Goal: Task Accomplishment & Management: Use online tool/utility

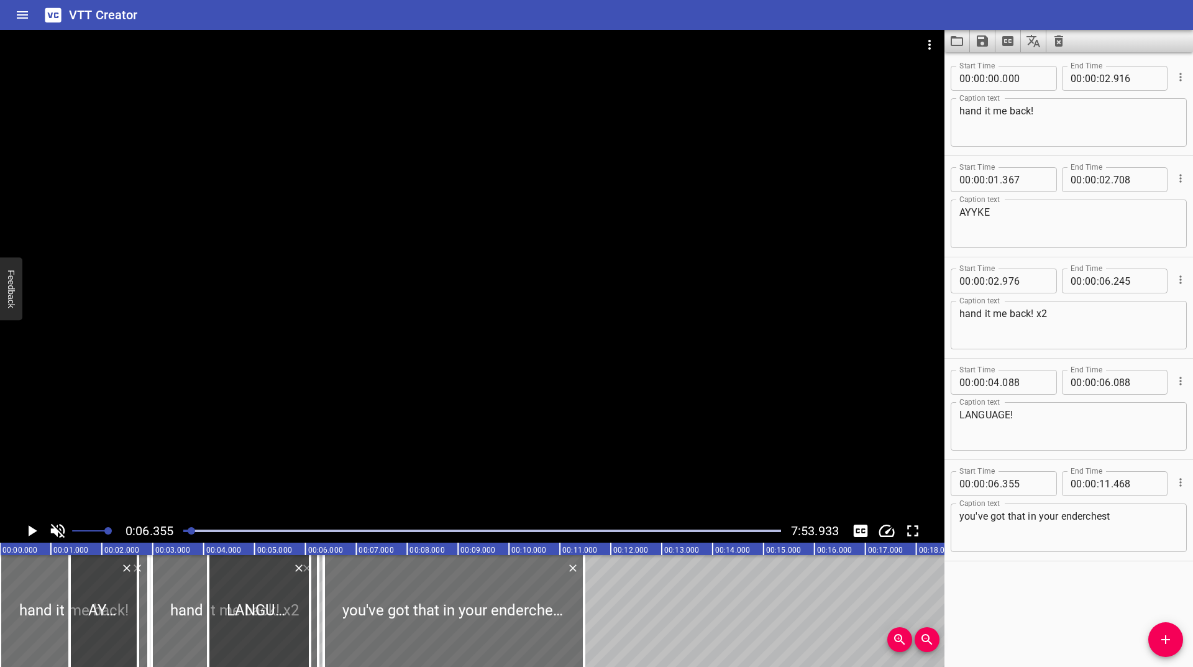
scroll to position [0, 324]
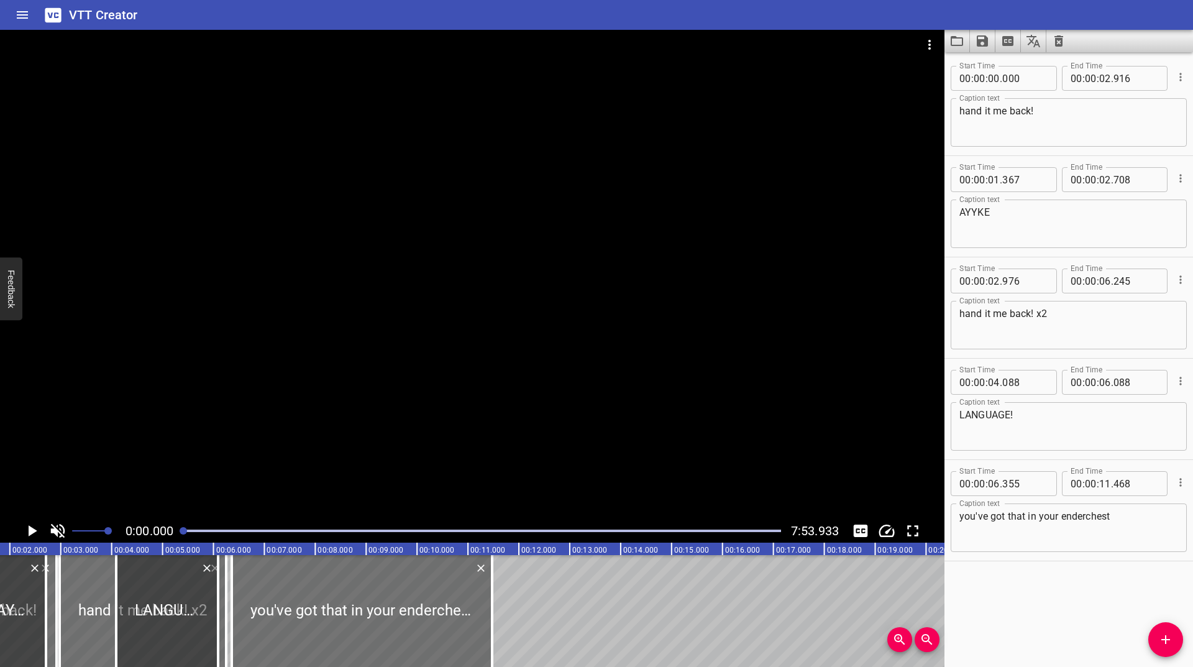
drag, startPoint x: 194, startPoint y: 531, endPoint x: 177, endPoint y: 539, distance: 18.9
click at [177, 539] on div "0:00.000 7:53.933" at bounding box center [472, 531] width 944 height 24
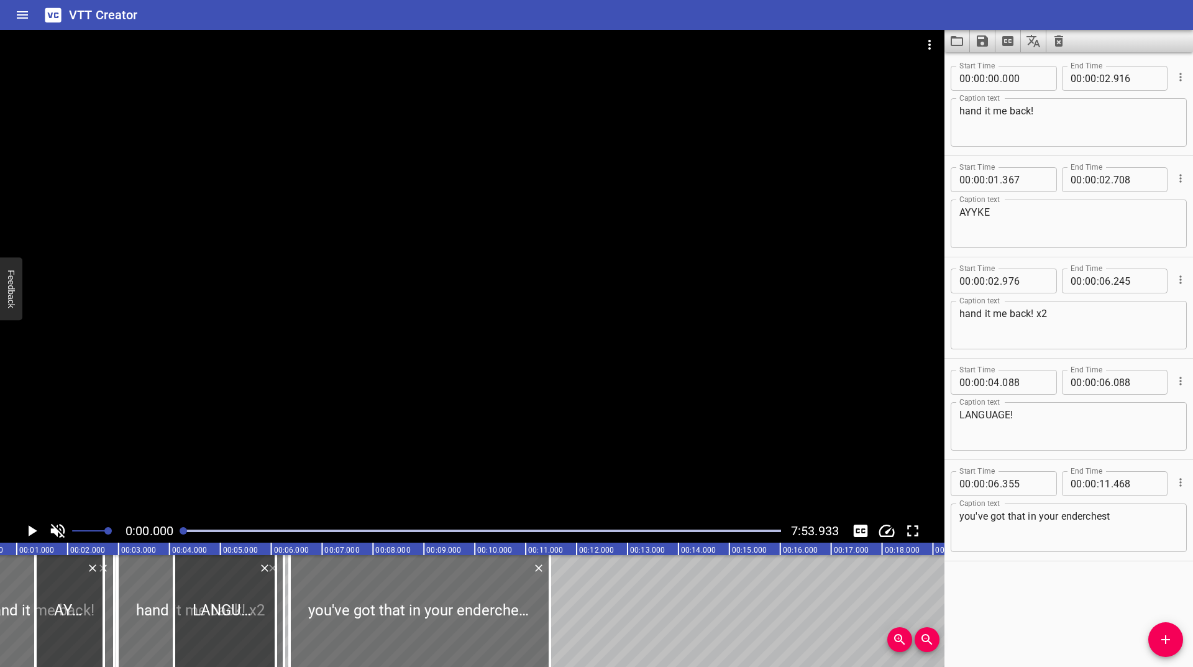
scroll to position [0, 0]
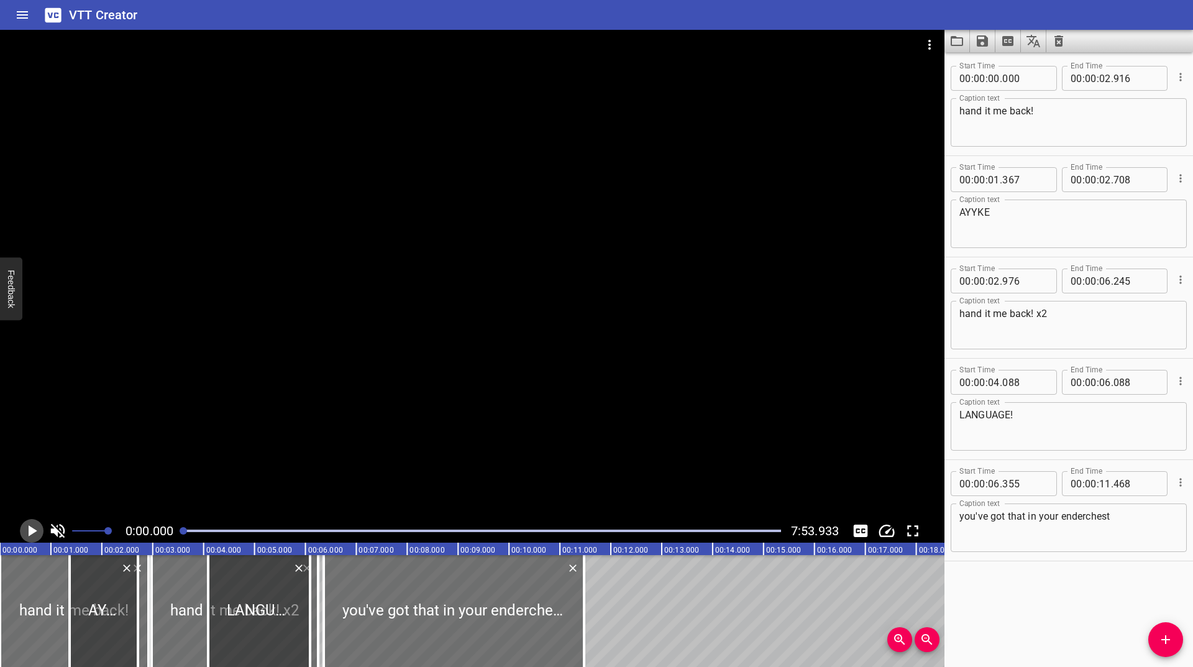
click at [32, 533] on icon "Play/Pause" at bounding box center [33, 530] width 9 height 11
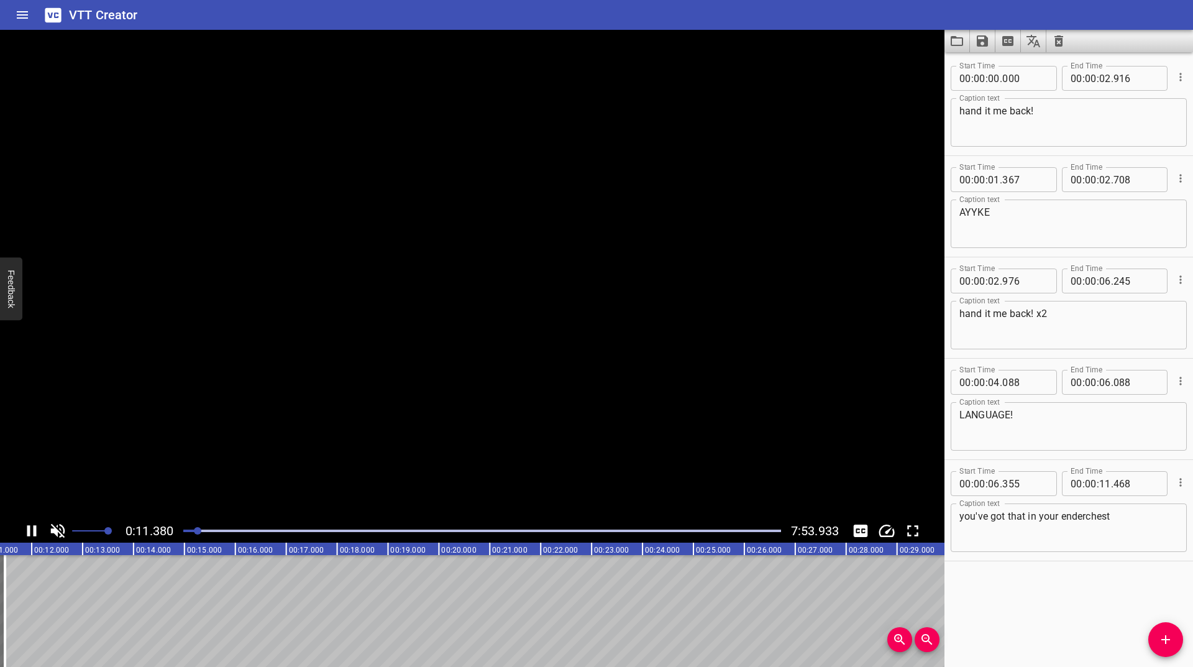
click at [32, 533] on icon "Play/Pause" at bounding box center [31, 530] width 19 height 19
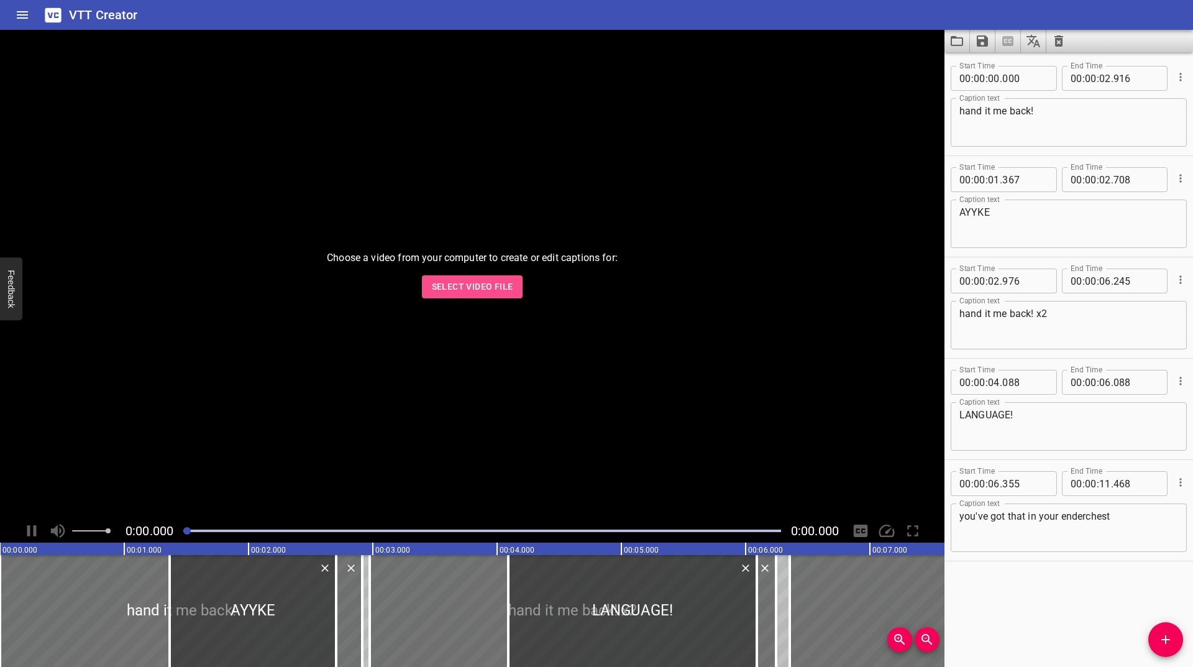
click at [458, 285] on span "Select Video File" at bounding box center [472, 287] width 81 height 16
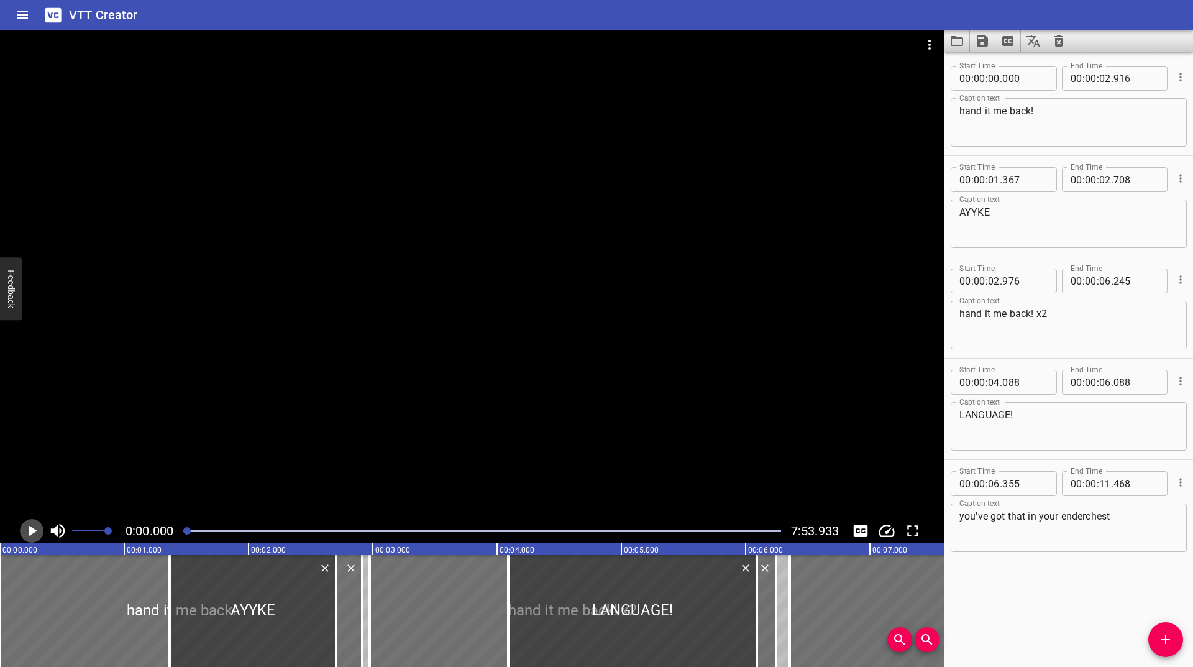
click at [34, 528] on icon "Play/Pause" at bounding box center [31, 530] width 19 height 19
click at [34, 528] on icon "Play/Pause" at bounding box center [31, 530] width 9 height 11
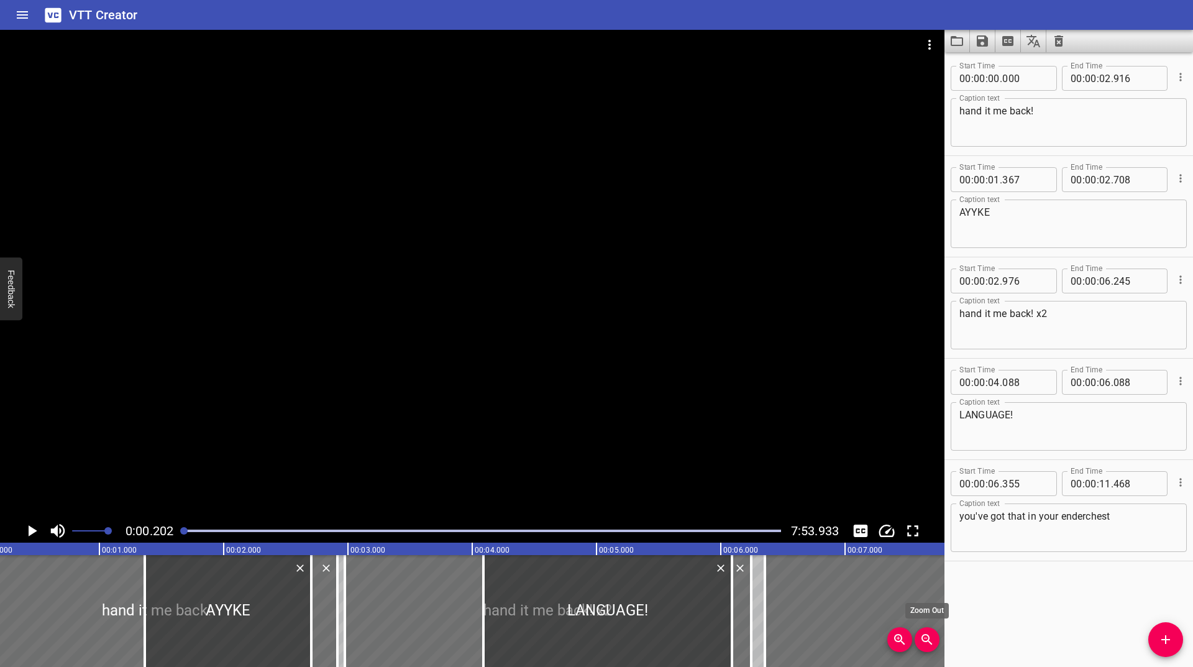
click at [920, 637] on icon "Zoom Out" at bounding box center [927, 639] width 15 height 15
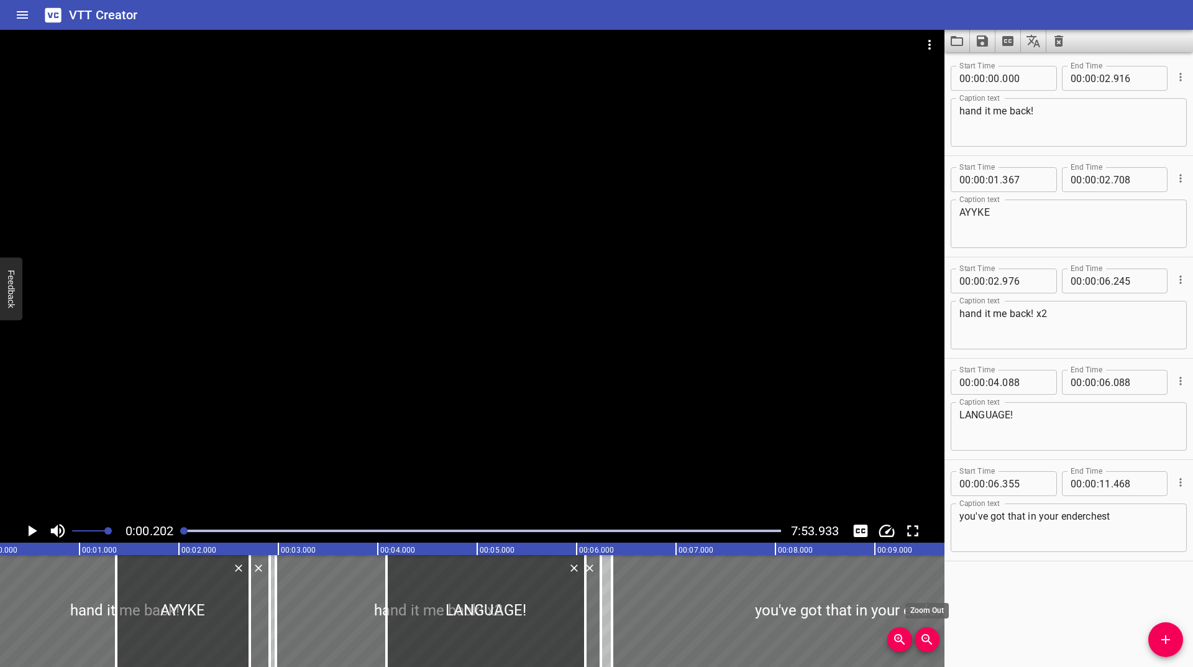
click at [920, 637] on icon "Zoom Out" at bounding box center [927, 639] width 15 height 15
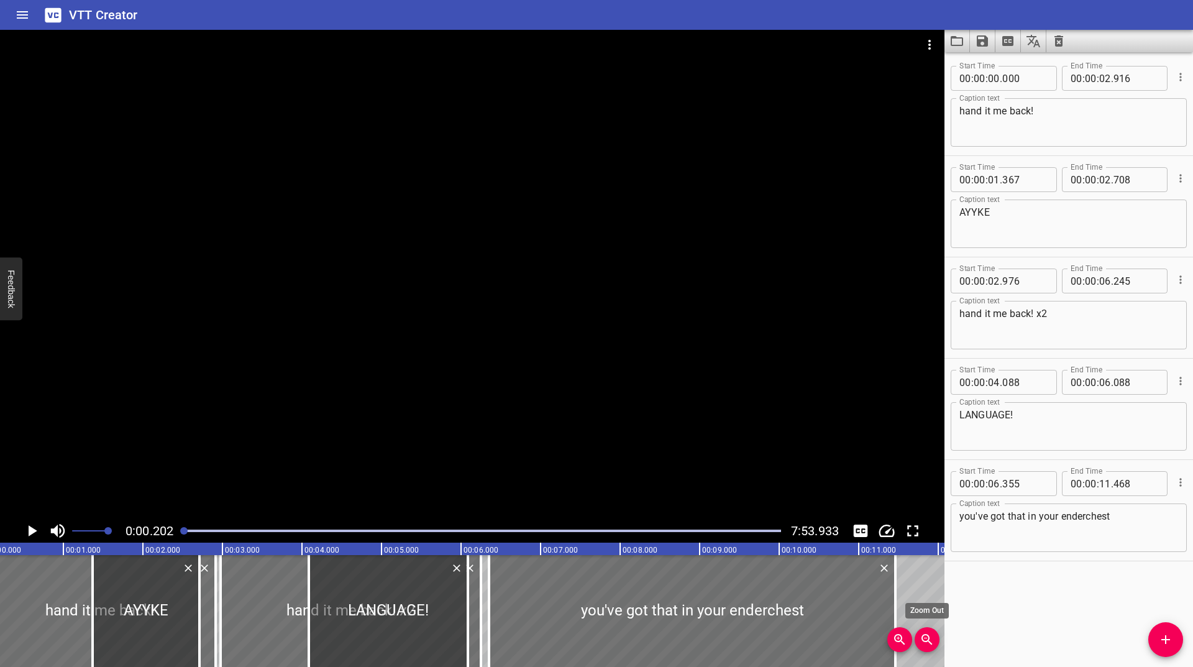
click at [920, 637] on icon "Zoom Out" at bounding box center [927, 639] width 15 height 15
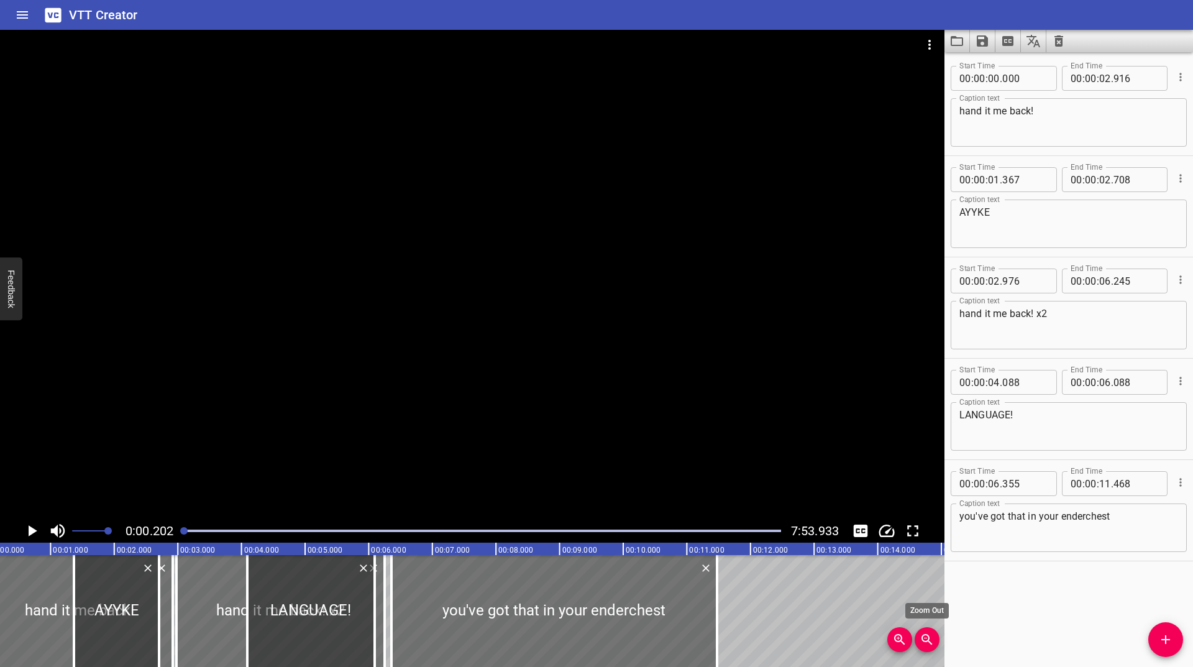
click at [920, 637] on icon "Zoom Out" at bounding box center [927, 639] width 15 height 15
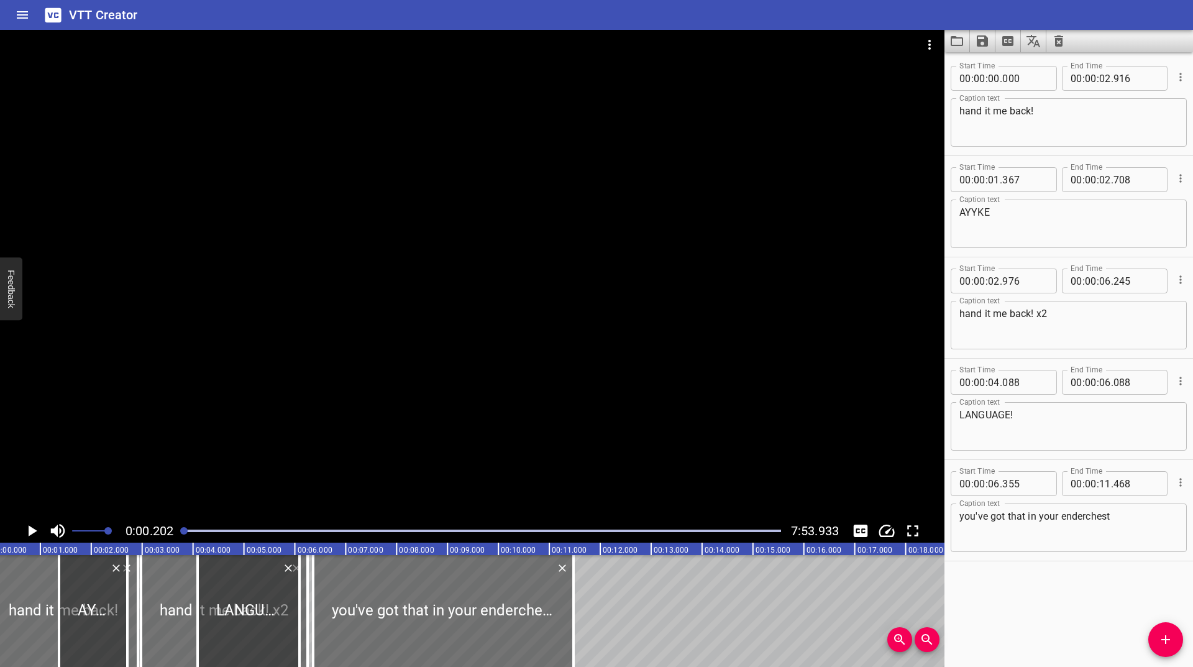
click at [34, 529] on icon "Play/Pause" at bounding box center [31, 530] width 19 height 19
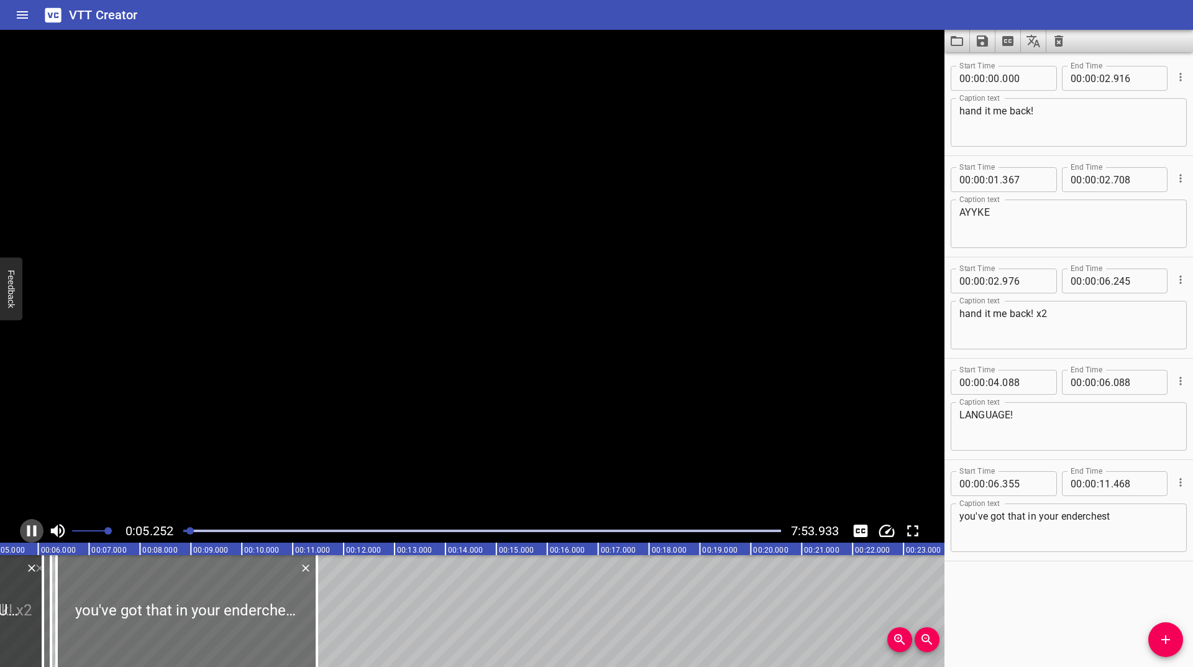
click at [34, 529] on icon "Play/Pause" at bounding box center [31, 530] width 9 height 11
click at [34, 529] on icon "Play/Pause" at bounding box center [33, 530] width 9 height 11
click at [34, 529] on icon "Play/Pause" at bounding box center [31, 530] width 9 height 11
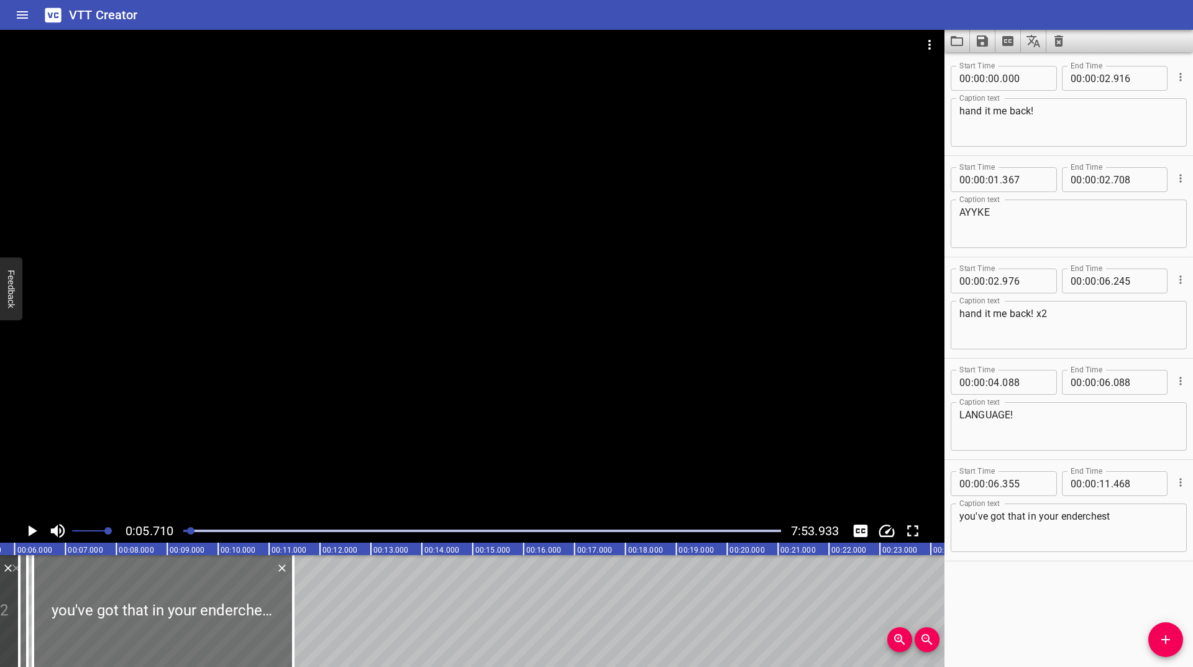
click at [34, 529] on icon "Play/Pause" at bounding box center [33, 530] width 9 height 11
click at [34, 529] on icon "Play/Pause" at bounding box center [31, 530] width 9 height 11
click at [52, 528] on icon "Toggle mute" at bounding box center [57, 530] width 19 height 19
click at [30, 527] on icon "Play/Pause" at bounding box center [33, 530] width 9 height 11
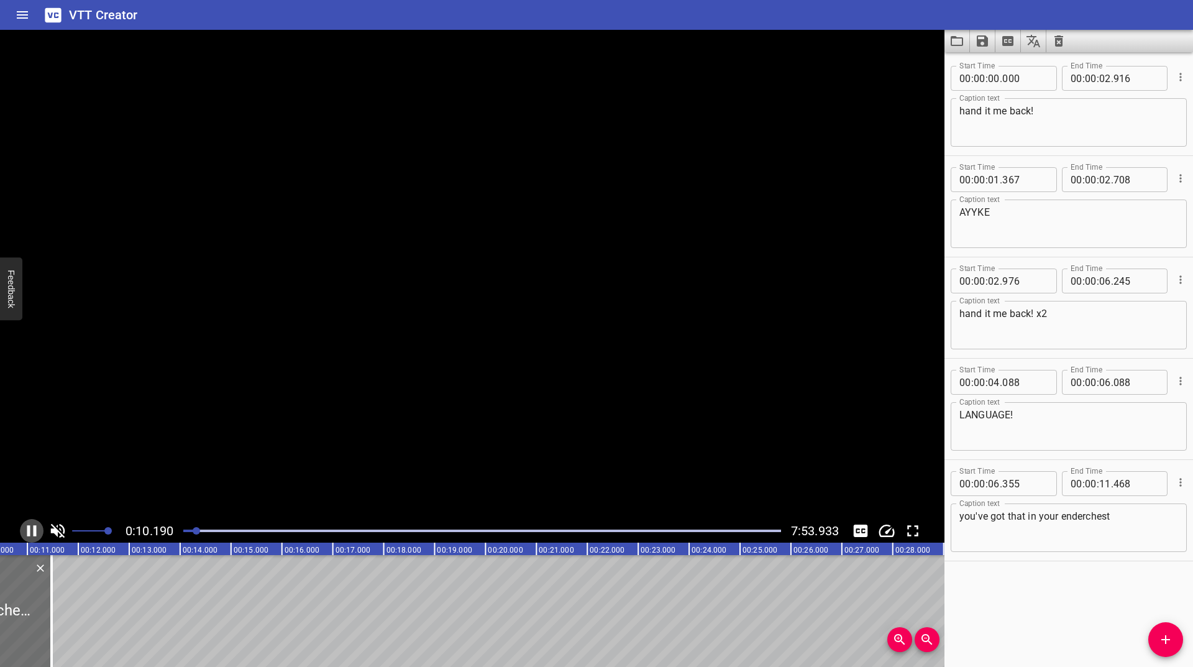
click at [30, 527] on icon "Play/Pause" at bounding box center [31, 530] width 9 height 11
click at [30, 527] on icon "Play/Pause" at bounding box center [33, 530] width 9 height 11
click at [30, 527] on icon "Play/Pause" at bounding box center [31, 530] width 9 height 11
click at [30, 527] on icon "Play/Pause" at bounding box center [33, 530] width 9 height 11
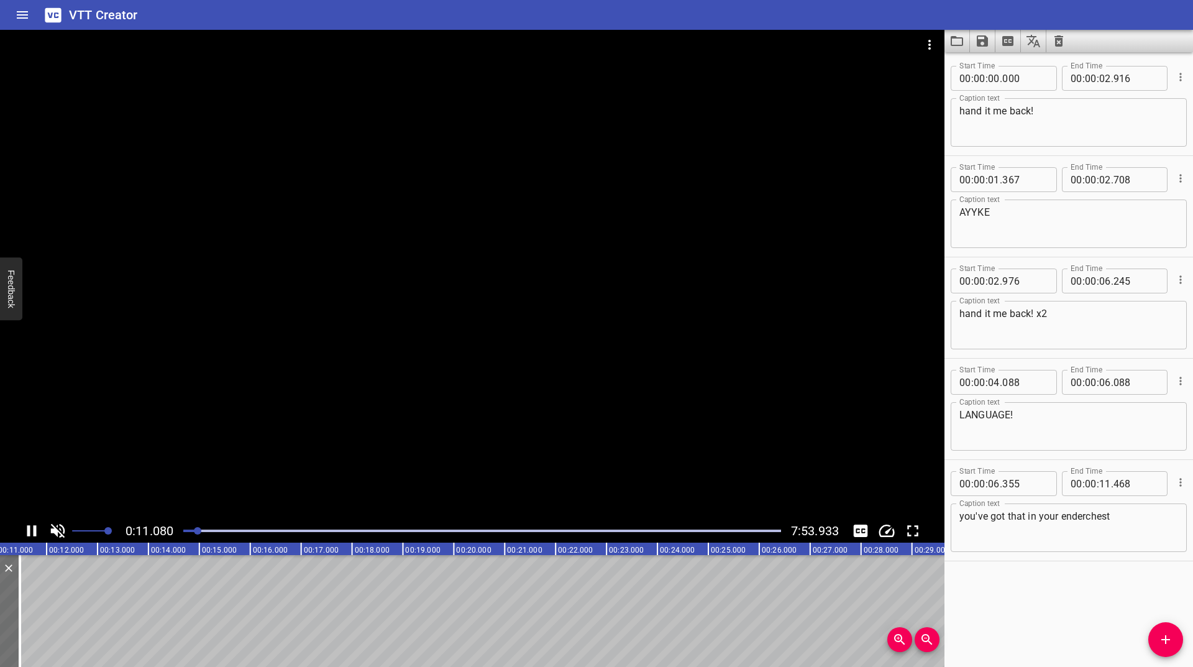
click at [30, 527] on icon "Play/Pause" at bounding box center [31, 530] width 9 height 11
click at [30, 527] on icon "Play/Pause" at bounding box center [33, 530] width 9 height 11
click at [30, 527] on icon "Play/Pause" at bounding box center [31, 530] width 9 height 11
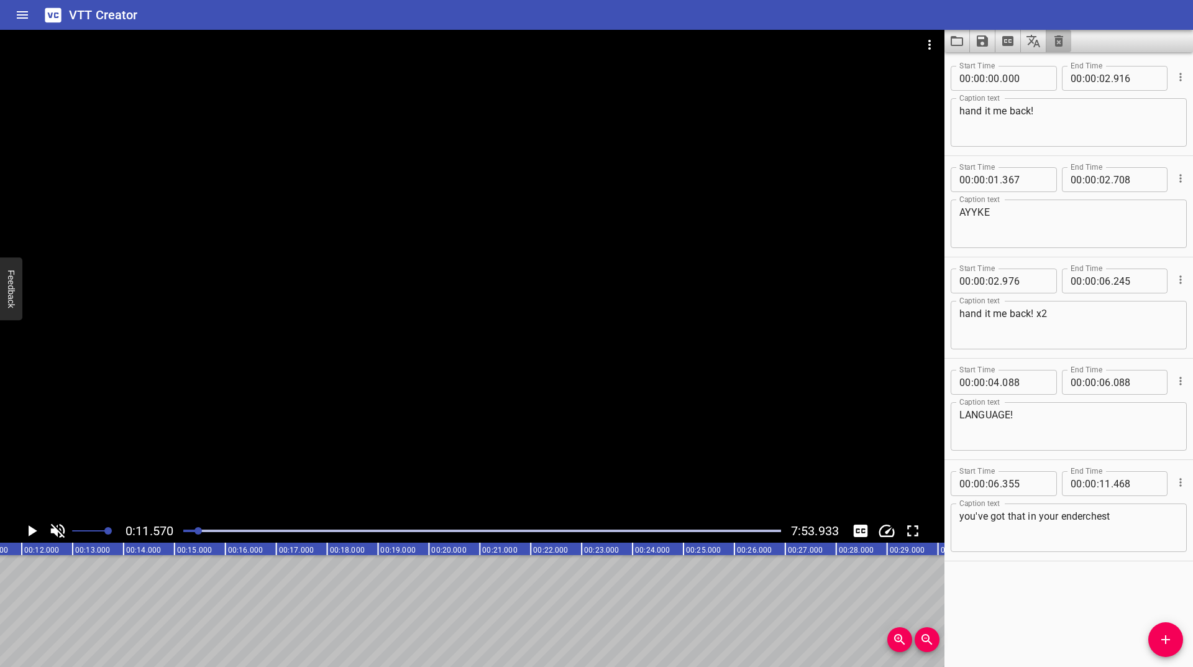
click at [1061, 37] on icon "Clear captions" at bounding box center [1058, 40] width 9 height 11
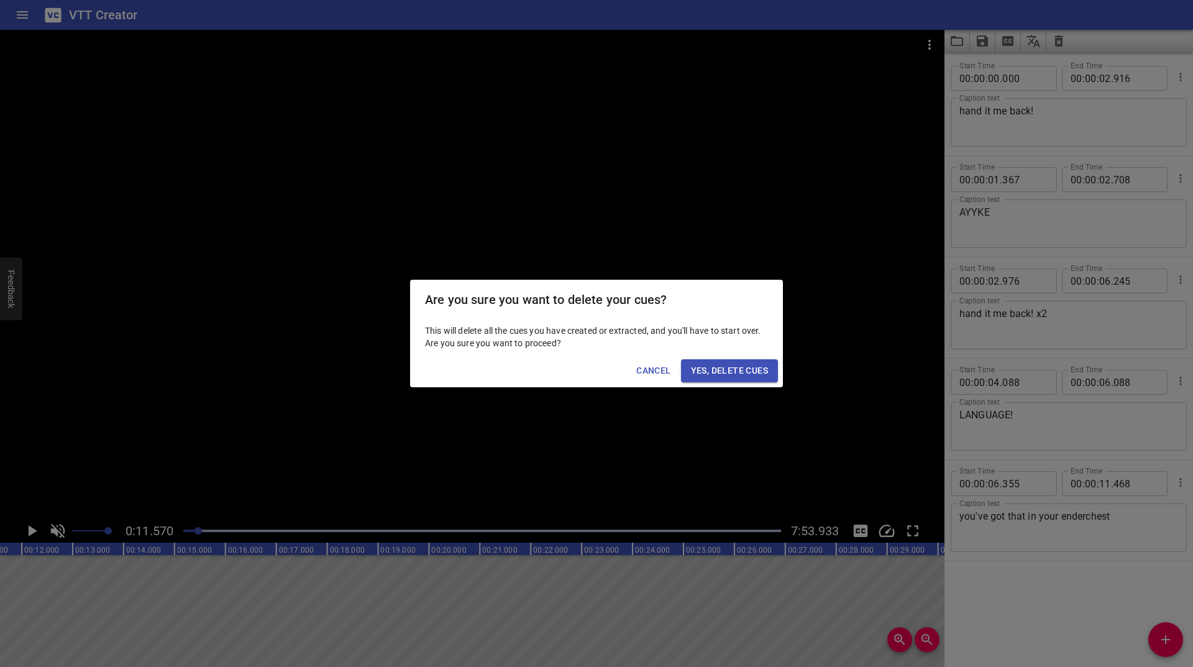
click at [725, 370] on span "Yes, Delete Cues" at bounding box center [729, 371] width 77 height 16
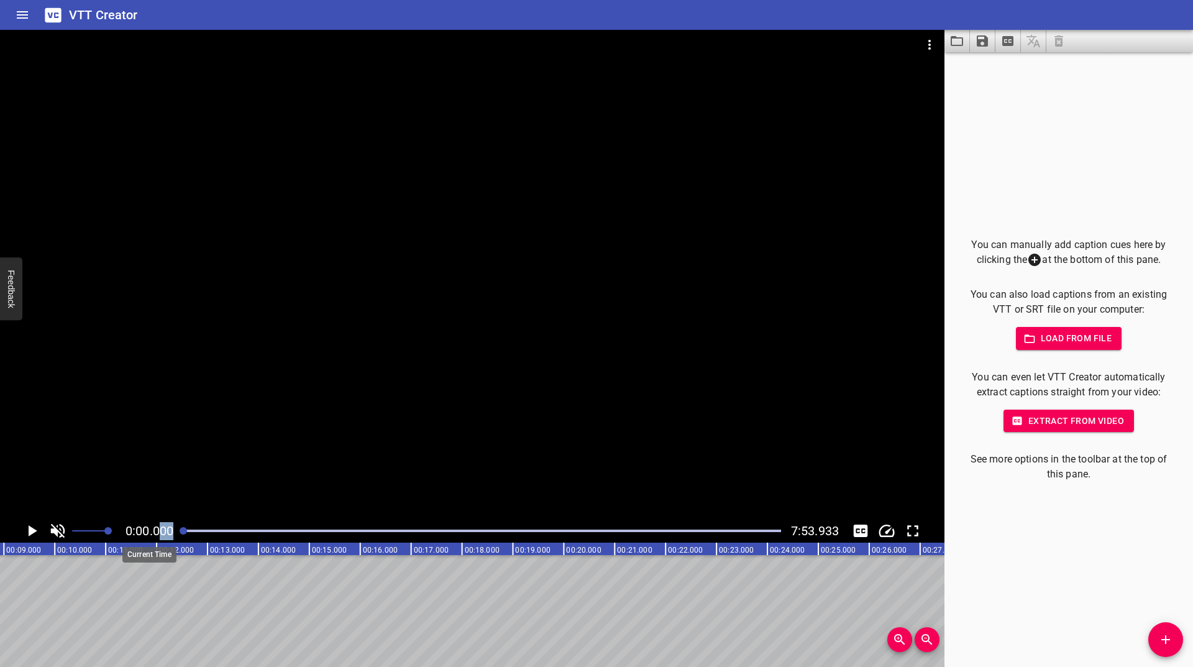
drag, startPoint x: 196, startPoint y: 527, endPoint x: 160, endPoint y: 524, distance: 36.2
click at [161, 526] on div "0:00.000 7:53.933" at bounding box center [472, 531] width 944 height 24
click at [14, 505] on div at bounding box center [472, 274] width 944 height 489
click at [32, 531] on icon "Play/Pause" at bounding box center [31, 530] width 19 height 19
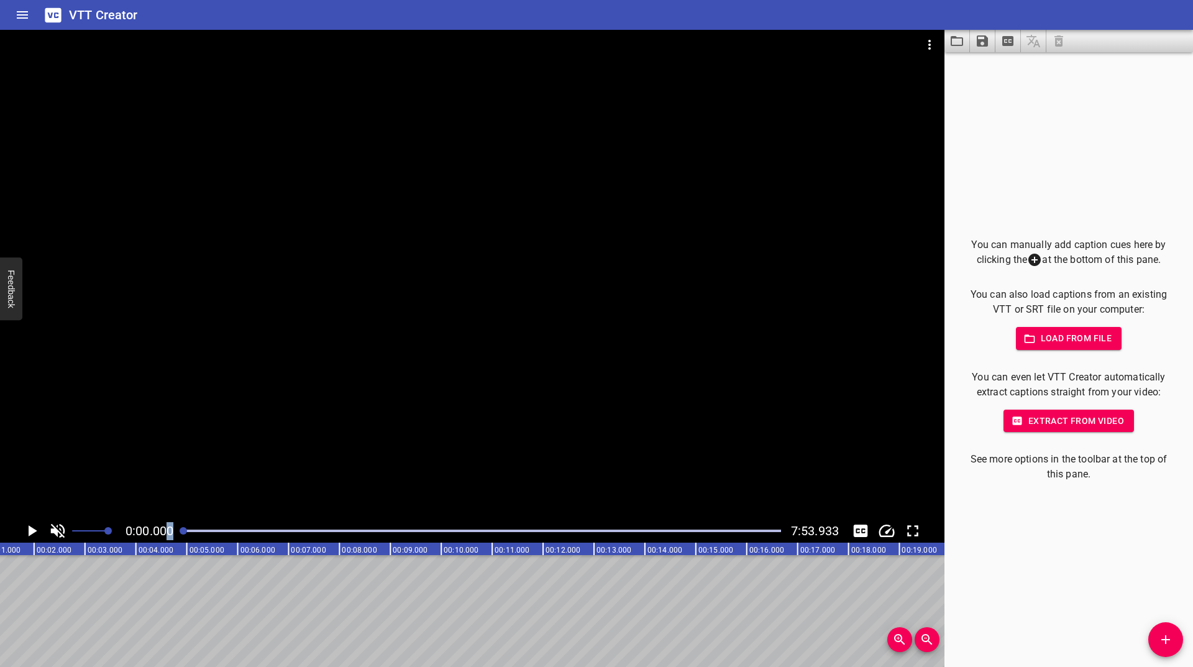
scroll to position [0, 16]
drag, startPoint x: 185, startPoint y: 531, endPoint x: 155, endPoint y: 532, distance: 30.5
click at [155, 532] on div "0:00.000 7:53.933" at bounding box center [472, 531] width 944 height 24
click at [154, 532] on span "0:00.000" at bounding box center [150, 530] width 48 height 15
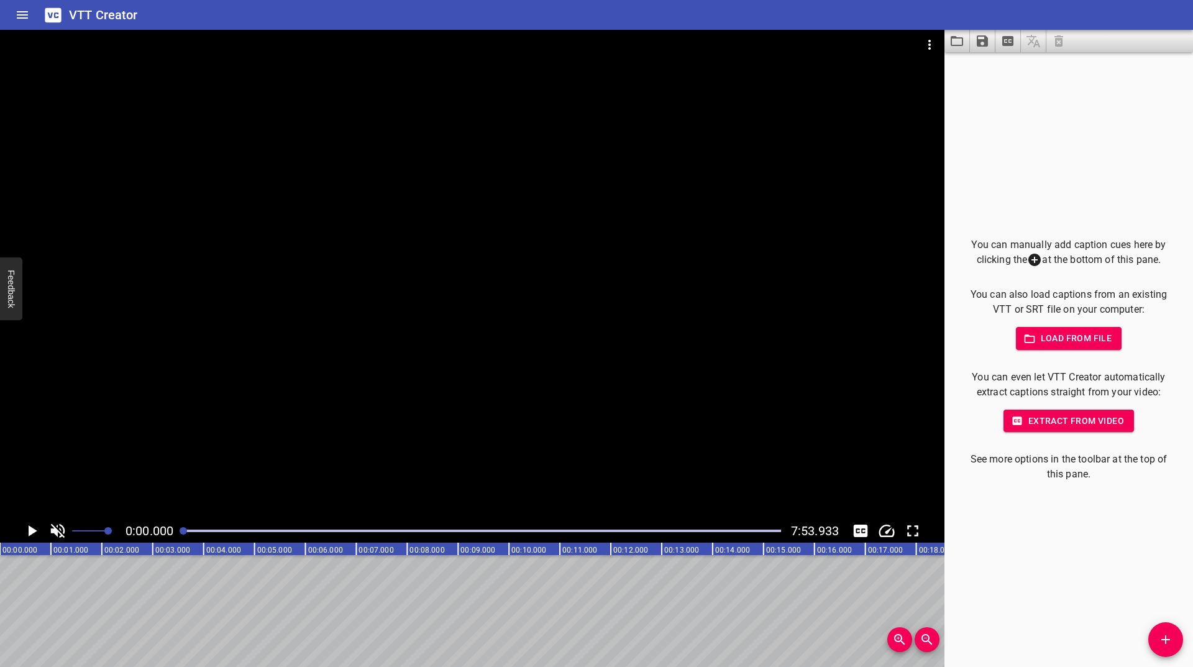
click at [1164, 639] on icon "Add Cue" at bounding box center [1165, 639] width 9 height 9
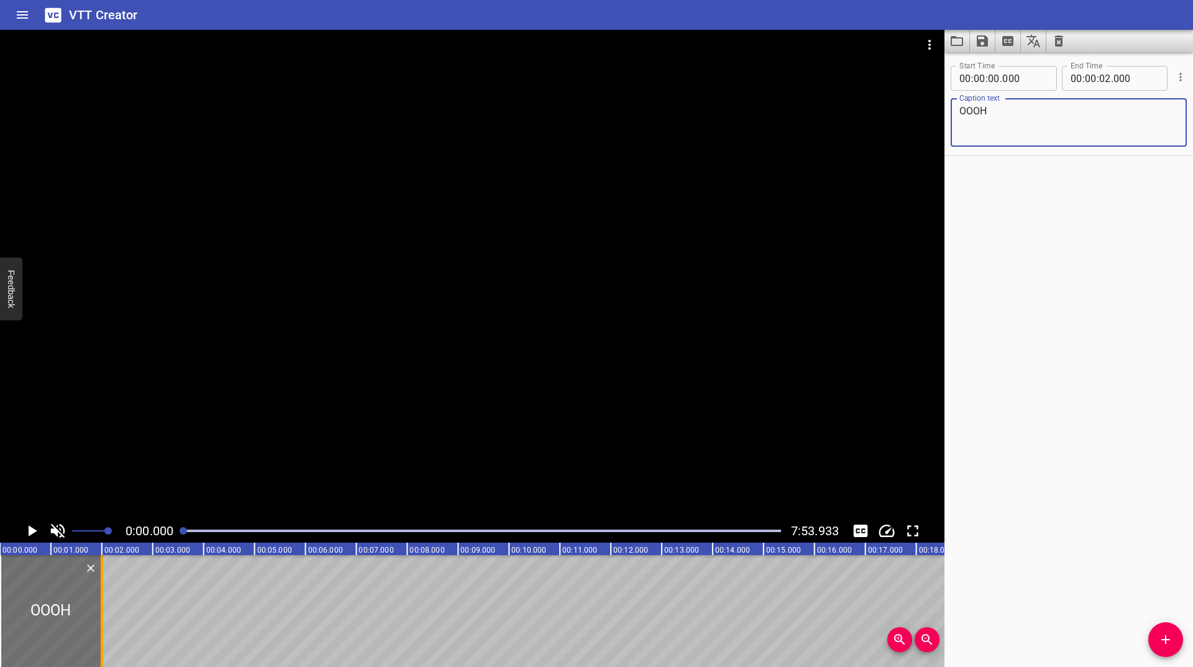
type textarea "OOOH"
drag, startPoint x: 98, startPoint y: 598, endPoint x: 76, endPoint y: 600, distance: 21.9
click at [76, 600] on div at bounding box center [80, 611] width 12 height 112
type input "01"
type input "573"
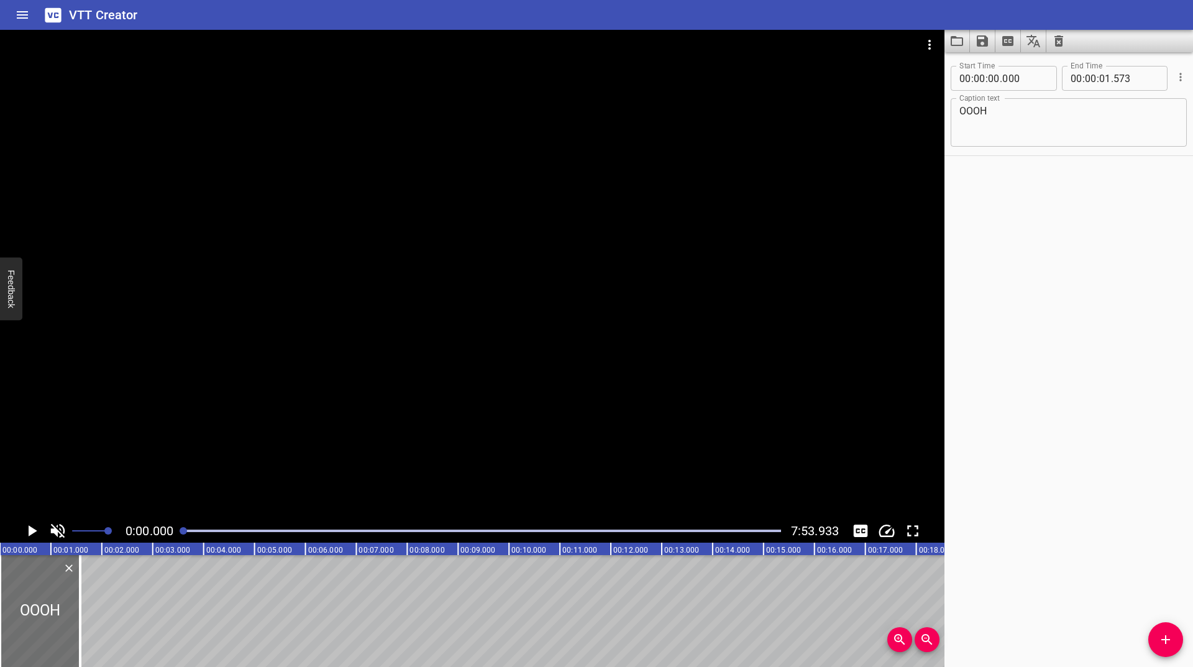
click at [30, 527] on icon "Play/Pause" at bounding box center [33, 530] width 9 height 11
click at [30, 527] on icon "Play/Pause" at bounding box center [31, 530] width 19 height 19
click at [30, 527] on icon "Play/Pause" at bounding box center [33, 530] width 9 height 11
click at [30, 527] on icon "Play/Pause" at bounding box center [31, 530] width 19 height 19
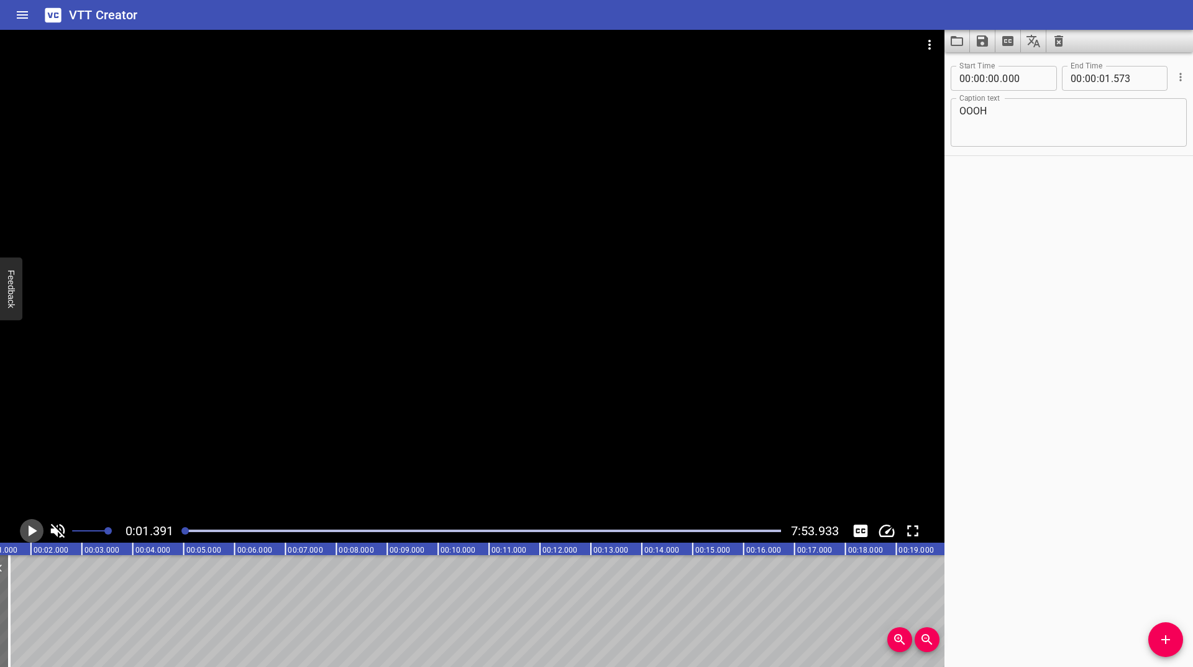
click at [30, 527] on icon "Play/Pause" at bounding box center [33, 530] width 9 height 11
click at [30, 527] on icon "Play/Pause" at bounding box center [31, 530] width 19 height 19
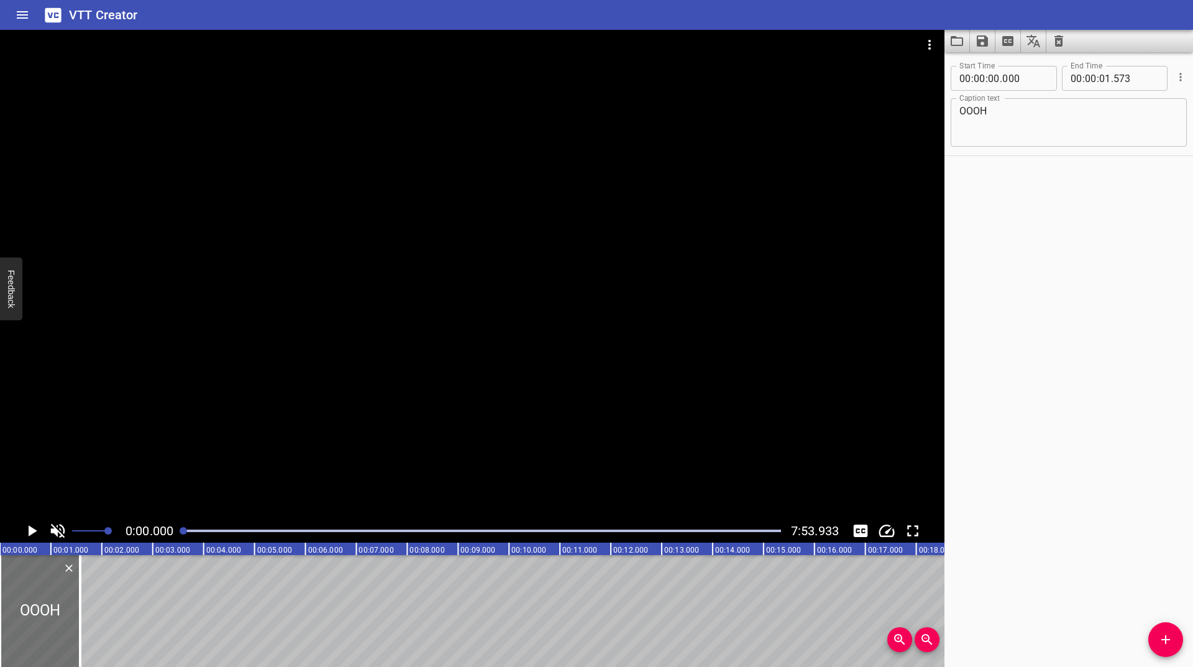
drag, startPoint x: 186, startPoint y: 532, endPoint x: 177, endPoint y: 535, distance: 9.0
click at [177, 535] on div at bounding box center [482, 530] width 613 height 17
click at [29, 531] on icon "Play/Pause" at bounding box center [33, 530] width 9 height 11
click at [29, 531] on icon "Play/Pause" at bounding box center [31, 530] width 9 height 11
click at [29, 531] on icon "Play/Pause" at bounding box center [33, 530] width 9 height 11
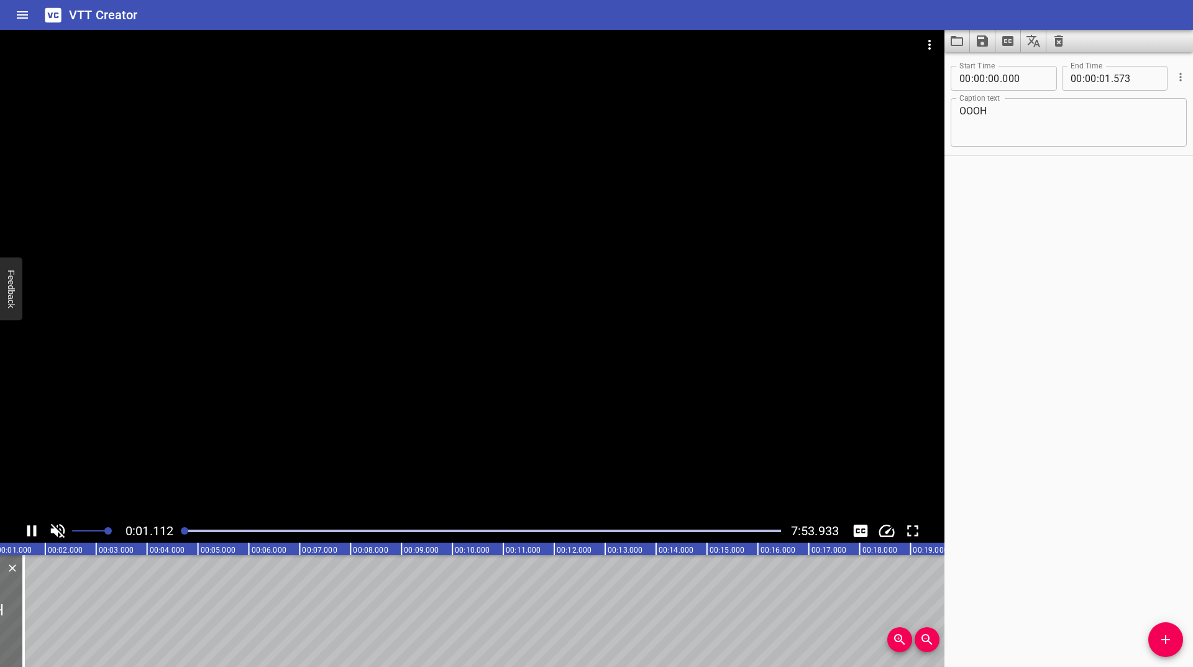
click at [29, 531] on icon "Play/Pause" at bounding box center [31, 530] width 9 height 11
click at [29, 531] on icon "Play/Pause" at bounding box center [33, 530] width 9 height 11
click at [1165, 644] on icon "Add Cue" at bounding box center [1165, 639] width 9 height 9
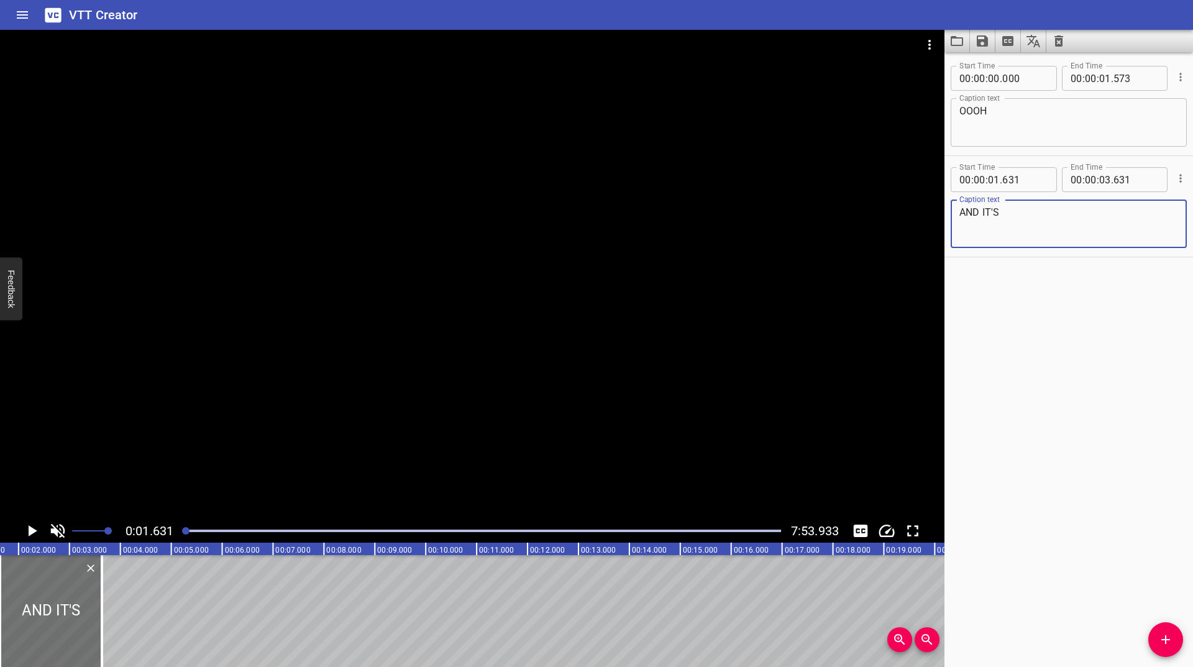
type textarea "AND IT'S"
drag, startPoint x: 98, startPoint y: 629, endPoint x: 92, endPoint y: 633, distance: 6.7
click at [92, 633] on div at bounding box center [96, 611] width 12 height 112
type input "521"
click at [35, 530] on icon "Play/Pause" at bounding box center [33, 530] width 9 height 11
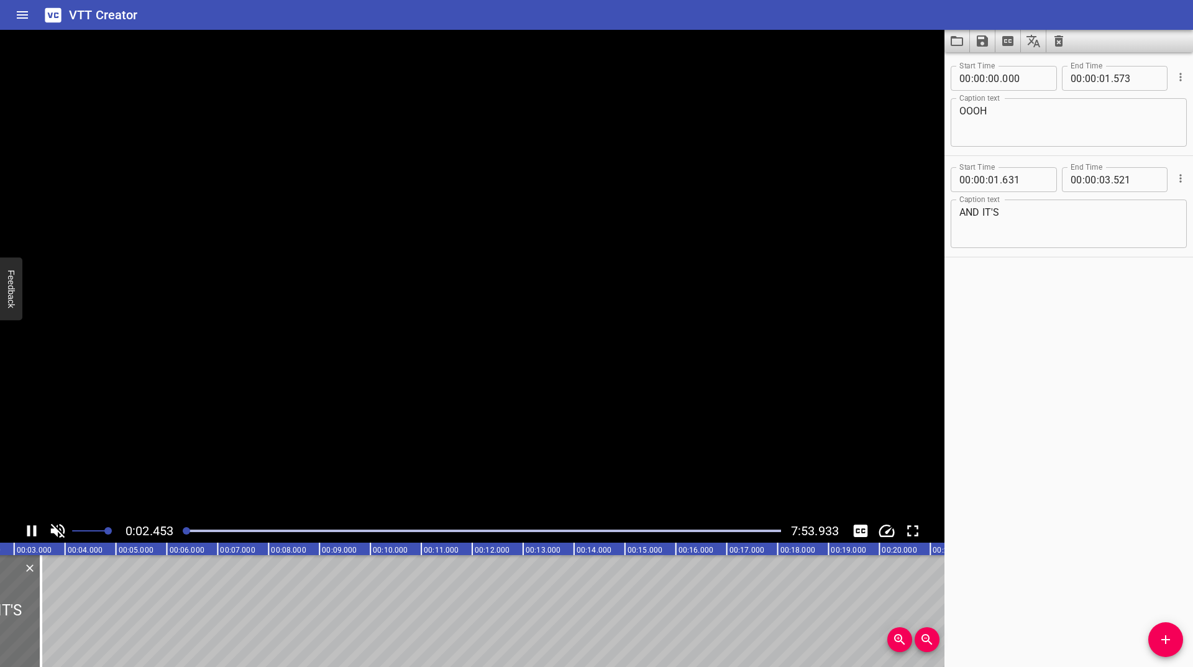
click at [35, 530] on icon "Play/Pause" at bounding box center [31, 530] width 9 height 11
click at [35, 530] on icon "Play/Pause" at bounding box center [33, 530] width 9 height 11
click at [35, 530] on icon "Play/Pause" at bounding box center [31, 530] width 9 height 11
click at [35, 530] on icon "Play/Pause" at bounding box center [33, 530] width 9 height 11
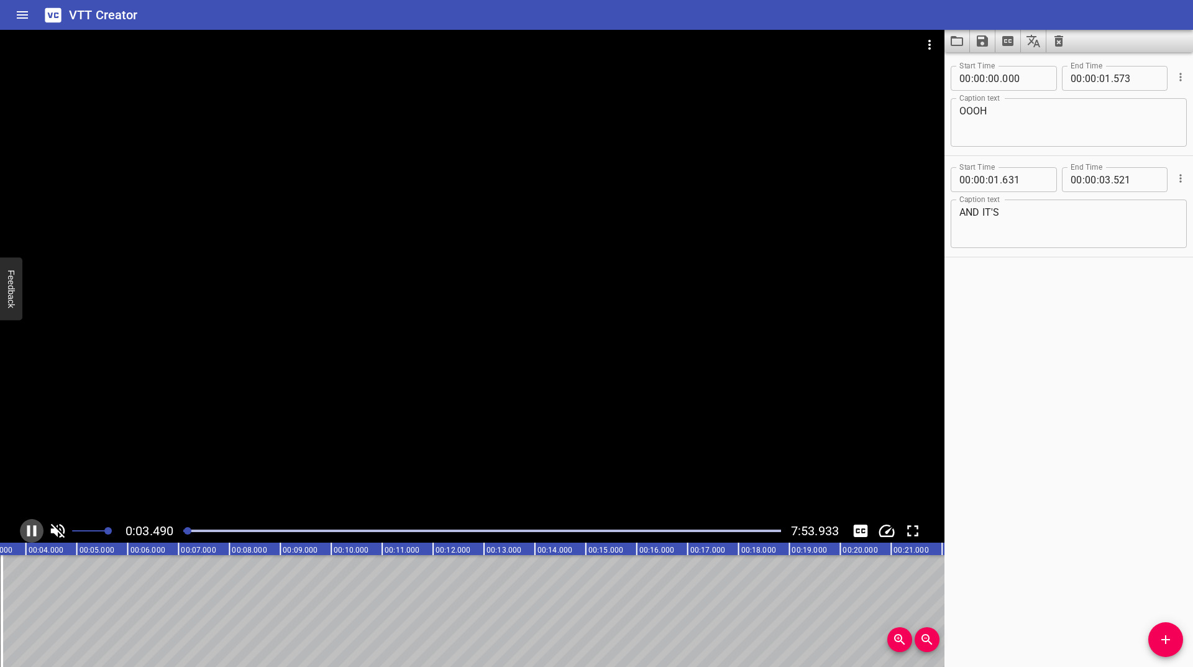
click at [35, 530] on icon "Play/Pause" at bounding box center [31, 530] width 9 height 11
click at [1158, 639] on icon "Add Cue" at bounding box center [1165, 639] width 15 height 15
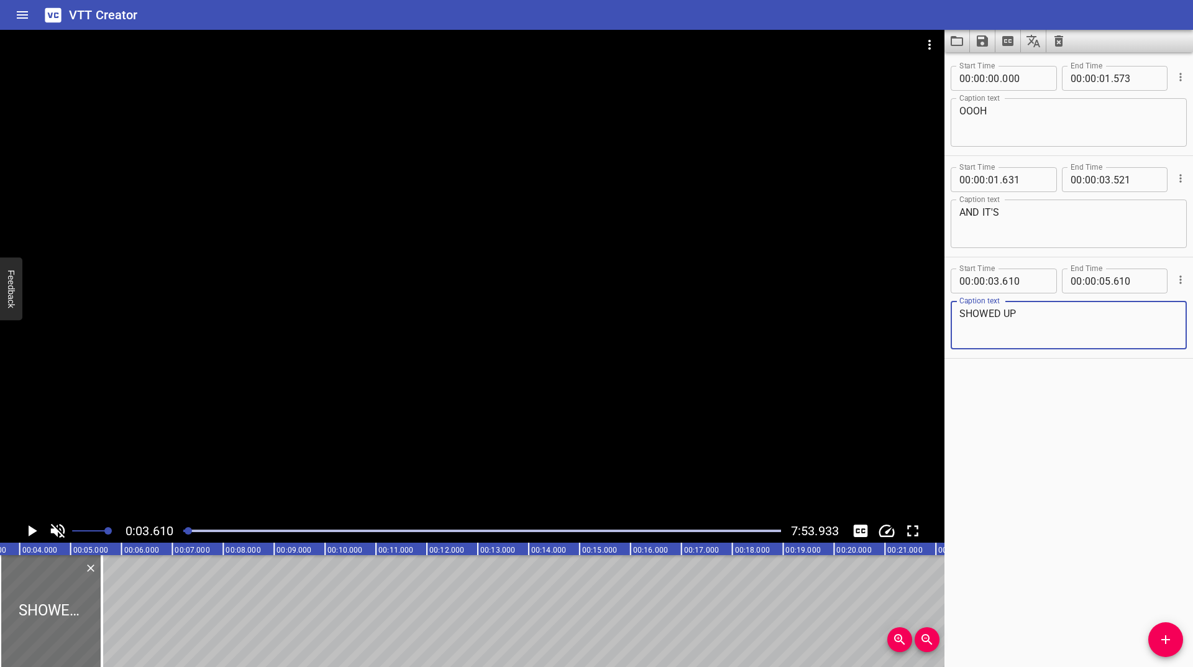
type textarea "SHOWED UP"
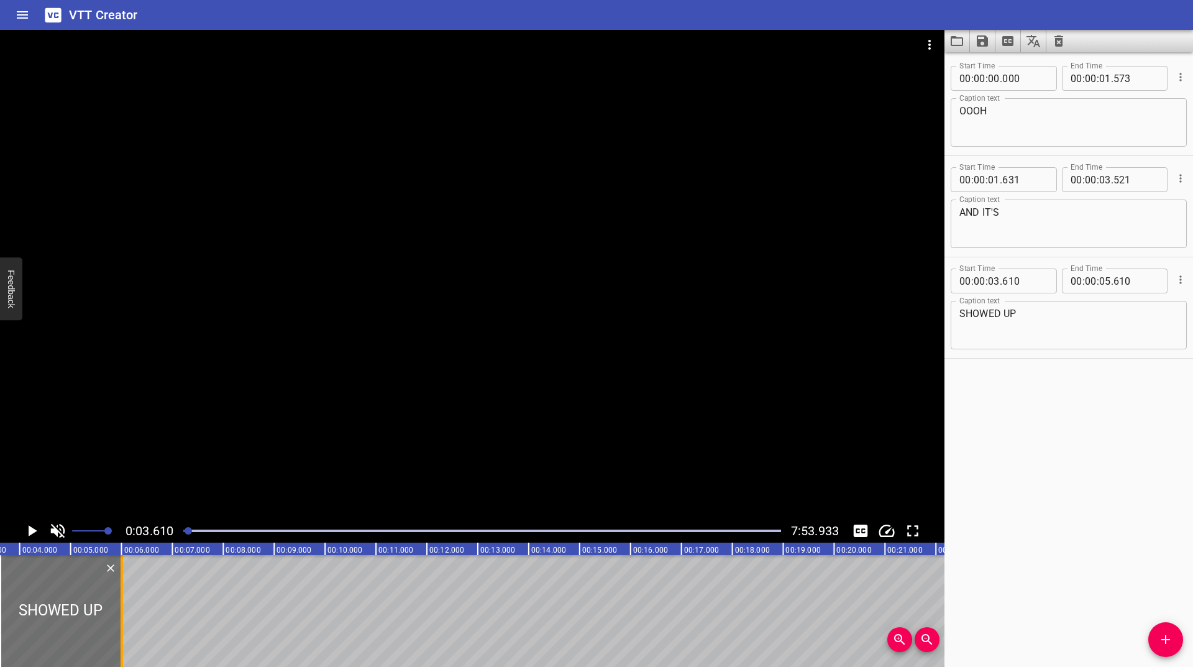
drag, startPoint x: 103, startPoint y: 619, endPoint x: 122, endPoint y: 605, distance: 24.1
click at [122, 605] on div at bounding box center [122, 611] width 2 height 112
type input "06"
type input "000"
click at [29, 528] on icon "Play/Pause" at bounding box center [33, 530] width 9 height 11
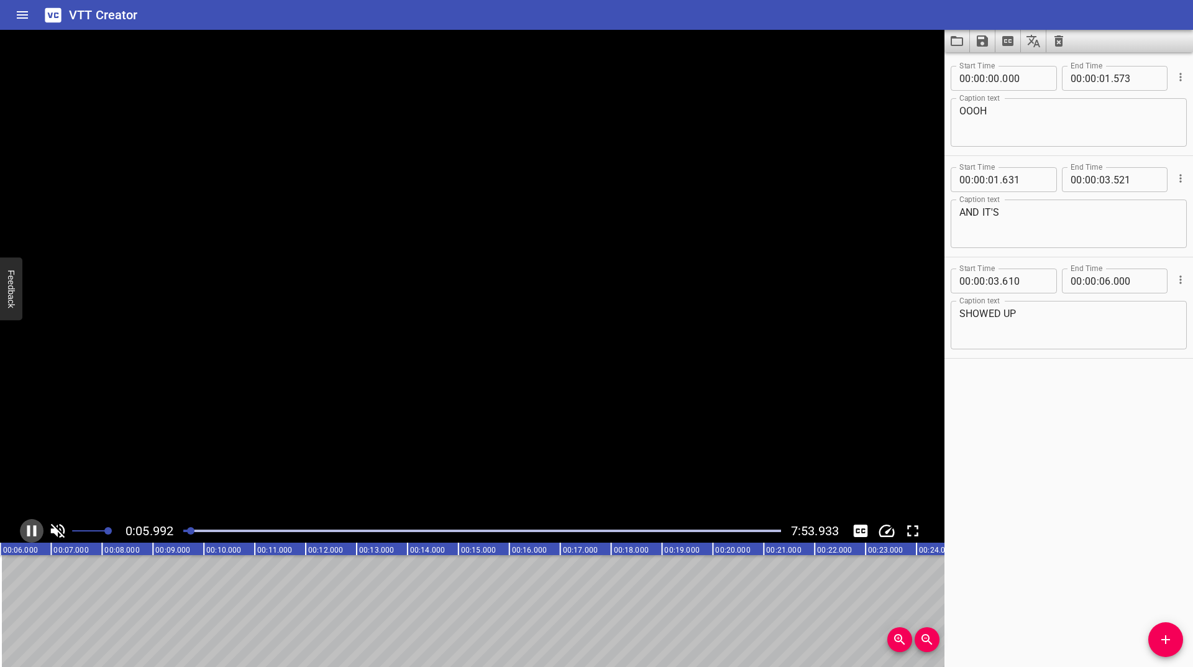
click at [29, 528] on icon "Play/Pause" at bounding box center [31, 530] width 9 height 11
click at [29, 528] on icon "Play/Pause" at bounding box center [33, 530] width 9 height 11
click at [29, 528] on icon "Play/Pause" at bounding box center [31, 530] width 9 height 11
click at [1174, 634] on span "Add Cue" at bounding box center [1165, 639] width 35 height 15
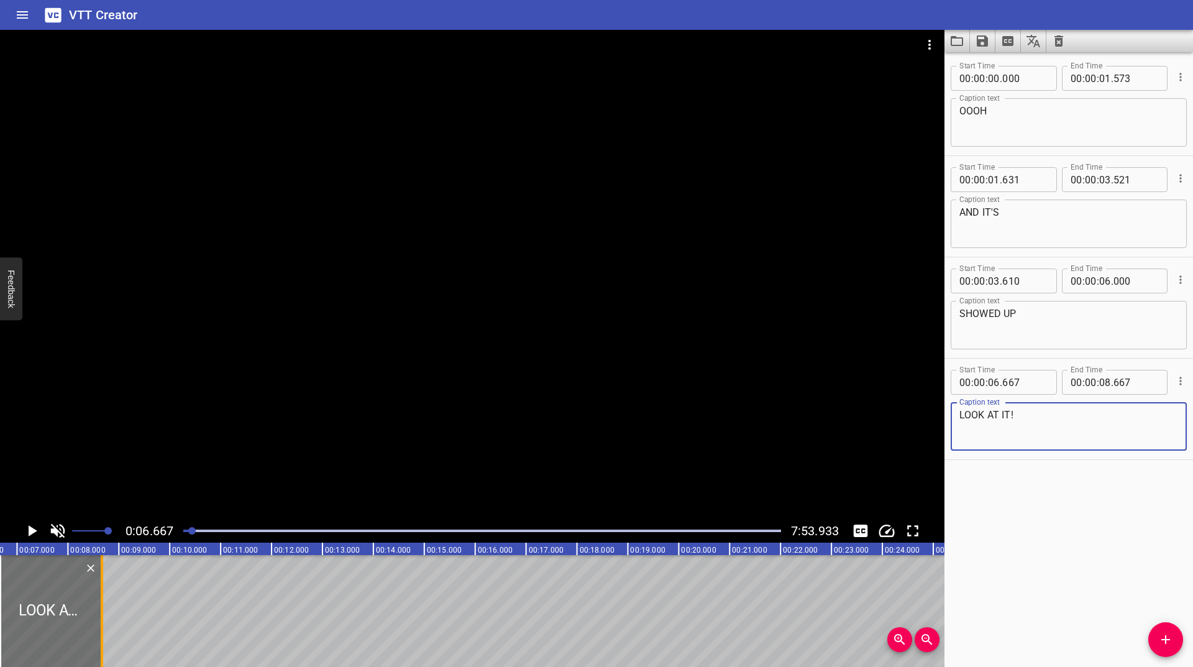
type textarea "LOOK AT IT!"
drag, startPoint x: 99, startPoint y: 611, endPoint x: 113, endPoint y: 605, distance: 15.8
click at [113, 605] on div at bounding box center [116, 611] width 12 height 112
type input "947"
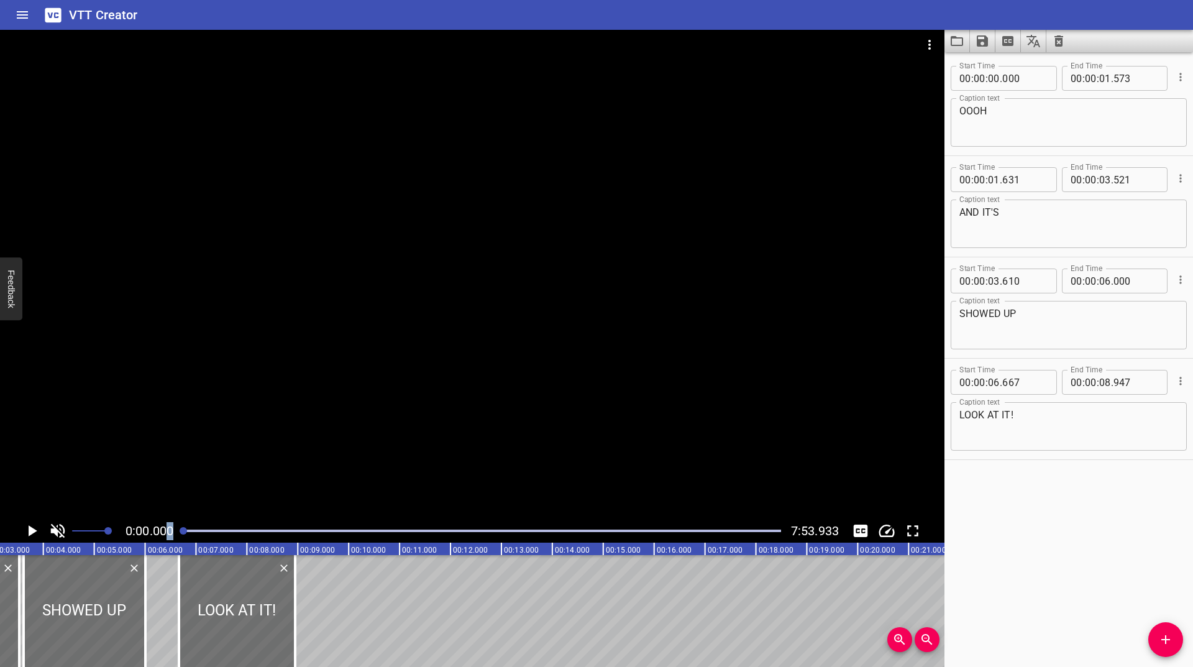
drag, startPoint x: 190, startPoint y: 528, endPoint x: 169, endPoint y: 541, distance: 24.3
click at [169, 541] on div "0:00.000 7:53.933" at bounding box center [472, 531] width 944 height 24
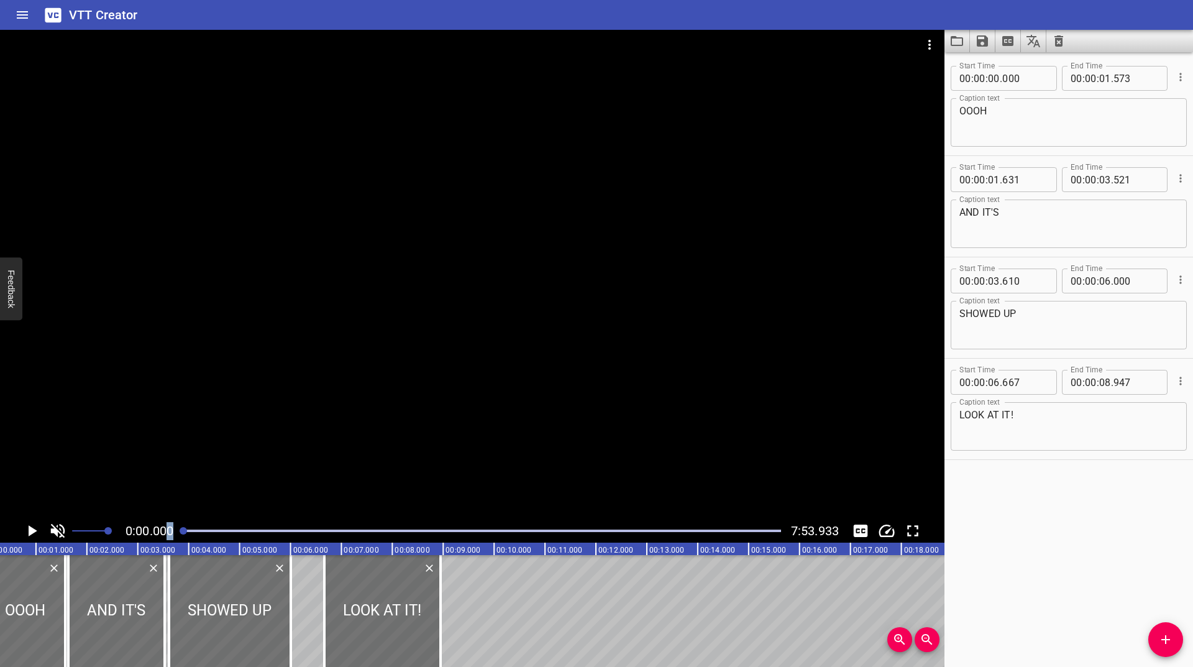
scroll to position [0, 0]
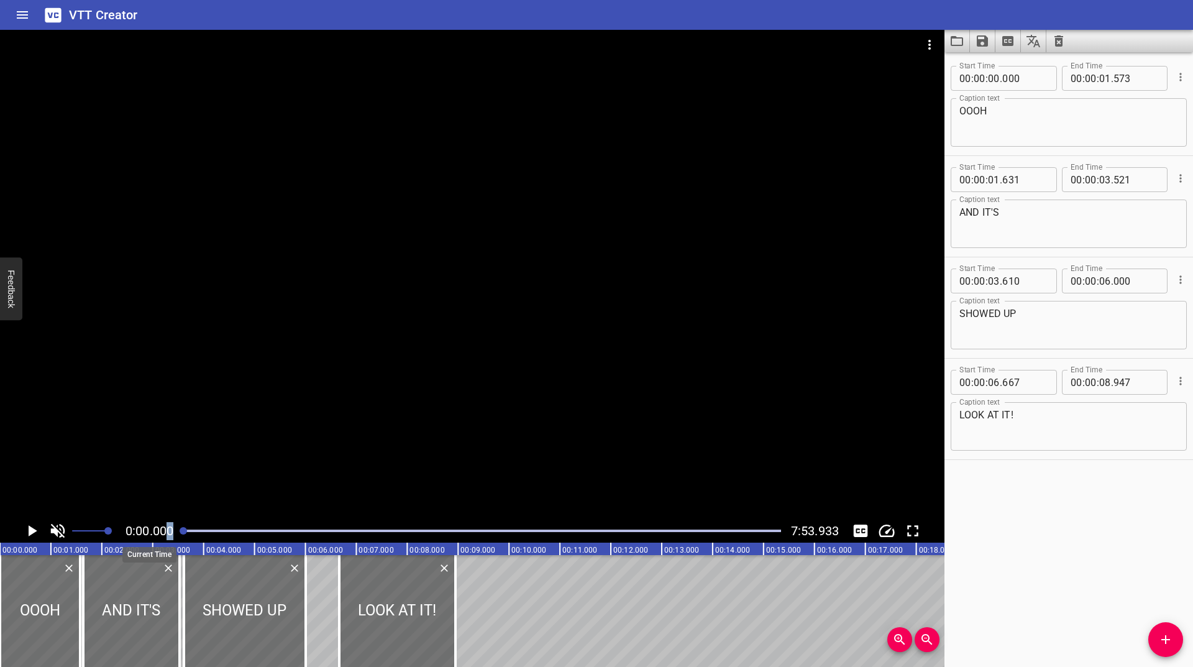
click at [172, 531] on span "0:00.000" at bounding box center [150, 530] width 48 height 15
click at [27, 529] on icon "Play/Pause" at bounding box center [31, 530] width 19 height 19
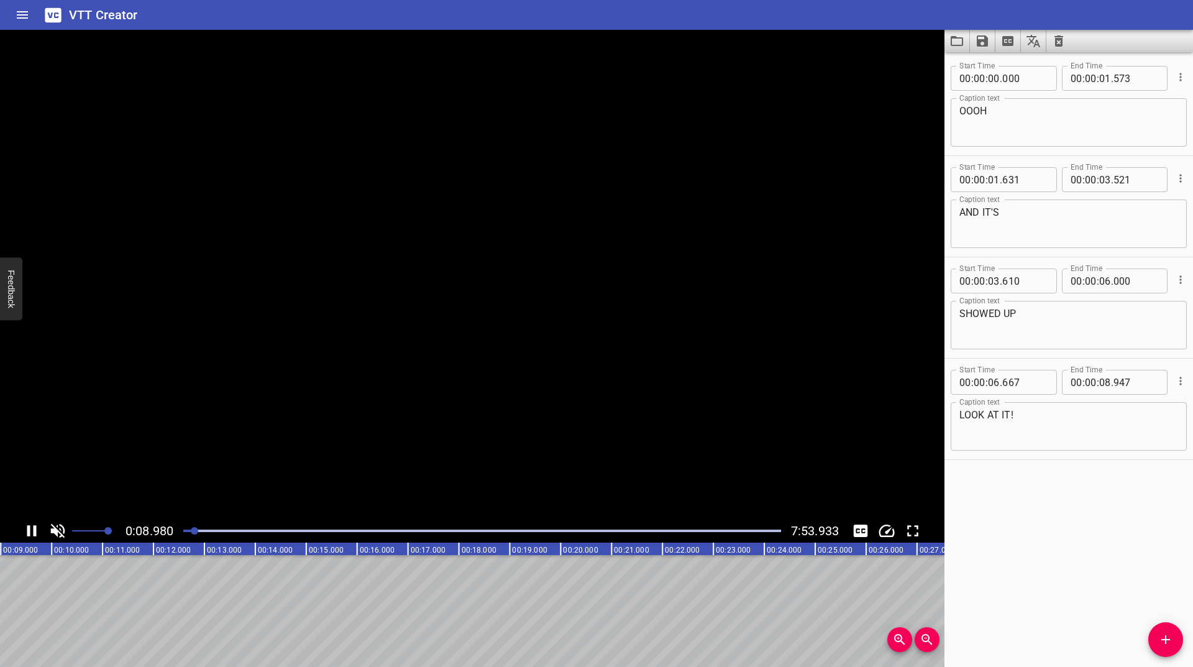
click at [27, 529] on icon "Play/Pause" at bounding box center [31, 530] width 19 height 19
click at [1057, 41] on icon "Clear captions" at bounding box center [1058, 41] width 15 height 15
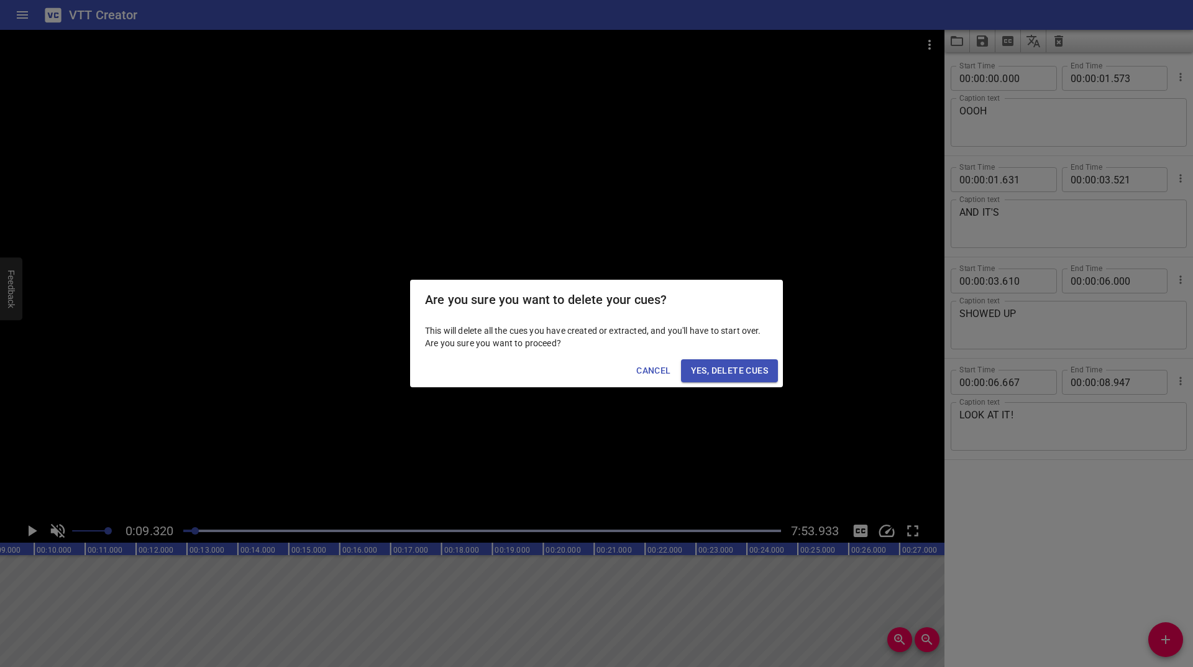
click at [744, 375] on span "Yes, Delete Cues" at bounding box center [729, 371] width 77 height 16
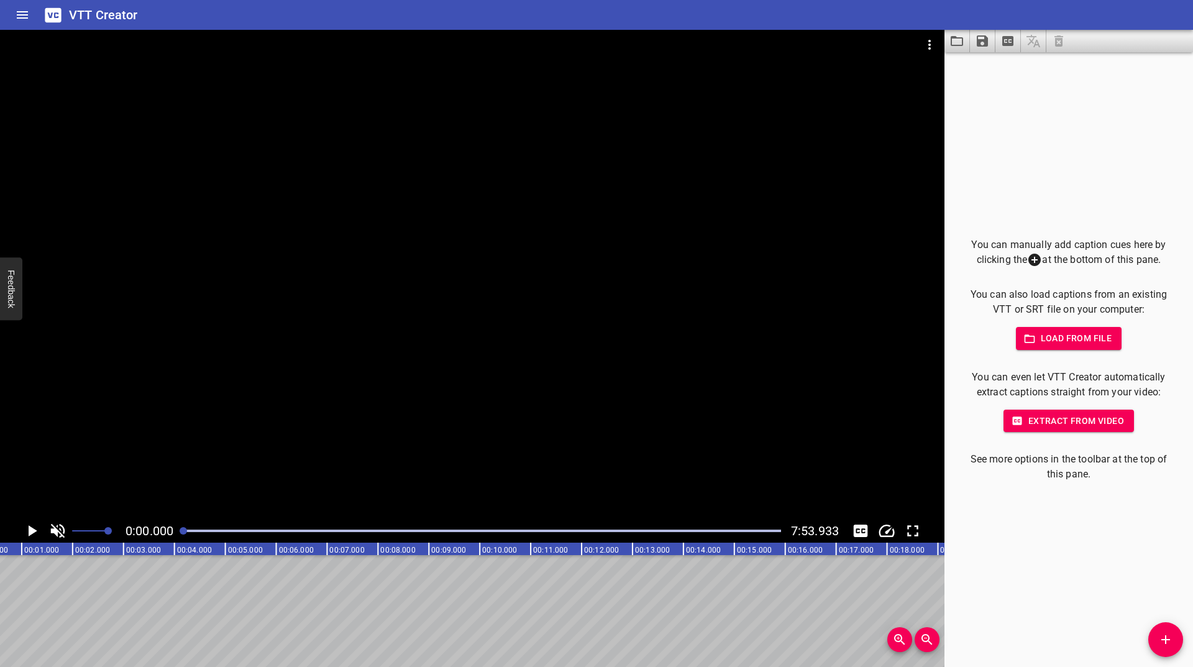
scroll to position [0, 0]
drag, startPoint x: 194, startPoint y: 532, endPoint x: 176, endPoint y: 541, distance: 20.3
click at [176, 541] on div "0:00.000 7:53.933" at bounding box center [472, 531] width 944 height 24
click at [1157, 629] on button "Add Cue" at bounding box center [1165, 639] width 35 height 35
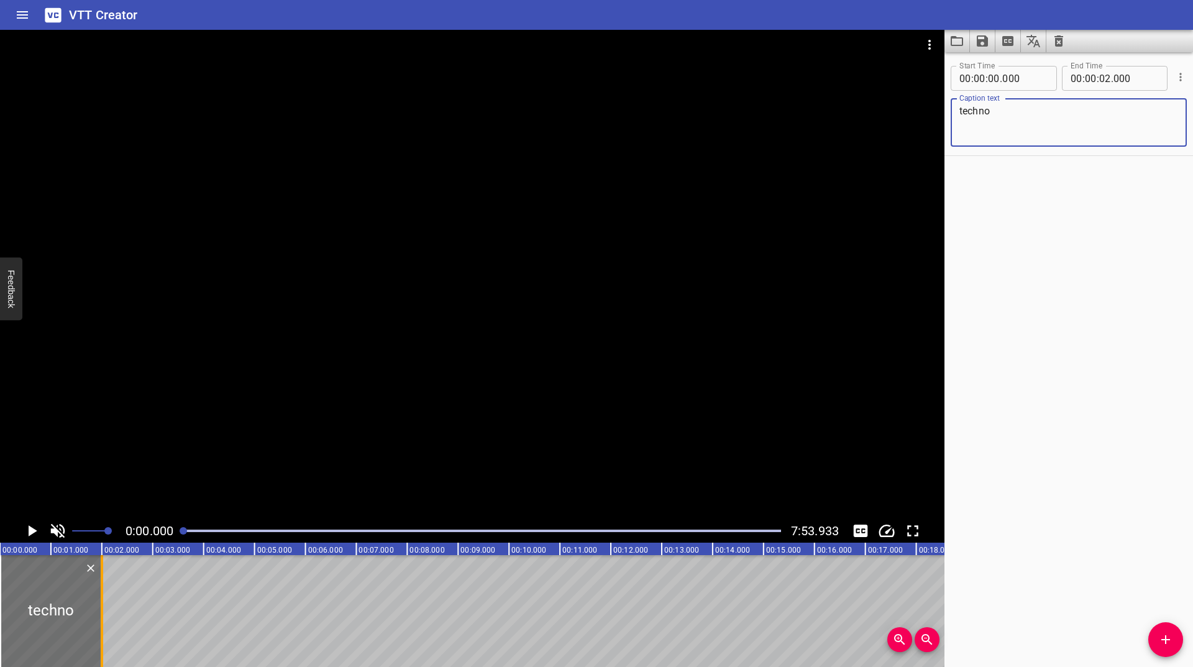
type textarea "techno"
drag, startPoint x: 99, startPoint y: 615, endPoint x: 81, endPoint y: 619, distance: 19.1
click at [81, 619] on div at bounding box center [83, 611] width 12 height 112
type input "01"
type input "634"
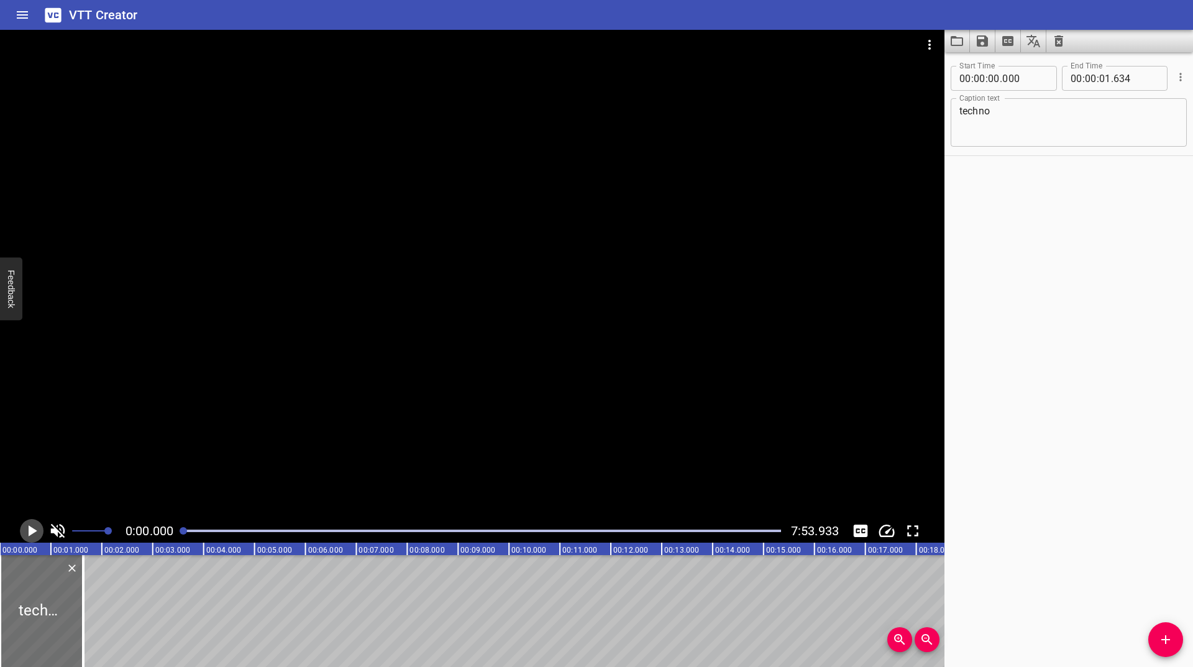
click at [27, 531] on icon "Play/Pause" at bounding box center [31, 530] width 19 height 19
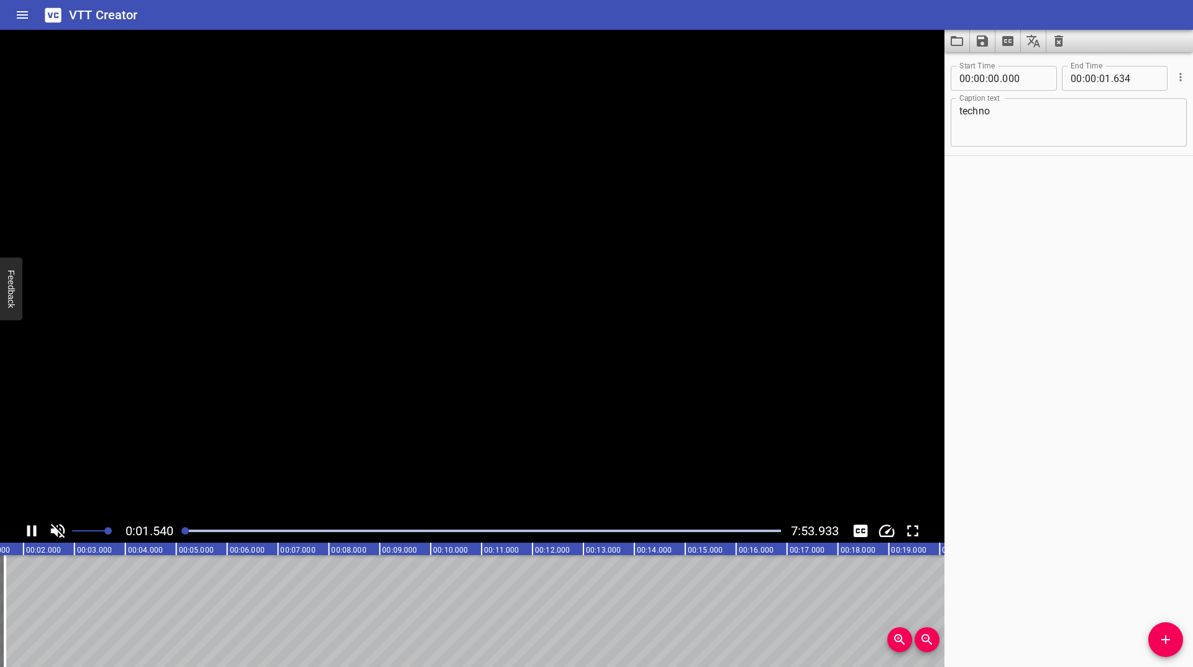
click at [27, 531] on icon "Play/Pause" at bounding box center [31, 530] width 9 height 11
click at [1169, 641] on icon "Add Cue" at bounding box center [1165, 639] width 15 height 15
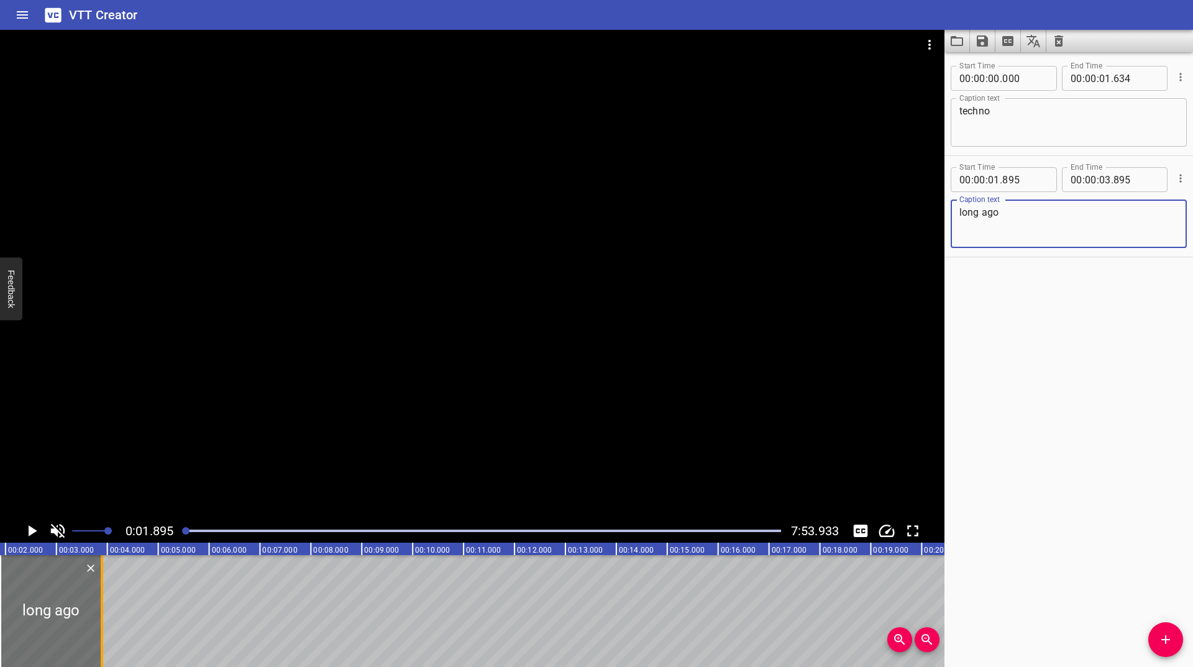
type textarea "long ago"
drag, startPoint x: 98, startPoint y: 615, endPoint x: 92, endPoint y: 622, distance: 8.8
click at [92, 622] on div at bounding box center [96, 611] width 12 height 112
type input "786"
click at [30, 532] on icon "Play/Pause" at bounding box center [33, 530] width 9 height 11
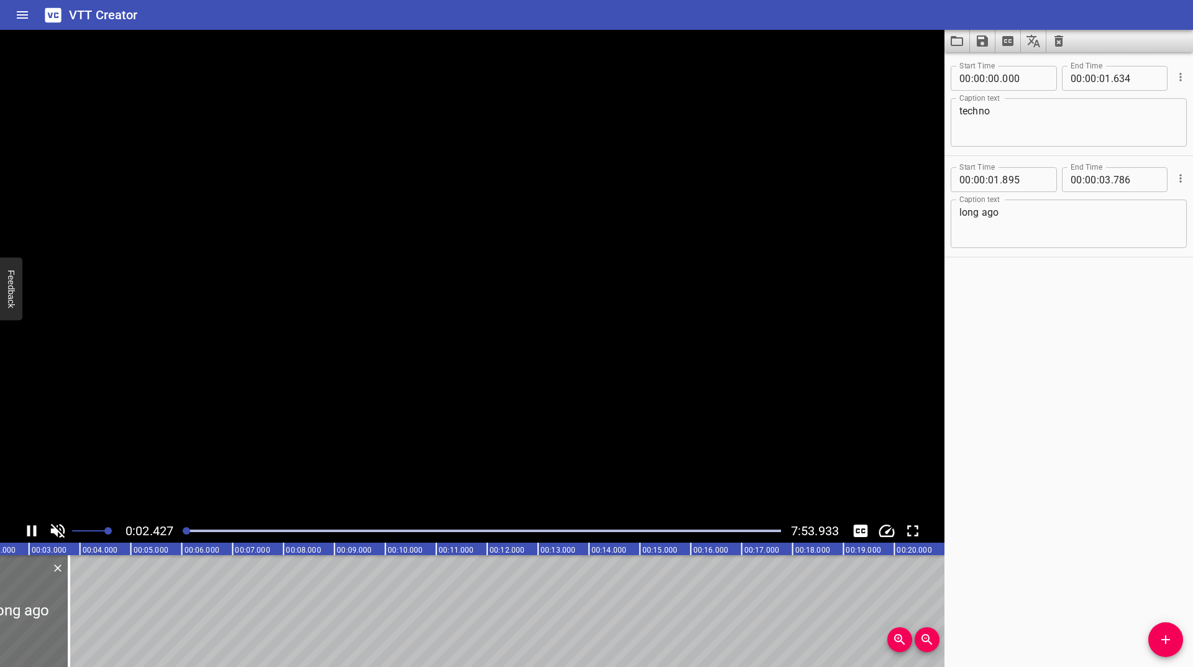
click at [30, 532] on icon "Play/Pause" at bounding box center [31, 530] width 9 height 11
click at [30, 532] on icon "Play/Pause" at bounding box center [33, 530] width 9 height 11
click at [30, 532] on icon "Play/Pause" at bounding box center [31, 530] width 9 height 11
click at [30, 532] on icon "Play/Pause" at bounding box center [33, 530] width 9 height 11
click at [30, 532] on icon "Play/Pause" at bounding box center [31, 530] width 9 height 11
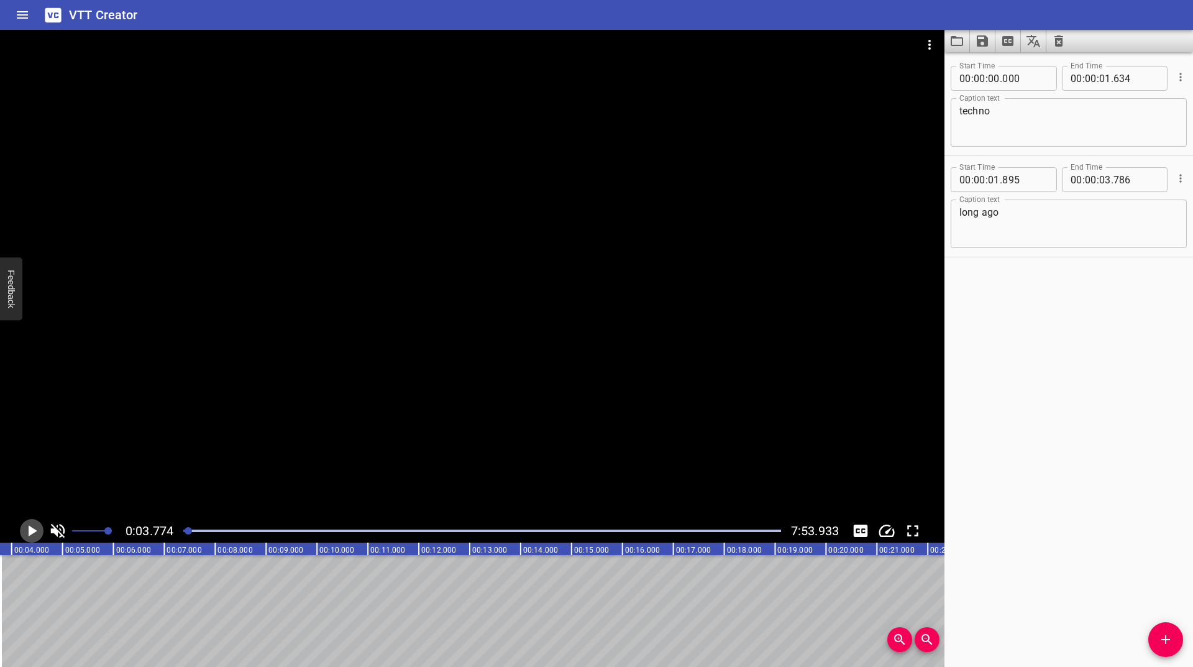
click at [30, 532] on icon "Play/Pause" at bounding box center [33, 530] width 9 height 11
click at [1159, 643] on icon "Add Cue" at bounding box center [1165, 639] width 15 height 15
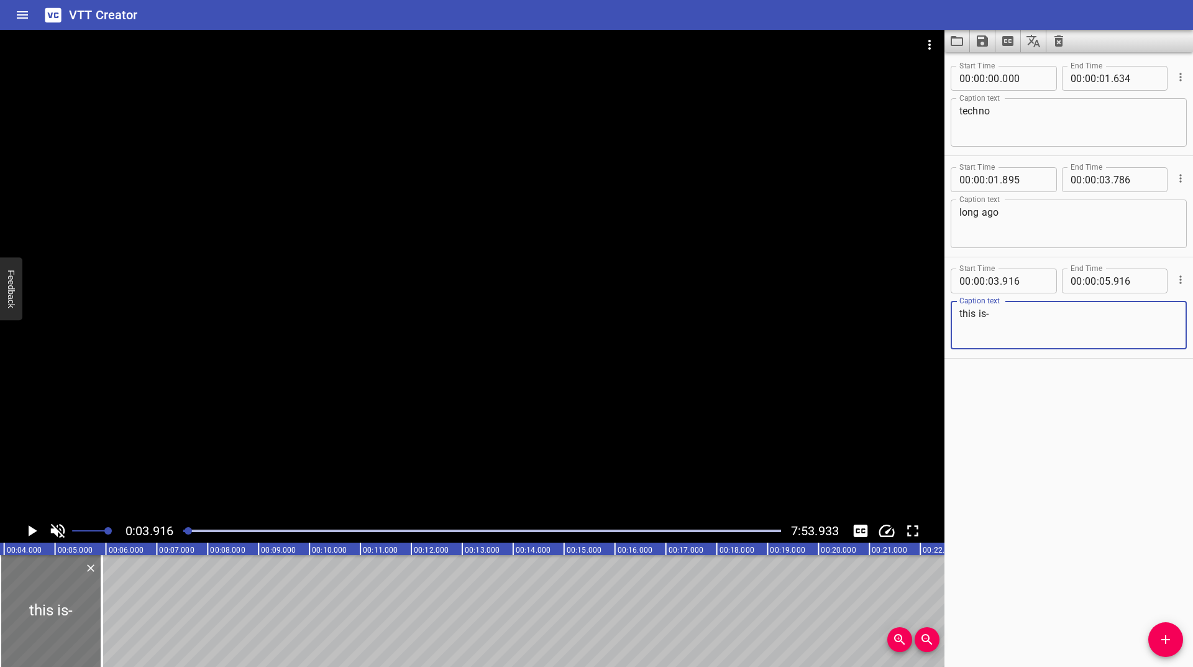
type textarea "this is-"
click at [96, 618] on div at bounding box center [52, 611] width 102 height 112
type input "940"
drag, startPoint x: 99, startPoint y: 614, endPoint x: 82, endPoint y: 624, distance: 20.4
click at [82, 624] on div at bounding box center [86, 611] width 12 height 112
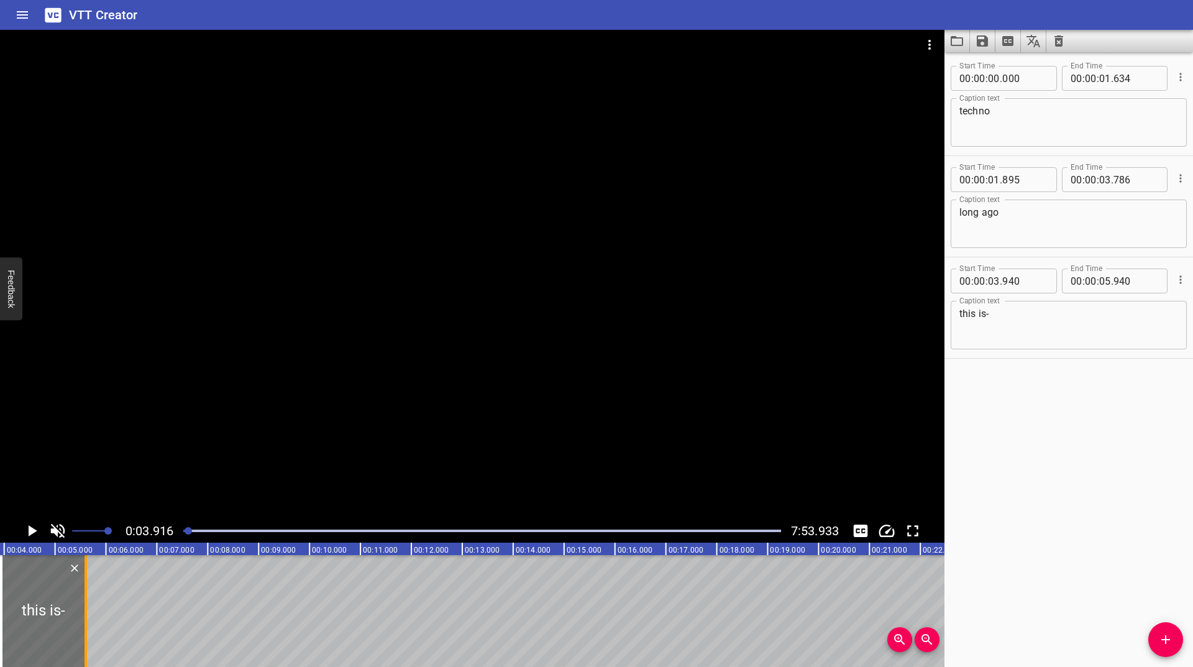
type input "598"
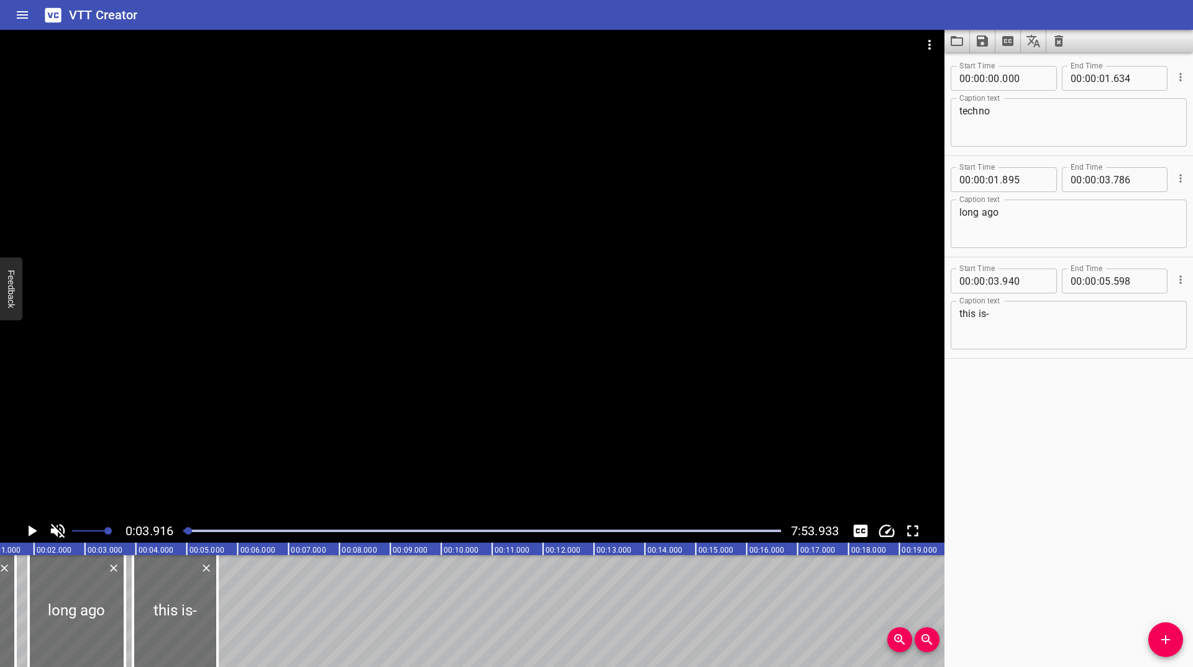
scroll to position [0, 52]
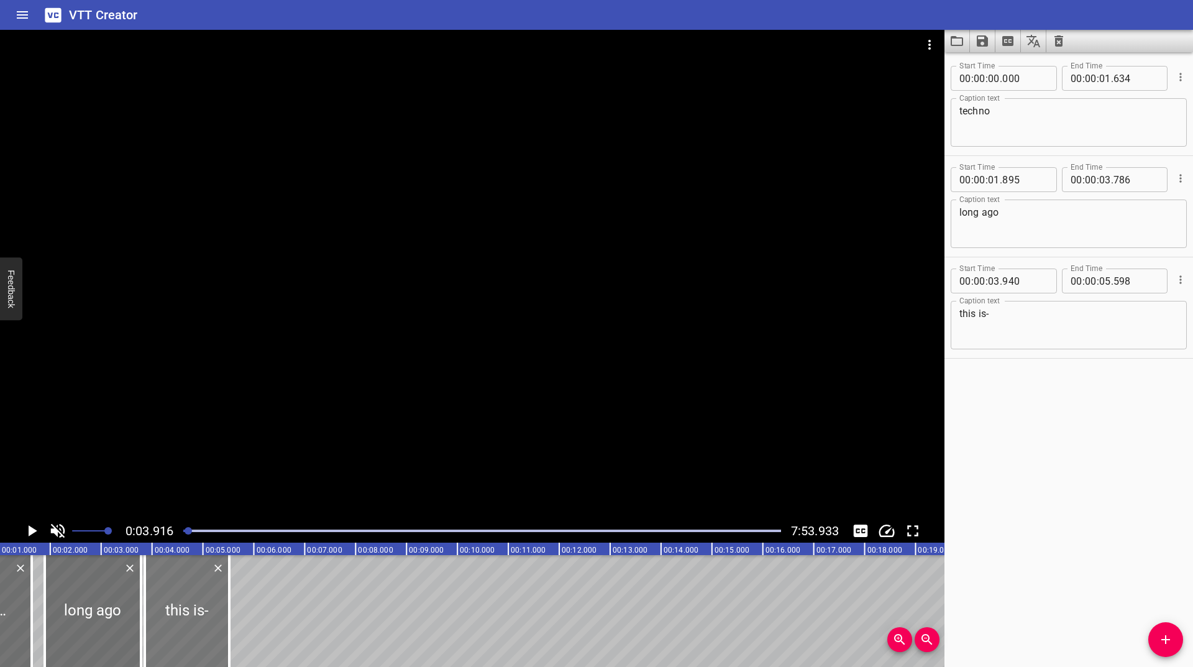
click at [175, 605] on div at bounding box center [187, 611] width 84 height 112
type input "855"
type input "513"
click at [30, 529] on icon "Play/Pause" at bounding box center [33, 530] width 9 height 11
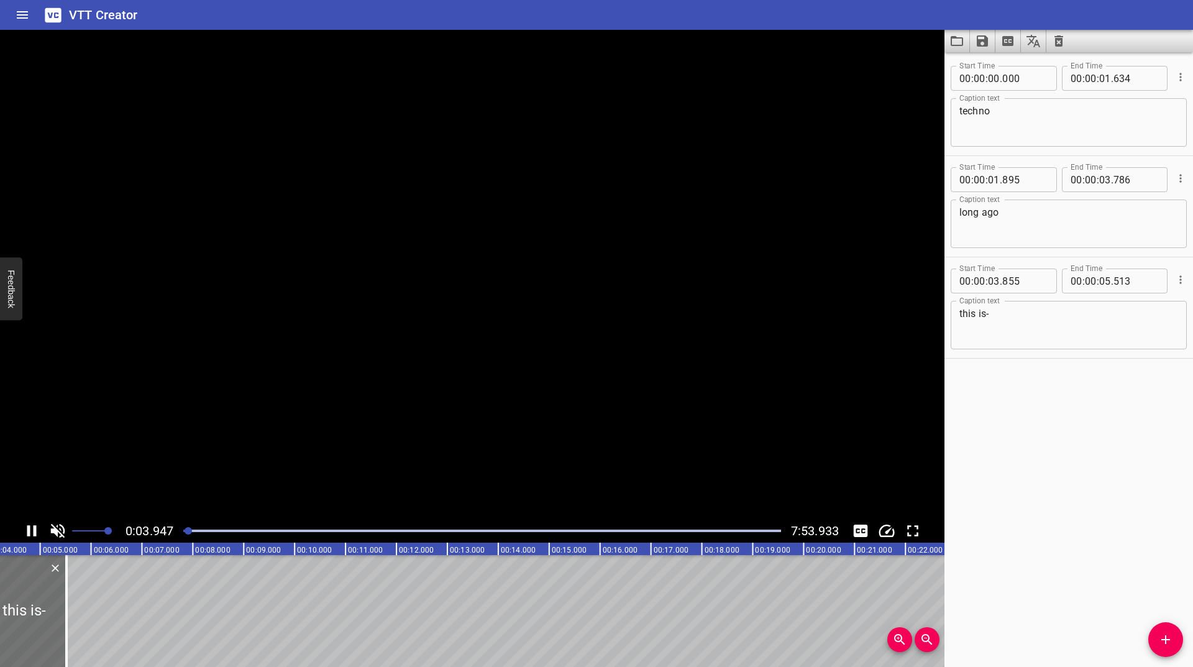
click at [30, 529] on icon "Play/Pause" at bounding box center [31, 530] width 19 height 19
click at [30, 529] on icon "Play/Pause" at bounding box center [33, 530] width 9 height 11
click at [30, 529] on icon "Play/Pause" at bounding box center [31, 530] width 19 height 19
click at [30, 529] on icon "Play/Pause" at bounding box center [33, 530] width 9 height 11
click at [30, 529] on icon "Play/Pause" at bounding box center [31, 530] width 19 height 19
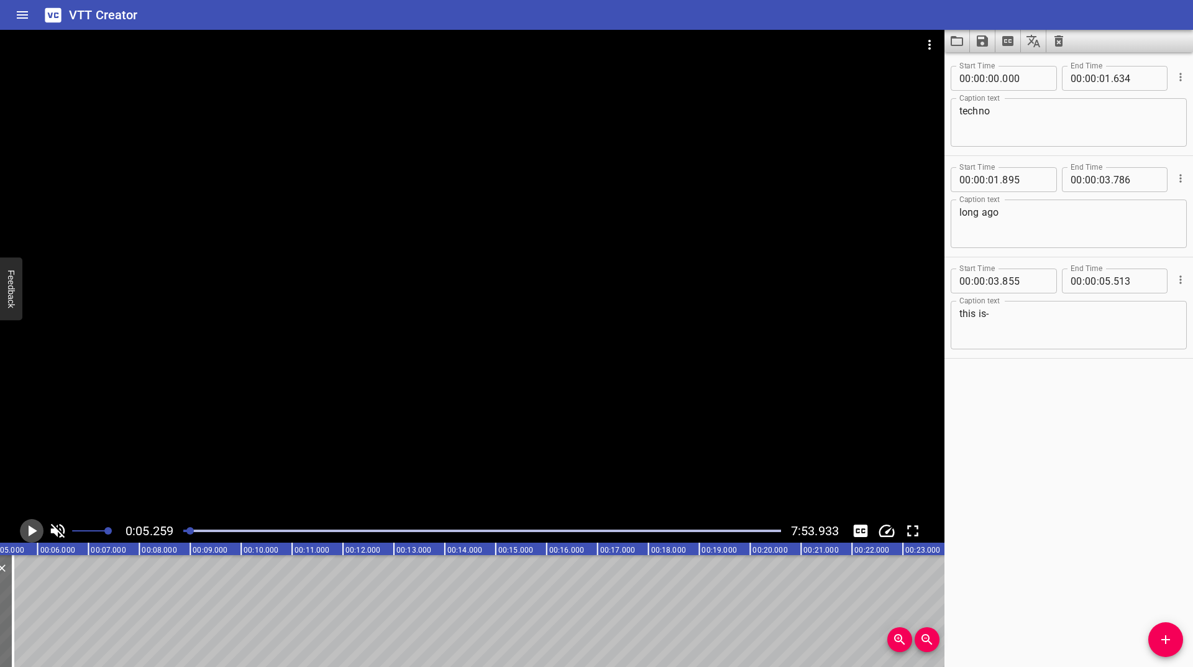
click at [30, 529] on icon "Play/Pause" at bounding box center [33, 530] width 9 height 11
click at [30, 529] on icon "Play/Pause" at bounding box center [31, 530] width 19 height 19
click at [1161, 636] on icon "Add Cue" at bounding box center [1165, 639] width 15 height 15
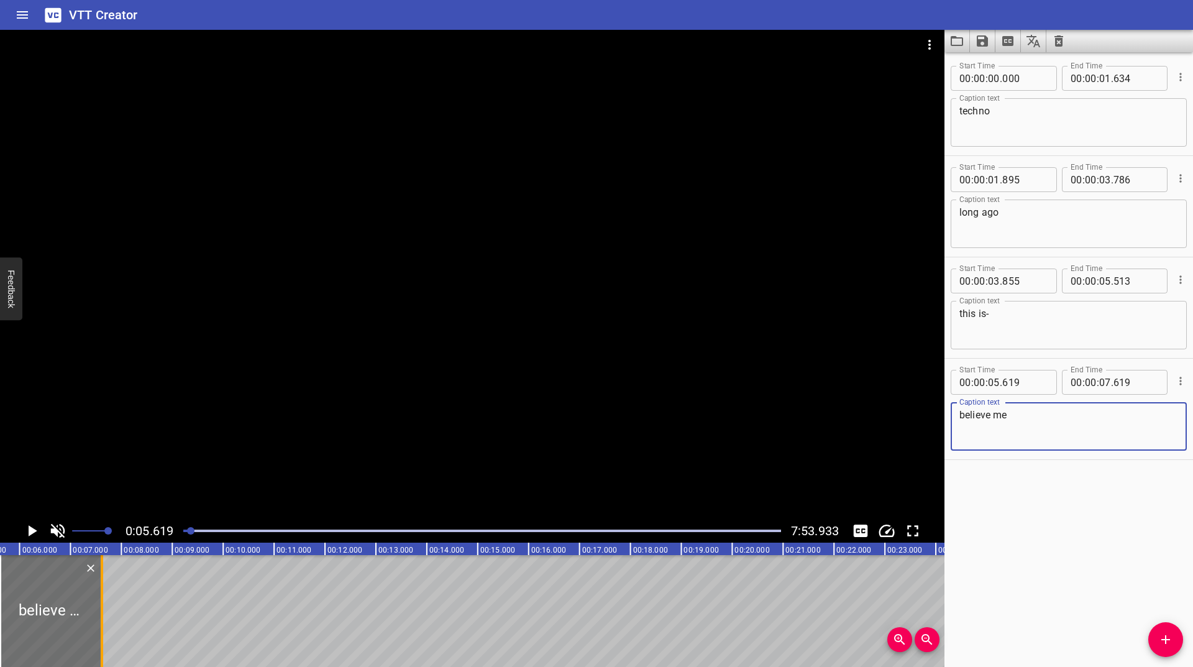
type textarea "believe me"
drag, startPoint x: 99, startPoint y: 611, endPoint x: 106, endPoint y: 605, distance: 9.2
click at [106, 605] on div at bounding box center [109, 611] width 12 height 112
type input "753"
click at [32, 532] on icon "Play/Pause" at bounding box center [33, 530] width 9 height 11
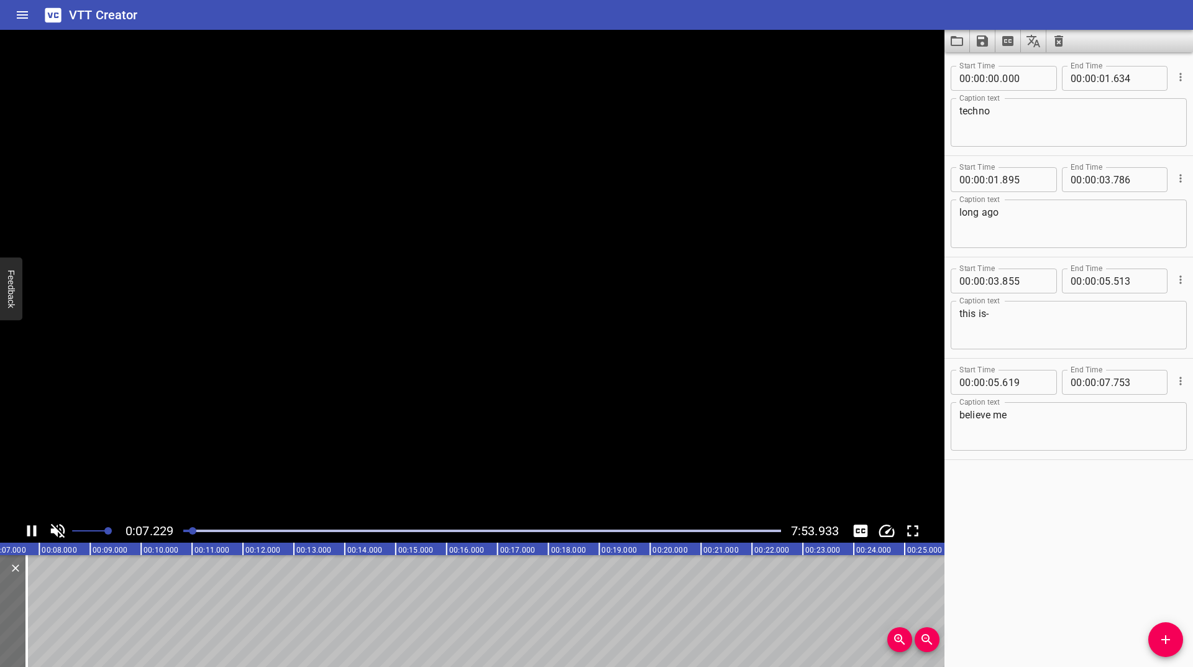
click at [32, 532] on icon "Play/Pause" at bounding box center [31, 530] width 19 height 19
click at [32, 532] on icon "Play/Pause" at bounding box center [33, 530] width 9 height 11
click at [32, 532] on icon "Play/Pause" at bounding box center [31, 530] width 19 height 19
click at [32, 532] on icon "Play/Pause" at bounding box center [33, 530] width 9 height 11
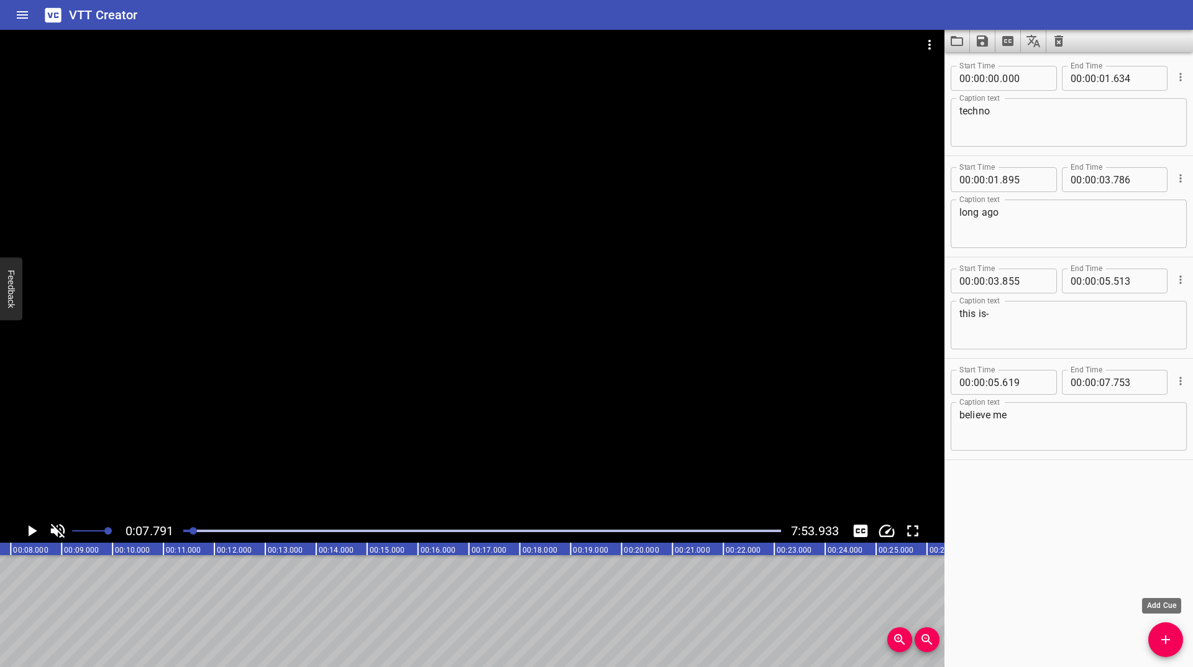
click at [1171, 633] on icon "Add Cue" at bounding box center [1165, 639] width 15 height 15
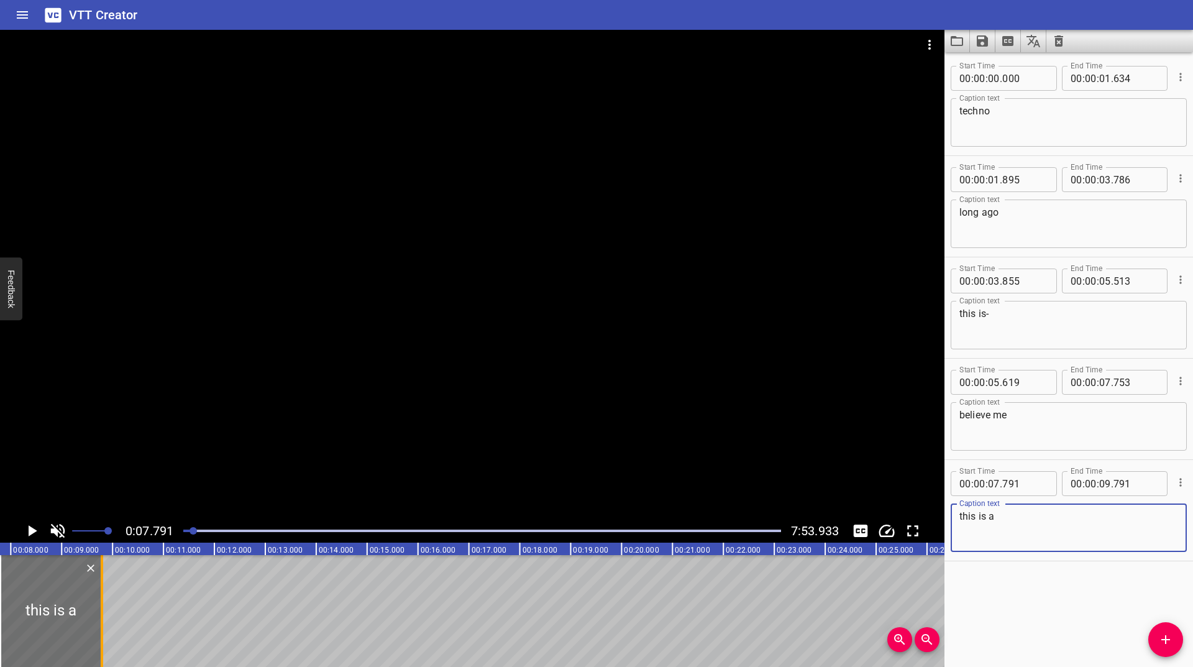
type textarea "this is a"
drag, startPoint x: 99, startPoint y: 606, endPoint x: 88, endPoint y: 614, distance: 13.8
click at [88, 614] on div at bounding box center [89, 611] width 12 height 112
type input "571"
click at [33, 528] on icon "Play/Pause" at bounding box center [33, 530] width 9 height 11
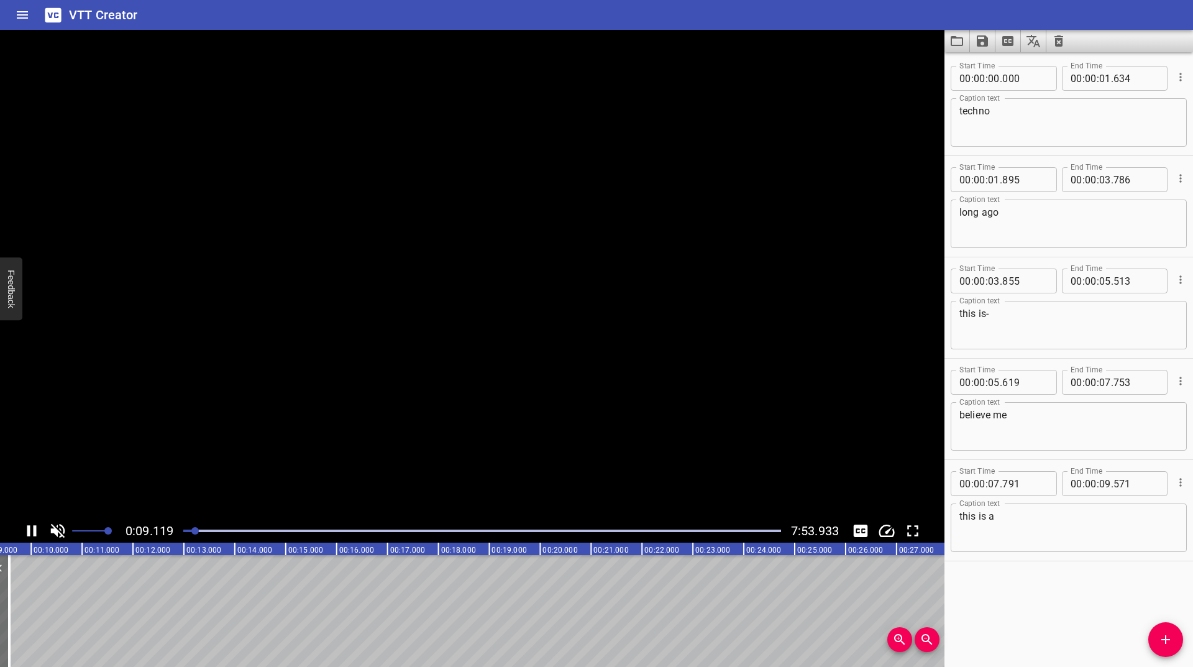
click at [33, 528] on icon "Play/Pause" at bounding box center [31, 530] width 19 height 19
click at [33, 528] on icon "Play/Pause" at bounding box center [33, 530] width 9 height 11
click at [1171, 632] on icon "Add Cue" at bounding box center [1165, 639] width 15 height 15
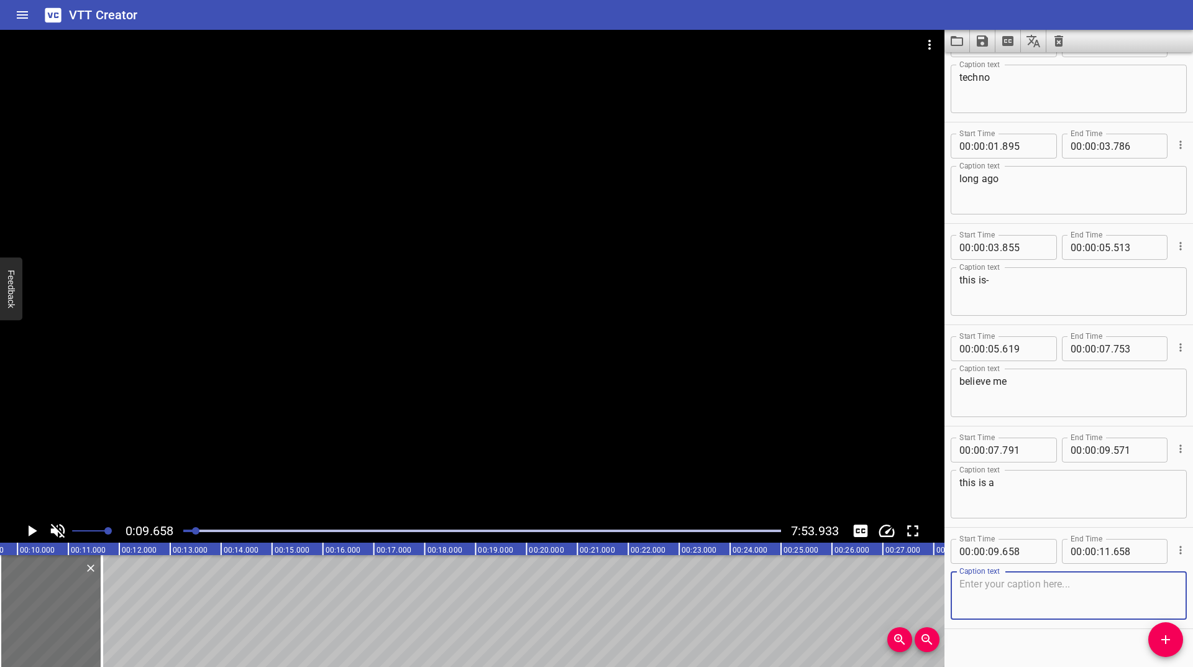
scroll to position [52, 0]
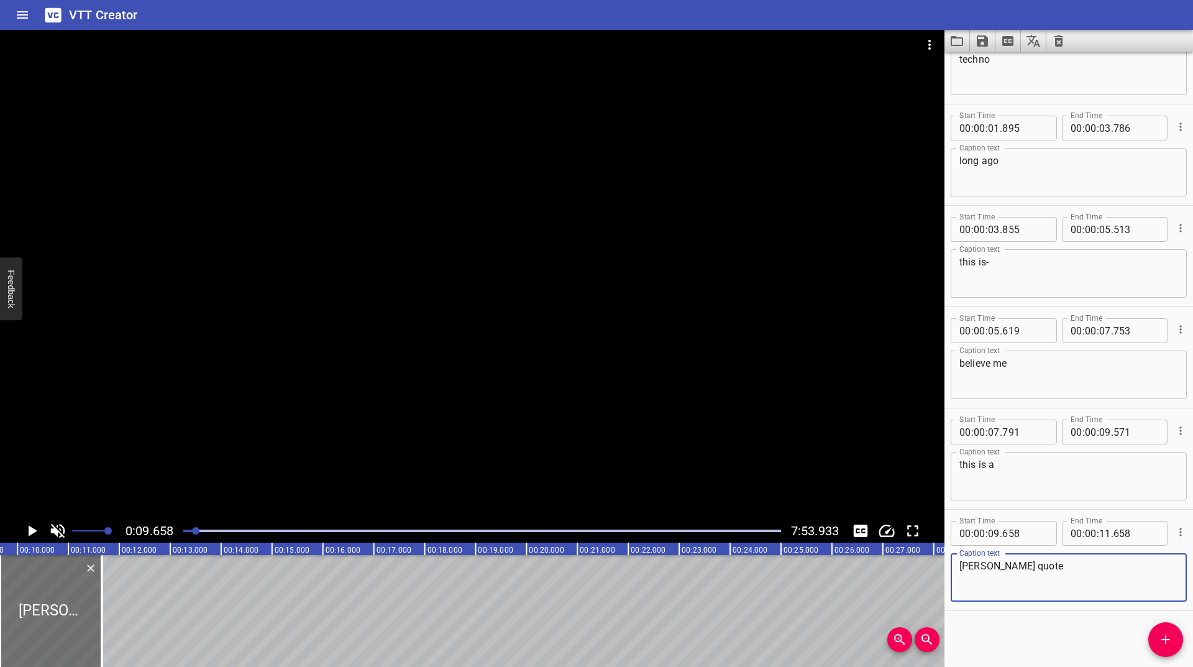
type textarea "tun tzu quote"
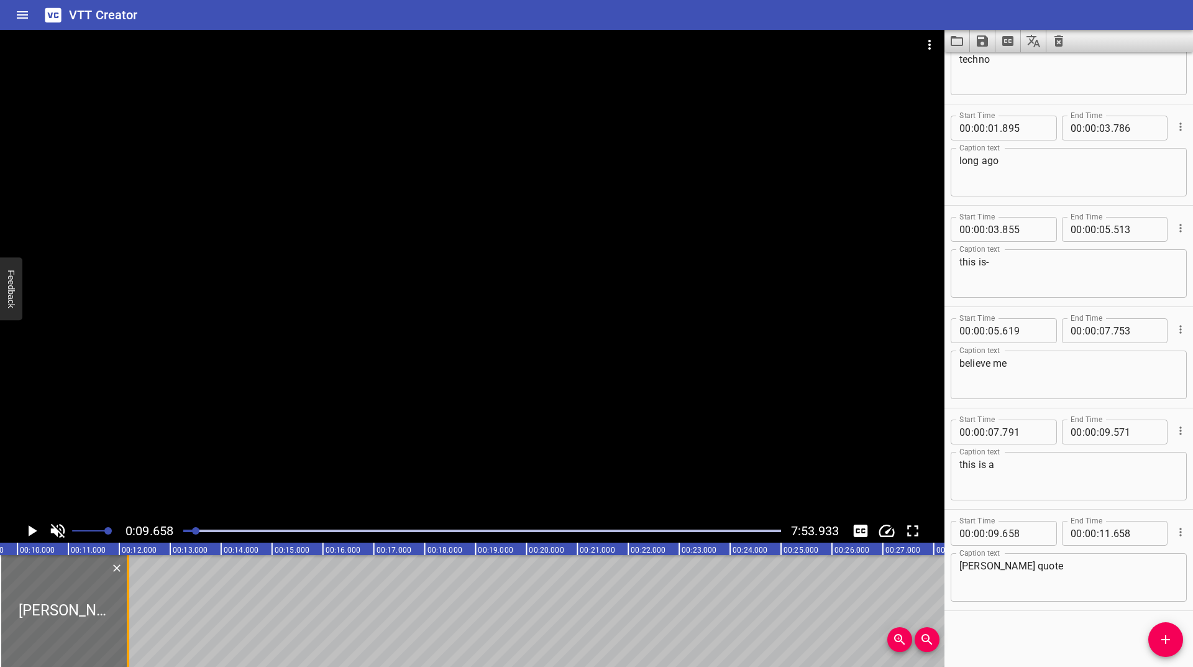
drag, startPoint x: 105, startPoint y: 596, endPoint x: 131, endPoint y: 581, distance: 30.4
click at [131, 581] on div at bounding box center [128, 611] width 12 height 112
type input "12"
type input "171"
click at [26, 526] on icon "Play/Pause" at bounding box center [31, 530] width 19 height 19
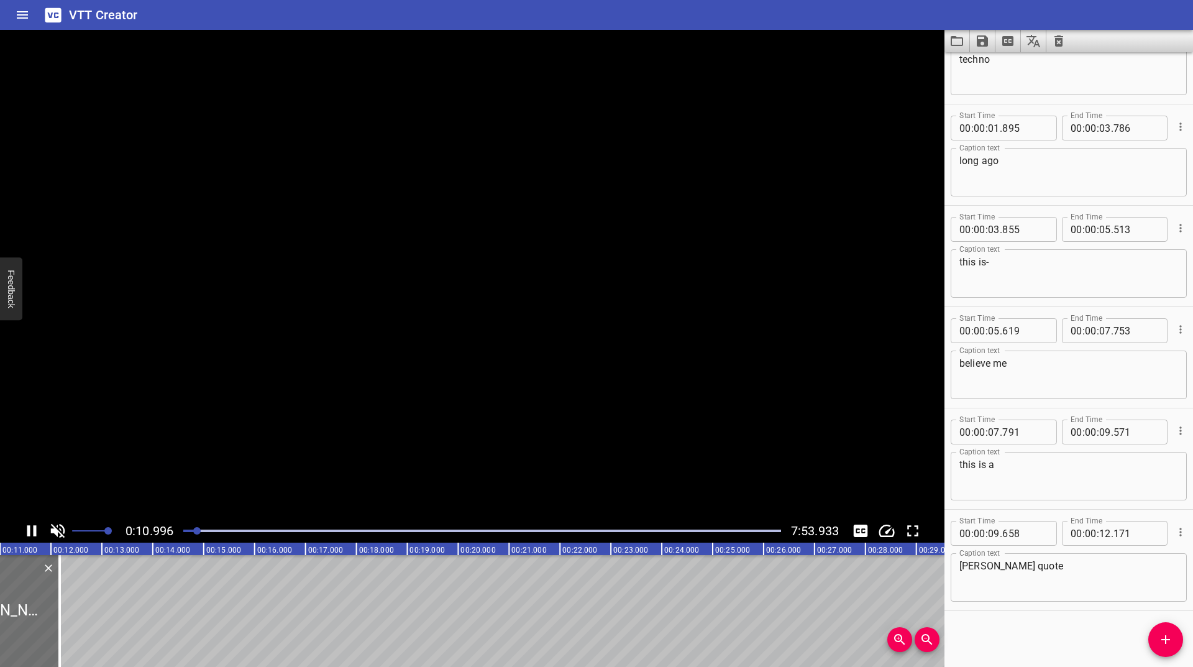
click at [26, 526] on icon "Play/Pause" at bounding box center [31, 530] width 19 height 19
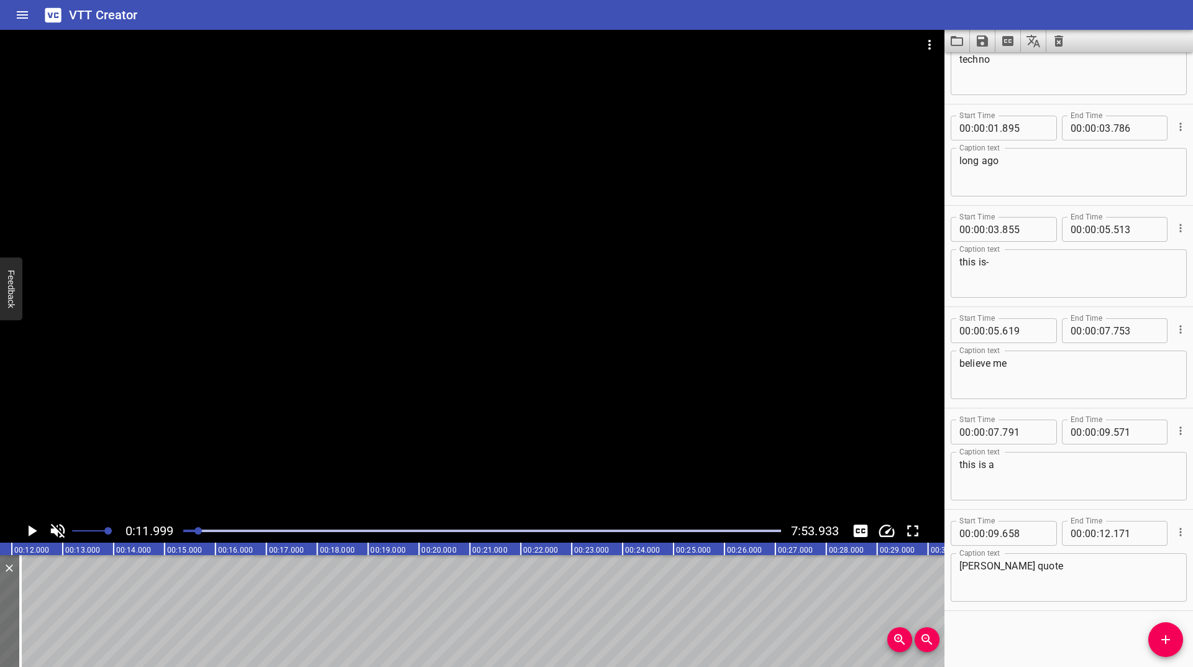
scroll to position [0, 611]
click at [26, 526] on icon "Play/Pause" at bounding box center [31, 530] width 19 height 19
click at [1167, 640] on icon "Add Cue" at bounding box center [1165, 639] width 9 height 9
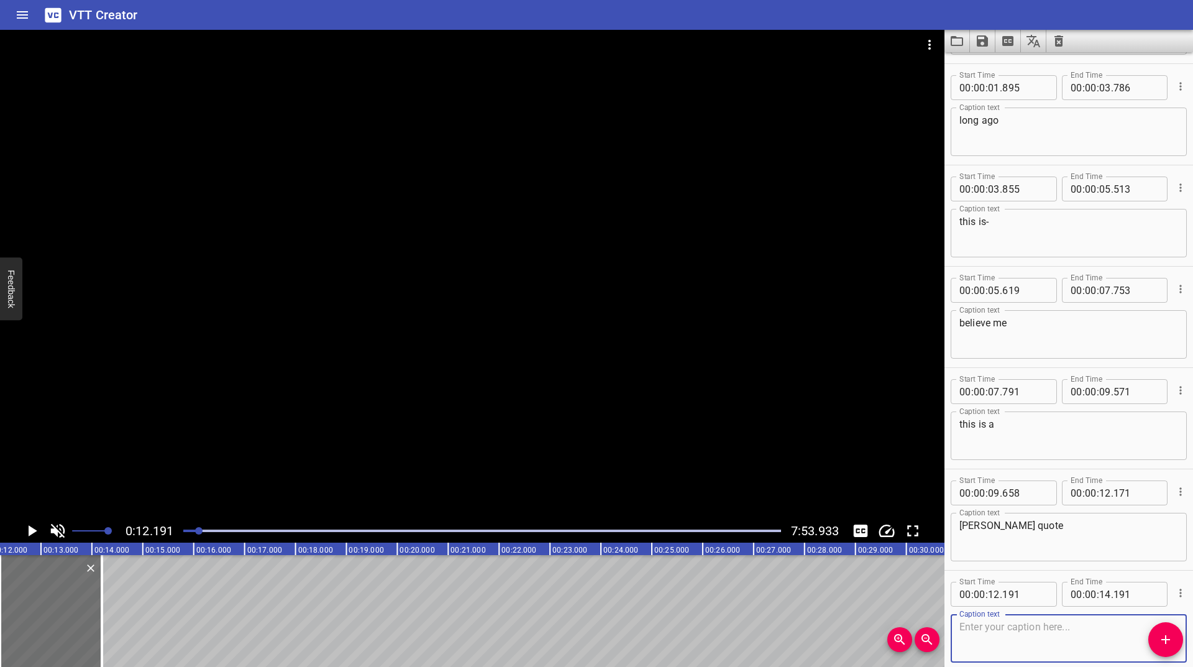
scroll to position [153, 0]
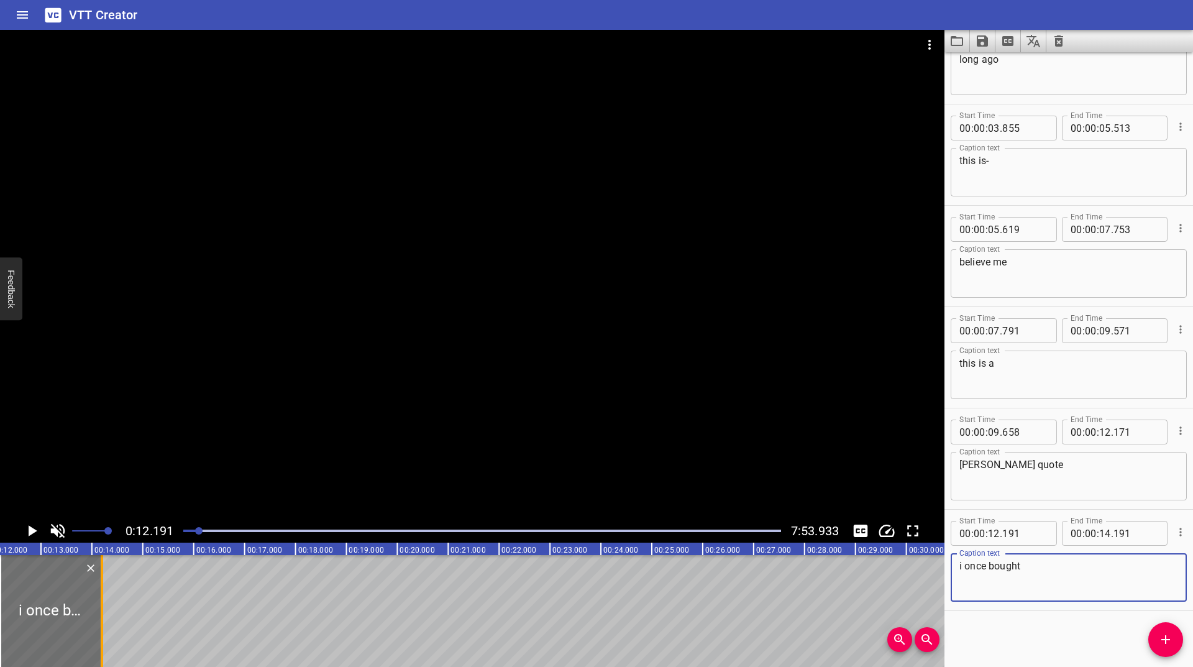
type textarea "i once bought"
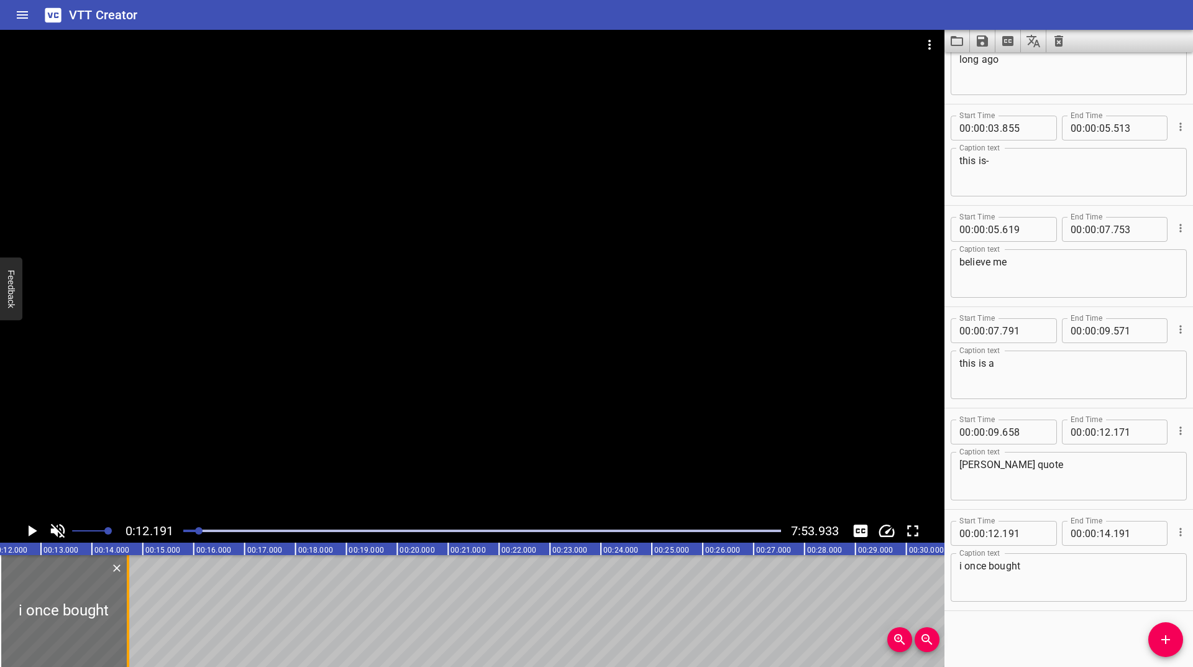
drag, startPoint x: 99, startPoint y: 625, endPoint x: 122, endPoint y: 609, distance: 28.6
click at [122, 609] on div at bounding box center [128, 611] width 12 height 112
type input "704"
click at [36, 523] on icon "Play/Pause" at bounding box center [31, 530] width 19 height 19
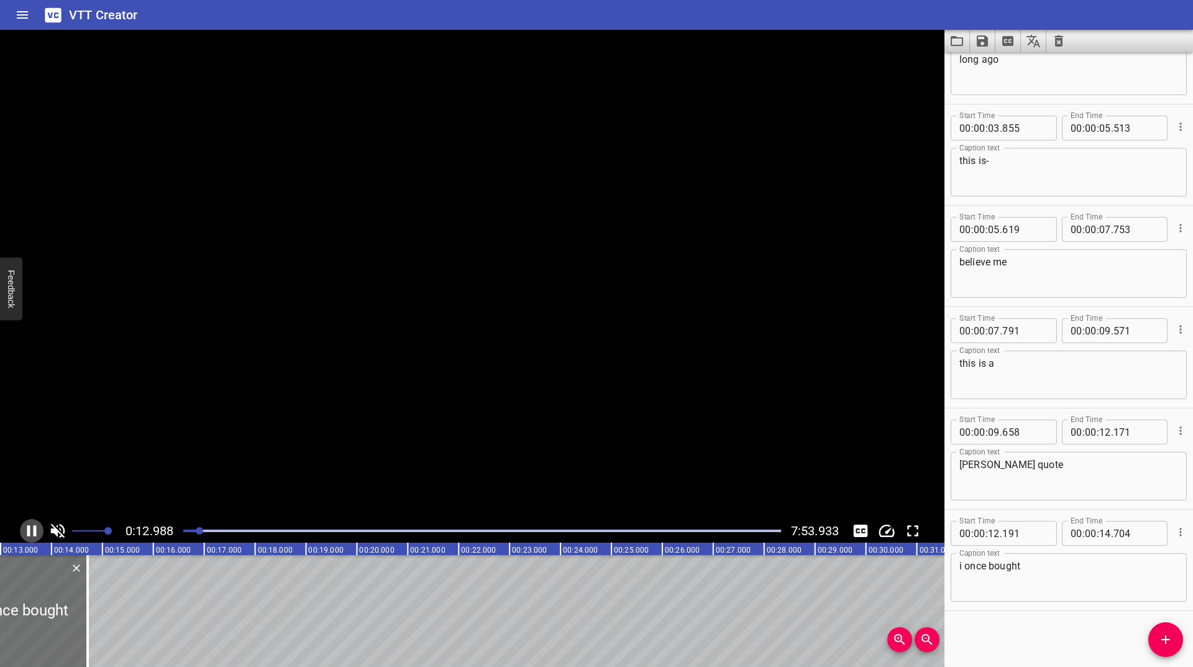
click at [36, 523] on icon "Play/Pause" at bounding box center [31, 530] width 19 height 19
click at [1161, 631] on button "Add Cue" at bounding box center [1165, 639] width 35 height 35
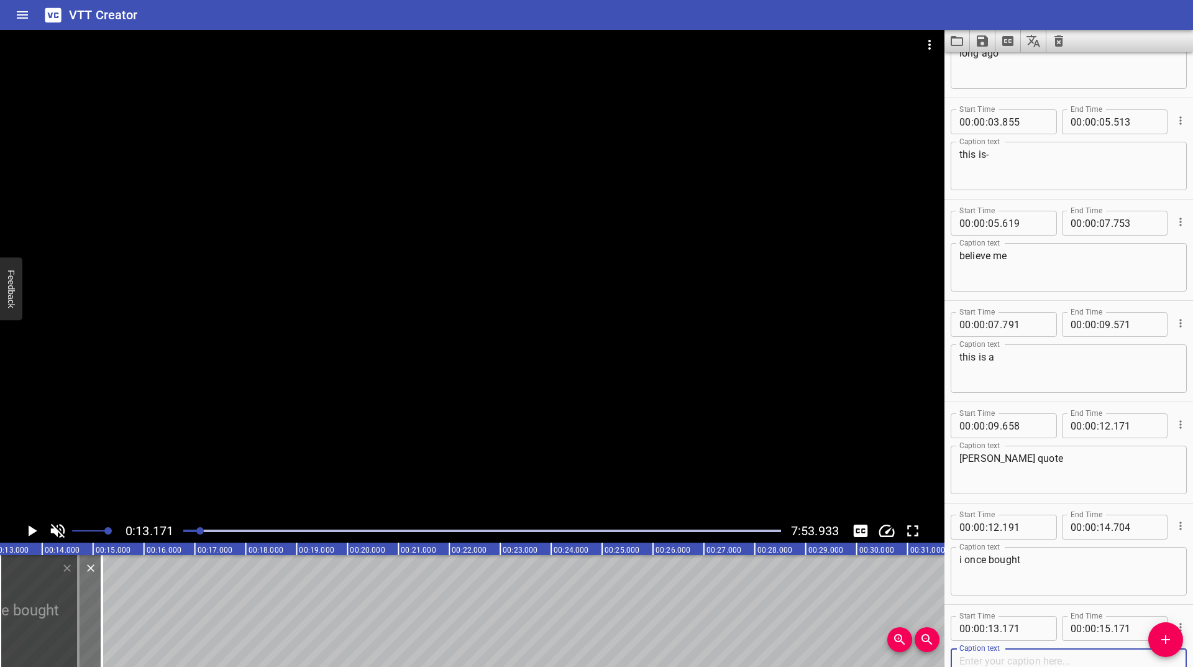
scroll to position [254, 0]
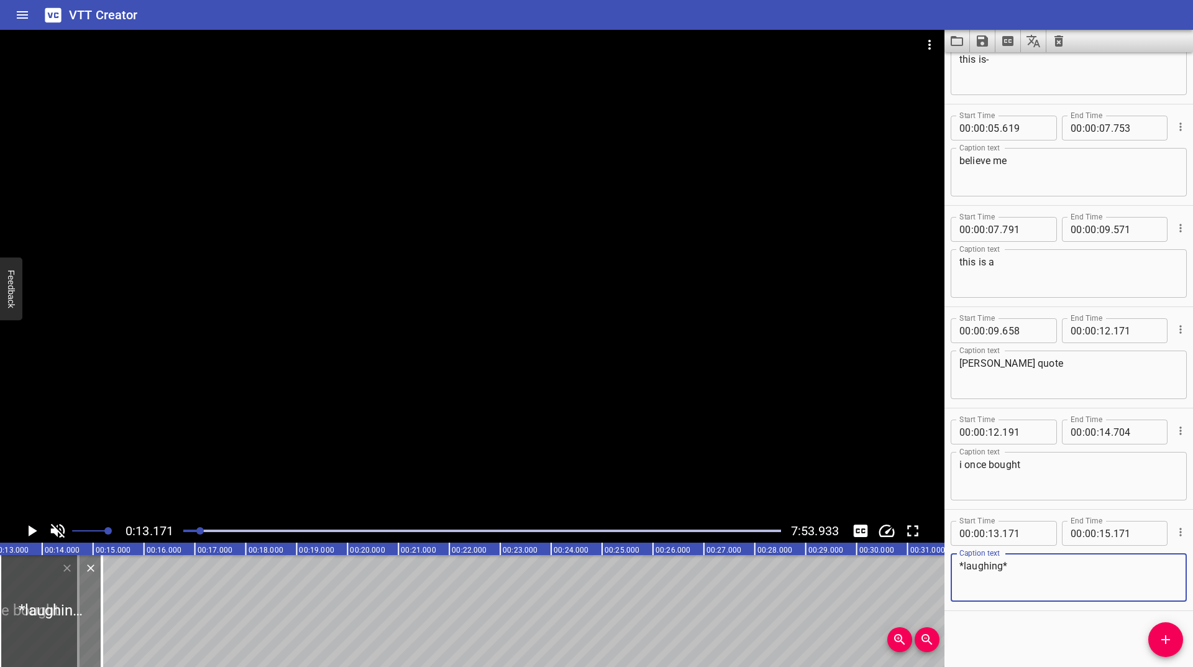
type textarea "*laughing*"
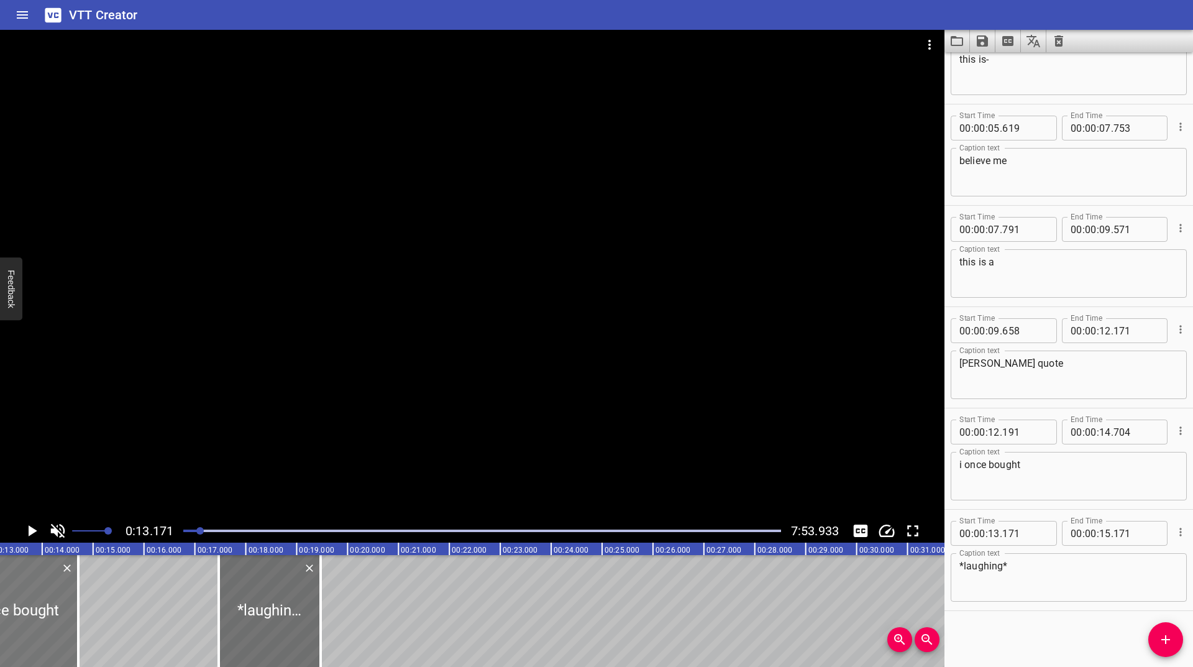
drag, startPoint x: 43, startPoint y: 600, endPoint x: 56, endPoint y: 599, distance: 12.5
click at [267, 601] on div at bounding box center [270, 611] width 102 height 112
type input "17"
type input "566"
type input "19"
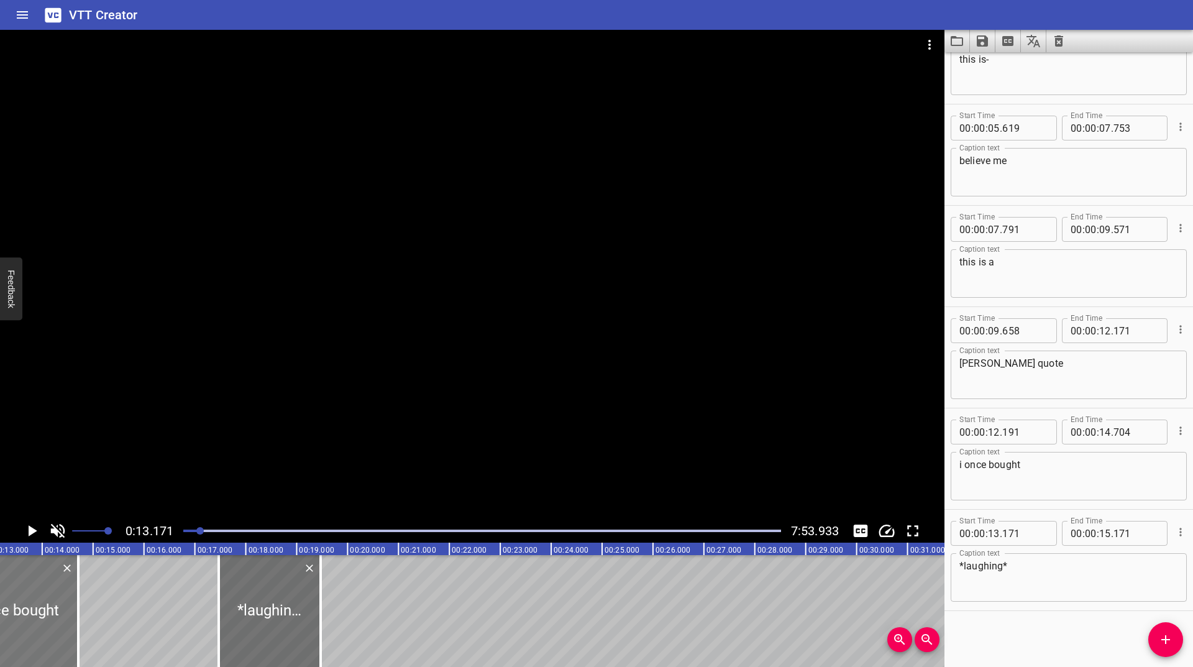
type input "566"
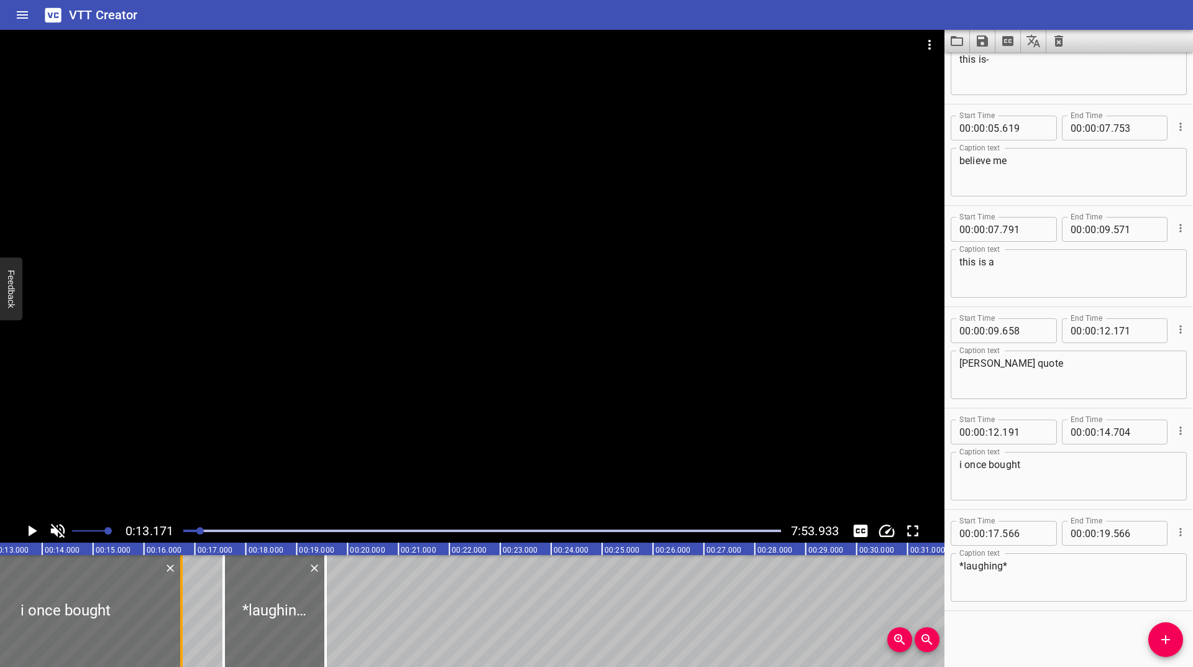
drag, startPoint x: 78, startPoint y: 601, endPoint x: 181, endPoint y: 598, distance: 103.2
click at [181, 598] on div at bounding box center [181, 611] width 2 height 112
type input "16"
type input "730"
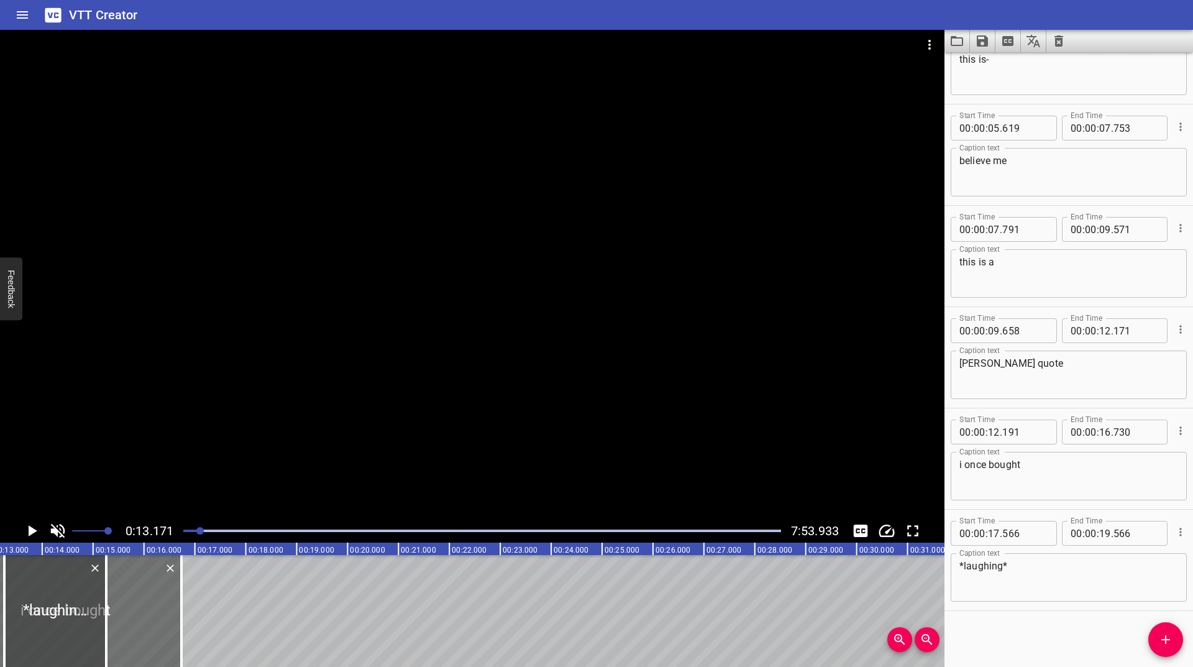
drag, startPoint x: 276, startPoint y: 596, endPoint x: 57, endPoint y: 611, distance: 219.9
click at [57, 611] on div at bounding box center [55, 611] width 102 height 112
type input "13"
type input "256"
type input "15"
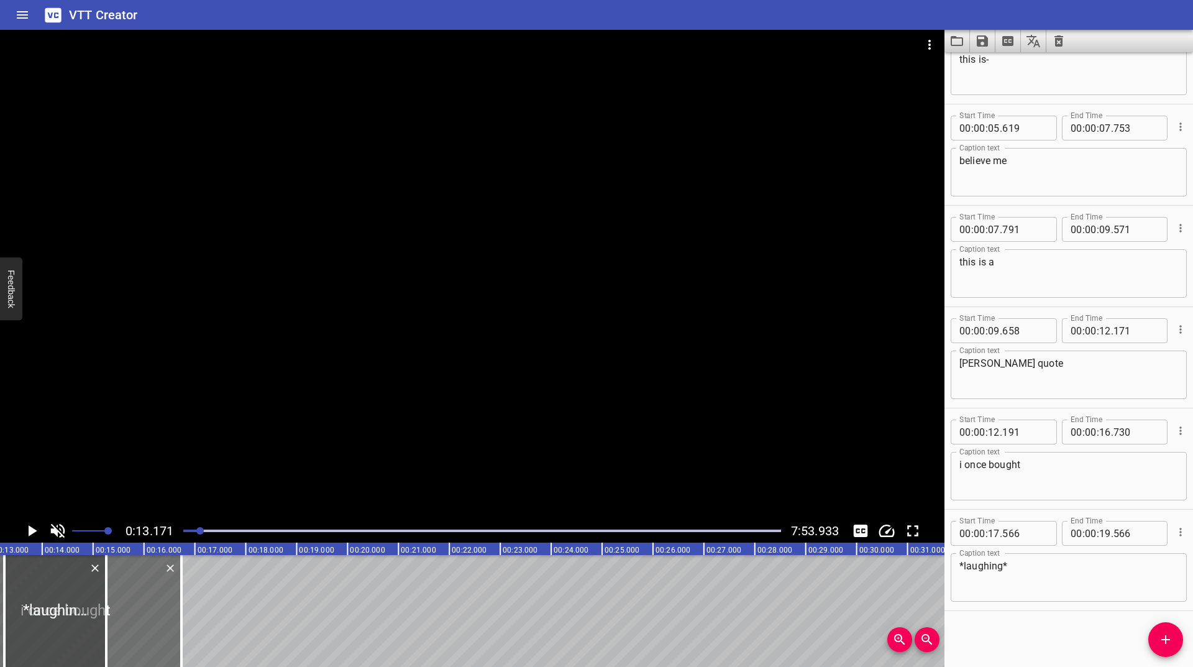
type input "256"
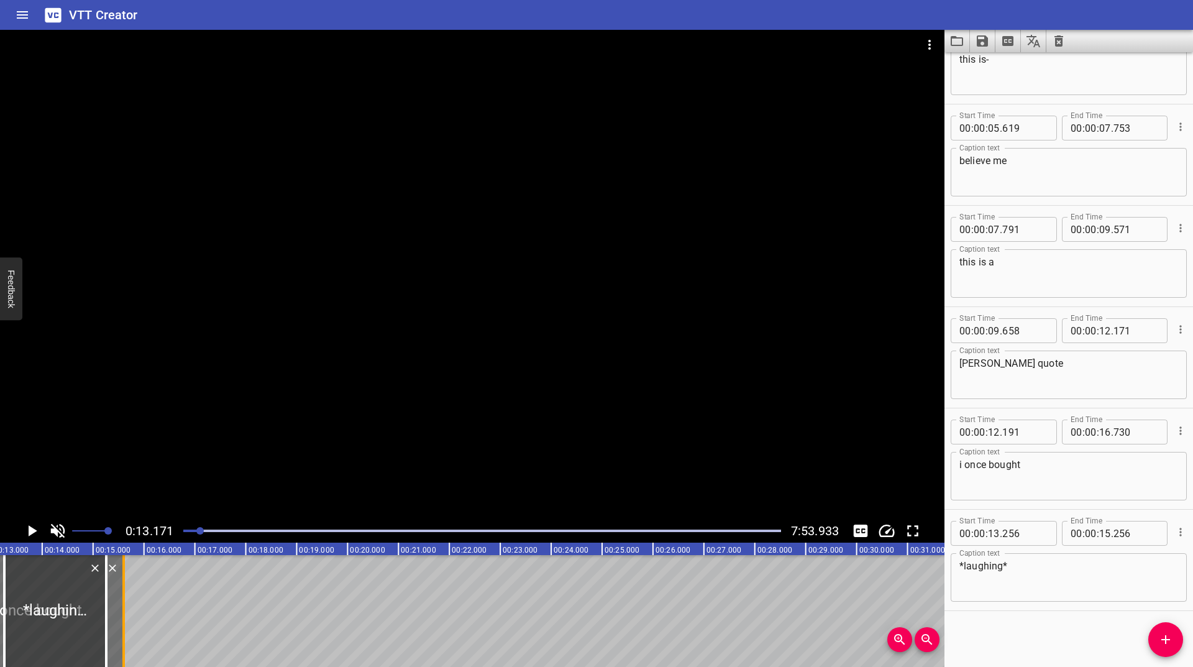
drag, startPoint x: 175, startPoint y: 599, endPoint x: 121, endPoint y: 627, distance: 60.9
click at [121, 627] on div at bounding box center [123, 611] width 12 height 112
type input "15"
type input "595"
click at [32, 528] on icon "Play/Pause" at bounding box center [31, 530] width 19 height 19
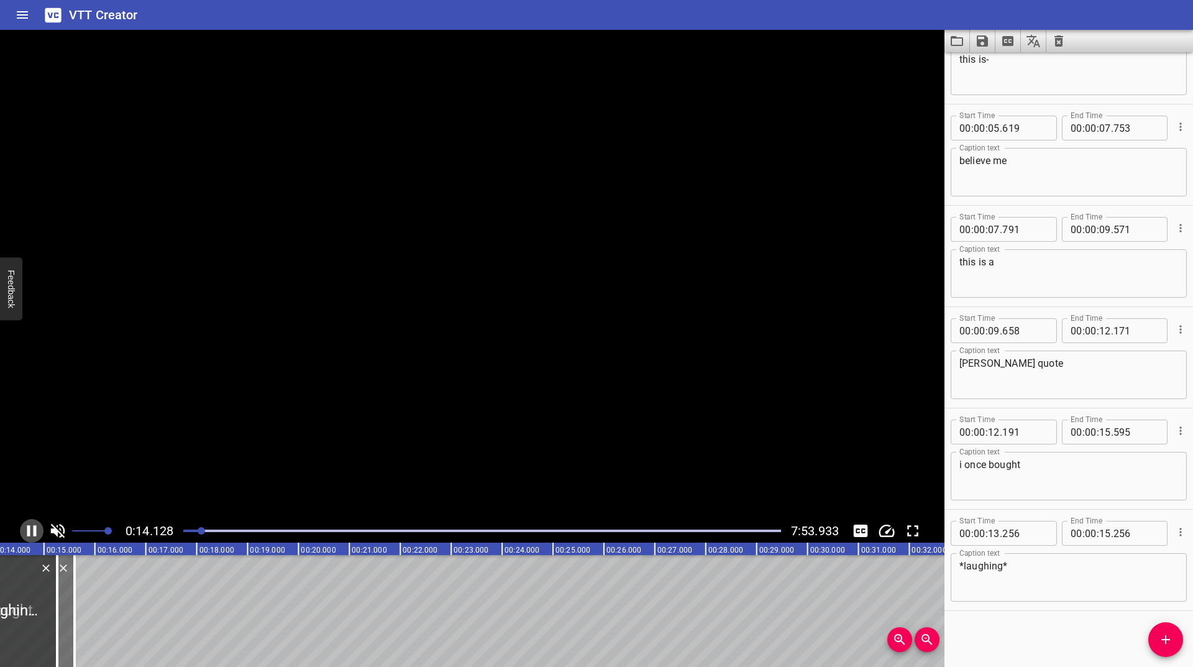
click at [32, 528] on icon "Play/Pause" at bounding box center [31, 530] width 19 height 19
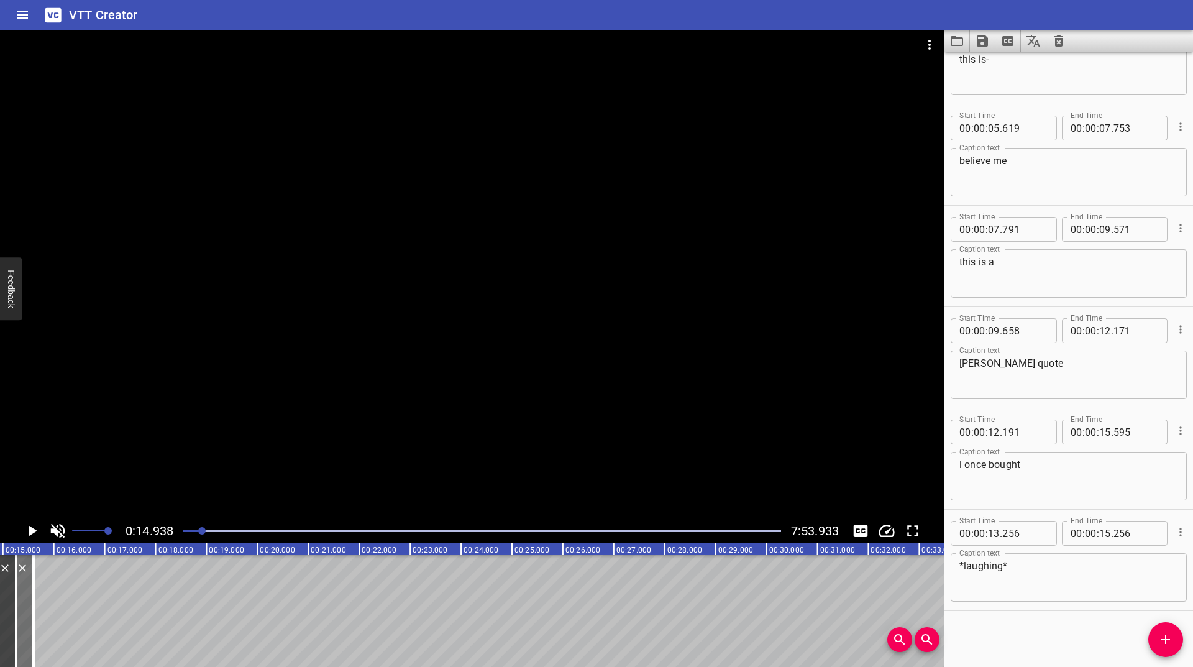
click at [32, 528] on icon "Play/Pause" at bounding box center [31, 530] width 19 height 19
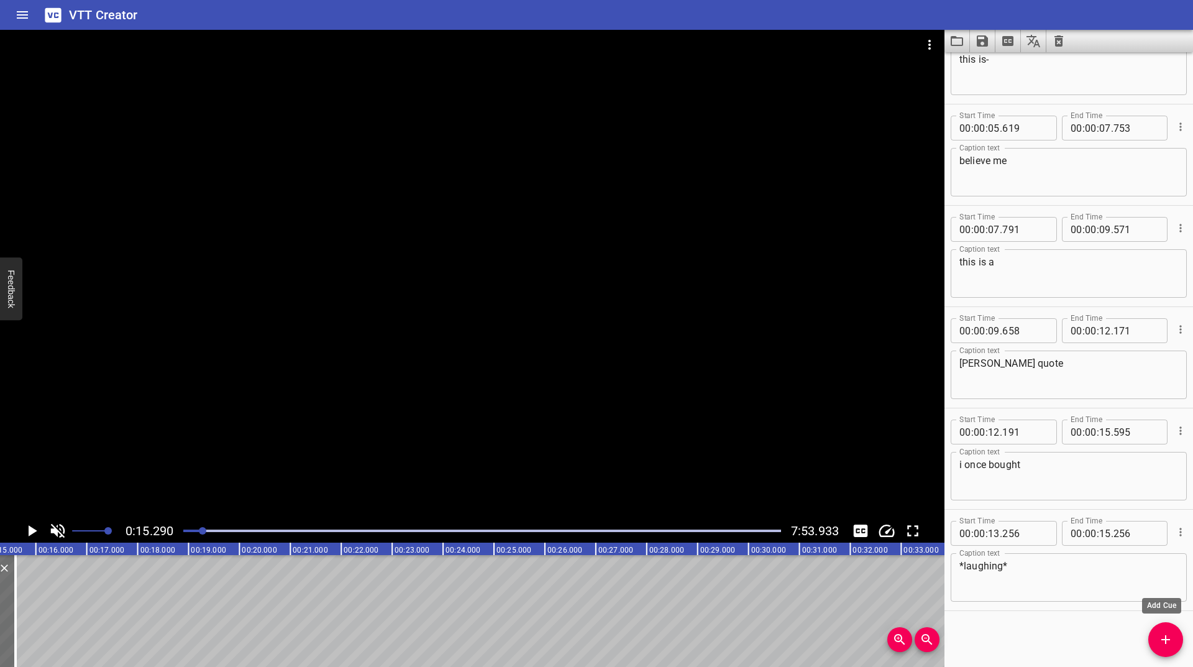
click at [1164, 642] on icon "Add Cue" at bounding box center [1165, 639] width 15 height 15
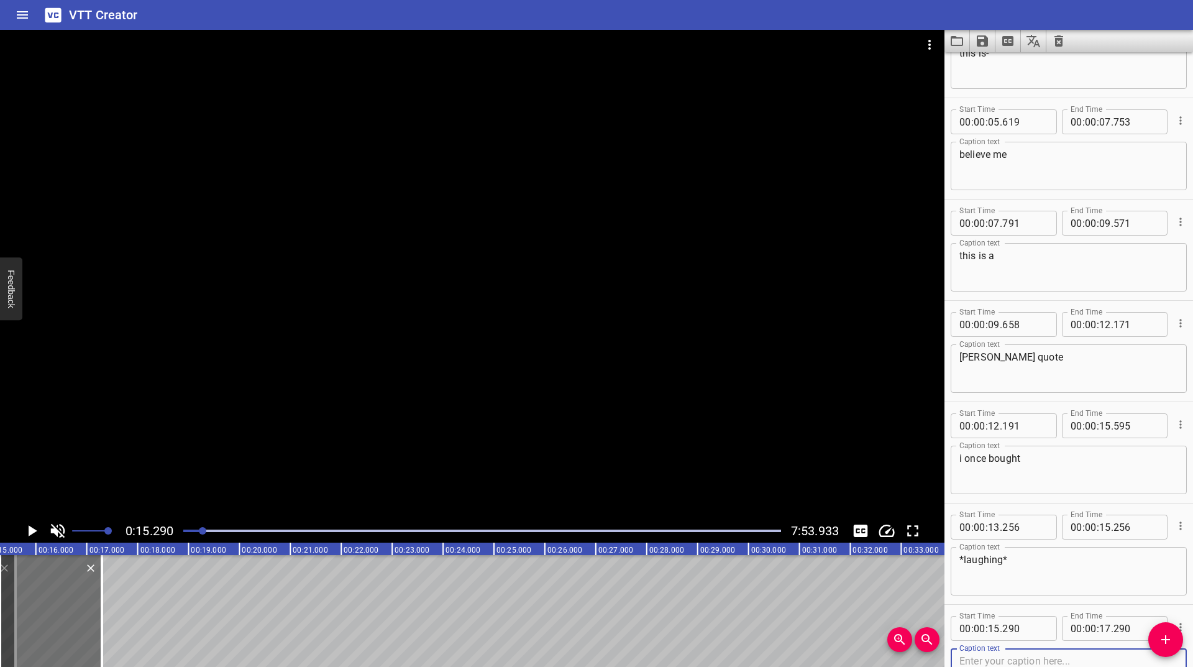
scroll to position [355, 0]
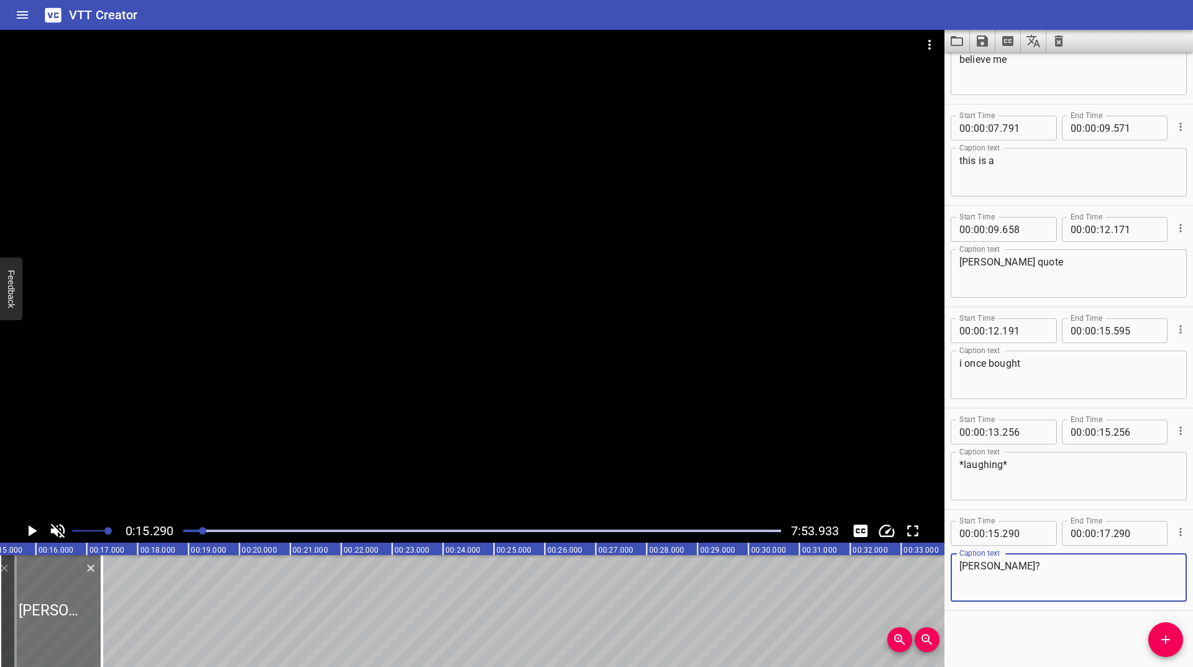
type textarea "tun tzu?"
click at [29, 531] on icon "Play/Pause" at bounding box center [33, 530] width 9 height 11
click at [29, 531] on icon "Play/Pause" at bounding box center [31, 530] width 9 height 11
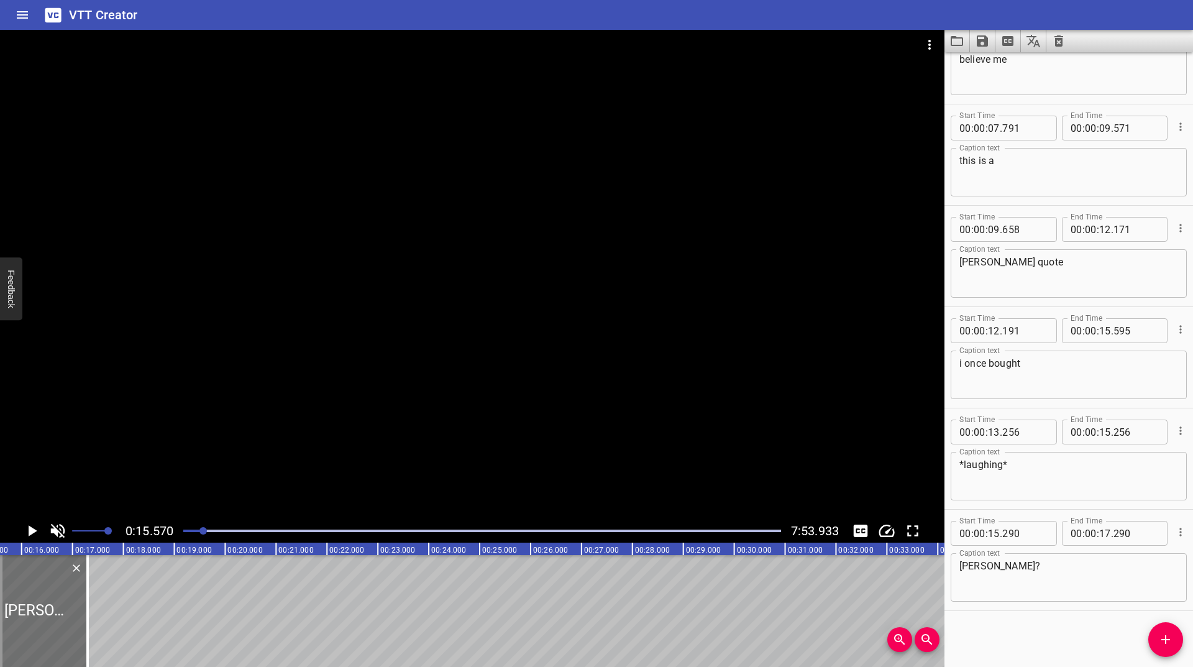
click at [29, 531] on icon "Play/Pause" at bounding box center [33, 530] width 9 height 11
click at [29, 531] on icon "Play/Pause" at bounding box center [31, 530] width 9 height 11
click at [1167, 637] on icon "Add Cue" at bounding box center [1165, 639] width 15 height 15
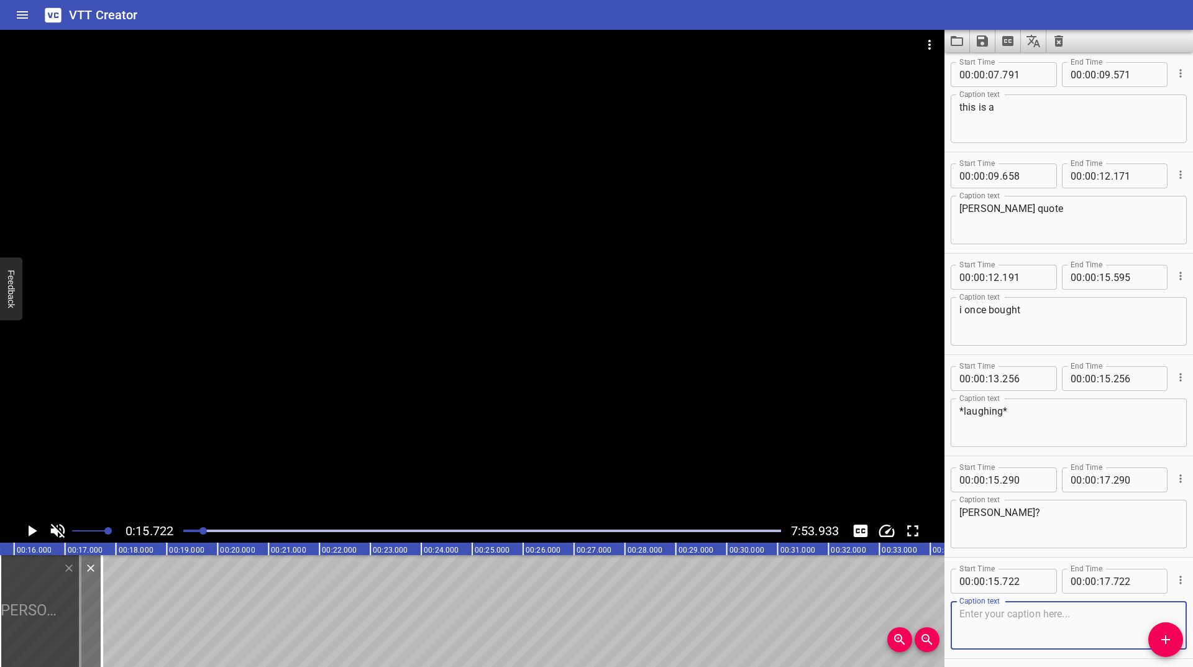
scroll to position [457, 0]
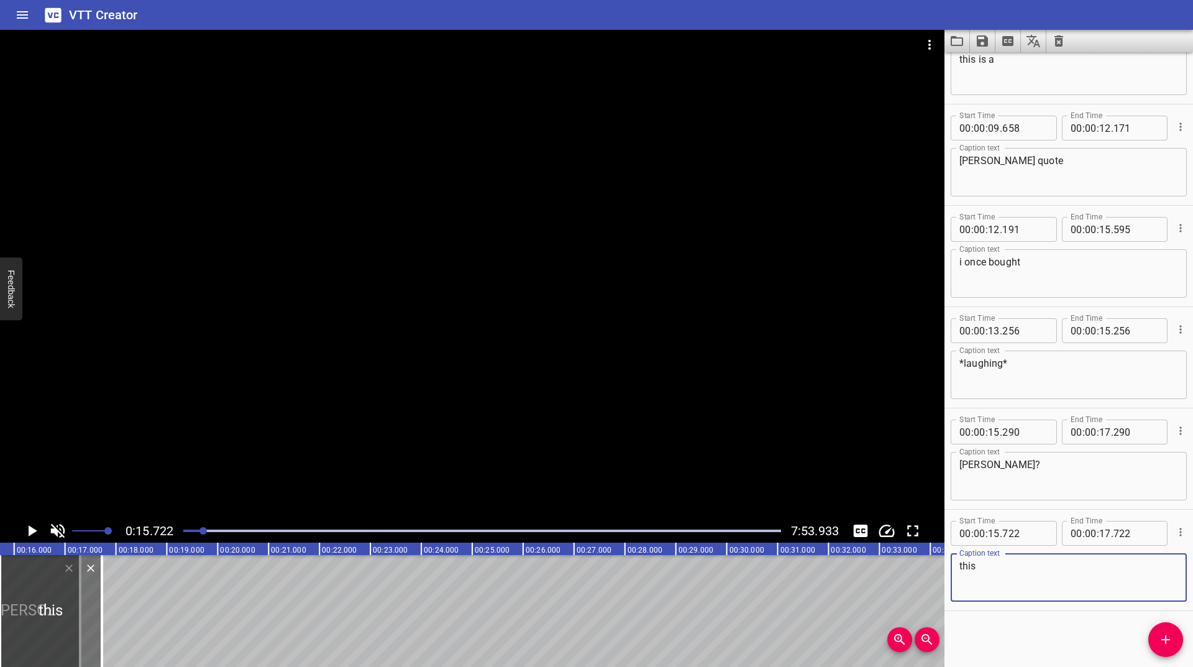
type textarea "this"
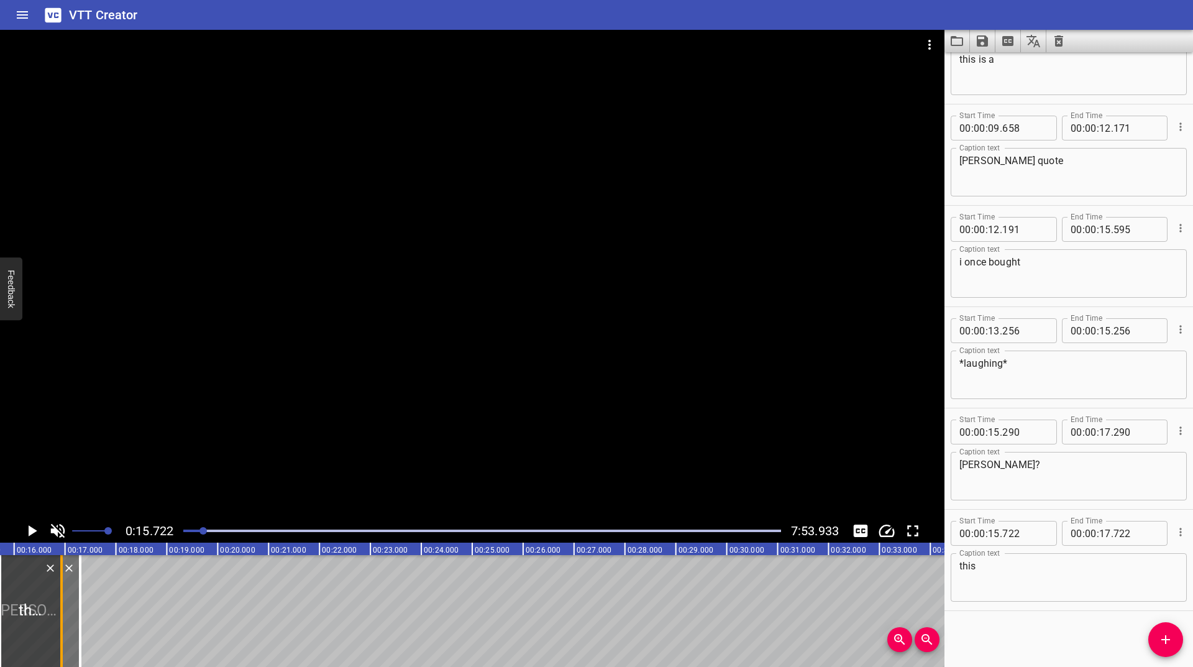
drag, startPoint x: 98, startPoint y: 600, endPoint x: 58, endPoint y: 627, distance: 48.4
click at [58, 627] on div at bounding box center [61, 611] width 12 height 112
type input "16"
click at [59, 626] on div at bounding box center [63, 611] width 12 height 112
type input "953"
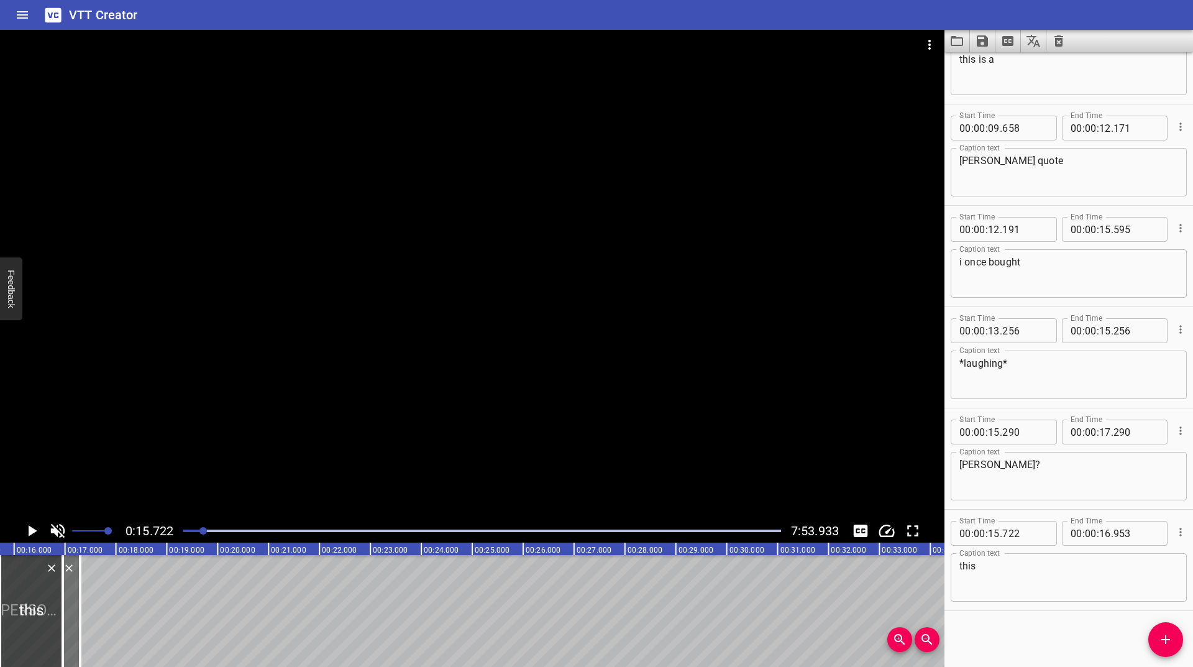
click at [30, 533] on icon "Play/Pause" at bounding box center [33, 530] width 9 height 11
click at [30, 533] on icon "Play/Pause" at bounding box center [31, 530] width 19 height 19
click at [30, 532] on icon "Play/Pause" at bounding box center [33, 530] width 9 height 11
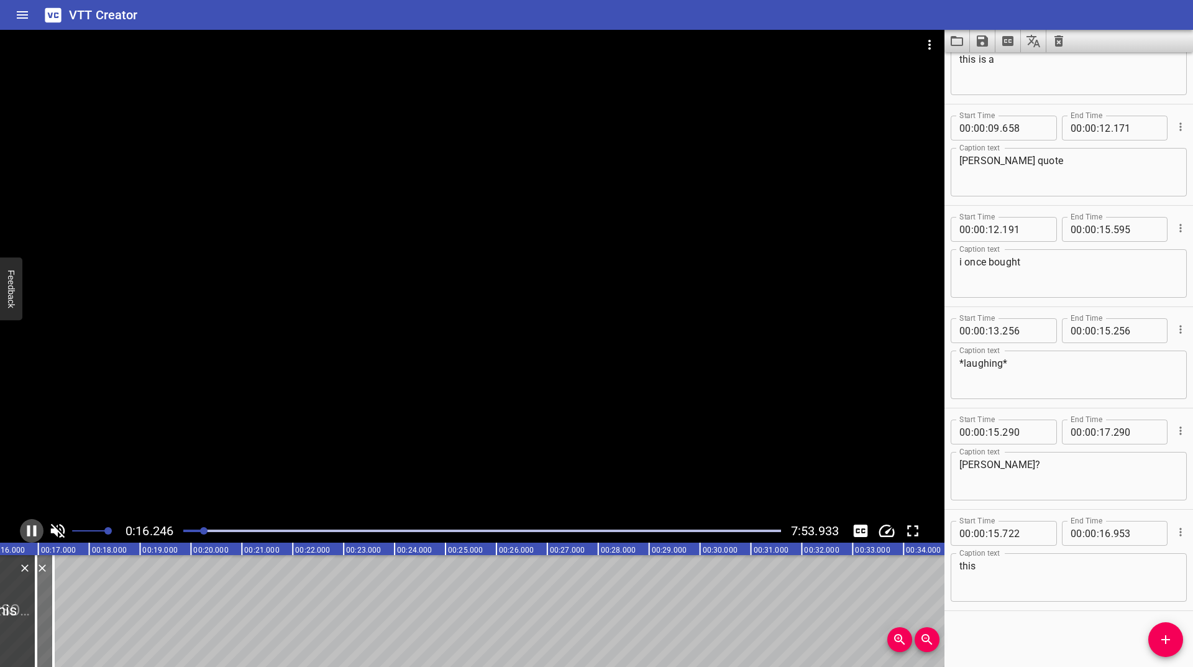
click at [30, 532] on icon "Play/Pause" at bounding box center [31, 530] width 19 height 19
click at [30, 532] on icon "Play/Pause" at bounding box center [33, 530] width 9 height 11
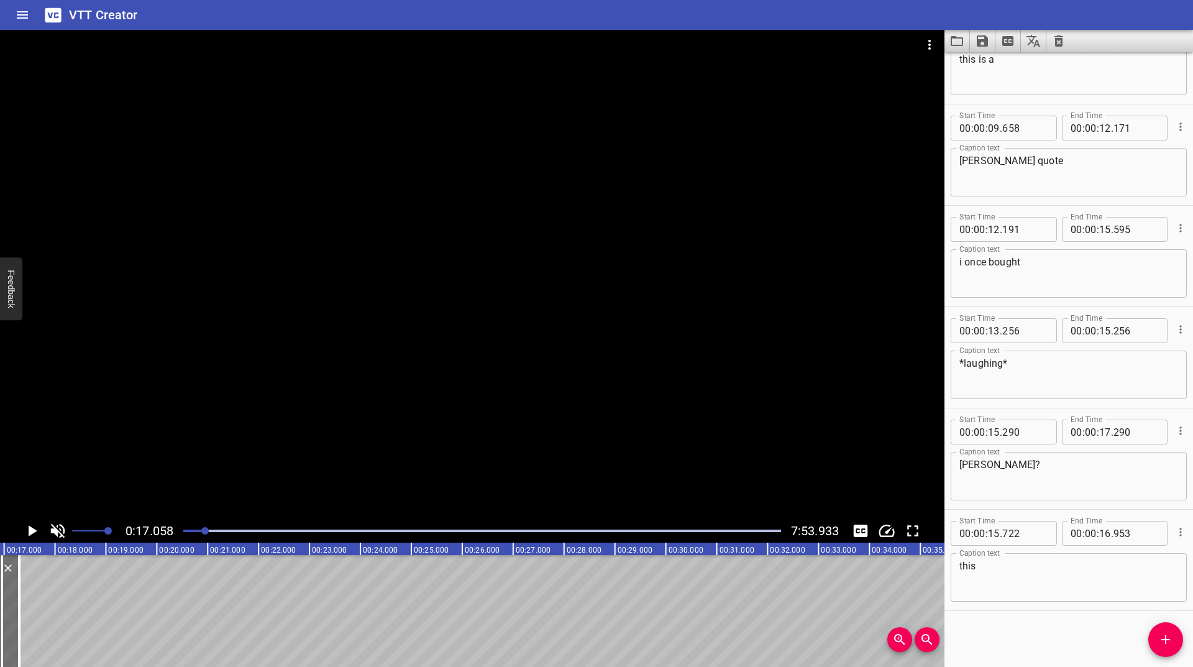
scroll to position [0, 868]
click at [1161, 640] on icon "Add Cue" at bounding box center [1165, 639] width 15 height 15
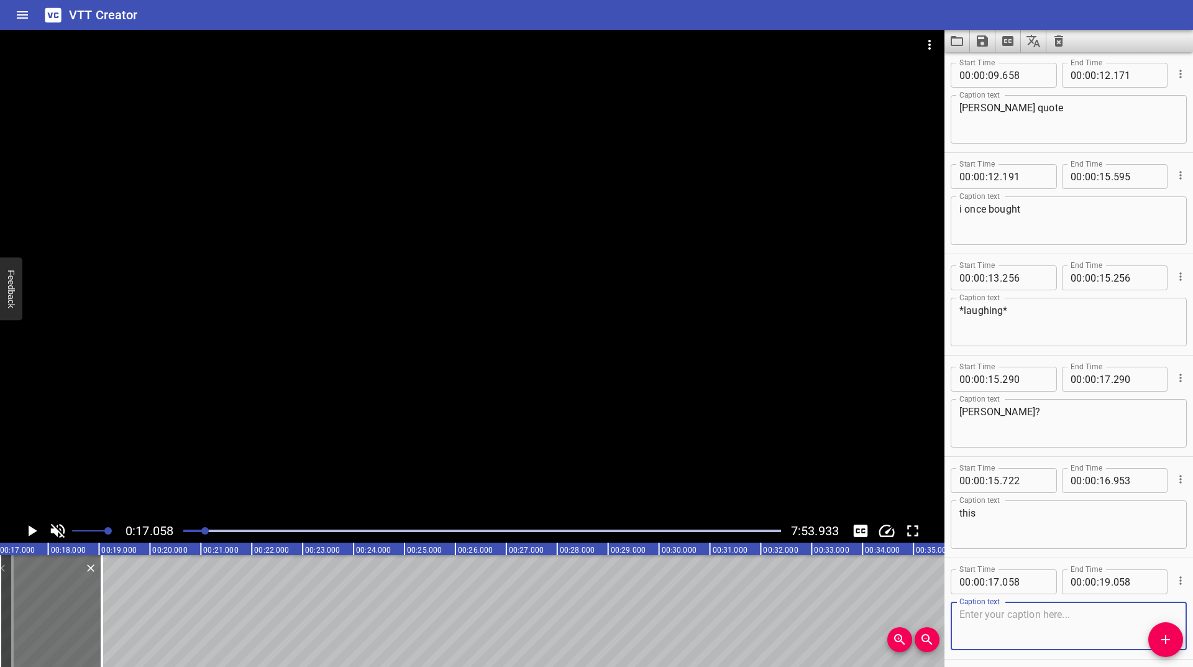
scroll to position [558, 0]
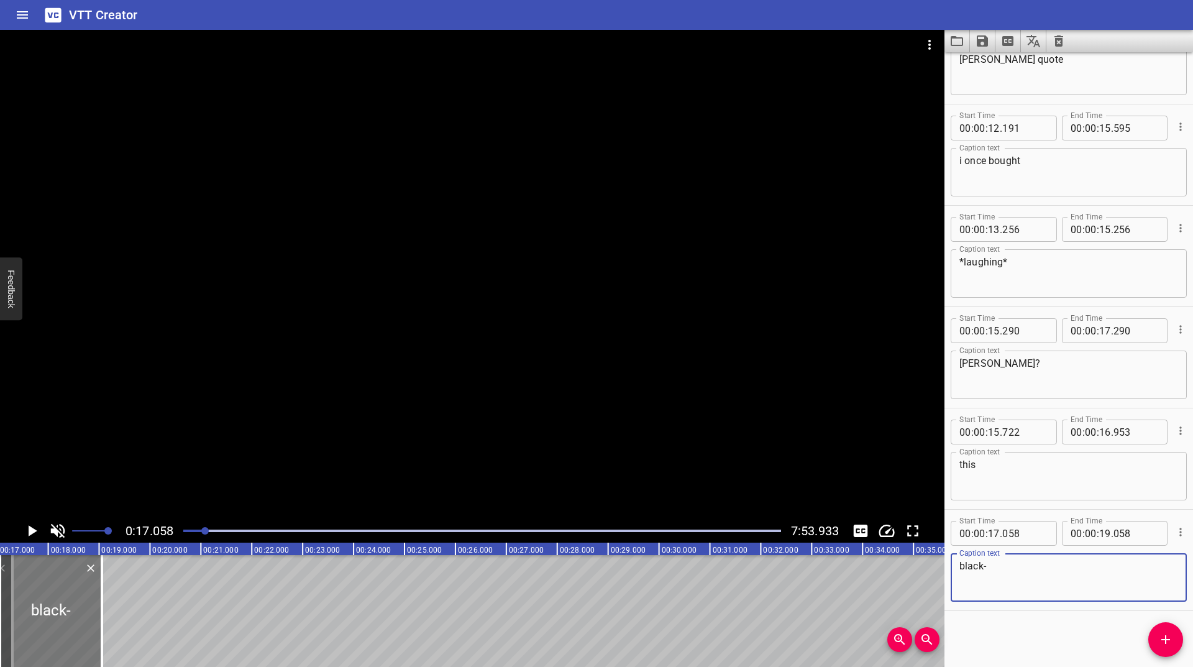
type textarea "black-"
click at [86, 618] on div at bounding box center [51, 611] width 102 height 112
drag, startPoint x: 101, startPoint y: 608, endPoint x: 78, endPoint y: 618, distance: 24.2
click at [78, 618] on div at bounding box center [79, 611] width 2 height 112
type input "18"
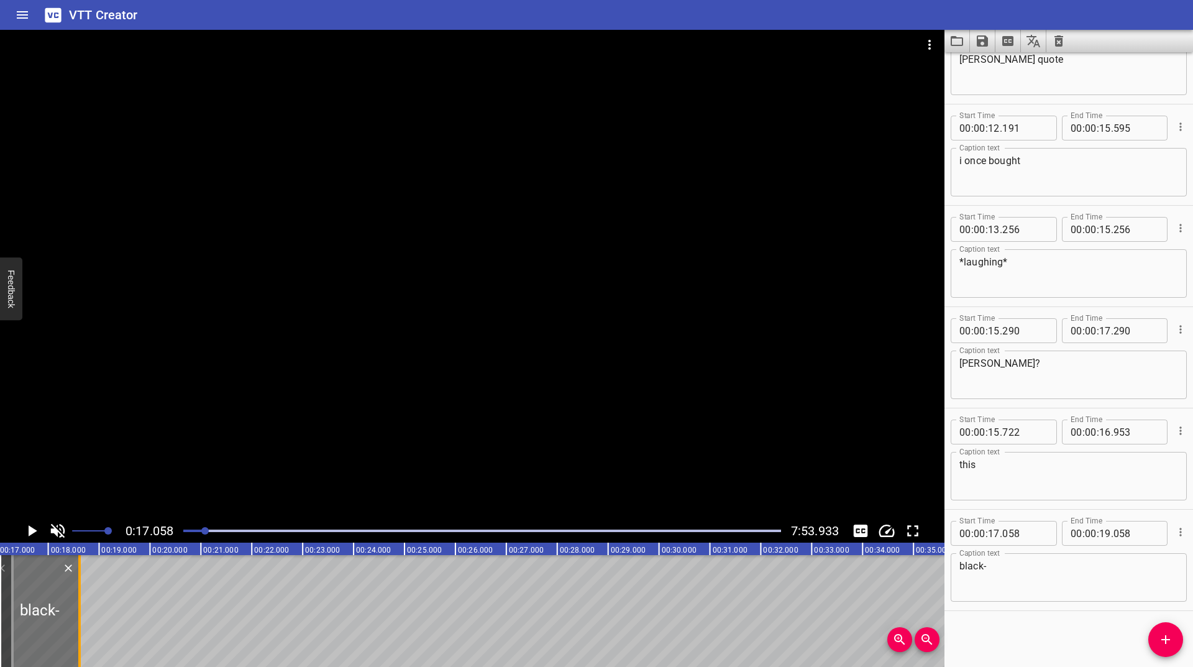
type input "619"
click at [30, 526] on icon "Play/Pause" at bounding box center [31, 530] width 19 height 19
click at [30, 526] on icon "Play/Pause" at bounding box center [31, 530] width 9 height 11
click at [30, 526] on icon "Play/Pause" at bounding box center [31, 530] width 19 height 19
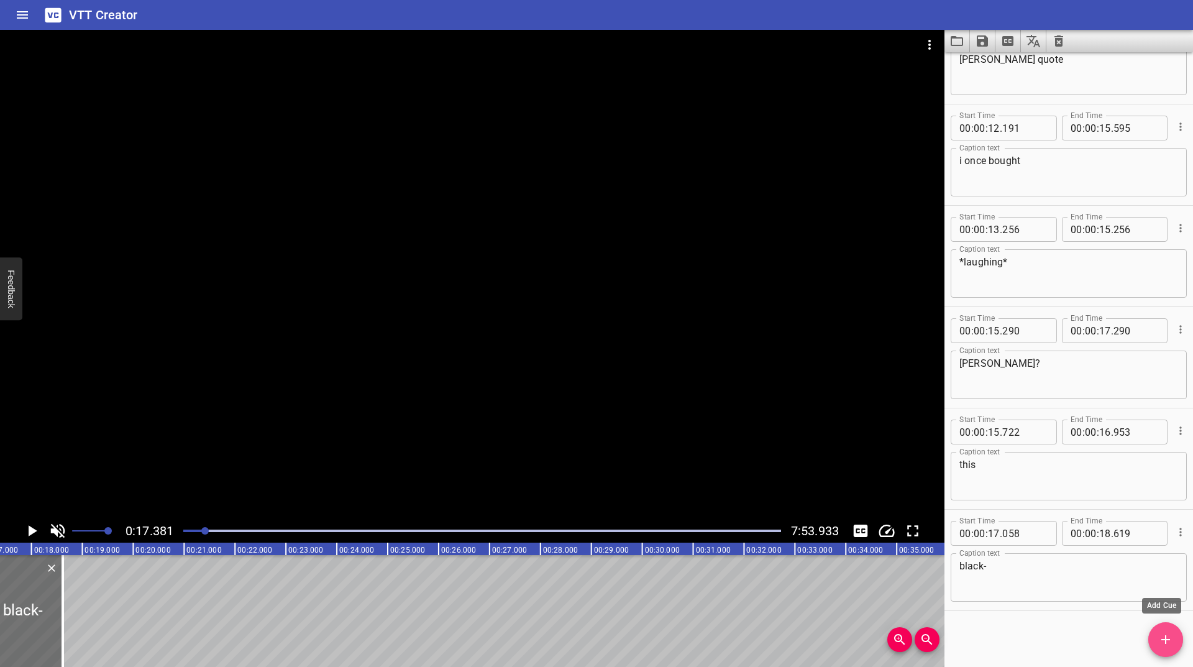
click at [1163, 629] on button "Add Cue" at bounding box center [1165, 639] width 35 height 35
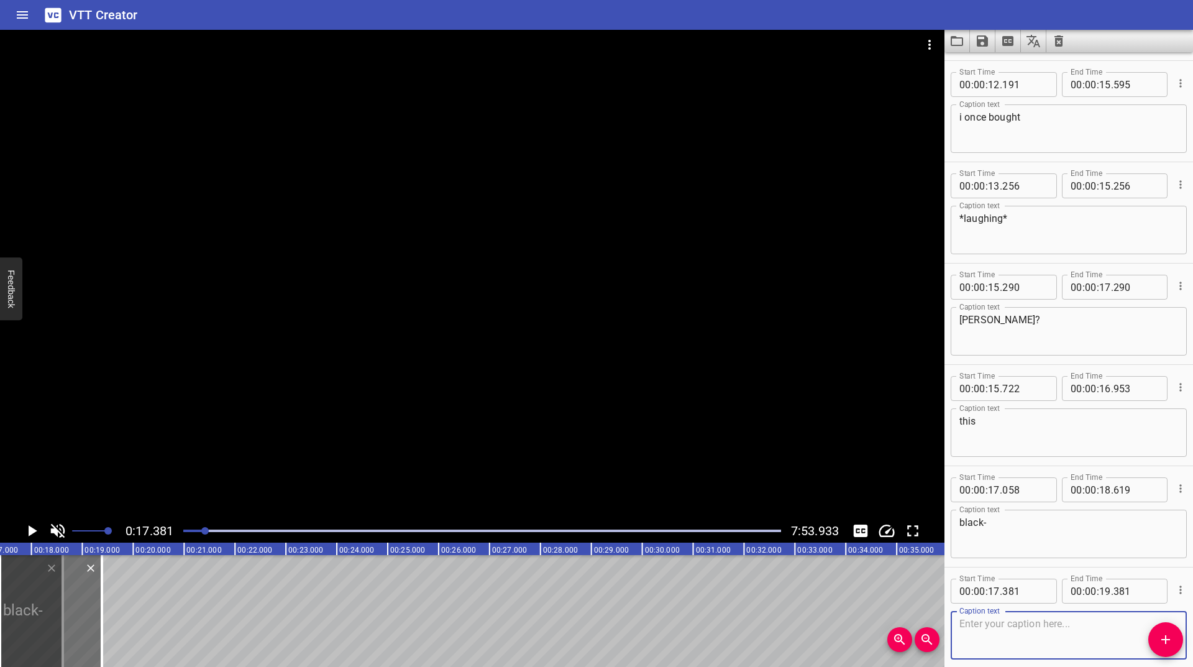
scroll to position [659, 0]
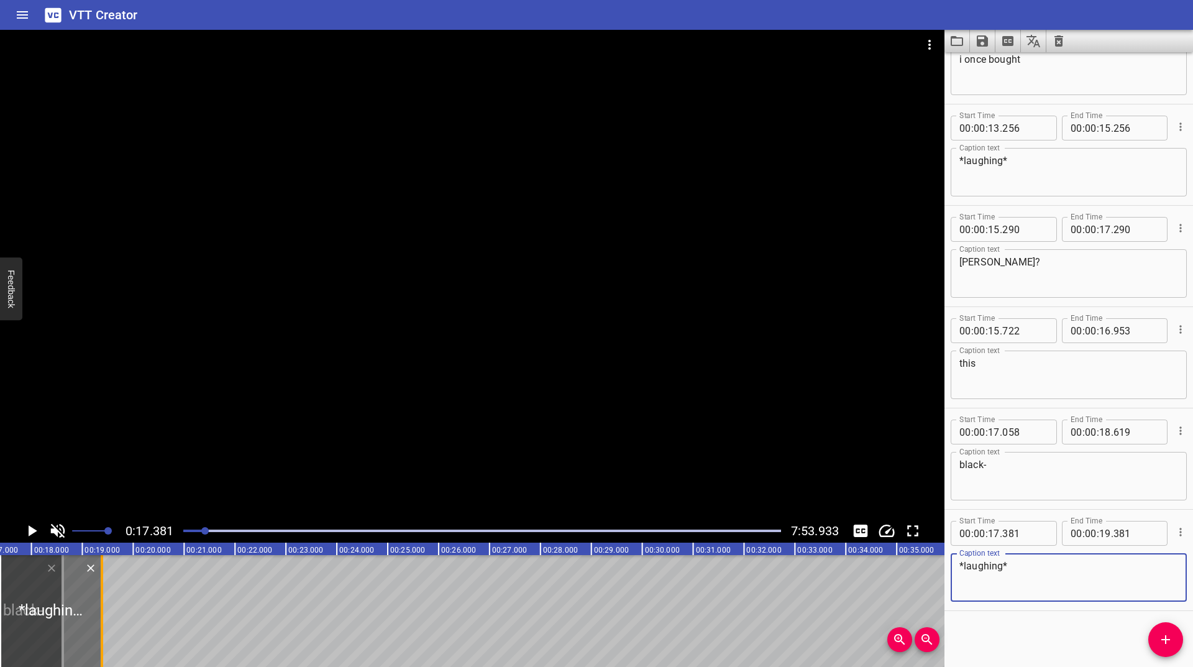
type textarea "*laughing*"
drag, startPoint x: 103, startPoint y: 614, endPoint x: 109, endPoint y: 611, distance: 6.7
click at [109, 611] on div at bounding box center [109, 611] width 2 height 112
type input "528"
click at [31, 537] on icon "Play/Pause" at bounding box center [31, 530] width 19 height 19
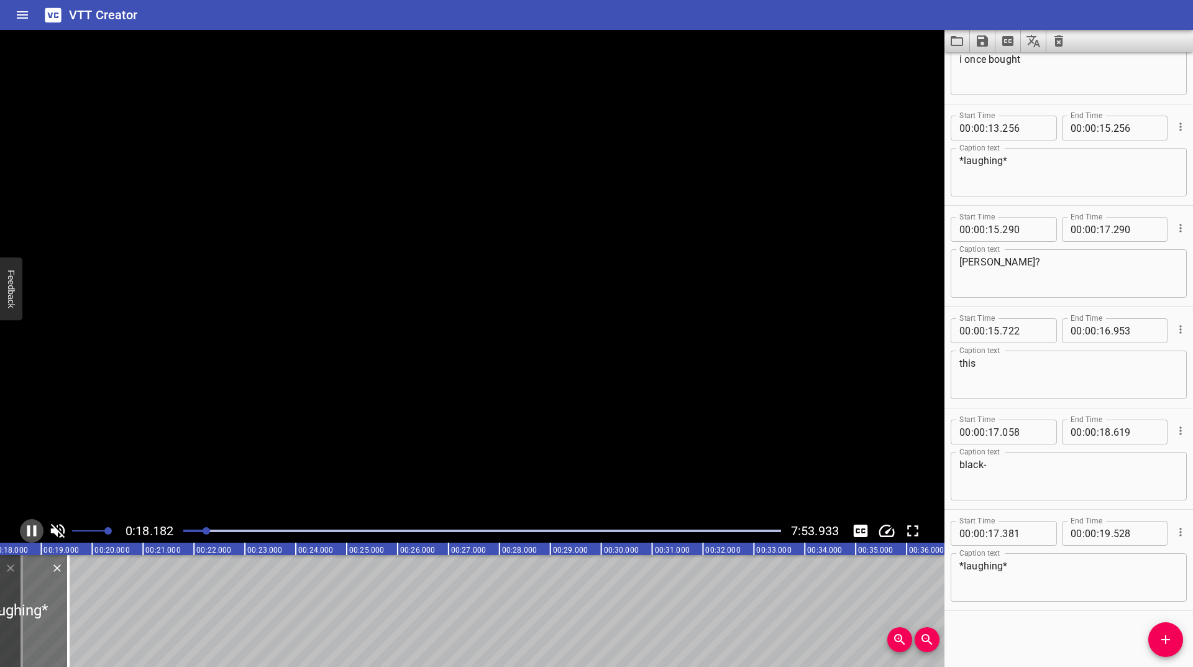
click at [31, 537] on icon "Play/Pause" at bounding box center [31, 530] width 19 height 19
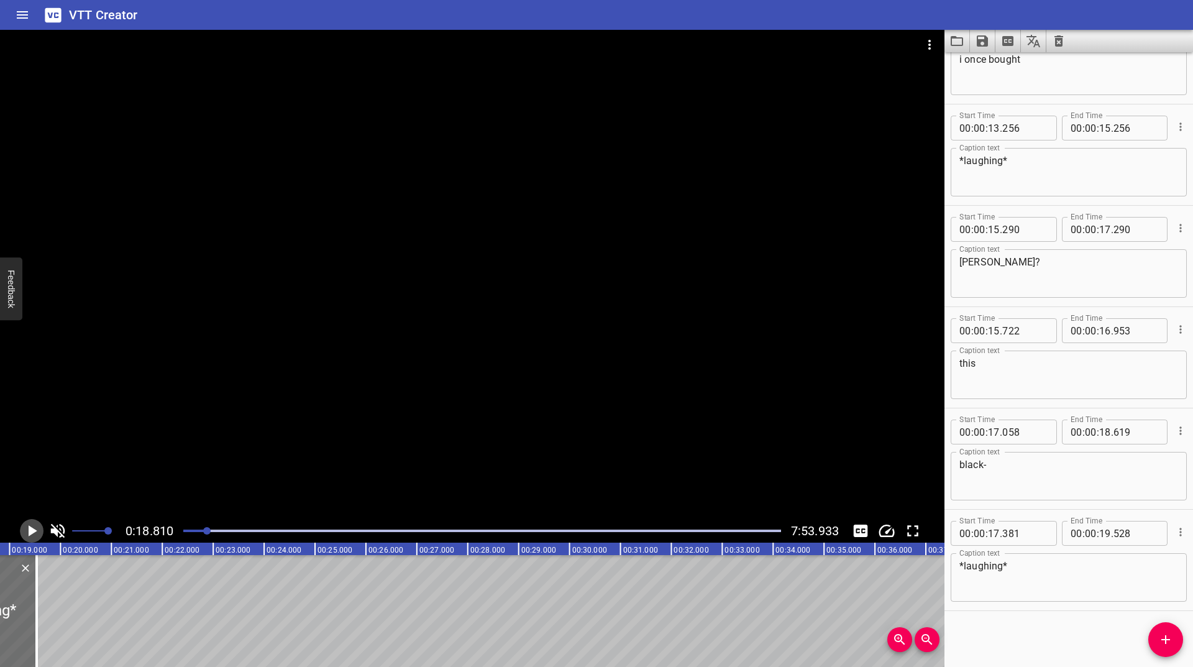
click at [31, 537] on icon "Play/Pause" at bounding box center [31, 530] width 19 height 19
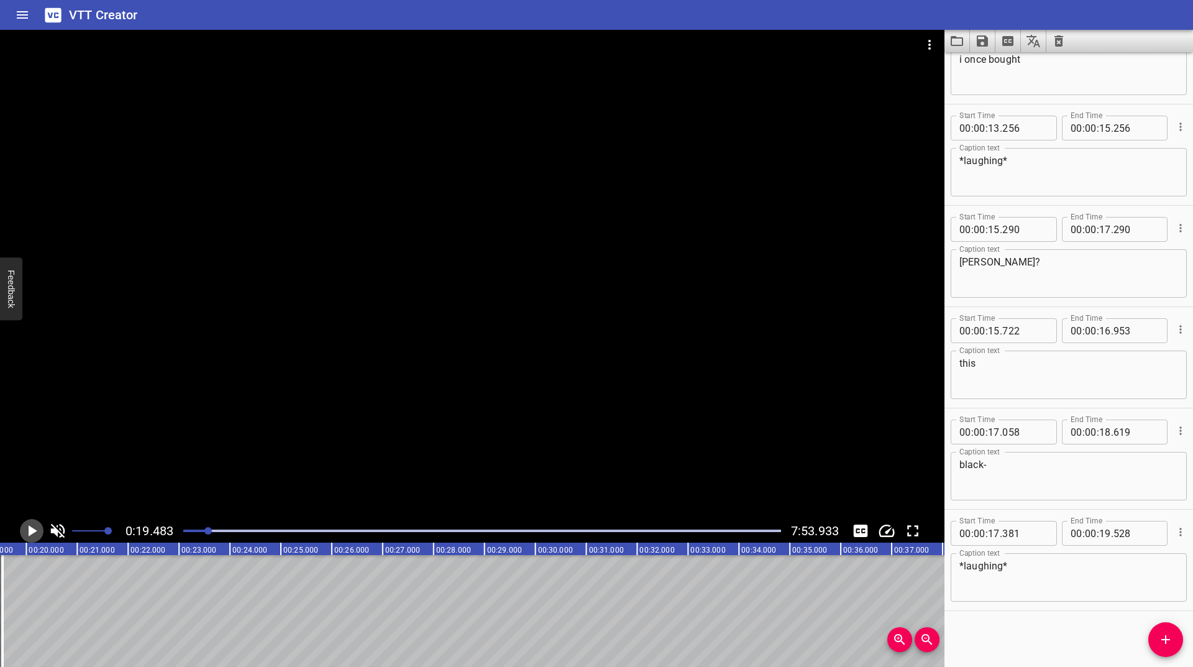
click at [31, 537] on icon "Play/Pause" at bounding box center [31, 530] width 19 height 19
click at [1162, 635] on icon "Add Cue" at bounding box center [1165, 639] width 15 height 15
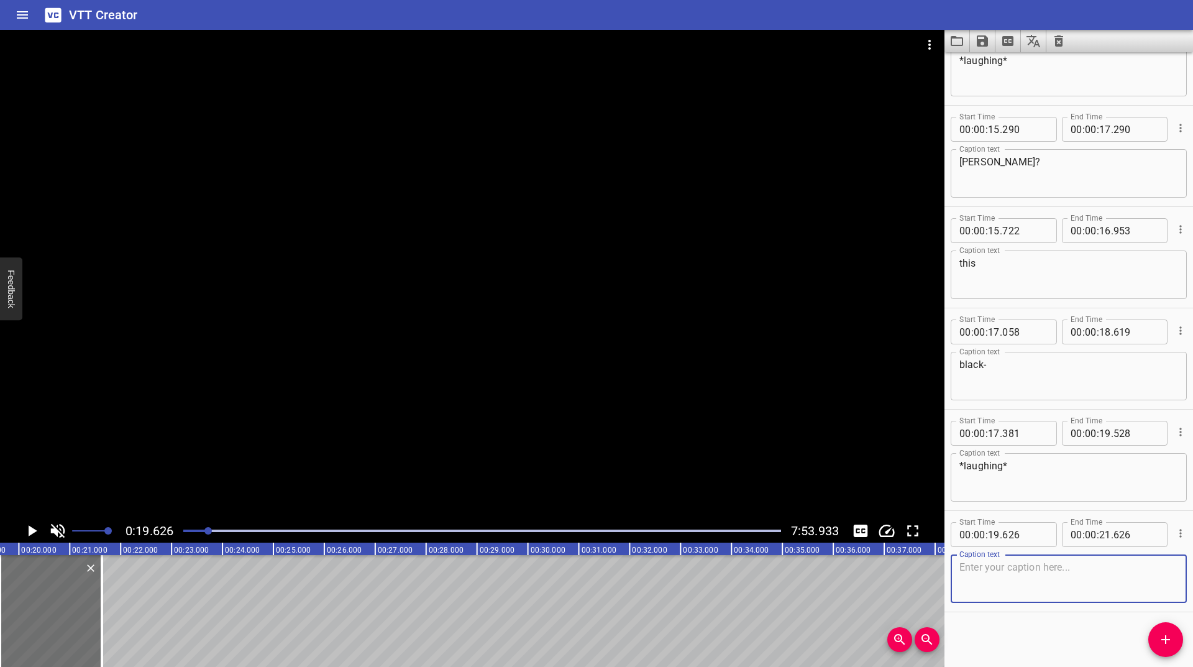
scroll to position [760, 0]
type textarea "tun tzu?!"
drag, startPoint x: 97, startPoint y: 600, endPoint x: 91, endPoint y: 604, distance: 7.2
click at [91, 604] on div at bounding box center [95, 611] width 12 height 112
type input "504"
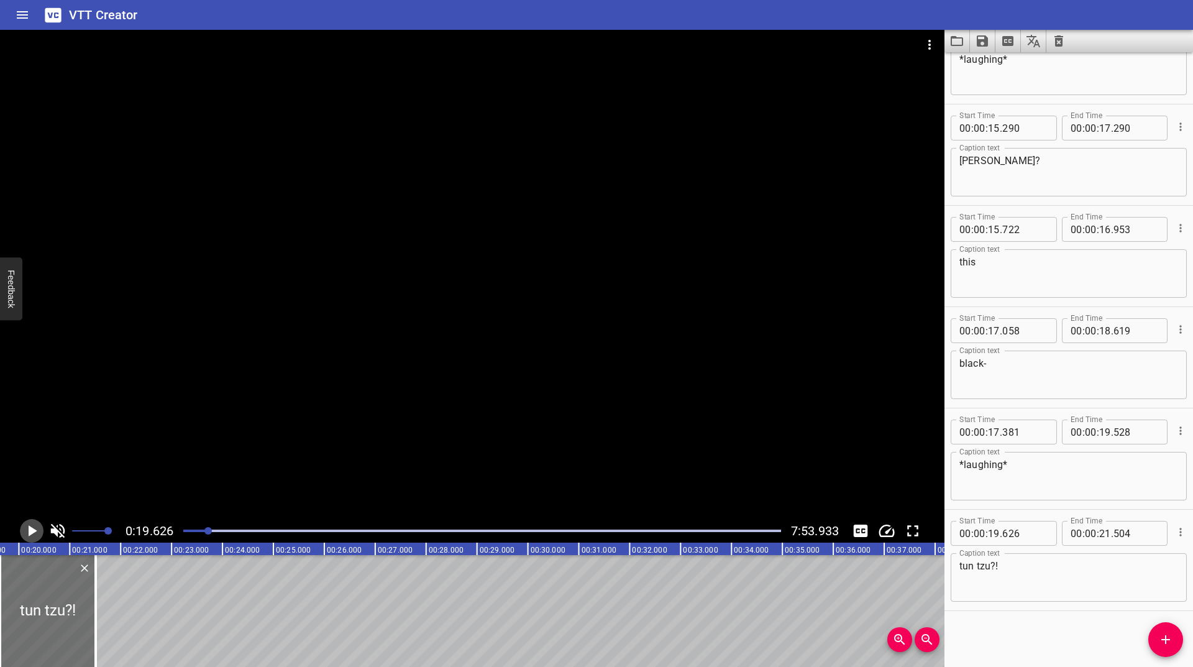
click at [28, 524] on icon "Play/Pause" at bounding box center [31, 530] width 19 height 19
click at [27, 524] on icon "Play/Pause" at bounding box center [31, 530] width 19 height 19
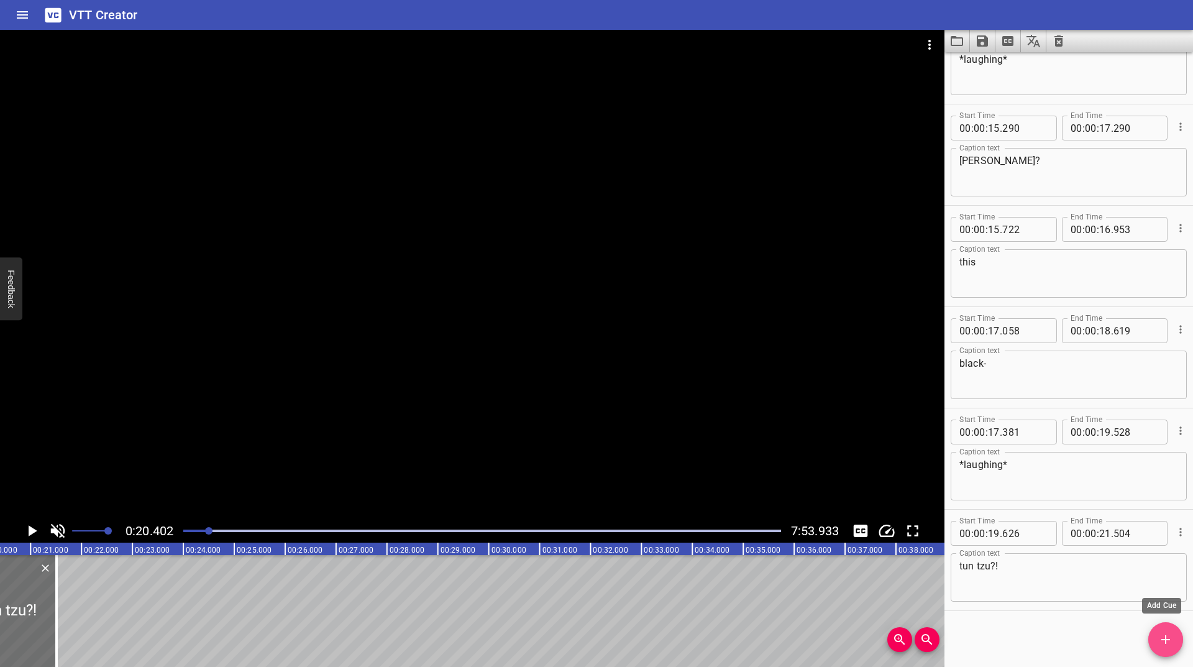
click at [1162, 634] on icon "Add Cue" at bounding box center [1165, 639] width 15 height 15
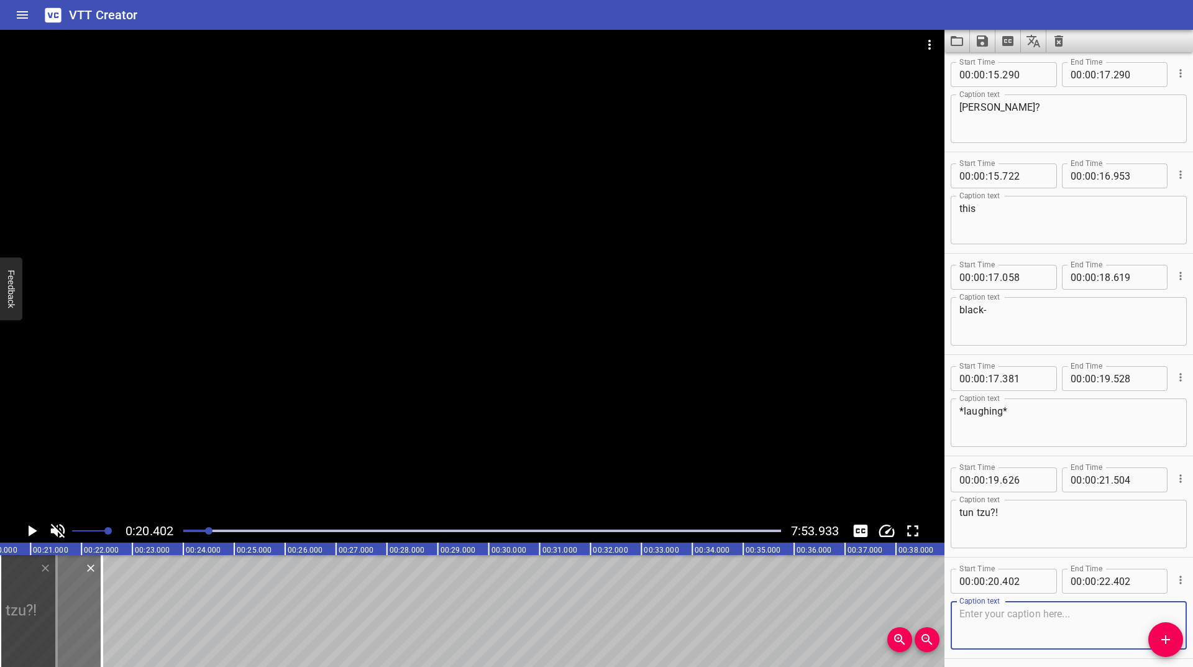
scroll to position [862, 0]
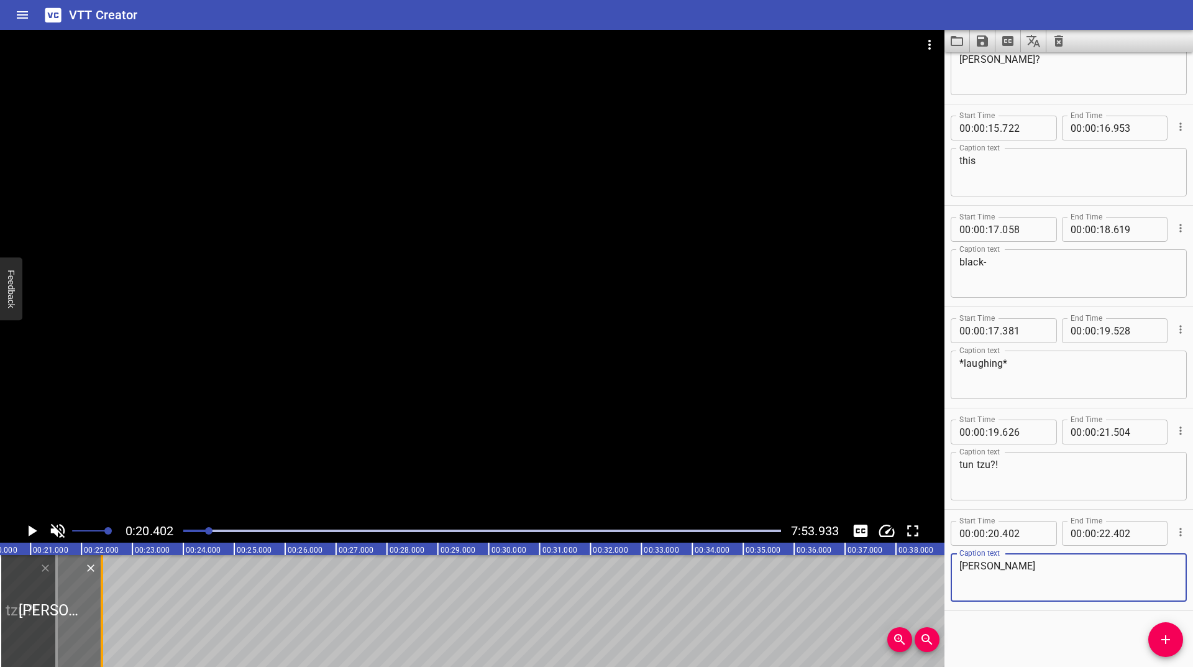
type textarea "tun tzu"
drag, startPoint x: 100, startPoint y: 614, endPoint x: 82, endPoint y: 616, distance: 18.2
click at [83, 616] on div at bounding box center [84, 611] width 2 height 112
type input "048"
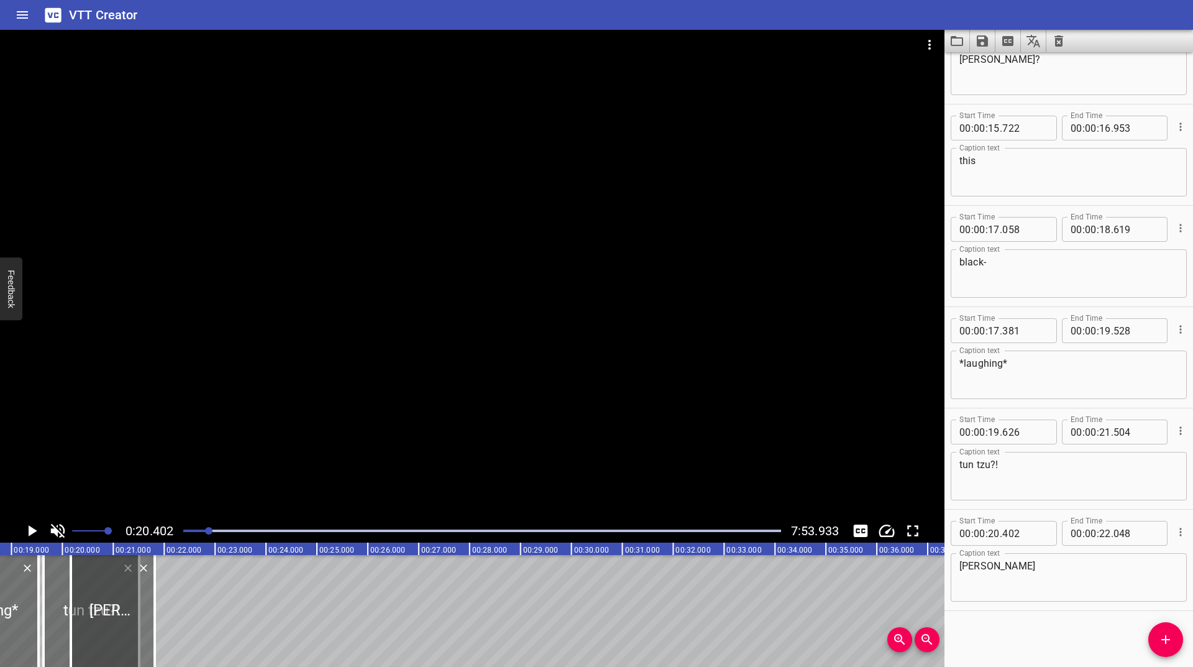
drag, startPoint x: 116, startPoint y: 602, endPoint x: 105, endPoint y: 614, distance: 16.7
click at [105, 614] on div at bounding box center [113, 611] width 84 height 112
type input "170"
type input "21"
type input "816"
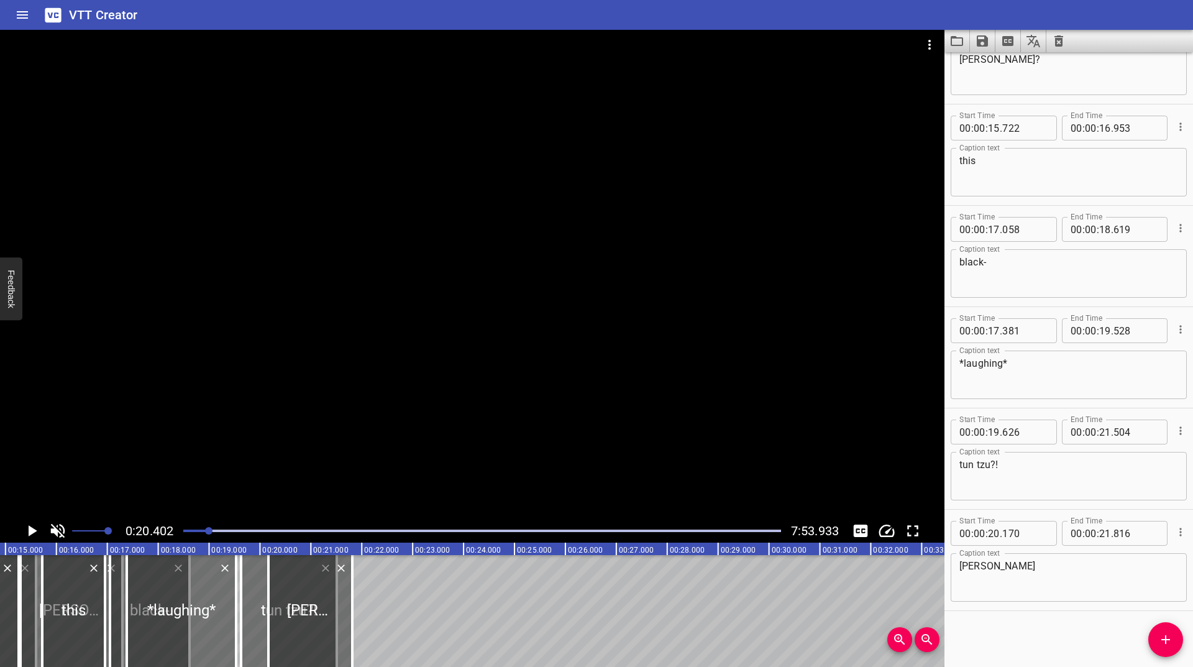
scroll to position [0, 0]
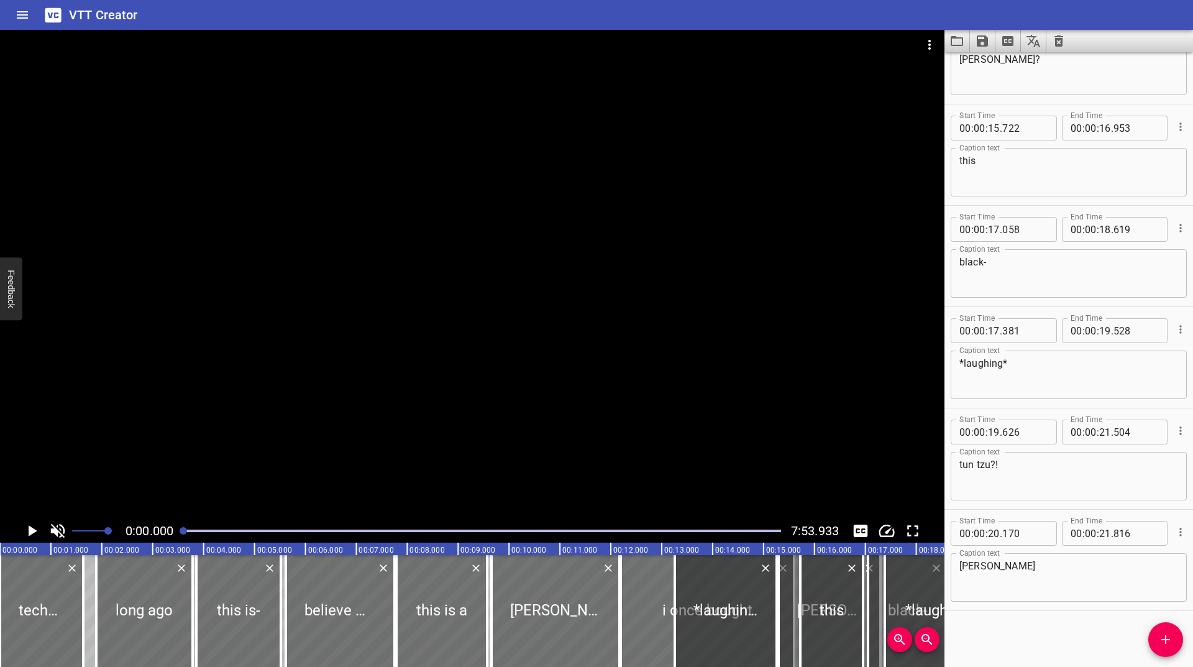
drag, startPoint x: 208, startPoint y: 529, endPoint x: 174, endPoint y: 532, distance: 33.7
click at [176, 532] on div "0:00.000 7:53.933" at bounding box center [472, 531] width 944 height 24
click at [30, 532] on icon "Play/Pause" at bounding box center [33, 530] width 9 height 11
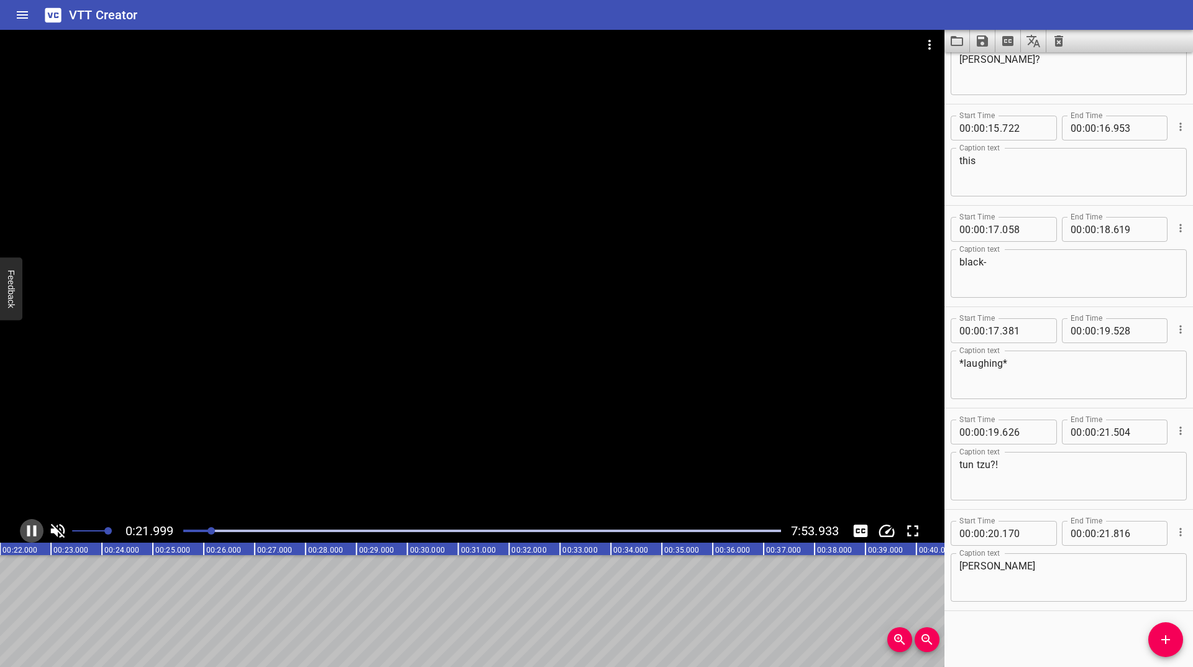
click at [31, 526] on icon "Play/Pause" at bounding box center [31, 530] width 19 height 19
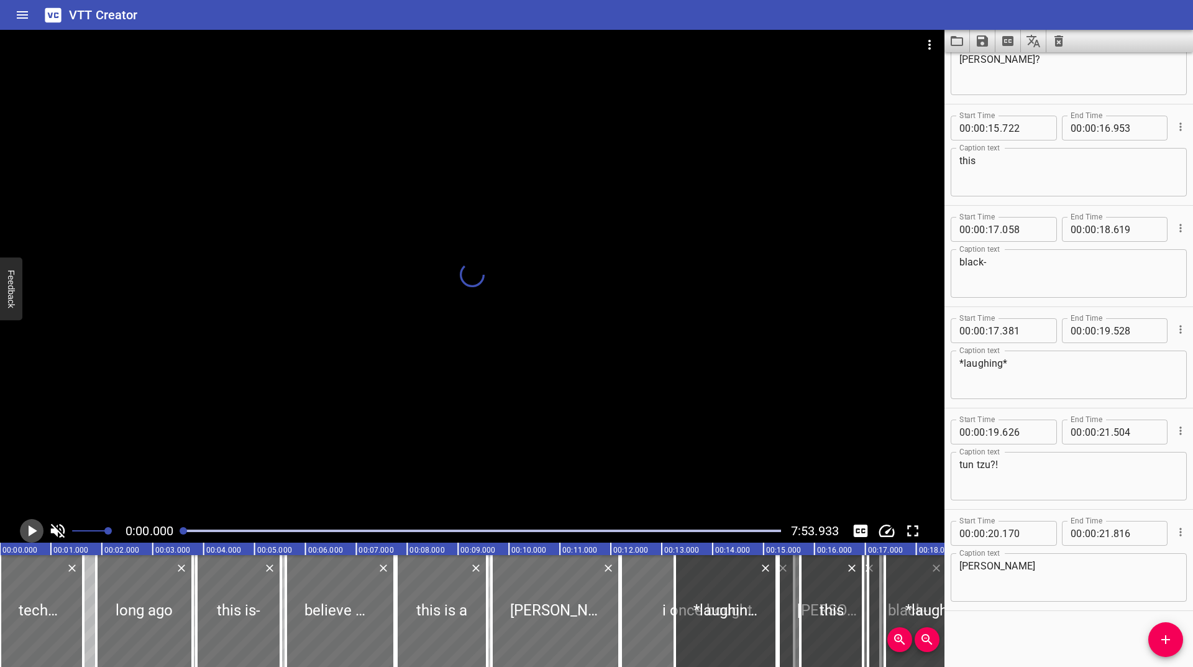
click at [33, 528] on icon "Play/Pause" at bounding box center [33, 530] width 9 height 11
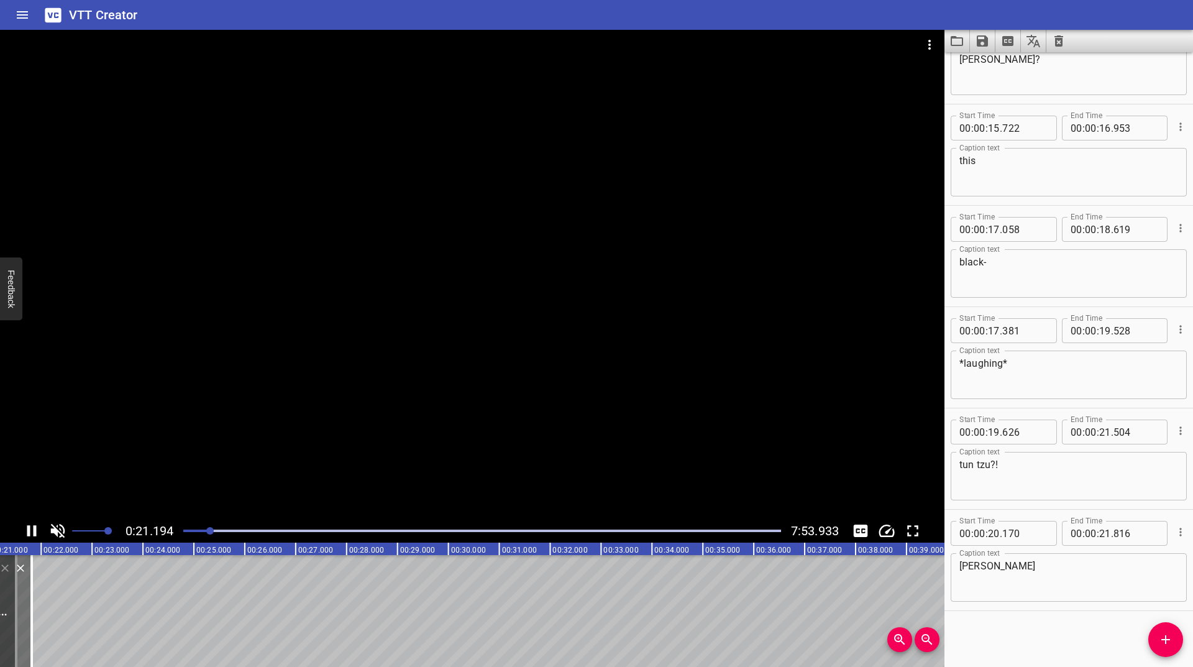
click at [32, 533] on icon "Play/Pause" at bounding box center [31, 530] width 19 height 19
click at [32, 533] on icon "Play/Pause" at bounding box center [33, 530] width 9 height 11
click at [32, 533] on icon "Play/Pause" at bounding box center [31, 530] width 19 height 19
click at [32, 533] on icon "Play/Pause" at bounding box center [33, 530] width 9 height 11
click at [1056, 38] on icon "Clear captions" at bounding box center [1058, 40] width 9 height 11
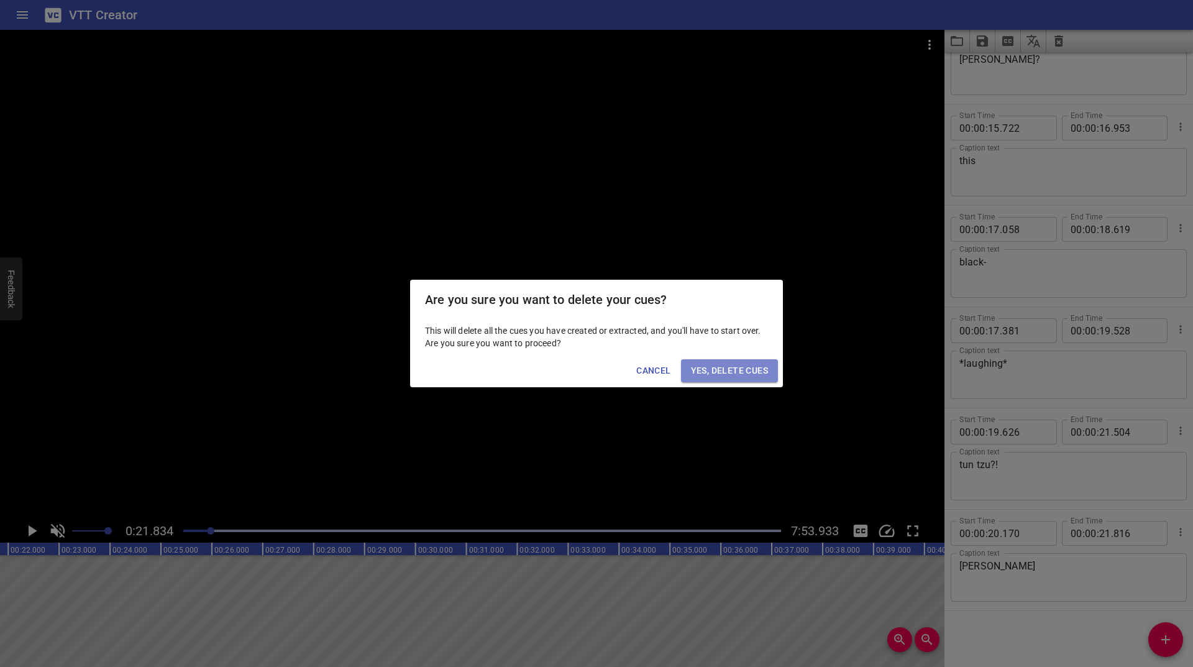
click at [729, 368] on span "Yes, Delete Cues" at bounding box center [729, 371] width 77 height 16
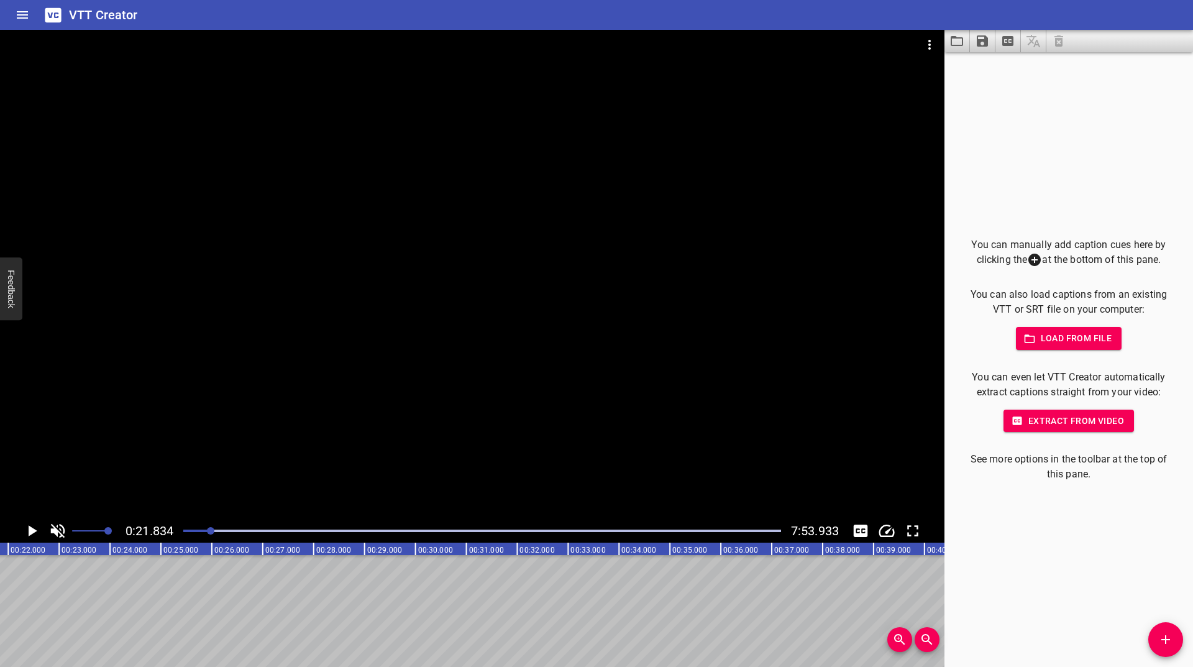
click at [931, 40] on icon "Video Options" at bounding box center [929, 44] width 15 height 15
click at [931, 40] on li "Select New Video File..." at bounding box center [977, 46] width 124 height 22
click at [1167, 638] on icon "Add Cue" at bounding box center [1165, 639] width 15 height 15
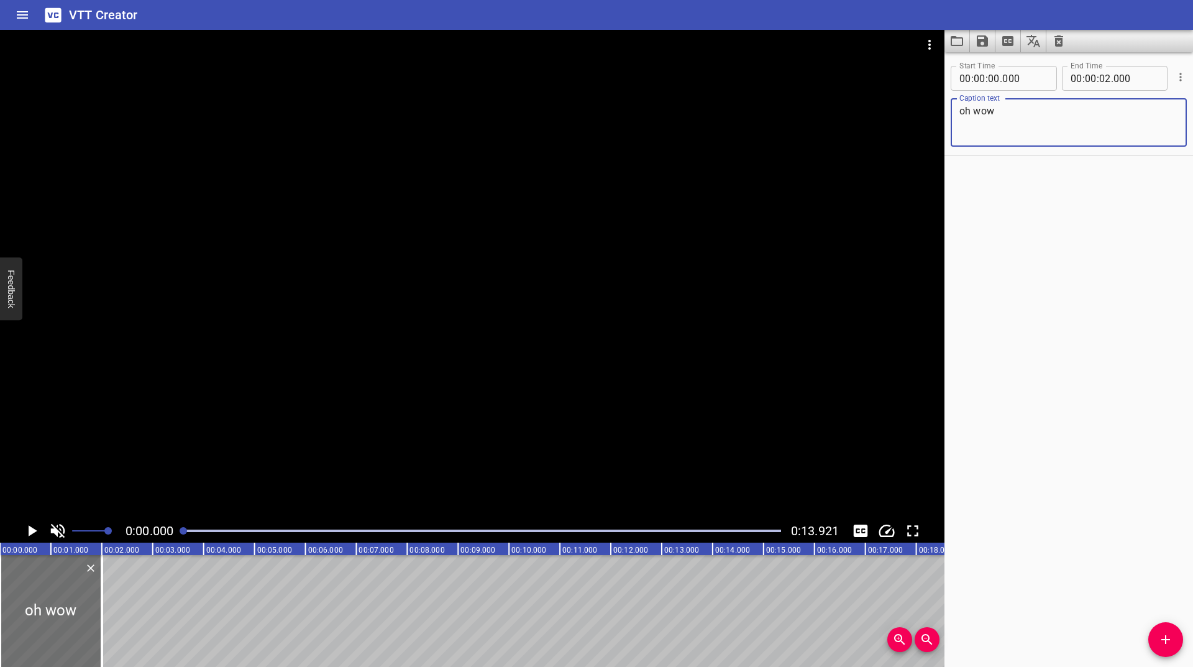
type textarea "oh wow"
click at [30, 530] on icon "Play/Pause" at bounding box center [33, 530] width 9 height 11
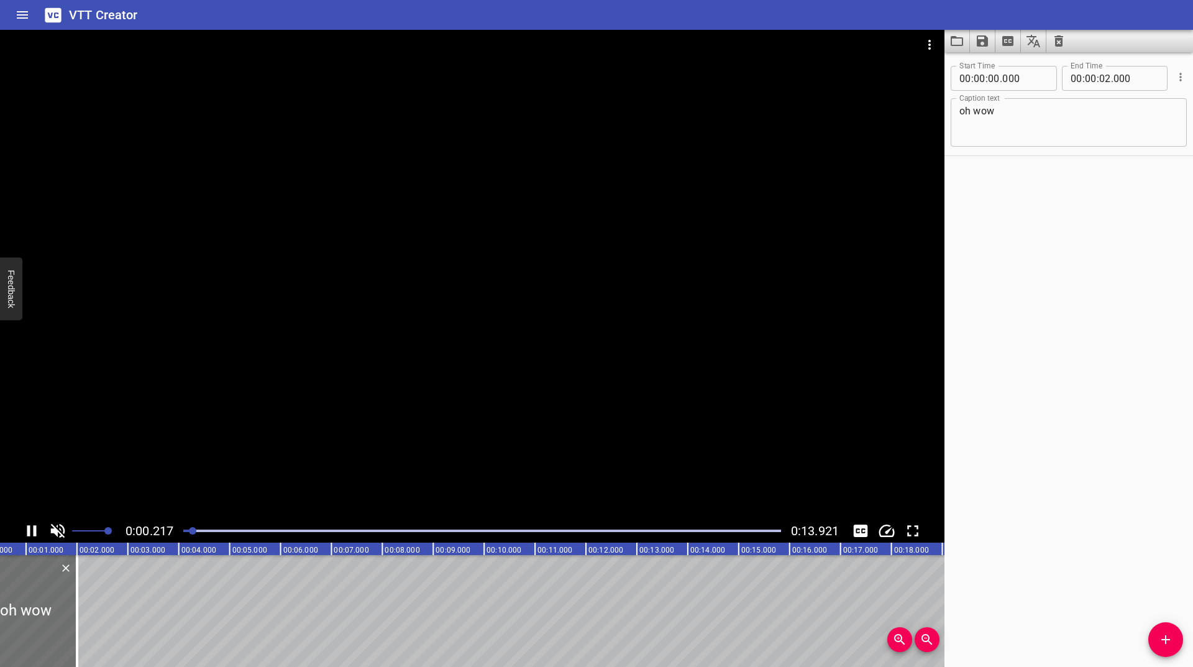
click at [30, 530] on icon "Play/Pause" at bounding box center [31, 530] width 9 height 11
click at [55, 528] on icon "Toggle mute" at bounding box center [58, 531] width 14 height 14
drag, startPoint x: 212, startPoint y: 532, endPoint x: 165, endPoint y: 531, distance: 47.2
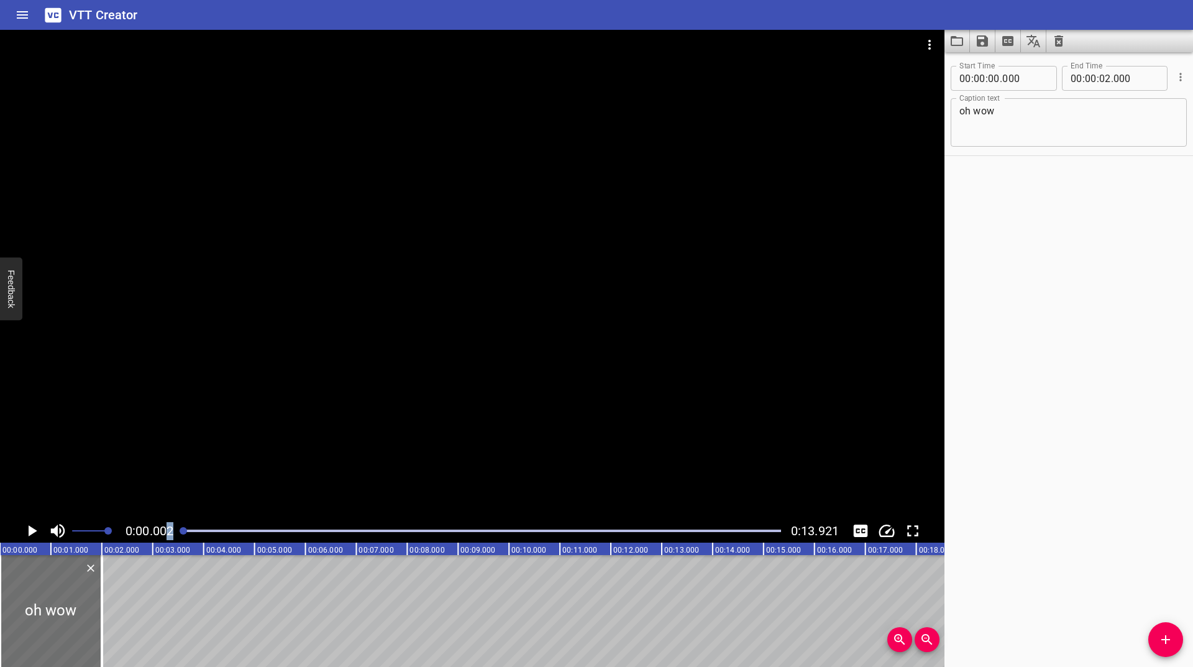
click at [165, 531] on div "0:00.002 0:13.921" at bounding box center [472, 531] width 944 height 24
click at [141, 525] on span "0:00.000" at bounding box center [150, 530] width 48 height 15
click at [33, 535] on icon "Play/Pause" at bounding box center [31, 530] width 19 height 19
drag, startPoint x: 67, startPoint y: 610, endPoint x: 32, endPoint y: 605, distance: 35.1
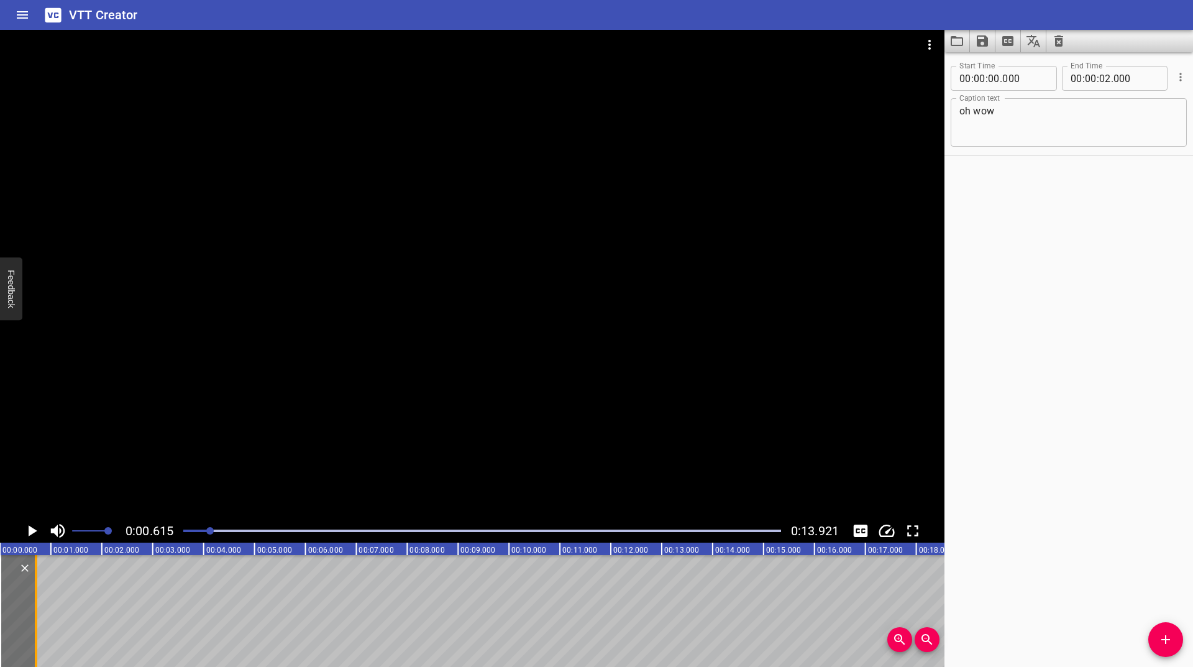
click at [32, 605] on div at bounding box center [36, 611] width 12 height 112
type input "00"
type input "706"
click at [30, 526] on icon "Play/Pause" at bounding box center [31, 530] width 19 height 19
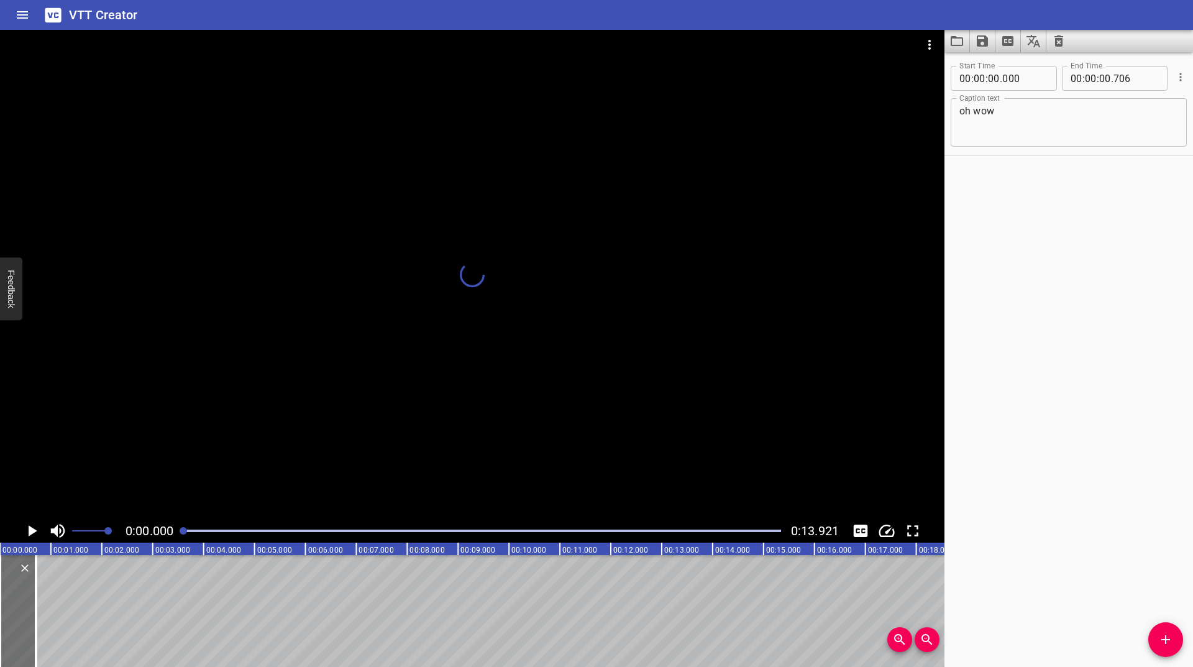
drag, startPoint x: 213, startPoint y: 532, endPoint x: 183, endPoint y: 532, distance: 30.5
click at [183, 532] on div at bounding box center [183, 530] width 7 height 7
click at [28, 531] on icon "Play/Pause" at bounding box center [31, 530] width 19 height 19
click at [28, 531] on icon "Play/Pause" at bounding box center [31, 530] width 9 height 11
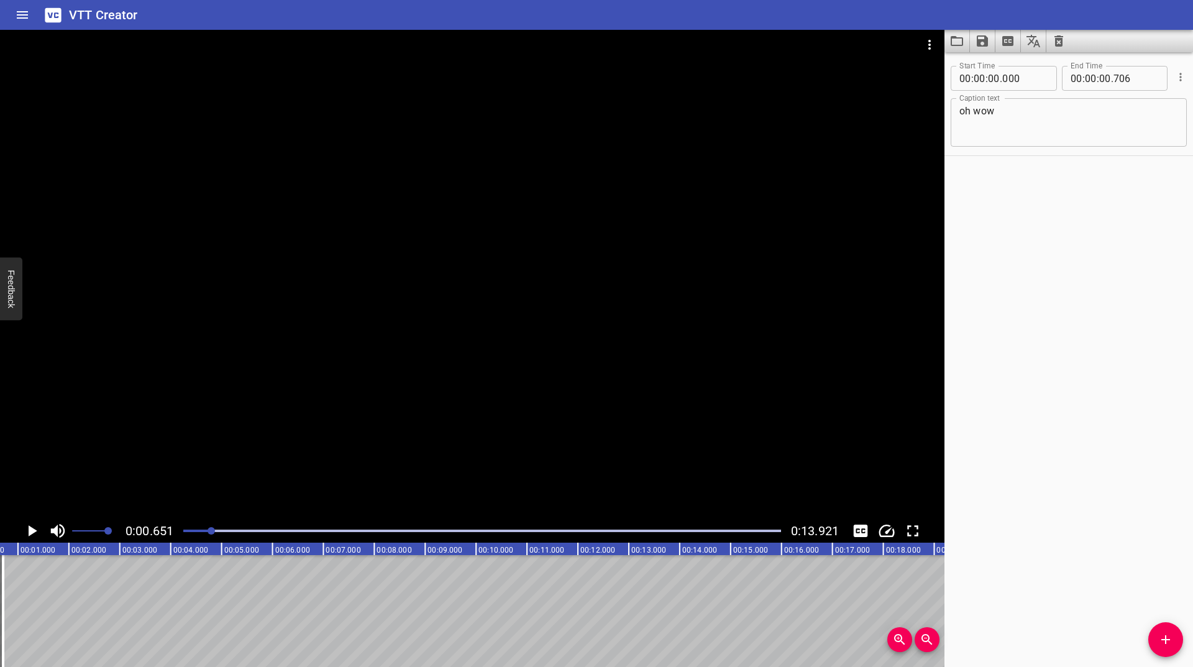
click at [29, 528] on icon "Play/Pause" at bounding box center [33, 530] width 9 height 11
drag, startPoint x: 1156, startPoint y: 646, endPoint x: 1159, endPoint y: 609, distance: 37.5
click at [1156, 646] on span "Add Cue" at bounding box center [1165, 639] width 35 height 15
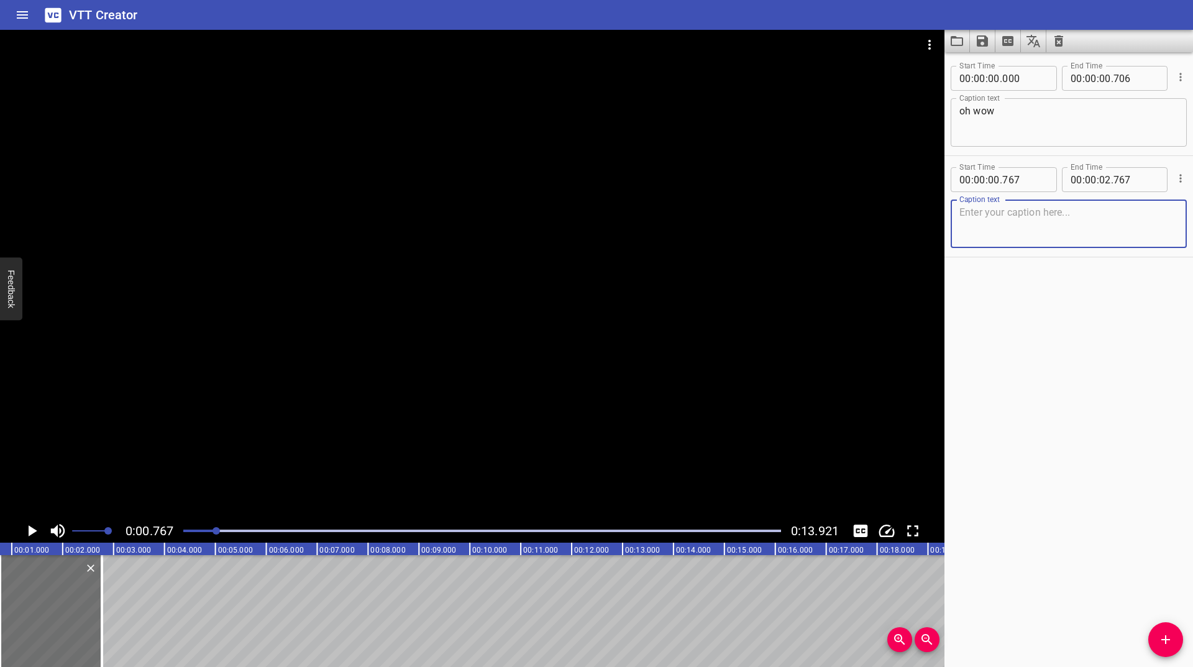
type textarea "y"
type textarea "the sensitivity's up"
click at [34, 526] on icon "Play/Pause" at bounding box center [31, 530] width 19 height 19
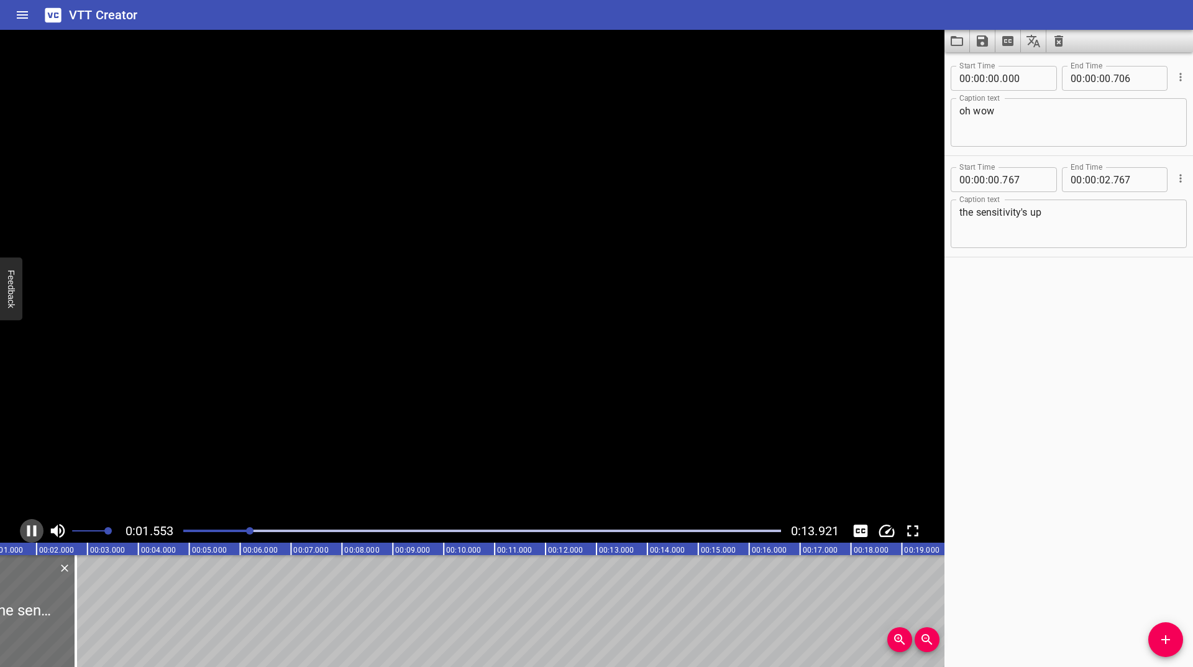
click at [32, 526] on icon "Play/Pause" at bounding box center [31, 530] width 19 height 19
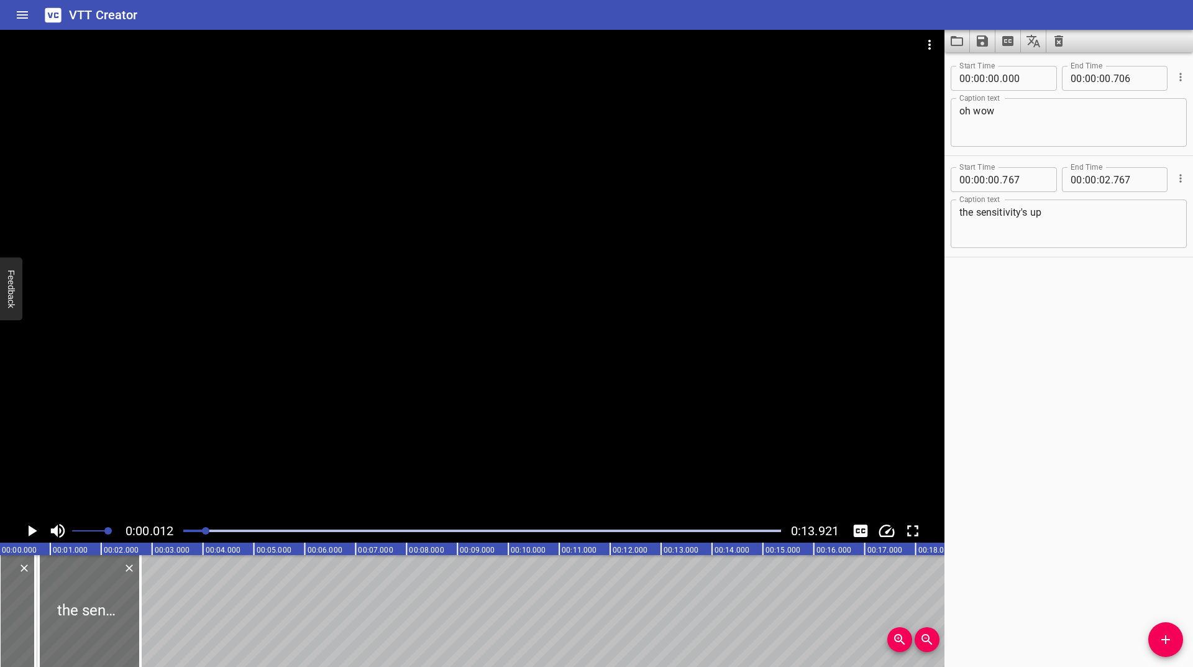
drag, startPoint x: 252, startPoint y: 528, endPoint x: 188, endPoint y: 530, distance: 64.0
click at [202, 530] on div at bounding box center [205, 530] width 7 height 7
click at [38, 529] on icon "Play/Pause" at bounding box center [31, 530] width 19 height 19
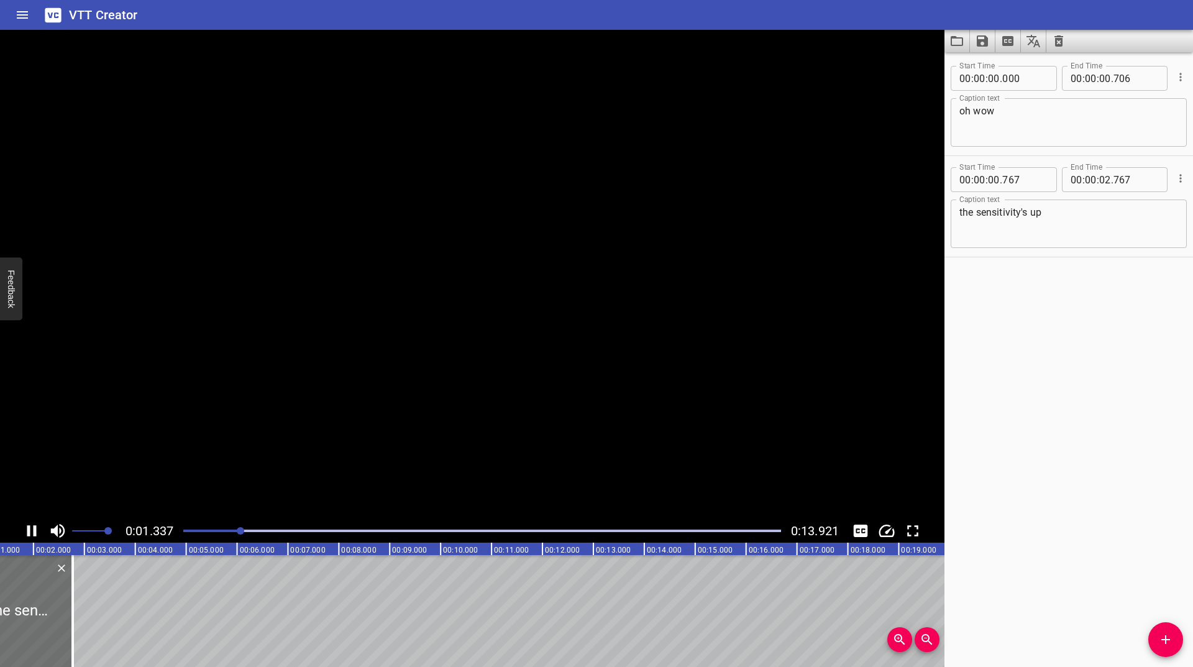
click at [38, 529] on icon "Play/Pause" at bounding box center [31, 530] width 19 height 19
drag, startPoint x: 63, startPoint y: 603, endPoint x: 3, endPoint y: 619, distance: 62.2
click at [3, 619] on div at bounding box center [4, 611] width 2 height 112
type input "01"
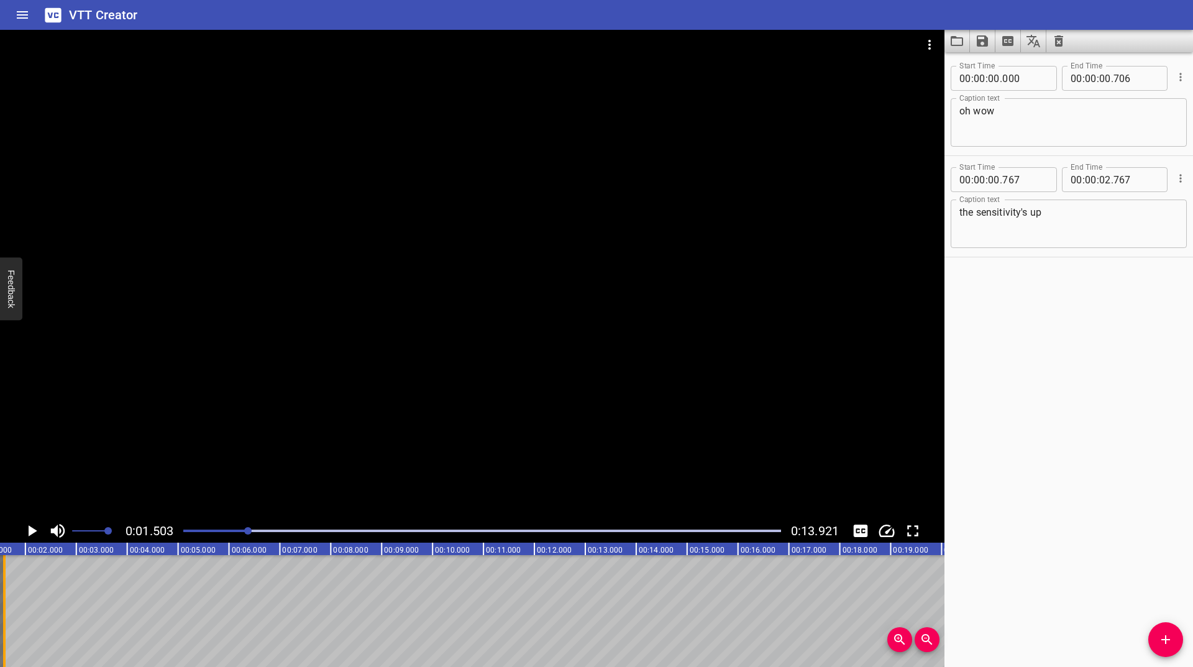
type input "583"
click at [29, 539] on icon "Play/Pause" at bounding box center [31, 530] width 19 height 19
click at [1166, 628] on button "Add Cue" at bounding box center [1165, 639] width 35 height 35
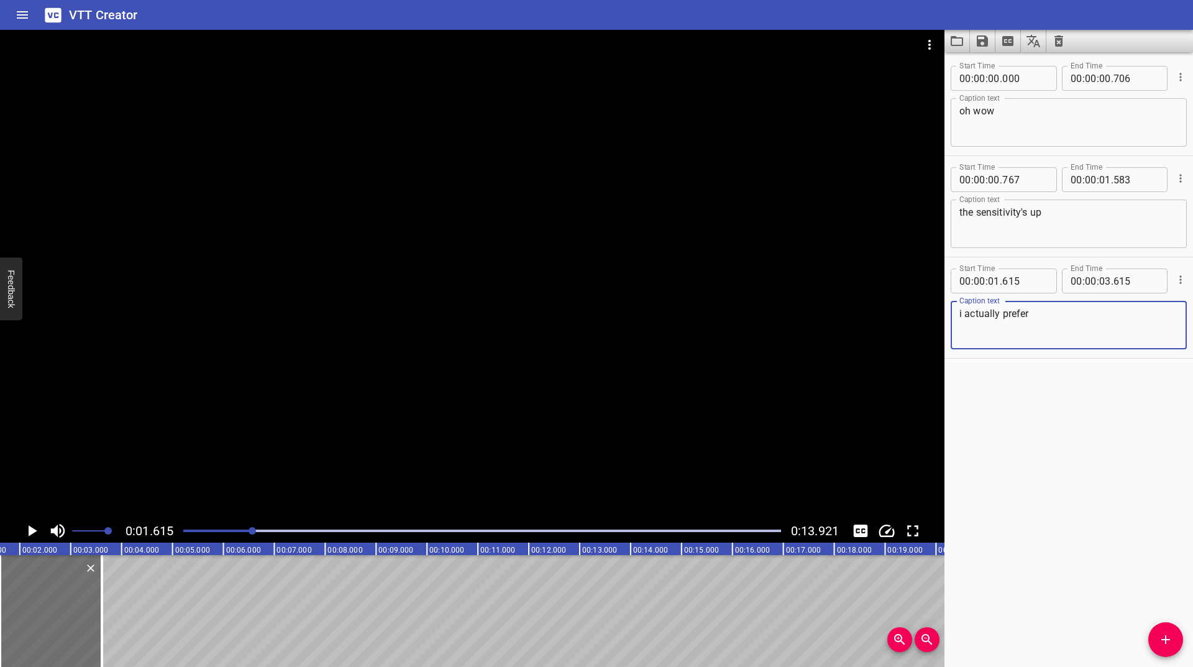
type textarea "i actually prefer"
click at [30, 531] on icon "Play/Pause" at bounding box center [33, 530] width 9 height 11
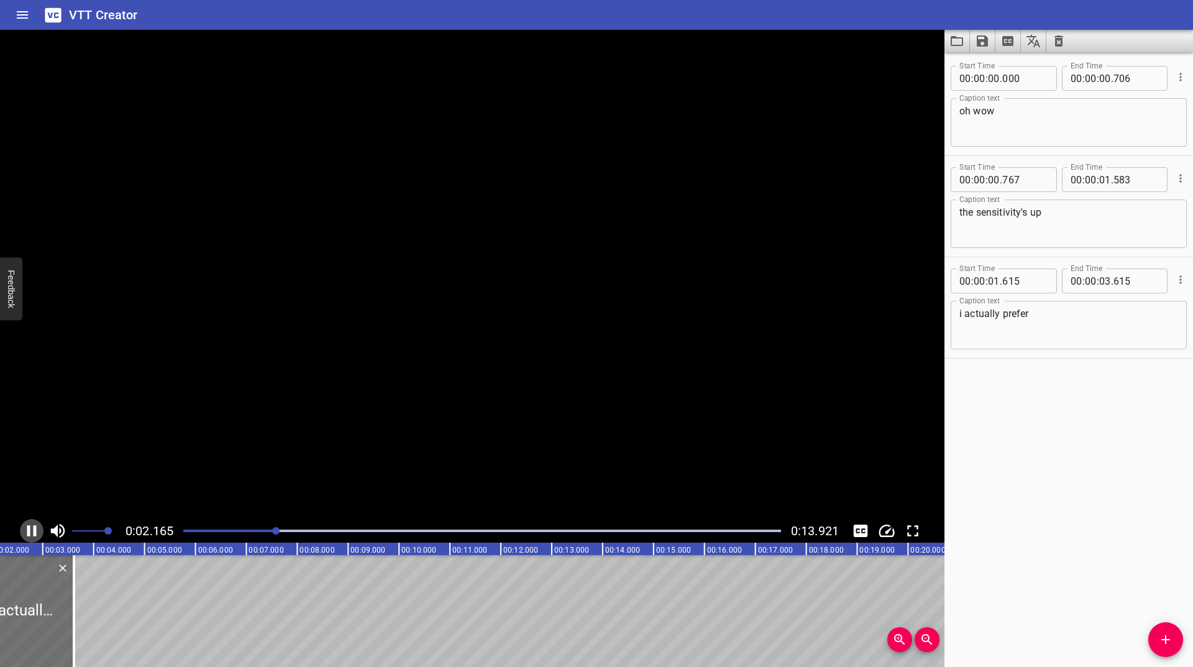
click at [30, 531] on icon "Play/Pause" at bounding box center [31, 530] width 9 height 11
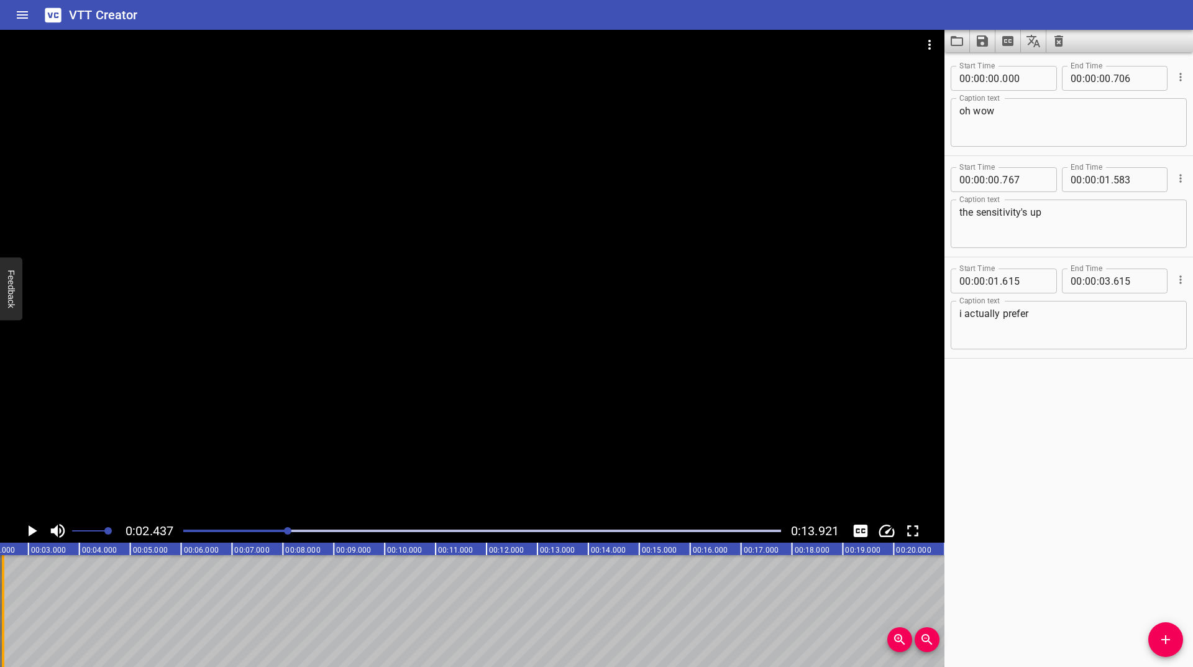
drag, startPoint x: 54, startPoint y: 613, endPoint x: 4, endPoint y: 627, distance: 51.7
click at [4, 627] on div at bounding box center [3, 611] width 12 height 112
type input "02"
type input "504"
click at [29, 530] on icon "Play/Pause" at bounding box center [33, 530] width 9 height 11
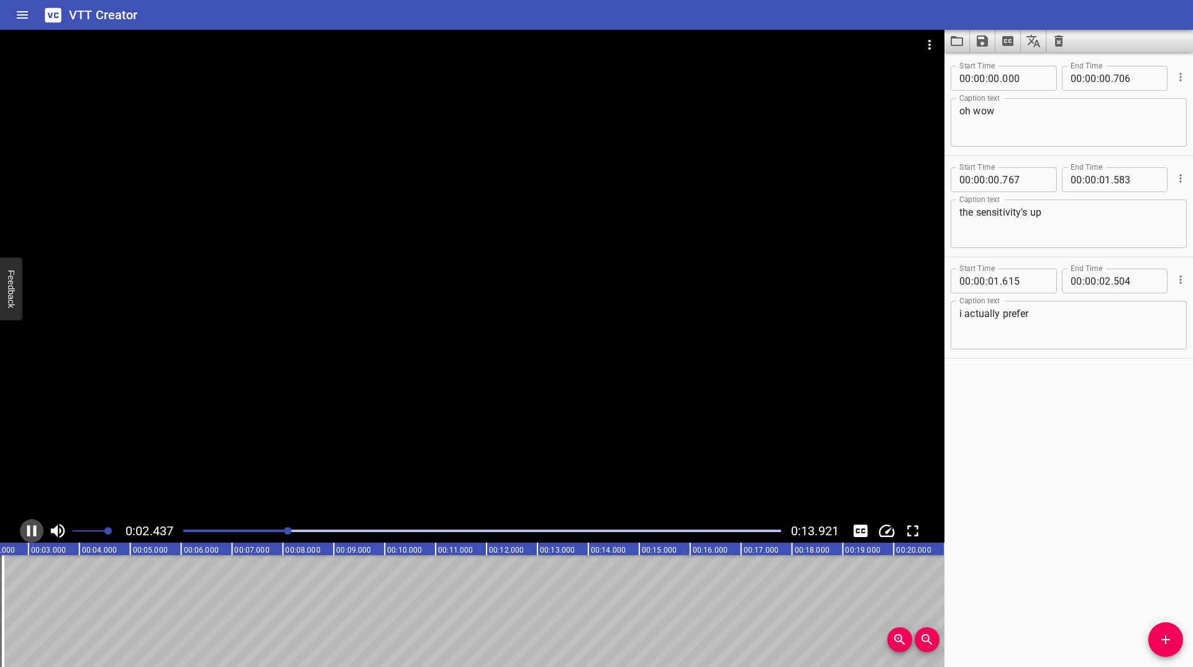
click at [29, 530] on icon "Play/Pause" at bounding box center [31, 530] width 9 height 11
click at [1169, 644] on icon "Add Cue" at bounding box center [1165, 639] width 15 height 15
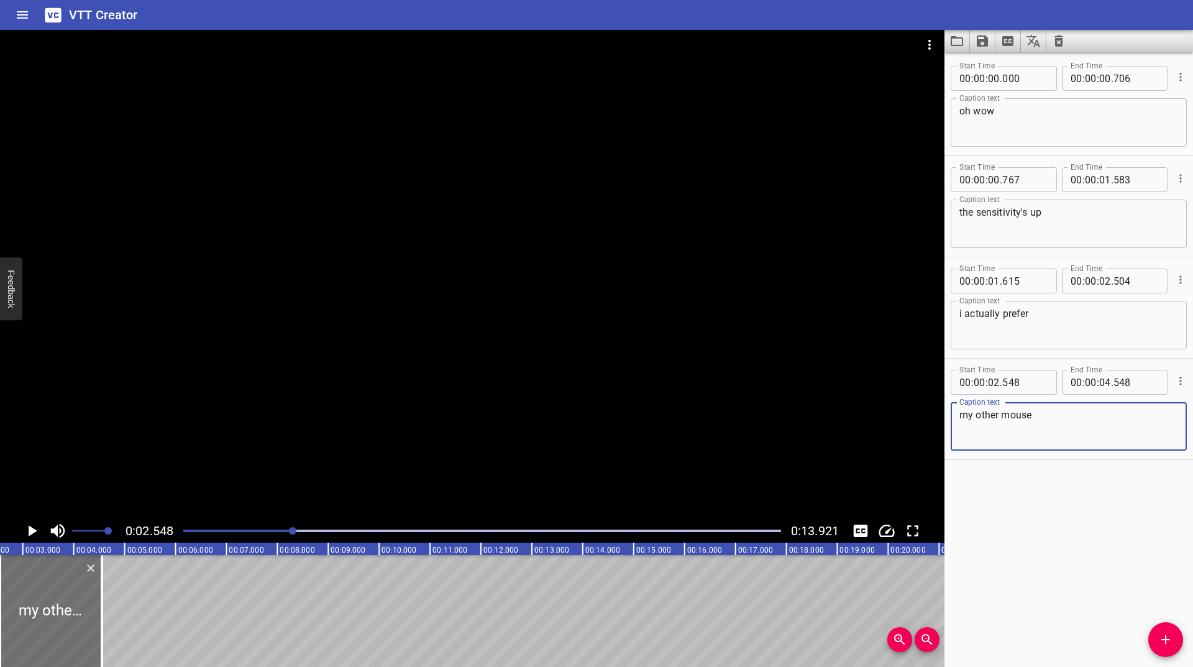
type textarea "my other mouse"
click at [25, 530] on icon "Play/Pause" at bounding box center [31, 530] width 19 height 19
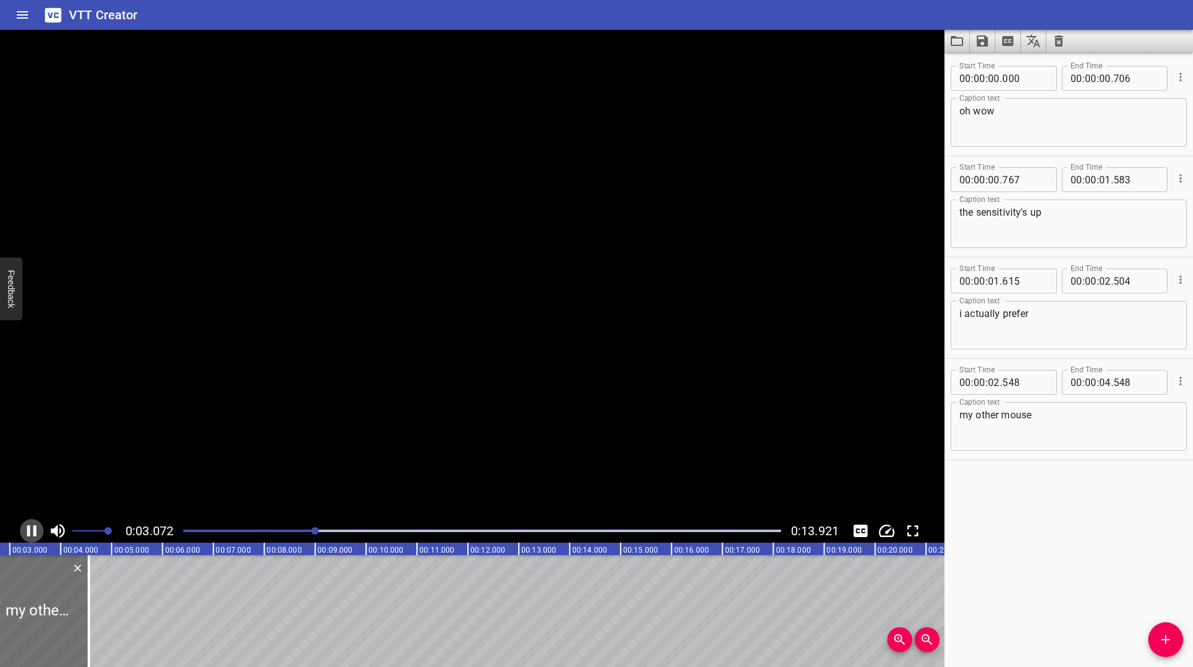
click at [29, 530] on icon "Play/Pause" at bounding box center [31, 530] width 9 height 11
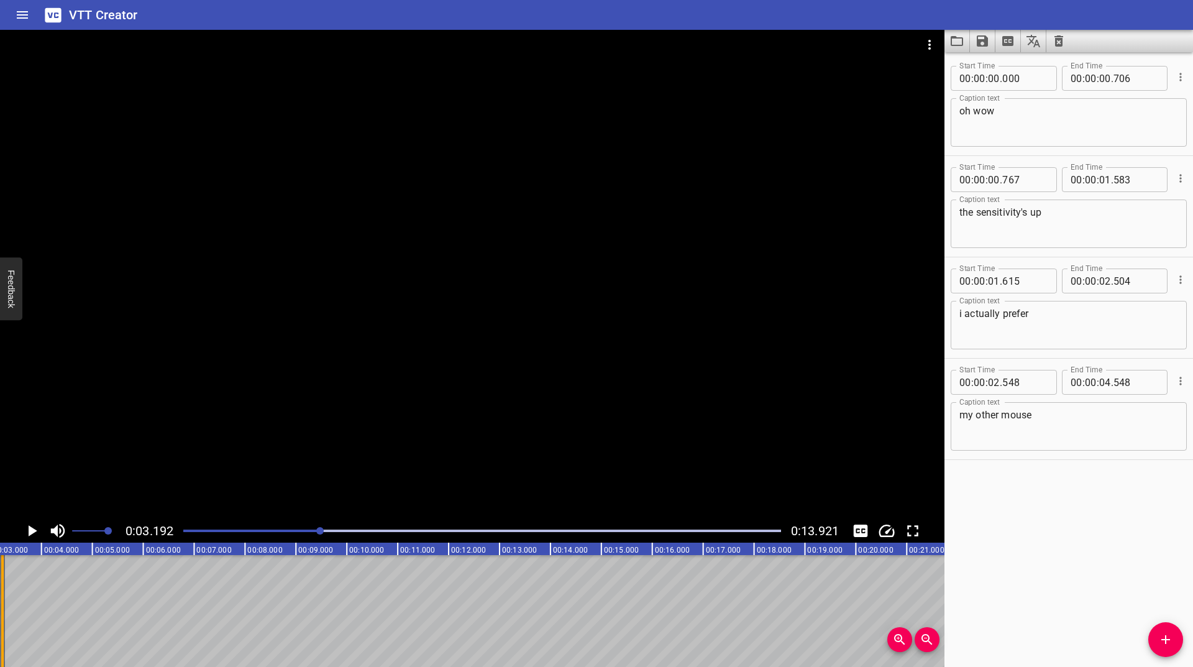
drag, startPoint x: 70, startPoint y: 606, endPoint x: 2, endPoint y: 618, distance: 68.1
click at [2, 618] on div at bounding box center [2, 611] width 2 height 112
type input "03"
type input "229"
click at [30, 531] on icon "Play/Pause" at bounding box center [33, 530] width 9 height 11
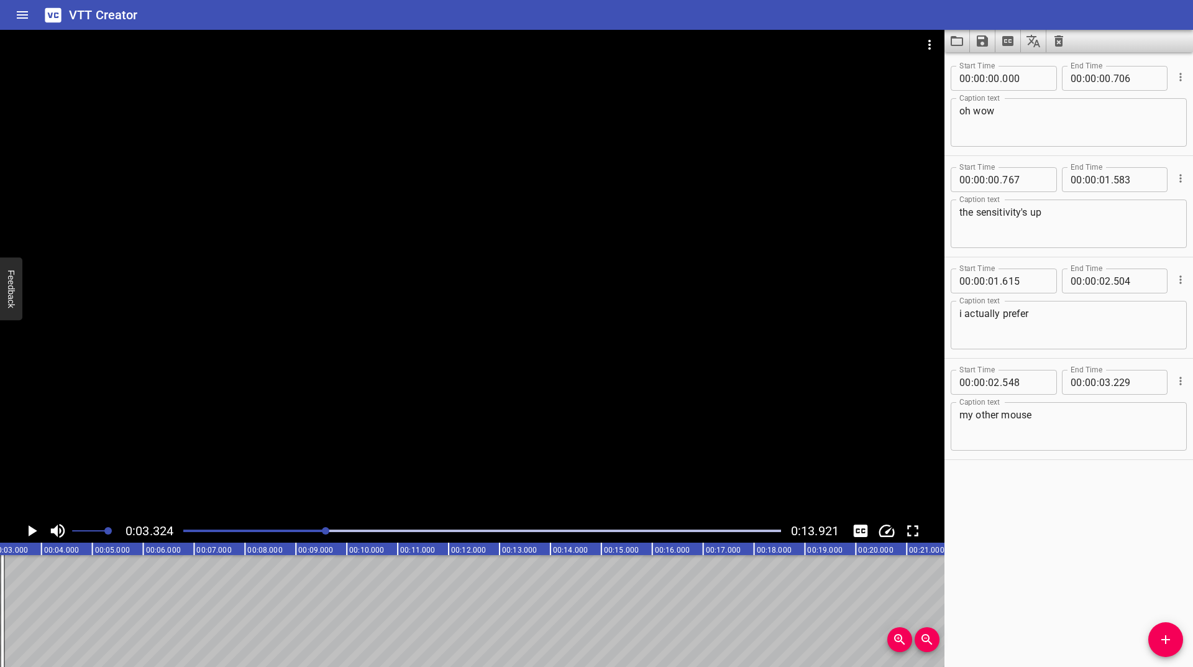
scroll to position [0, 169]
click at [1170, 636] on icon "Add Cue" at bounding box center [1165, 639] width 15 height 15
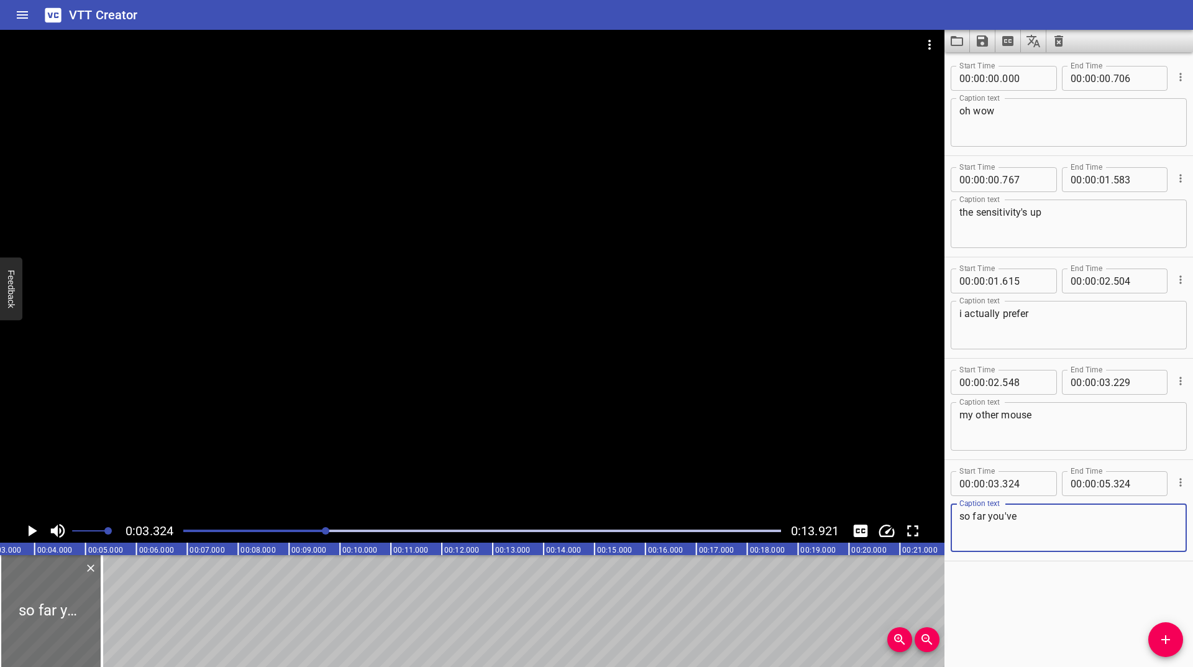
type textarea "so far you've"
click at [28, 531] on icon "Play/Pause" at bounding box center [31, 530] width 19 height 19
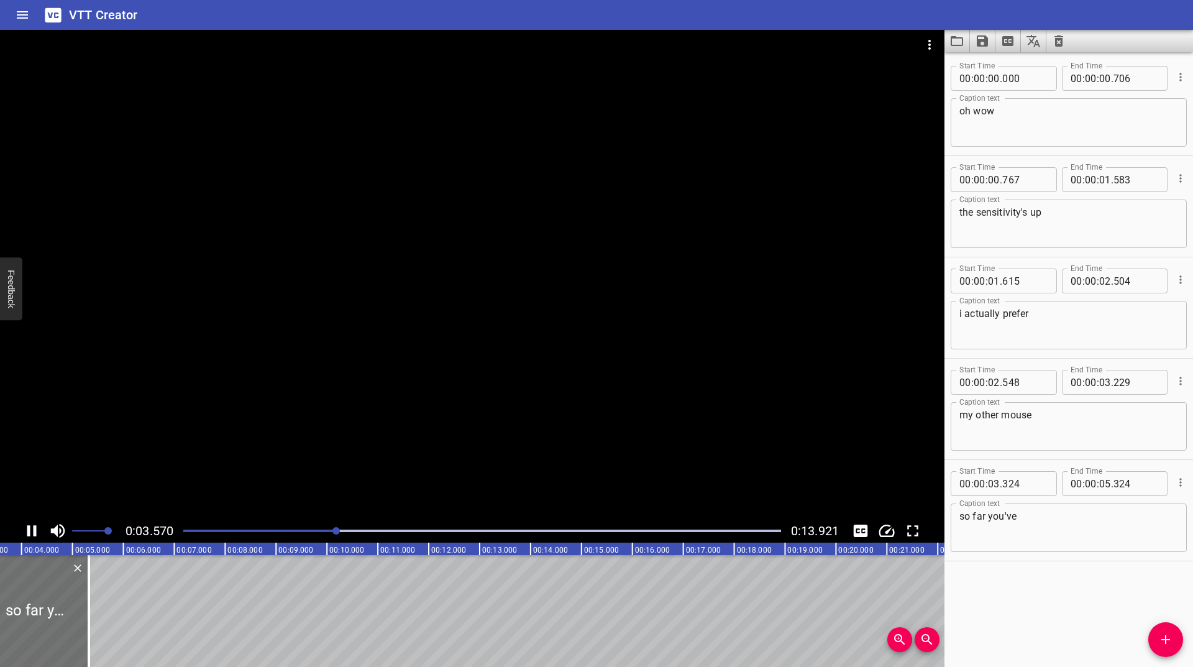
click at [28, 531] on icon "Play/Pause" at bounding box center [31, 530] width 9 height 11
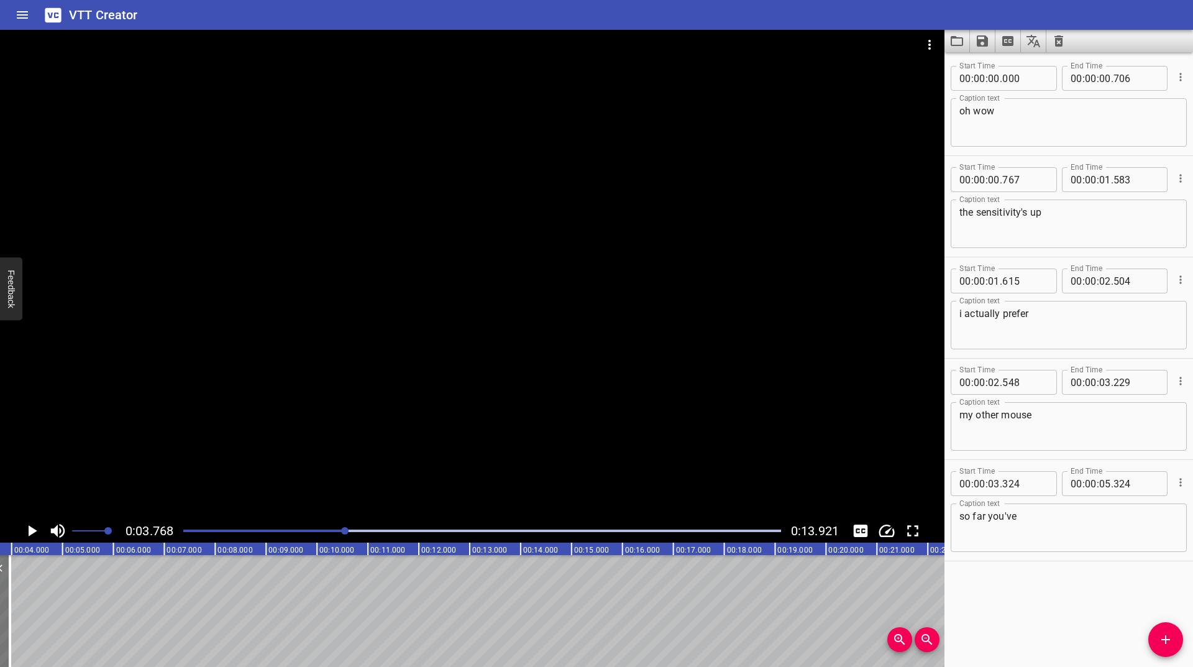
drag, startPoint x: 69, startPoint y: 609, endPoint x: 0, endPoint y: 623, distance: 70.3
type input "01"
type input "969"
type input "03"
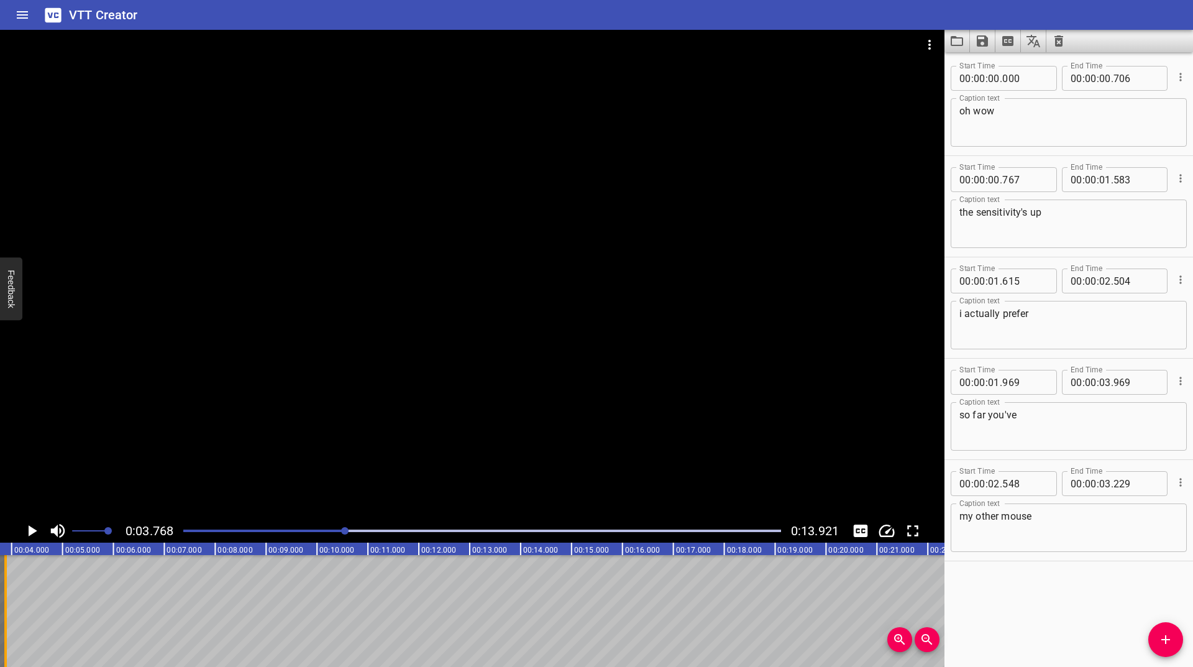
click at [3, 608] on div at bounding box center [5, 611] width 12 height 112
type input "883"
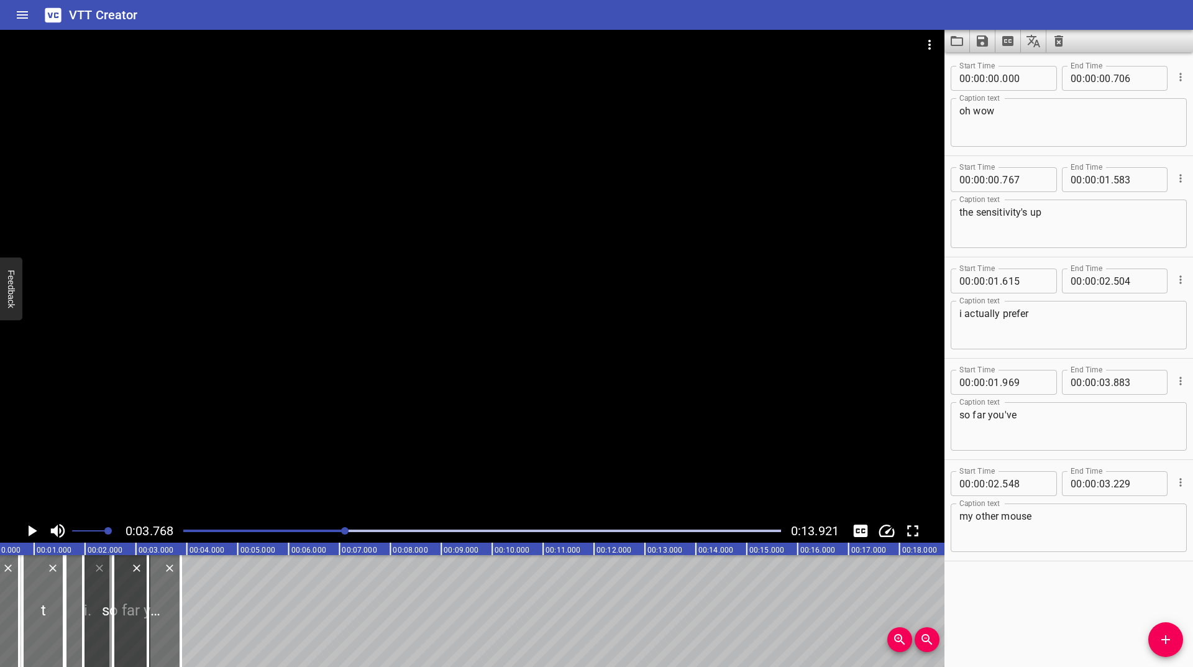
scroll to position [0, 15]
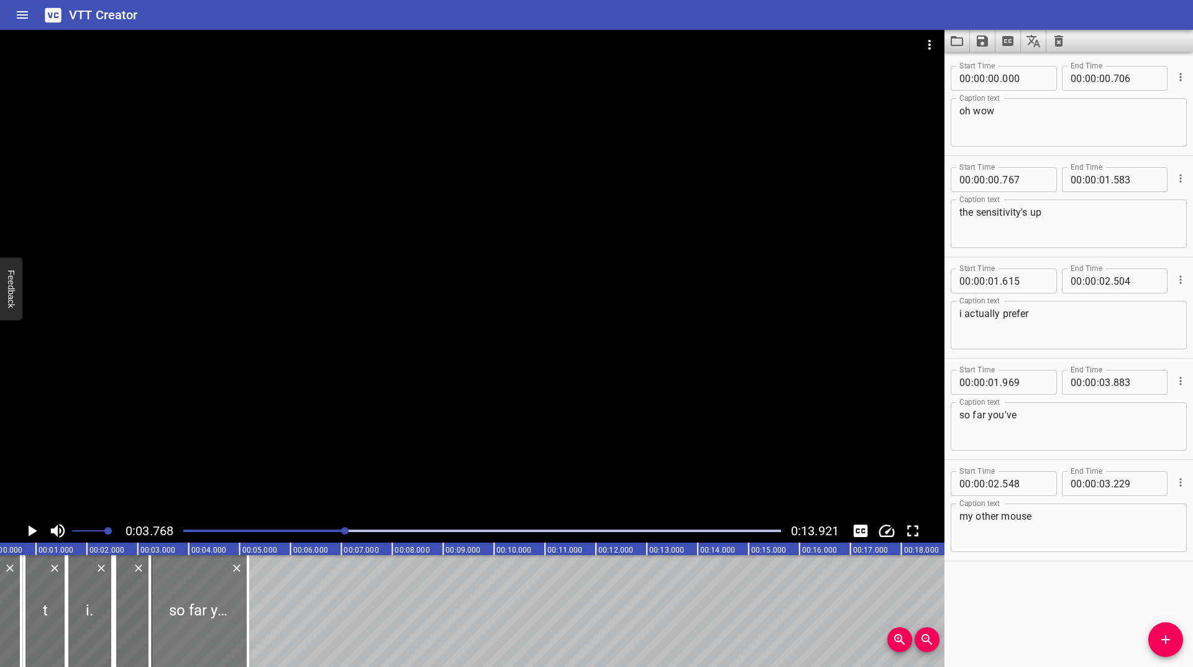
drag, startPoint x: 99, startPoint y: 606, endPoint x: 164, endPoint y: 572, distance: 73.4
type input "03"
type input "250"
type input "05"
type input "165"
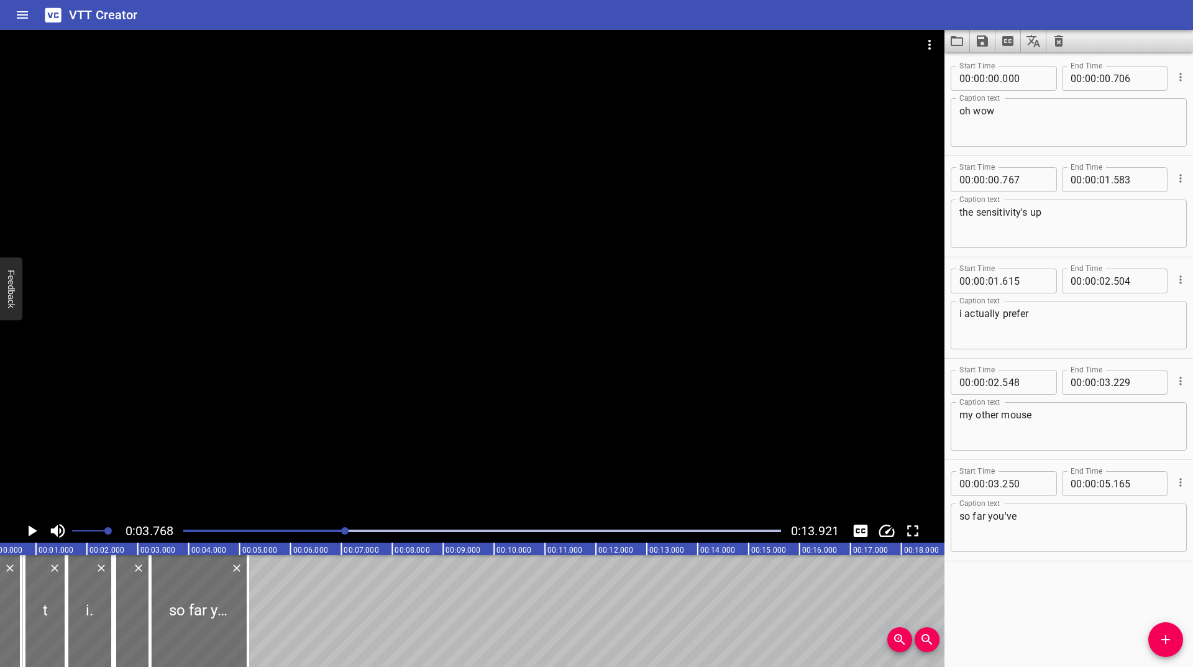
click at [24, 529] on icon "Play/Pause" at bounding box center [31, 530] width 19 height 19
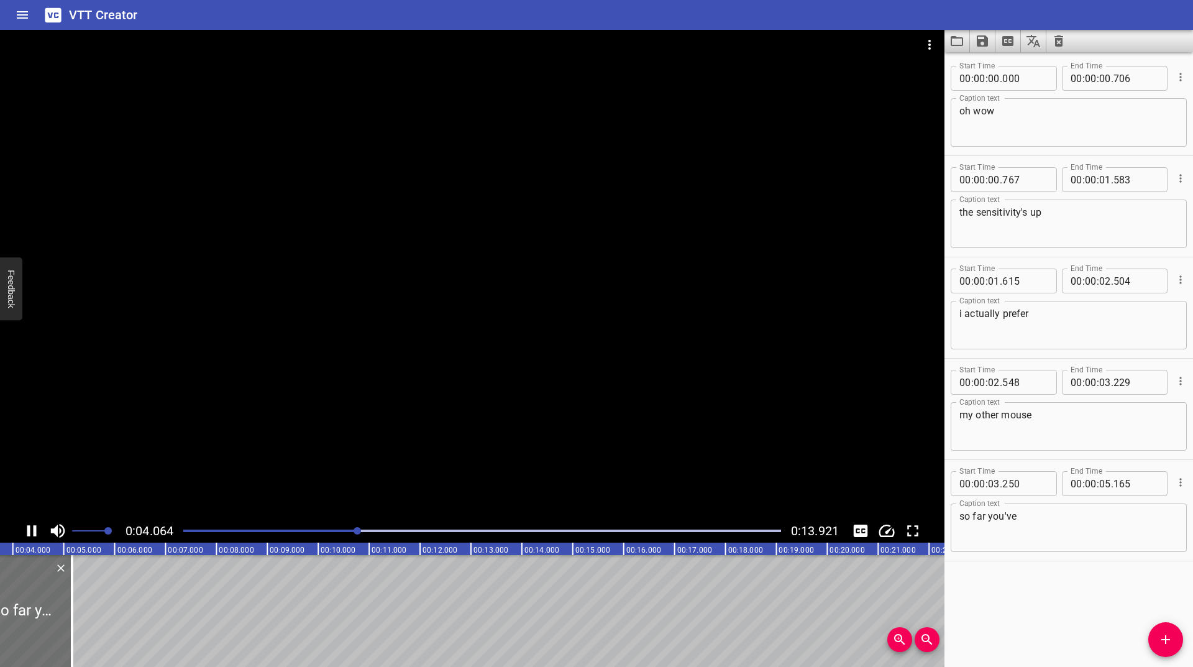
click at [24, 529] on icon "Play/Pause" at bounding box center [31, 530] width 19 height 19
click at [360, 529] on div at bounding box center [482, 530] width 613 height 17
click at [30, 530] on icon "Play/Pause" at bounding box center [33, 530] width 9 height 11
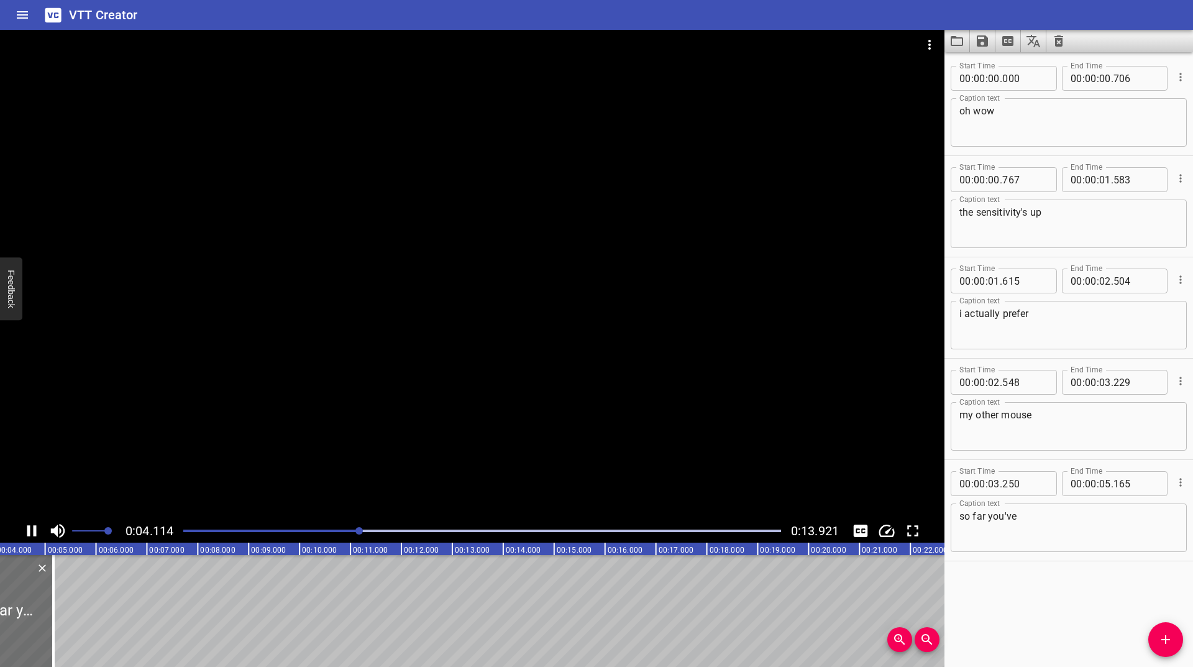
click at [30, 529] on icon "Play/Pause" at bounding box center [31, 530] width 19 height 19
click at [330, 530] on div "Play progress" at bounding box center [71, 530] width 598 height 2
click at [32, 531] on icon "Play/Pause" at bounding box center [33, 530] width 9 height 11
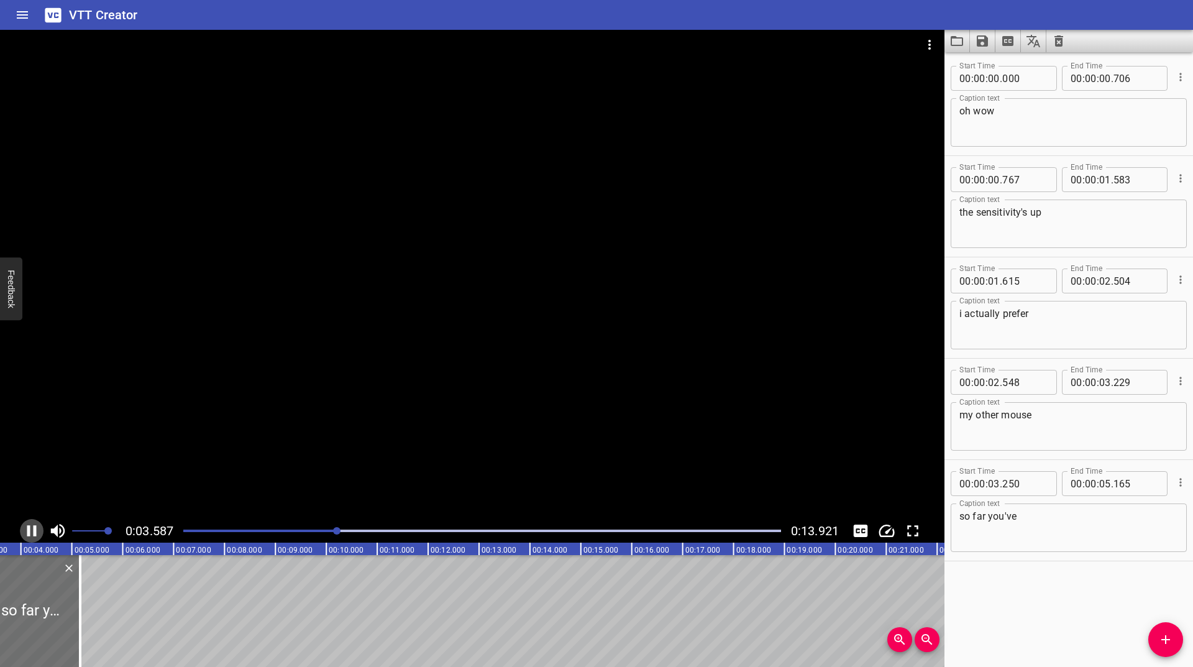
click at [32, 531] on icon "Play/Pause" at bounding box center [31, 530] width 19 height 19
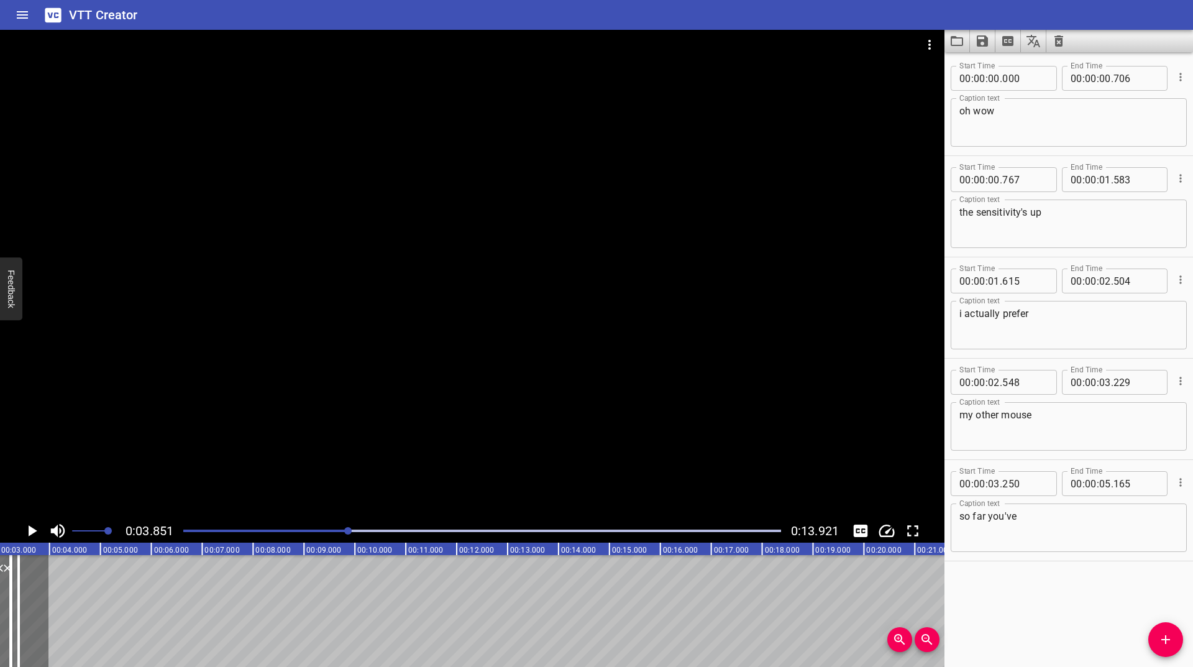
scroll to position [0, 83]
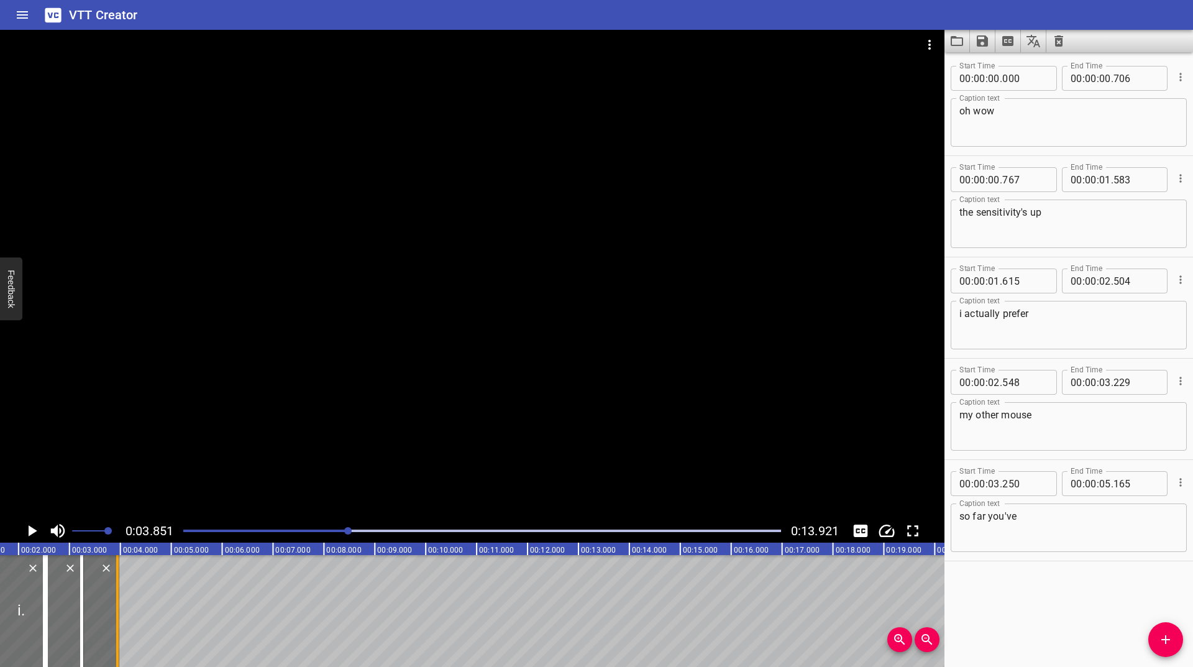
drag, startPoint x: 66, startPoint y: 605, endPoint x: 117, endPoint y: 616, distance: 52.3
click at [117, 616] on div at bounding box center [117, 611] width 2 height 112
type input "03"
type input "944"
click at [1154, 638] on span "Add Cue" at bounding box center [1165, 639] width 35 height 15
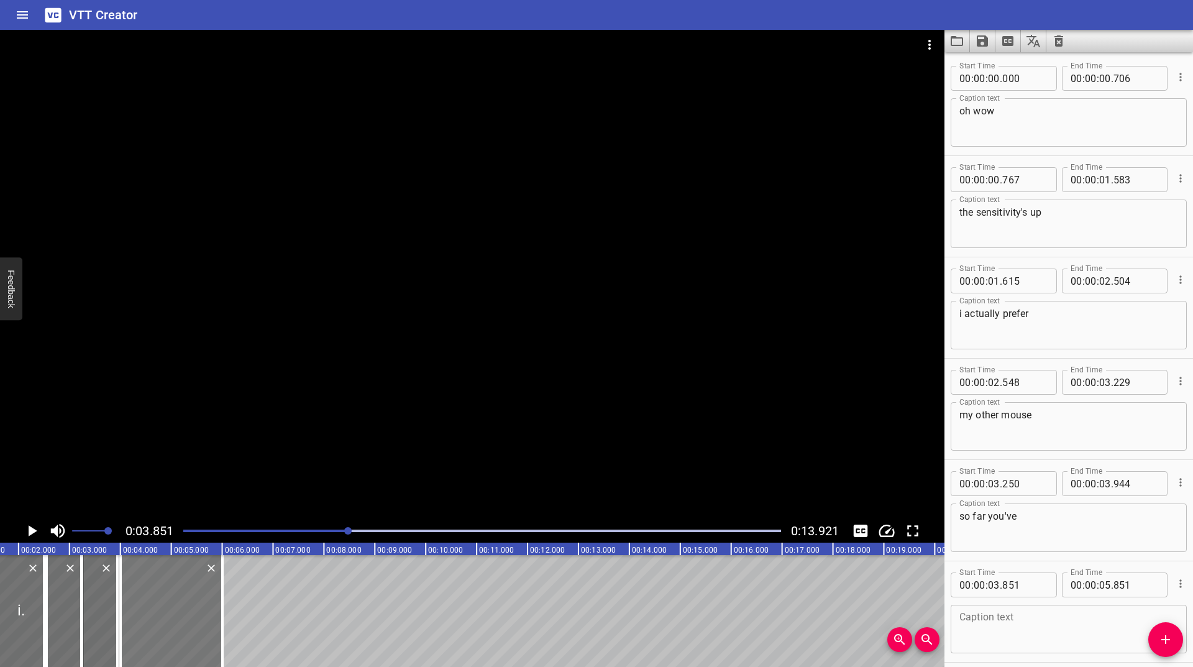
drag, startPoint x: 150, startPoint y: 613, endPoint x: 158, endPoint y: 608, distance: 9.3
click at [158, 608] on div at bounding box center [172, 611] width 102 height 112
type input "998"
click at [968, 624] on textarea at bounding box center [1068, 628] width 219 height 35
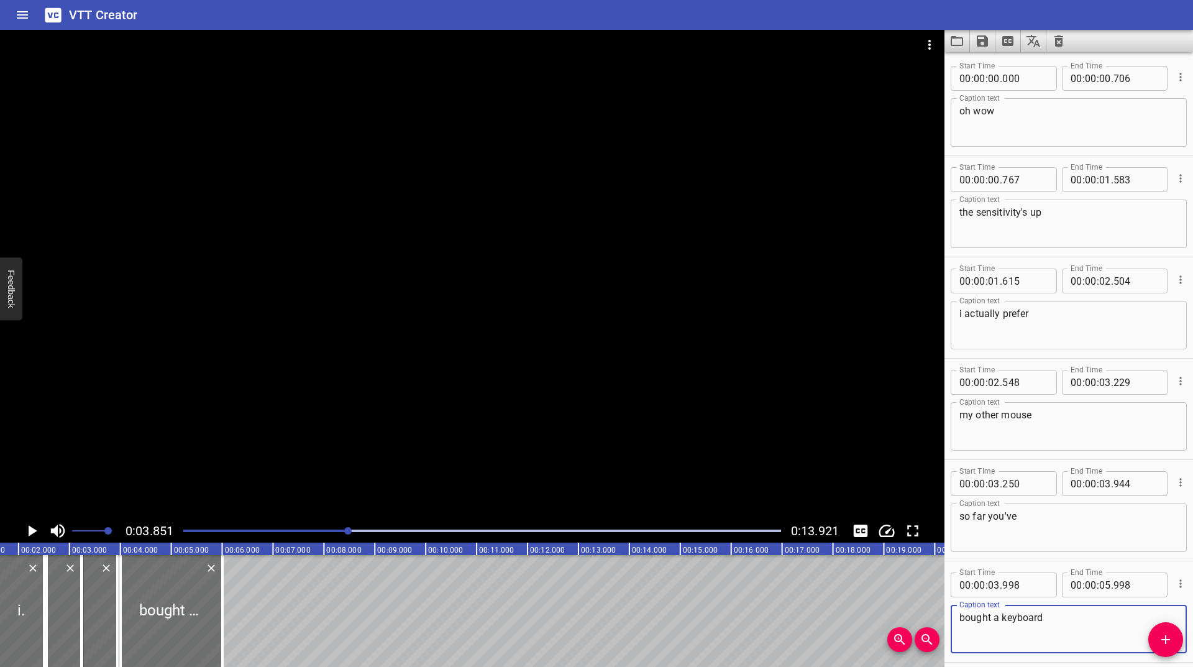
type textarea "bought a keyboard"
click at [27, 534] on icon "Play/Pause" at bounding box center [31, 530] width 19 height 19
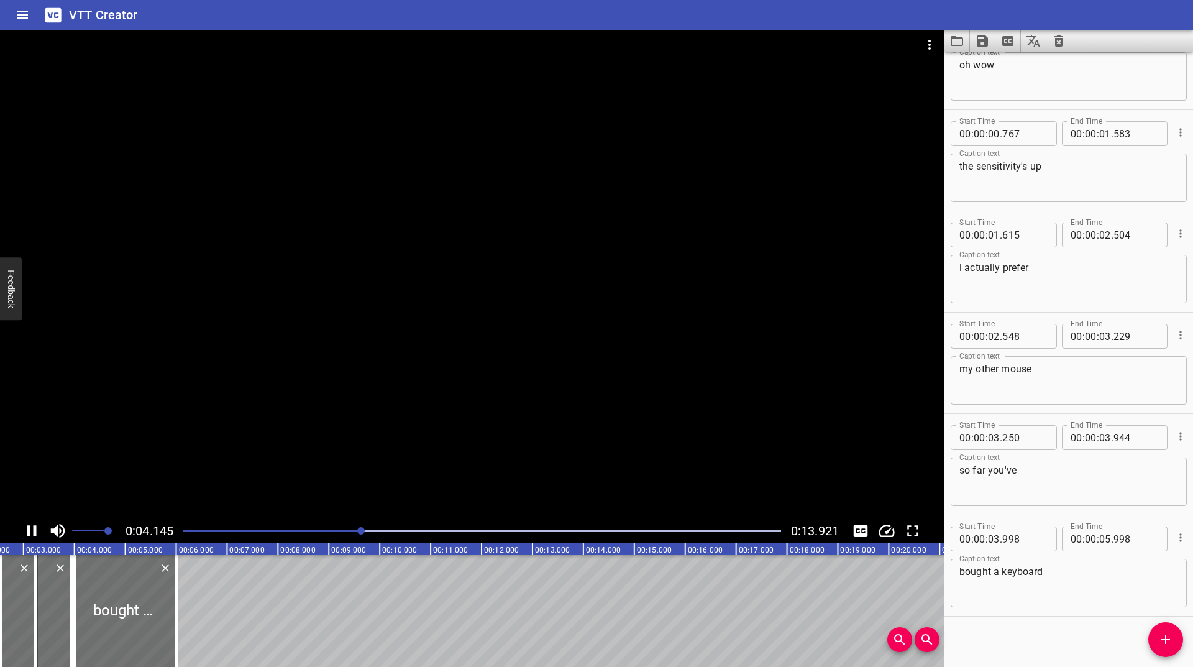
scroll to position [52, 0]
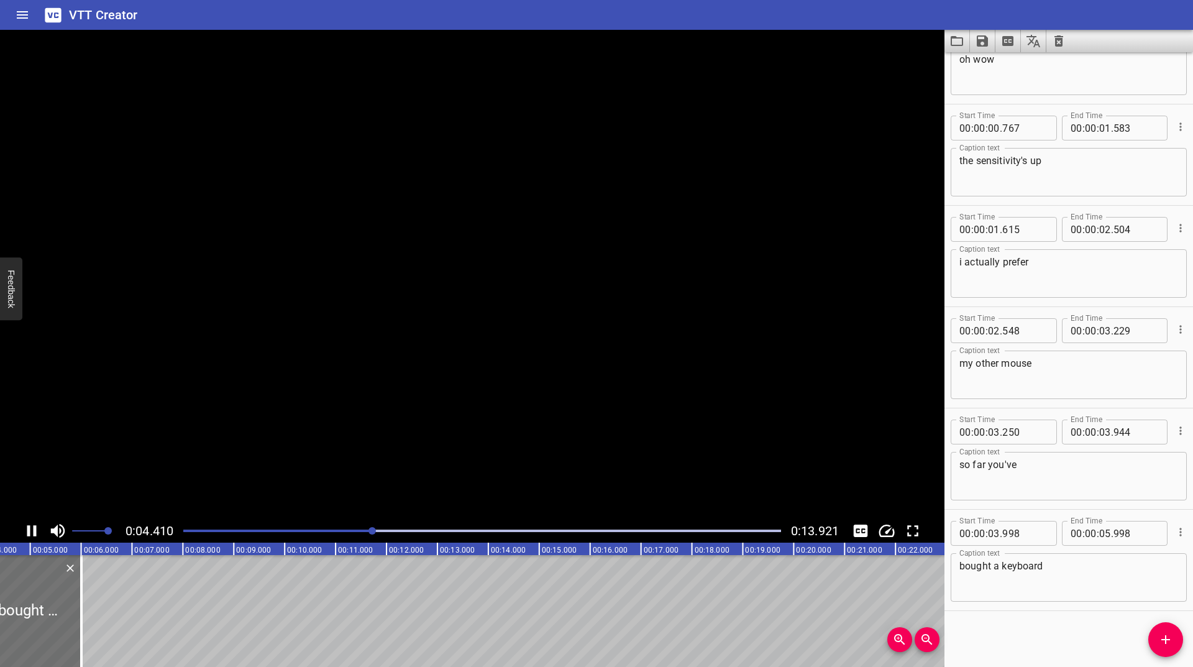
click at [27, 534] on icon "Play/Pause" at bounding box center [31, 530] width 9 height 11
click at [27, 534] on icon "Play/Pause" at bounding box center [31, 530] width 19 height 19
click at [27, 534] on icon "Play/Pause" at bounding box center [31, 530] width 9 height 11
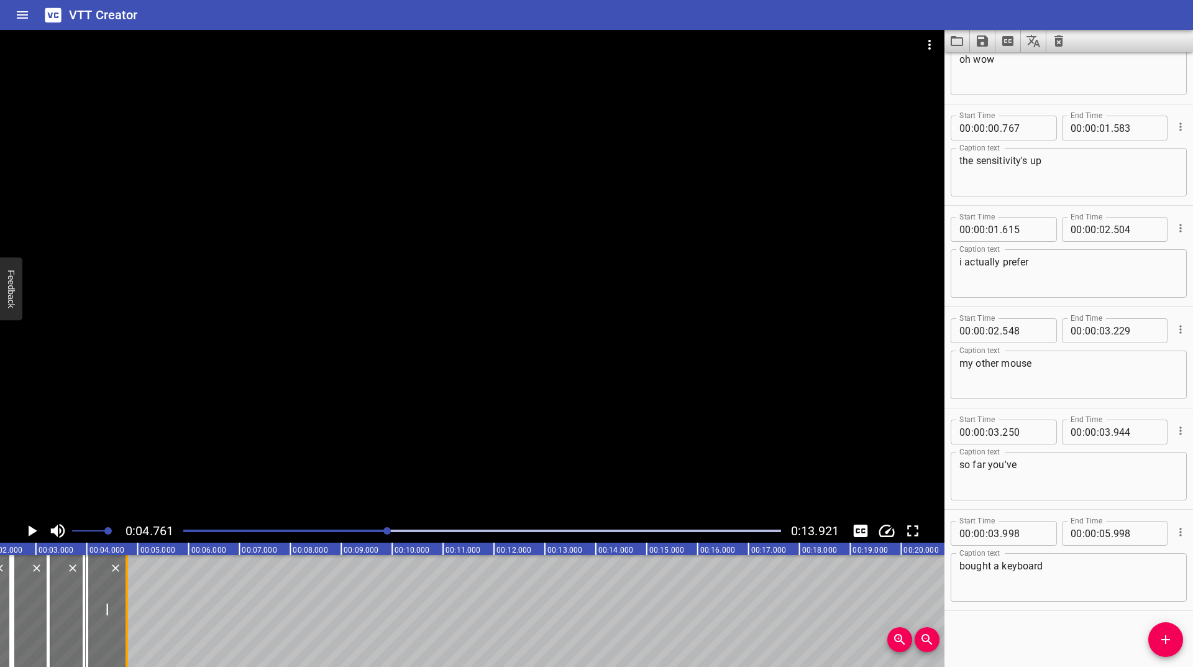
drag, startPoint x: 59, startPoint y: 596, endPoint x: 122, endPoint y: 608, distance: 64.5
click at [122, 608] on div at bounding box center [127, 611] width 12 height 112
type input "04"
type input "777"
click at [34, 533] on icon "Play/Pause" at bounding box center [31, 530] width 19 height 19
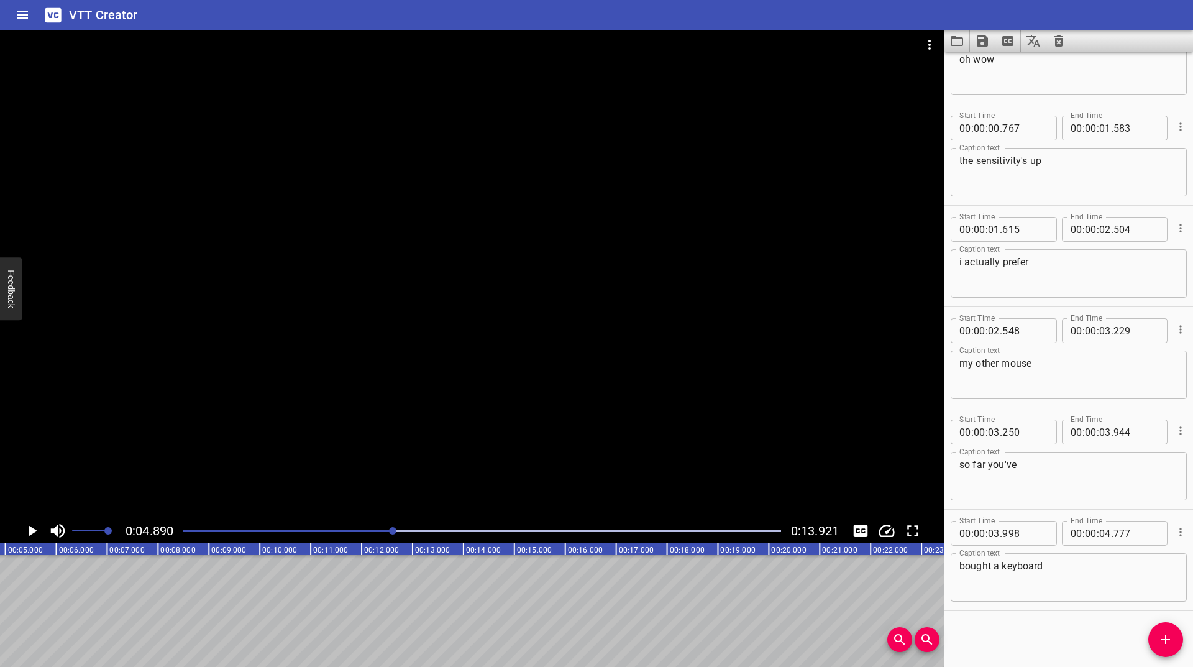
click at [376, 532] on div at bounding box center [482, 530] width 613 height 17
click at [35, 532] on icon "Play/Pause" at bounding box center [31, 530] width 19 height 19
click at [35, 532] on icon "Play/Pause" at bounding box center [31, 530] width 9 height 11
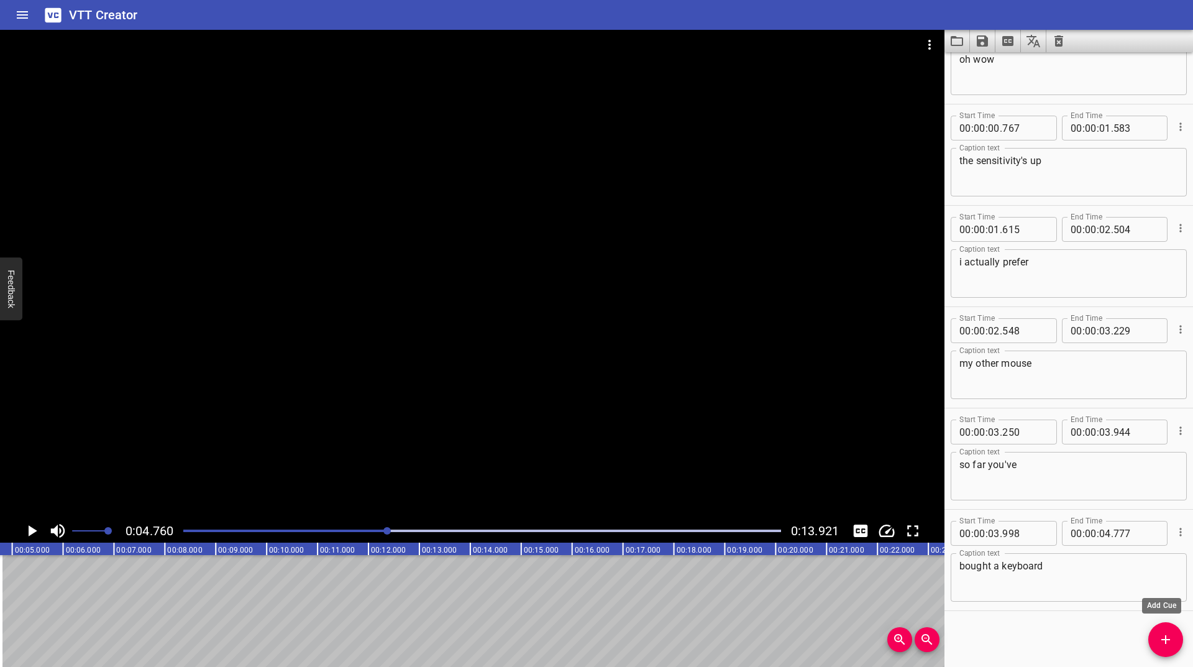
click at [1161, 642] on icon "Add Cue" at bounding box center [1165, 639] width 15 height 15
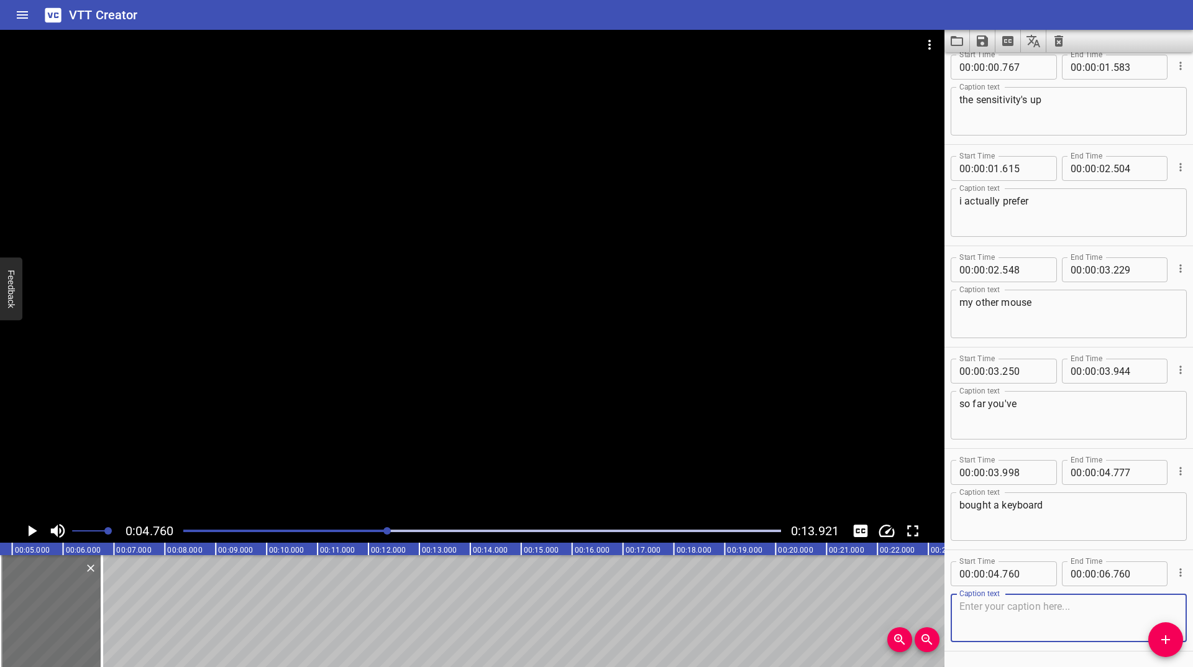
scroll to position [153, 0]
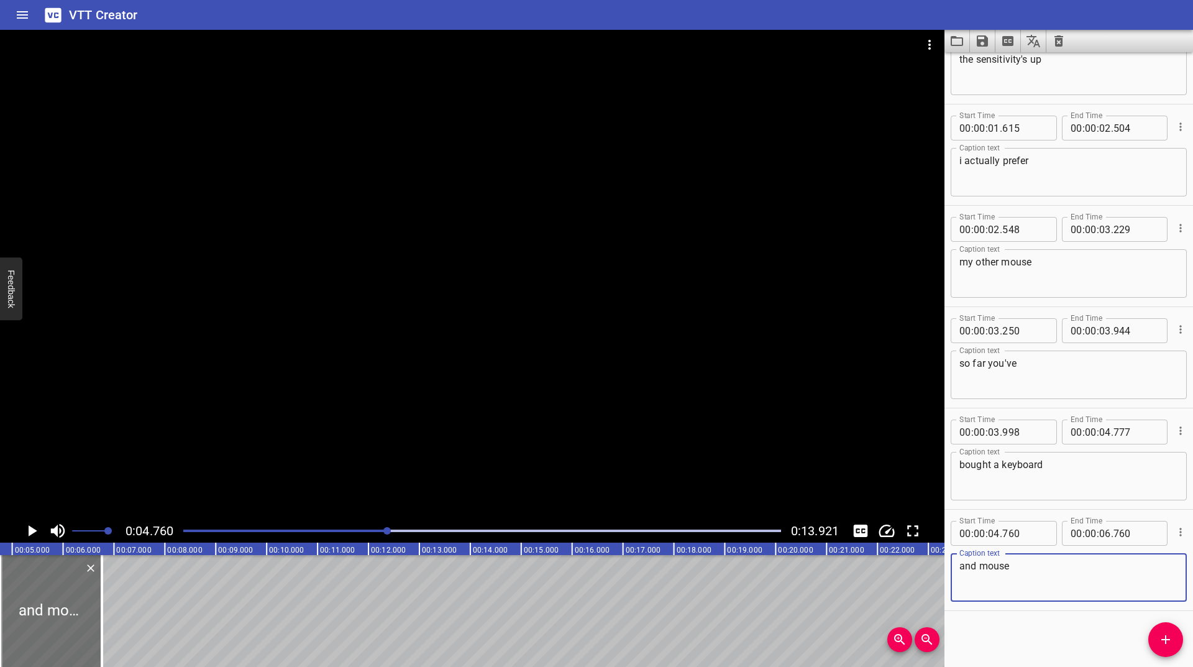
type textarea "and mouse"
click at [28, 531] on icon "Play/Pause" at bounding box center [31, 530] width 19 height 19
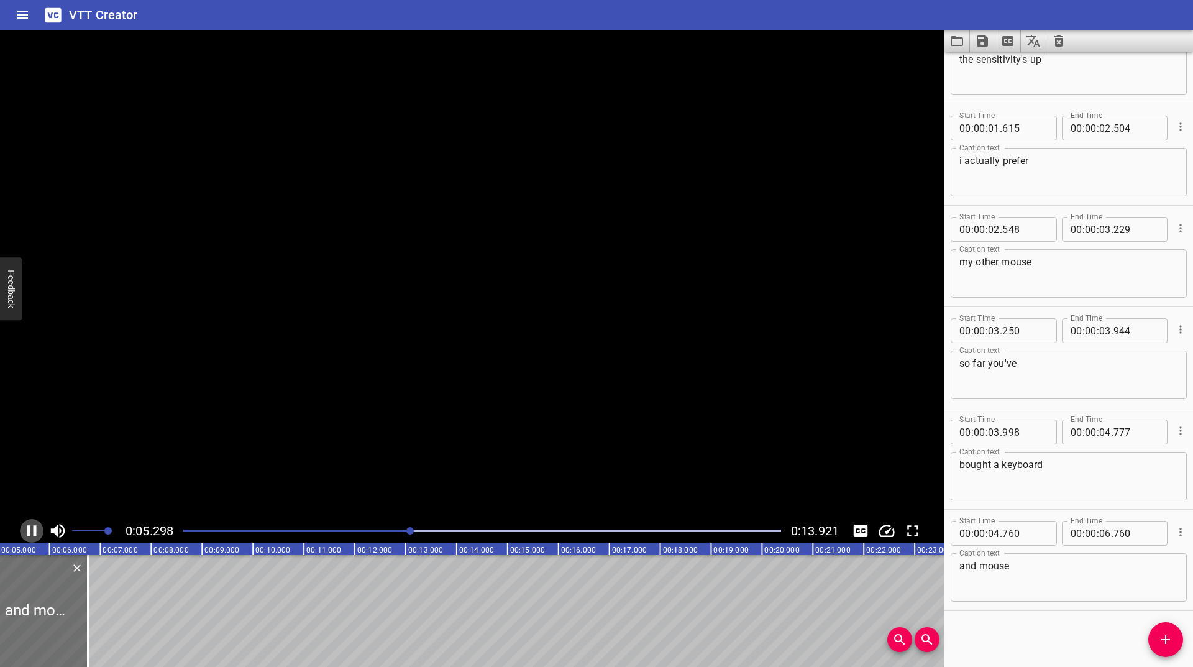
click at [28, 531] on icon "Play/Pause" at bounding box center [31, 530] width 9 height 11
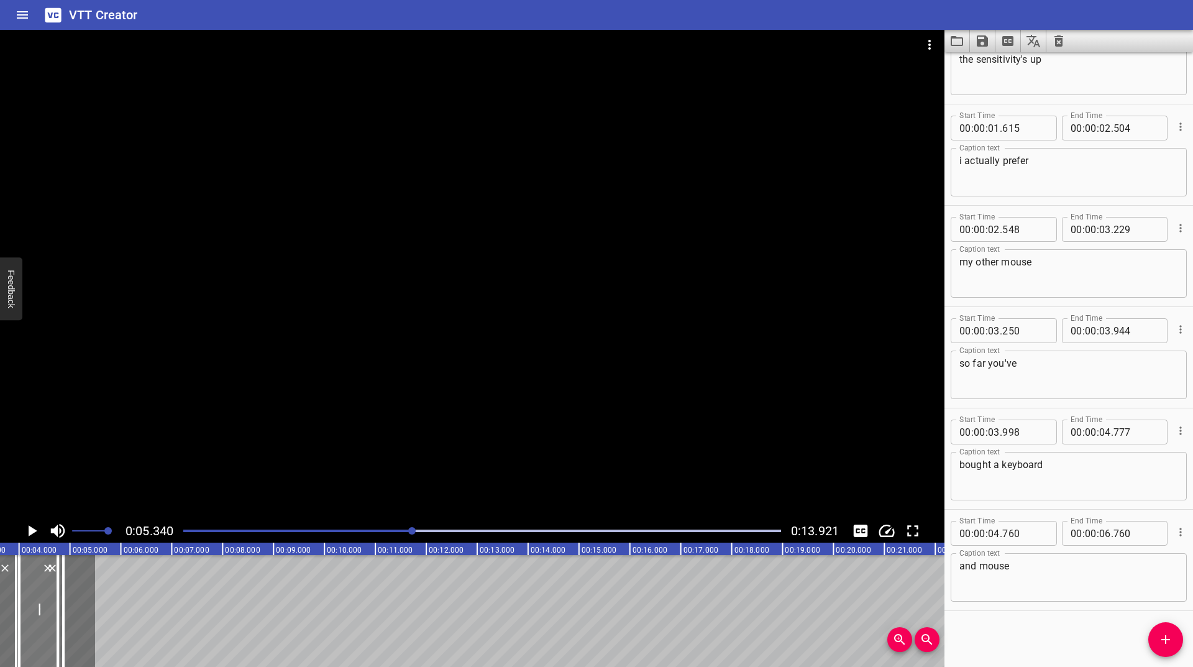
scroll to position [0, 168]
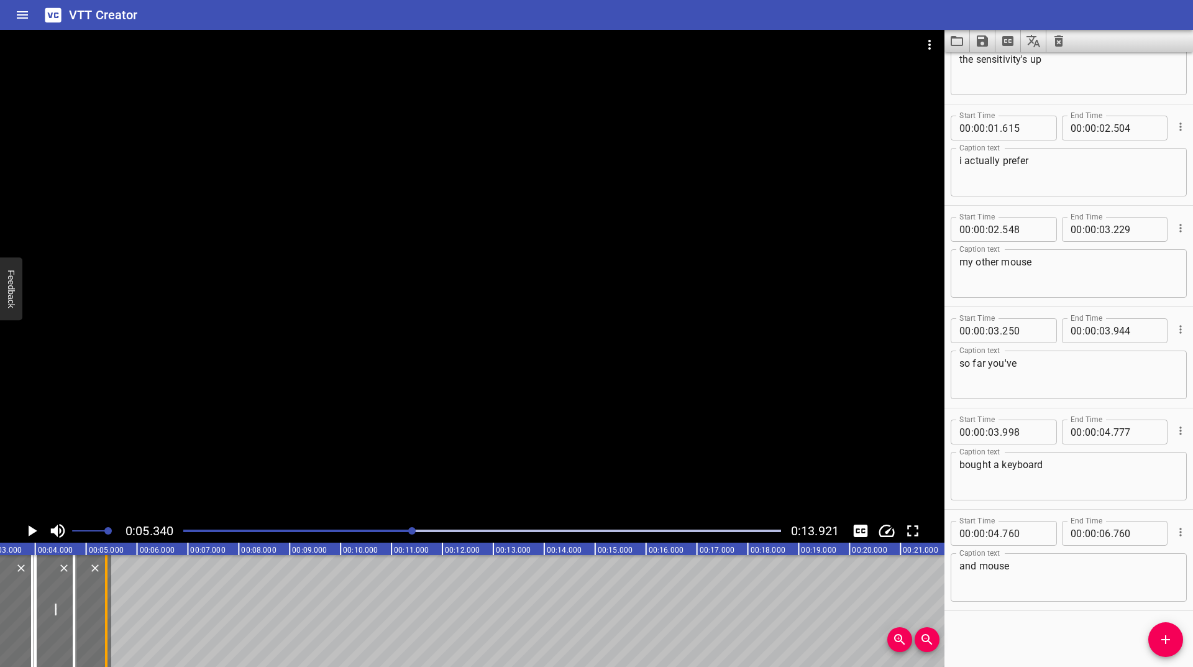
drag, startPoint x: 60, startPoint y: 595, endPoint x: 104, endPoint y: 603, distance: 45.5
click at [105, 603] on div at bounding box center [106, 611] width 2 height 112
type input "05"
type input "393"
click at [1173, 644] on span "Add Cue" at bounding box center [1165, 639] width 35 height 15
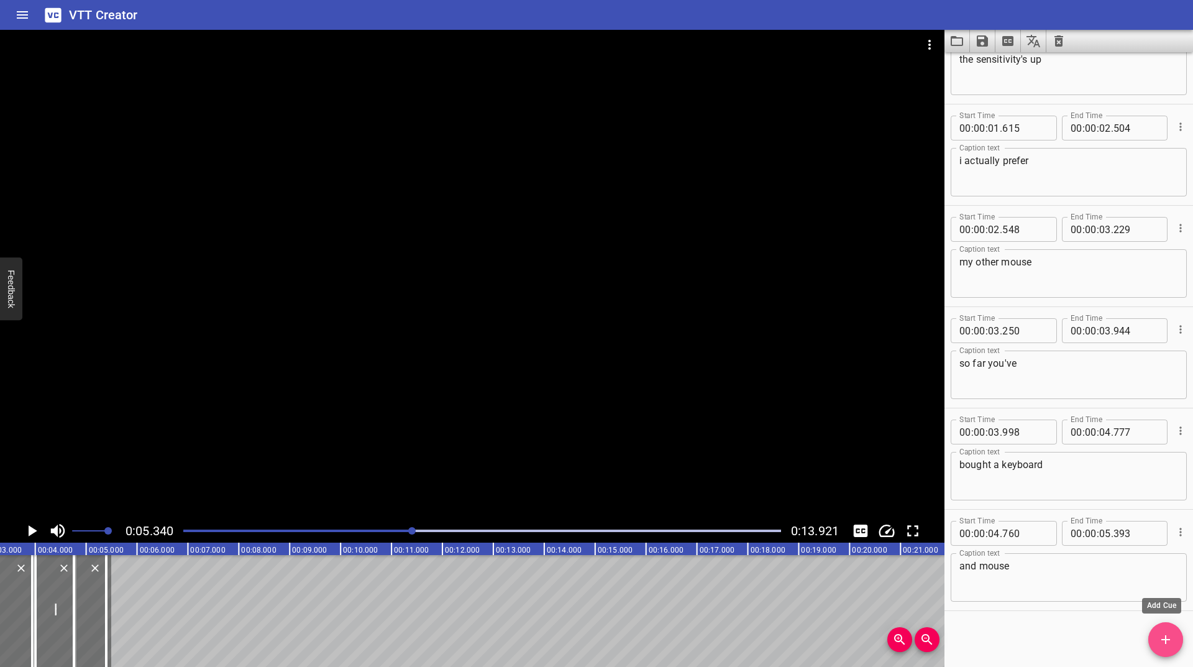
scroll to position [159, 0]
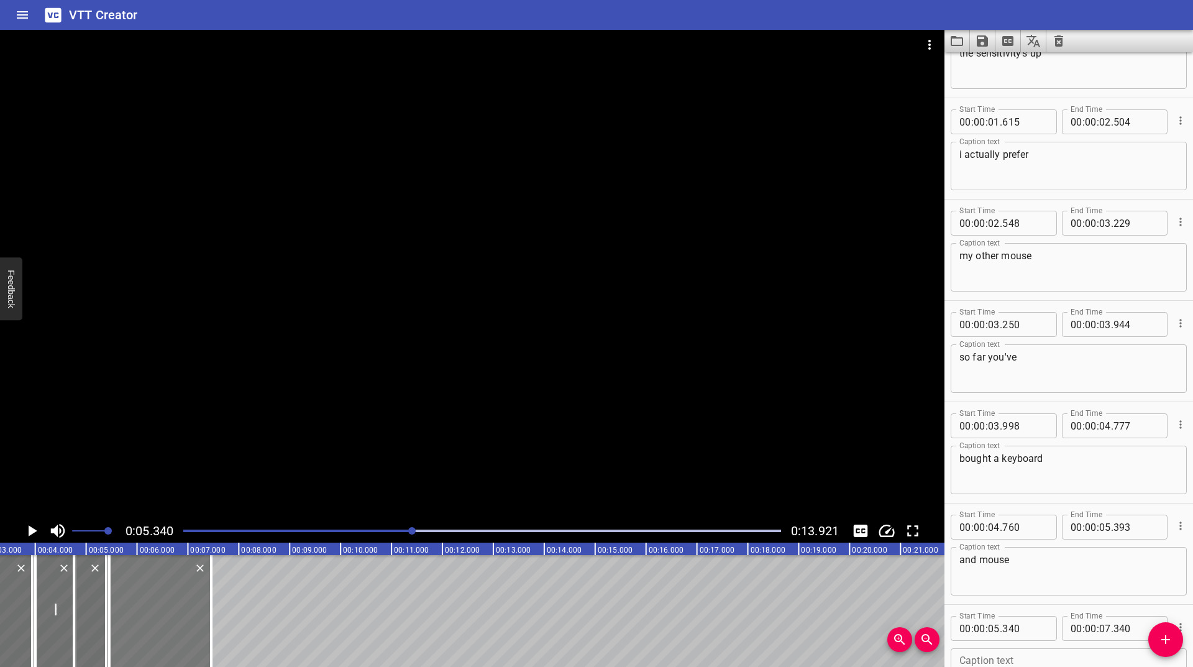
drag, startPoint x: 147, startPoint y: 602, endPoint x: 153, endPoint y: 596, distance: 8.4
click at [153, 596] on div at bounding box center [160, 611] width 102 height 112
type input "462"
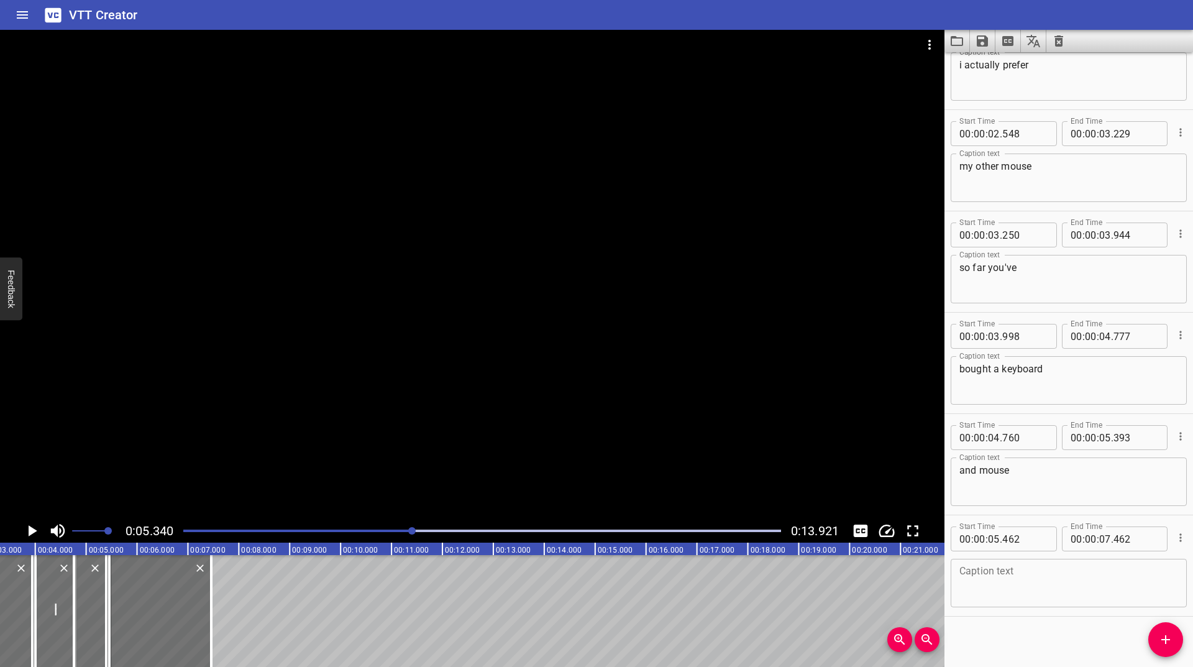
scroll to position [254, 0]
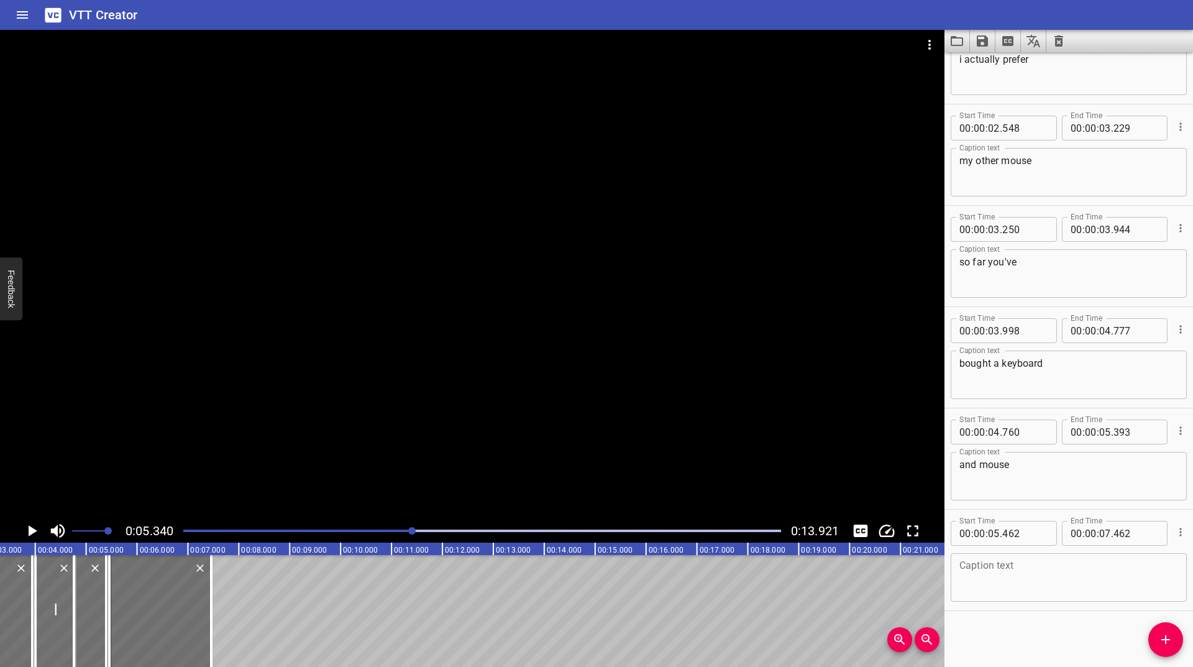
click at [1027, 591] on textarea at bounding box center [1068, 577] width 219 height 35
type textarea "both of which"
click at [27, 530] on icon "Play/Pause" at bounding box center [31, 530] width 19 height 19
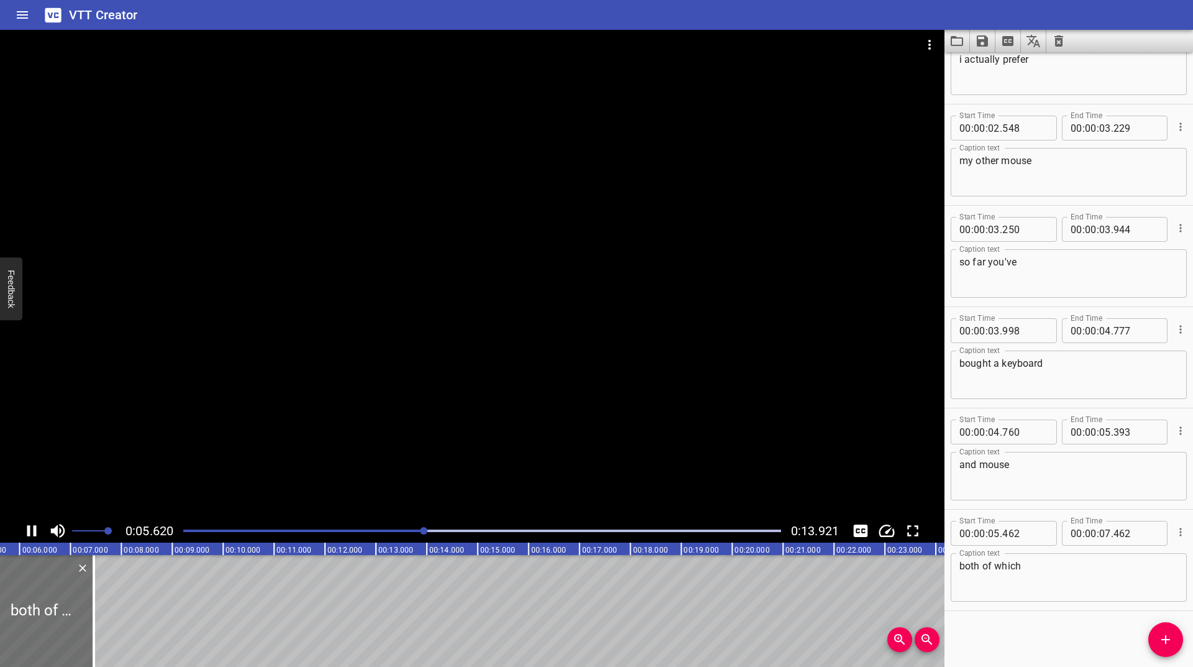
click at [27, 530] on icon "Play/Pause" at bounding box center [31, 530] width 9 height 11
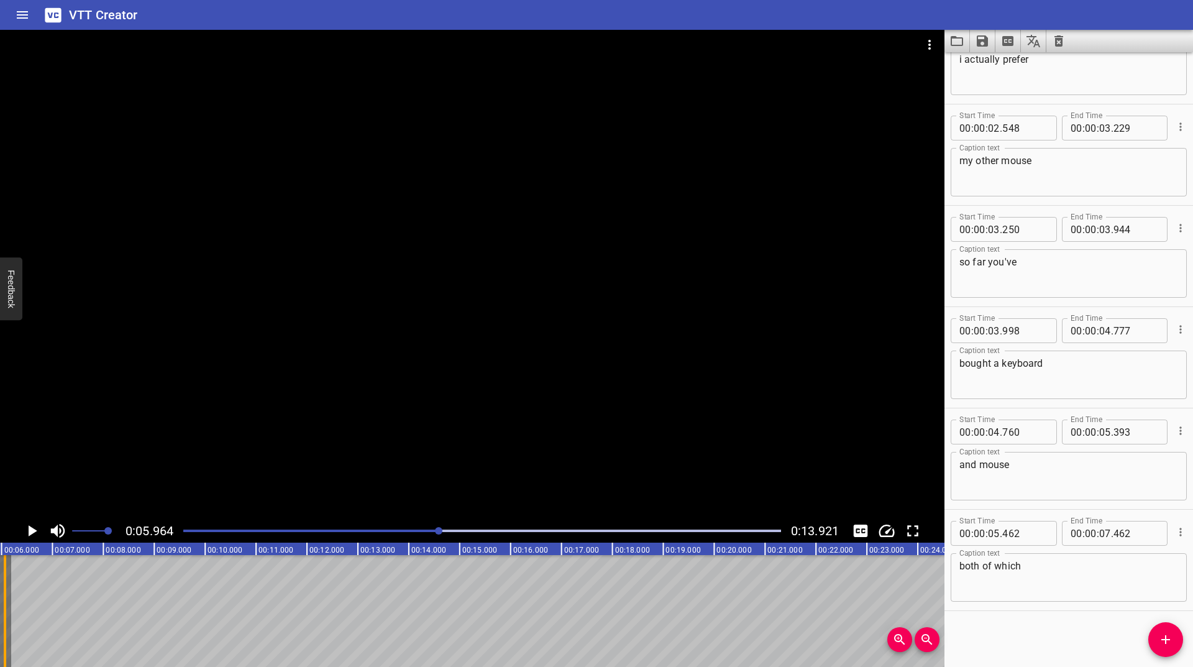
drag, startPoint x: 79, startPoint y: 594, endPoint x: 8, endPoint y: 632, distance: 80.3
click at [8, 632] on div at bounding box center [5, 611] width 12 height 112
type input "06"
type input "070"
click at [419, 532] on div at bounding box center [482, 530] width 613 height 17
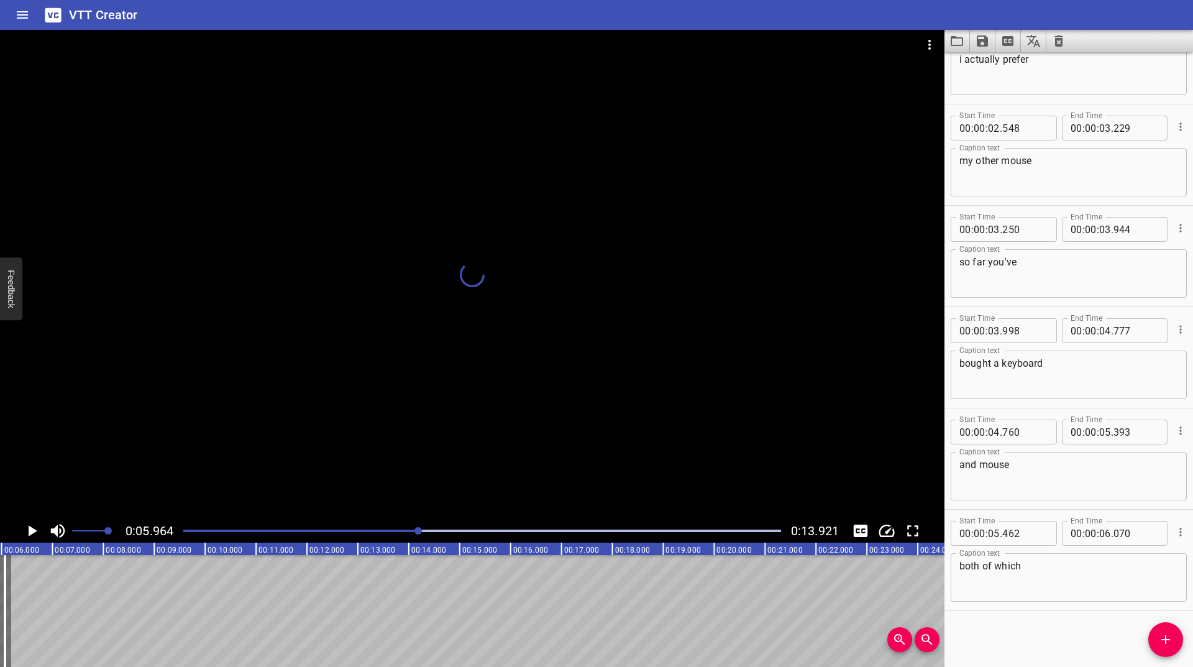
scroll to position [0, 280]
click at [30, 532] on icon "Play/Pause" at bounding box center [33, 530] width 9 height 11
click at [30, 532] on icon "Play/Pause" at bounding box center [31, 530] width 19 height 19
click at [1171, 635] on icon "Add Cue" at bounding box center [1165, 639] width 15 height 15
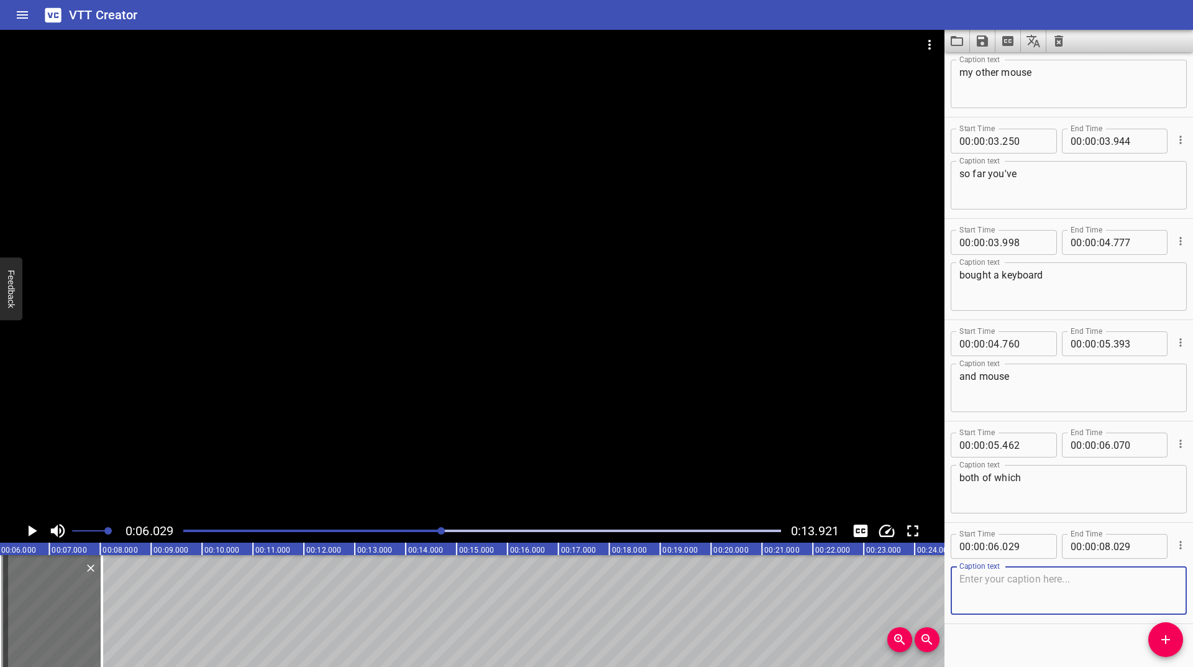
scroll to position [355, 0]
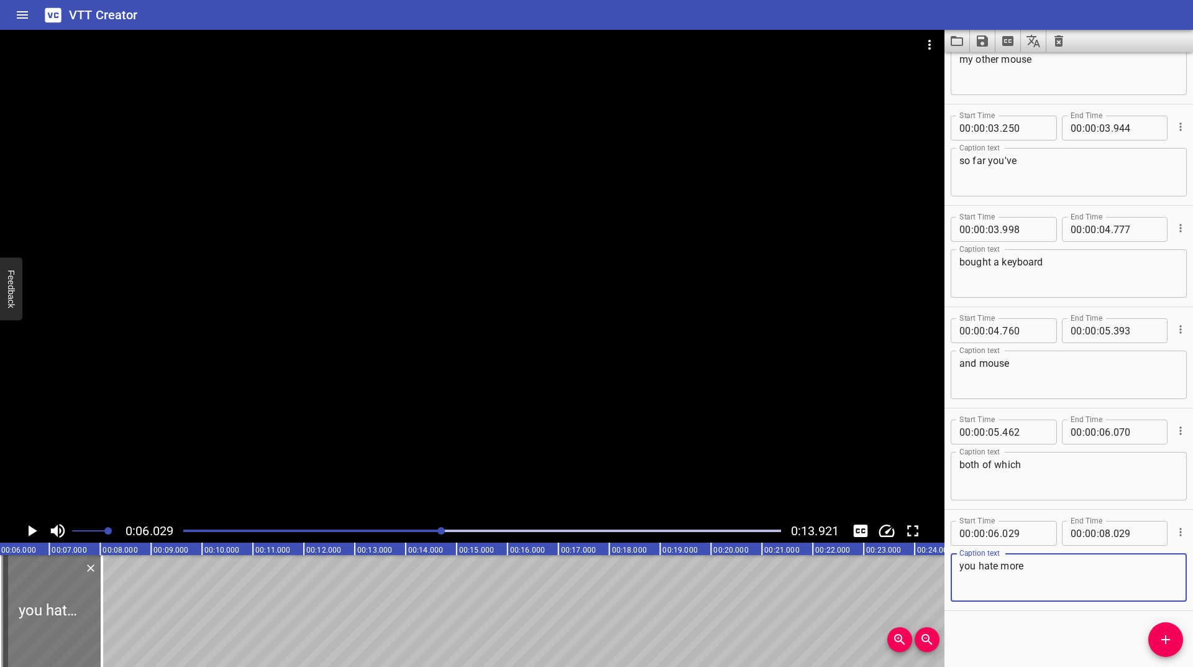
type textarea "you hate more"
click at [59, 615] on div at bounding box center [57, 611] width 102 height 112
type input "139"
click at [29, 532] on icon "Play/Pause" at bounding box center [33, 530] width 9 height 11
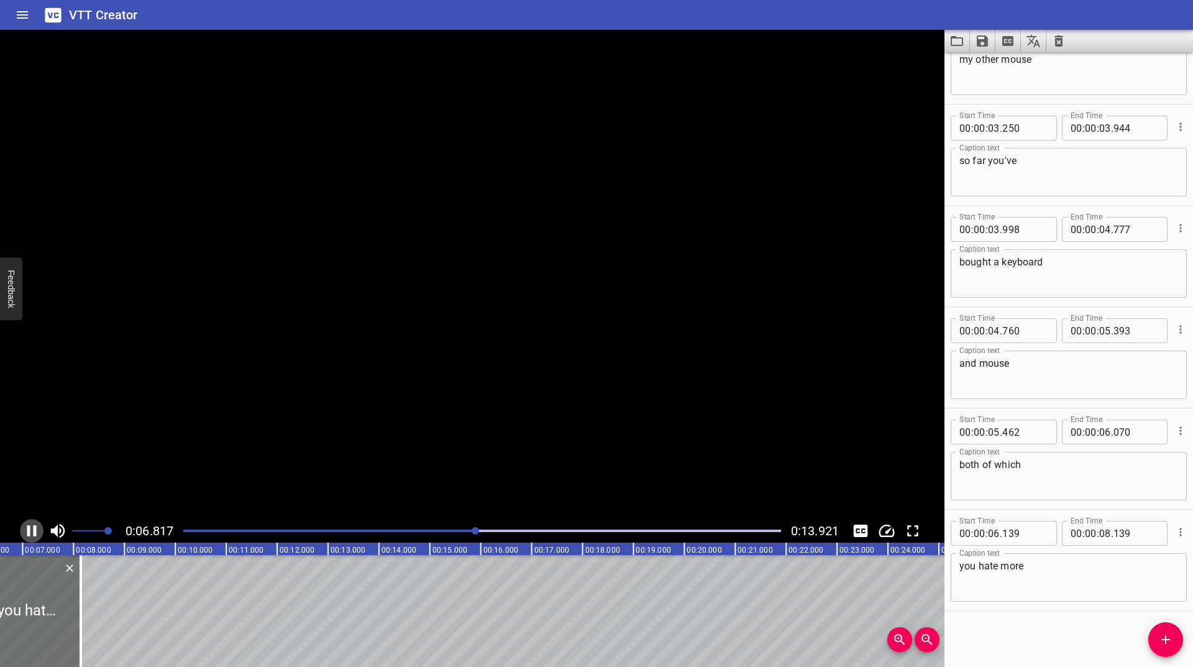
click at [29, 532] on icon "Play/Pause" at bounding box center [31, 530] width 9 height 11
click at [454, 528] on div at bounding box center [482, 530] width 613 height 17
click at [27, 524] on icon "Play/Pause" at bounding box center [31, 530] width 19 height 19
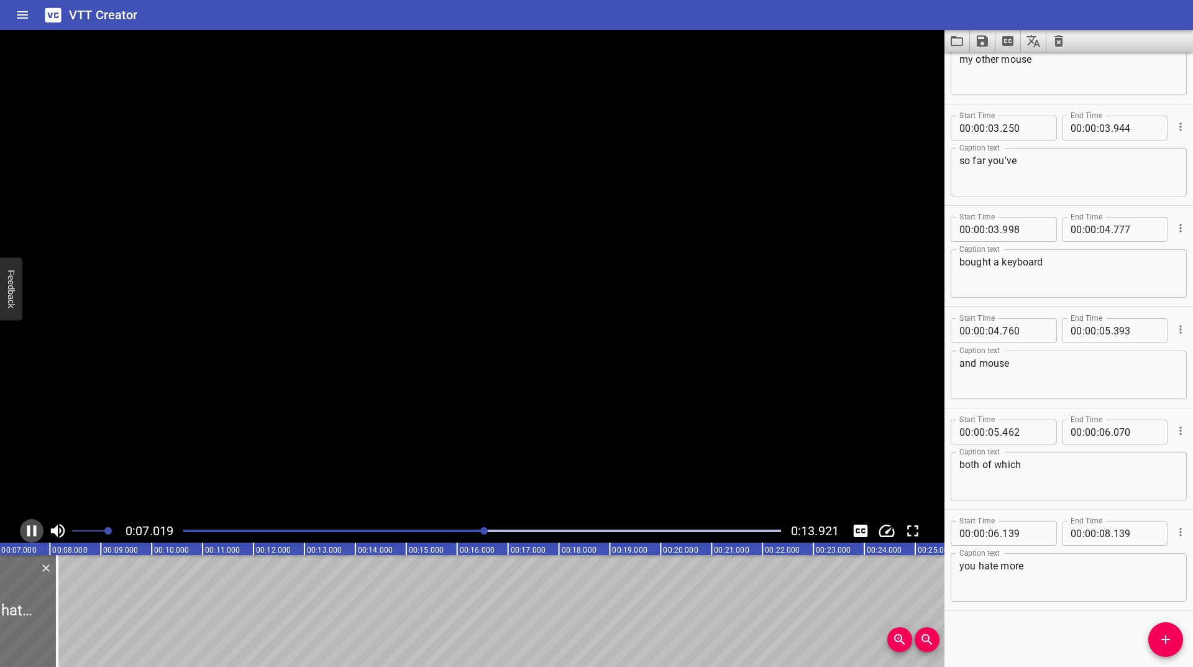
click at [27, 524] on icon "Play/Pause" at bounding box center [31, 530] width 19 height 19
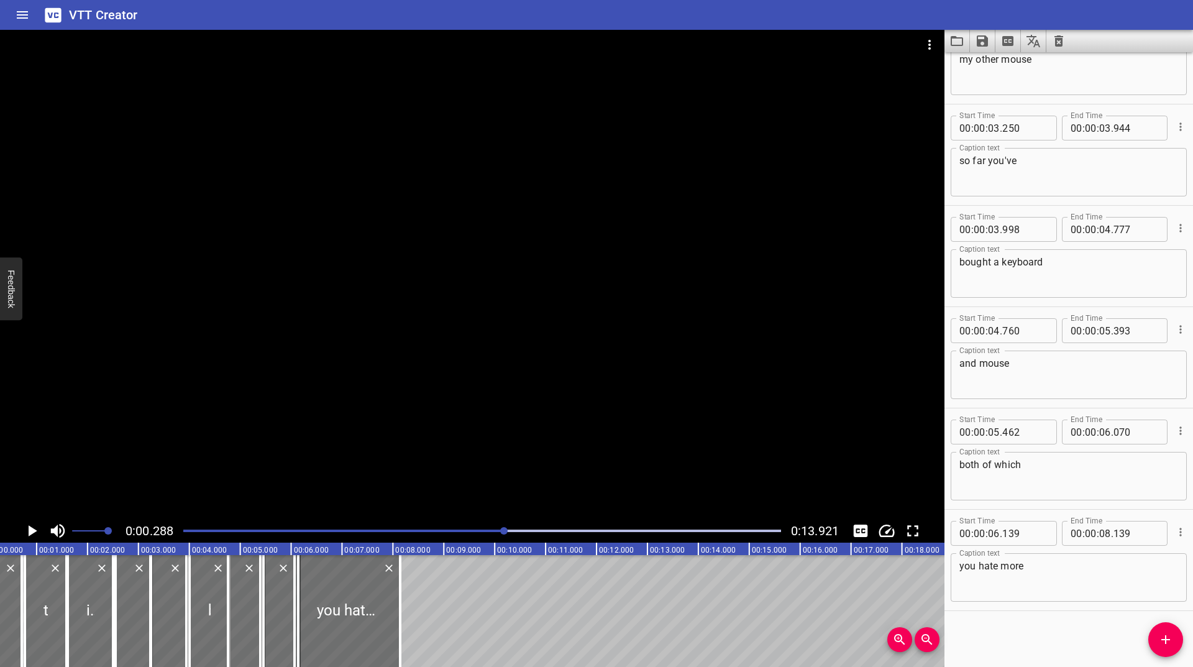
click at [505, 529] on div at bounding box center [503, 530] width 7 height 7
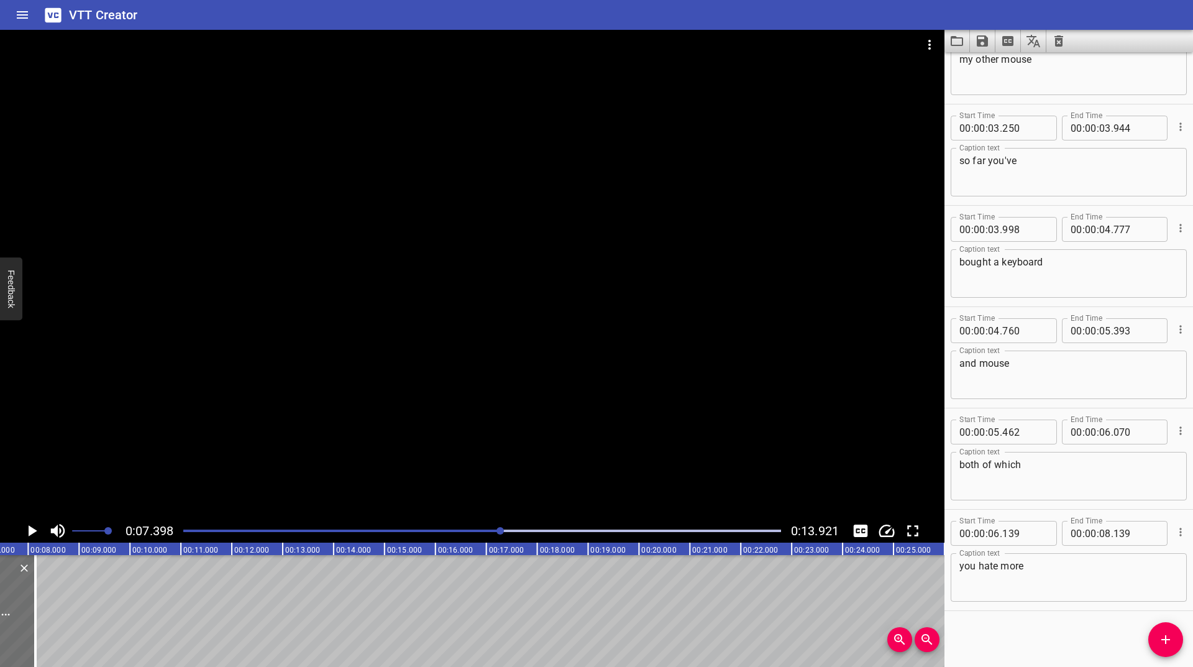
scroll to position [0, 377]
drag, startPoint x: 37, startPoint y: 597, endPoint x: 1, endPoint y: 629, distance: 48.4
click at [1, 629] on div at bounding box center [2, 611] width 2 height 112
type input "07"
type input "431"
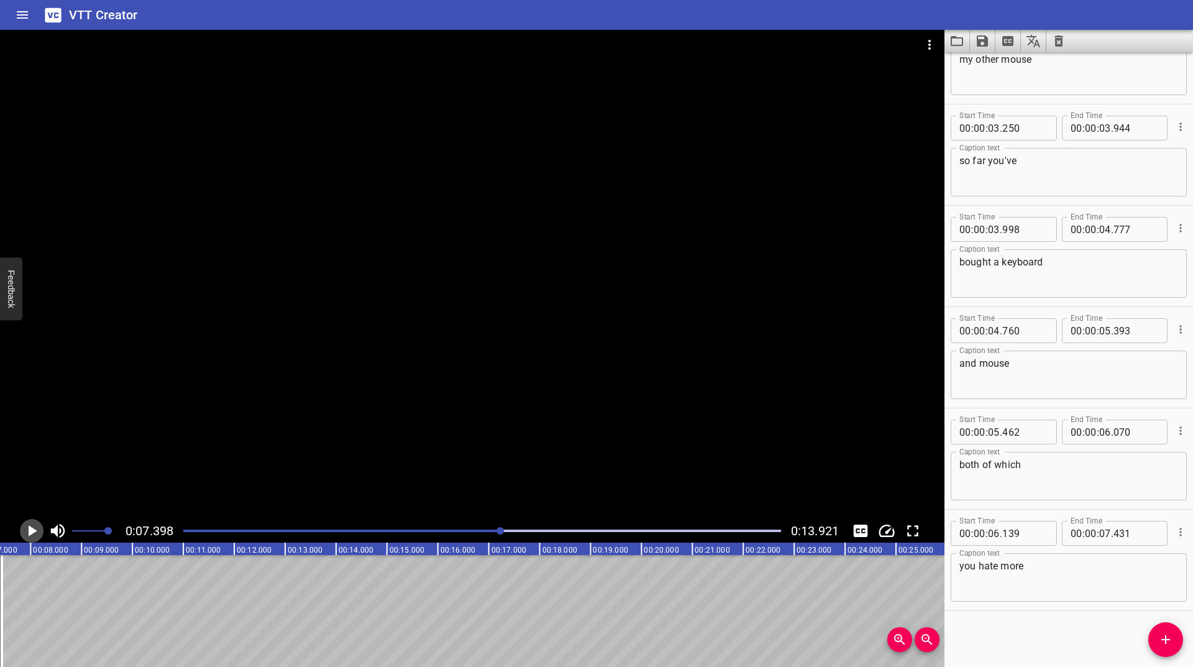
click at [25, 528] on icon "Play/Pause" at bounding box center [31, 530] width 19 height 19
drag, startPoint x: 1162, startPoint y: 636, endPoint x: 1115, endPoint y: 598, distance: 60.7
click at [1162, 637] on icon "Add Cue" at bounding box center [1165, 639] width 15 height 15
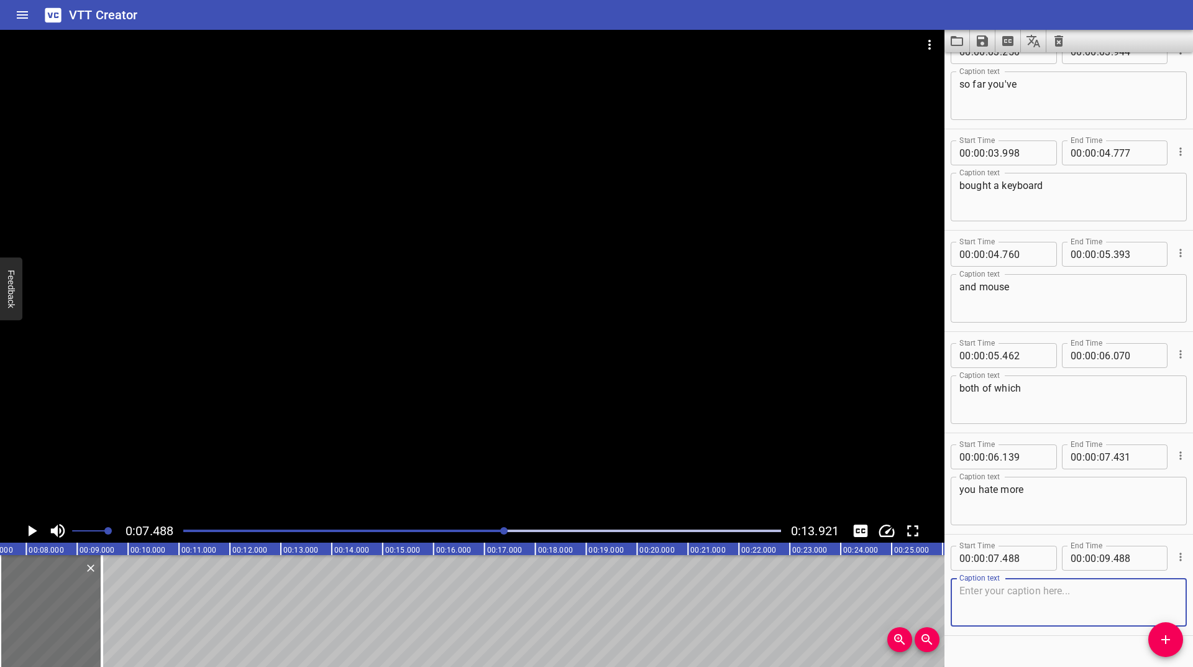
scroll to position [457, 0]
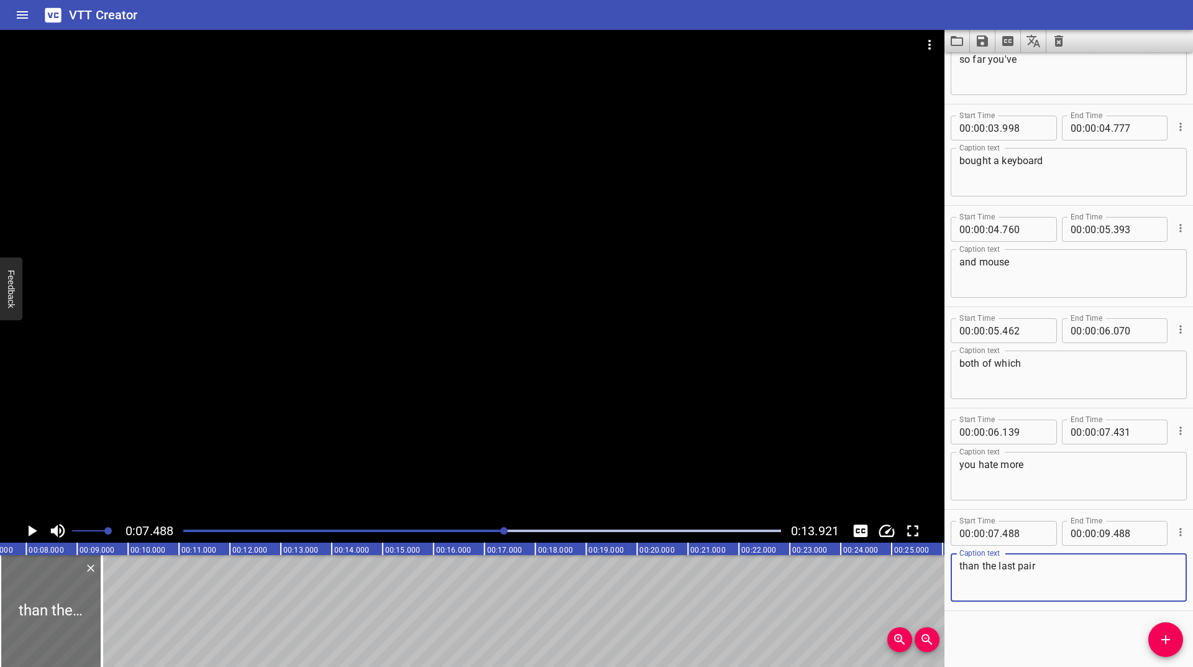
type textarea "than the last pair"
click at [30, 530] on icon "Play/Pause" at bounding box center [33, 530] width 9 height 11
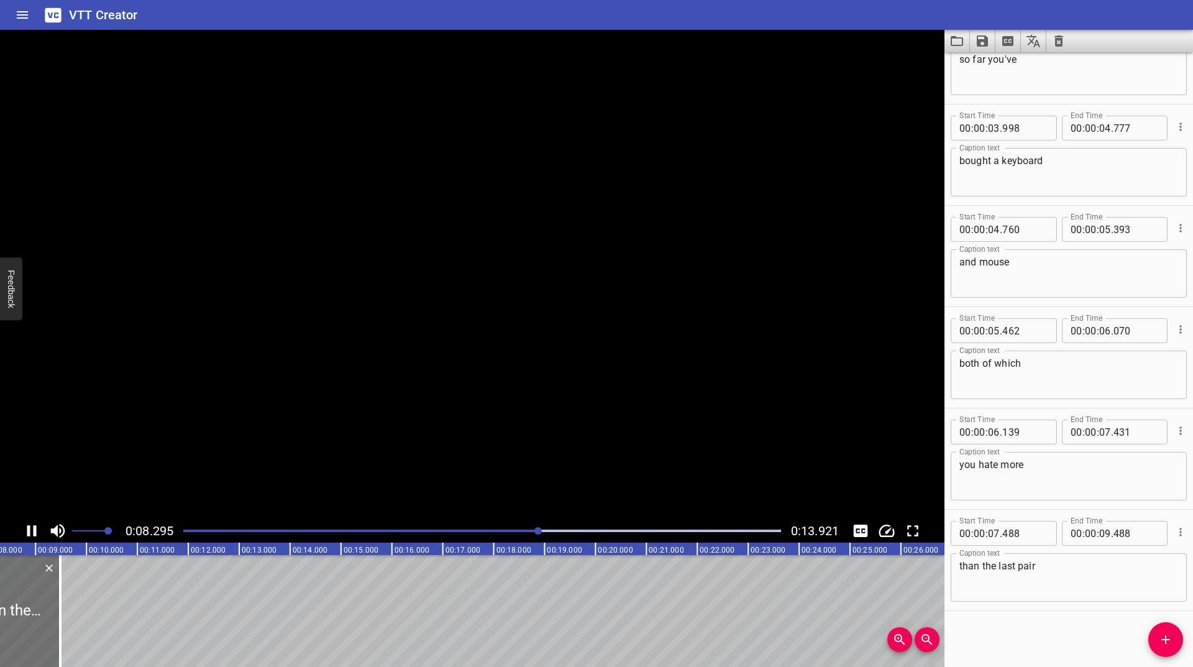
click at [30, 530] on icon "Play/Pause" at bounding box center [31, 530] width 9 height 11
drag, startPoint x: 43, startPoint y: 600, endPoint x: 2, endPoint y: 620, distance: 45.0
click at [2, 620] on div at bounding box center [3, 611] width 2 height 112
type input "08"
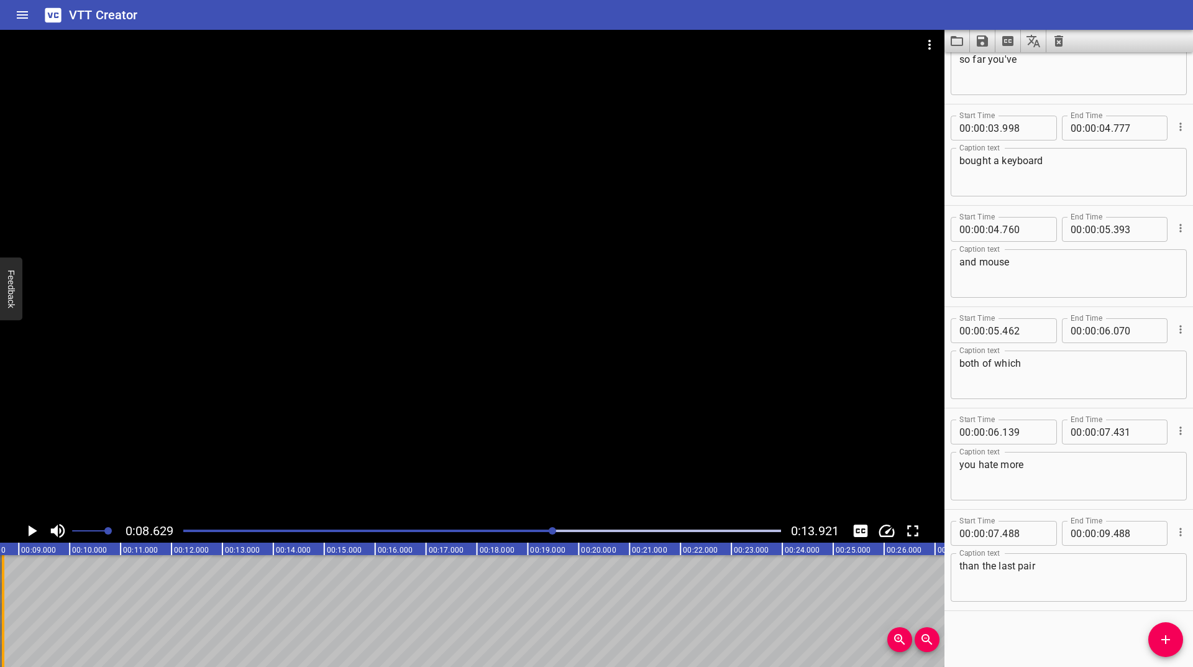
type input "694"
click at [485, 532] on div at bounding box center [482, 530] width 613 height 17
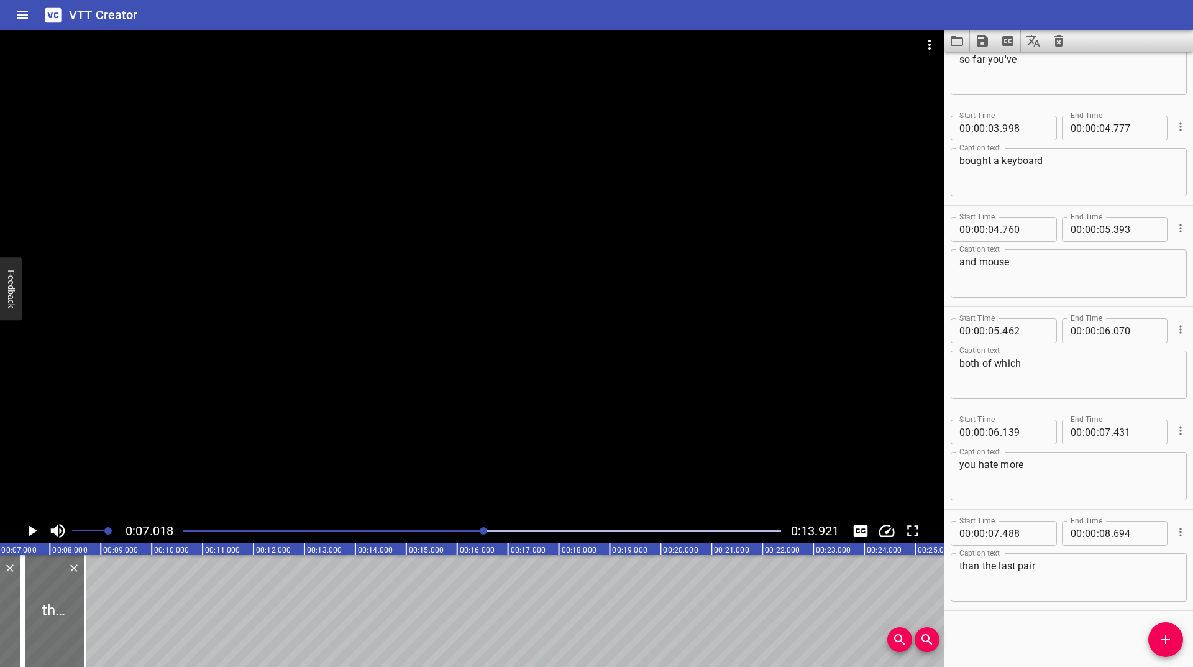
click at [32, 534] on icon "Play/Pause" at bounding box center [31, 530] width 19 height 19
click at [431, 533] on div at bounding box center [482, 530] width 613 height 17
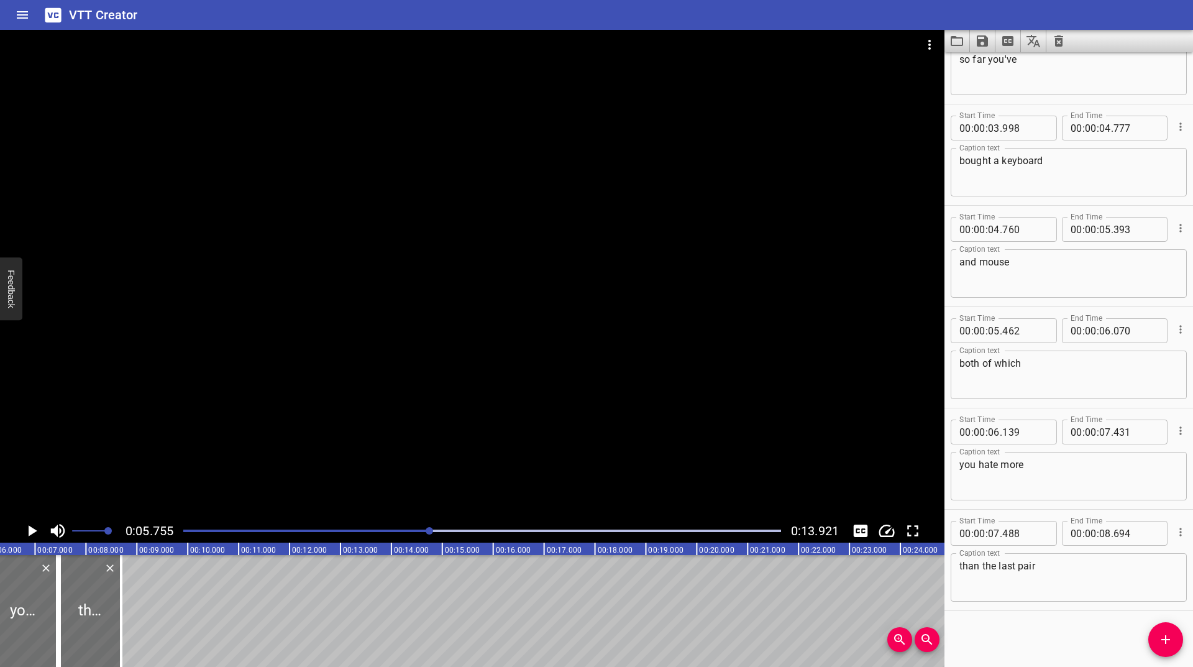
scroll to position [0, 293]
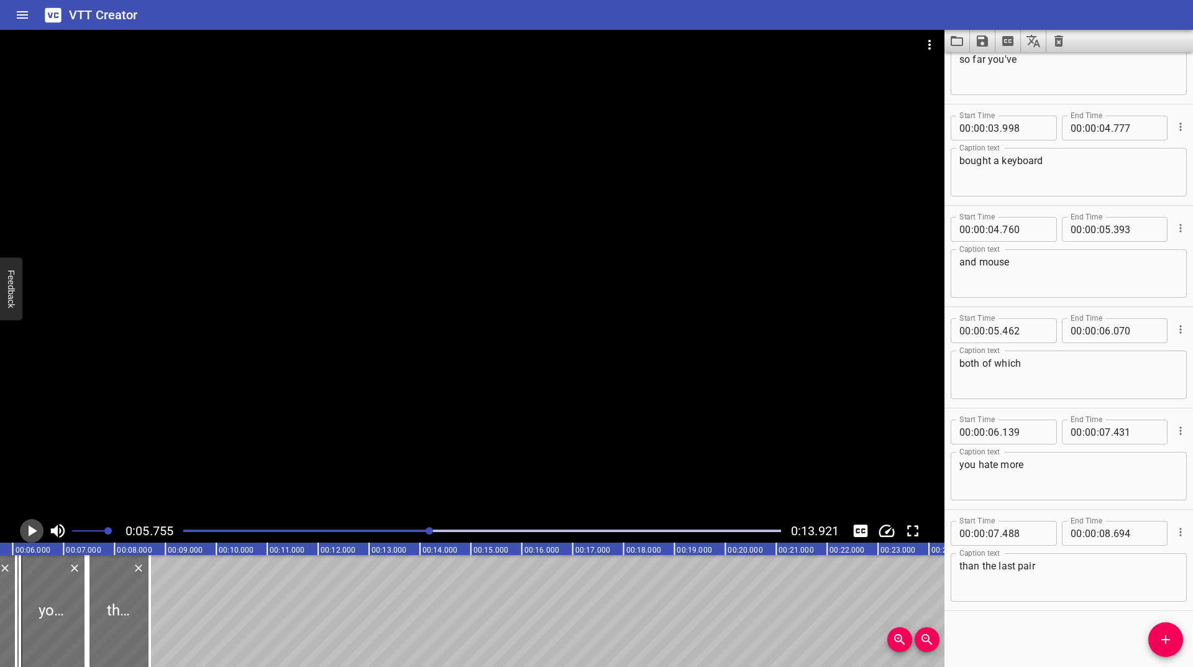
click at [35, 529] on icon "Play/Pause" at bounding box center [31, 530] width 19 height 19
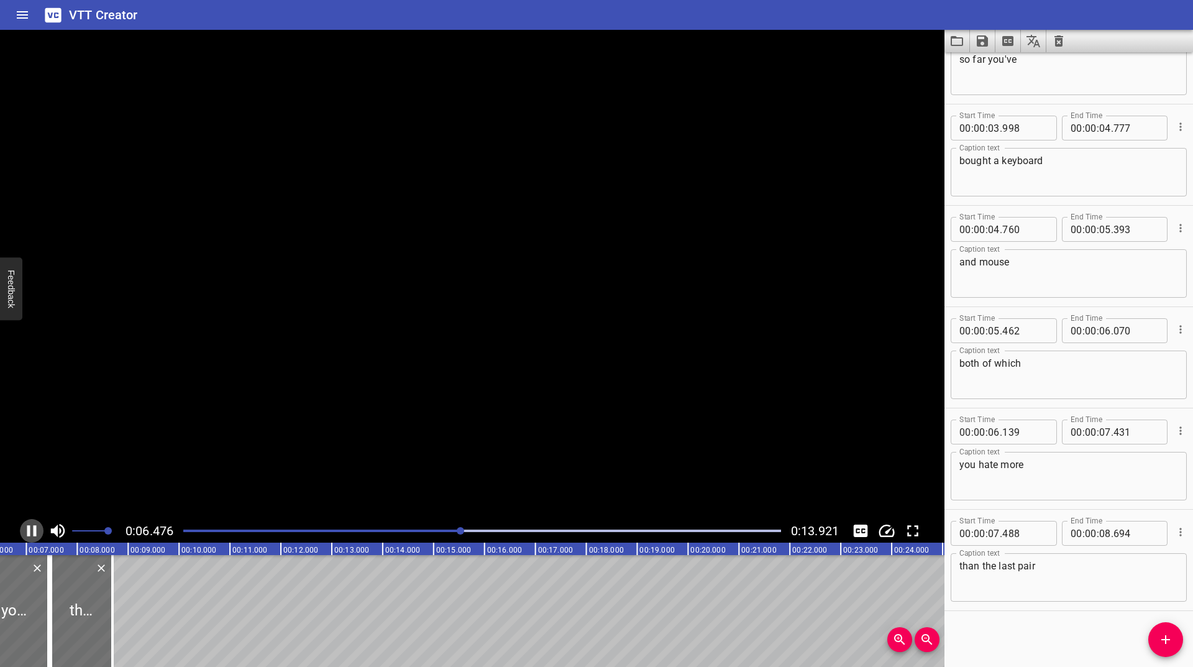
click at [35, 529] on icon "Play/Pause" at bounding box center [31, 530] width 9 height 11
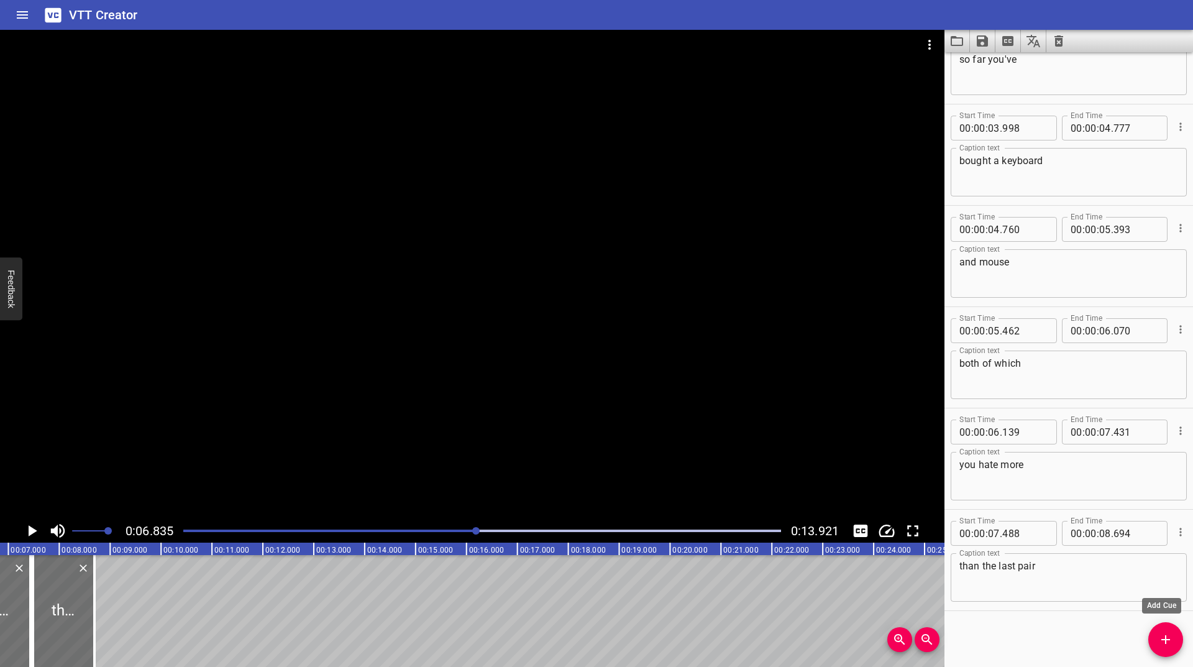
click at [1162, 652] on button "Add Cue" at bounding box center [1165, 639] width 35 height 35
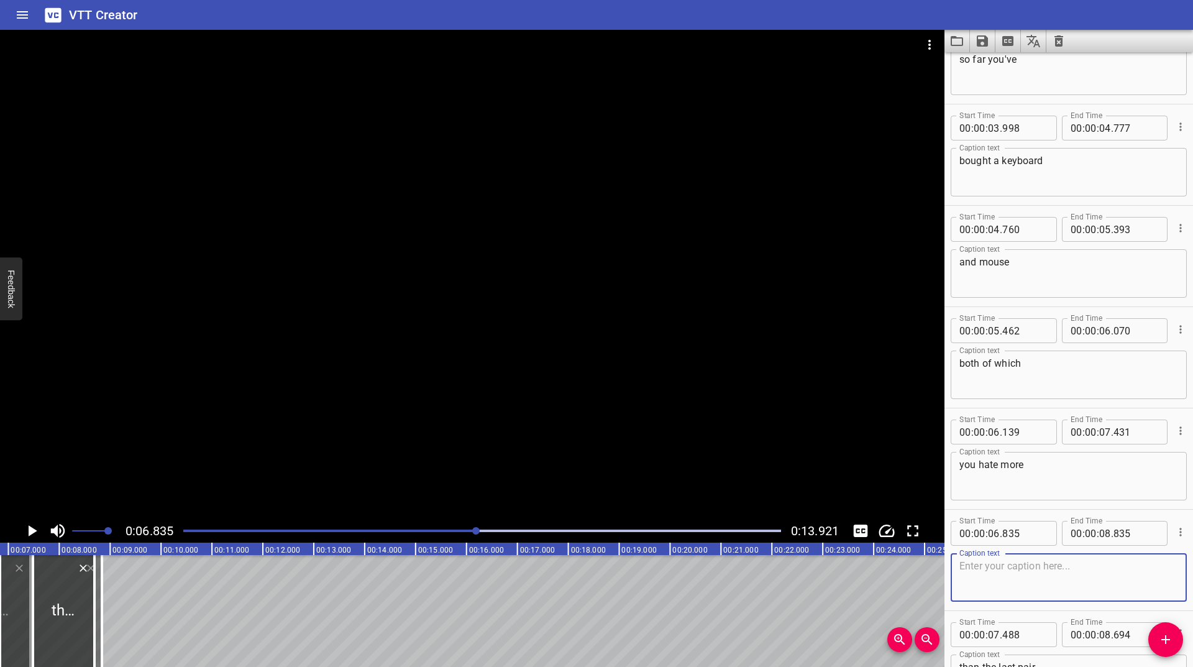
scroll to position [558, 0]
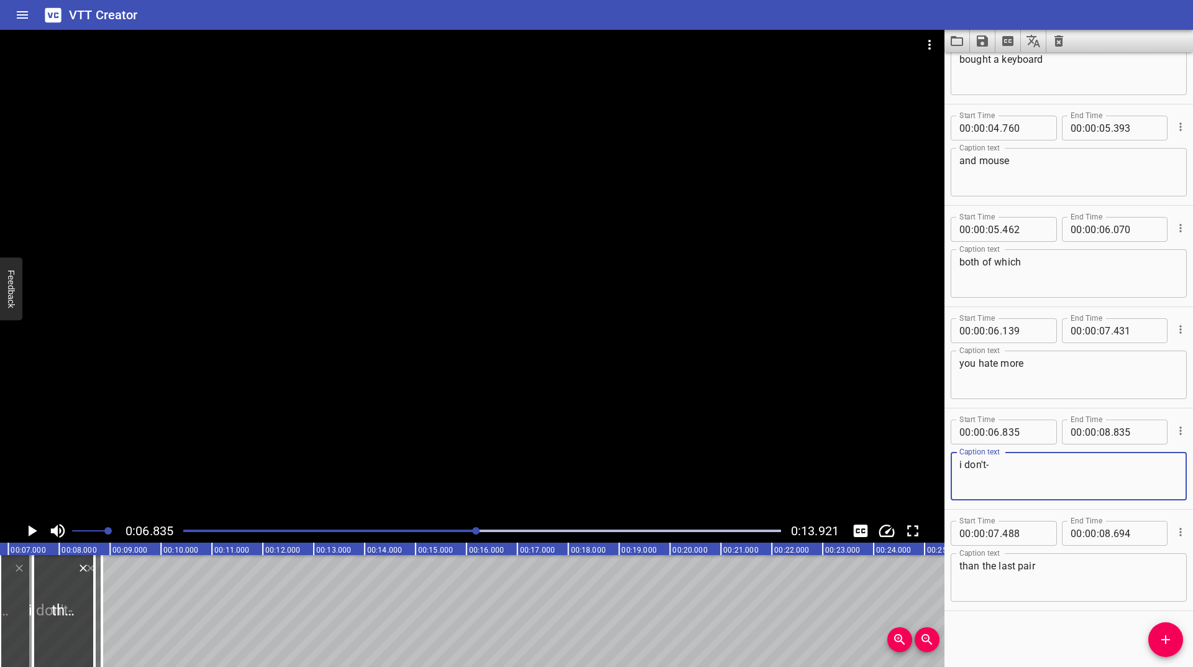
type textarea "i don't-"
click at [32, 530] on icon "Play/Pause" at bounding box center [33, 530] width 9 height 11
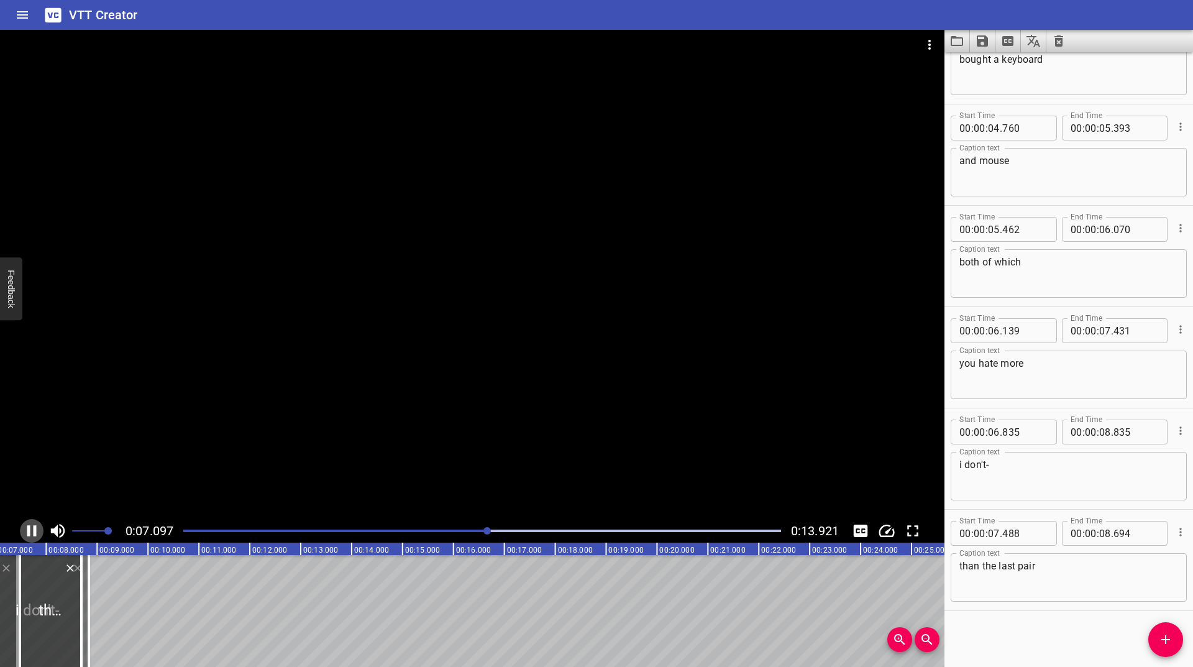
click at [32, 530] on icon "Play/Pause" at bounding box center [31, 530] width 19 height 19
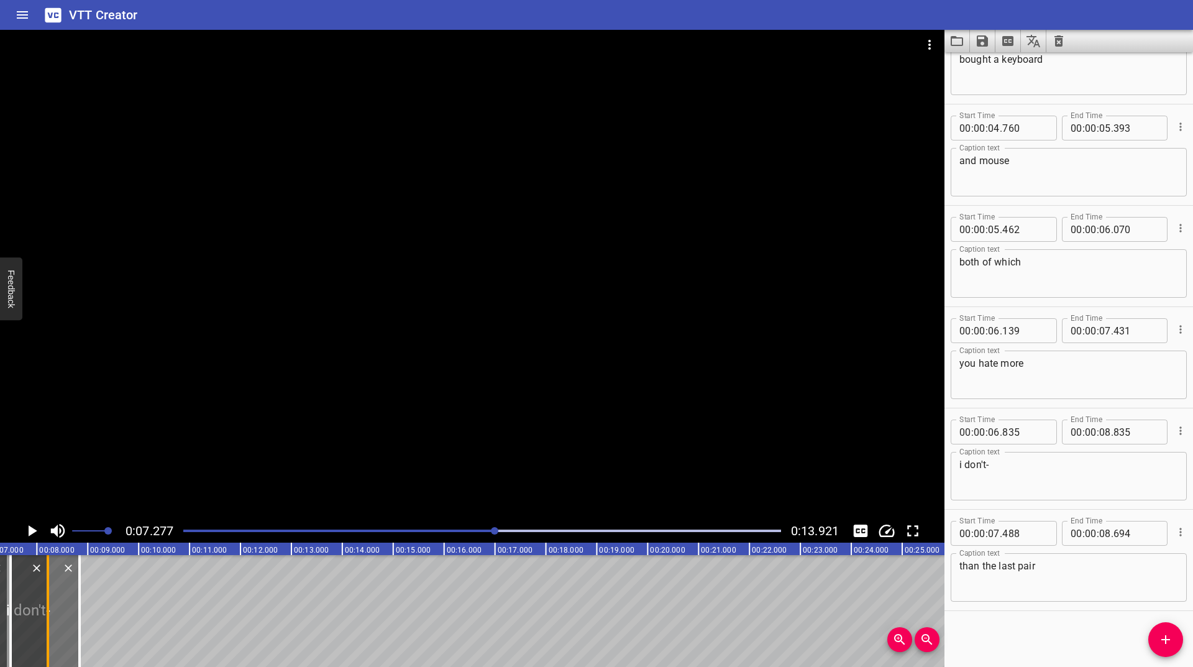
drag, startPoint x: 76, startPoint y: 608, endPoint x: 52, endPoint y: 616, distance: 25.7
click at [52, 616] on div at bounding box center [48, 611] width 12 height 112
type input "218"
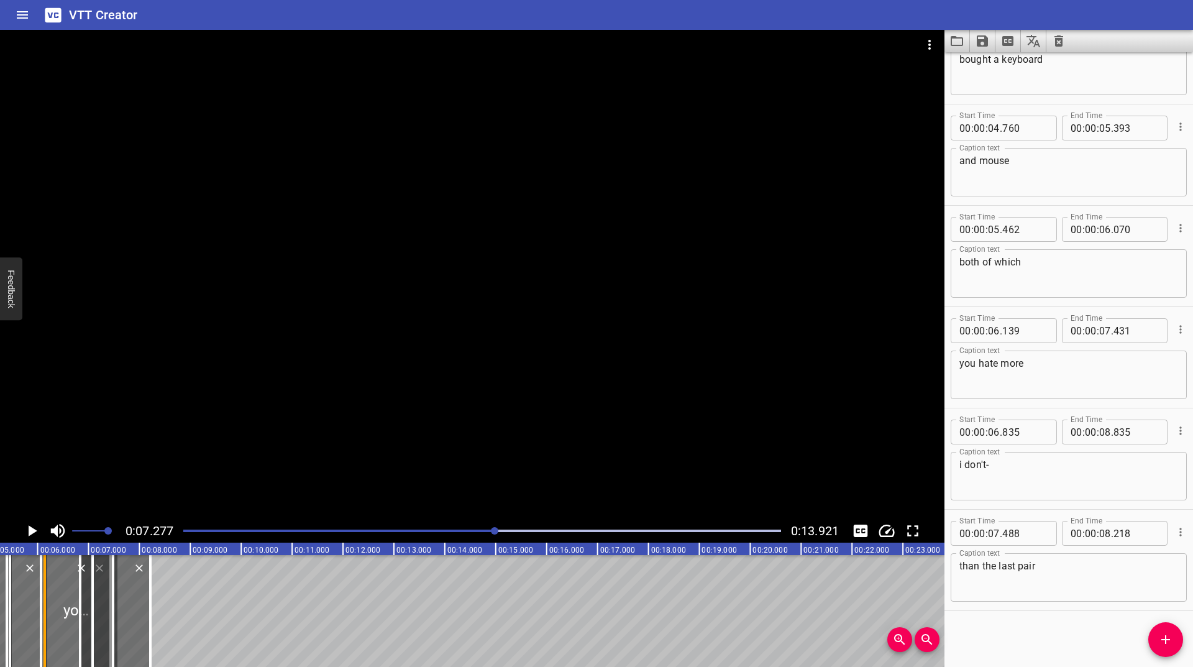
scroll to position [0, 240]
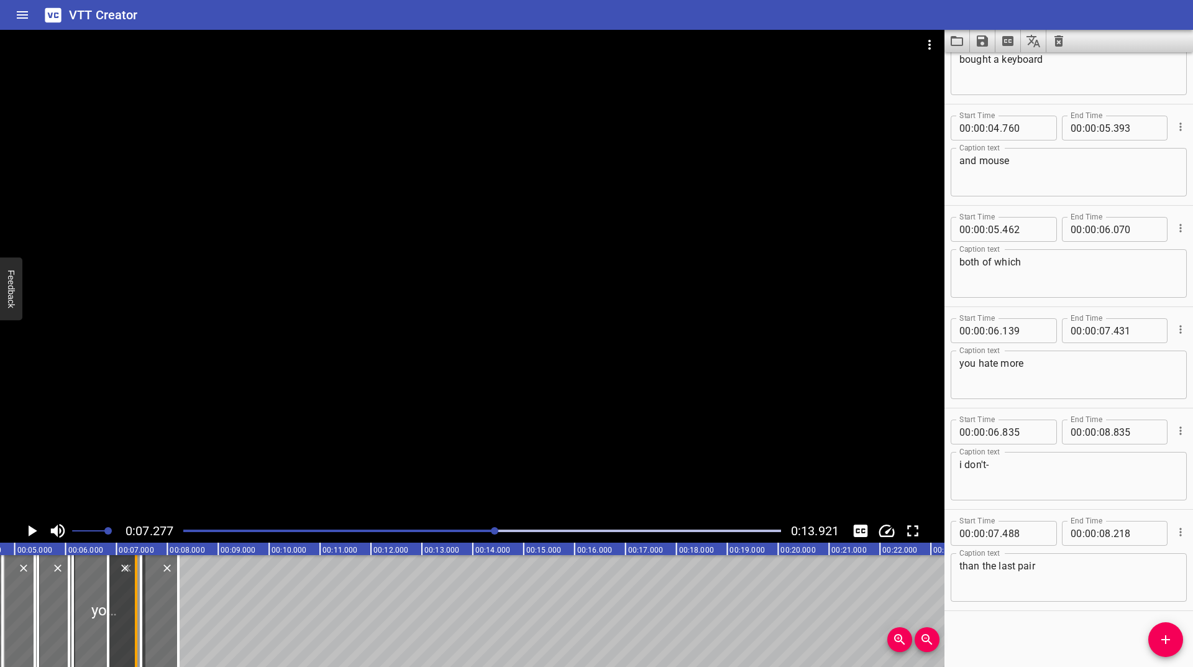
drag, startPoint x: 75, startPoint y: 606, endPoint x: 131, endPoint y: 615, distance: 57.3
click at [131, 615] on div at bounding box center [136, 611] width 12 height 112
type input "07"
click at [476, 527] on div at bounding box center [482, 530] width 613 height 17
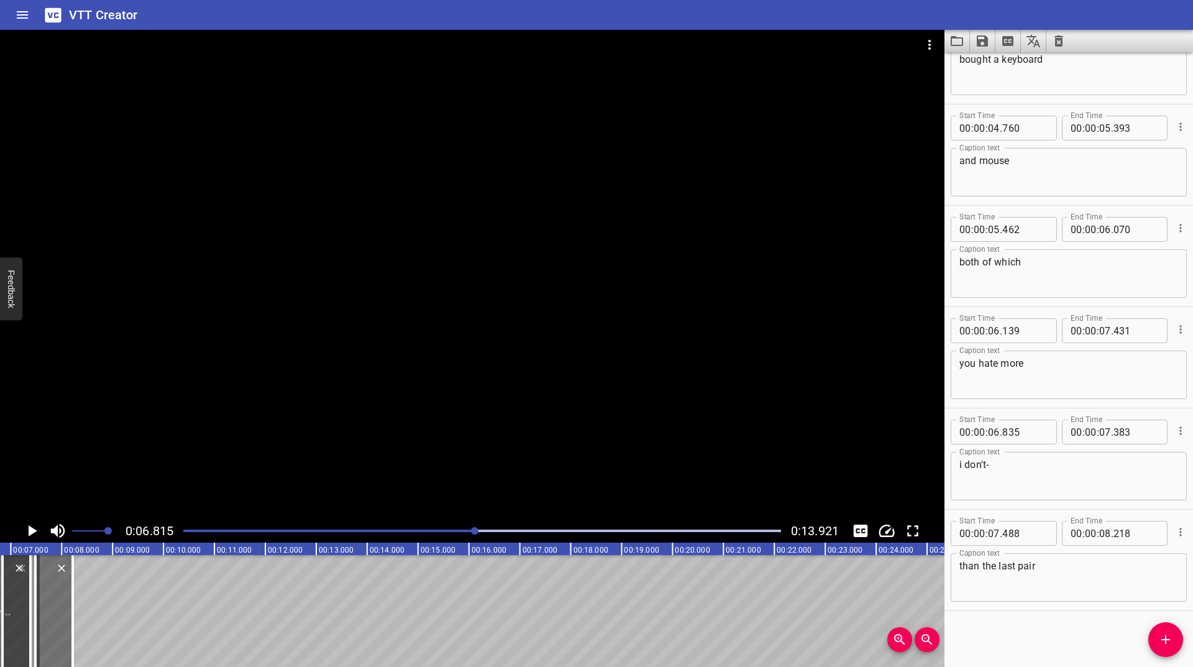
scroll to position [0, 347]
click at [34, 532] on icon "Play/Pause" at bounding box center [33, 530] width 9 height 11
click at [34, 532] on icon "Play/Pause" at bounding box center [31, 530] width 9 height 11
drag, startPoint x: 0, startPoint y: 610, endPoint x: 0, endPoint y: 618, distance: 8.1
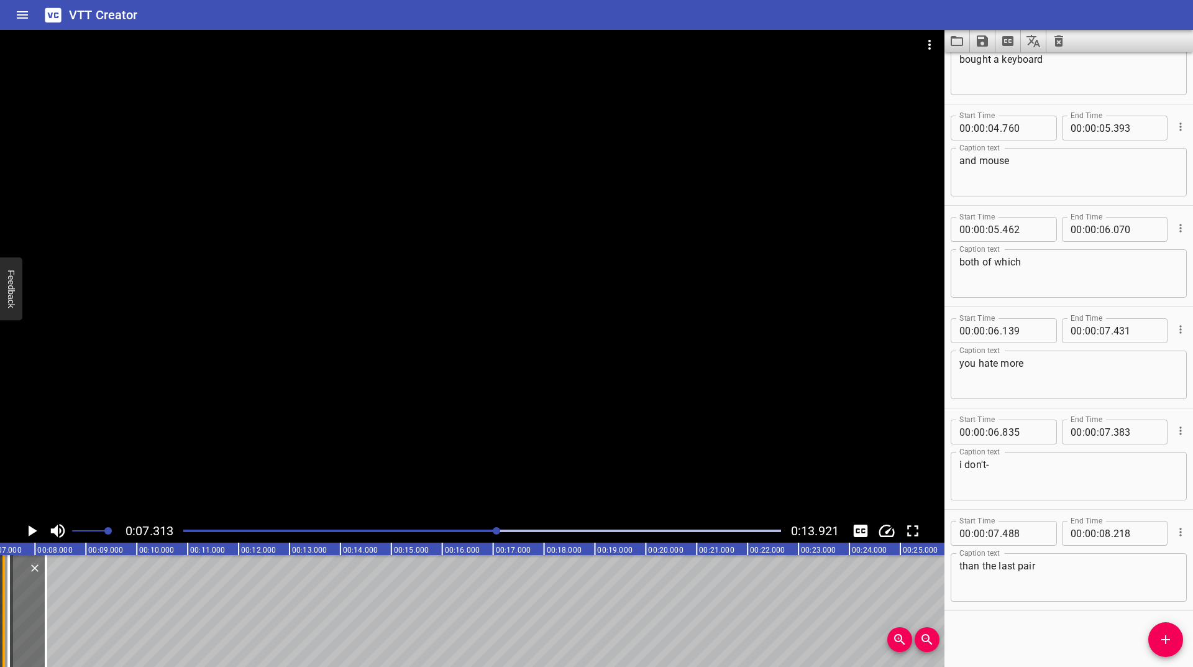
click at [0, 618] on div at bounding box center [4, 611] width 12 height 112
click at [905, 643] on icon "Zoom In" at bounding box center [899, 639] width 15 height 15
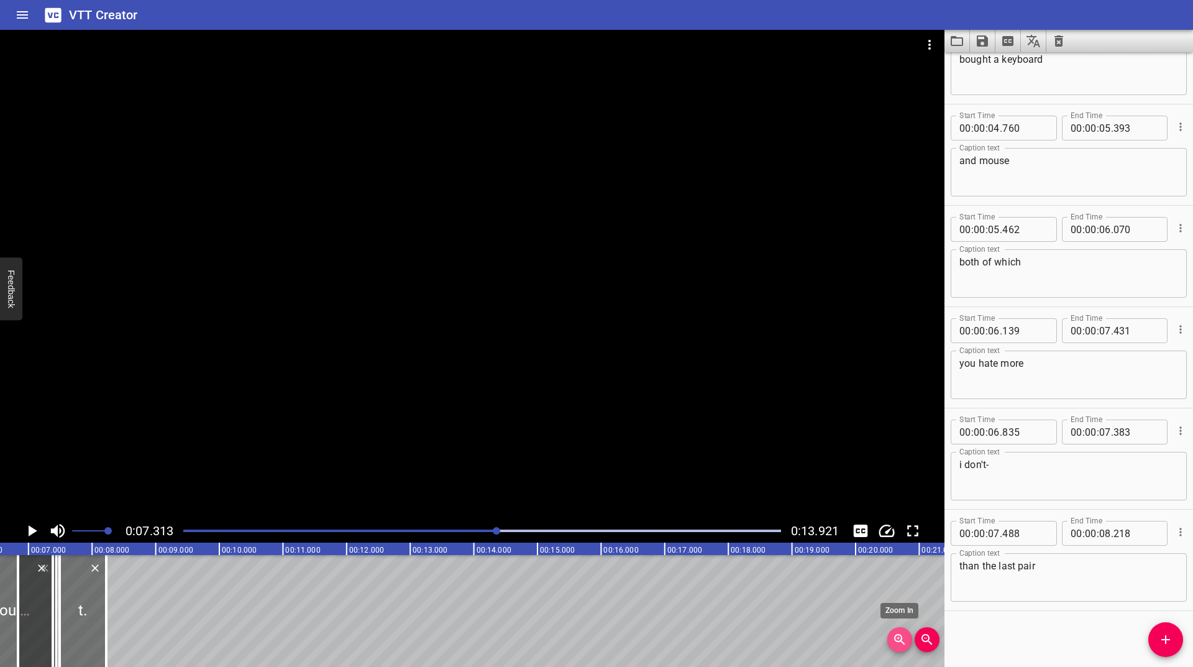
click at [905, 643] on icon "Zoom In" at bounding box center [899, 639] width 15 height 15
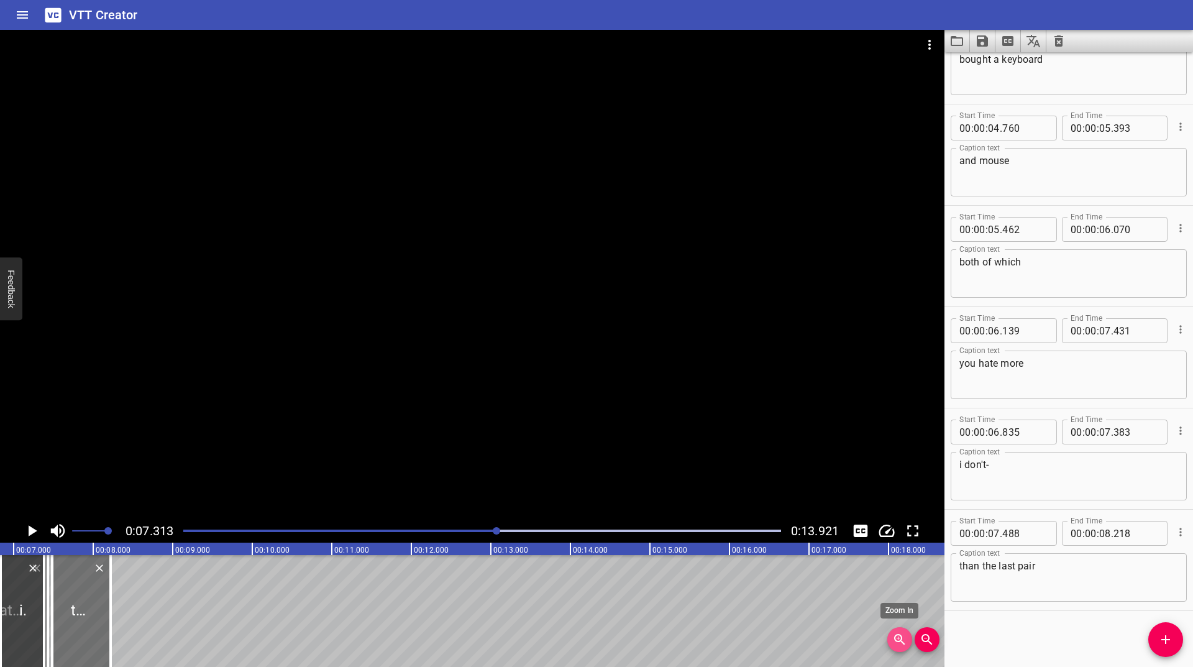
click at [905, 643] on icon "Zoom In" at bounding box center [899, 639] width 15 height 15
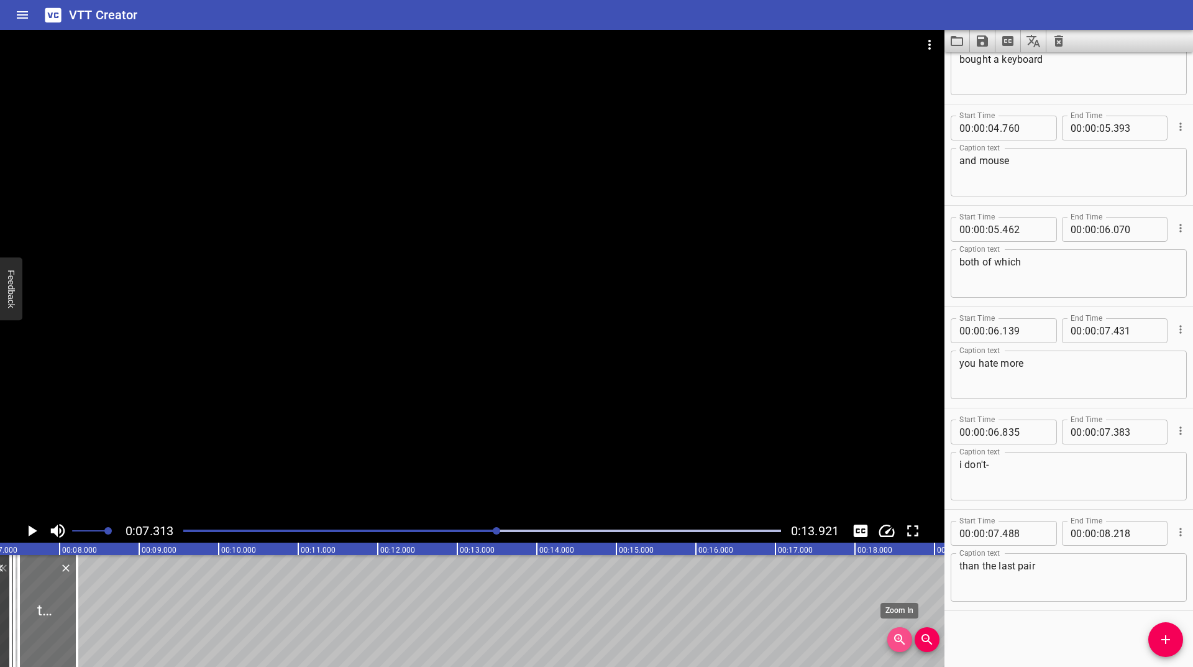
click at [905, 643] on icon "Zoom In" at bounding box center [899, 639] width 15 height 15
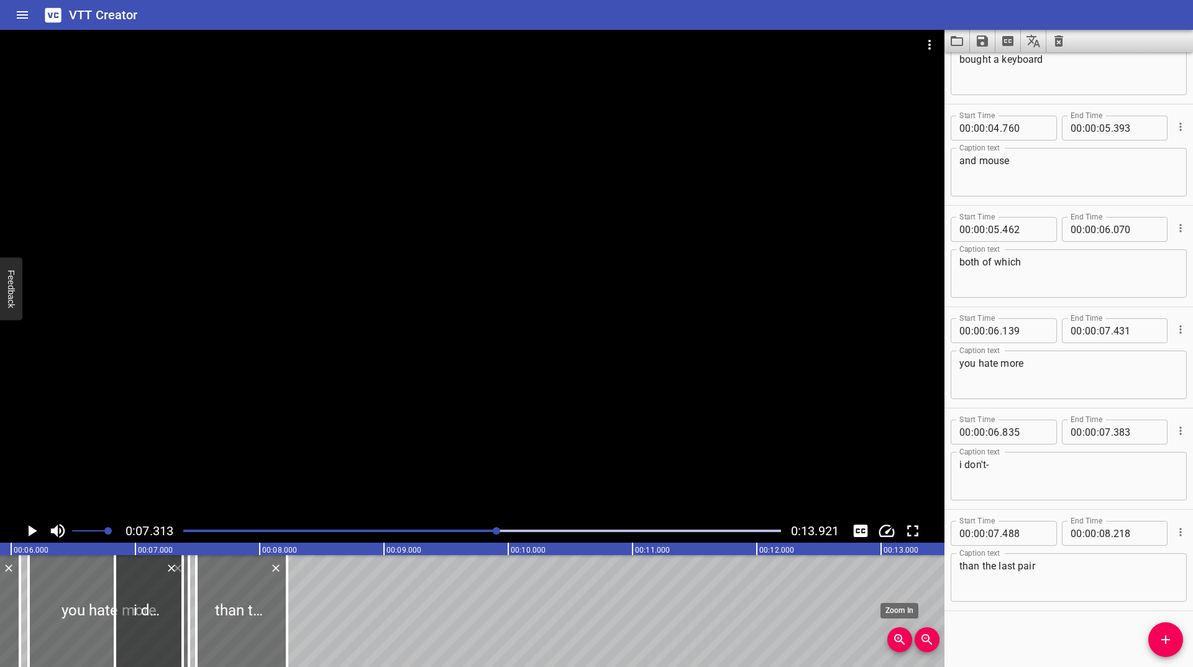
click at [905, 643] on icon "Zoom In" at bounding box center [899, 639] width 15 height 15
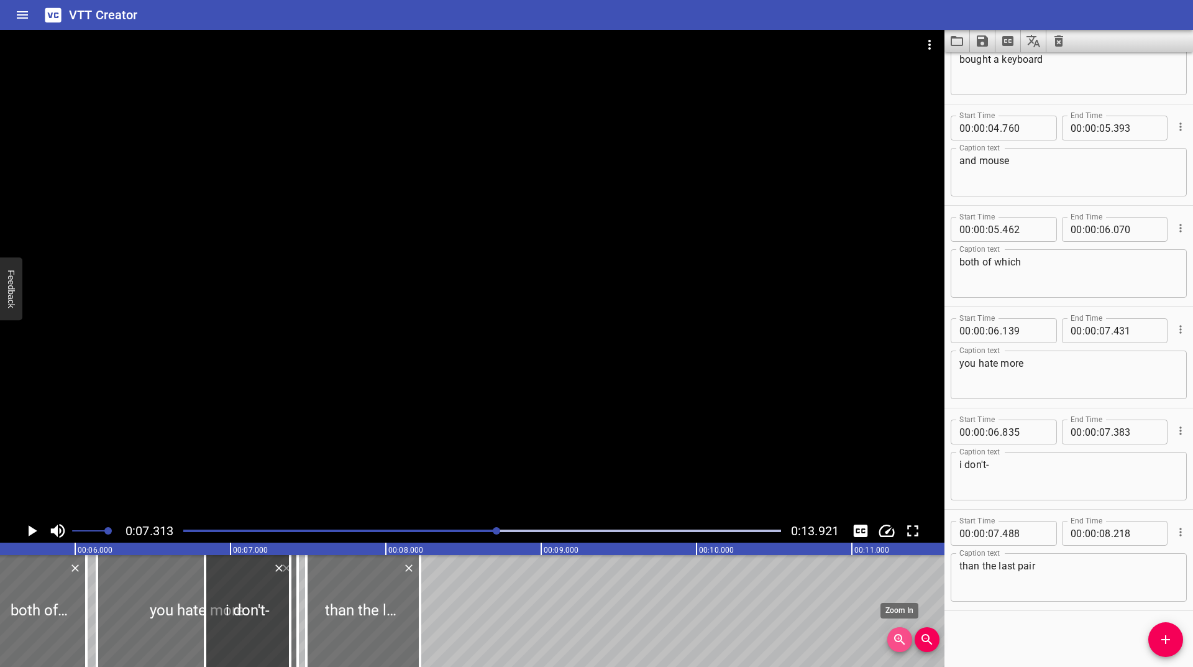
click at [904, 643] on icon "Zoom In" at bounding box center [899, 639] width 15 height 15
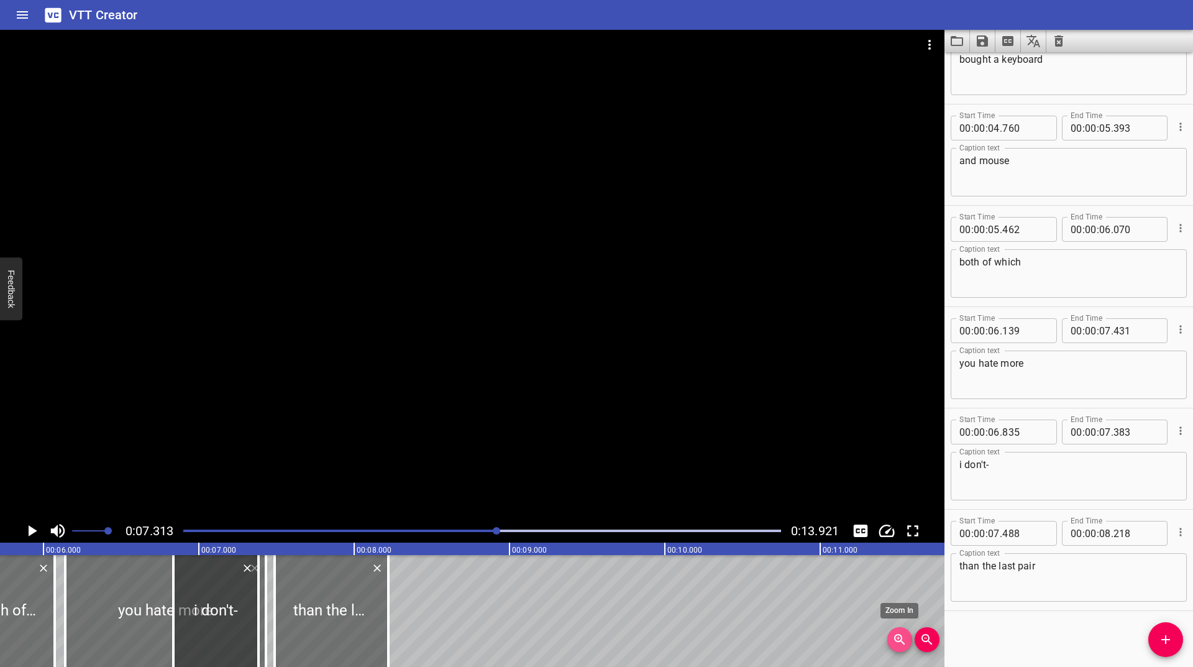
click at [904, 643] on icon "Zoom In" at bounding box center [899, 639] width 11 height 11
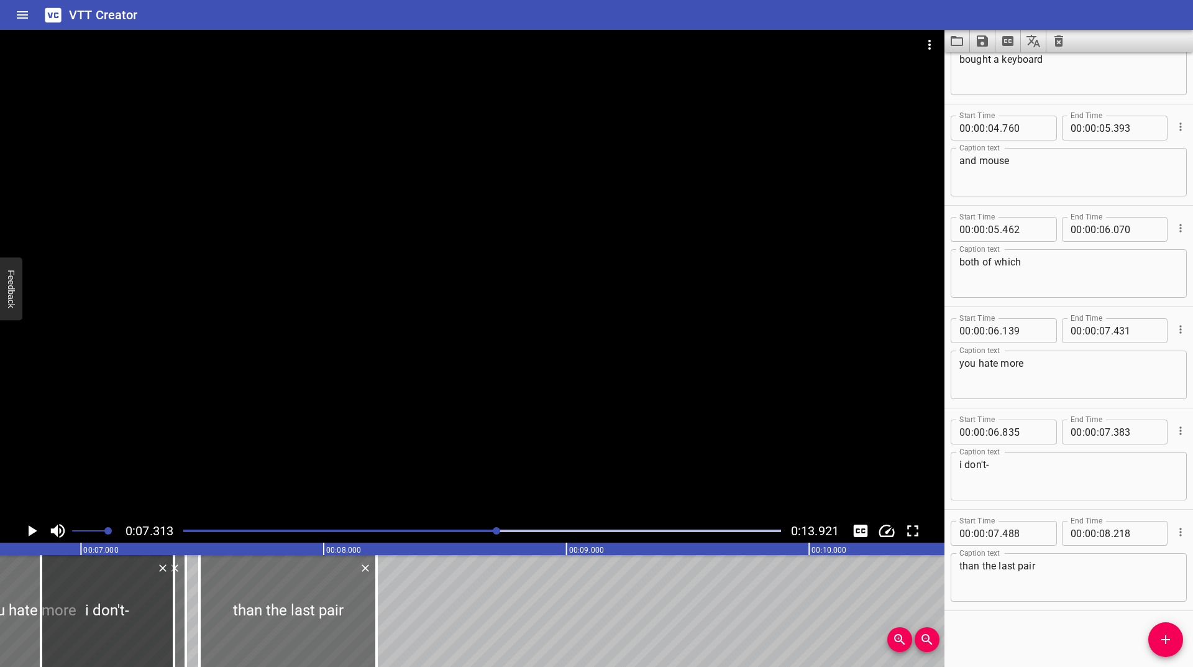
scroll to position [0, 1609]
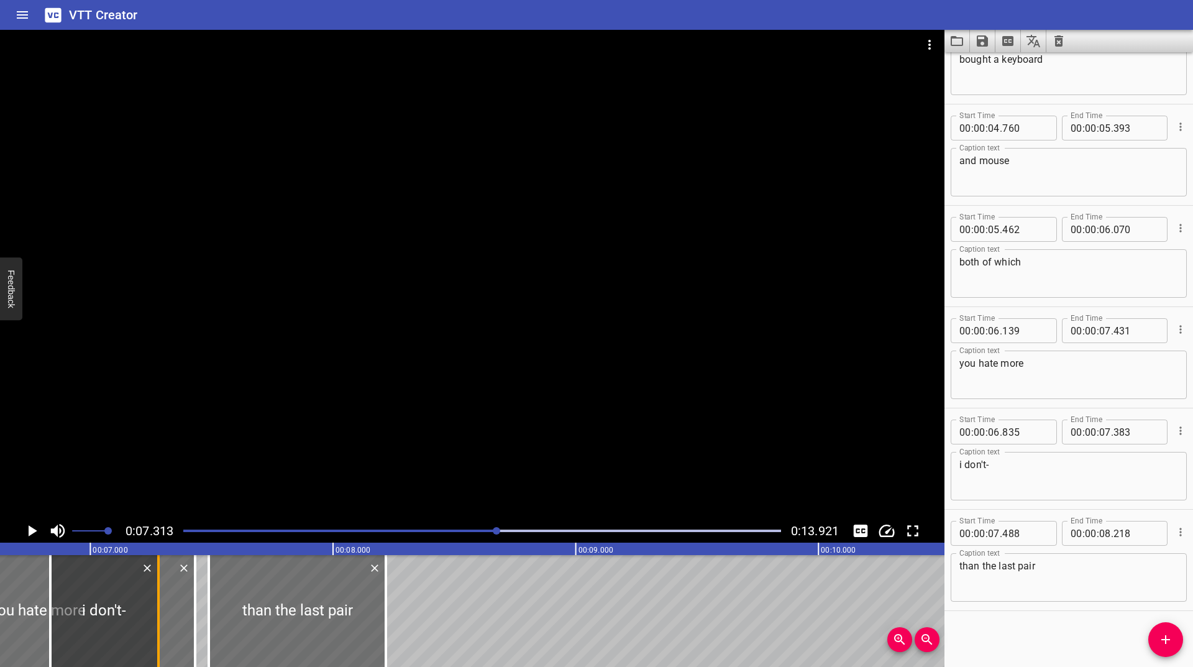
drag, startPoint x: 181, startPoint y: 606, endPoint x: 156, endPoint y: 619, distance: 28.1
click at [156, 619] on div at bounding box center [158, 611] width 12 height 112
click at [460, 531] on div at bounding box center [482, 530] width 613 height 17
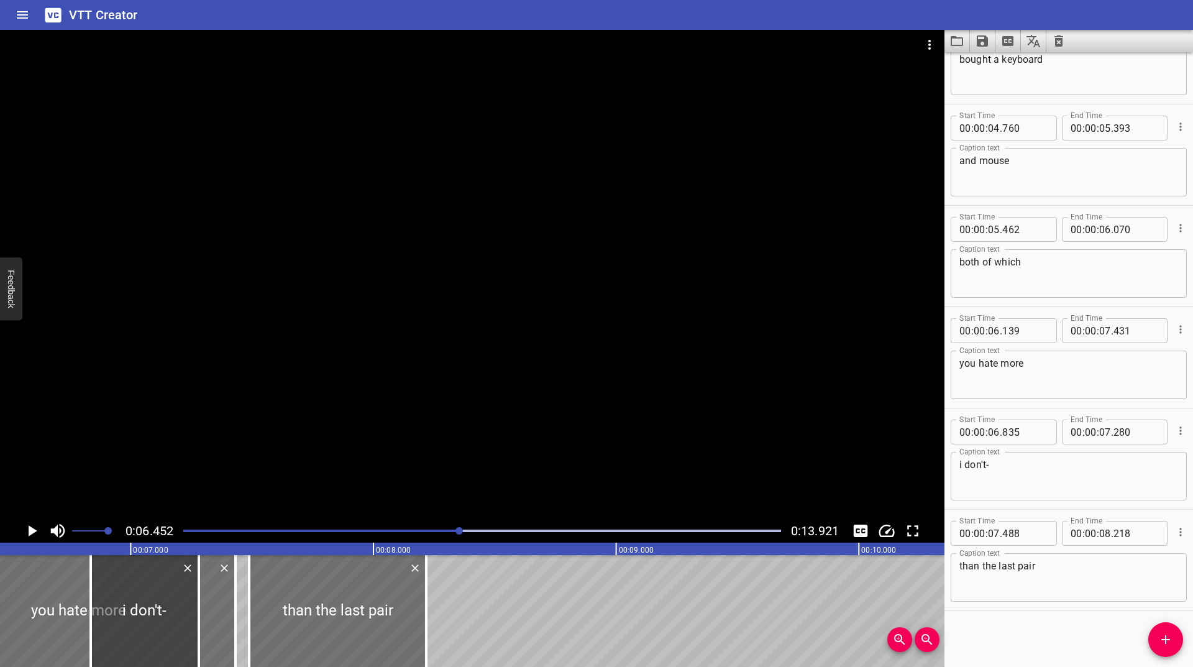
scroll to position [0, 1566]
click at [29, 526] on icon "Play/Pause" at bounding box center [33, 530] width 9 height 11
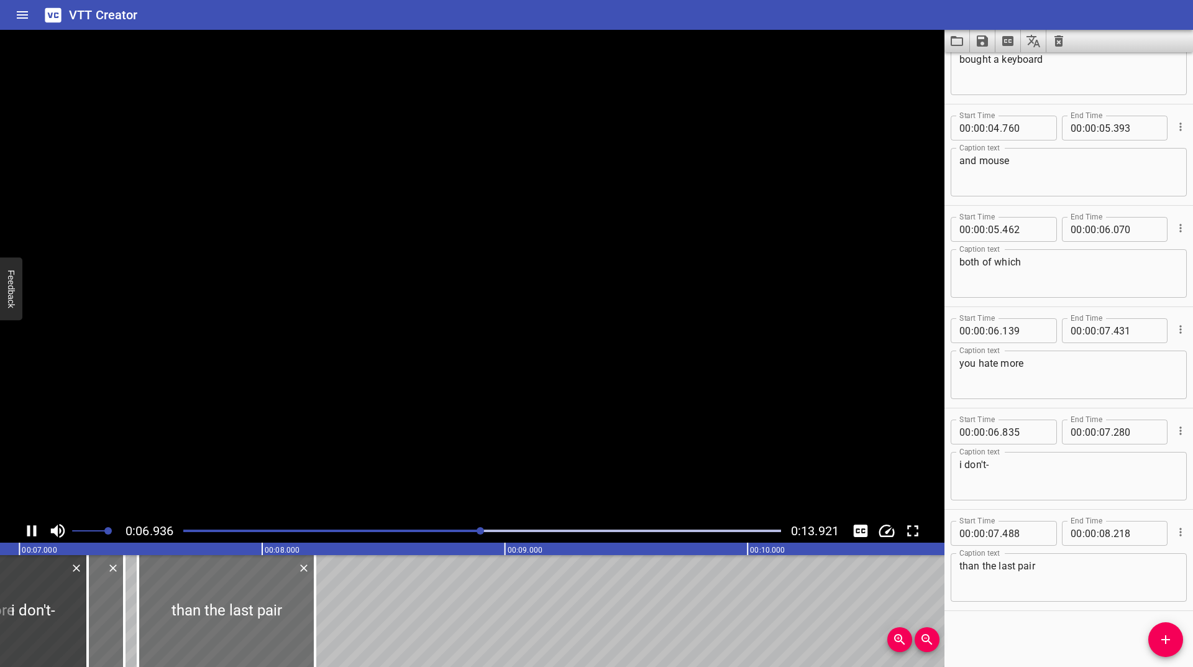
click at [29, 526] on icon "Play/Pause" at bounding box center [31, 530] width 9 height 11
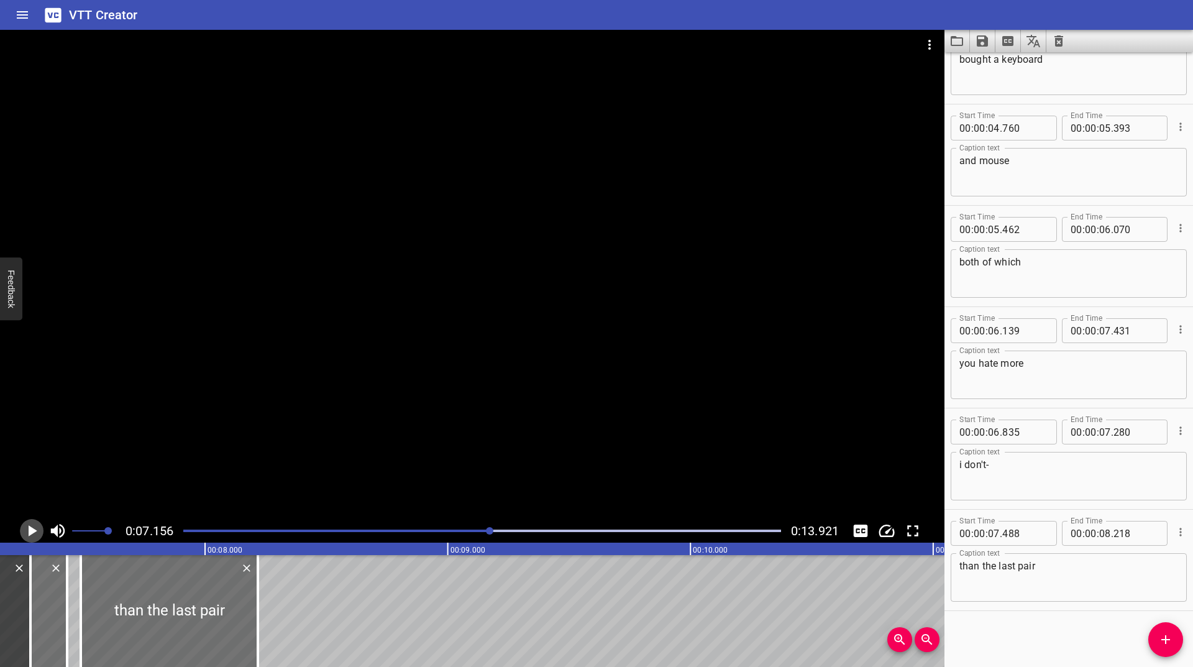
click at [29, 526] on icon "Play/Pause" at bounding box center [33, 530] width 9 height 11
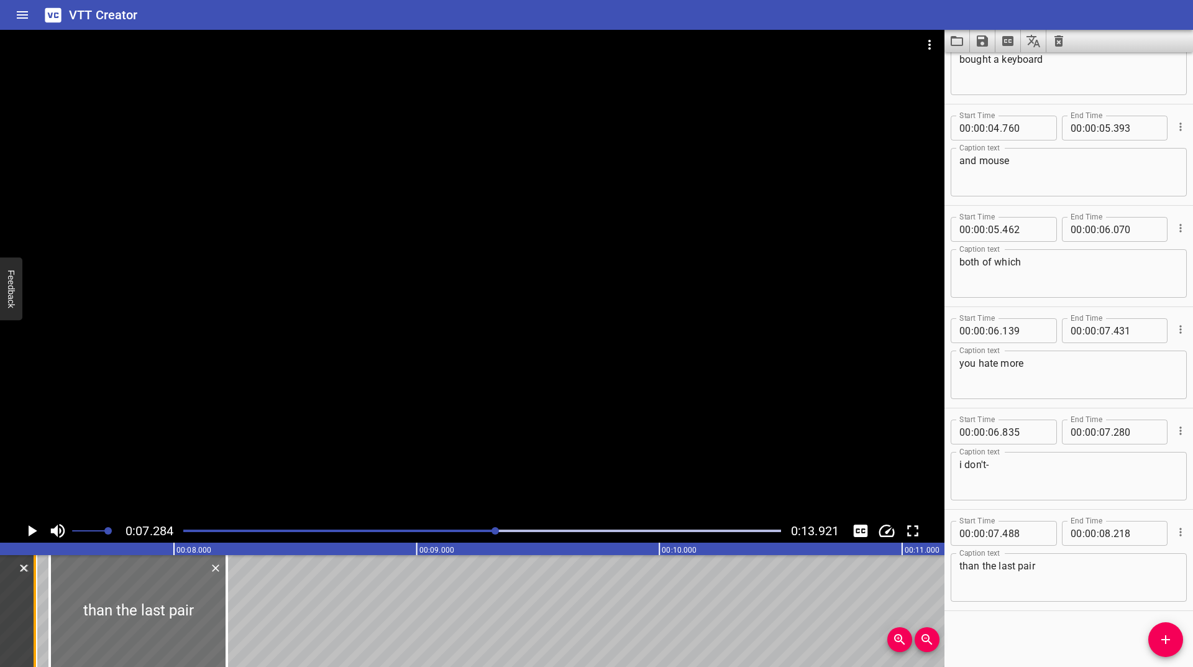
drag, startPoint x: 1, startPoint y: 608, endPoint x: 36, endPoint y: 587, distance: 41.2
click at [36, 587] on div at bounding box center [35, 611] width 12 height 112
click at [36, 531] on icon "Play/Pause" at bounding box center [33, 530] width 9 height 11
click at [36, 531] on icon "Play/Pause" at bounding box center [31, 530] width 9 height 11
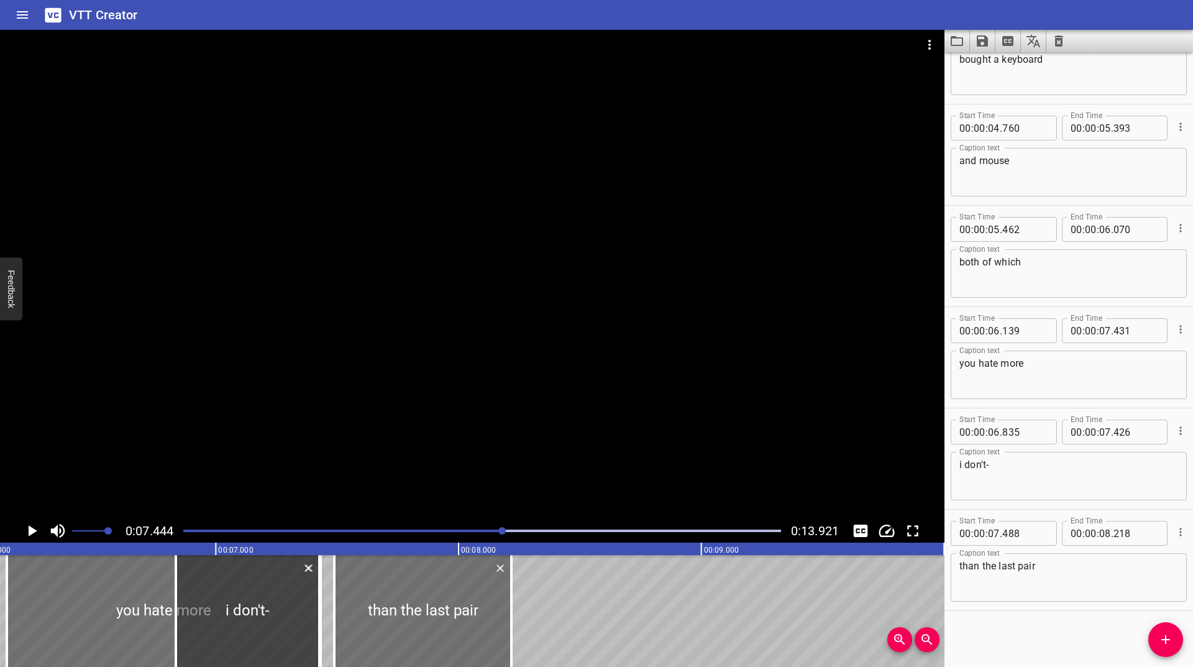
scroll to position [0, 1424]
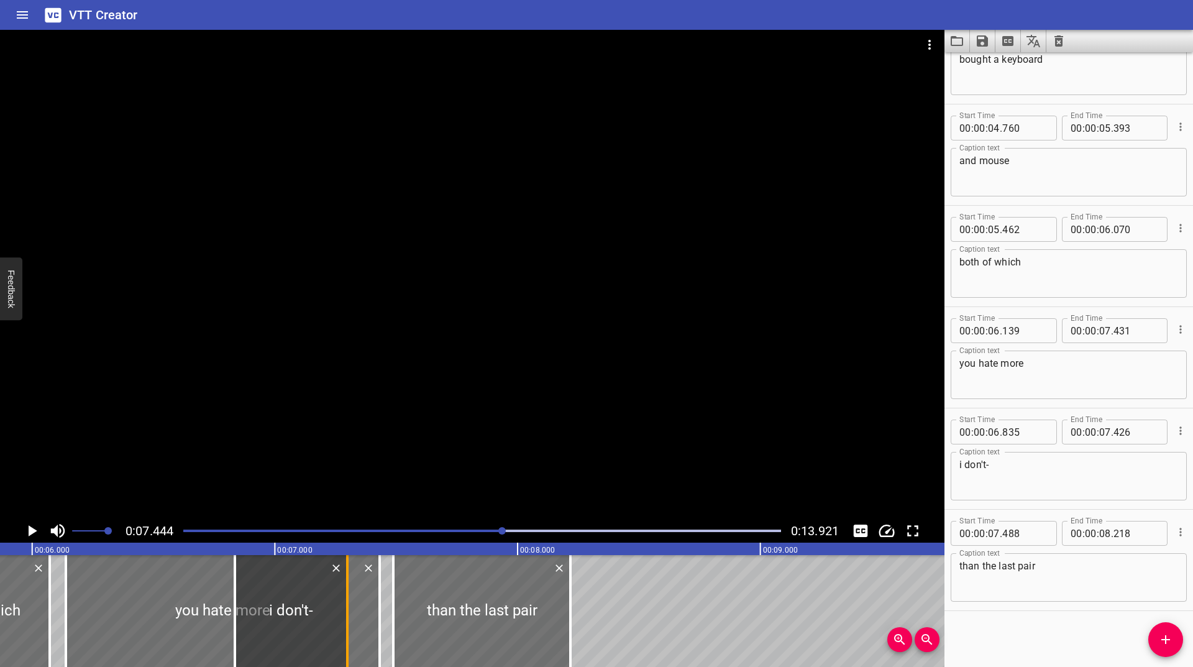
drag, startPoint x: 374, startPoint y: 619, endPoint x: 344, endPoint y: 631, distance: 31.9
click at [344, 631] on div at bounding box center [347, 611] width 12 height 112
type input "303"
click at [487, 532] on div at bounding box center [482, 530] width 613 height 17
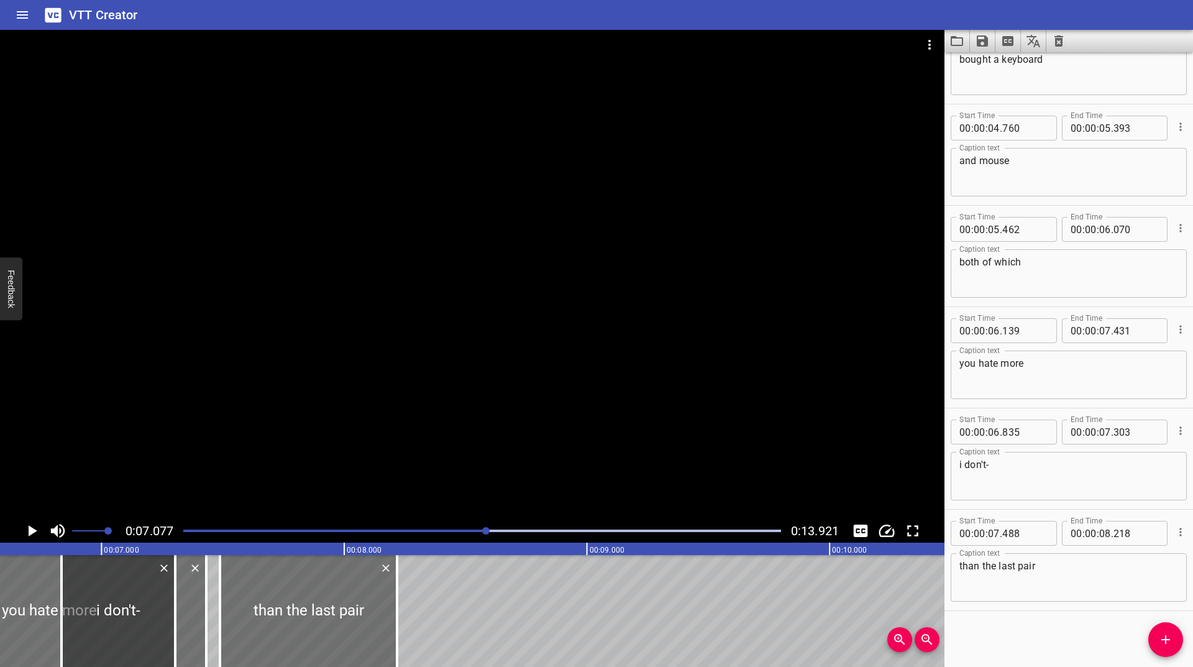
scroll to position [0, 1717]
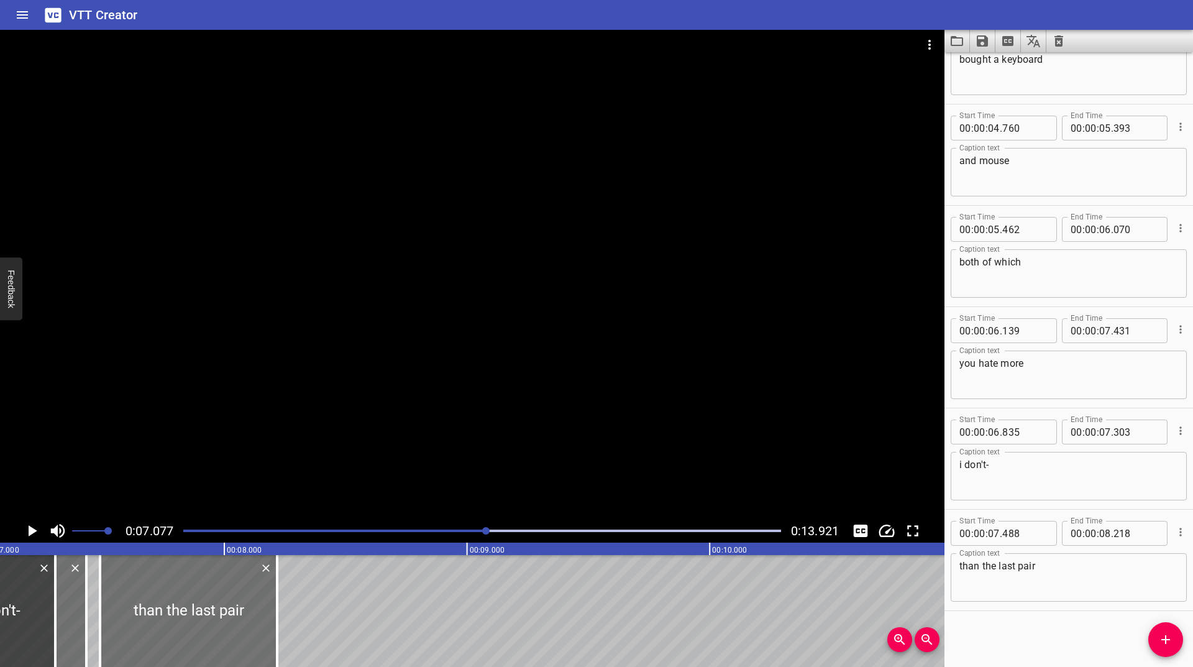
click at [29, 532] on icon "Play/Pause" at bounding box center [33, 530] width 9 height 11
click at [29, 532] on icon "Play/Pause" at bounding box center [31, 530] width 9 height 11
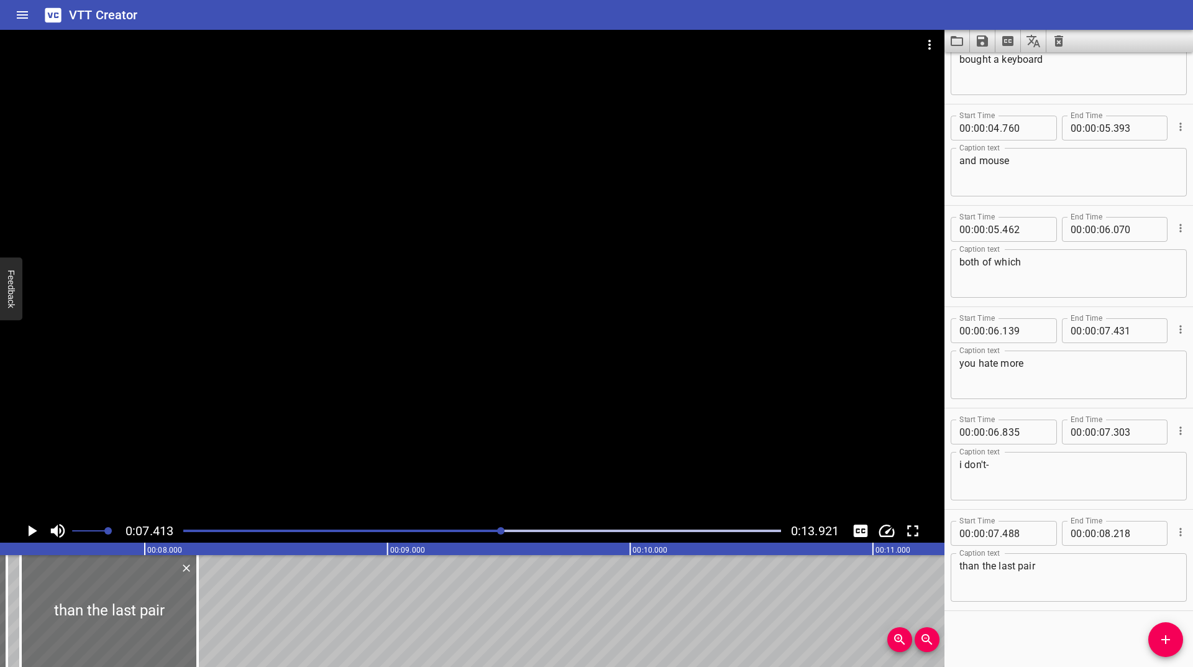
scroll to position [0, 1799]
click at [468, 521] on div "0:07.413 0:13.921" at bounding box center [472, 531] width 944 height 24
click at [467, 529] on div at bounding box center [482, 530] width 613 height 17
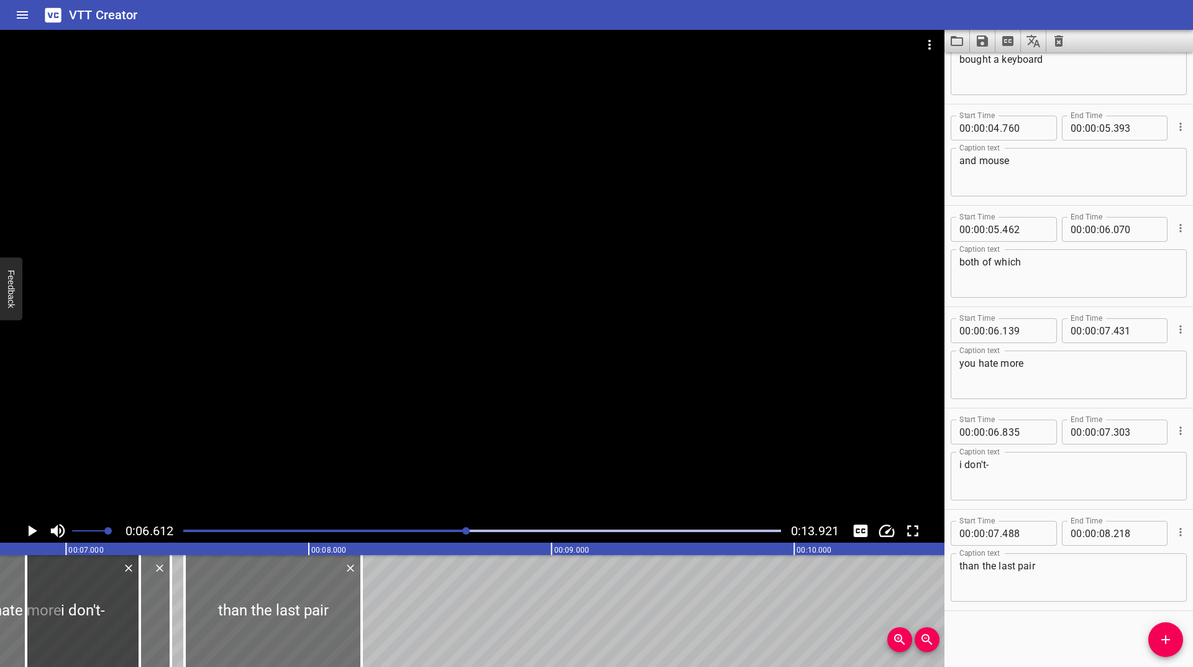
scroll to position [0, 1605]
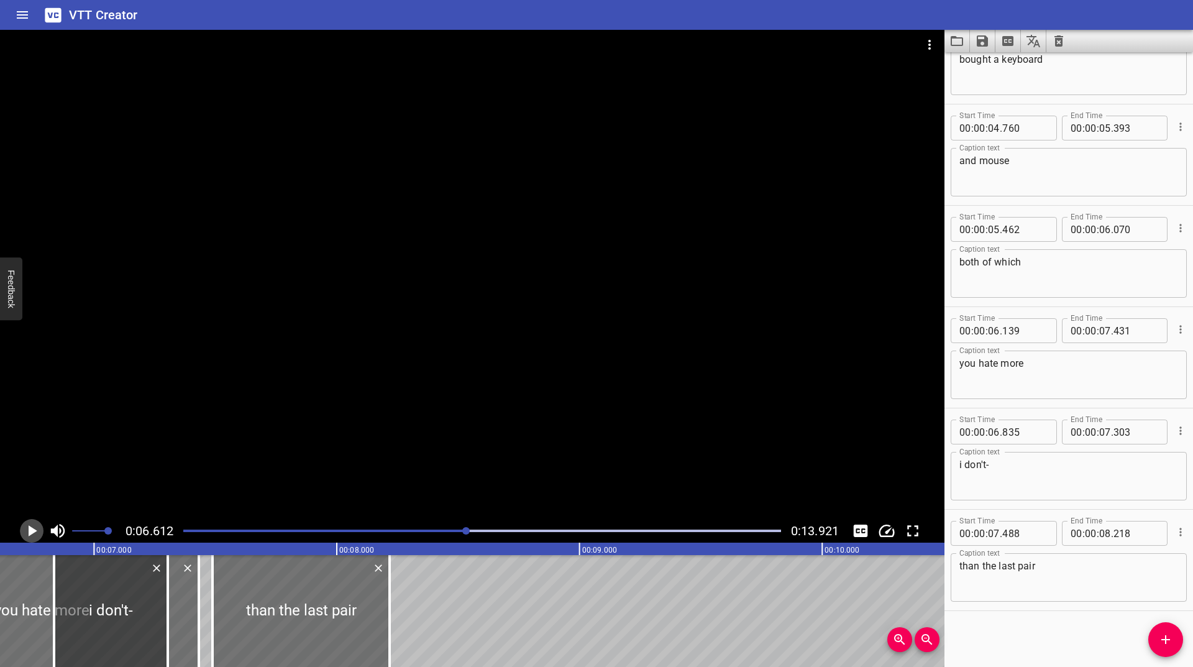
click at [30, 526] on icon "Play/Pause" at bounding box center [31, 530] width 19 height 19
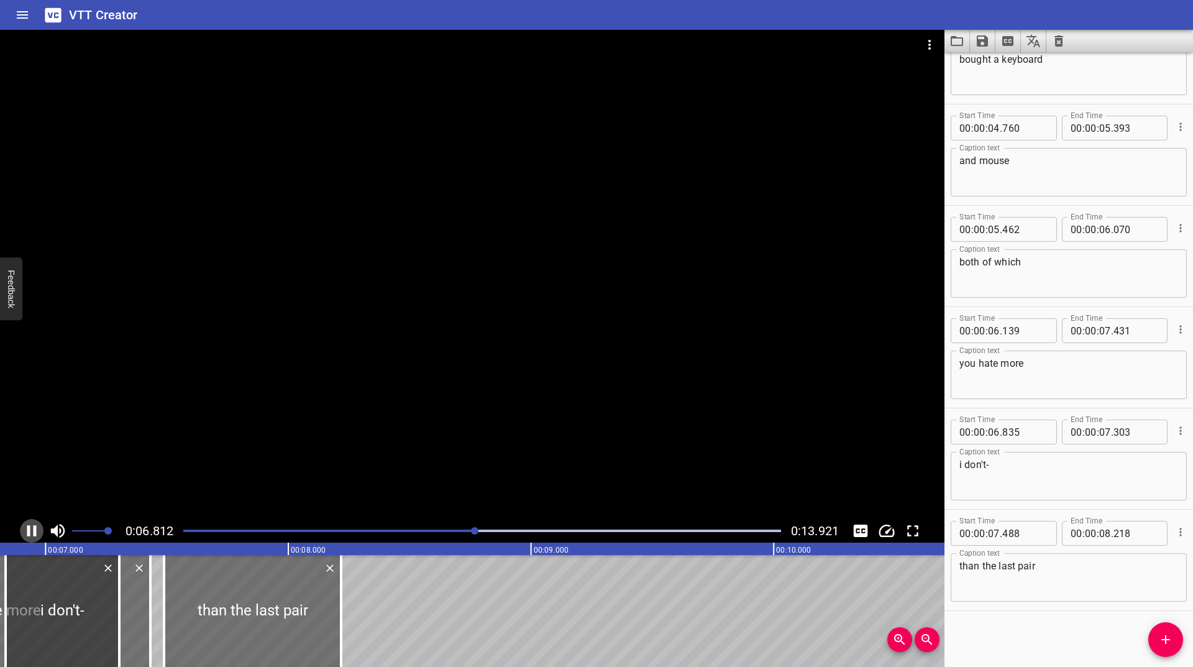
click at [30, 526] on icon "Play/Pause" at bounding box center [31, 530] width 19 height 19
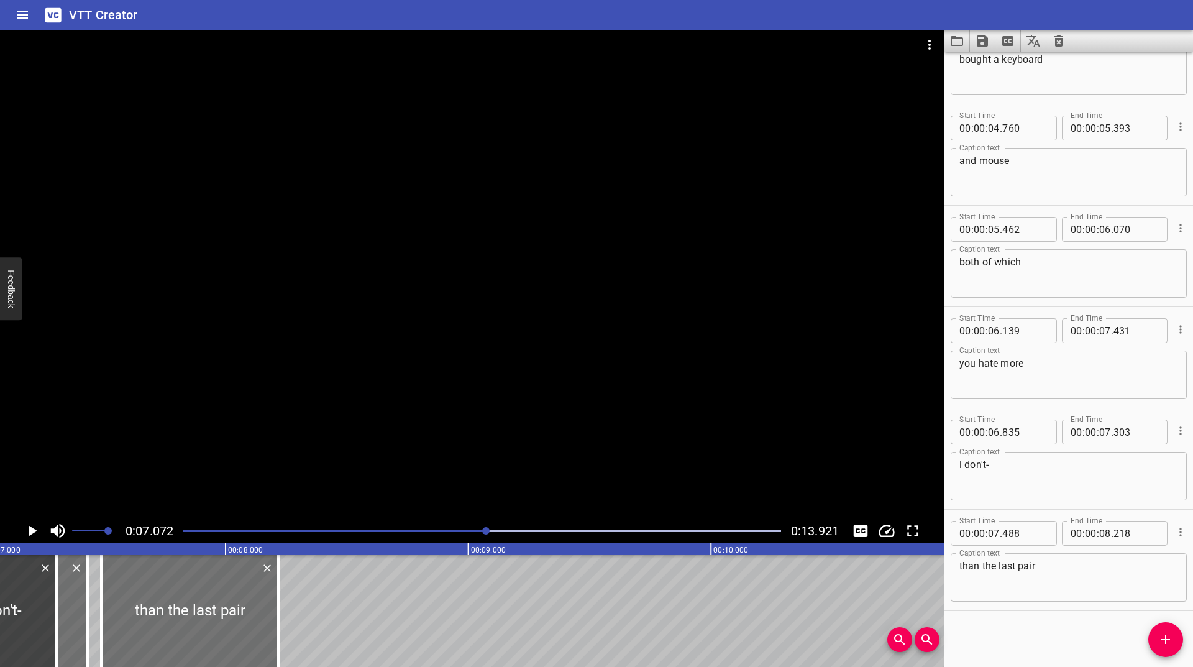
click at [30, 526] on icon "Play/Pause" at bounding box center [31, 530] width 19 height 19
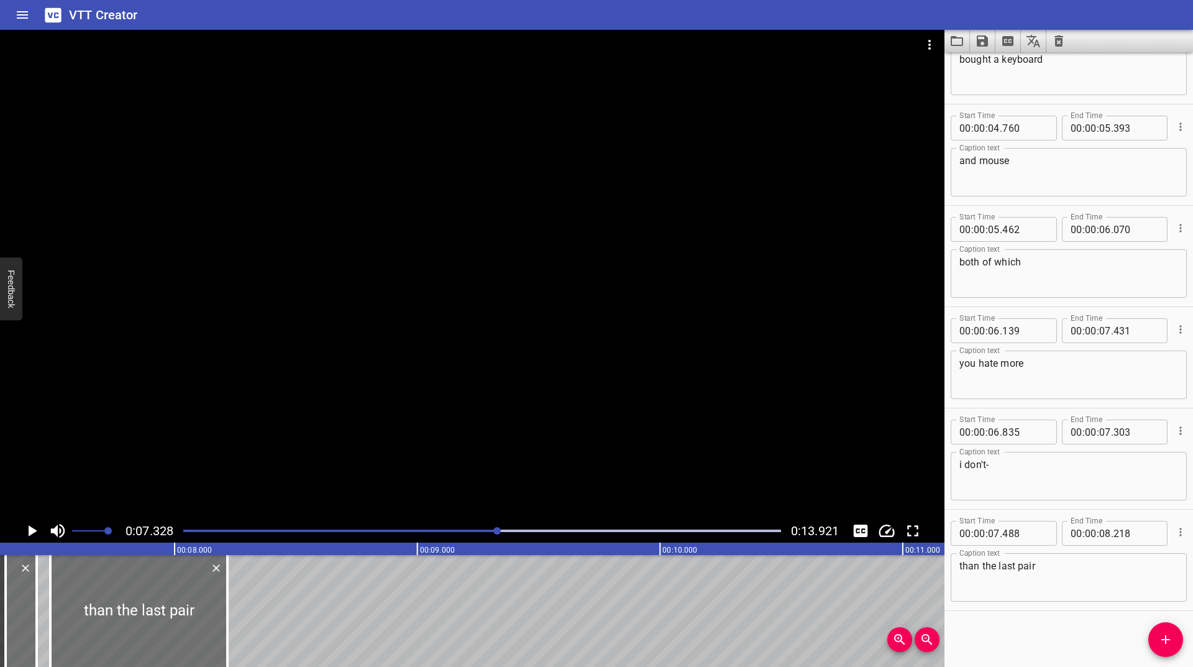
scroll to position [0, 1778]
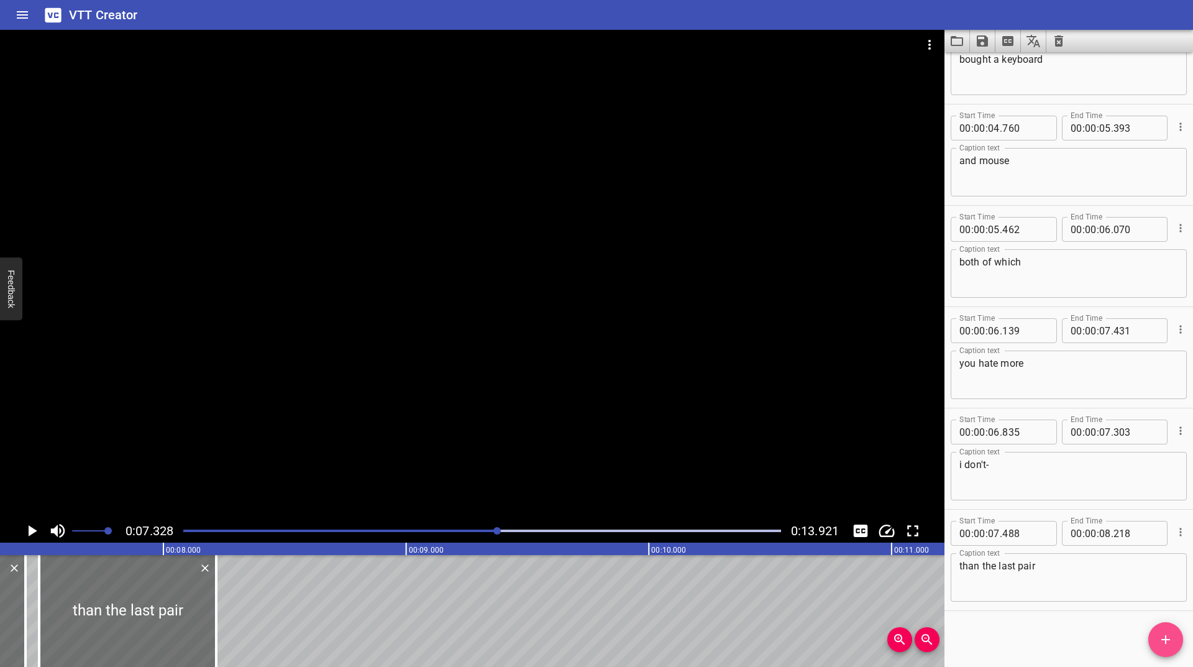
click at [1163, 641] on icon "Add Cue" at bounding box center [1165, 639] width 15 height 15
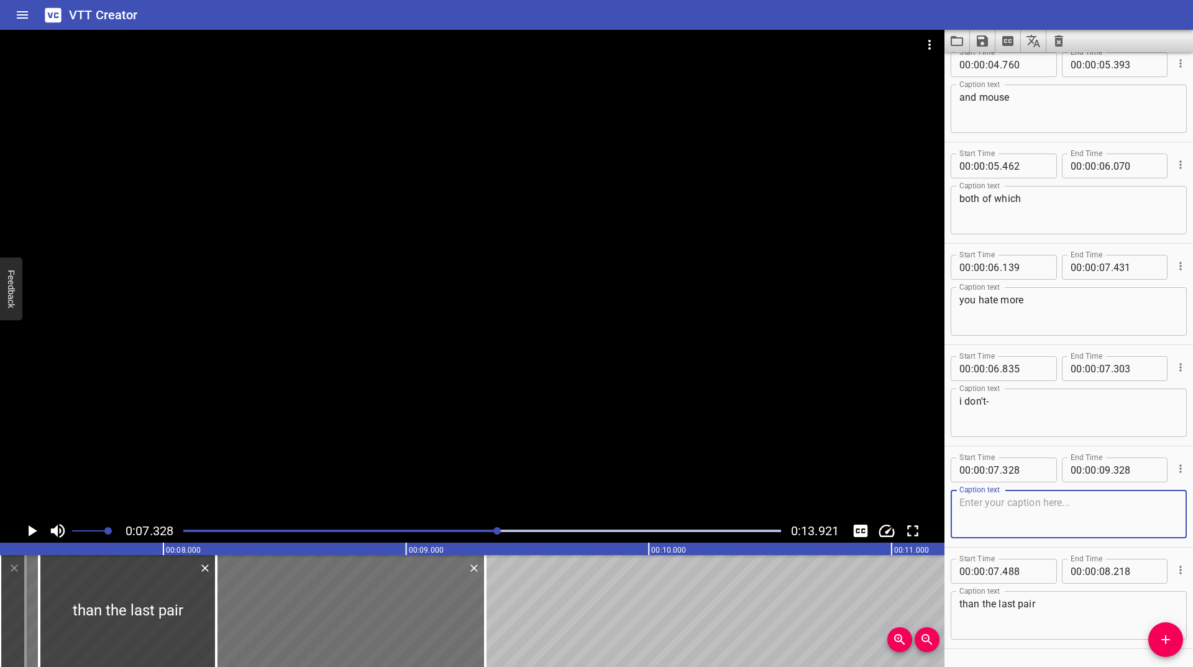
scroll to position [659, 0]
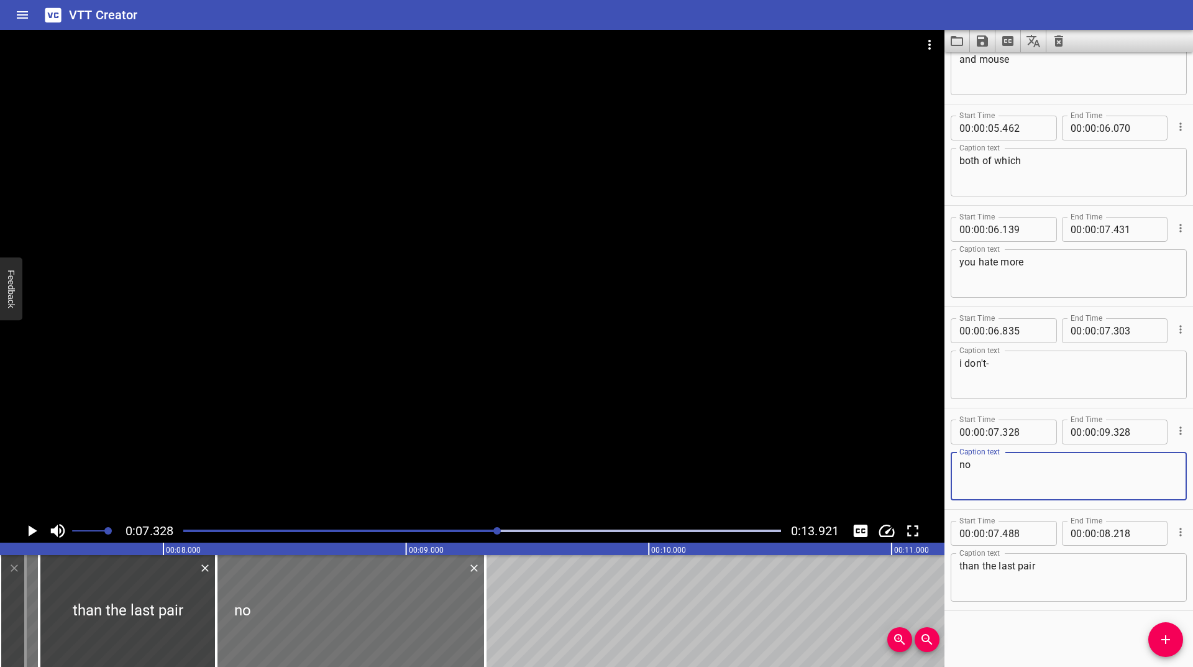
type textarea "no"
click at [29, 525] on icon "Play/Pause" at bounding box center [31, 530] width 19 height 19
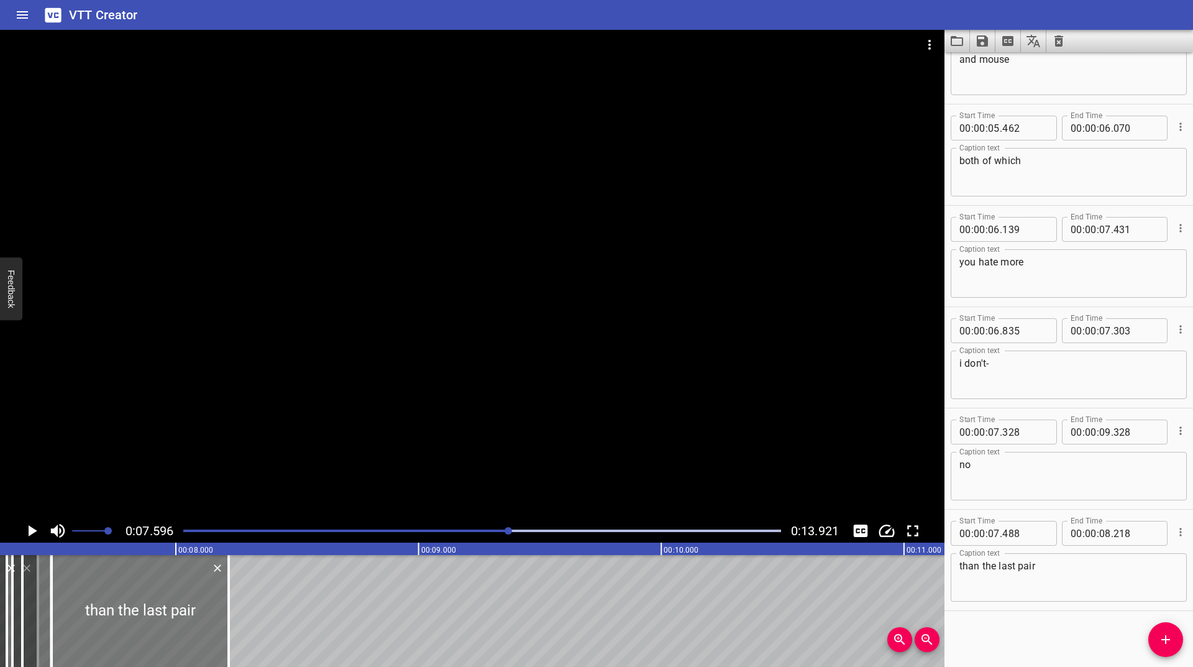
scroll to position [0, 1757]
drag, startPoint x: 416, startPoint y: 603, endPoint x: 78, endPoint y: 612, distance: 338.1
type input "07"
type input "579"
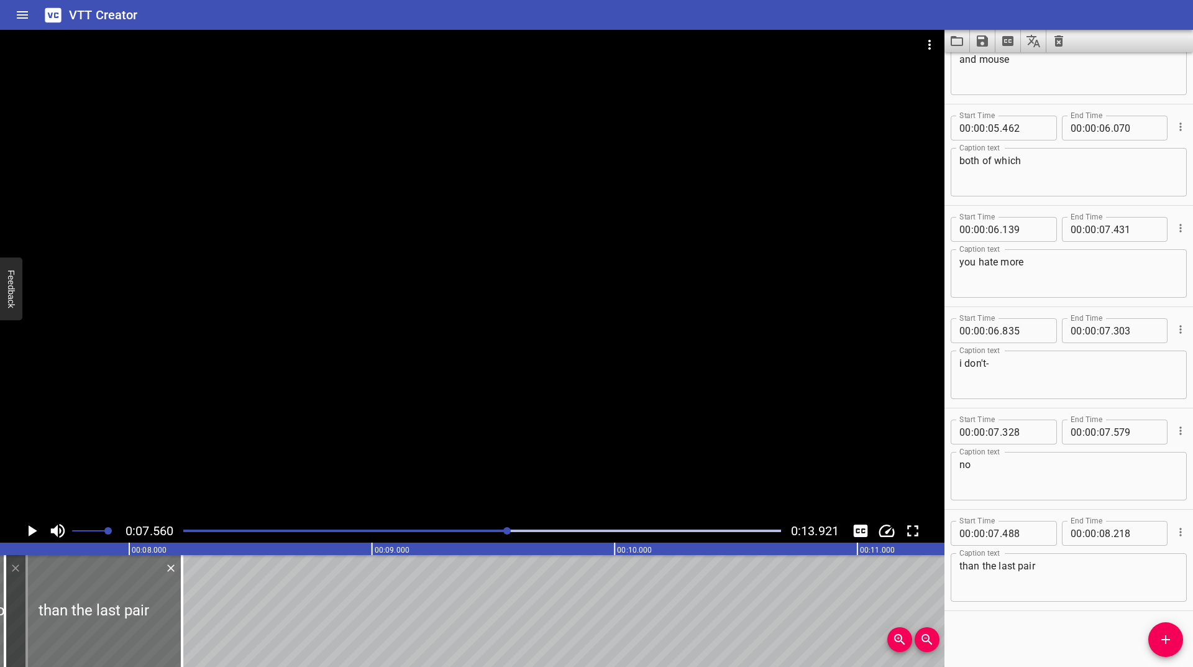
scroll to position [0, 1835]
click at [472, 535] on div at bounding box center [482, 530] width 613 height 17
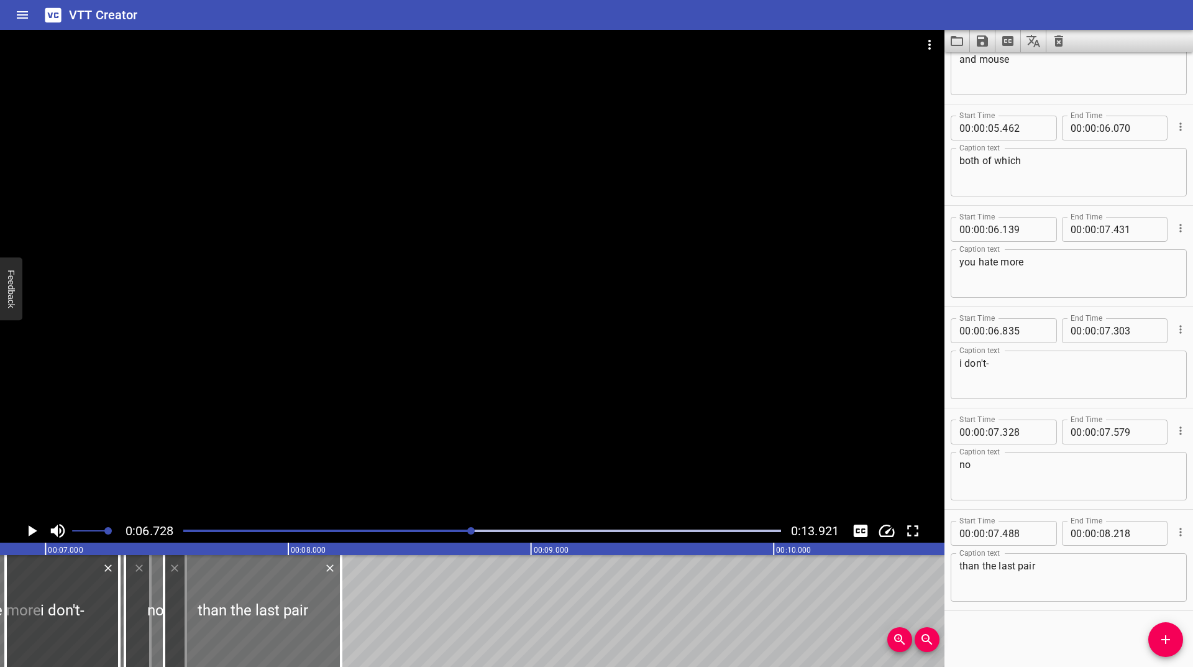
scroll to position [0, 1633]
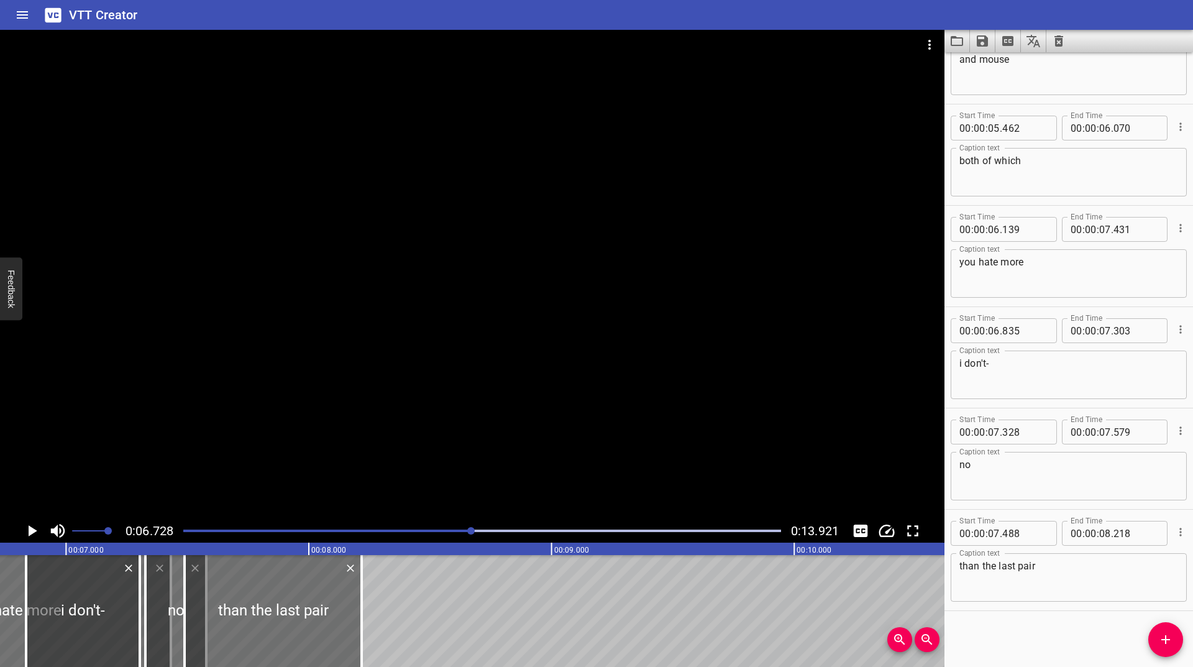
click at [31, 527] on icon "Play/Pause" at bounding box center [31, 530] width 19 height 19
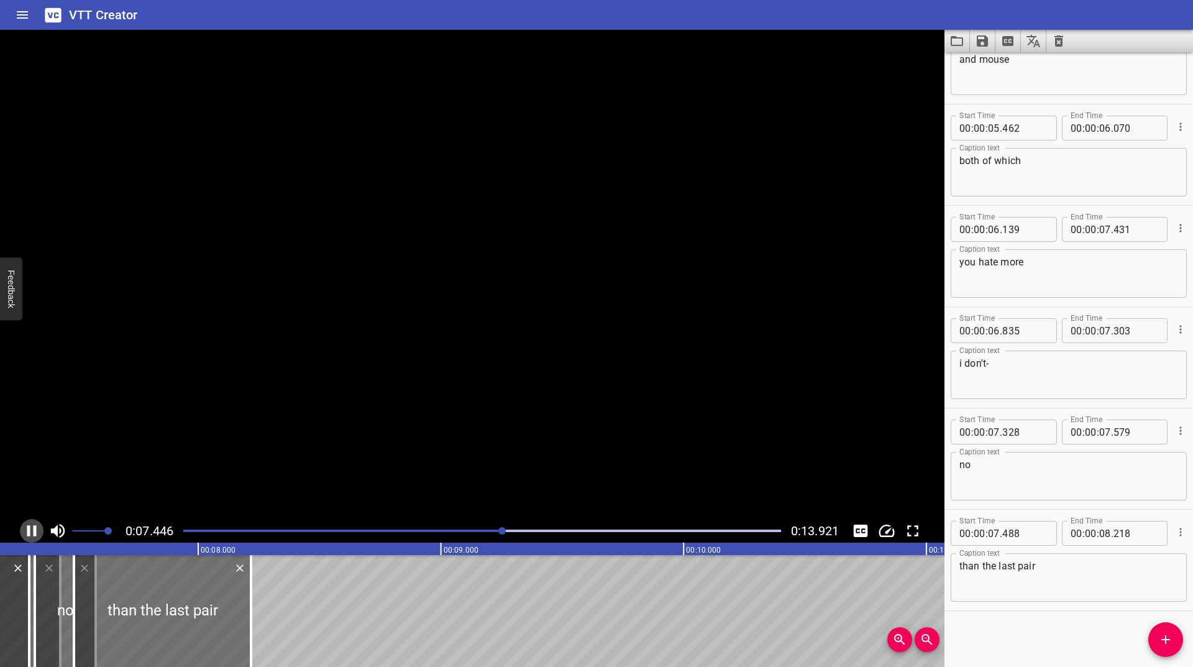
click at [31, 527] on icon "Play/Pause" at bounding box center [31, 530] width 19 height 19
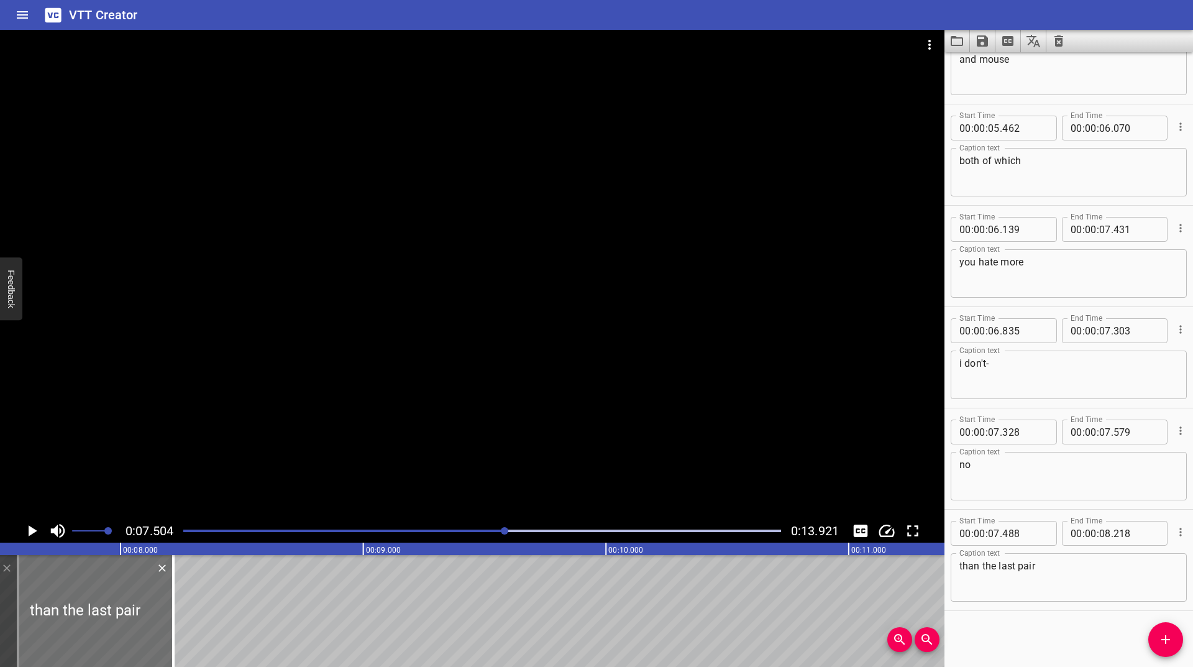
click at [31, 527] on icon "Play/Pause" at bounding box center [33, 530] width 9 height 11
click at [31, 527] on icon "Play/Pause" at bounding box center [31, 530] width 19 height 19
click at [1167, 636] on icon "Add Cue" at bounding box center [1165, 639] width 15 height 15
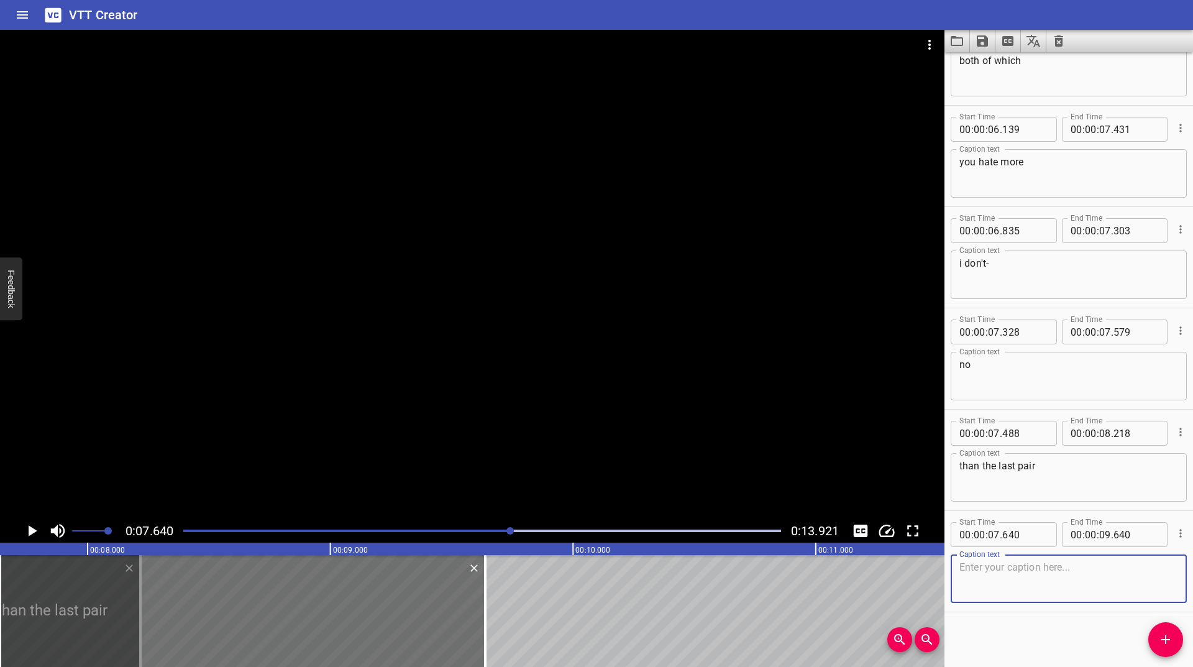
scroll to position [760, 0]
type textarea "no x2"
click at [25, 525] on icon "Play/Pause" at bounding box center [31, 530] width 19 height 19
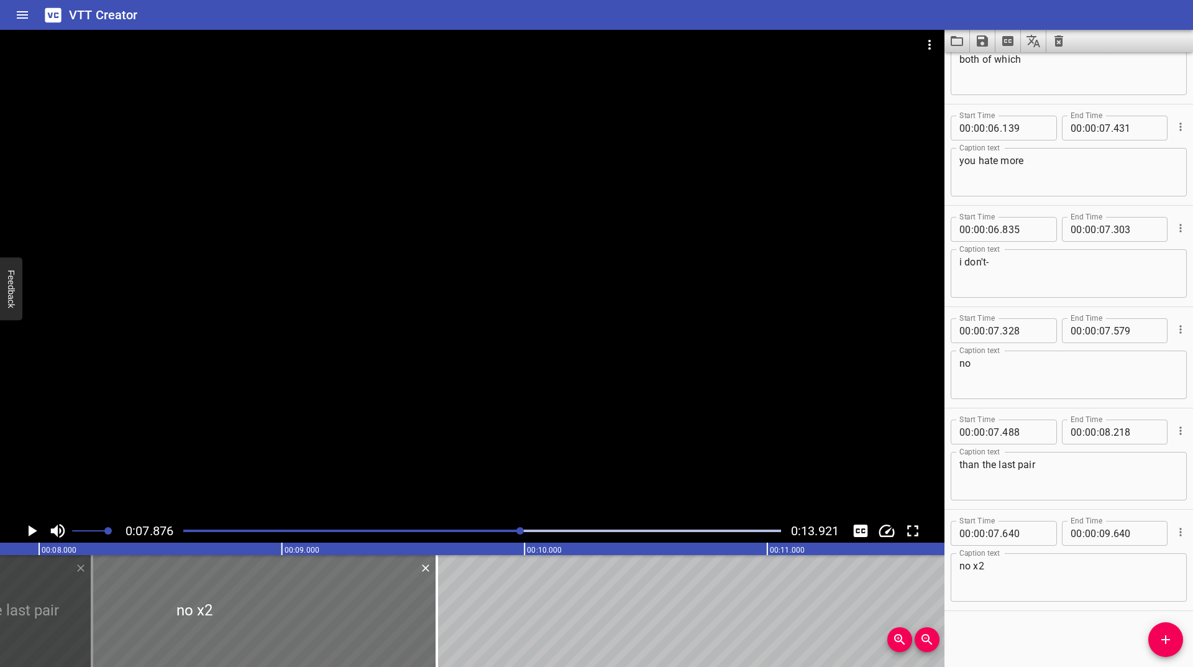
scroll to position [0, 1912]
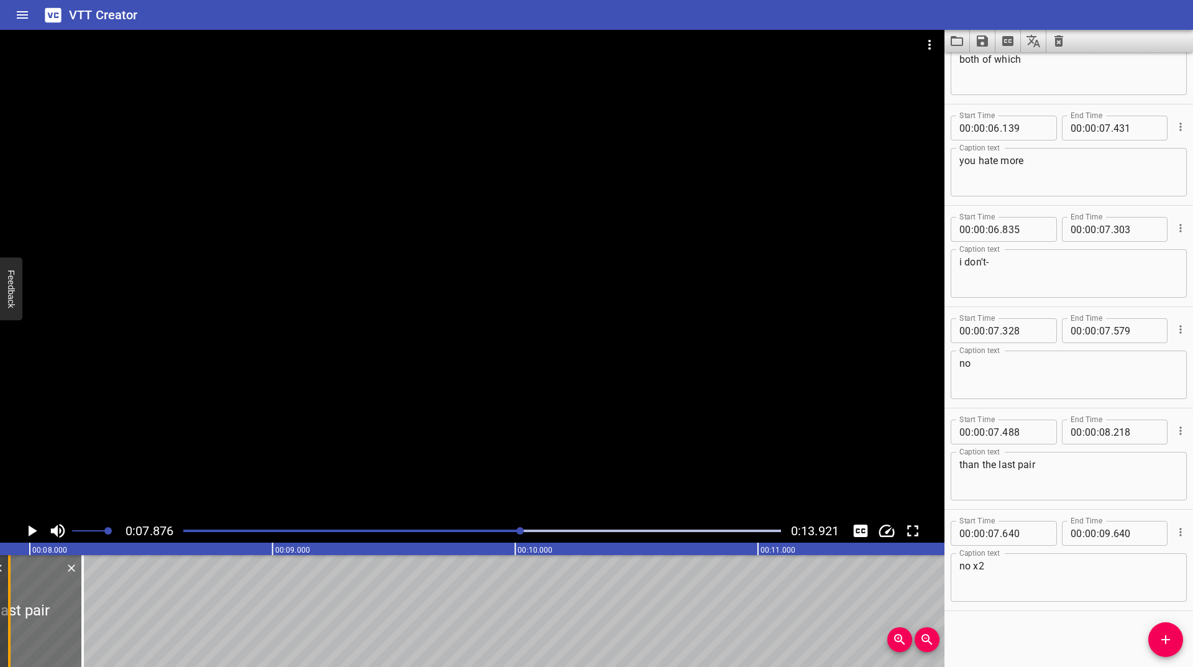
drag, startPoint x: 431, startPoint y: 605, endPoint x: 13, endPoint y: 617, distance: 418.3
click at [13, 617] on div at bounding box center [9, 611] width 12 height 112
type input "07"
type input "917"
click at [30, 532] on icon "Play/Pause" at bounding box center [33, 530] width 9 height 11
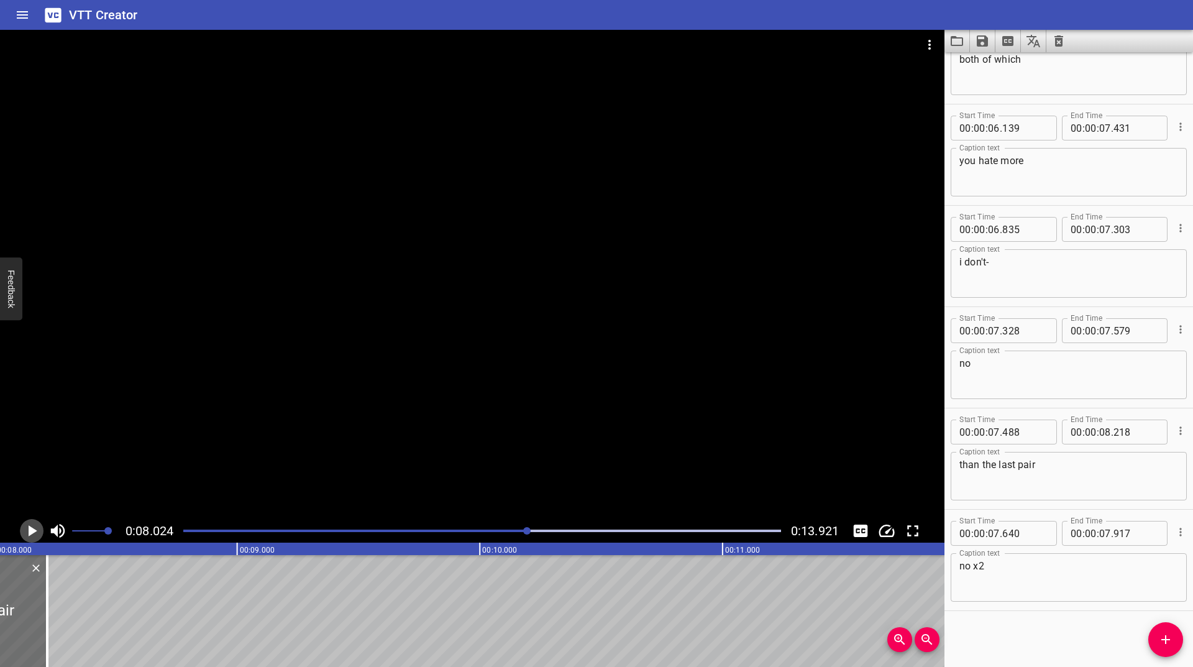
click at [30, 532] on icon "Play/Pause" at bounding box center [33, 530] width 9 height 11
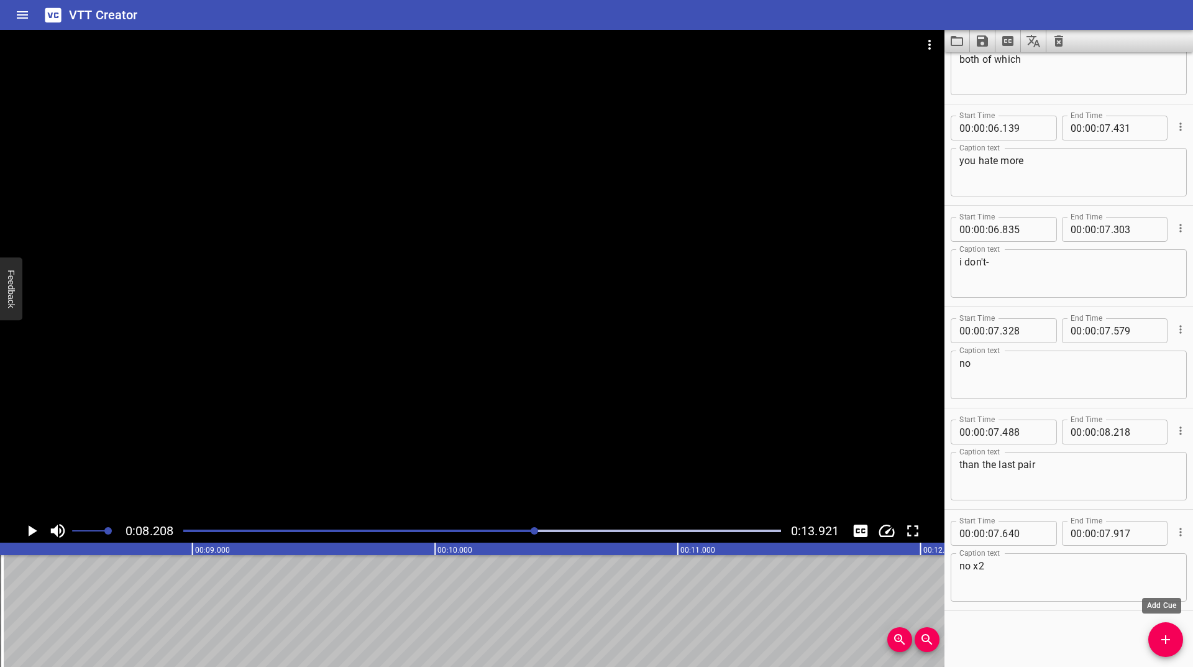
click at [1158, 640] on span "Add Cue" at bounding box center [1165, 639] width 35 height 15
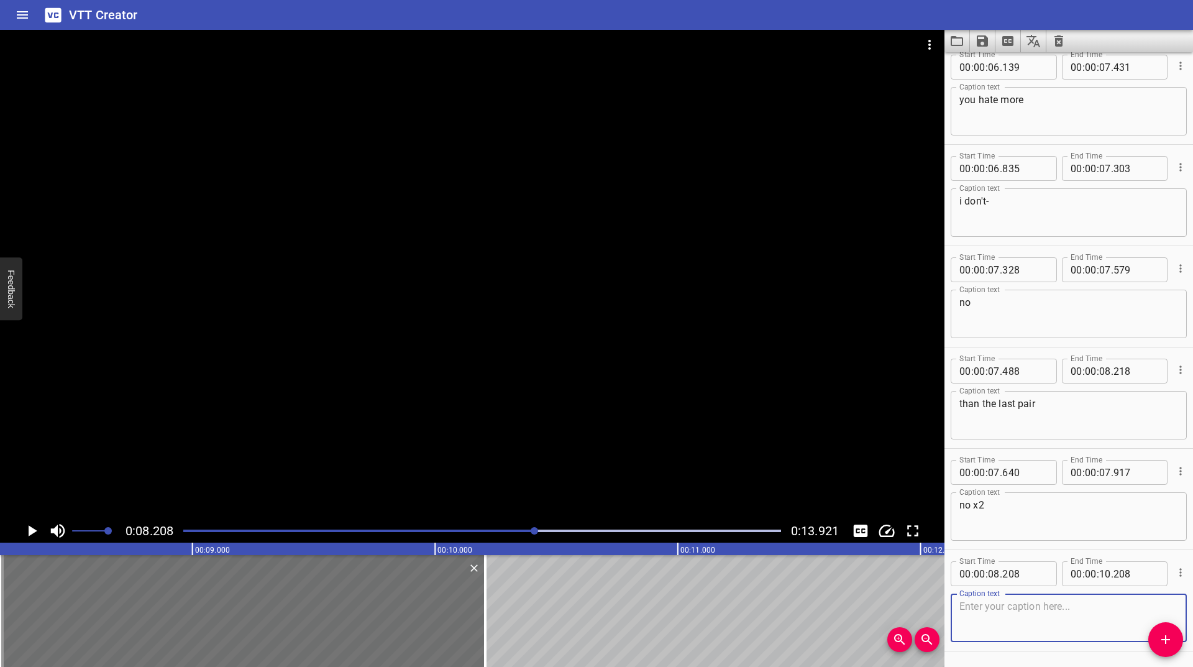
scroll to position [862, 0]
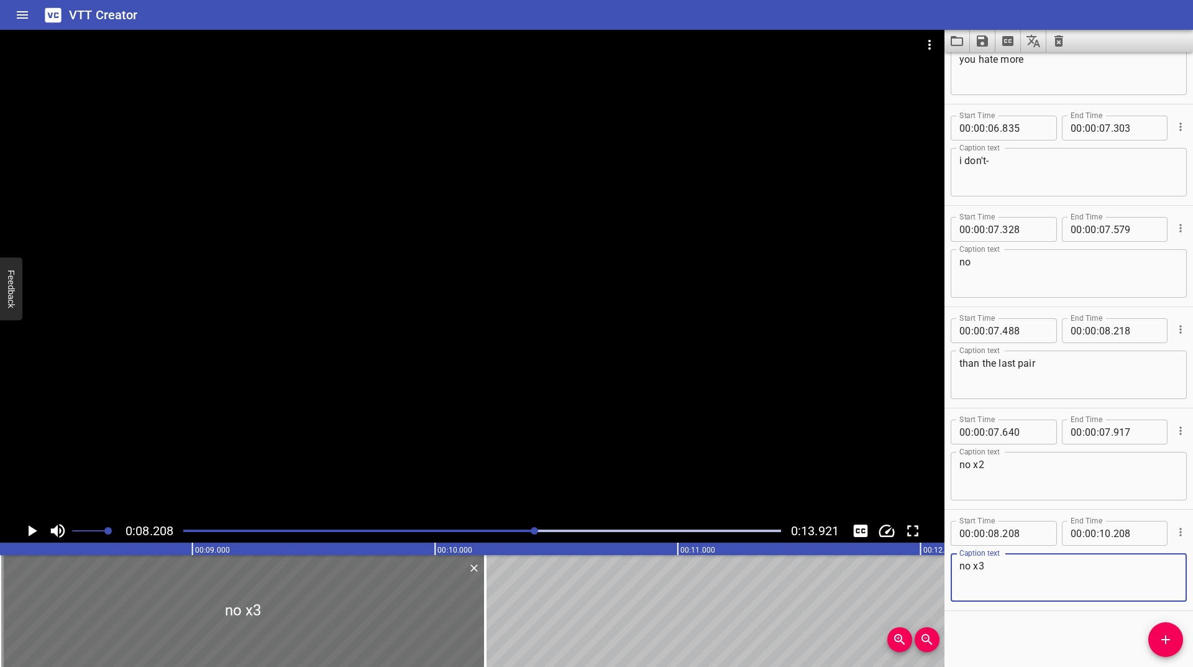
type textarea "no x3"
click at [29, 528] on icon "Play/Pause" at bounding box center [33, 530] width 9 height 11
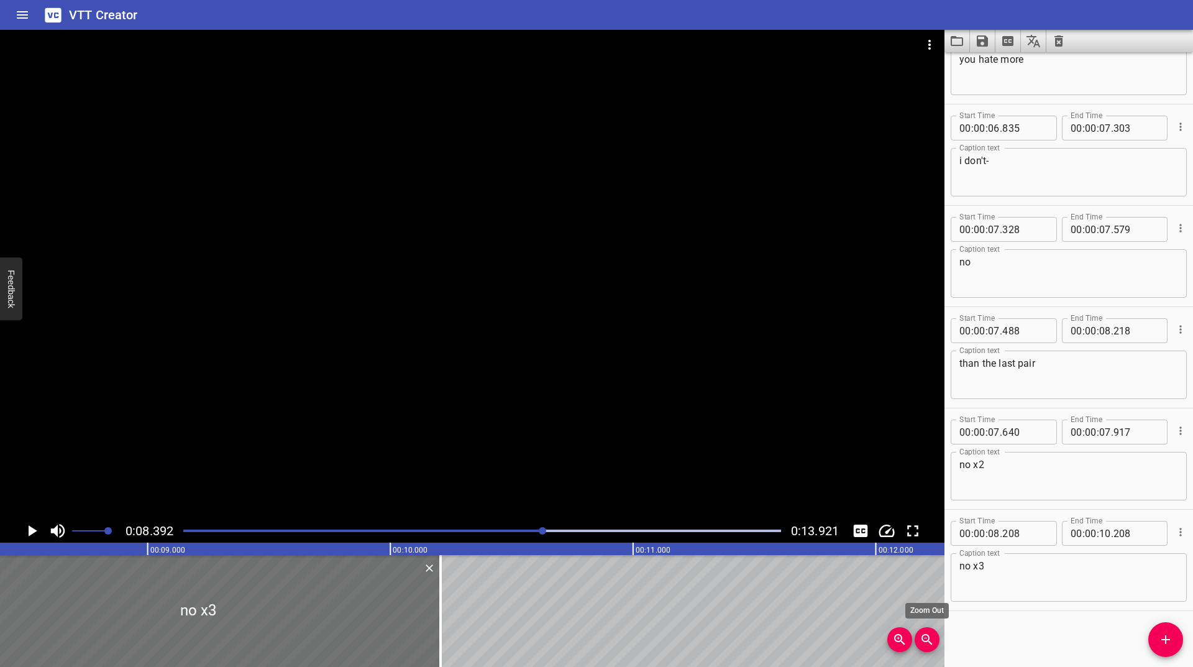
click at [920, 640] on icon "Zoom Out" at bounding box center [927, 639] width 15 height 15
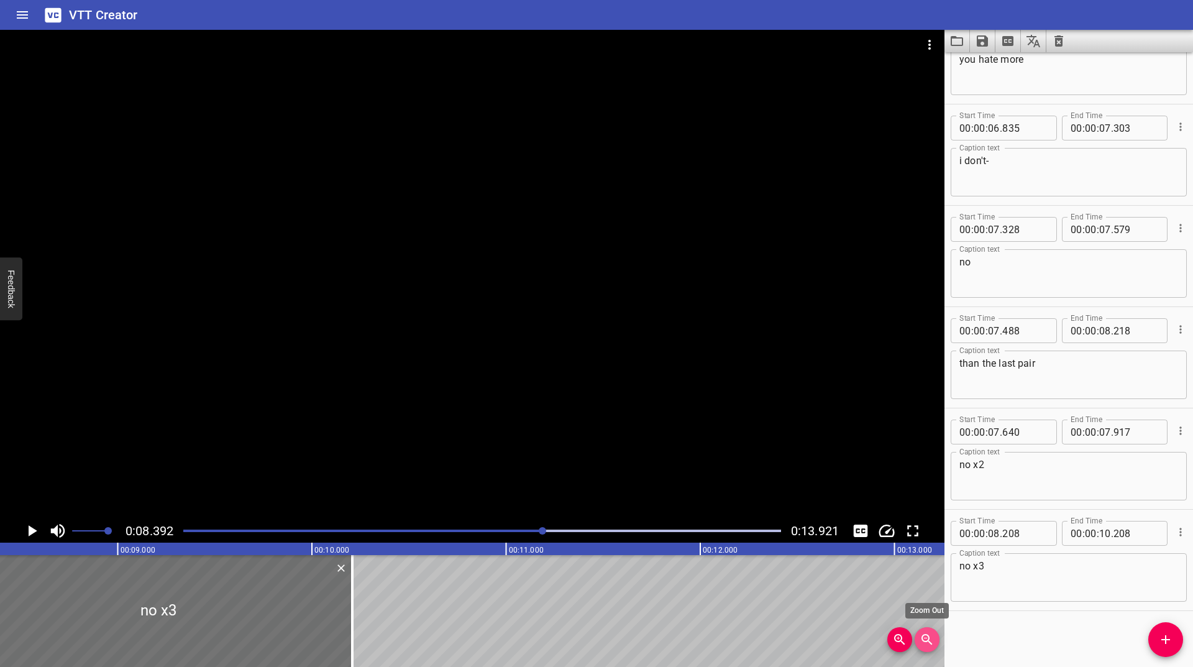
click at [920, 639] on icon "Zoom Out" at bounding box center [927, 639] width 15 height 15
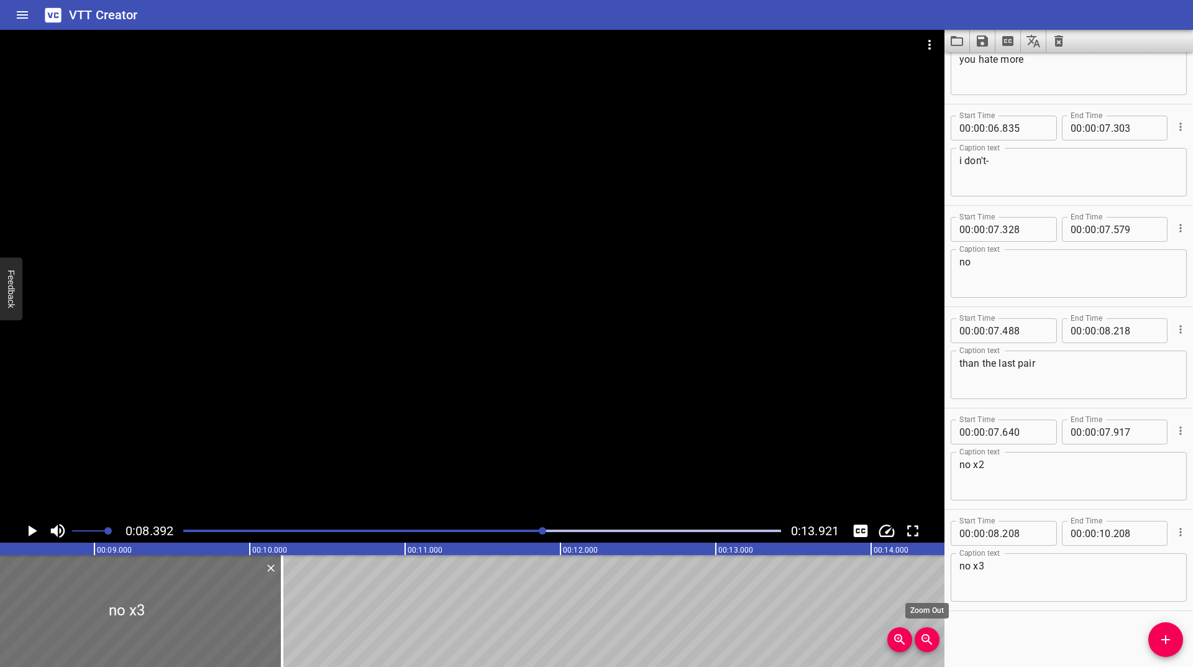
click at [928, 636] on icon "Zoom Out" at bounding box center [926, 639] width 11 height 11
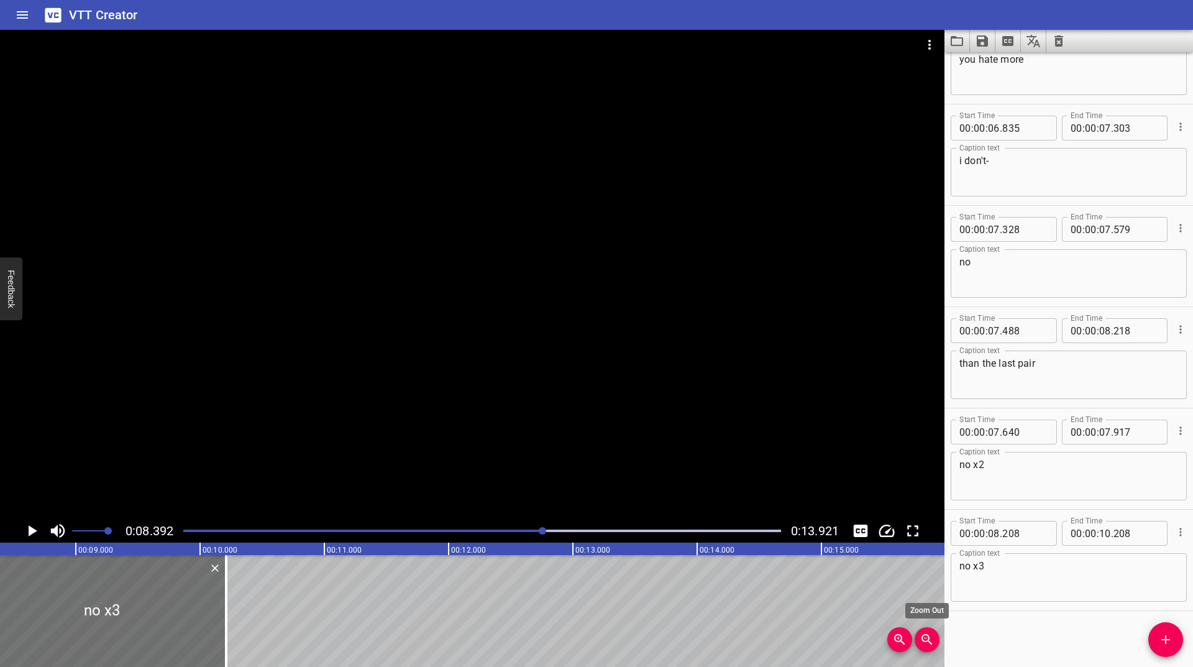
click at [928, 636] on icon "Zoom Out" at bounding box center [926, 639] width 11 height 11
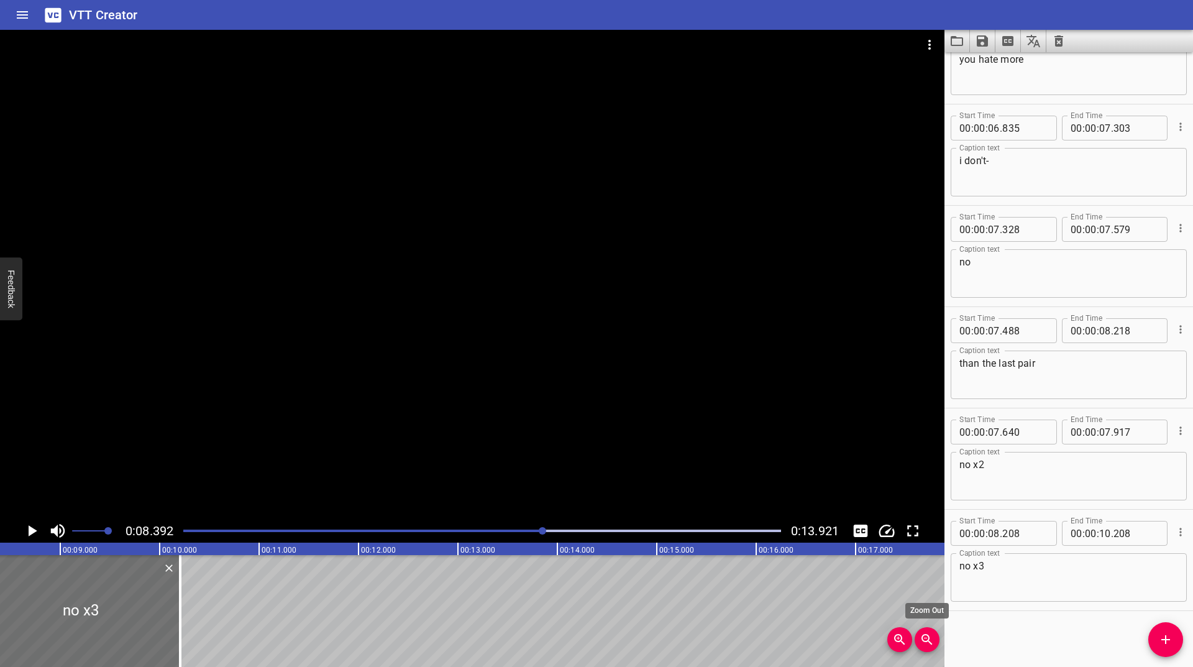
click at [928, 636] on icon "Zoom Out" at bounding box center [926, 639] width 11 height 11
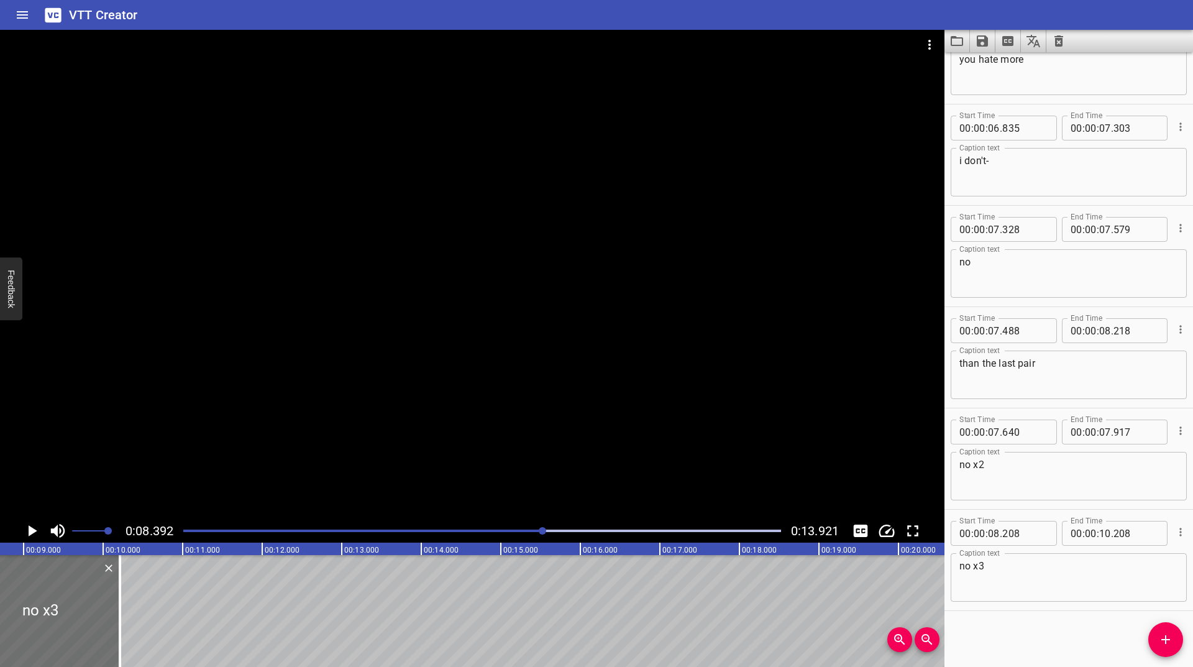
scroll to position [0, 667]
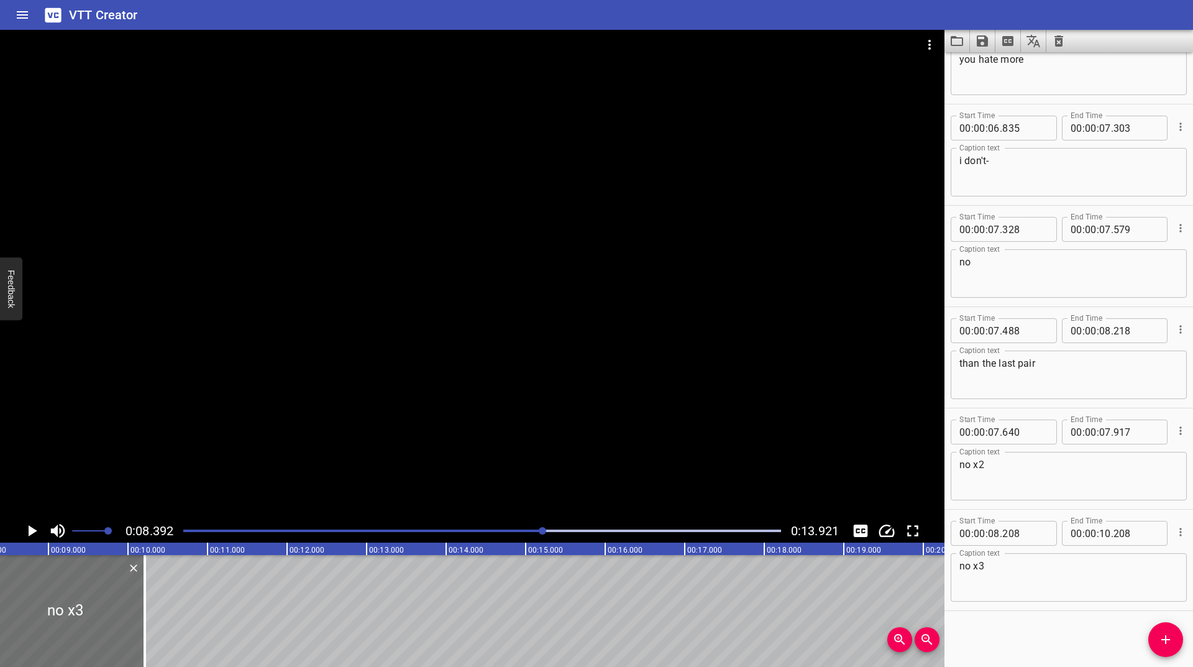
click at [477, 529] on div at bounding box center [482, 530] width 613 height 17
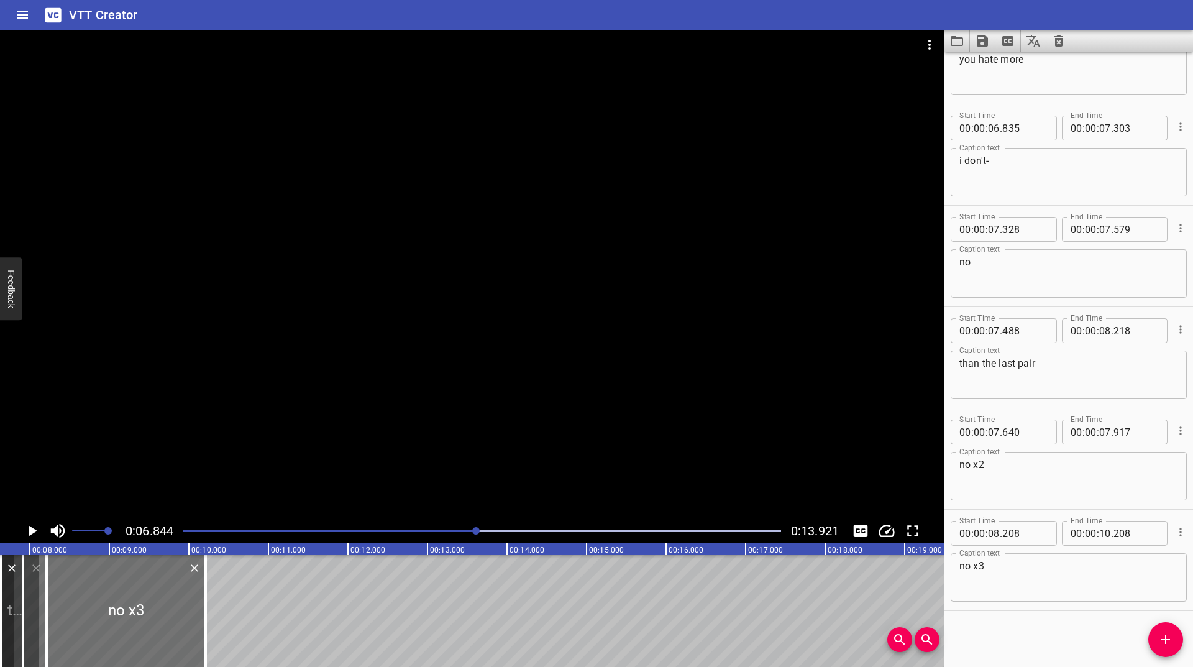
scroll to position [0, 544]
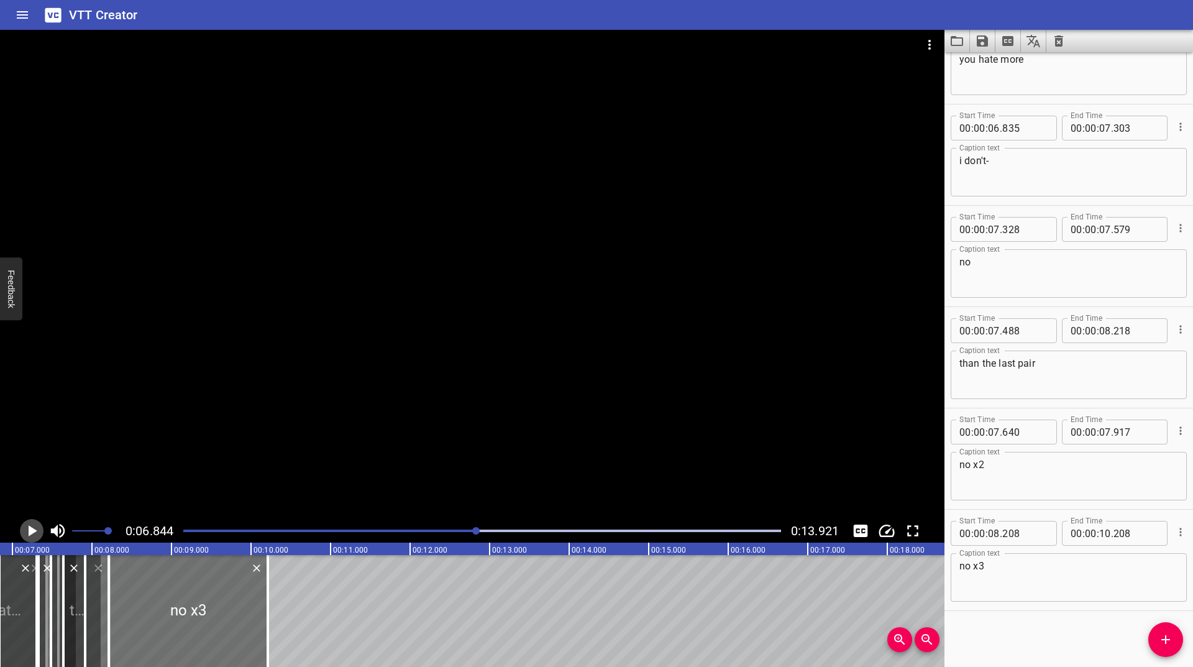
click at [28, 534] on icon "Play/Pause" at bounding box center [31, 530] width 19 height 19
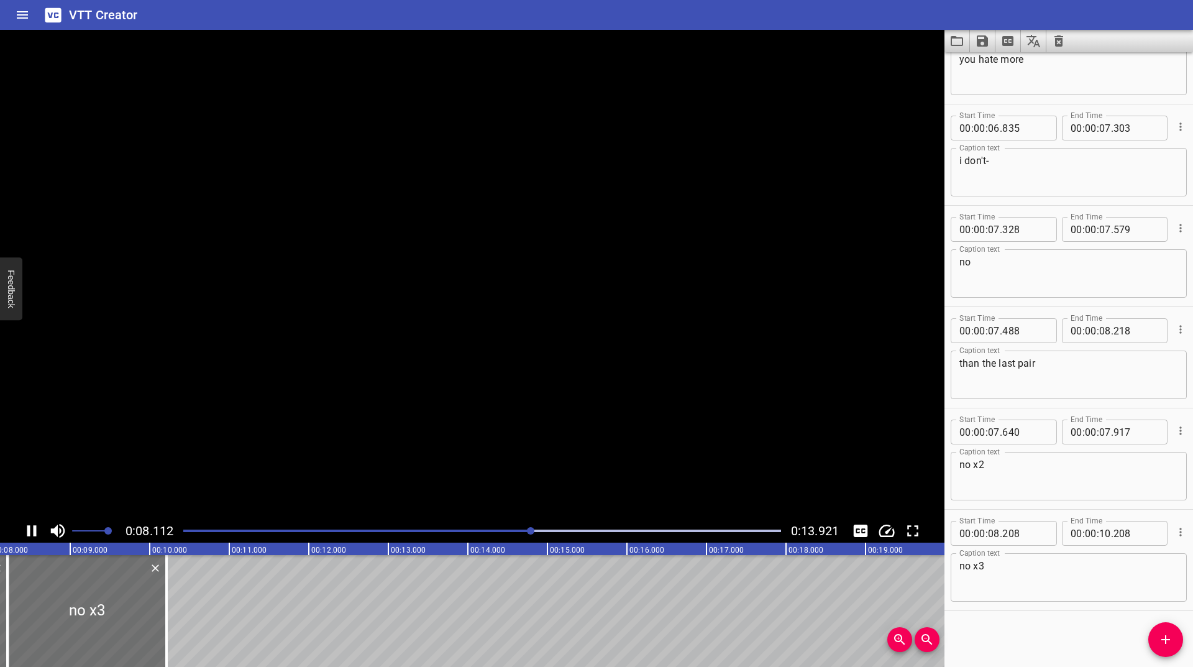
click at [28, 534] on icon "Play/Pause" at bounding box center [31, 530] width 9 height 11
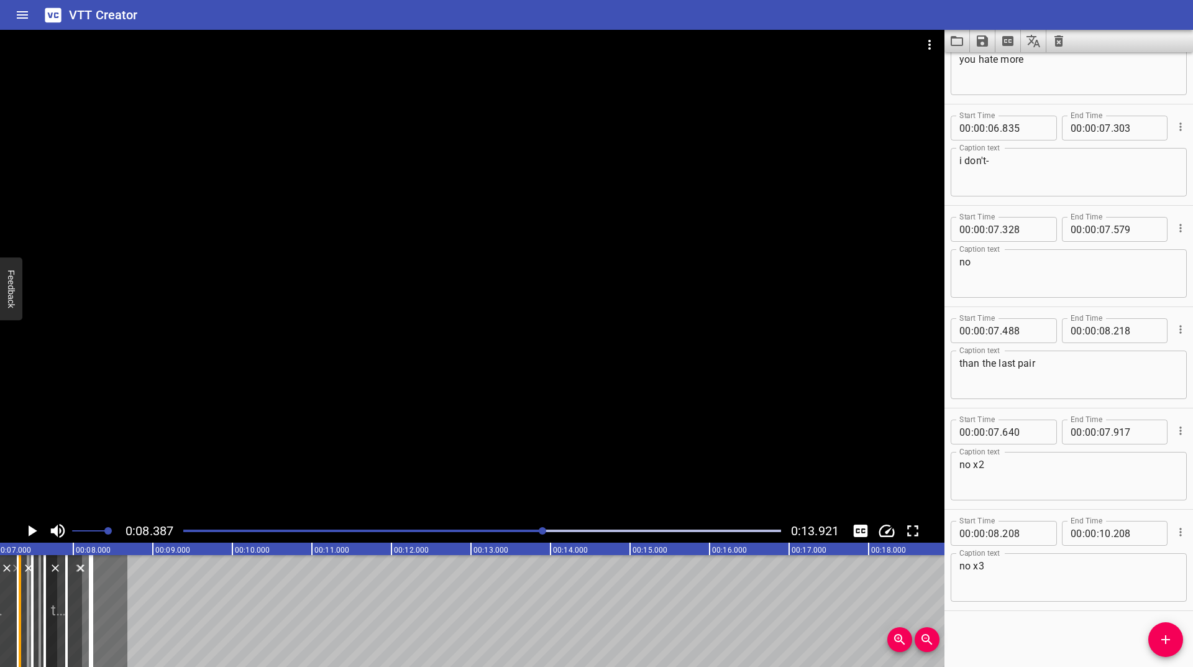
scroll to position [0, 473]
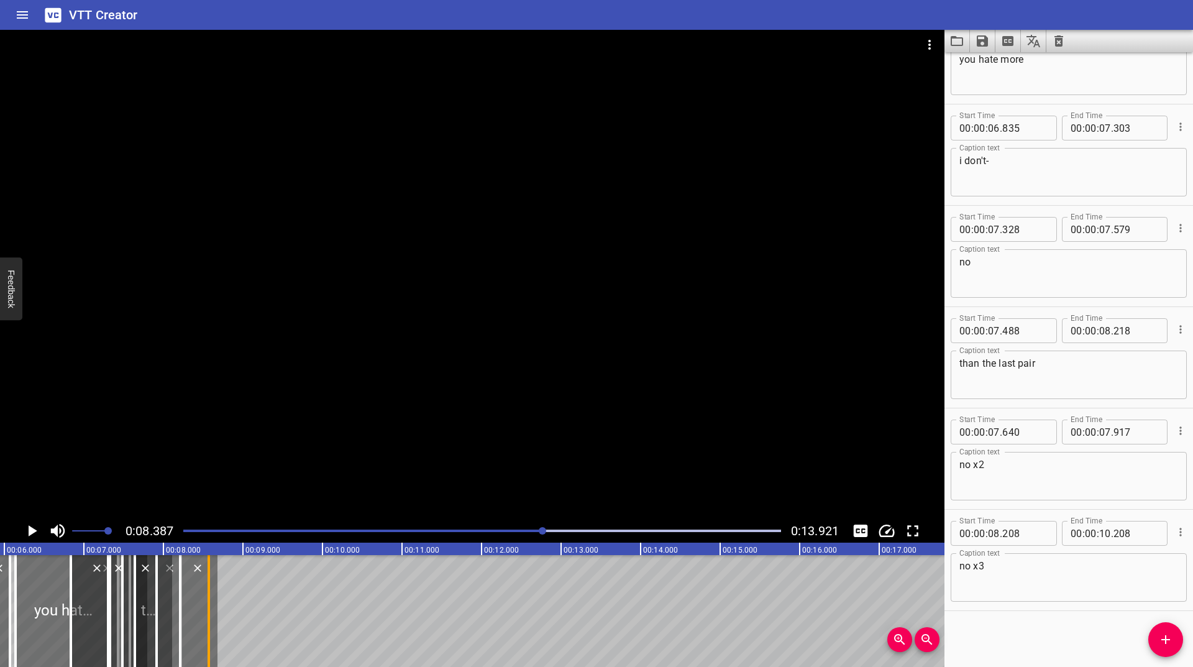
drag, startPoint x: 143, startPoint y: 598, endPoint x: 206, endPoint y: 602, distance: 63.5
click at [206, 602] on div at bounding box center [209, 611] width 12 height 112
type input "08"
type input "568"
click at [192, 616] on div at bounding box center [194, 611] width 12 height 112
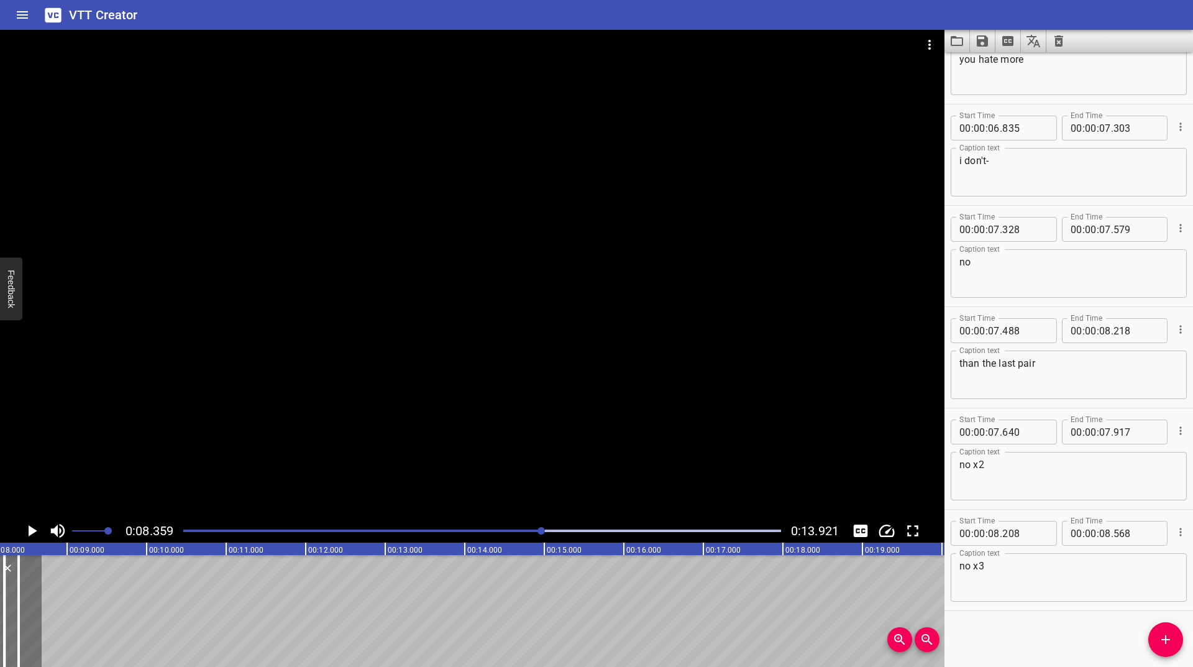
scroll to position [0, 665]
click at [1170, 639] on icon "Add Cue" at bounding box center [1165, 639] width 9 height 9
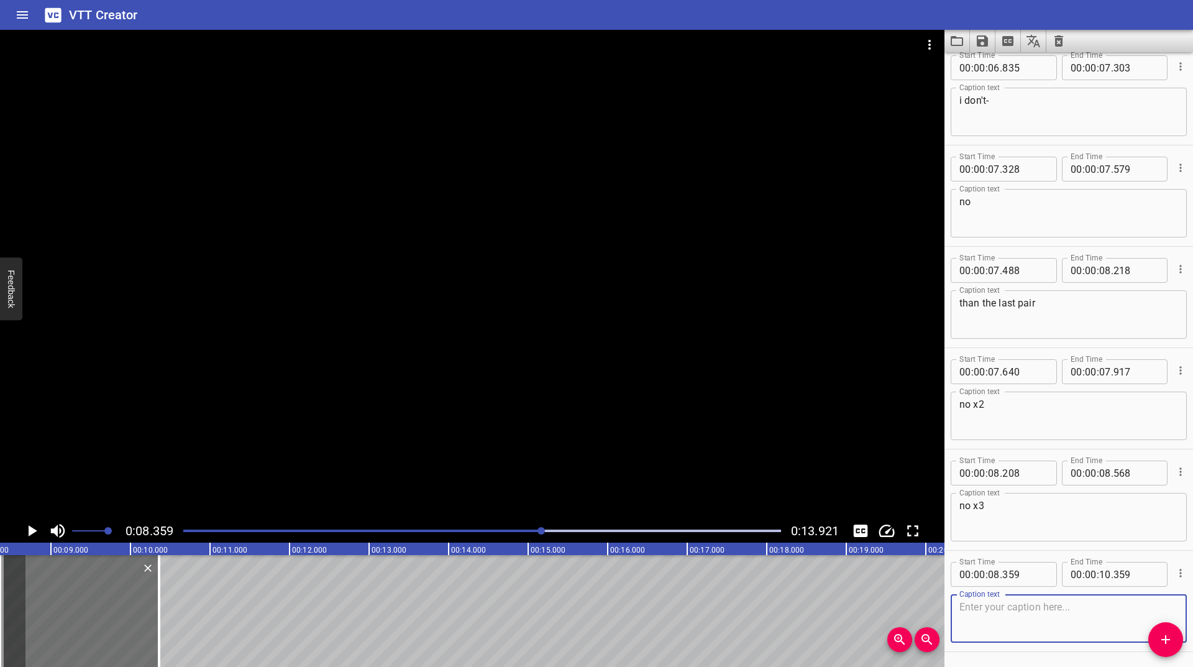
scroll to position [963, 0]
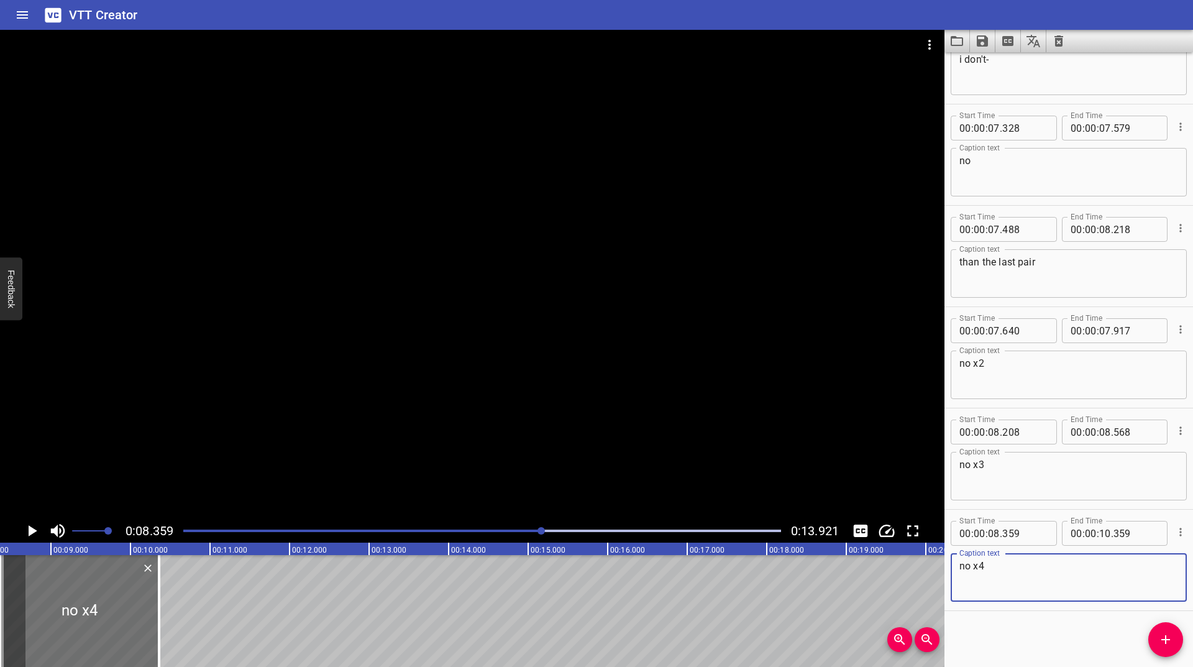
type textarea "no x4"
click at [23, 530] on icon "Play/Pause" at bounding box center [31, 530] width 19 height 19
click at [29, 529] on icon "Play/Pause" at bounding box center [31, 530] width 9 height 11
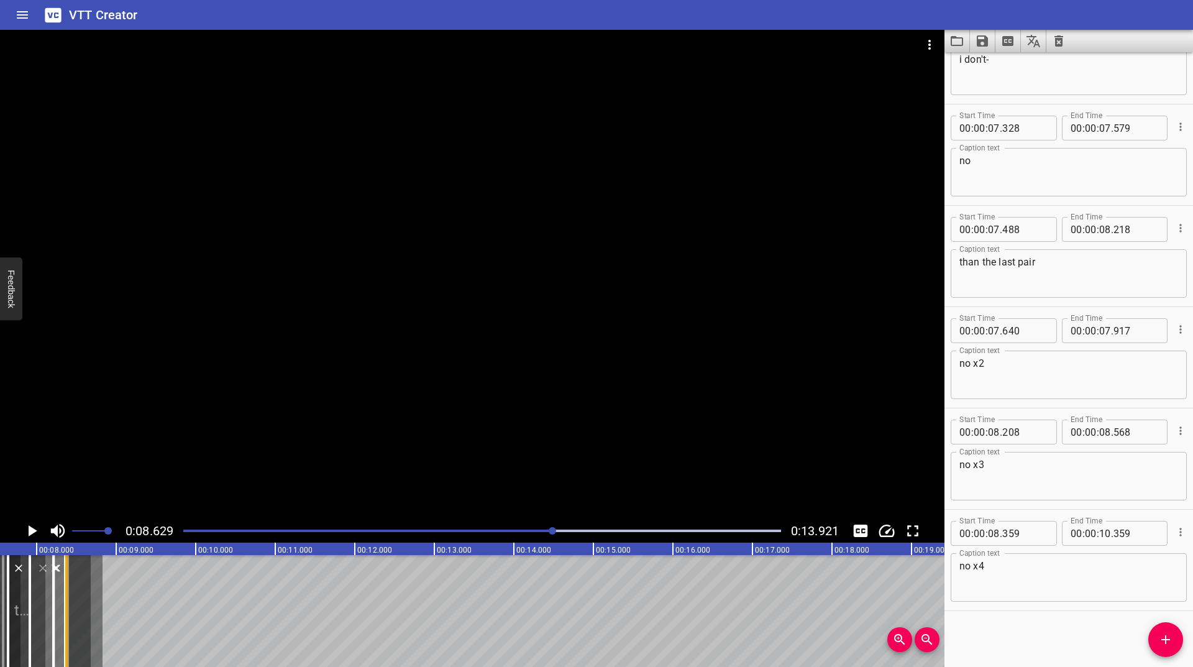
scroll to position [0, 594]
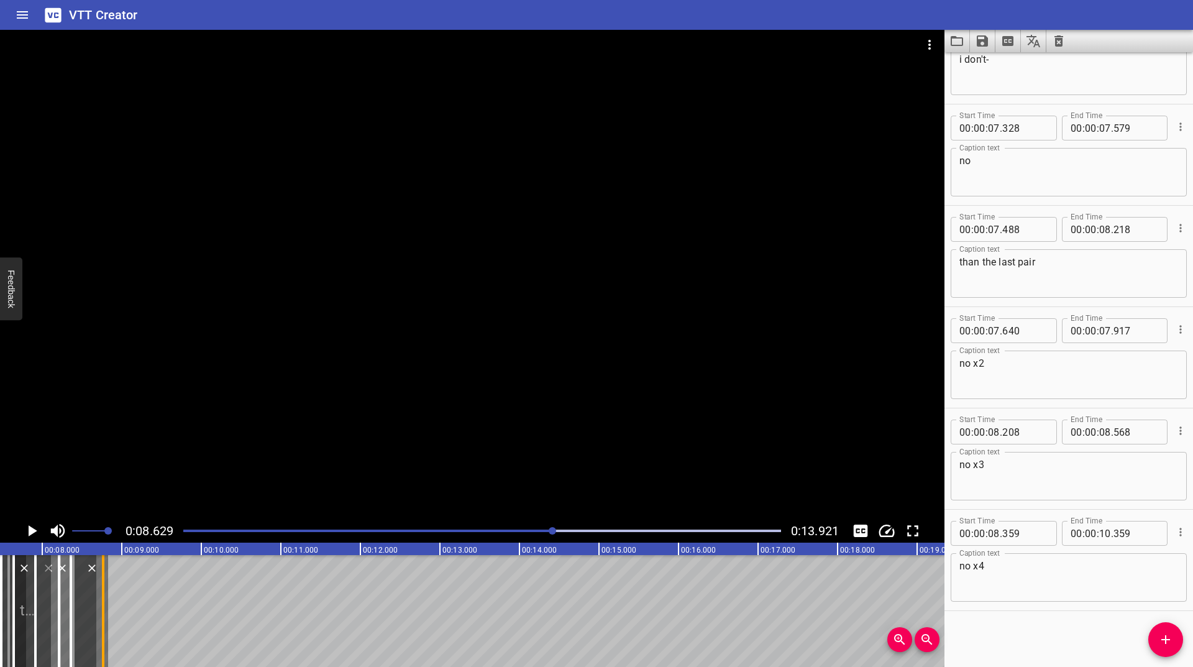
drag, startPoint x: 134, startPoint y: 598, endPoint x: 99, endPoint y: 619, distance: 40.2
click at [99, 619] on div at bounding box center [103, 611] width 12 height 112
type input "08"
type input "766"
click at [92, 609] on div at bounding box center [91, 611] width 32 height 112
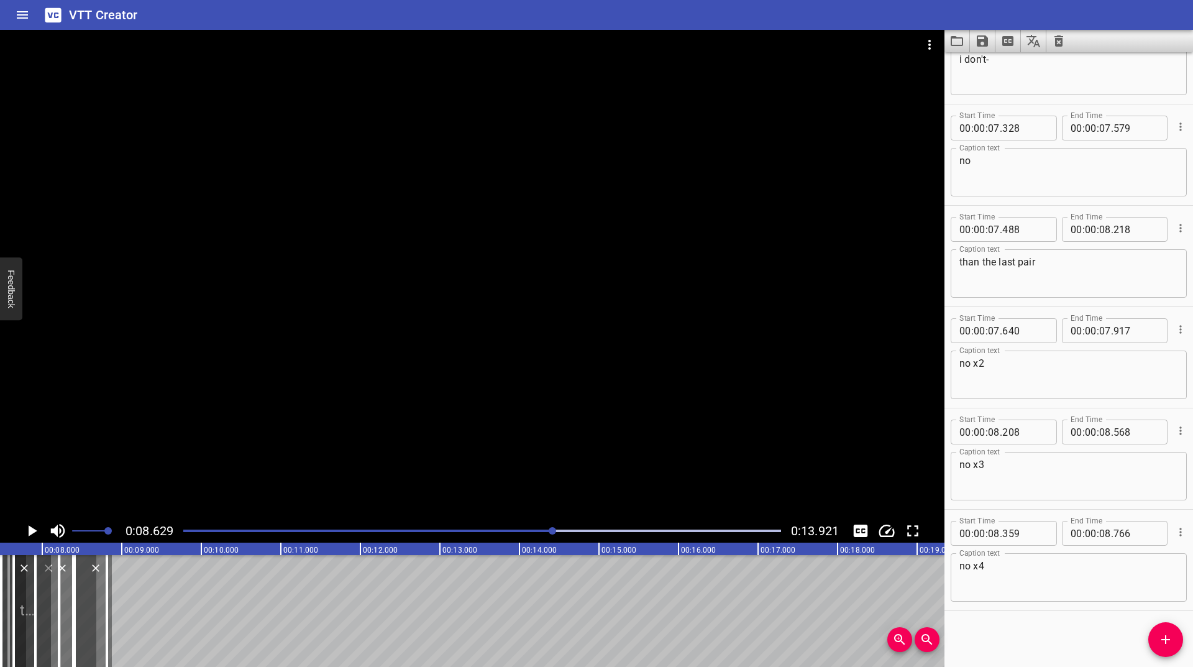
type input "406"
drag, startPoint x: 108, startPoint y: 603, endPoint x: 101, endPoint y: 607, distance: 8.1
click at [101, 607] on div at bounding box center [100, 611] width 12 height 112
type input "727"
click at [25, 536] on icon "Play/Pause" at bounding box center [31, 530] width 19 height 19
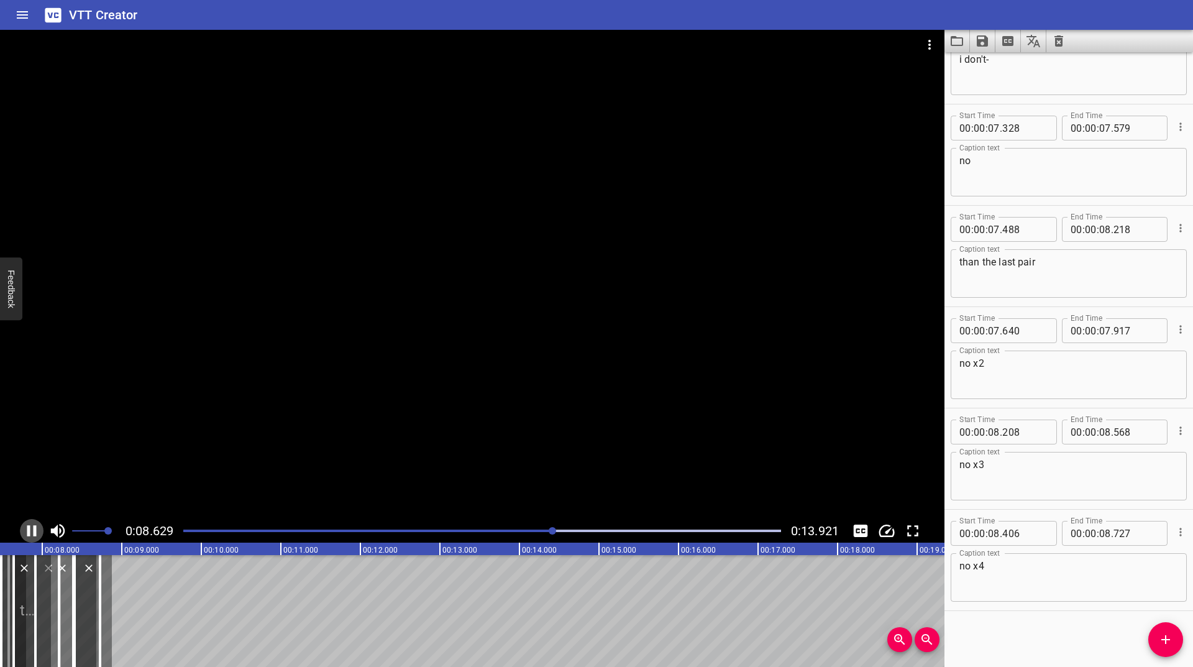
click at [25, 536] on icon "Play/Pause" at bounding box center [31, 530] width 19 height 19
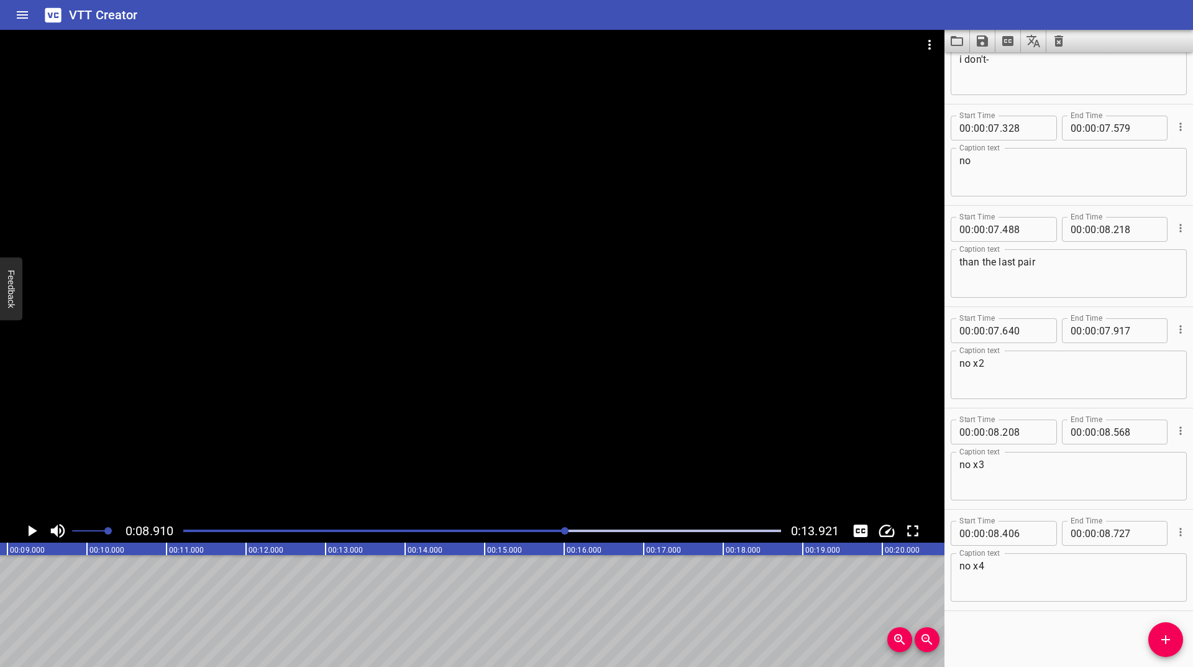
click at [526, 526] on div at bounding box center [482, 530] width 613 height 17
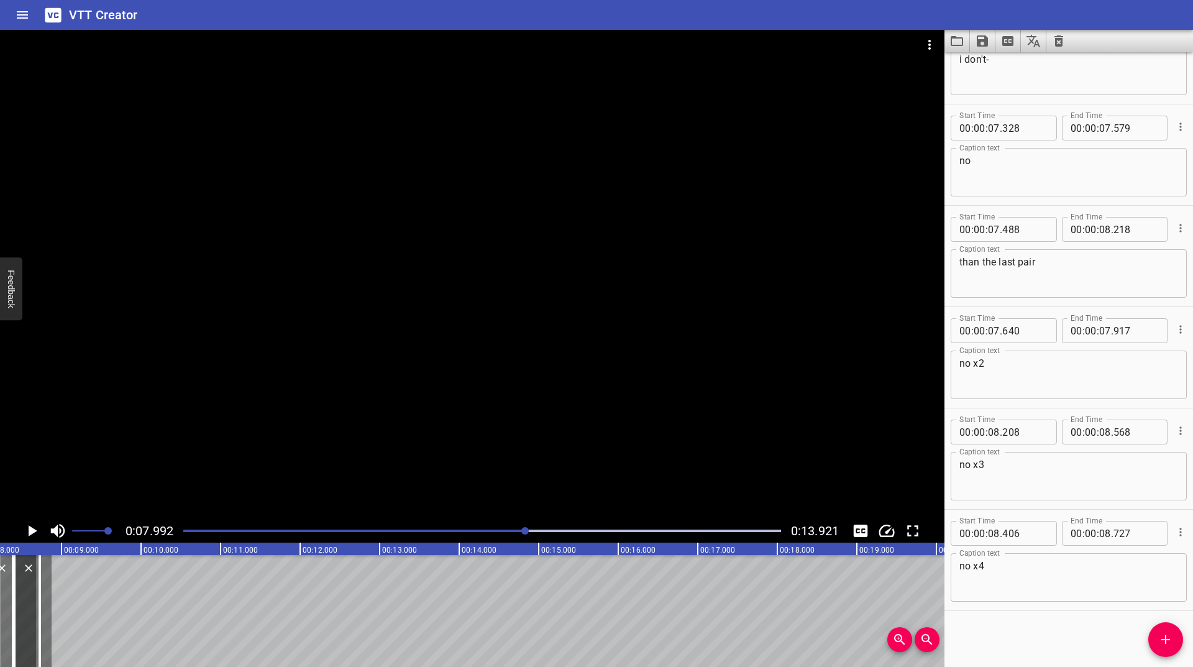
scroll to position [0, 636]
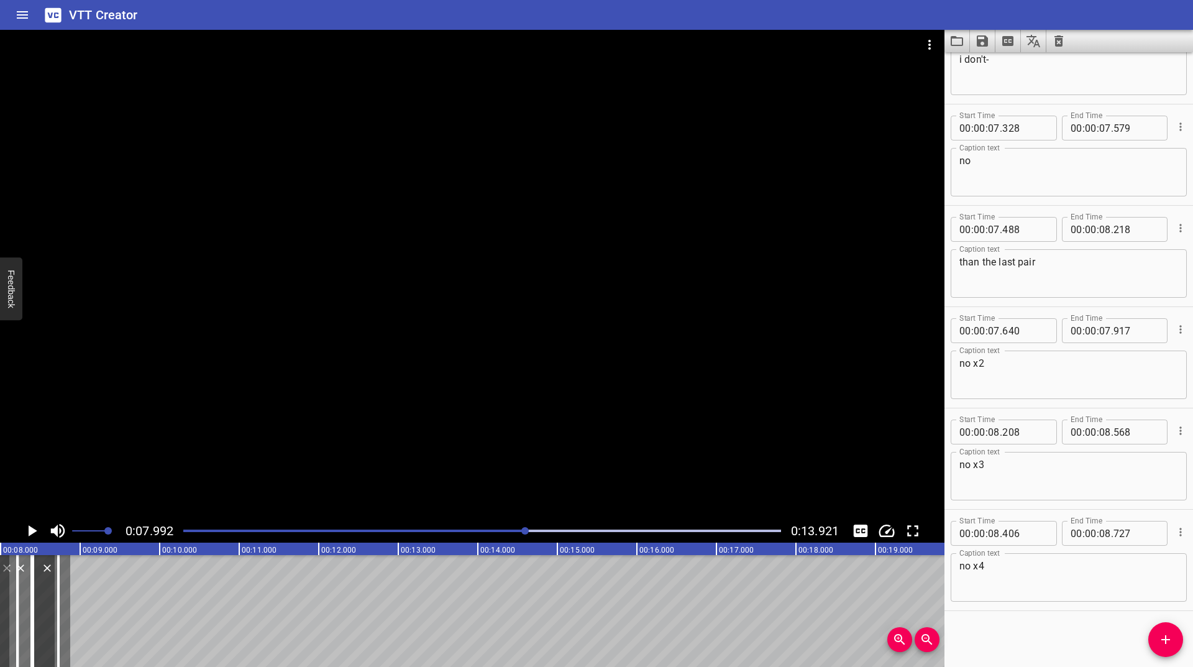
click at [29, 530] on icon "Play/Pause" at bounding box center [33, 530] width 9 height 11
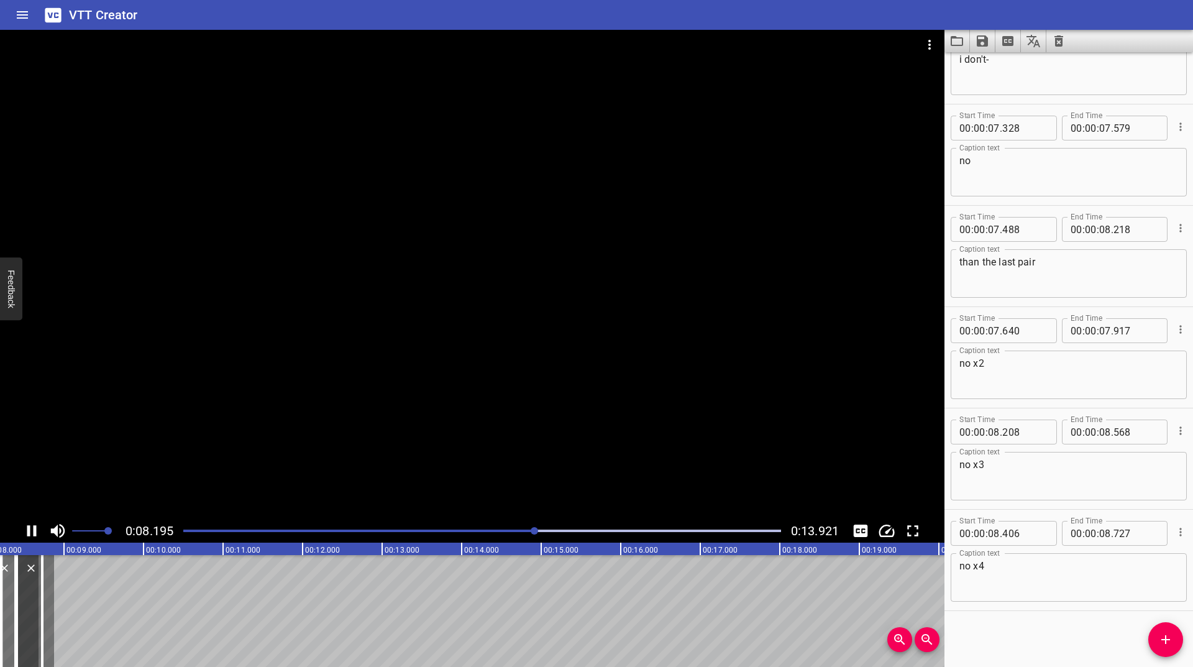
click at [29, 530] on icon "Play/Pause" at bounding box center [31, 530] width 9 height 11
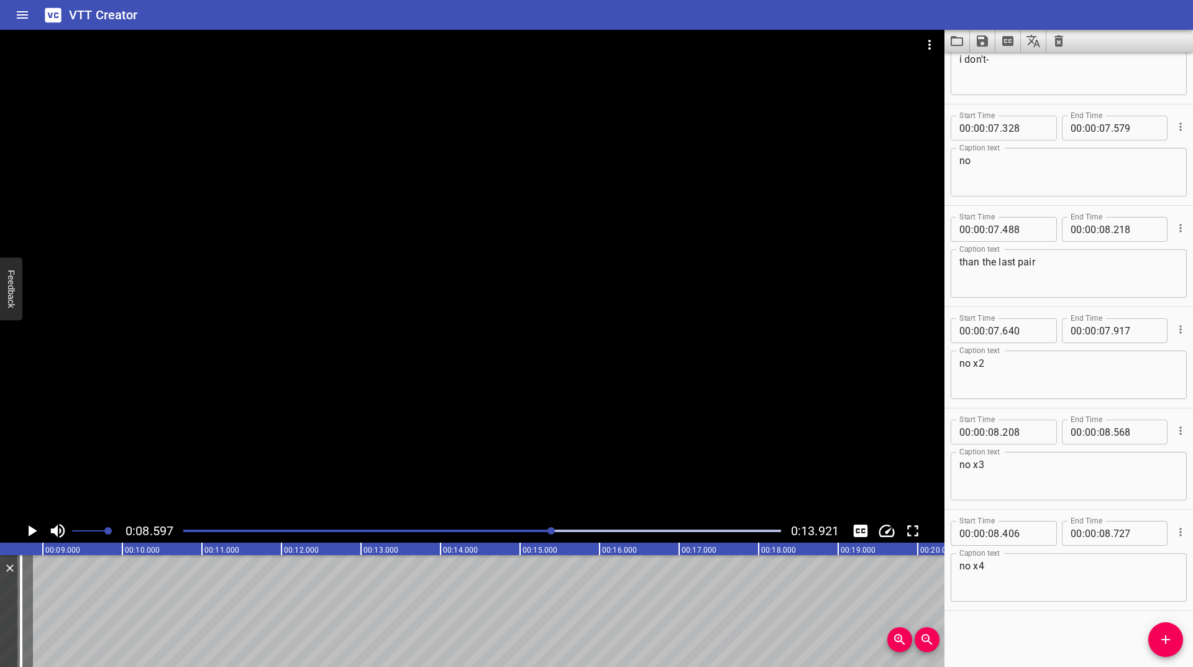
scroll to position [0, 683]
click at [2, 616] on div at bounding box center [0, 611] width 25 height 112
type input "438"
type input "758"
click at [29, 536] on icon "Play/Pause" at bounding box center [31, 530] width 19 height 19
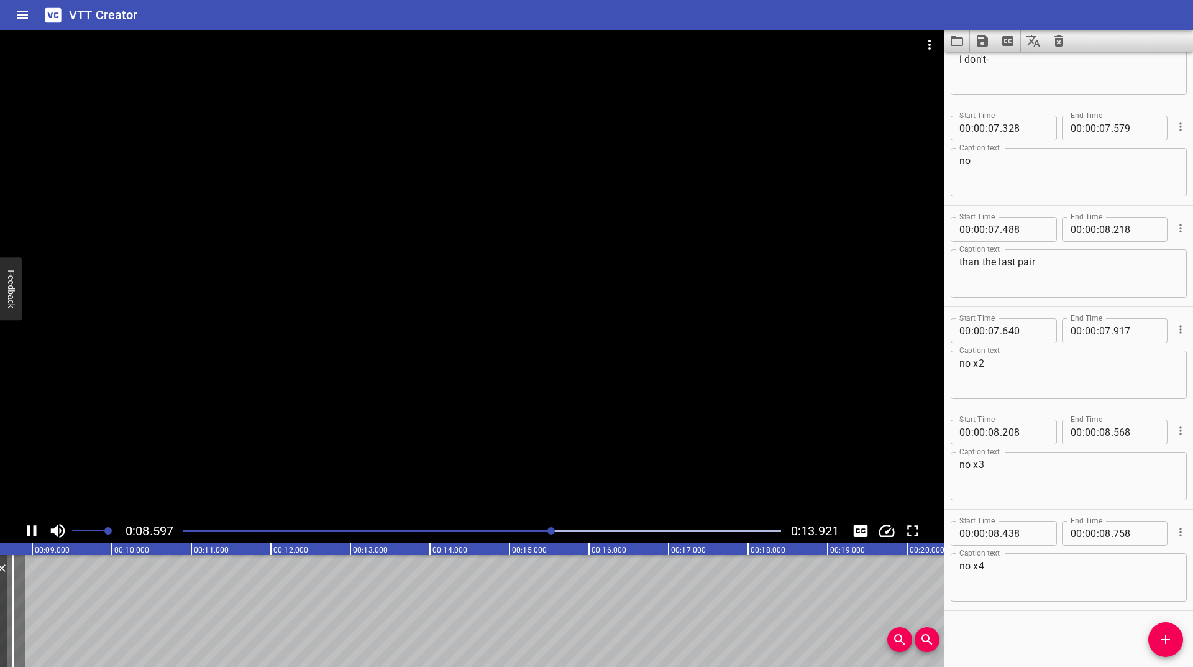
click at [29, 536] on icon "Play/Pause" at bounding box center [31, 530] width 19 height 19
click at [501, 528] on div at bounding box center [482, 530] width 613 height 17
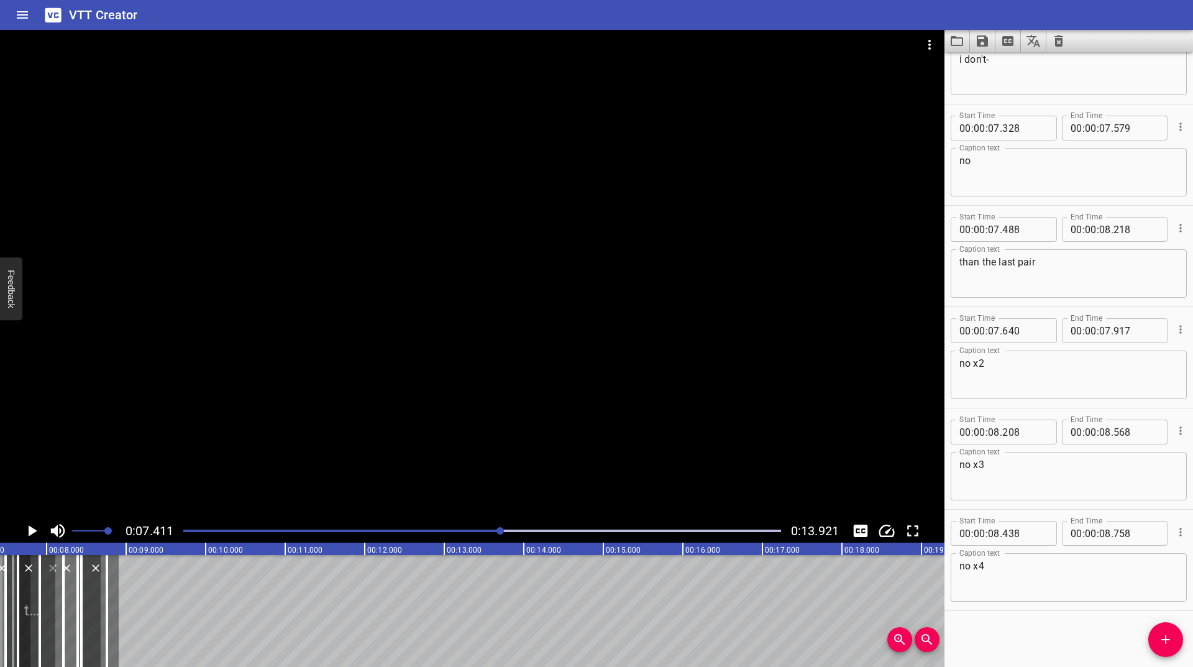
click at [30, 531] on icon "Play/Pause" at bounding box center [33, 530] width 9 height 11
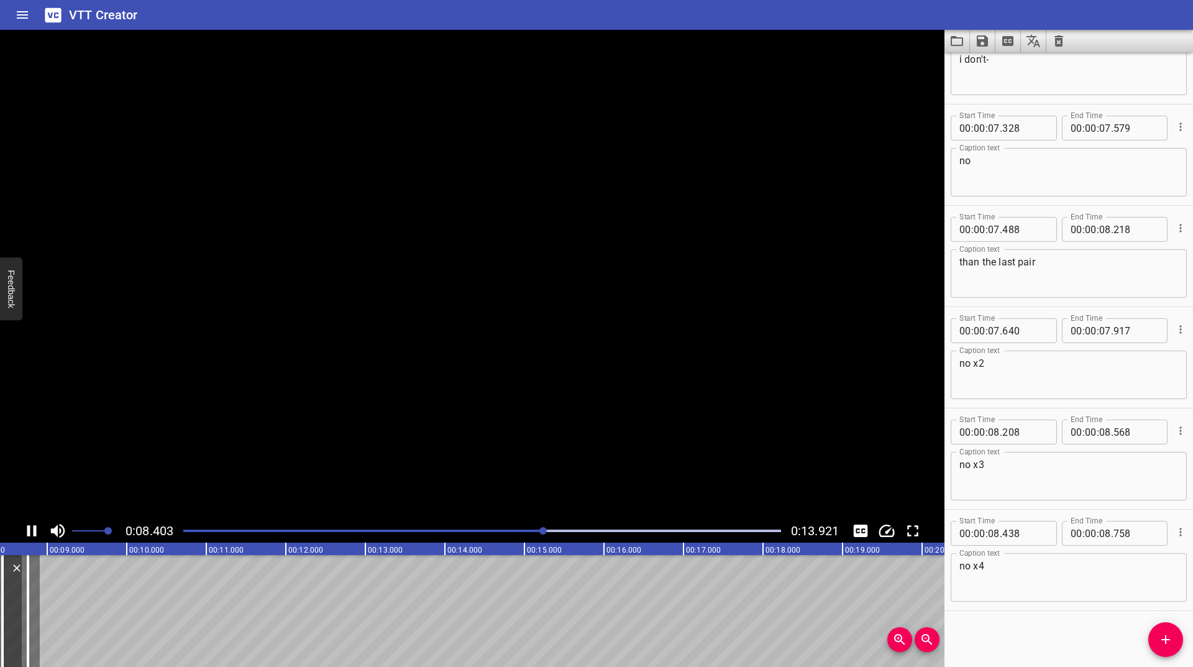
click at [30, 531] on icon "Play/Pause" at bounding box center [31, 530] width 9 height 11
drag, startPoint x: 5, startPoint y: 616, endPoint x: 17, endPoint y: 608, distance: 14.3
click at [17, 608] on div at bounding box center [14, 611] width 25 height 112
type input "586"
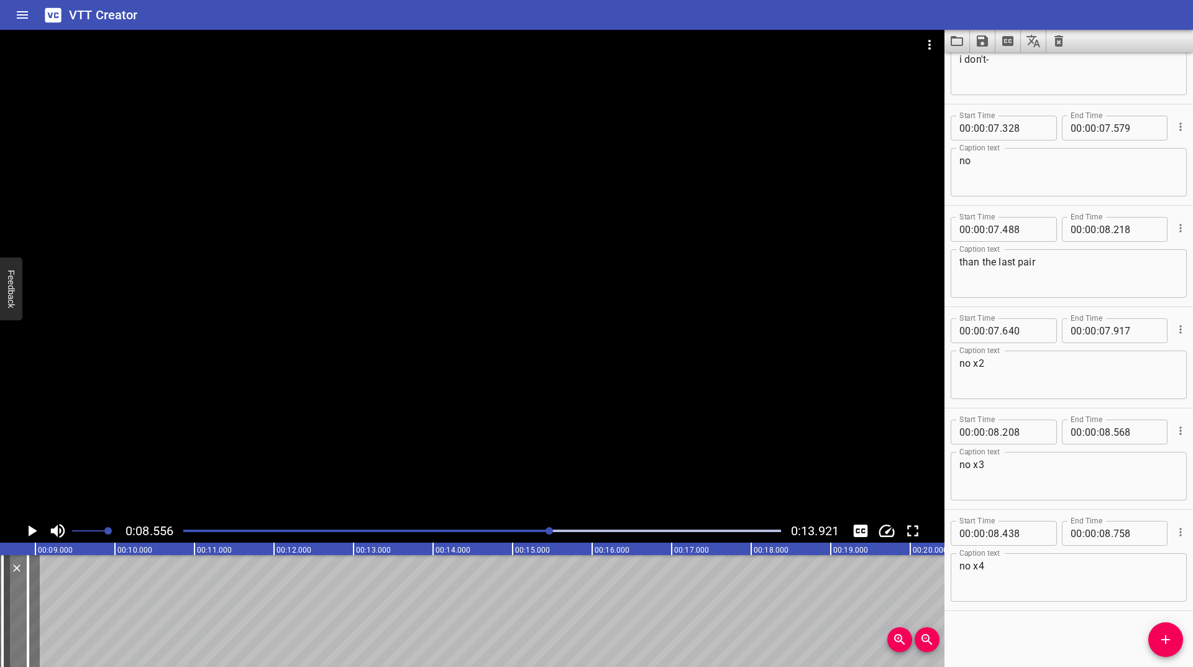
type input "906"
click at [28, 526] on icon "Play/Pause" at bounding box center [31, 530] width 19 height 19
click at [491, 526] on div at bounding box center [482, 530] width 613 height 17
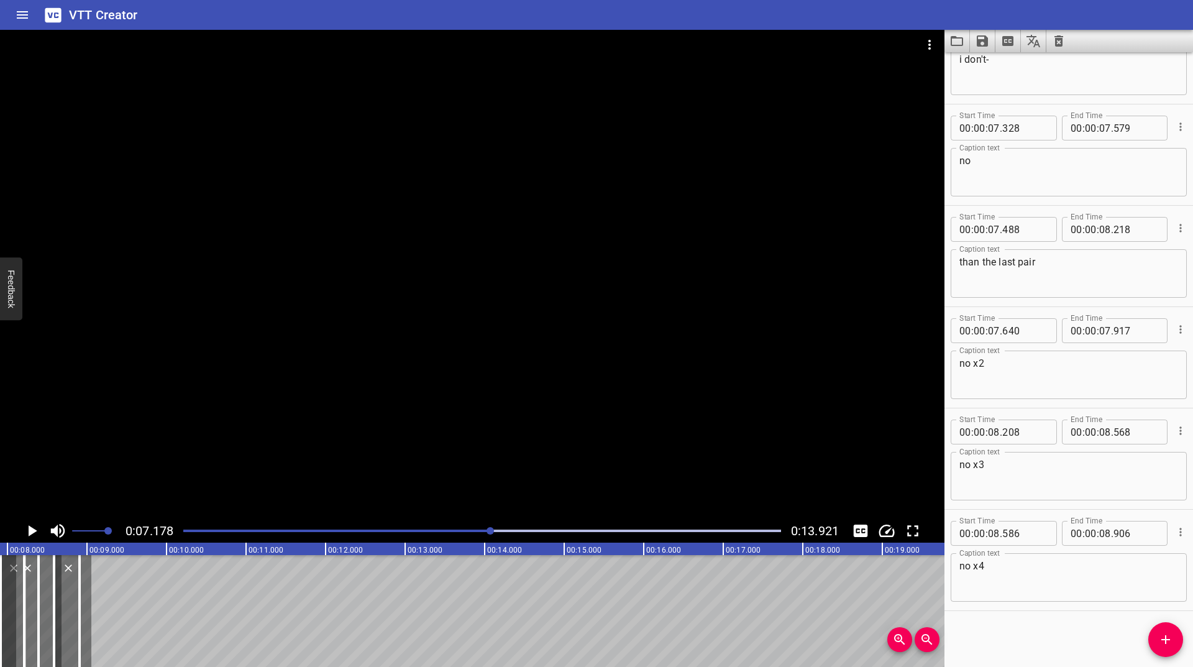
scroll to position [0, 571]
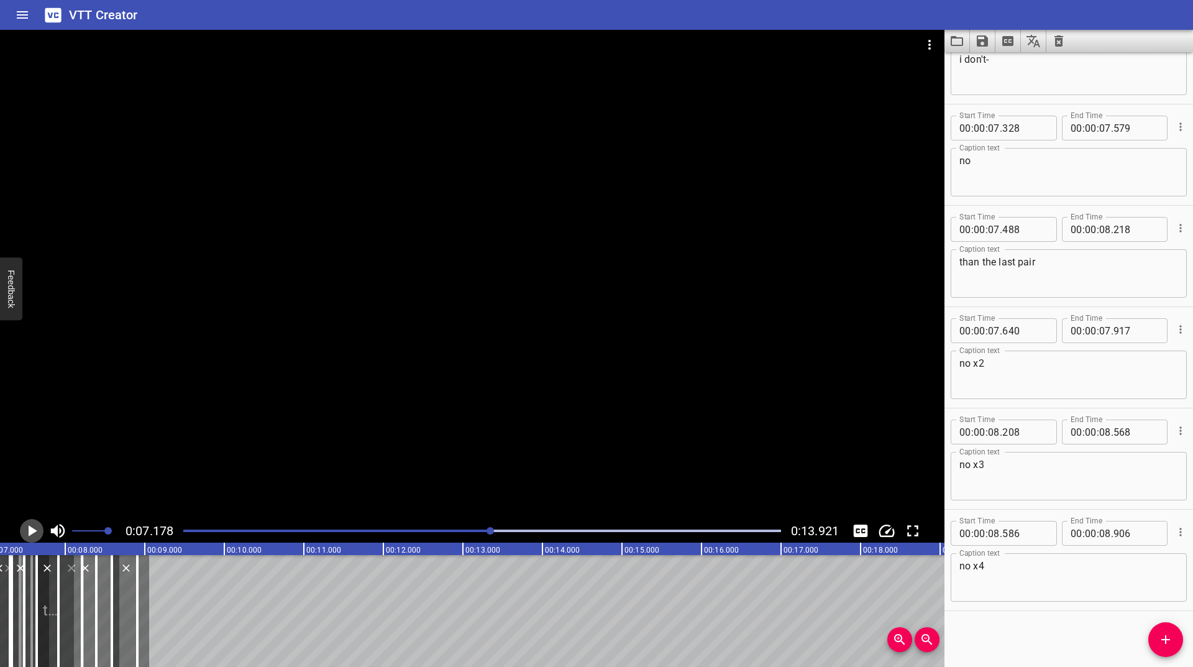
click at [33, 530] on icon "Play/Pause" at bounding box center [33, 530] width 9 height 11
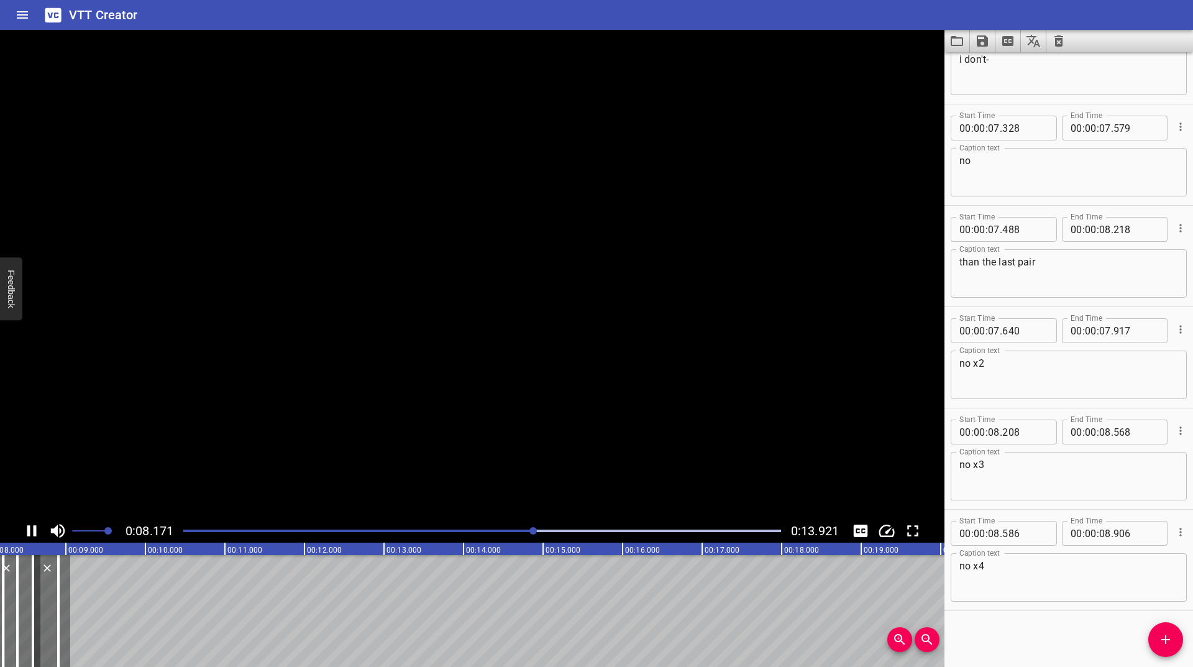
click at [32, 530] on icon "Play/Pause" at bounding box center [31, 530] width 19 height 19
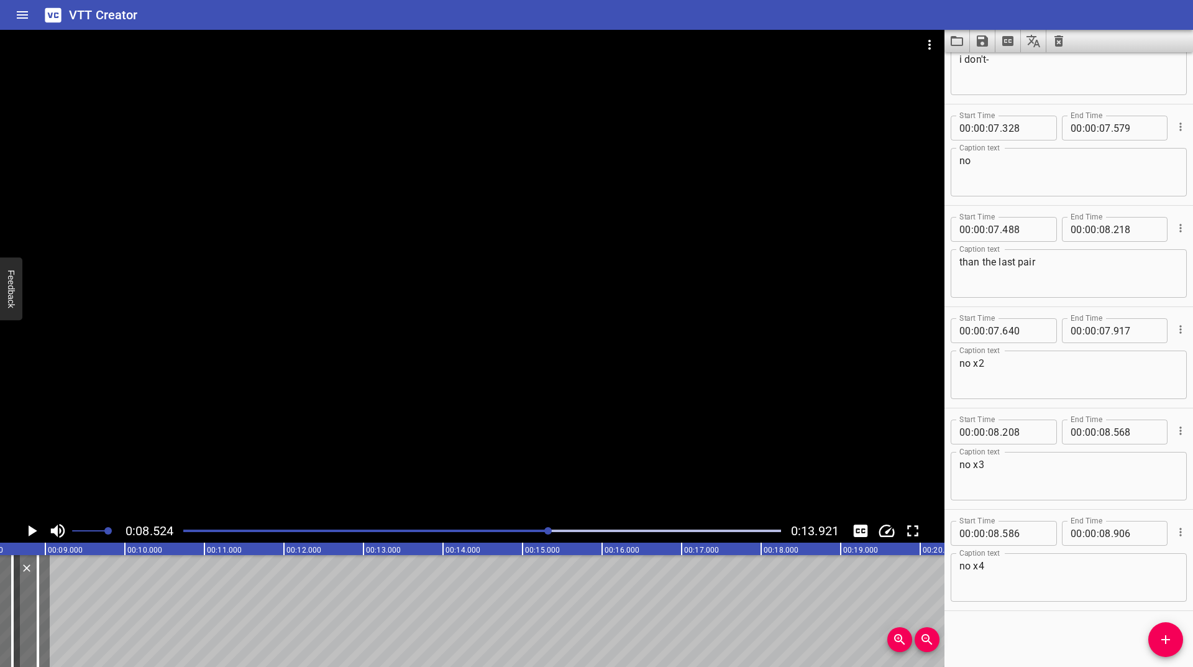
scroll to position [0, 678]
click at [903, 647] on button "Zoom In" at bounding box center [899, 639] width 25 height 25
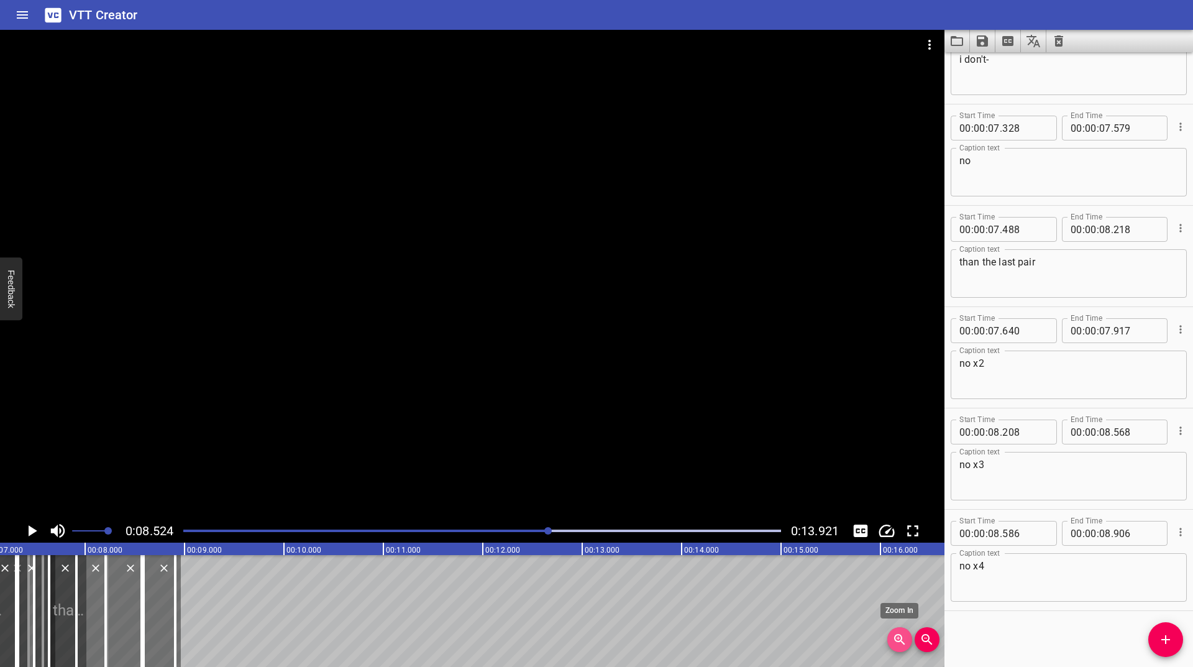
click at [903, 647] on button "Zoom In" at bounding box center [899, 639] width 25 height 25
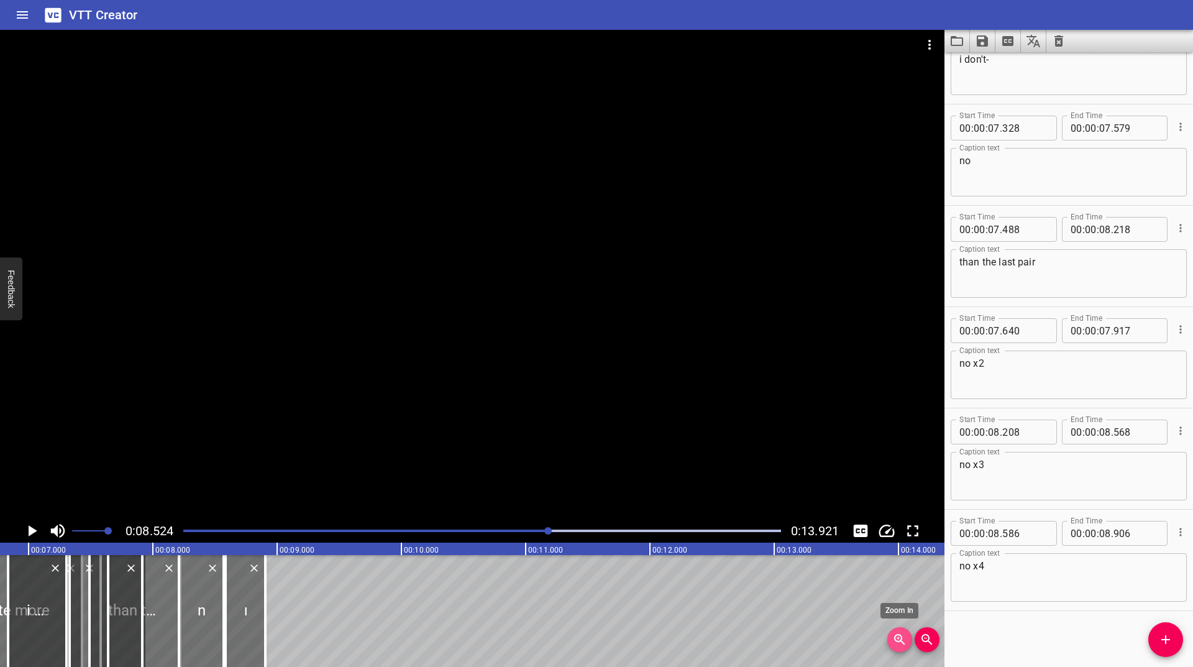
click at [903, 647] on button "Zoom In" at bounding box center [899, 639] width 25 height 25
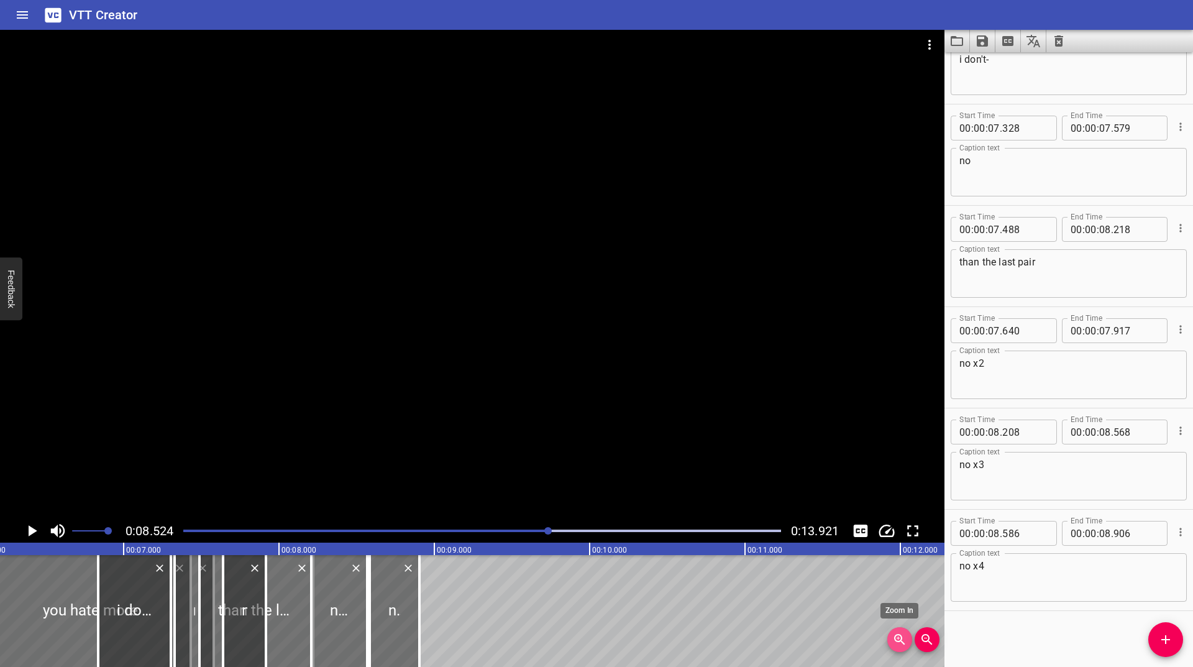
click at [903, 647] on button "Zoom In" at bounding box center [899, 639] width 25 height 25
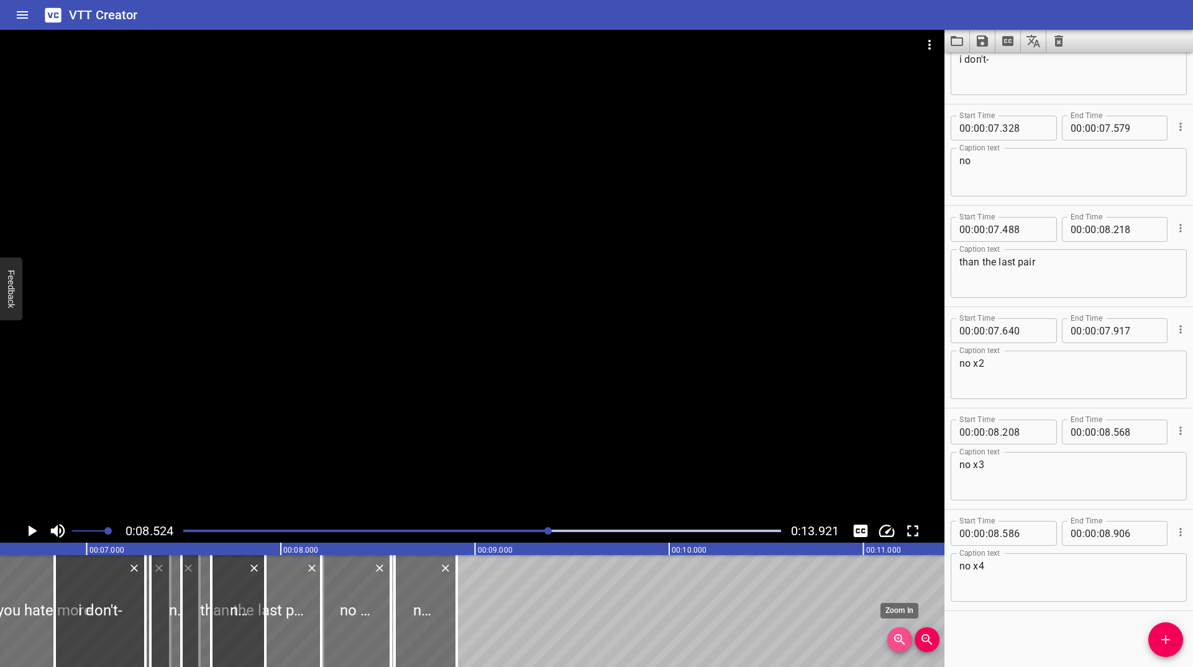
click at [903, 647] on button "Zoom In" at bounding box center [899, 639] width 25 height 25
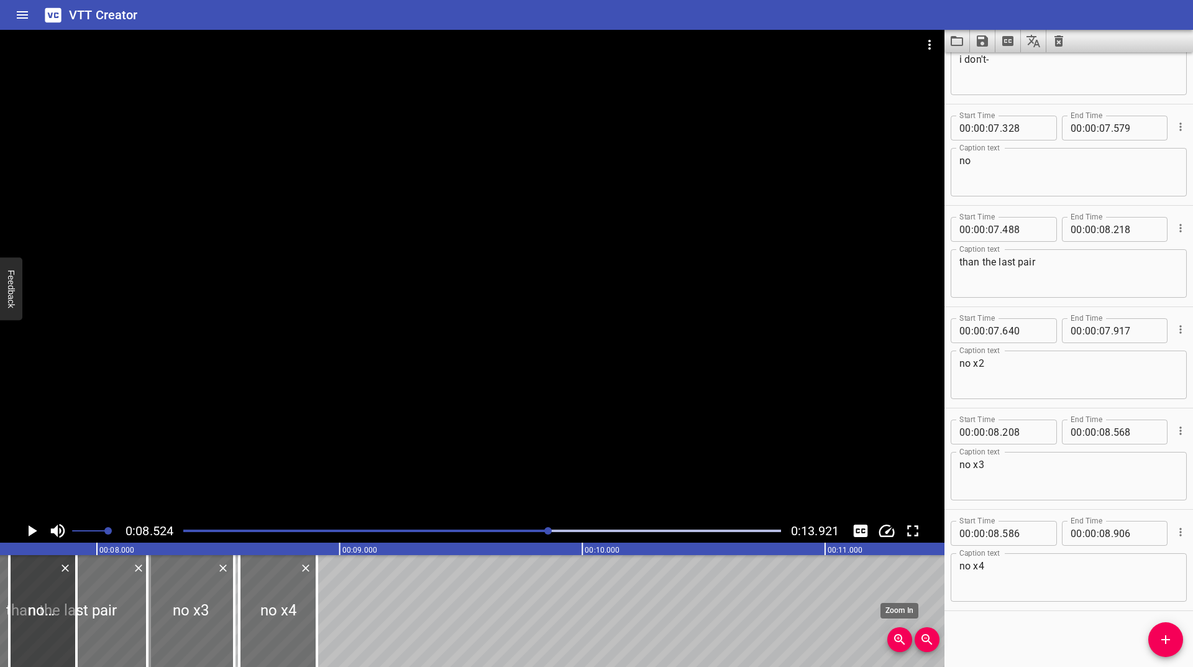
click at [903, 647] on button "Zoom In" at bounding box center [899, 639] width 25 height 25
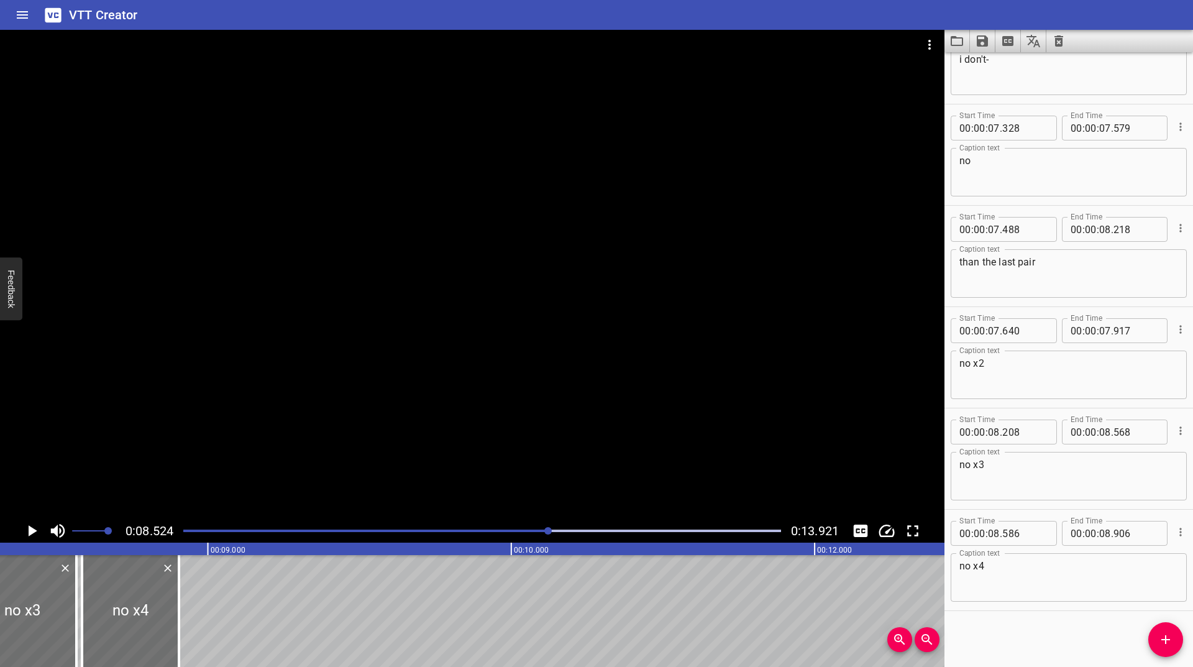
scroll to position [0, 2586]
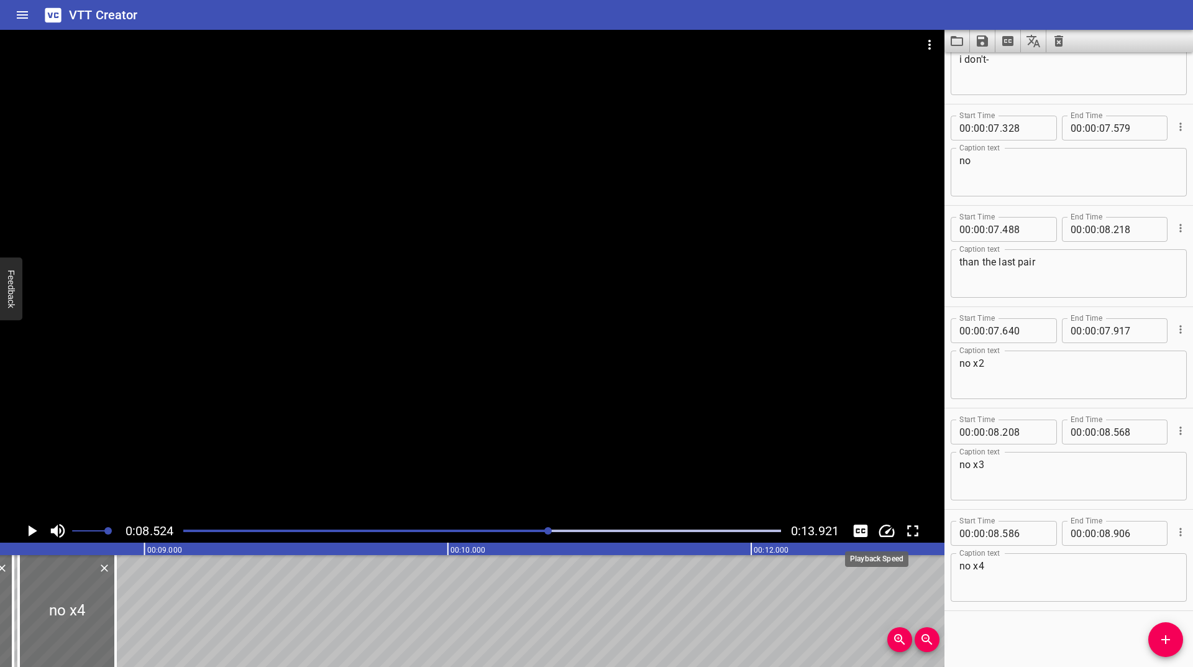
click at [888, 536] on icon "Change Playback Speed" at bounding box center [887, 530] width 16 height 12
click at [888, 467] on li "0.25x" at bounding box center [896, 471] width 42 height 20
click at [476, 528] on div at bounding box center [482, 530] width 613 height 17
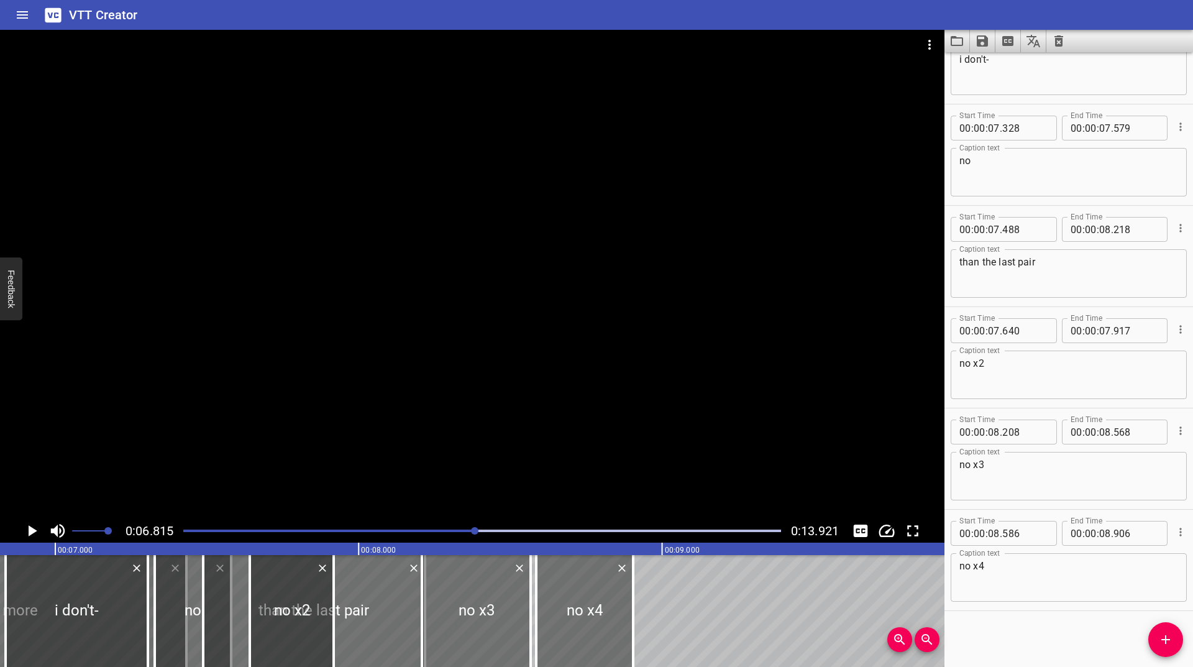
scroll to position [0, 2068]
click at [36, 531] on icon "Play/Pause" at bounding box center [33, 530] width 9 height 11
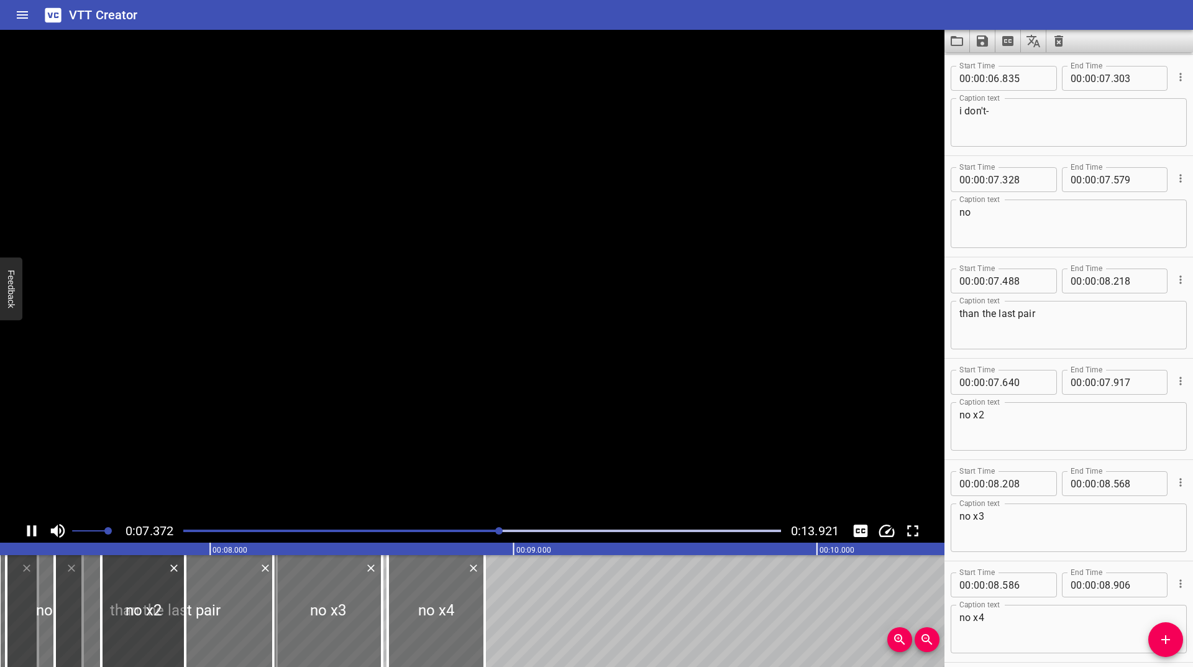
scroll to position [963, 0]
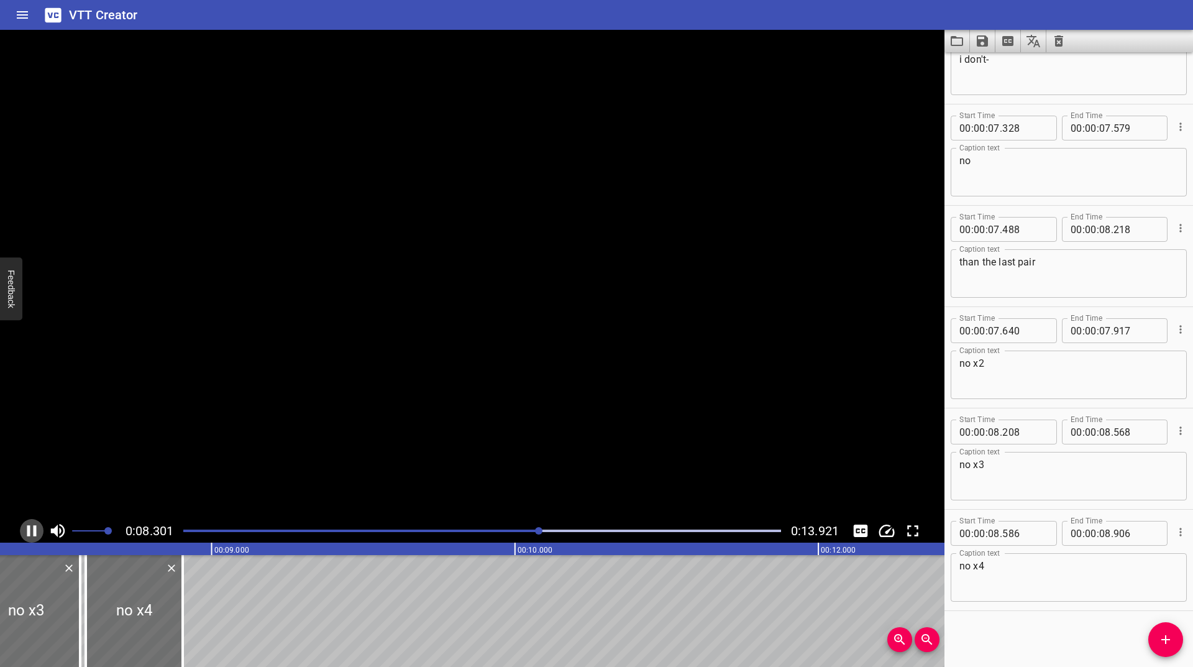
click at [36, 531] on icon "Play/Pause" at bounding box center [31, 530] width 9 height 11
click at [66, 621] on div at bounding box center [72, 611] width 12 height 112
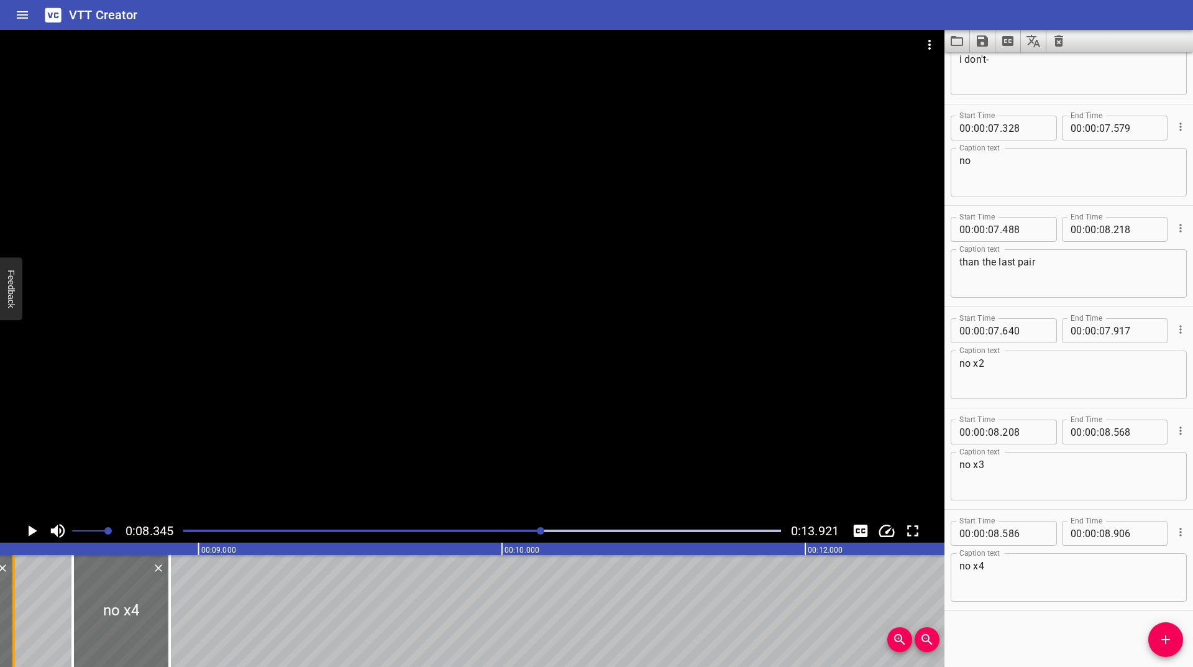
drag, startPoint x: 65, startPoint y: 621, endPoint x: 12, endPoint y: 628, distance: 53.9
click at [12, 628] on div at bounding box center [13, 611] width 12 height 112
type input "391"
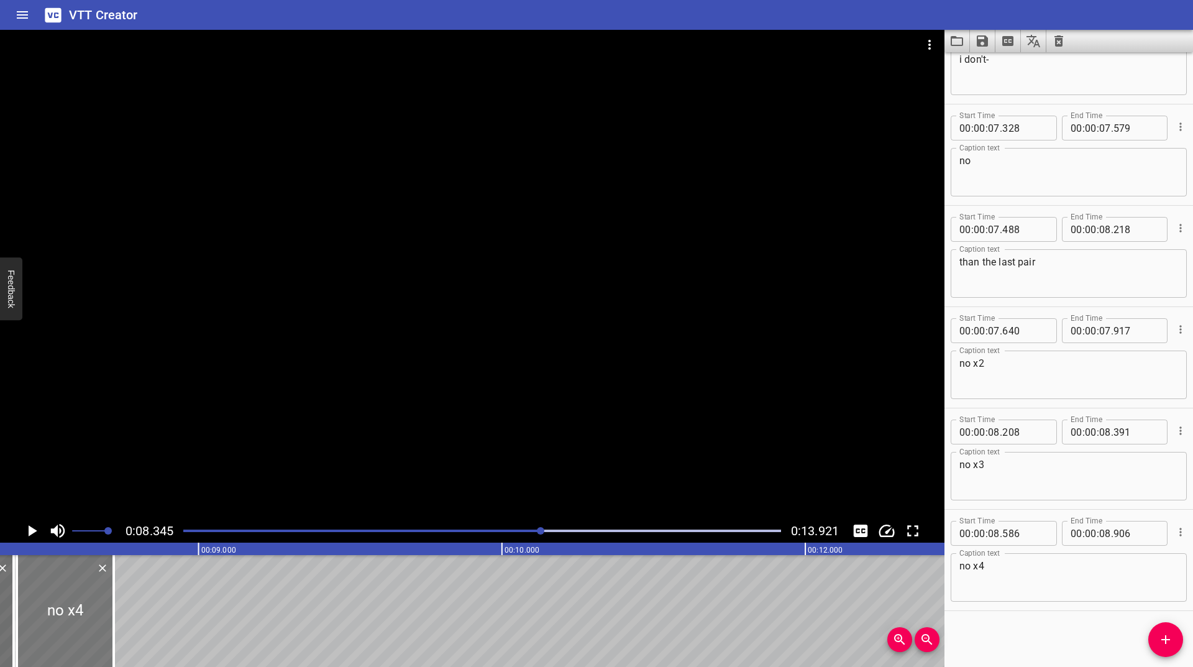
drag, startPoint x: 144, startPoint y: 608, endPoint x: 88, endPoint y: 616, distance: 56.5
click at [88, 616] on div at bounding box center [65, 611] width 97 height 112
type input "402"
click at [31, 529] on icon "Play/Pause" at bounding box center [33, 530] width 9 height 11
click at [31, 529] on icon "Play/Pause" at bounding box center [31, 530] width 19 height 19
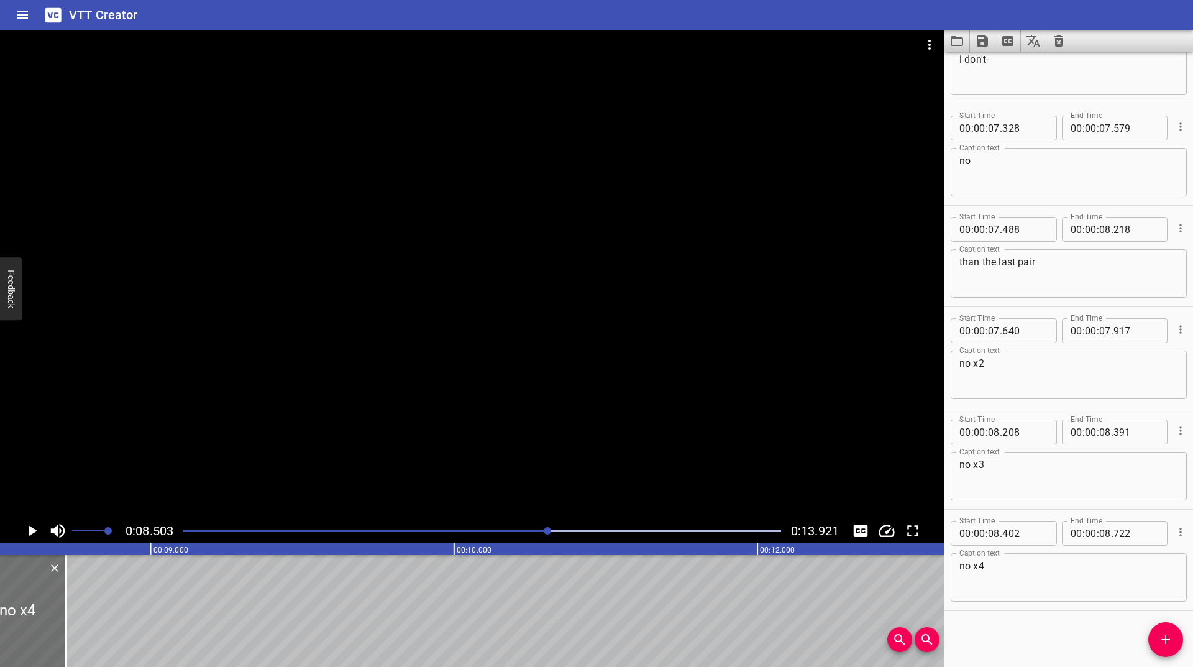
click at [31, 529] on icon "Play/Pause" at bounding box center [33, 530] width 9 height 11
click at [31, 529] on icon "Play/Pause" at bounding box center [31, 530] width 19 height 19
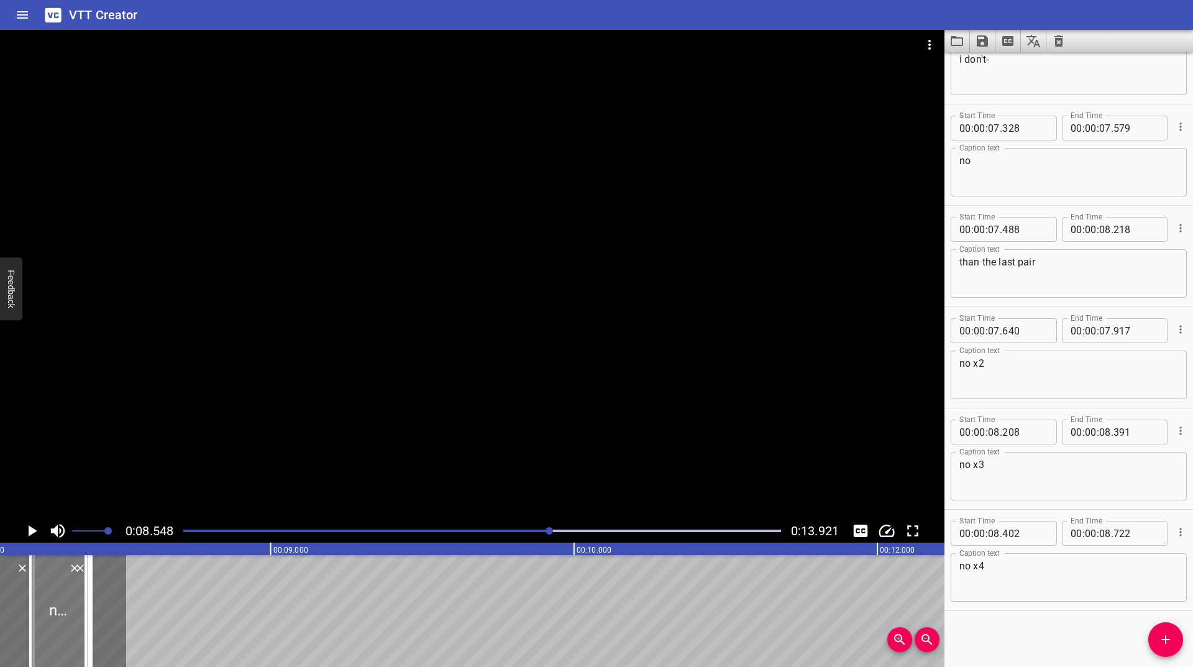
scroll to position [0, 2455]
drag, startPoint x: 48, startPoint y: 600, endPoint x: 144, endPoint y: 616, distance: 97.7
click at [144, 616] on div at bounding box center [148, 611] width 12 height 112
type input "585"
click at [35, 533] on icon "Play/Pause" at bounding box center [31, 530] width 19 height 19
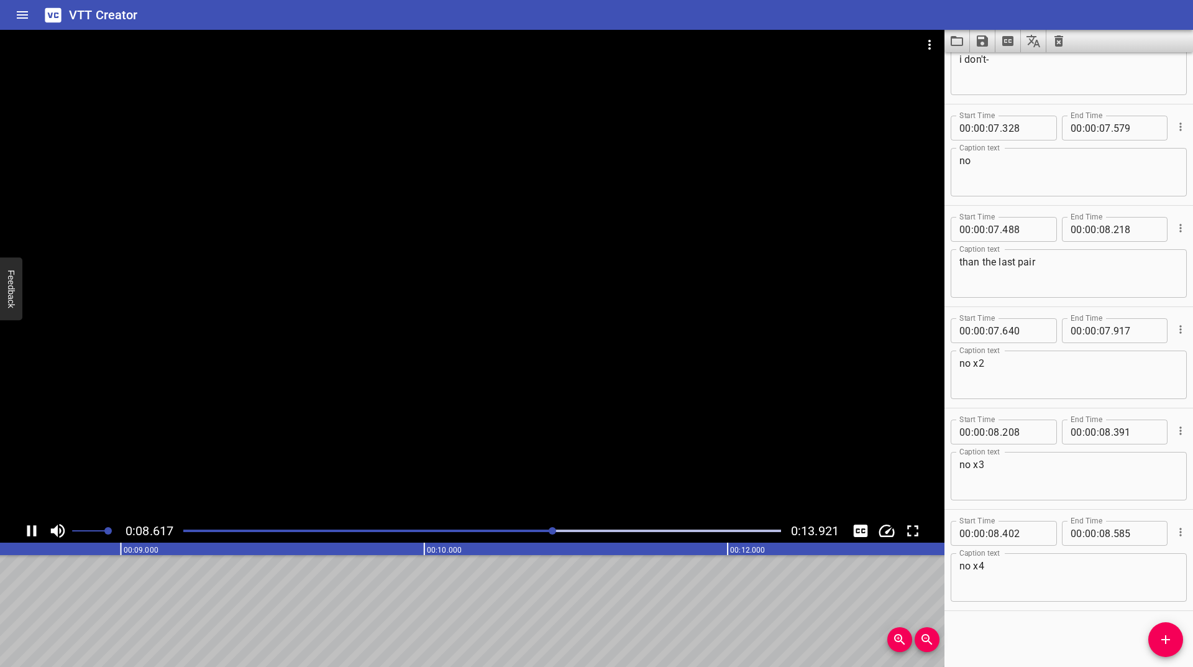
click at [35, 533] on icon "Play/Pause" at bounding box center [31, 530] width 9 height 11
drag, startPoint x: 1158, startPoint y: 635, endPoint x: 1107, endPoint y: 577, distance: 77.0
click at [1158, 635] on span "Add Cue" at bounding box center [1165, 639] width 35 height 15
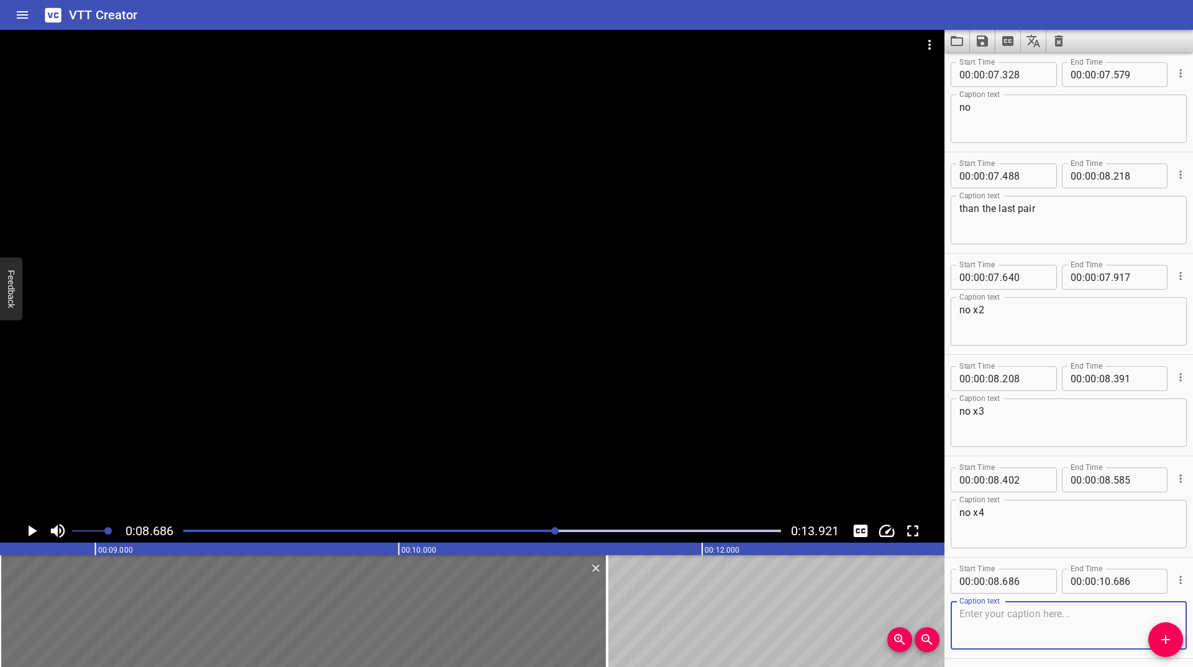
scroll to position [1064, 0]
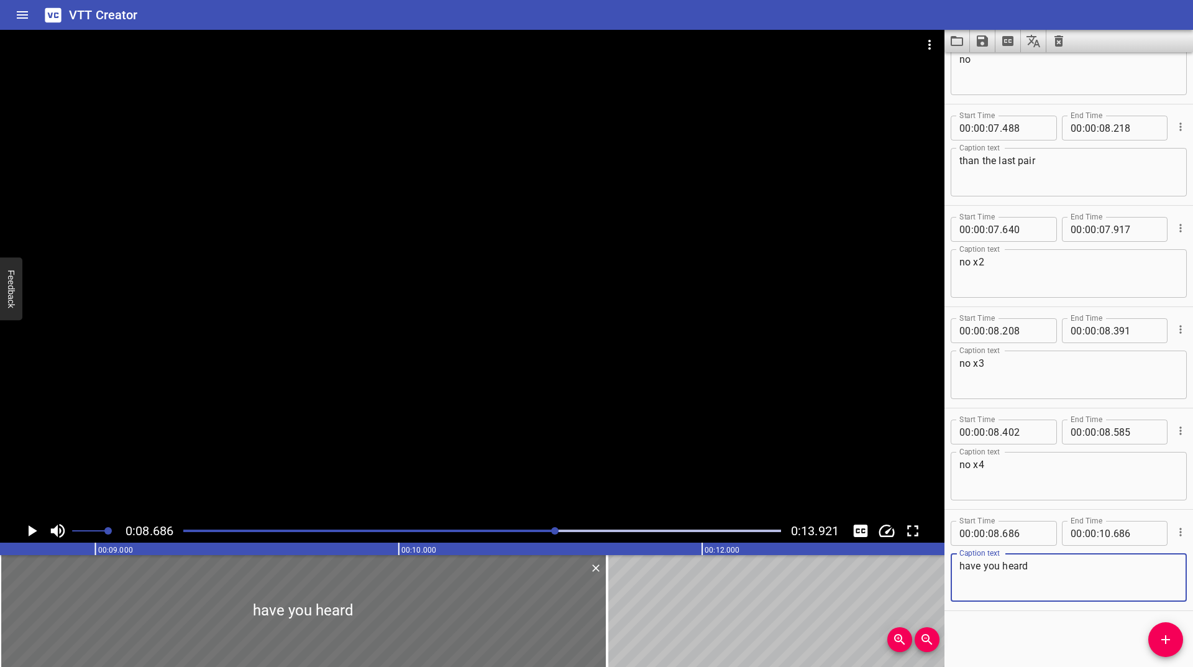
type textarea "have you heard"
click at [887, 532] on icon "Change Playback Speed" at bounding box center [887, 530] width 16 height 12
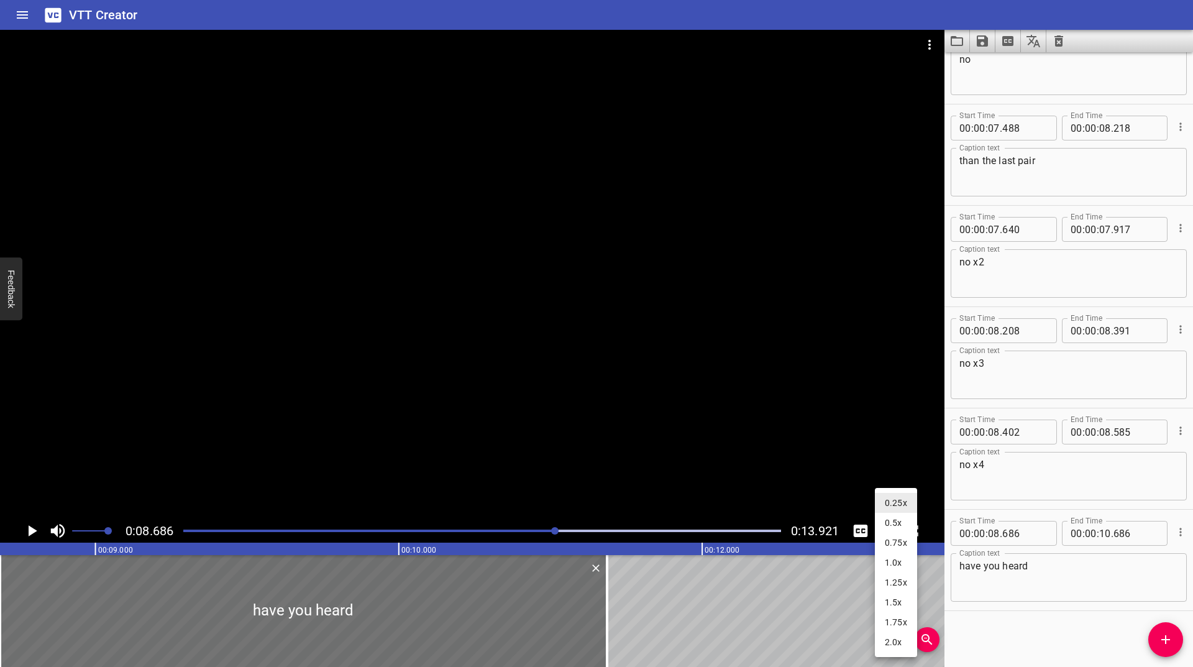
click at [899, 554] on li "1.0x" at bounding box center [896, 562] width 42 height 20
click at [888, 535] on icon "Change Playback Speed" at bounding box center [886, 530] width 19 height 19
click at [900, 534] on li "1.0x" at bounding box center [896, 531] width 42 height 20
click at [29, 524] on icon "Play/Pause" at bounding box center [31, 530] width 19 height 19
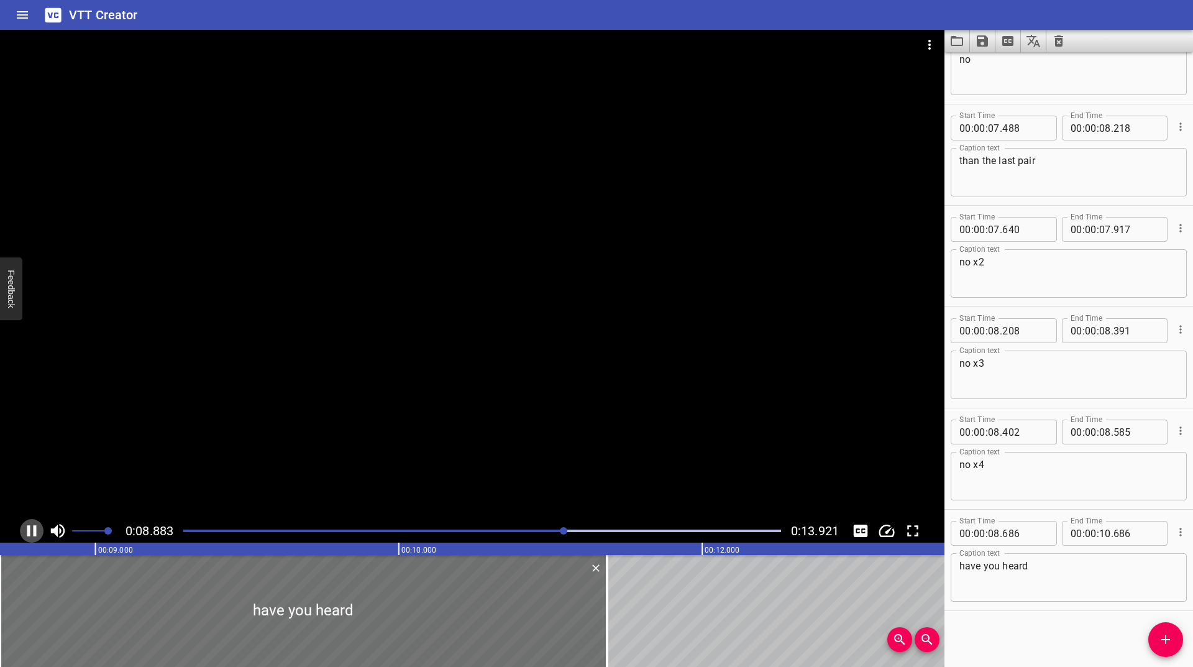
scroll to position [0, 2710]
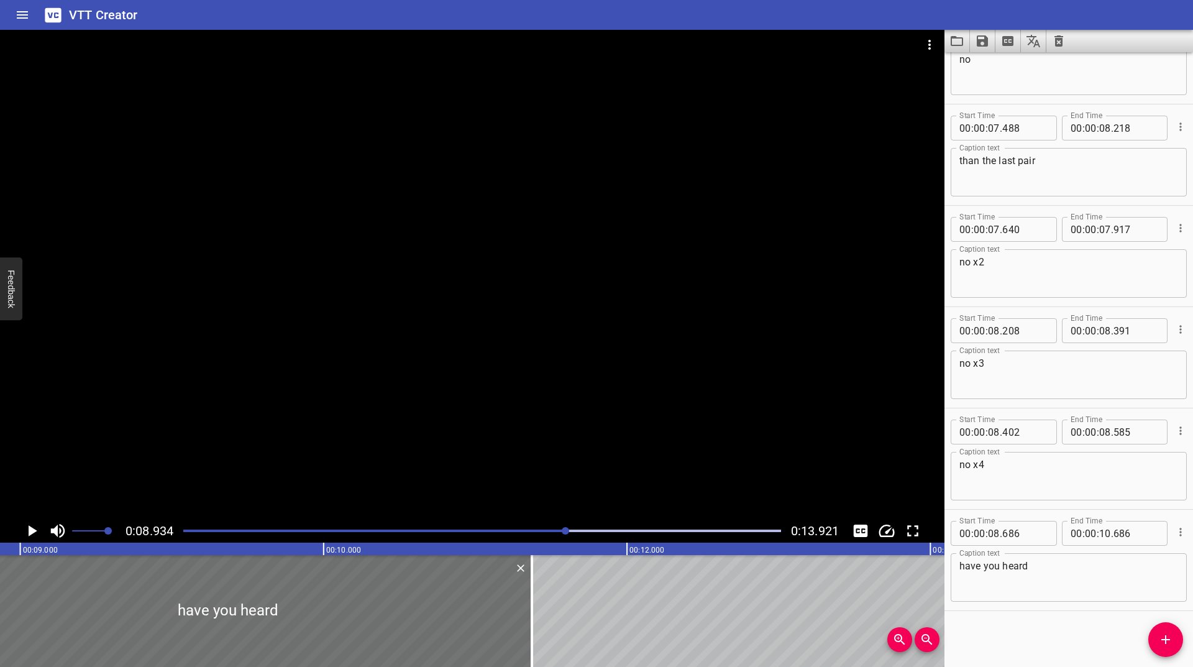
click at [30, 532] on icon "Play/Pause" at bounding box center [33, 530] width 9 height 11
click at [29, 532] on icon "Play/Pause" at bounding box center [31, 530] width 9 height 11
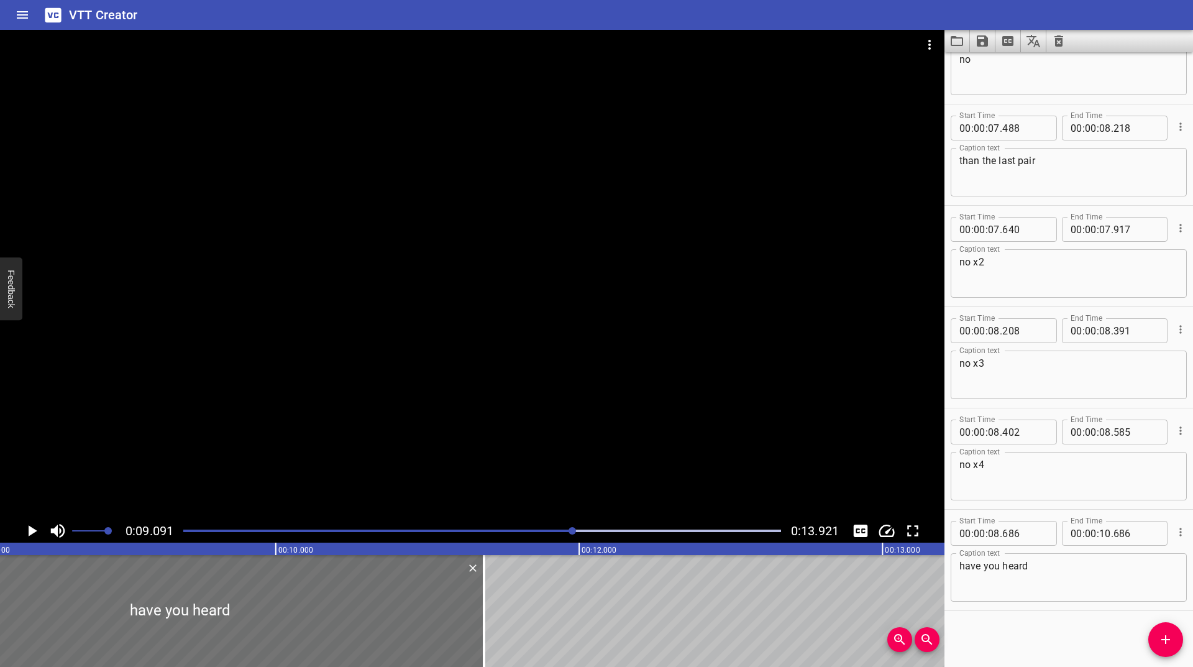
click at [921, 641] on icon "Zoom Out" at bounding box center [927, 639] width 15 height 15
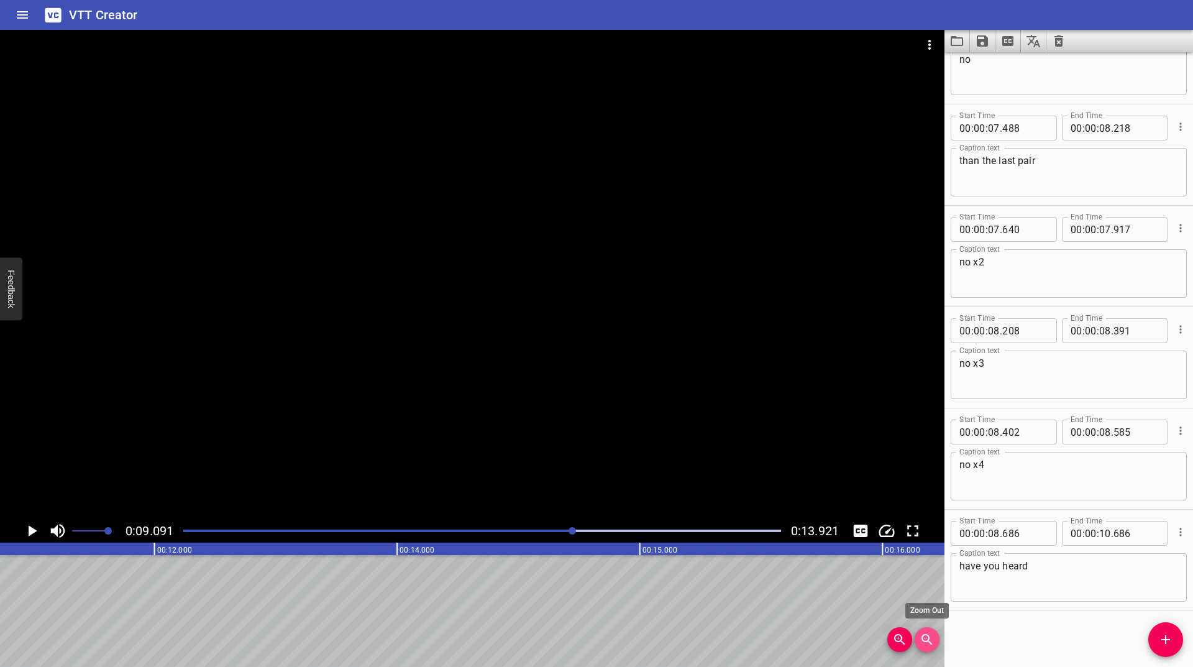
click at [921, 641] on icon "Zoom Out" at bounding box center [927, 639] width 15 height 15
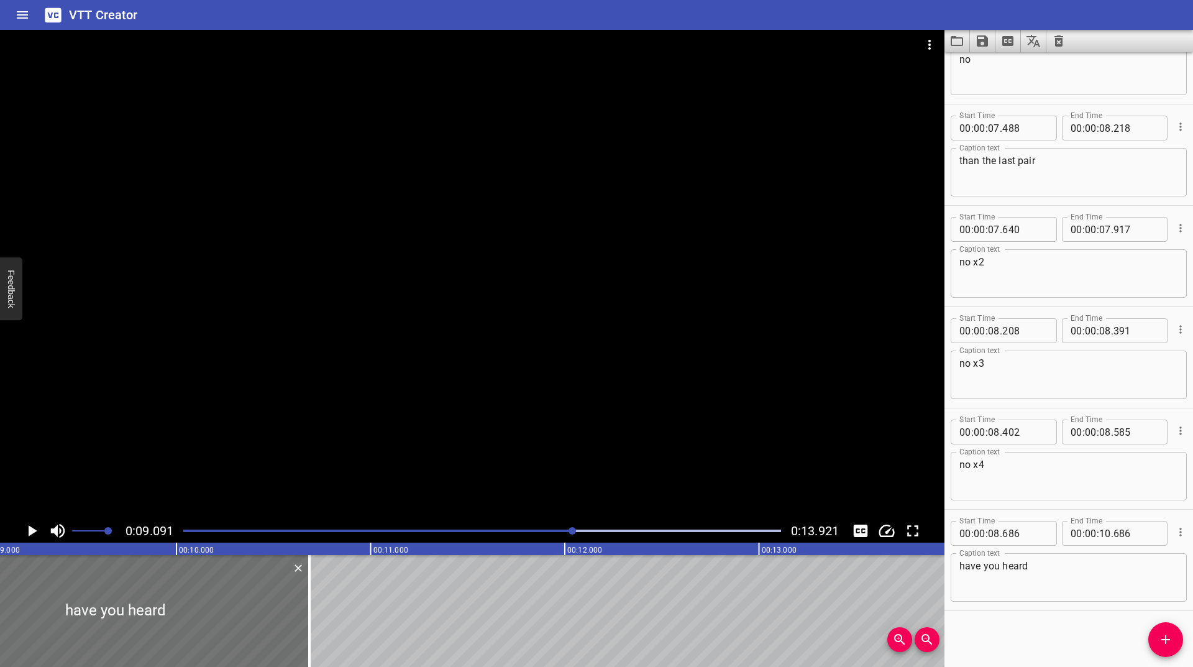
click at [548, 531] on div "Play progress" at bounding box center [275, 530] width 598 height 2
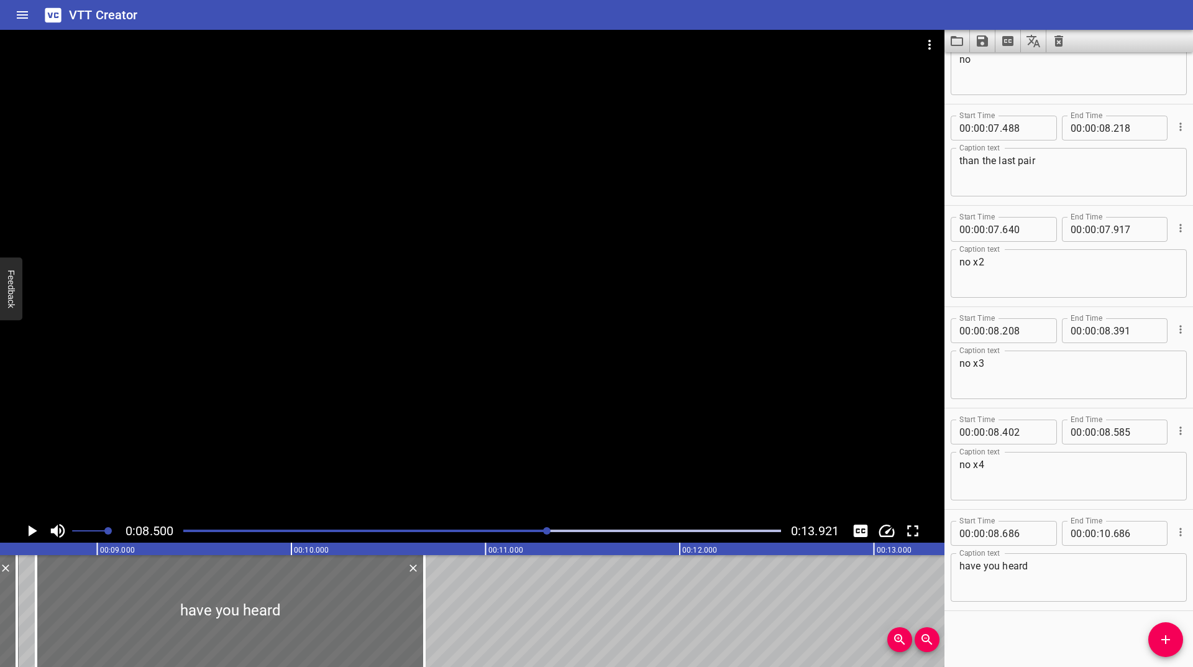
click at [32, 530] on icon "Play/Pause" at bounding box center [33, 530] width 9 height 11
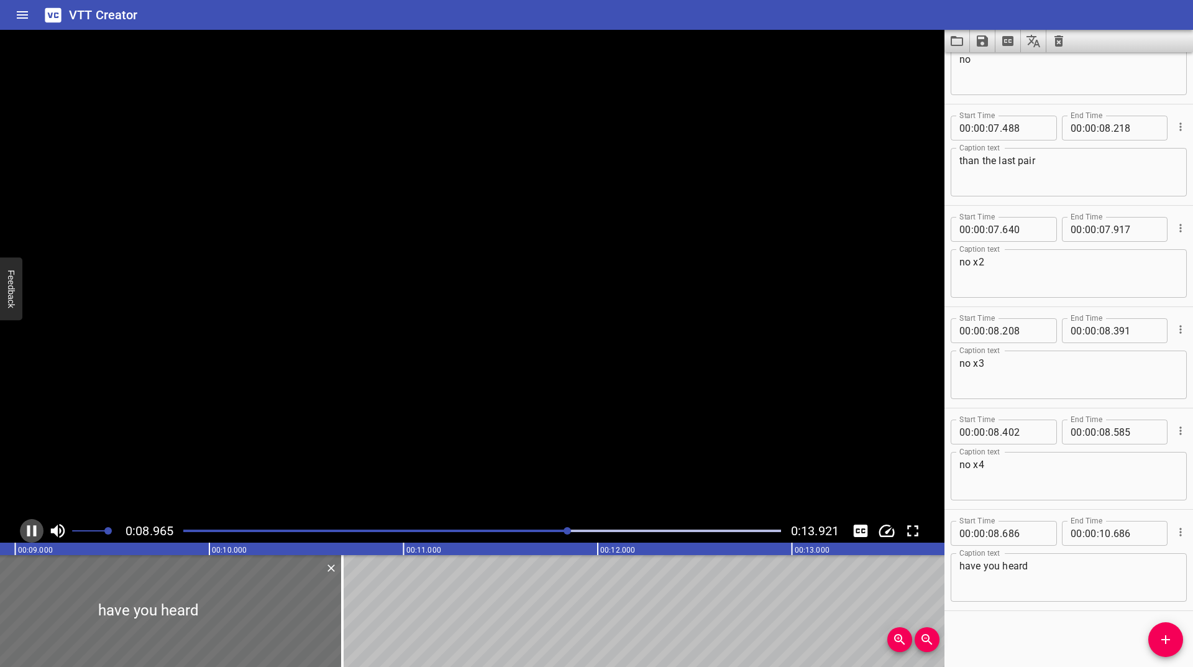
click at [32, 530] on icon "Play/Pause" at bounding box center [31, 530] width 19 height 19
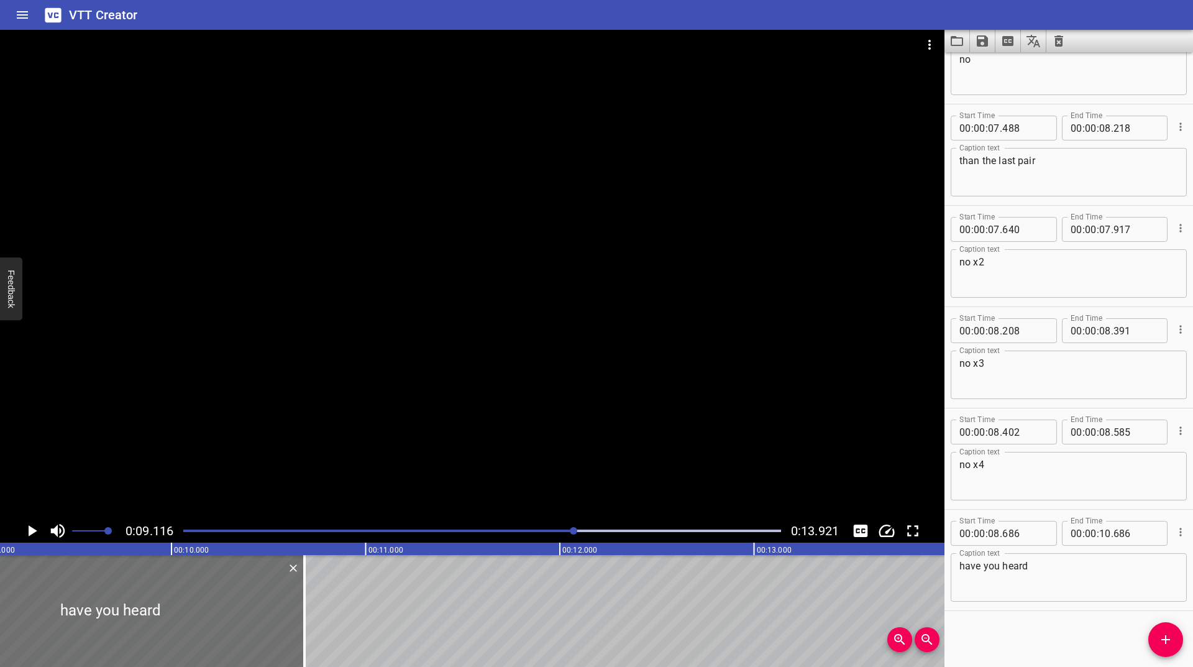
click at [545, 532] on div at bounding box center [482, 530] width 613 height 17
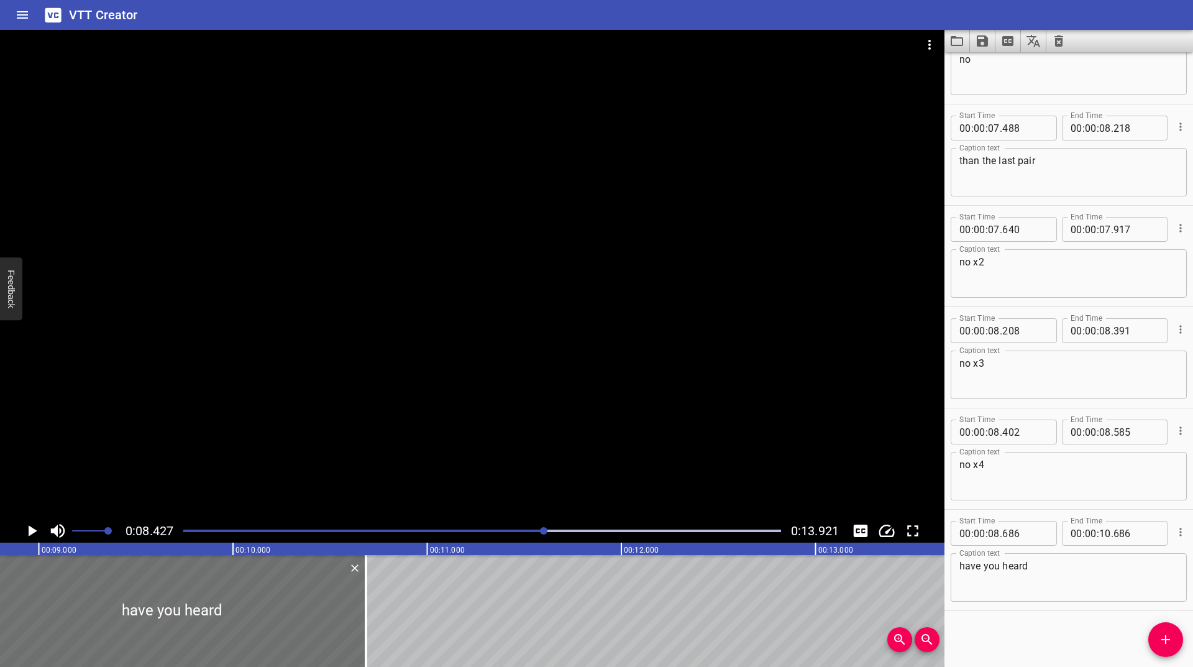
scroll to position [0, 1637]
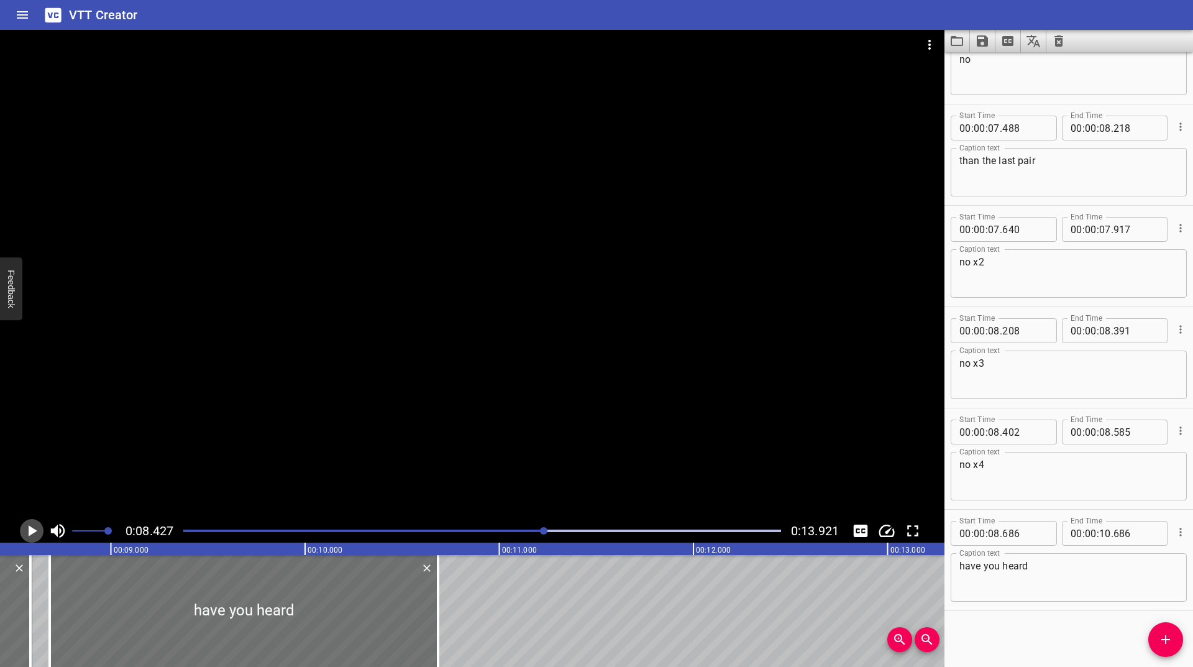
click at [27, 534] on icon "Play/Pause" at bounding box center [31, 530] width 19 height 19
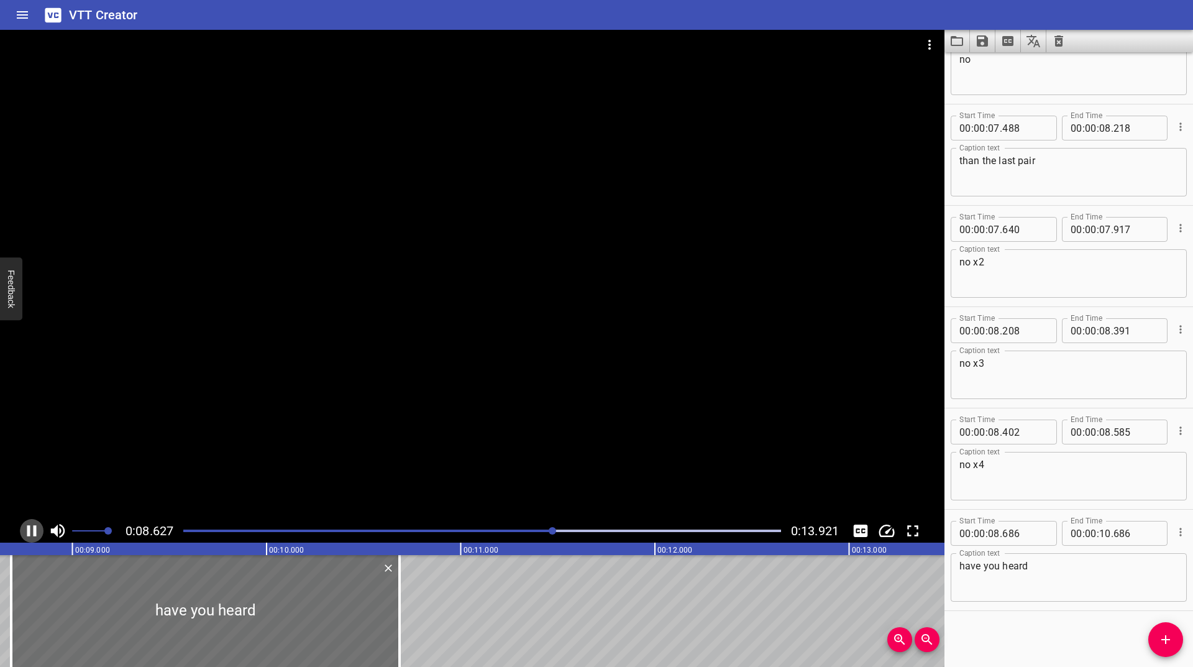
click at [27, 534] on icon "Play/Pause" at bounding box center [31, 530] width 19 height 19
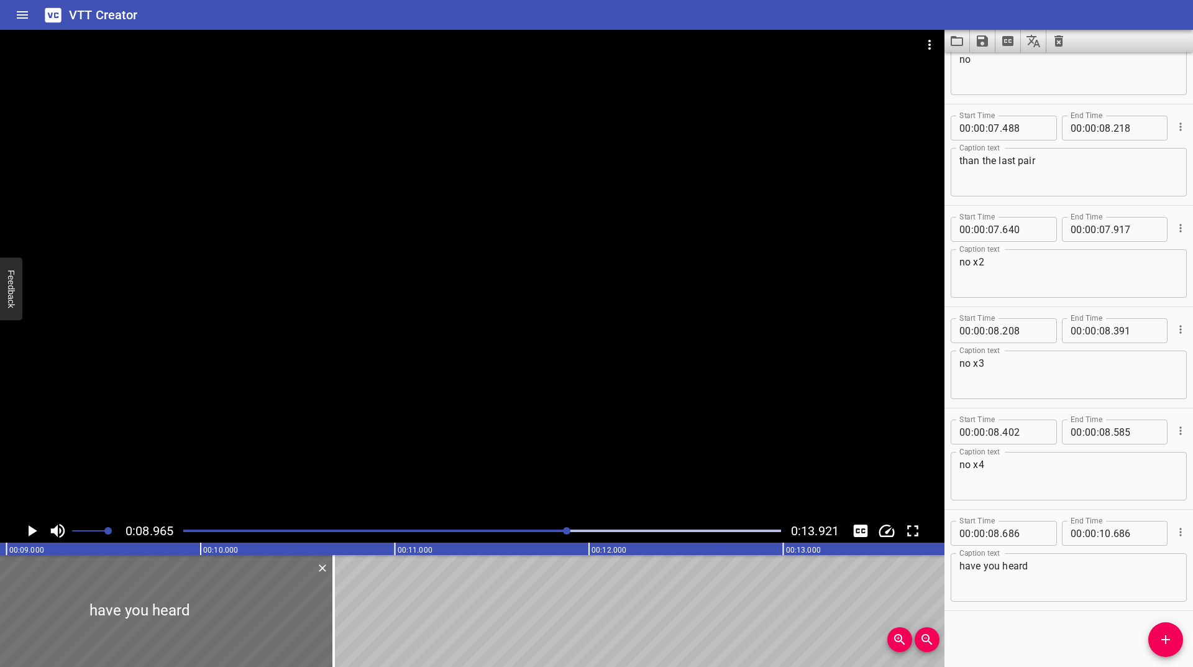
click at [27, 534] on icon "Play/Pause" at bounding box center [31, 530] width 19 height 19
click at [527, 534] on div at bounding box center [482, 530] width 613 height 17
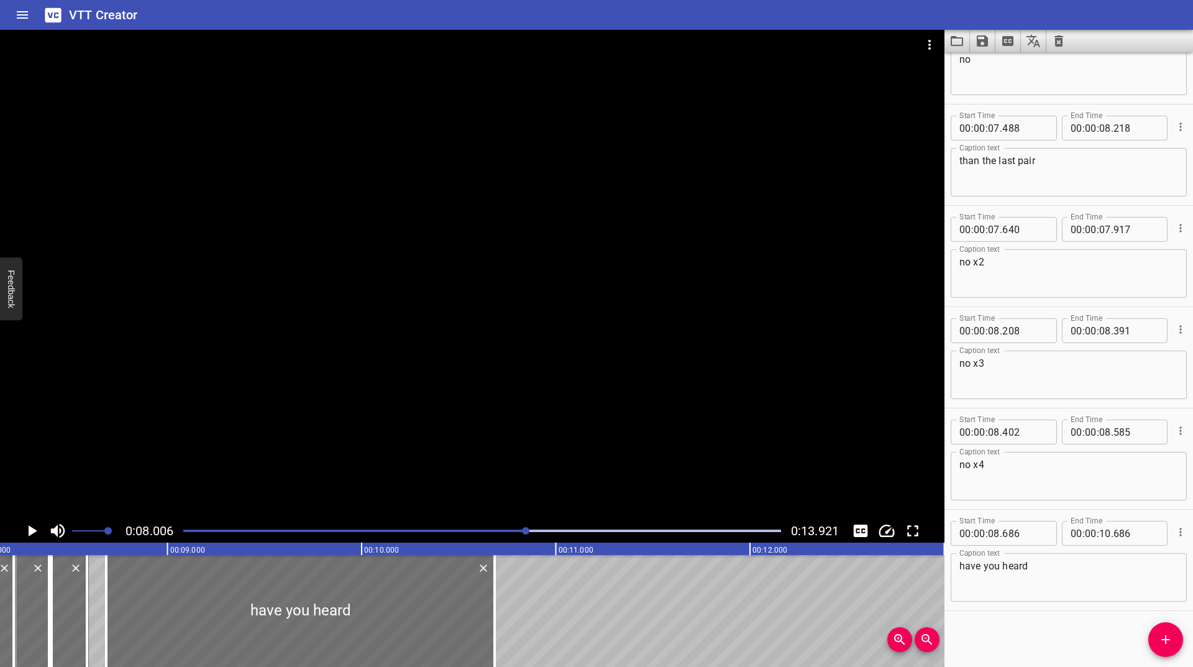
scroll to position [0, 1555]
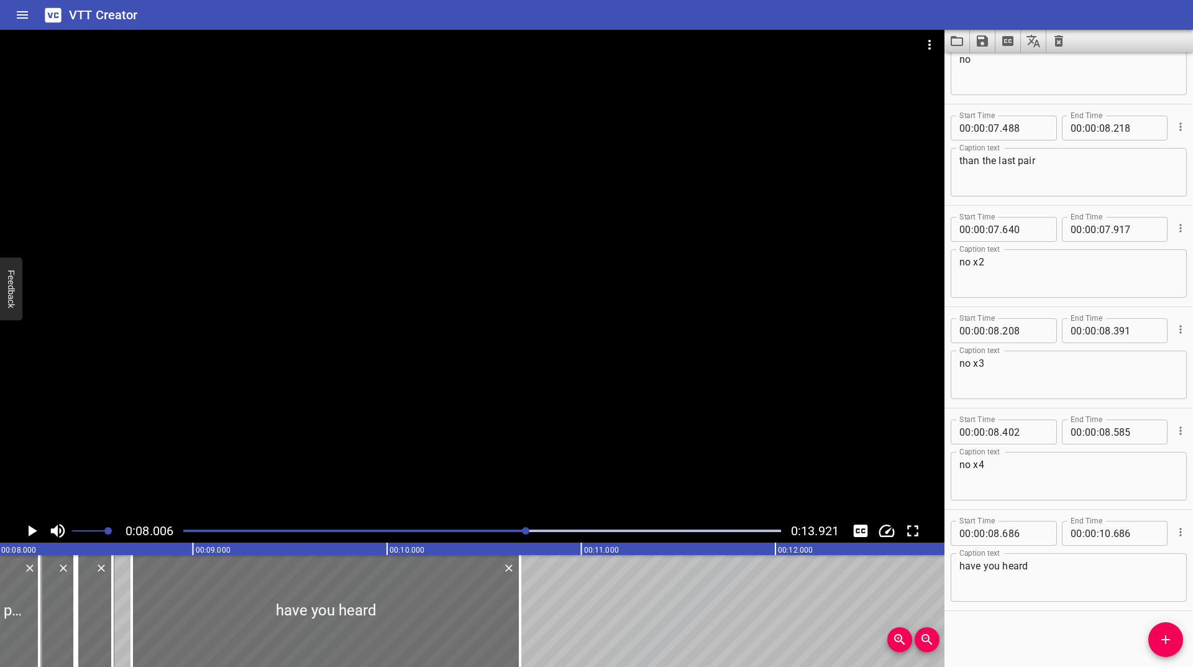
click at [30, 532] on icon "Play/Pause" at bounding box center [33, 530] width 9 height 11
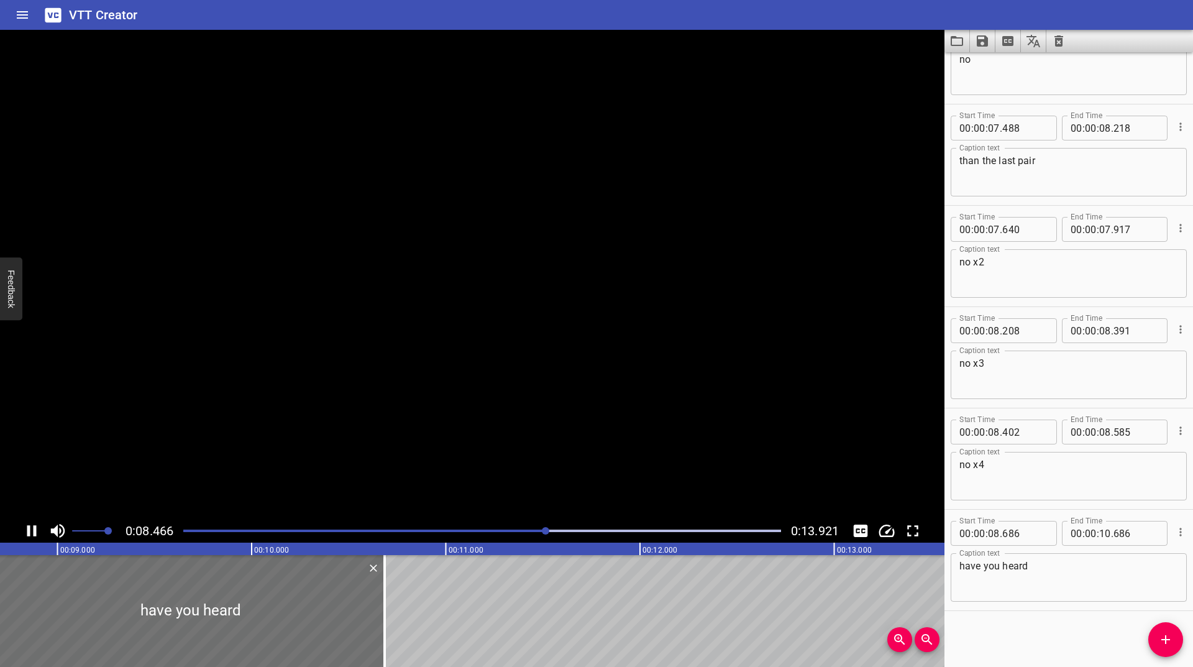
click at [30, 532] on icon "Play/Pause" at bounding box center [31, 530] width 19 height 19
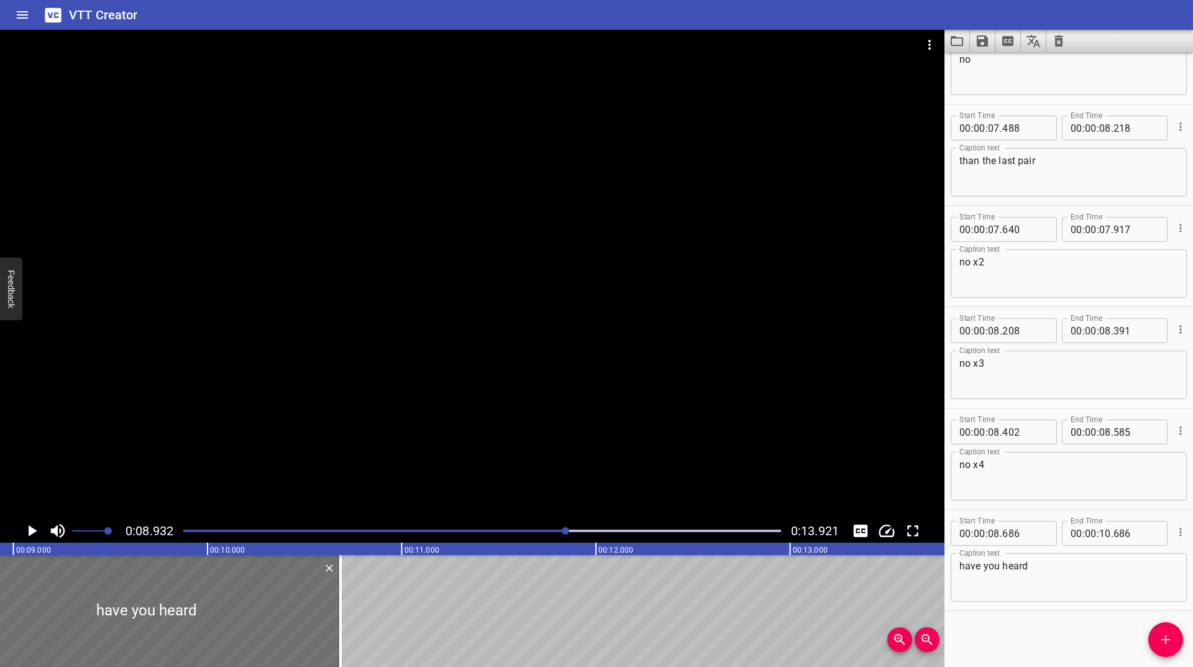
click at [30, 532] on icon "Play/Pause" at bounding box center [33, 530] width 9 height 11
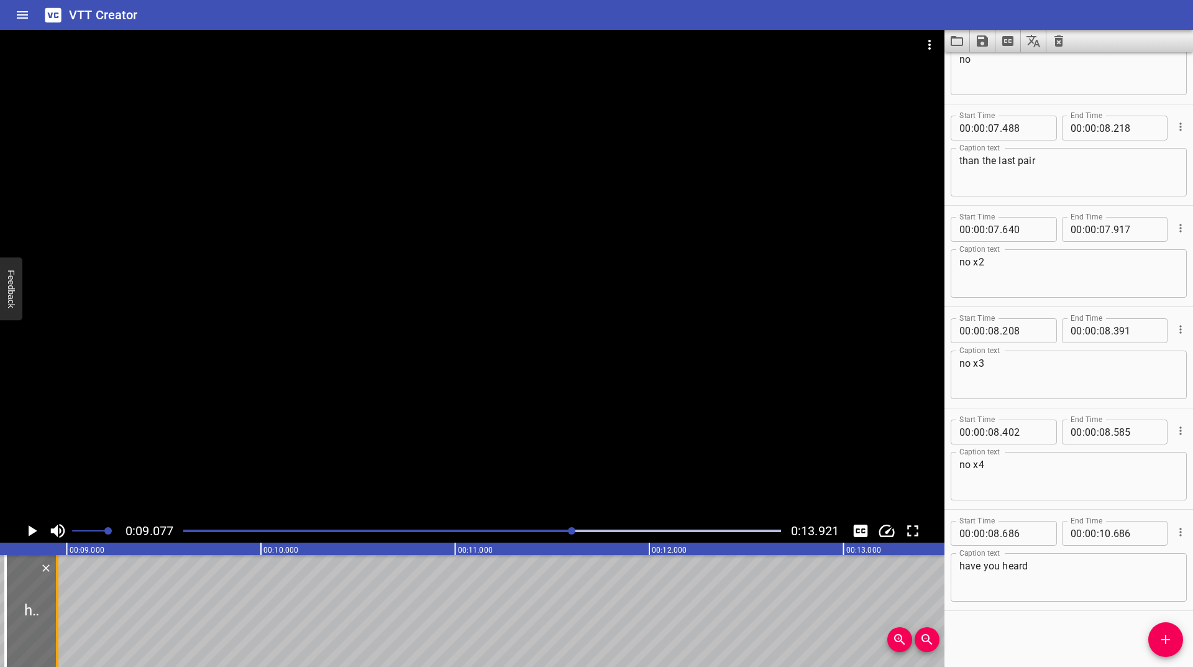
scroll to position [0, 1669]
drag, startPoint x: 313, startPoint y: 597, endPoint x: 94, endPoint y: 610, distance: 219.1
click at [94, 610] on div at bounding box center [94, 611] width 2 height 112
type input "09"
type input "082"
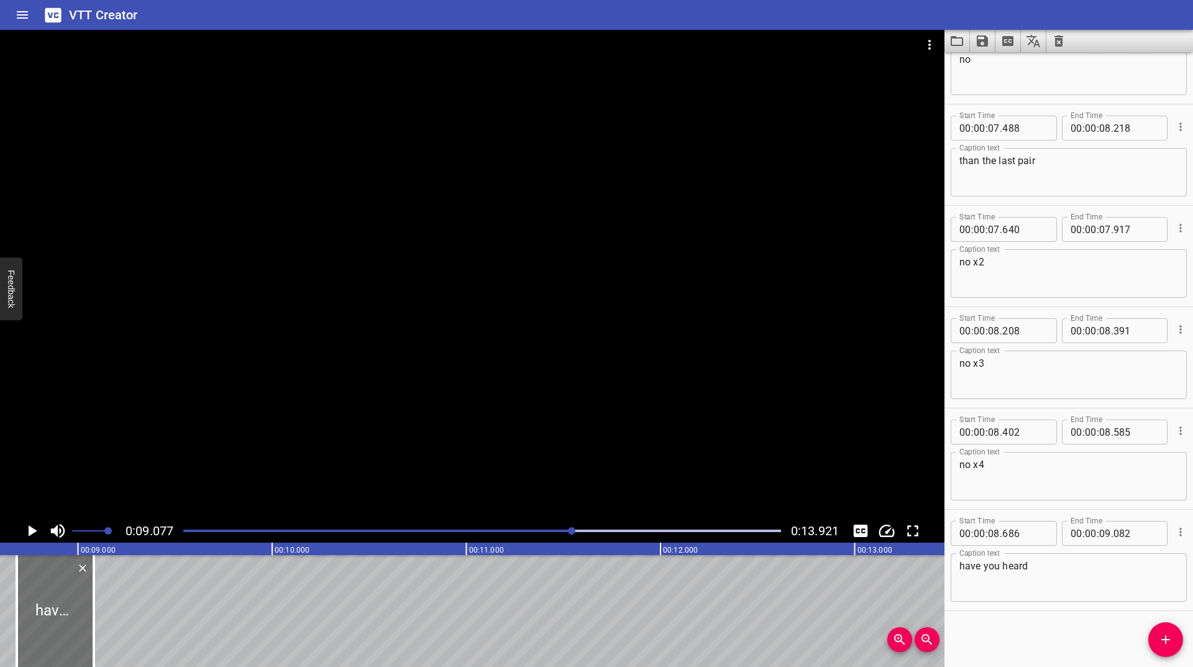
click at [1155, 633] on button "Add Cue" at bounding box center [1165, 639] width 35 height 35
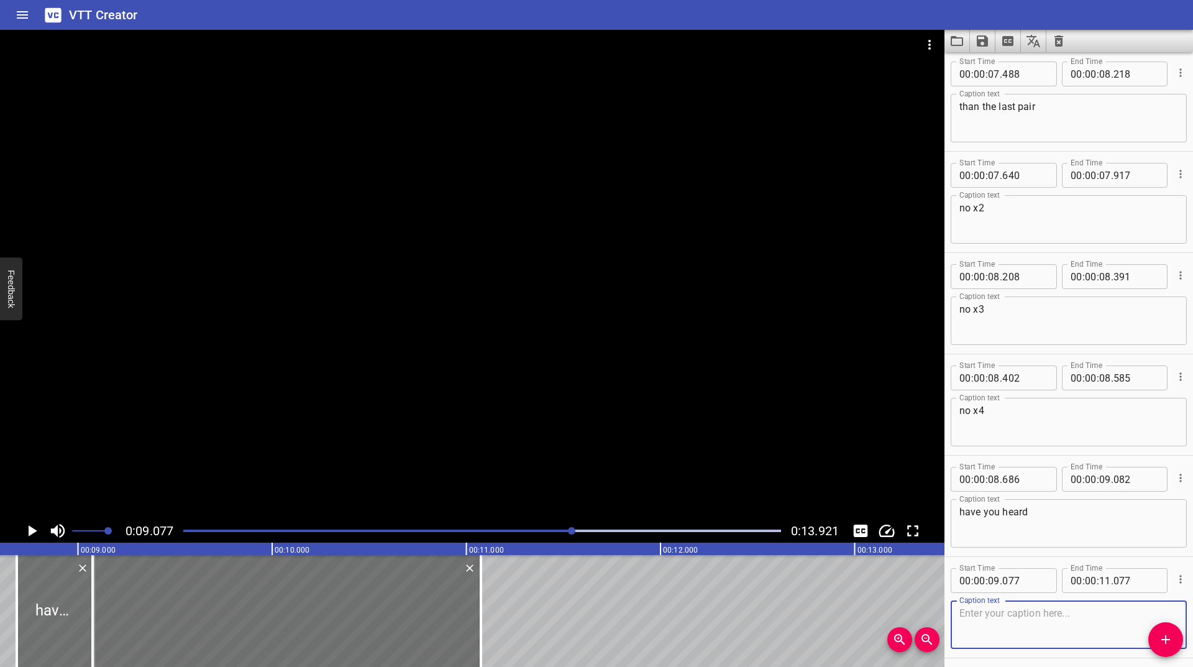
scroll to position [1166, 0]
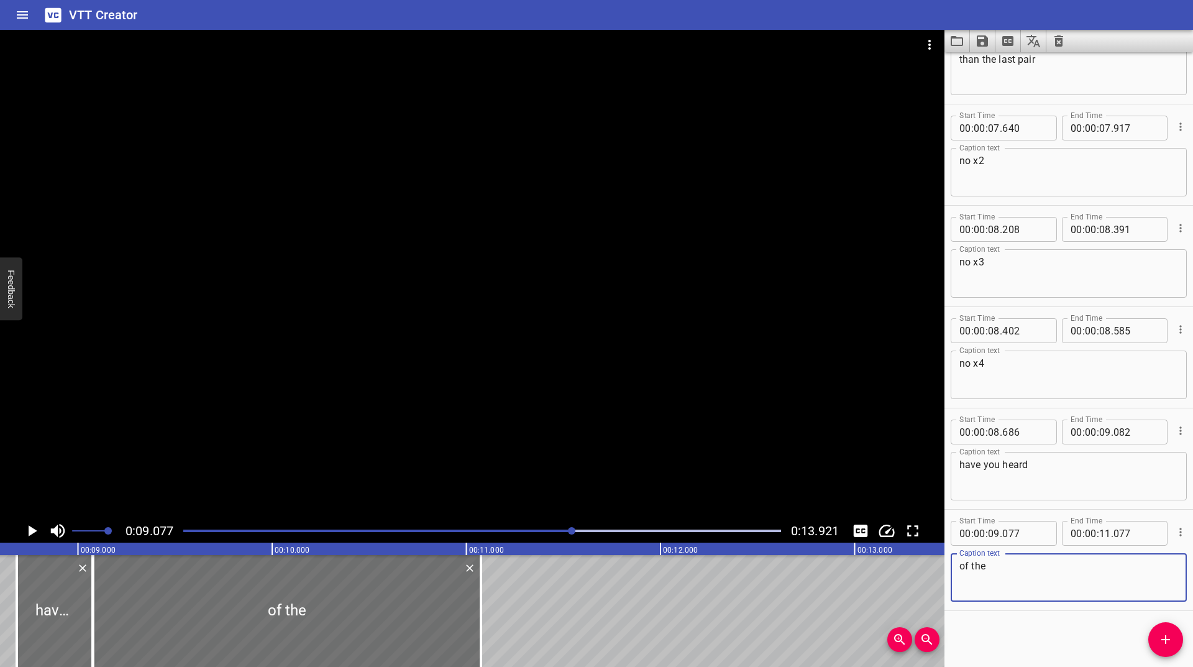
type textarea "of the"
click at [27, 532] on icon "Play/Pause" at bounding box center [31, 530] width 19 height 19
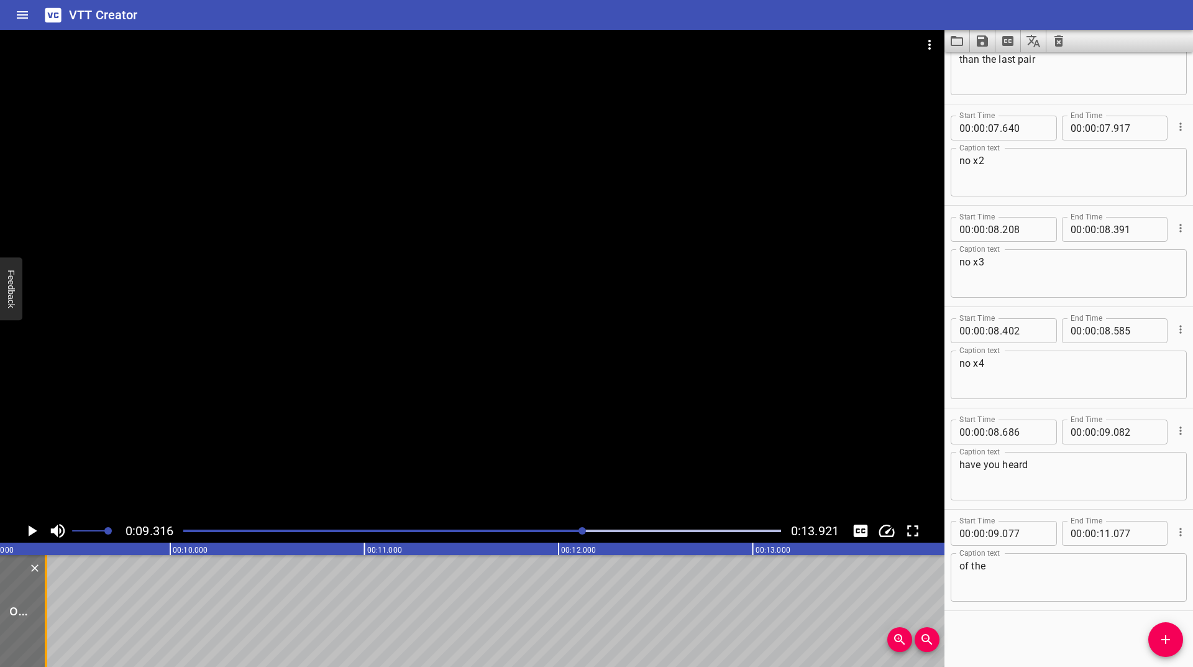
scroll to position [0, 1761]
drag, startPoint x: 342, startPoint y: 595, endPoint x: 58, endPoint y: 609, distance: 284.9
click at [58, 609] on div at bounding box center [57, 611] width 2 height 112
type input "09"
type input "368"
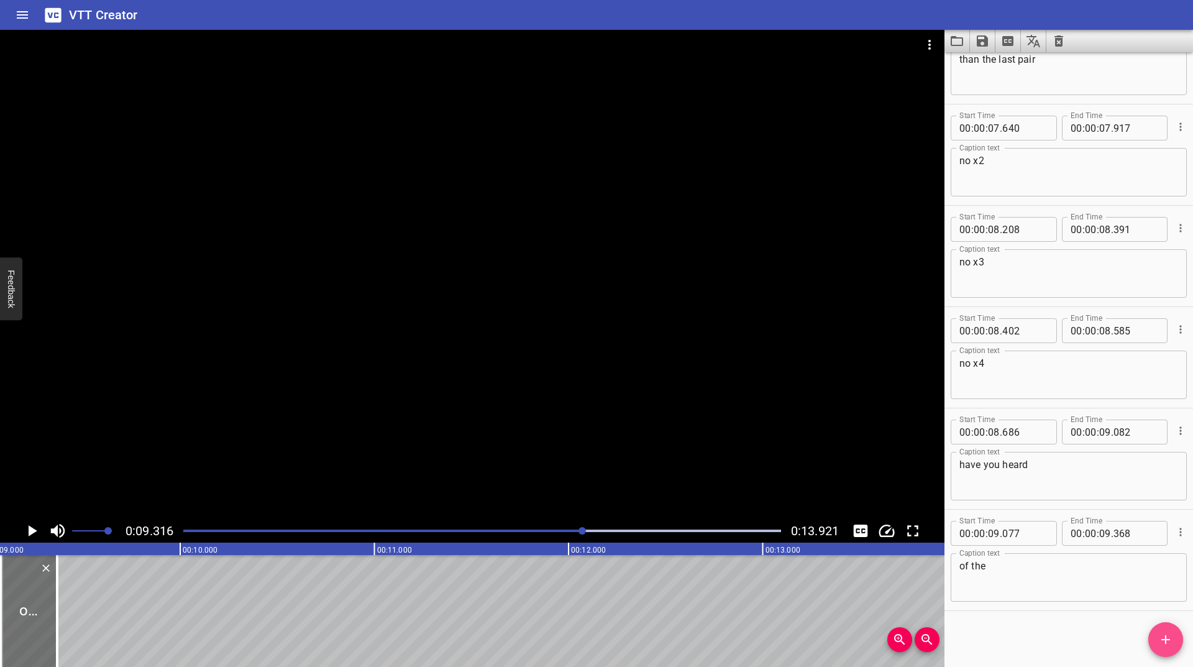
click at [1174, 634] on span "Add Cue" at bounding box center [1165, 639] width 35 height 15
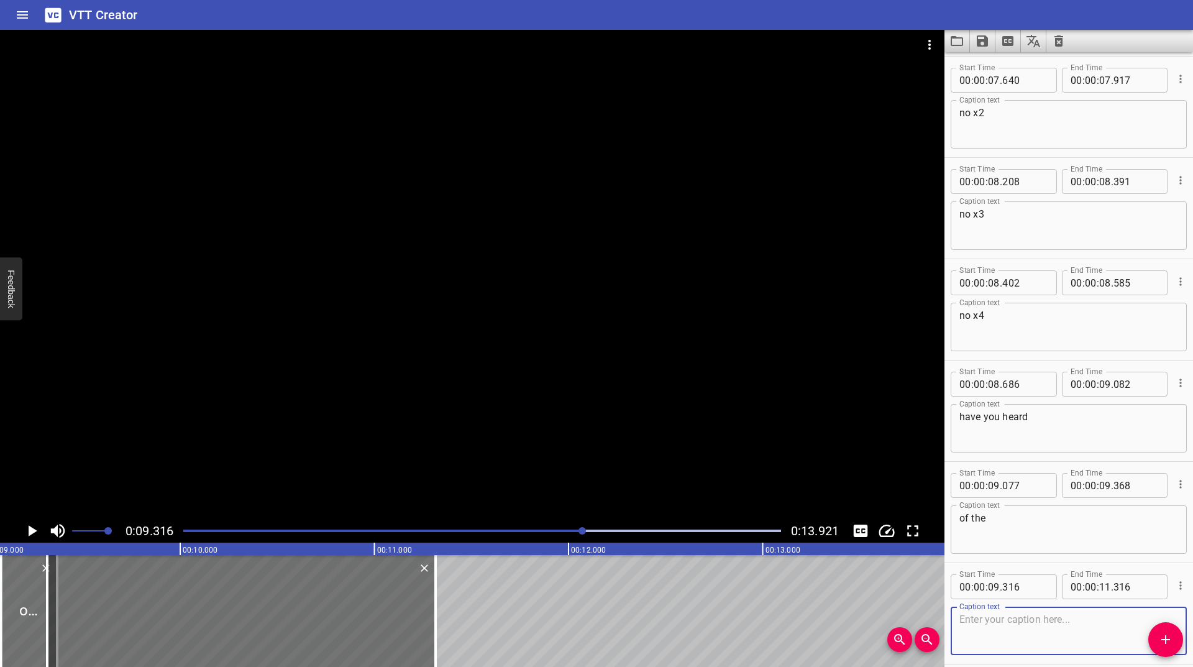
scroll to position [1267, 0]
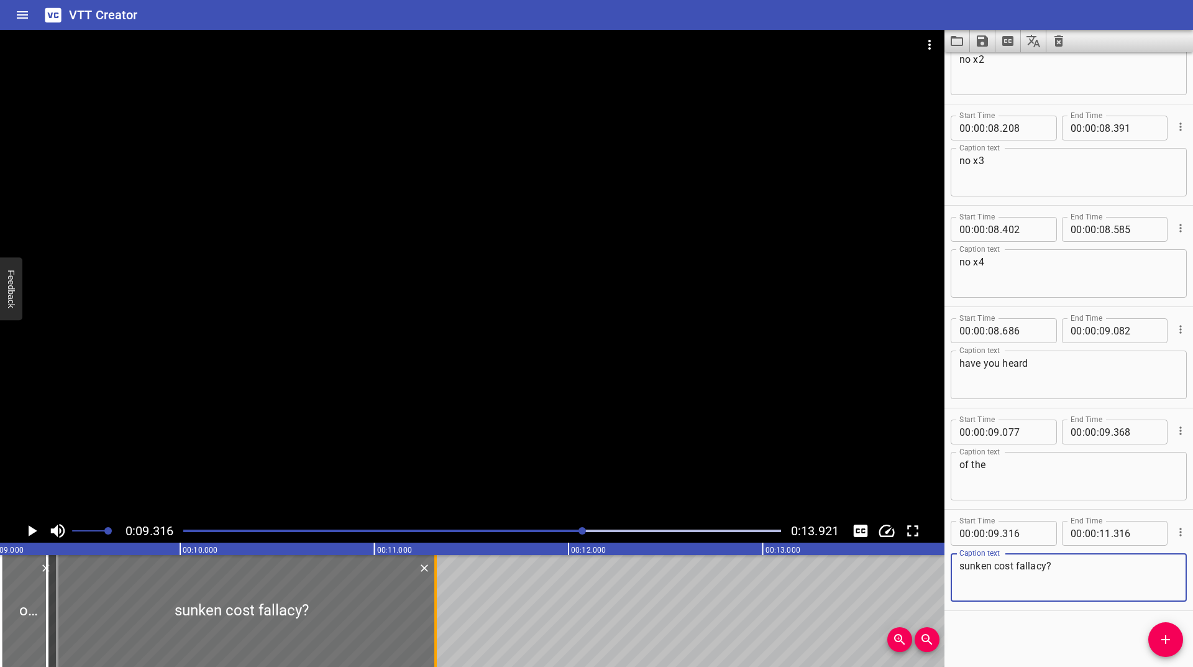
type textarea "sunken cost fallacy?"
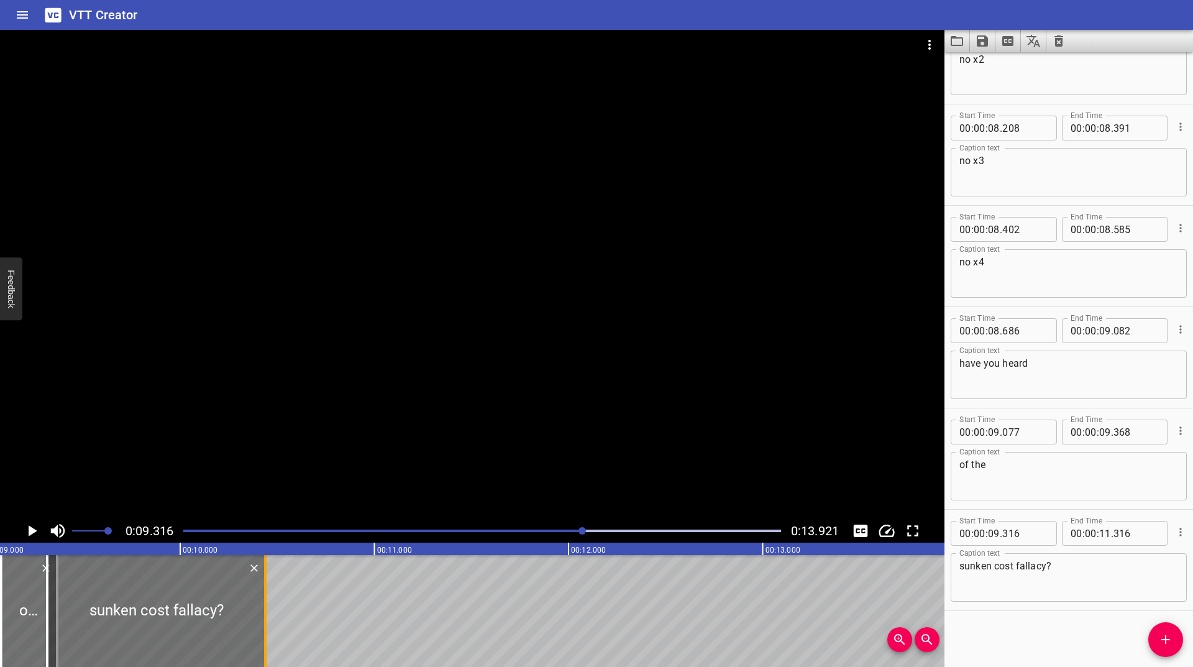
drag, startPoint x: 435, startPoint y: 604, endPoint x: 268, endPoint y: 618, distance: 167.1
click at [267, 618] on div at bounding box center [265, 611] width 2 height 112
type input "10"
type input "458"
drag, startPoint x: 149, startPoint y: 598, endPoint x: 163, endPoint y: 591, distance: 15.3
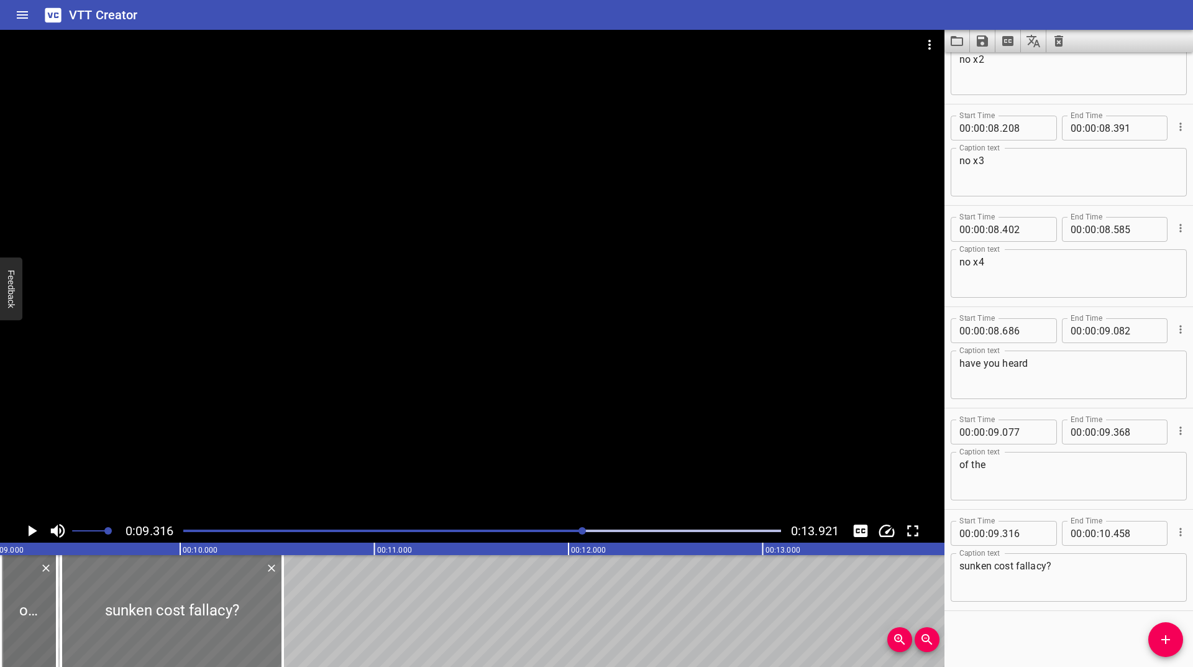
click at [163, 591] on div at bounding box center [172, 611] width 222 height 112
type input "386"
type input "529"
click at [34, 528] on icon "Play/Pause" at bounding box center [31, 530] width 19 height 19
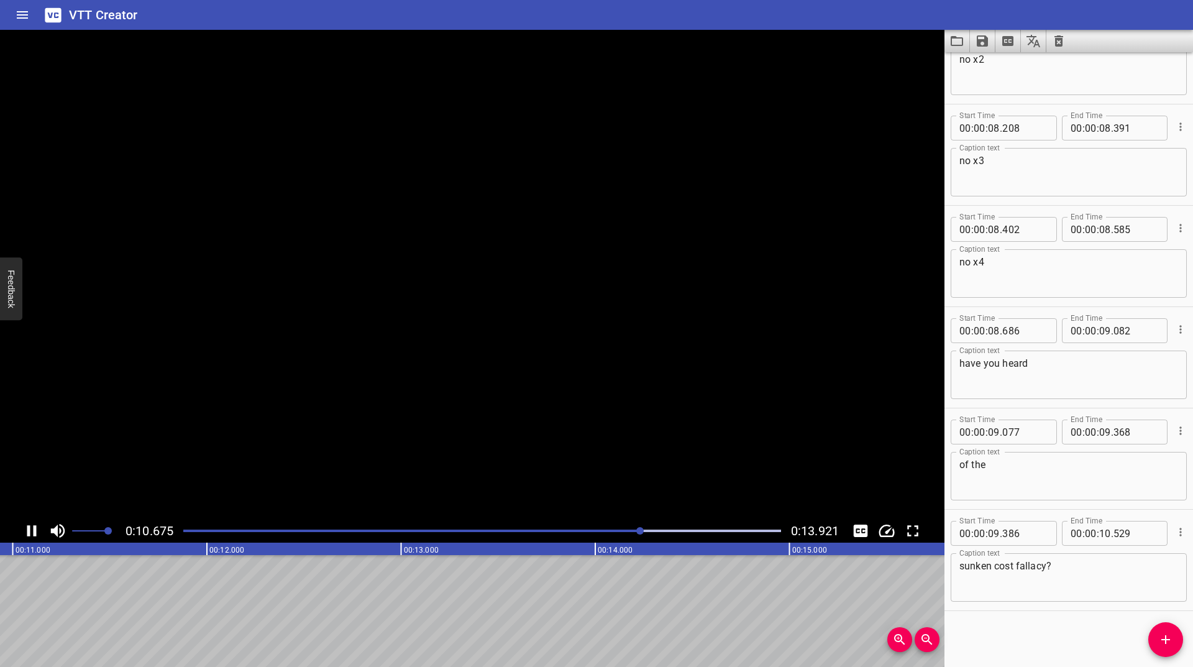
click at [34, 528] on icon "Play/Pause" at bounding box center [31, 530] width 9 height 11
click at [928, 634] on icon "Zoom Out" at bounding box center [927, 639] width 15 height 15
click at [929, 634] on icon "Zoom Out" at bounding box center [927, 639] width 15 height 15
click at [472, 523] on div at bounding box center [482, 530] width 613 height 17
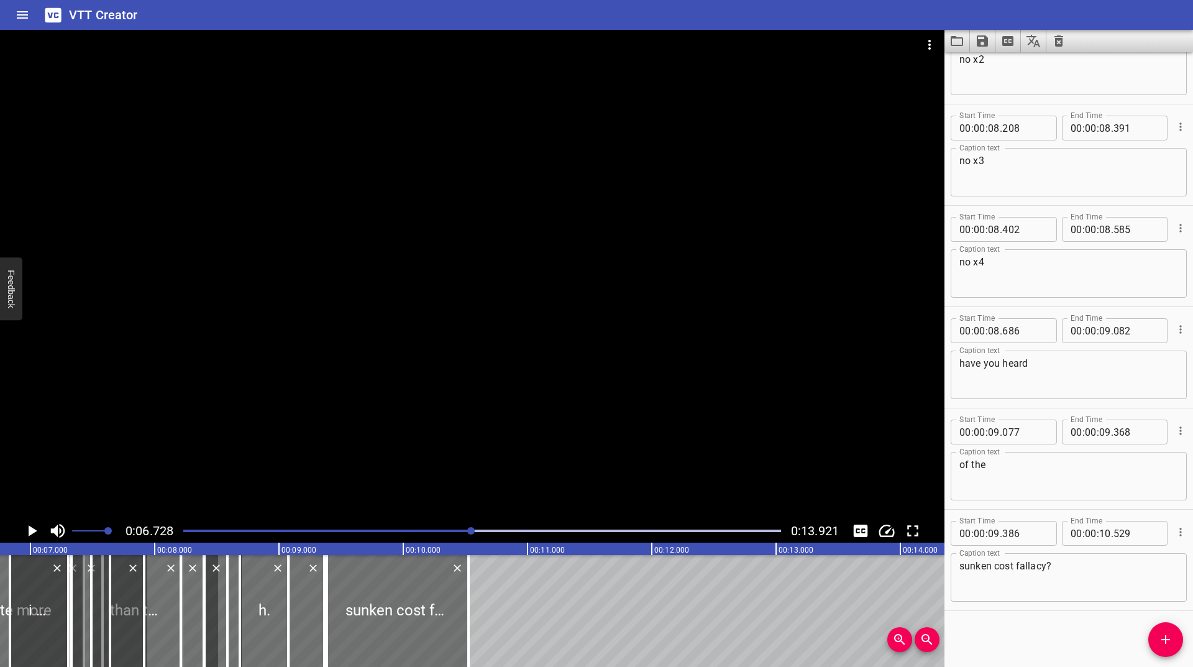
scroll to position [0, 836]
click at [32, 531] on icon "Play/Pause" at bounding box center [33, 530] width 9 height 11
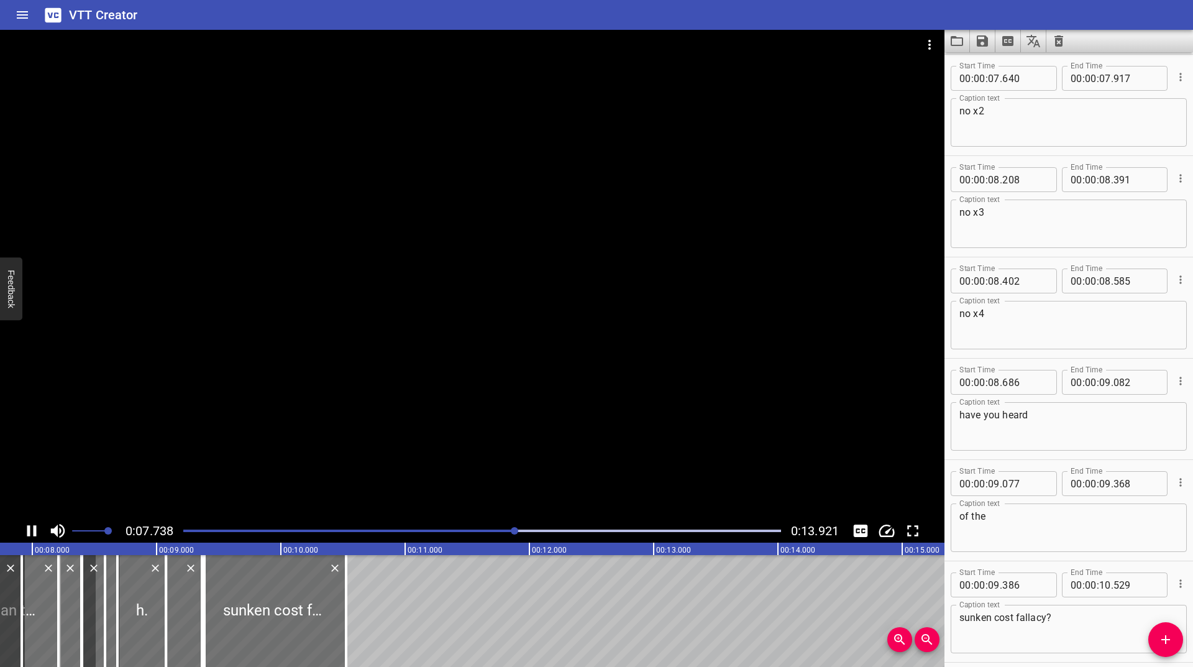
scroll to position [0, 995]
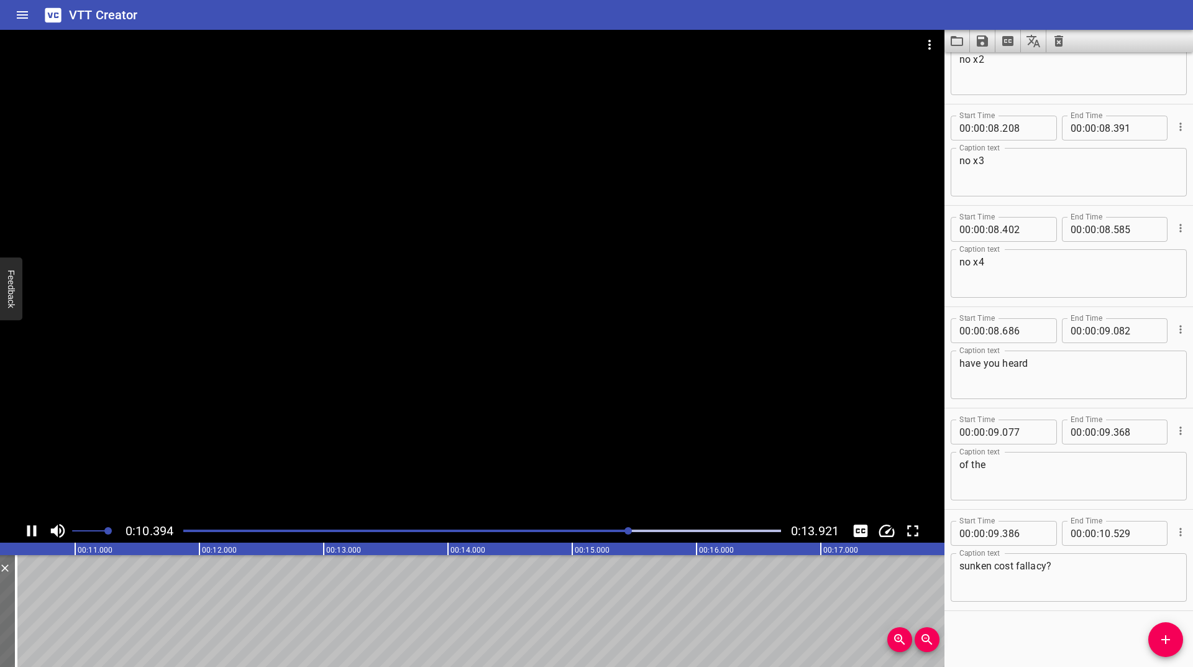
click at [427, 533] on div at bounding box center [482, 530] width 613 height 17
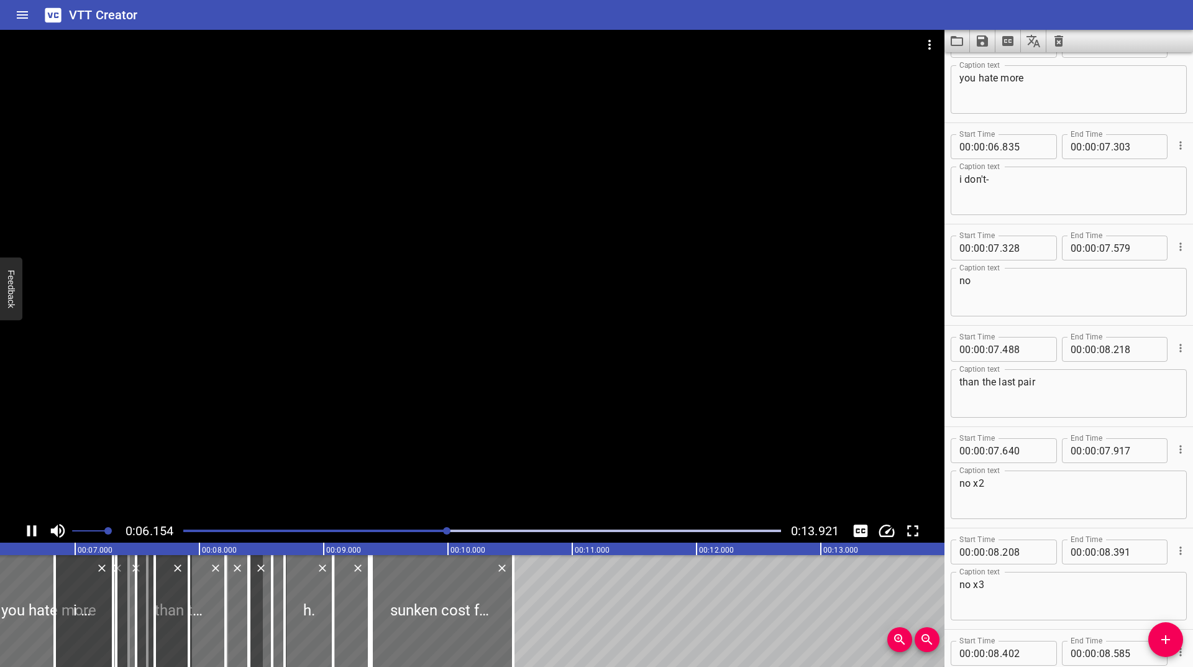
click at [926, 641] on icon "Zoom Out" at bounding box center [926, 639] width 11 height 11
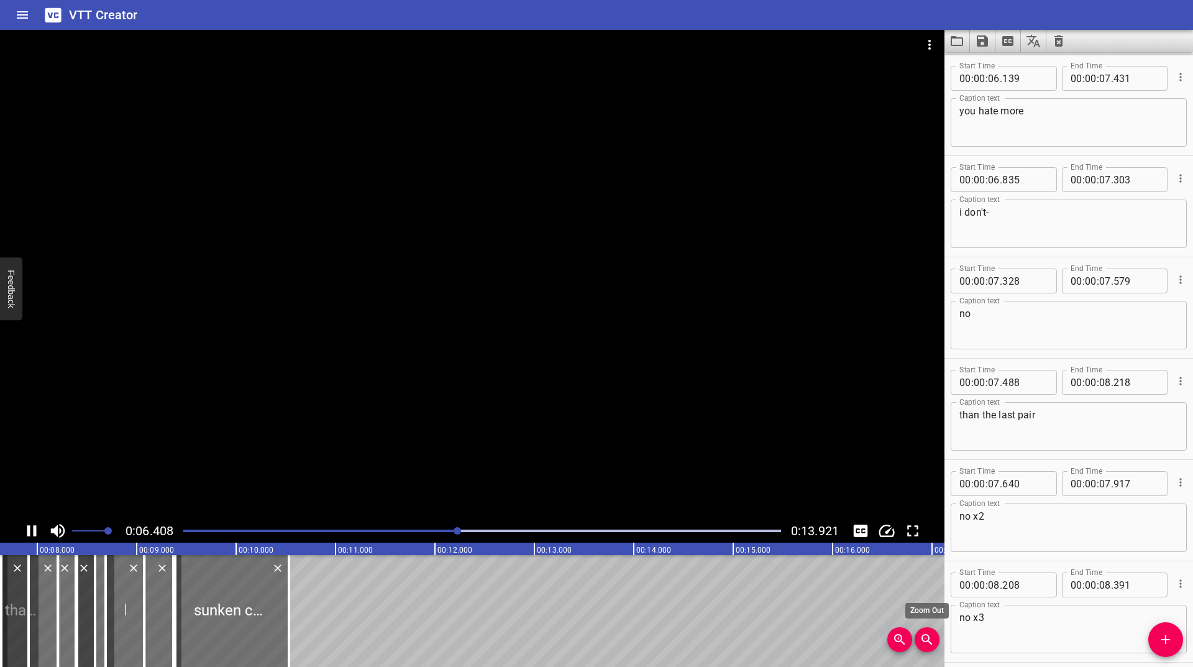
click at [926, 641] on icon "Zoom Out" at bounding box center [926, 639] width 11 height 11
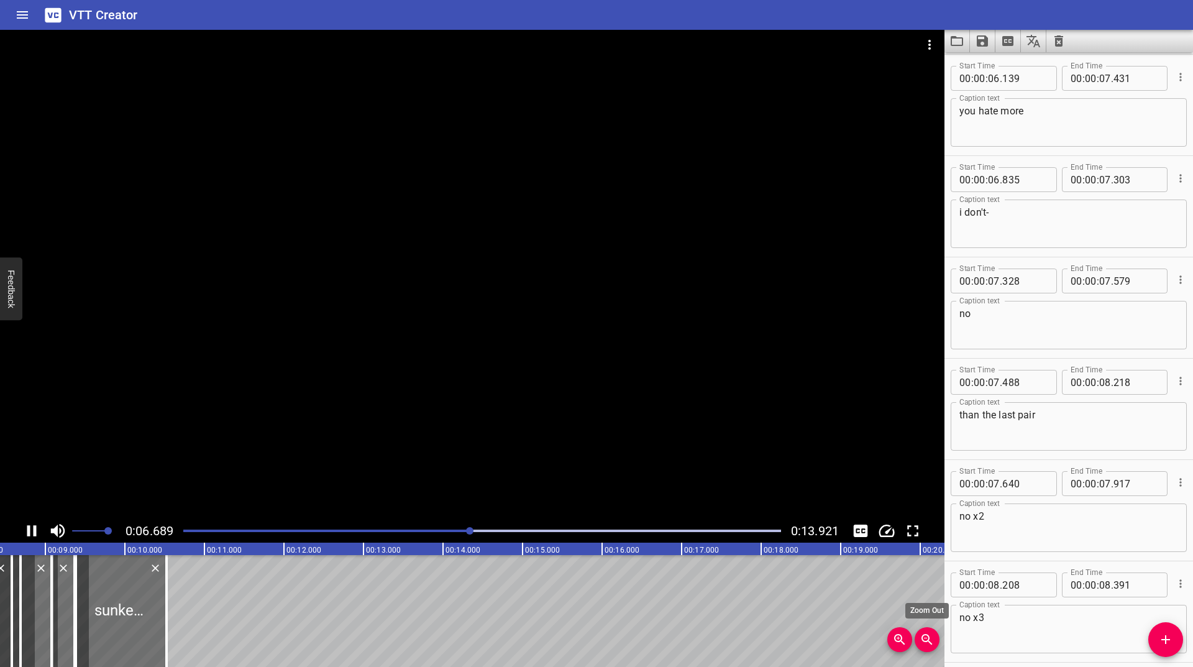
click at [926, 641] on icon "Zoom Out" at bounding box center [926, 639] width 11 height 11
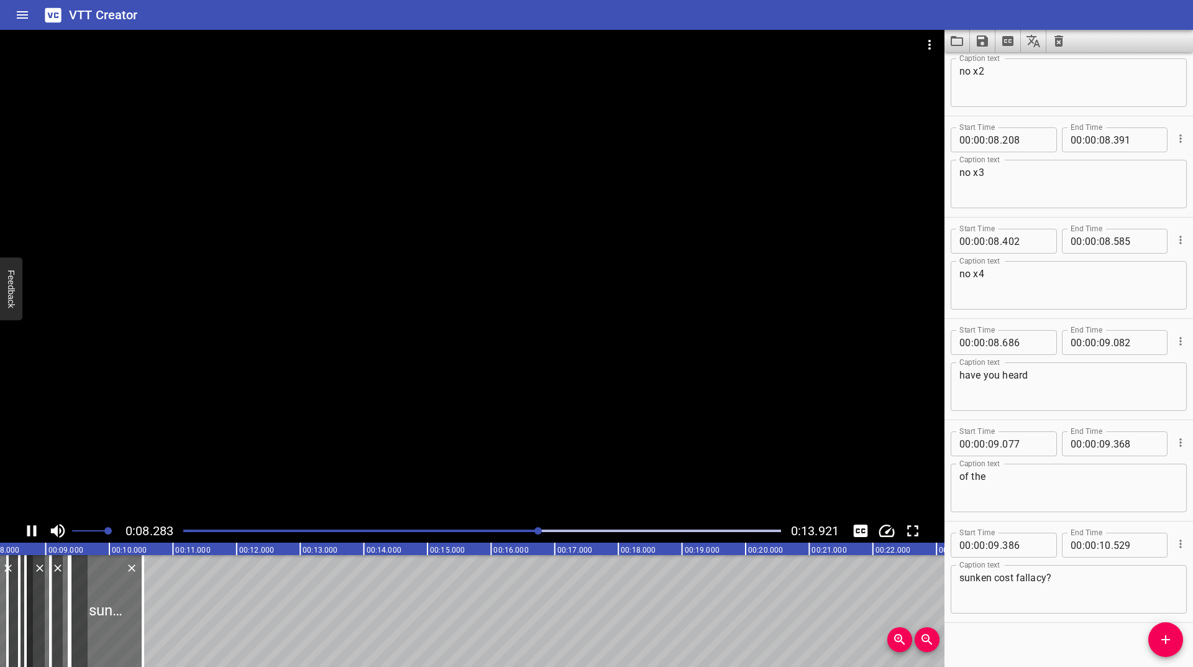
click at [274, 529] on div "Play progress" at bounding box center [241, 530] width 598 height 2
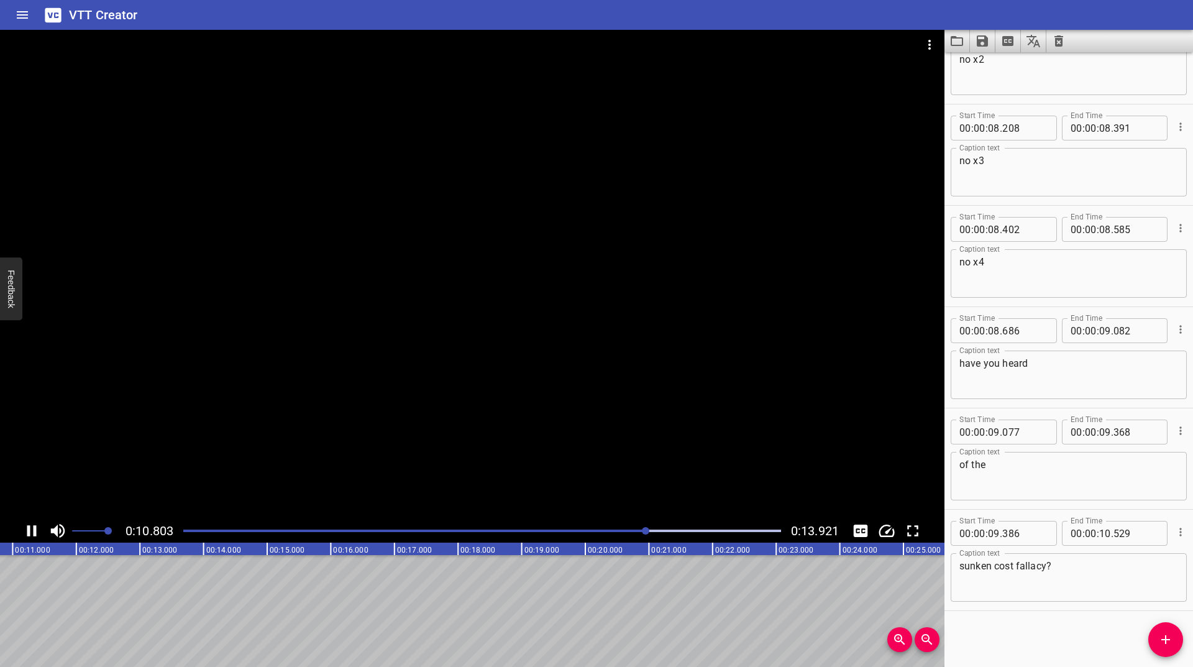
click at [33, 529] on icon "Play/Pause" at bounding box center [31, 530] width 19 height 19
click at [29, 528] on icon "Play/Pause" at bounding box center [31, 530] width 19 height 19
click at [29, 528] on icon "Play/Pause" at bounding box center [31, 530] width 9 height 11
click at [1171, 642] on icon "Add Cue" at bounding box center [1165, 639] width 15 height 15
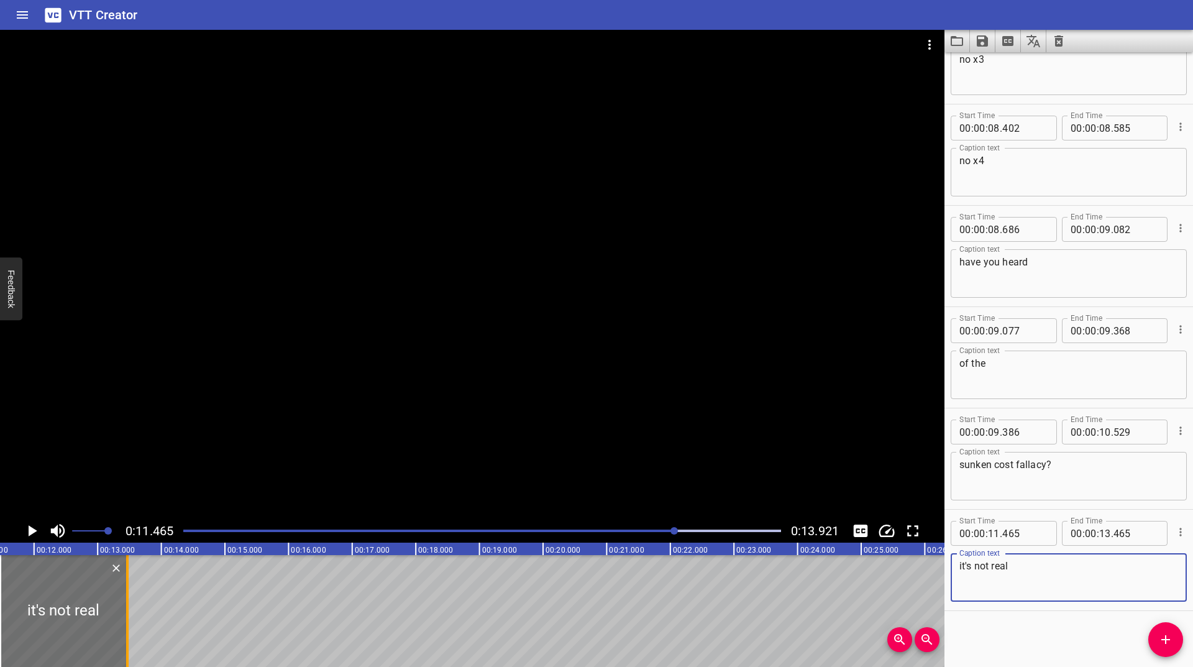
type textarea "it's not real"
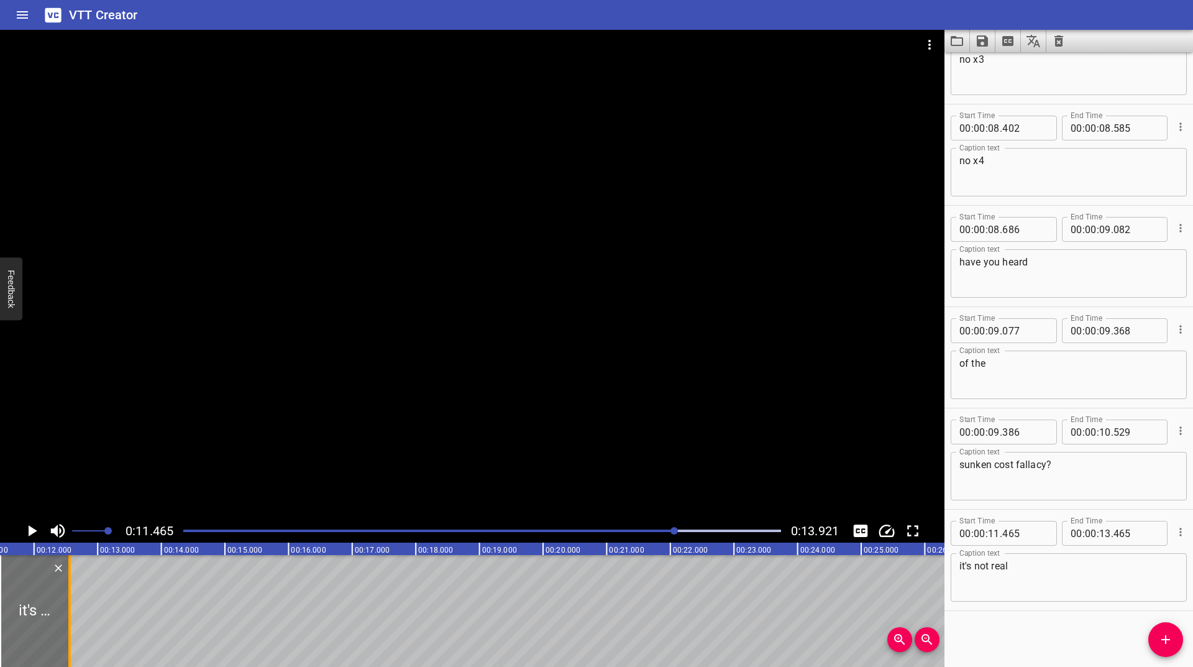
drag, startPoint x: 126, startPoint y: 613, endPoint x: 68, endPoint y: 622, distance: 58.4
click at [68, 622] on div at bounding box center [69, 611] width 2 height 112
type input "12"
type input "557"
click at [30, 526] on icon "Play/Pause" at bounding box center [31, 530] width 19 height 19
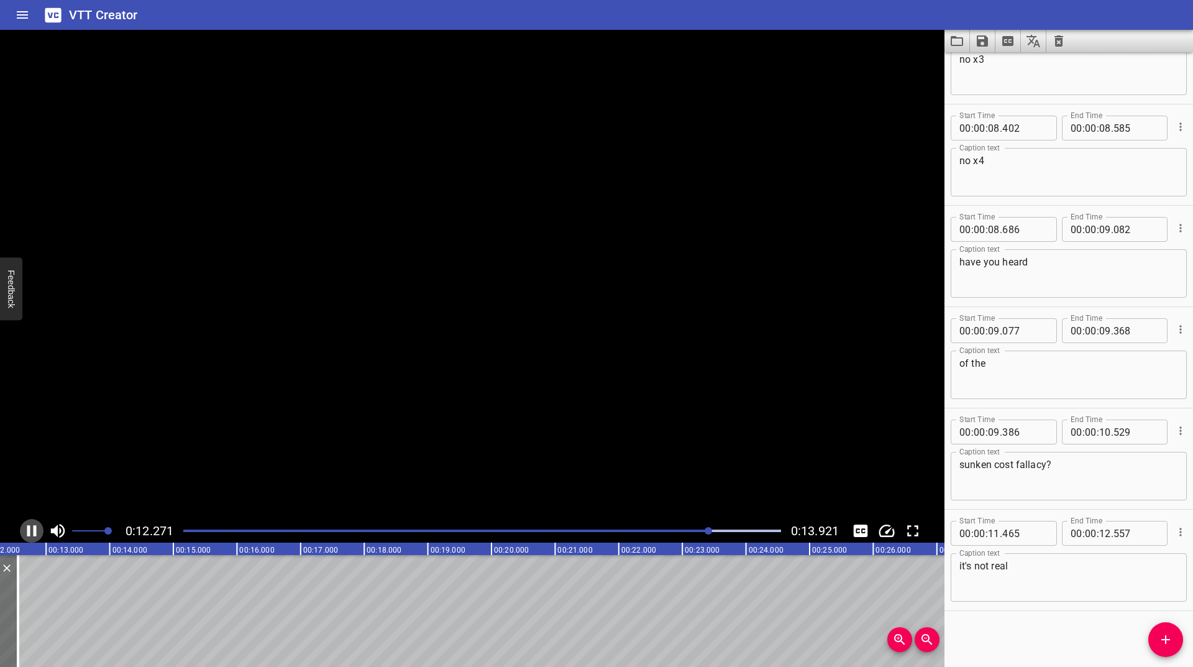
click at [30, 526] on icon "Play/Pause" at bounding box center [31, 530] width 19 height 19
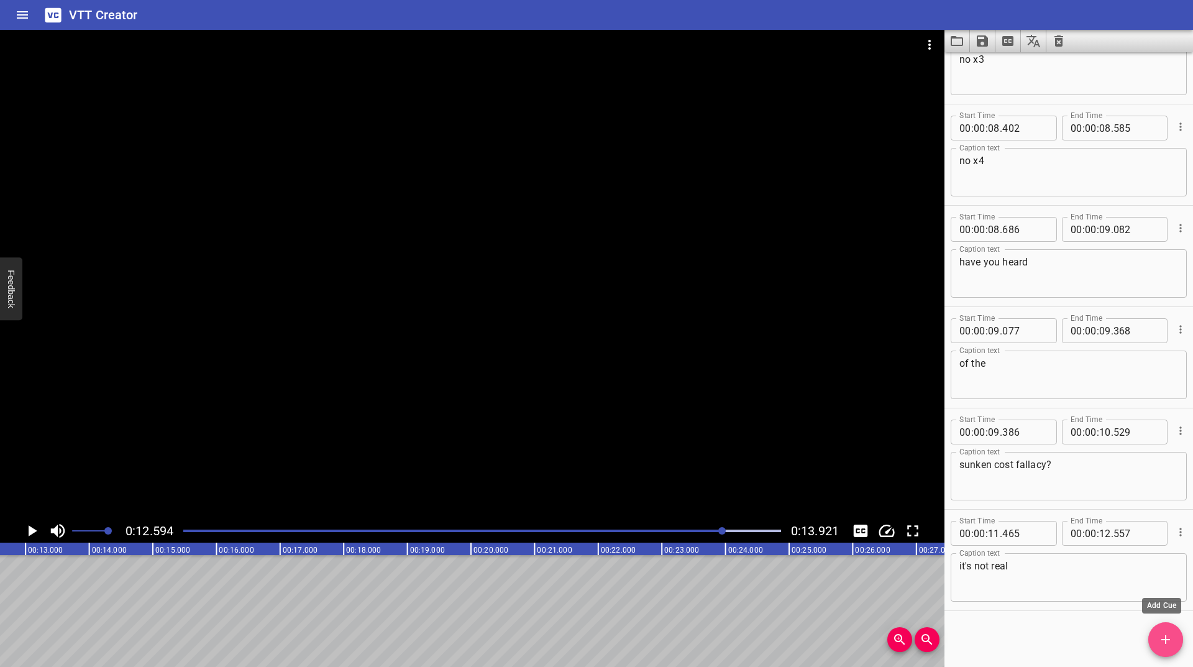
click at [1152, 647] on button "Add Cue" at bounding box center [1165, 639] width 35 height 35
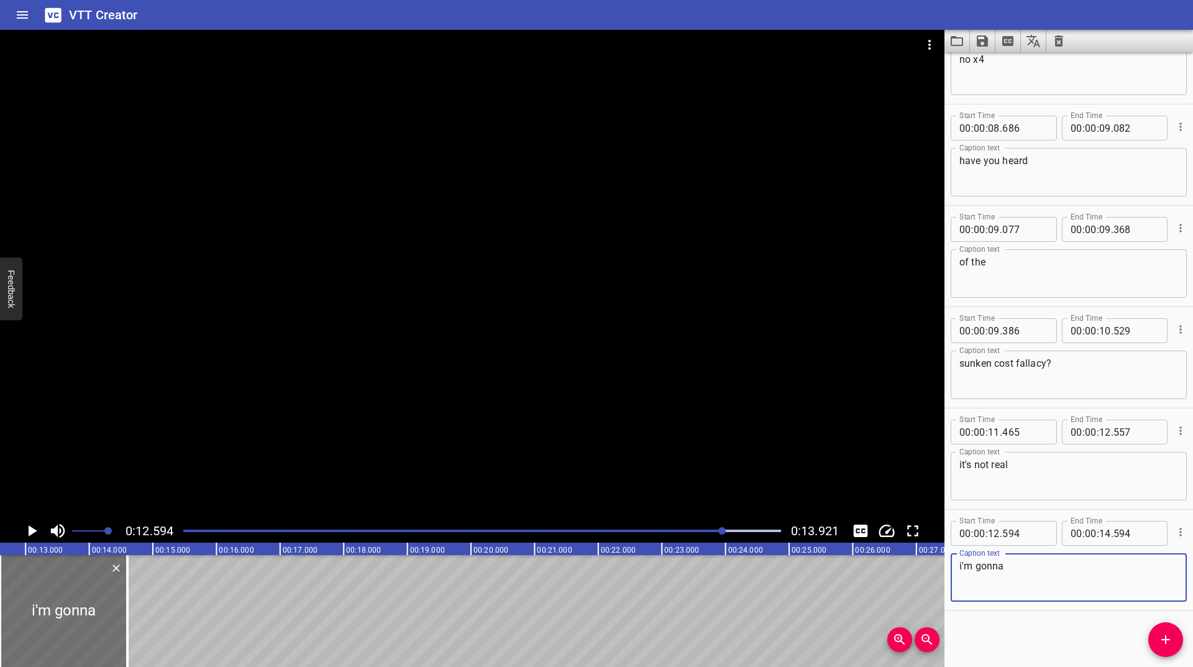
type textarea "i'm gonna"
click at [29, 530] on icon "Play/Pause" at bounding box center [33, 530] width 9 height 11
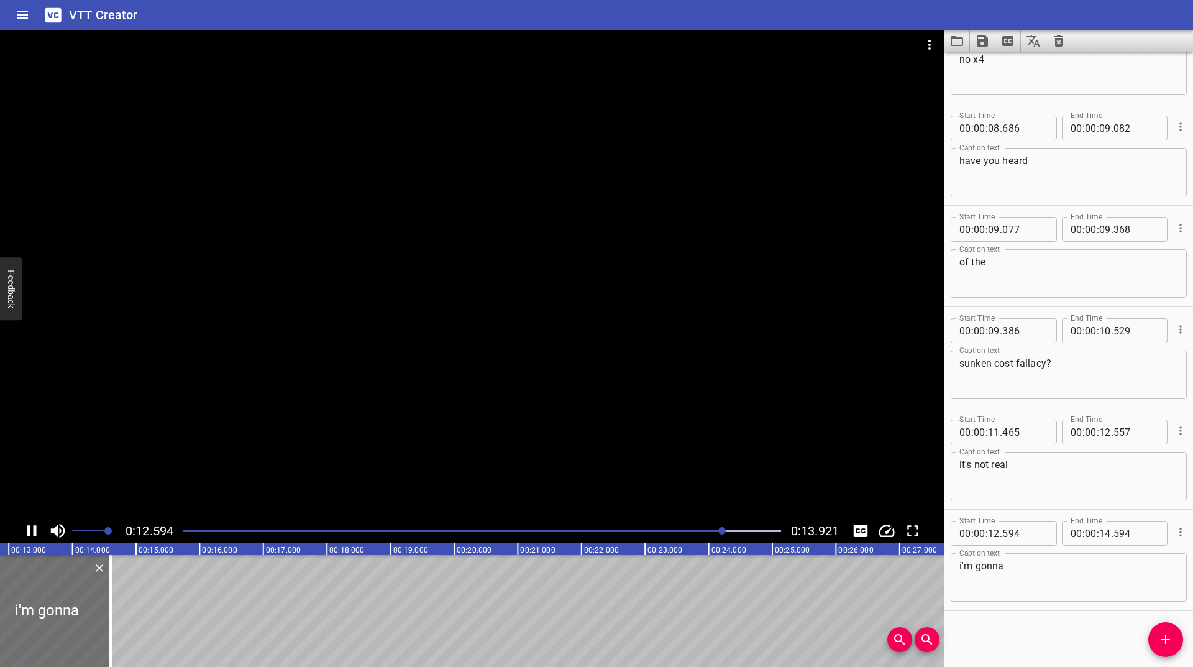
click at [29, 530] on icon "Play/Pause" at bounding box center [31, 530] width 9 height 11
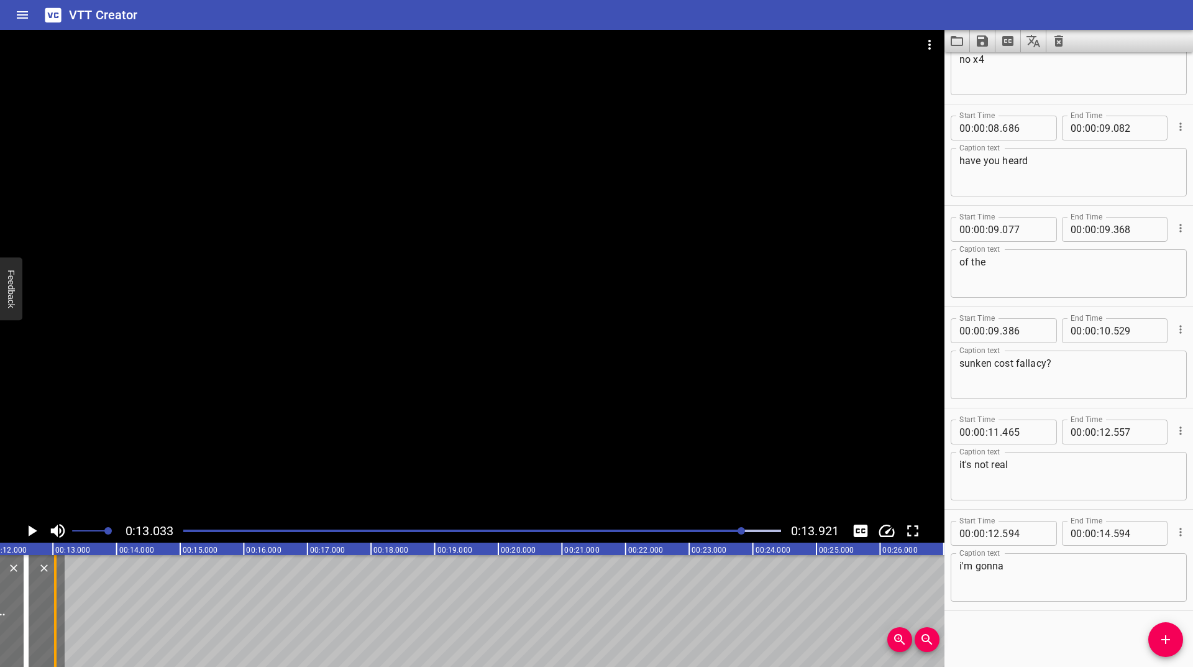
drag, startPoint x: 84, startPoint y: 594, endPoint x: 53, endPoint y: 622, distance: 42.3
click at [53, 622] on div at bounding box center [55, 611] width 12 height 112
type input "13"
type input "031"
click at [30, 535] on icon "Play/Pause" at bounding box center [31, 530] width 19 height 19
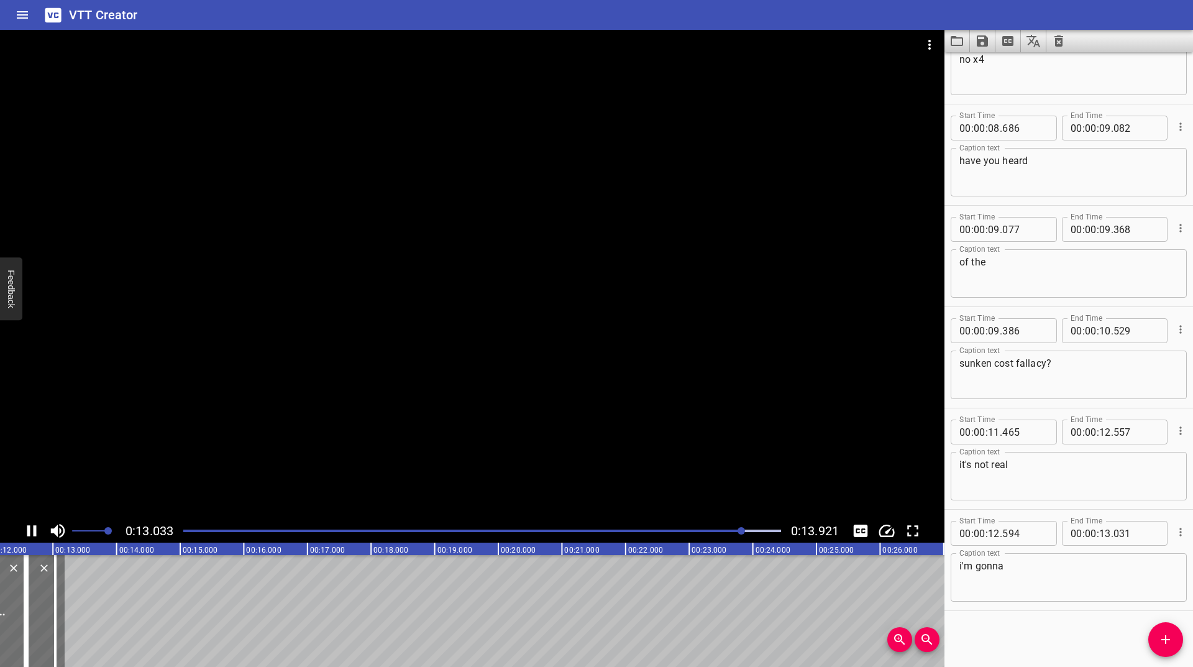
click at [30, 535] on icon "Play/Pause" at bounding box center [31, 530] width 19 height 19
click at [726, 532] on div at bounding box center [482, 530] width 613 height 17
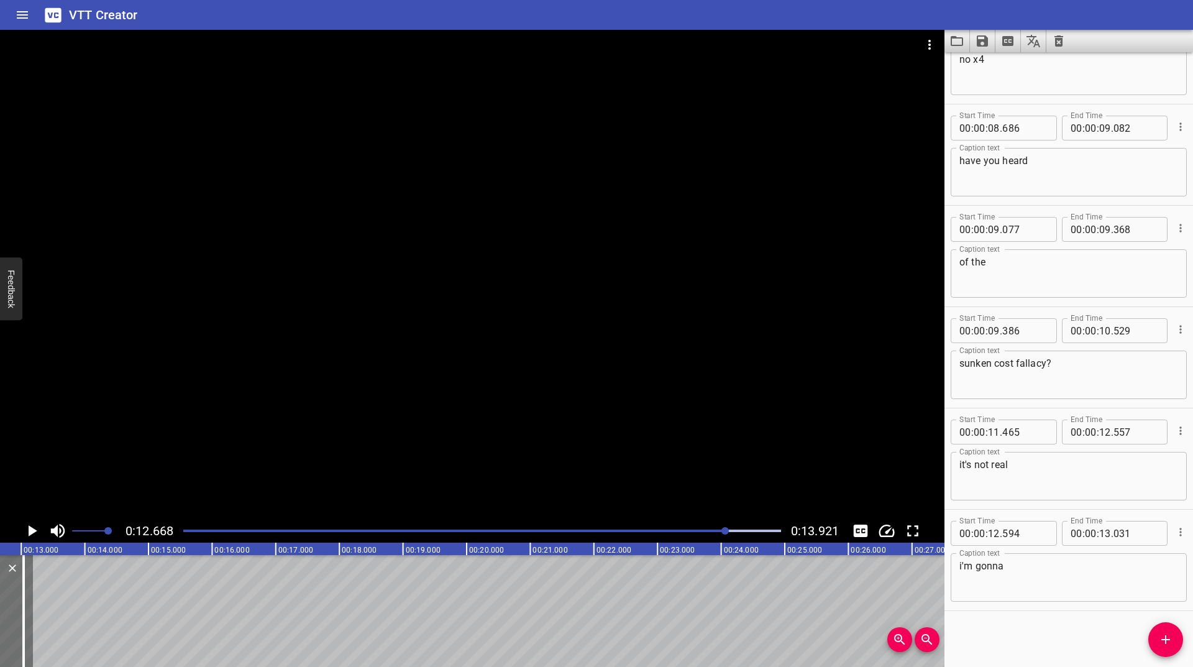
click at [27, 529] on icon "Play/Pause" at bounding box center [31, 530] width 19 height 19
click at [27, 529] on icon "Play/Pause" at bounding box center [31, 530] width 9 height 11
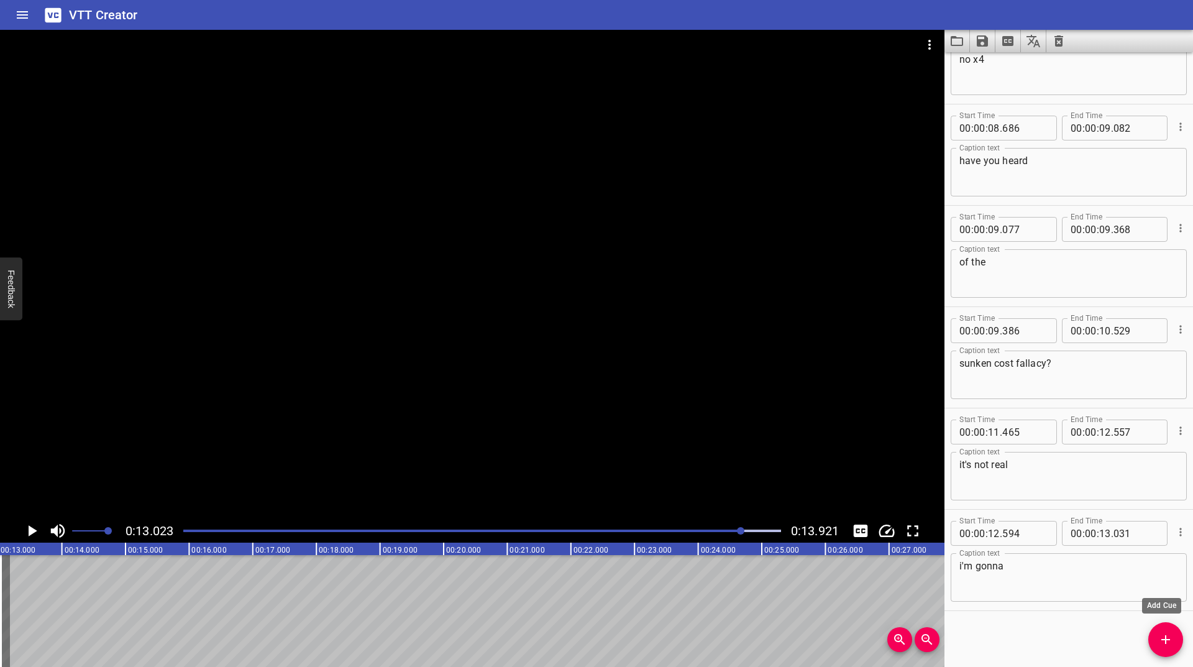
click at [1164, 634] on icon "Add Cue" at bounding box center [1165, 639] width 15 height 15
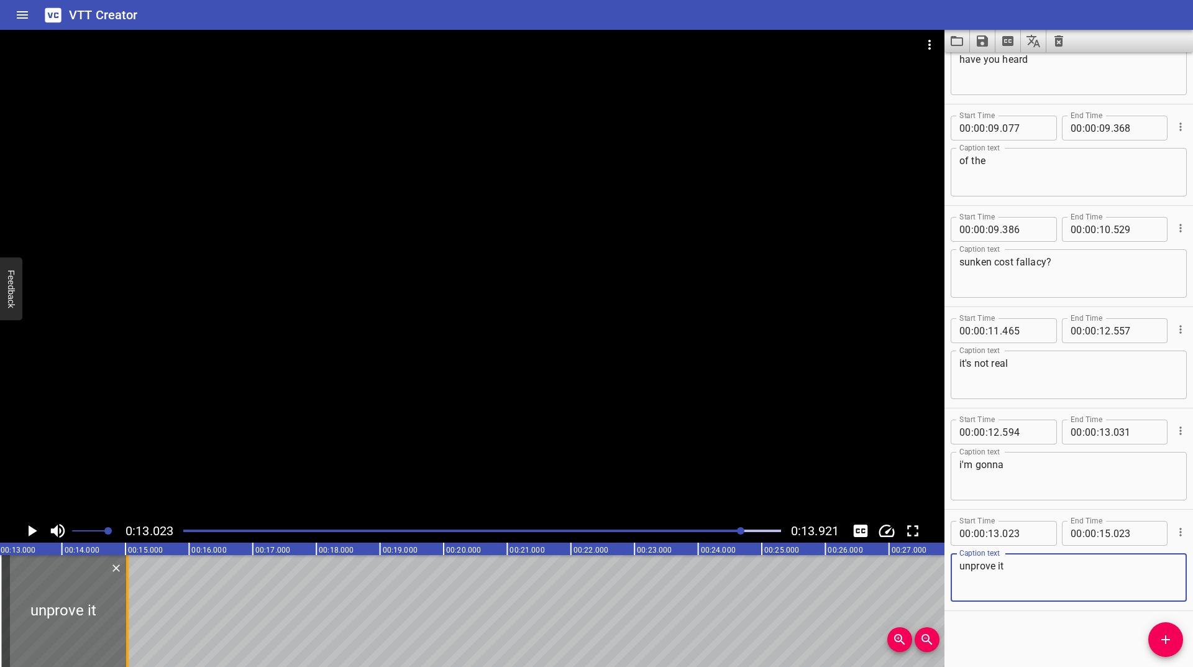
type textarea "unprove it"
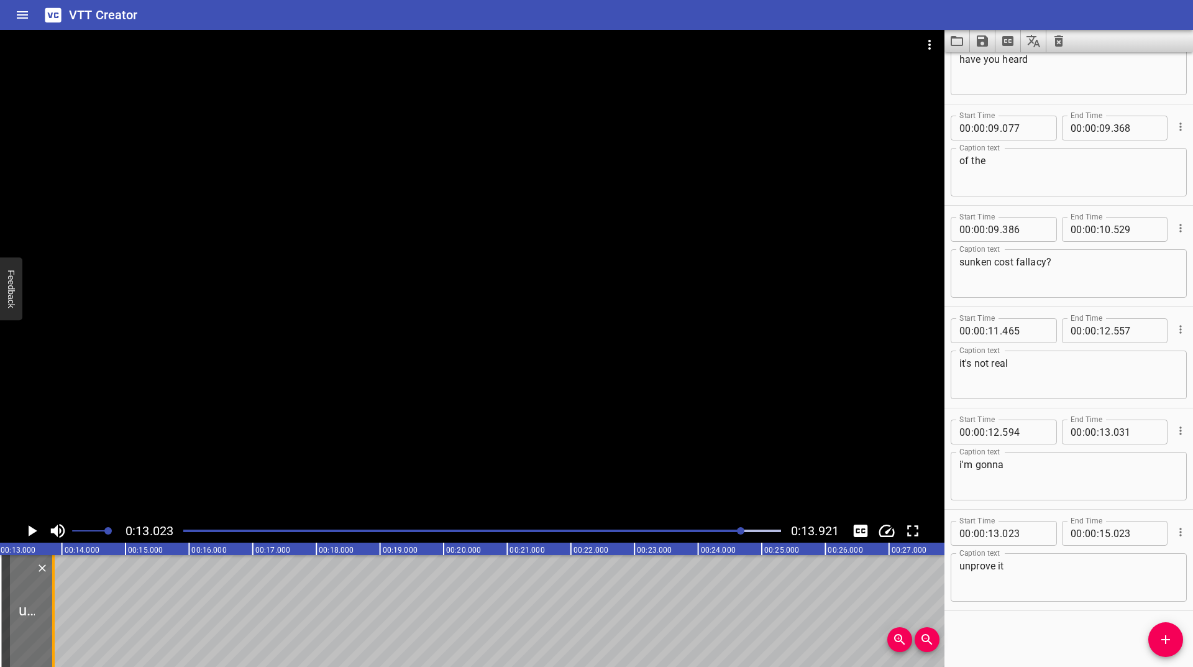
drag, startPoint x: 125, startPoint y: 596, endPoint x: 53, endPoint y: 618, distance: 74.5
click at [53, 618] on div at bounding box center [53, 611] width 2 height 112
type input "13"
type input "861"
click at [27, 532] on icon "Play/Pause" at bounding box center [31, 530] width 19 height 19
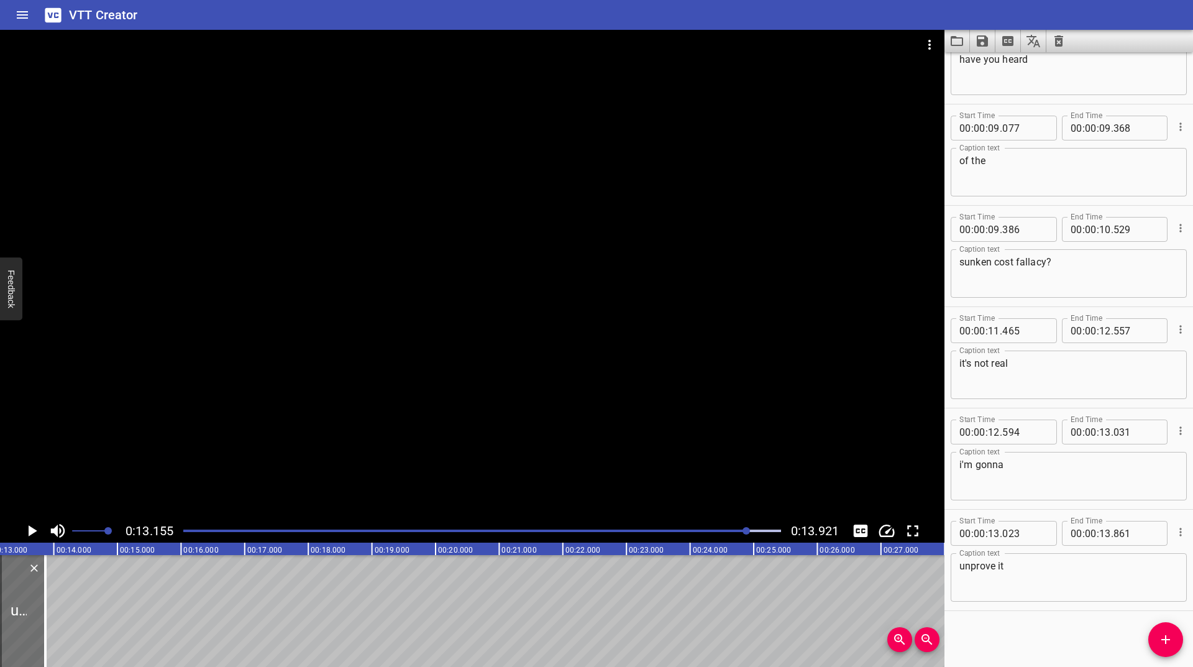
click at [27, 531] on icon "Play/Pause" at bounding box center [31, 530] width 19 height 19
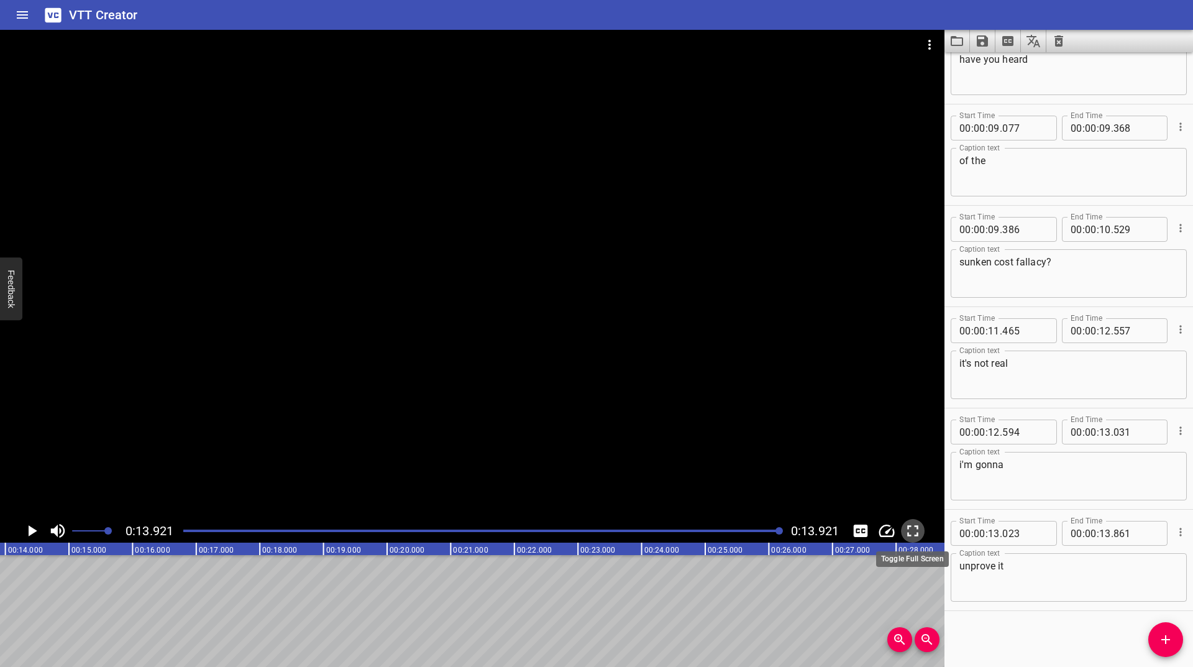
click at [913, 535] on icon "Toggle fullscreen" at bounding box center [912, 530] width 19 height 19
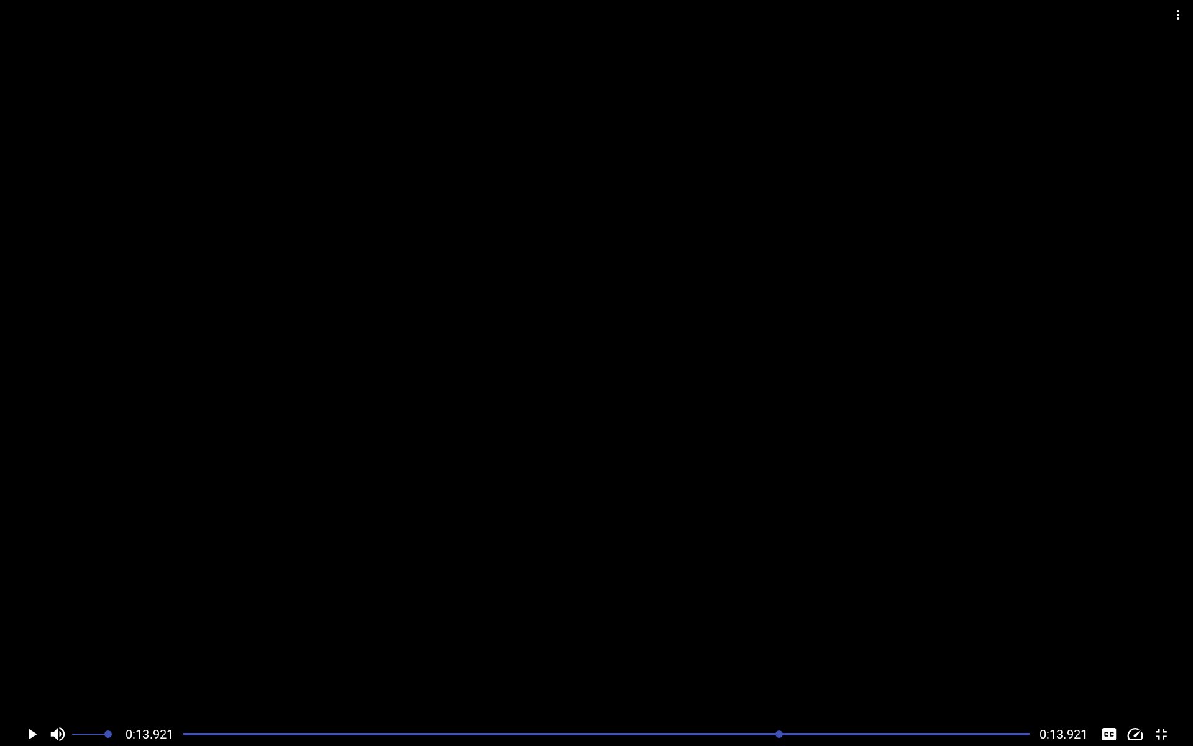
click at [25, 666] on icon "Play/Pause" at bounding box center [31, 733] width 19 height 19
click at [565, 666] on div at bounding box center [606, 733] width 861 height 17
click at [513, 666] on div at bounding box center [606, 733] width 861 height 17
click at [416, 666] on div at bounding box center [606, 733] width 861 height 17
click at [530, 666] on div at bounding box center [596, 361] width 1193 height 722
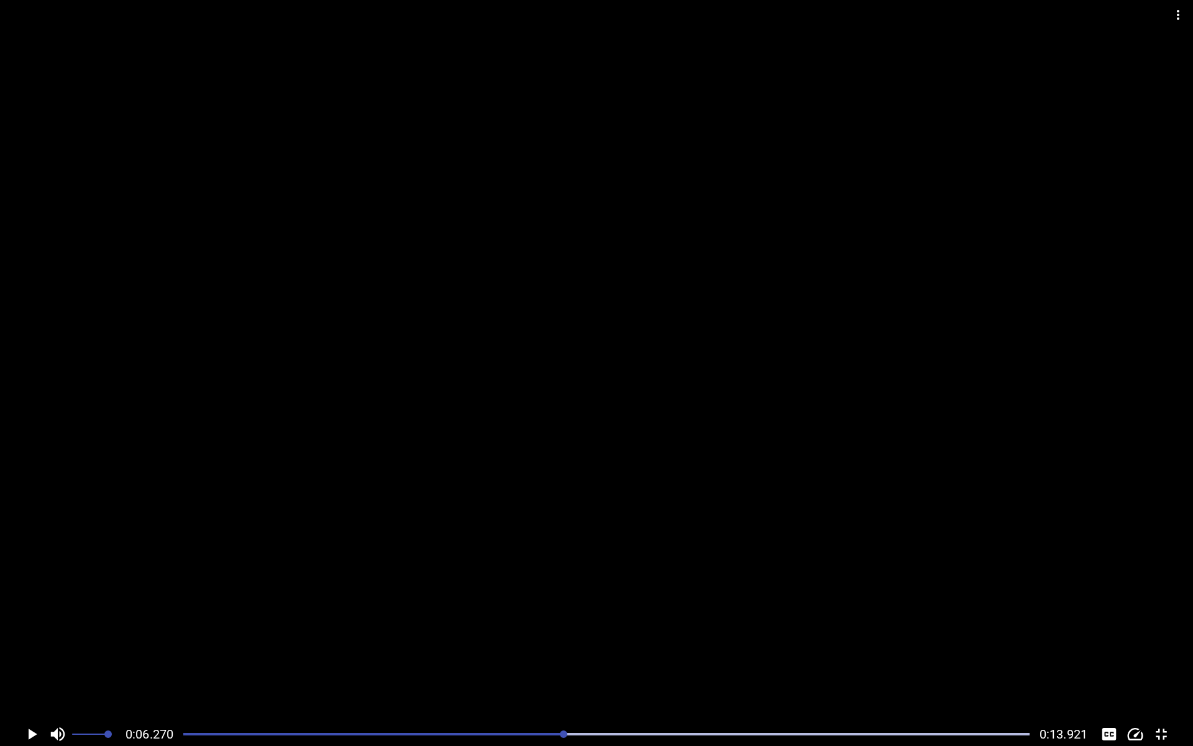
click at [530, 666] on div at bounding box center [596, 361] width 1193 height 722
click at [530, 666] on video at bounding box center [596, 361] width 1193 height 722
click at [591, 666] on div "Play progress" at bounding box center [319, 734] width 846 height 2
click at [491, 666] on div at bounding box center [606, 733] width 861 height 17
click at [397, 666] on div "Play progress" at bounding box center [435, 734] width 846 height 2
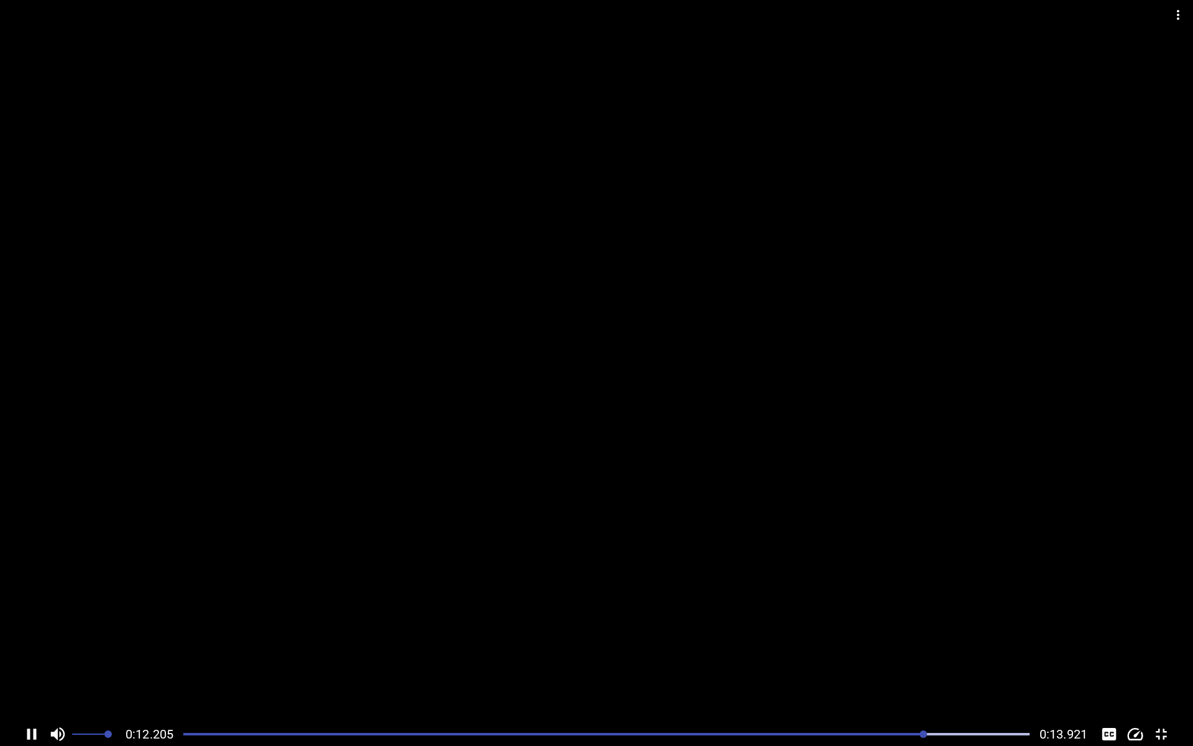
click at [479, 666] on div at bounding box center [606, 733] width 861 height 17
click at [458, 666] on div at bounding box center [606, 733] width 861 height 17
click at [29, 666] on icon "Play/Pause" at bounding box center [33, 733] width 9 height 11
click at [1132, 666] on icon "Change Playback Speed" at bounding box center [1135, 733] width 19 height 19
click at [1135, 666] on icon "Change Playback Speed" at bounding box center [1136, 734] width 16 height 12
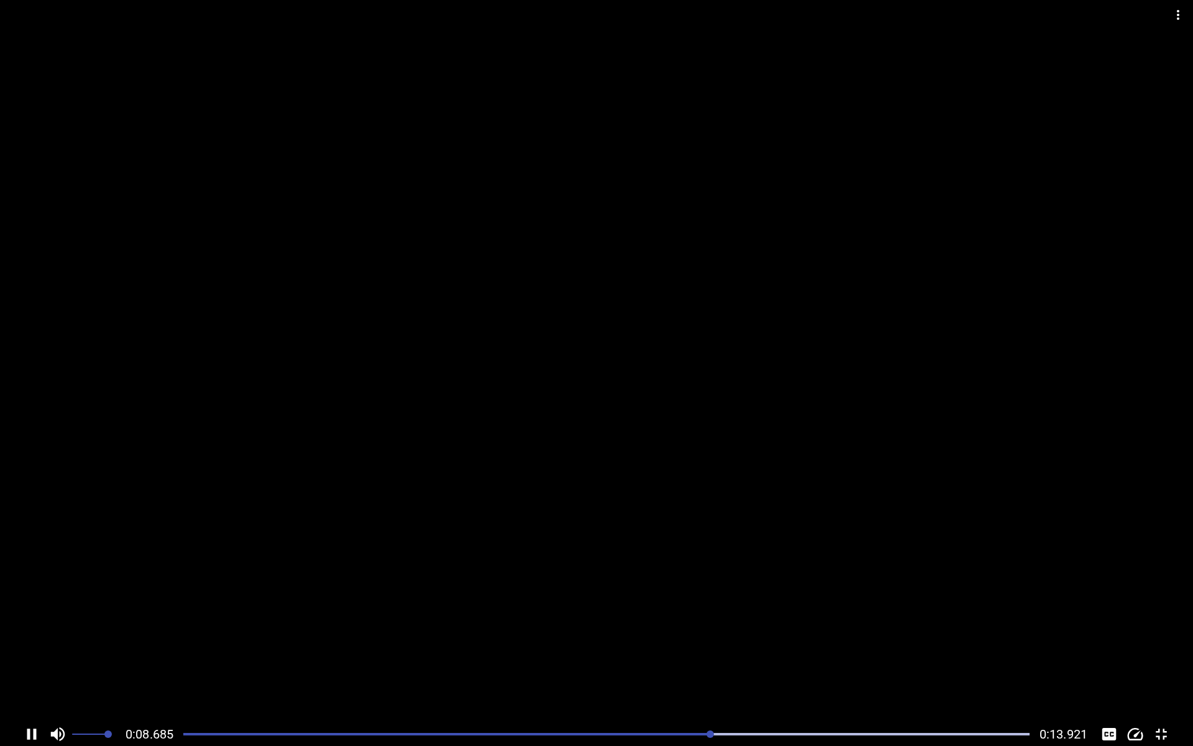
click at [1140, 666] on icon "Change Playback Speed" at bounding box center [1135, 733] width 19 height 19
click at [1154, 666] on icon "Toggle fullscreen" at bounding box center [1161, 733] width 19 height 19
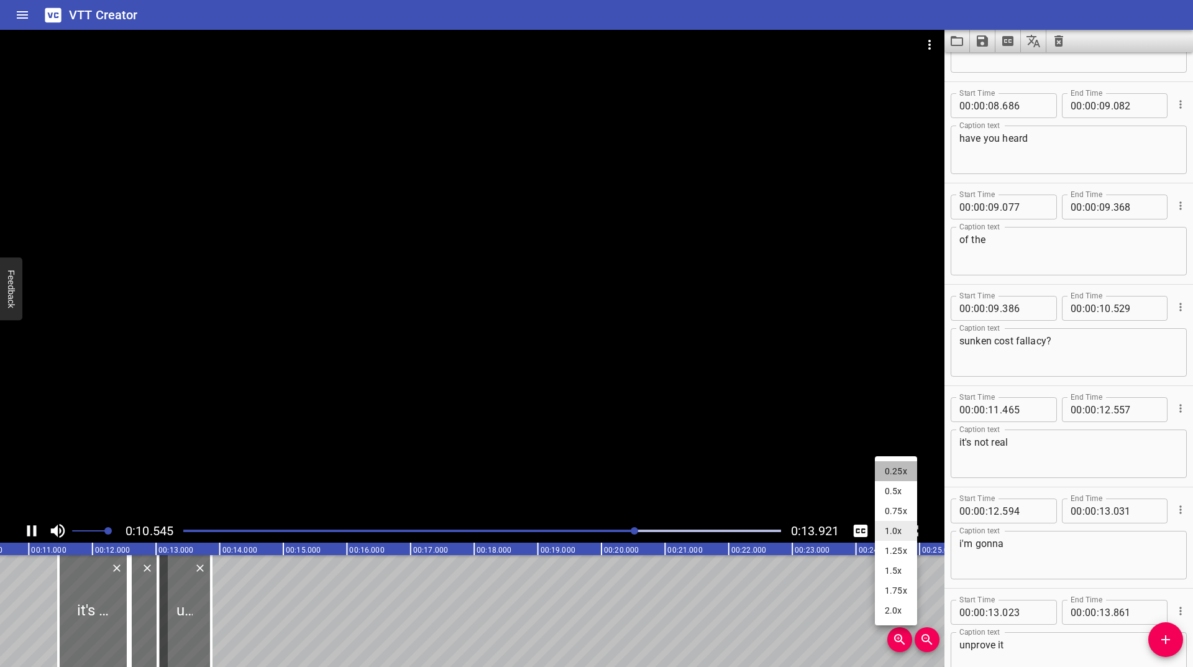
click at [905, 471] on li "0.25x" at bounding box center [896, 471] width 42 height 20
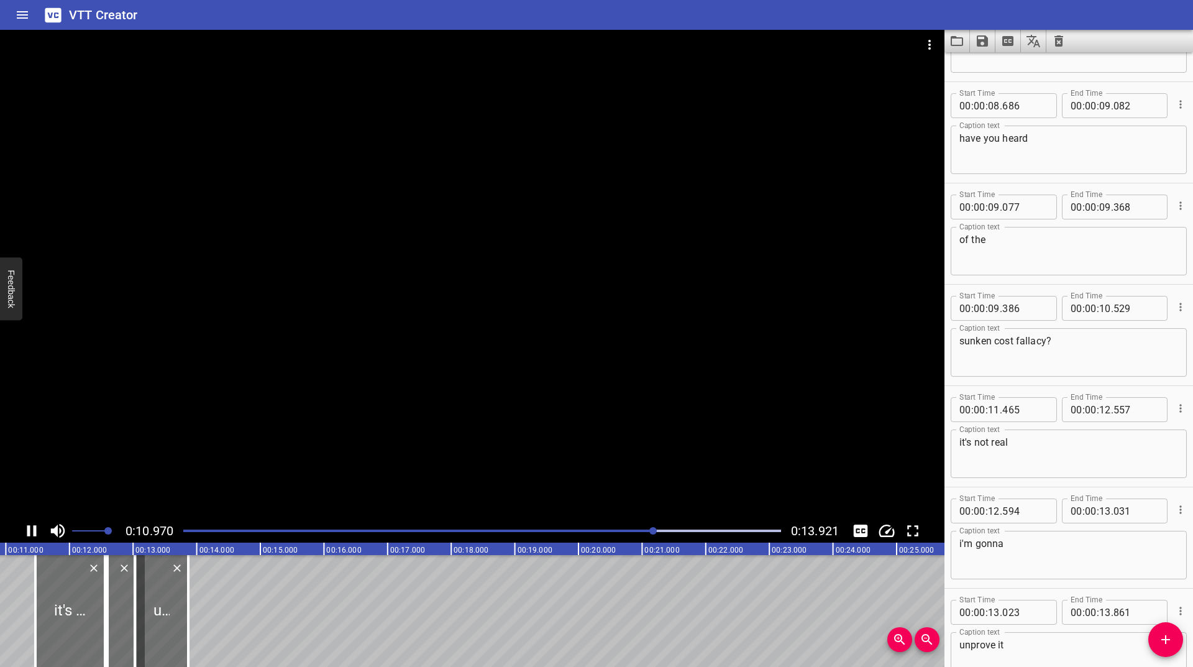
click at [440, 531] on div "Play progress" at bounding box center [356, 530] width 598 height 2
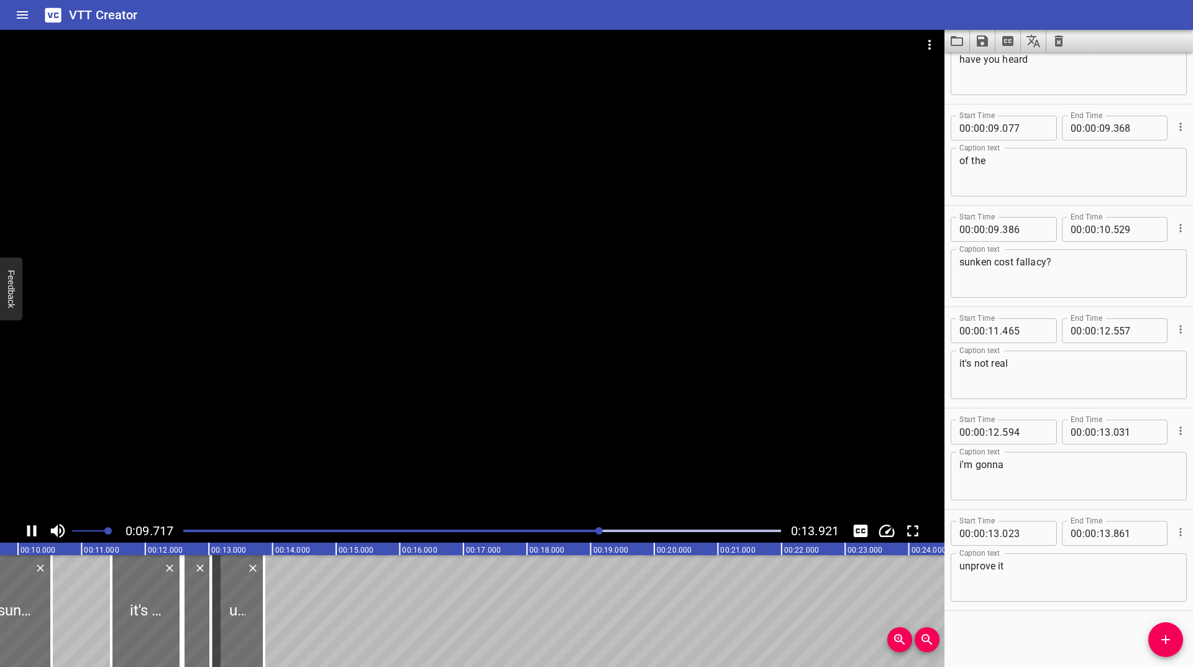
click at [431, 530] on div "Play progress" at bounding box center [302, 530] width 598 height 2
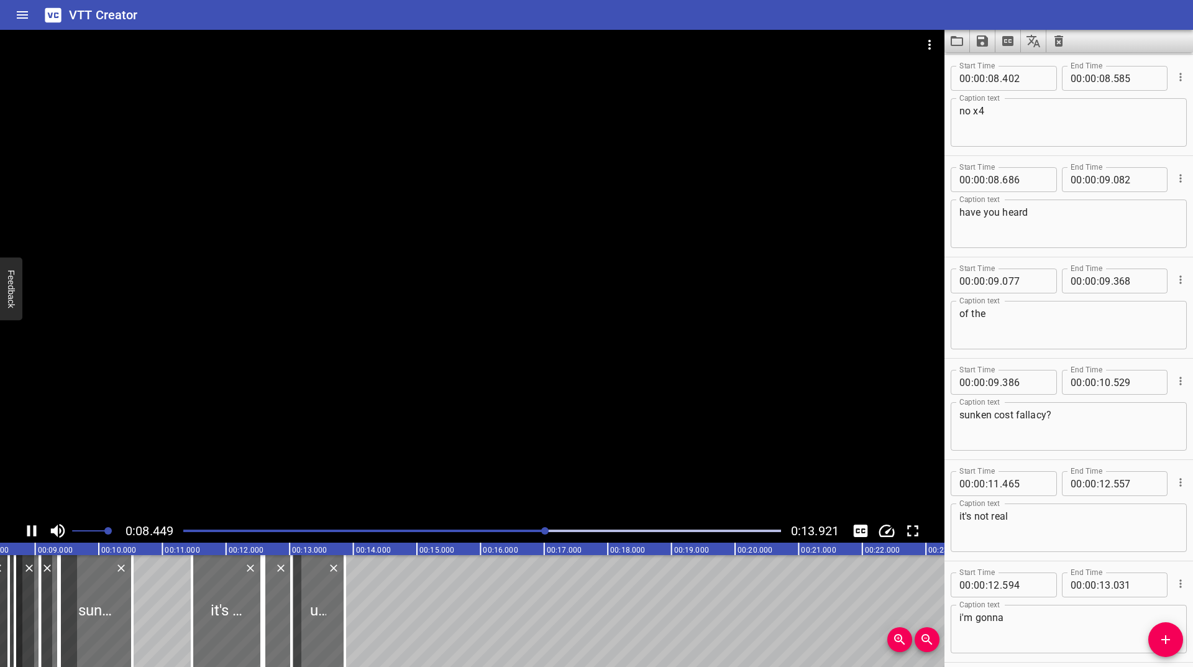
click at [450, 539] on div at bounding box center [482, 530] width 613 height 17
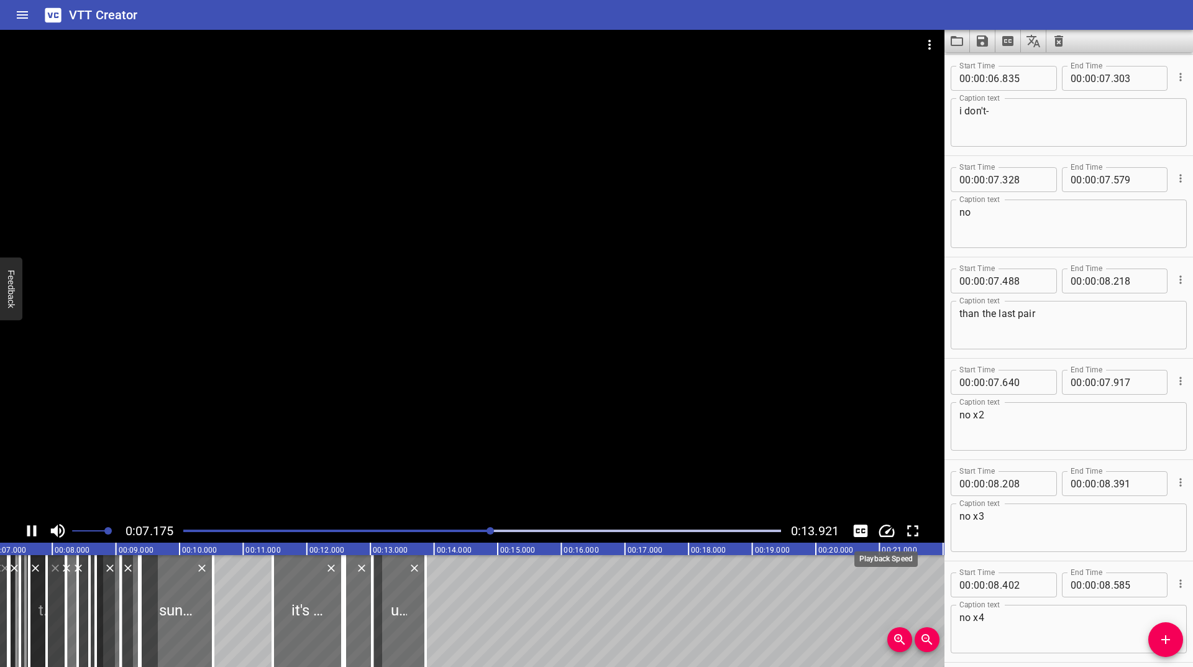
click at [890, 530] on icon "Change Playback Speed" at bounding box center [887, 530] width 16 height 12
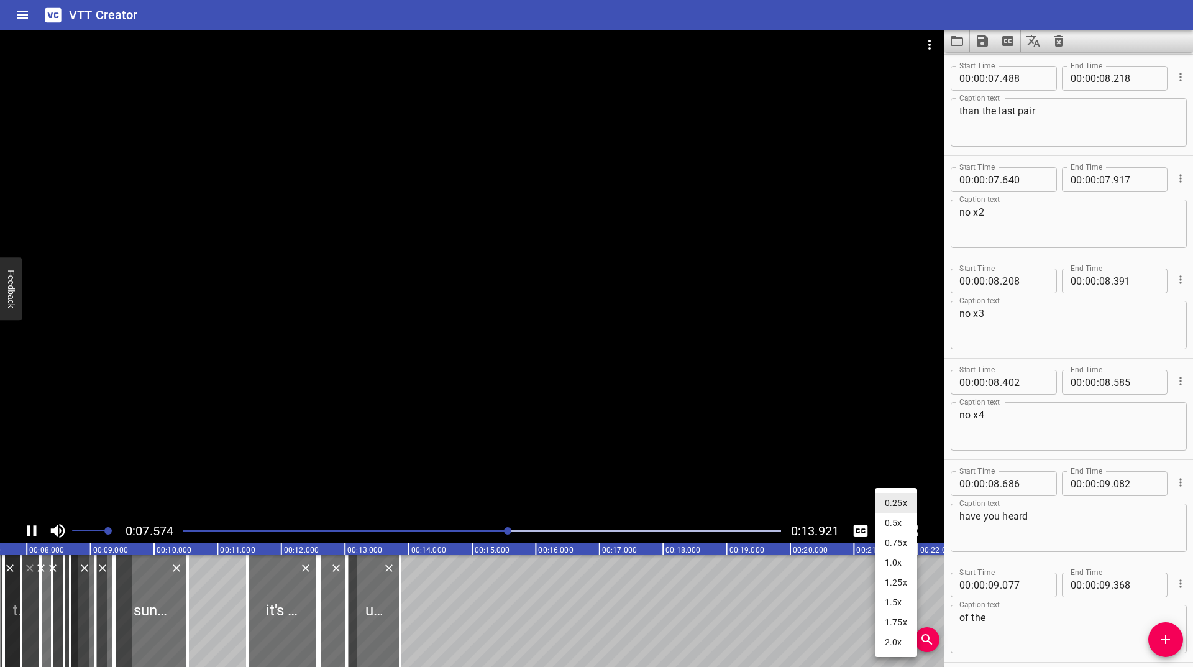
click at [897, 559] on li "1.0x" at bounding box center [896, 562] width 42 height 20
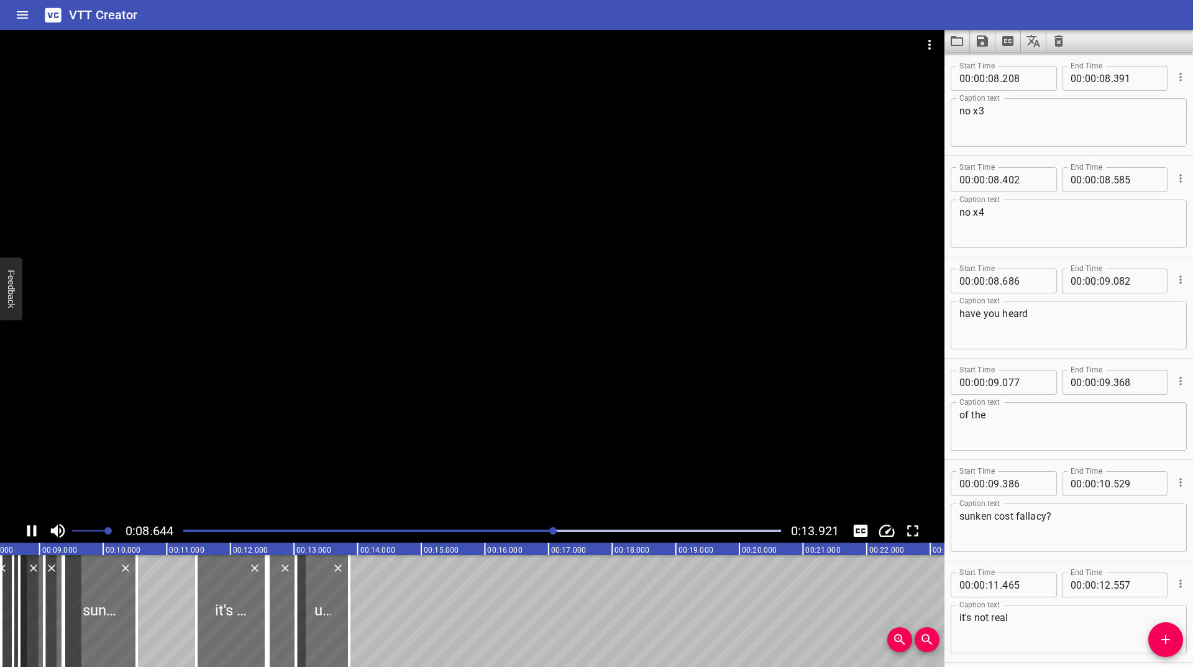
click at [267, 514] on div at bounding box center [472, 274] width 944 height 489
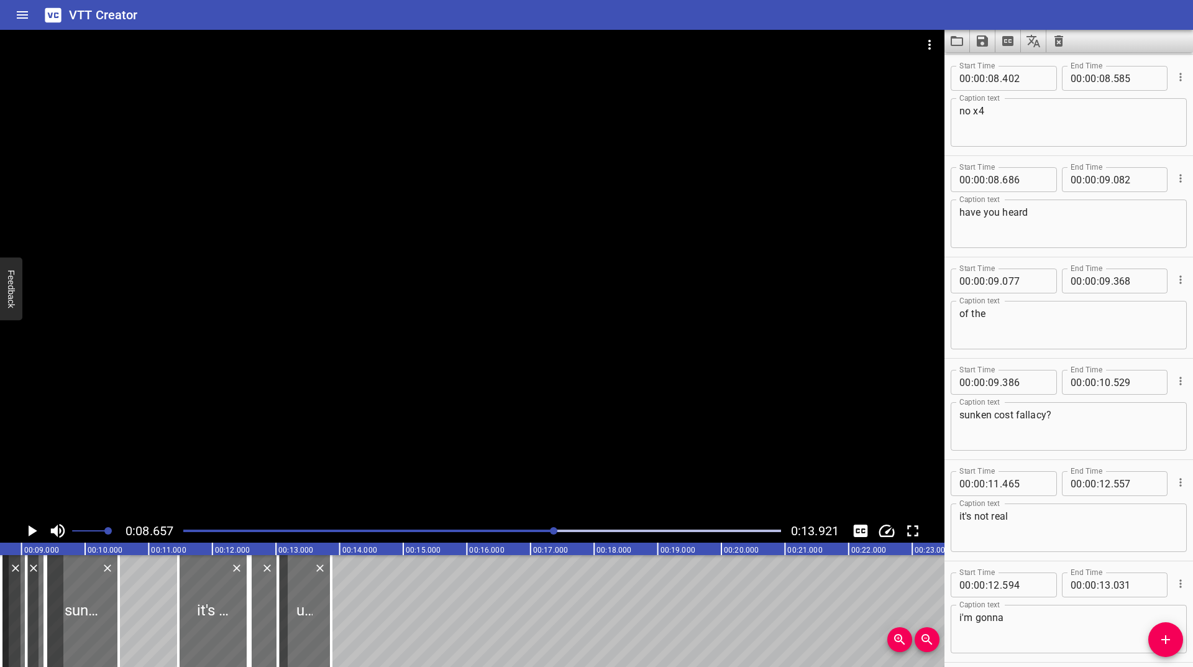
click at [262, 532] on div at bounding box center [482, 530] width 613 height 17
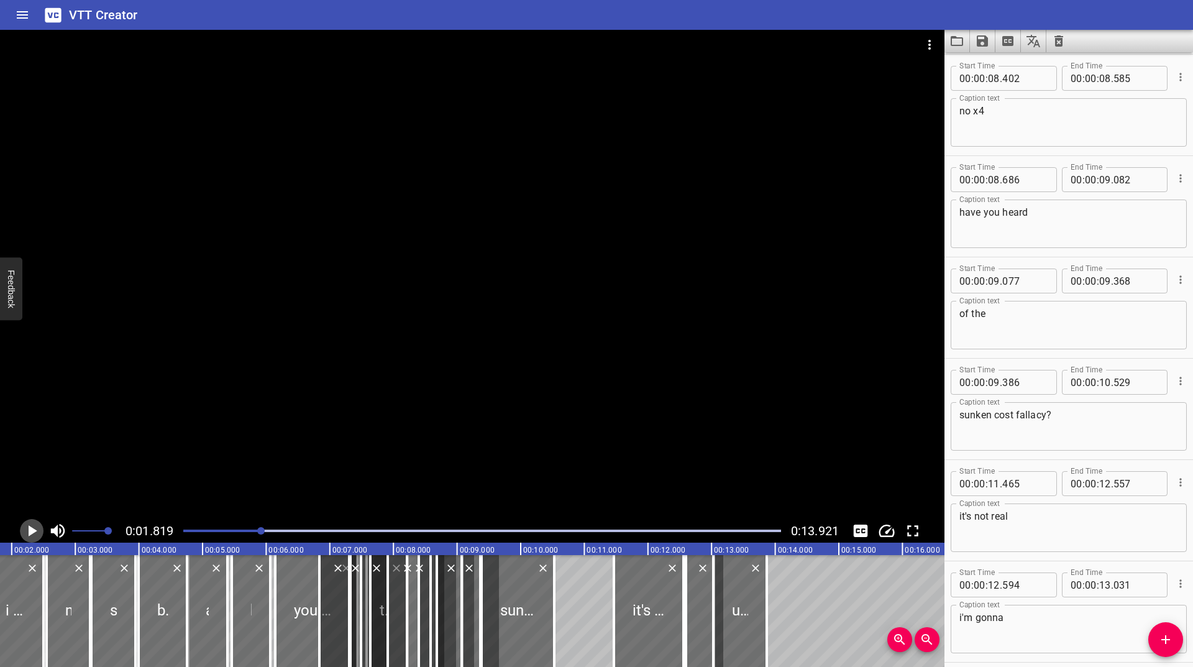
click at [35, 530] on icon "Play/Pause" at bounding box center [33, 530] width 9 height 11
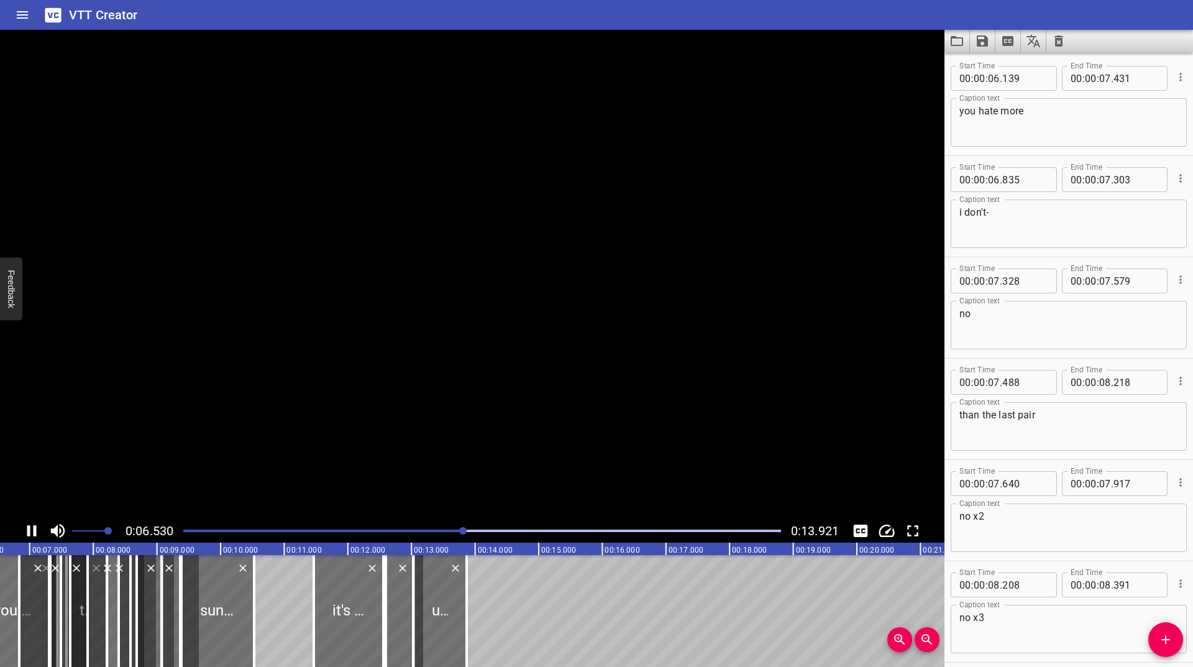
click at [31, 531] on icon "Play/Pause" at bounding box center [31, 530] width 19 height 19
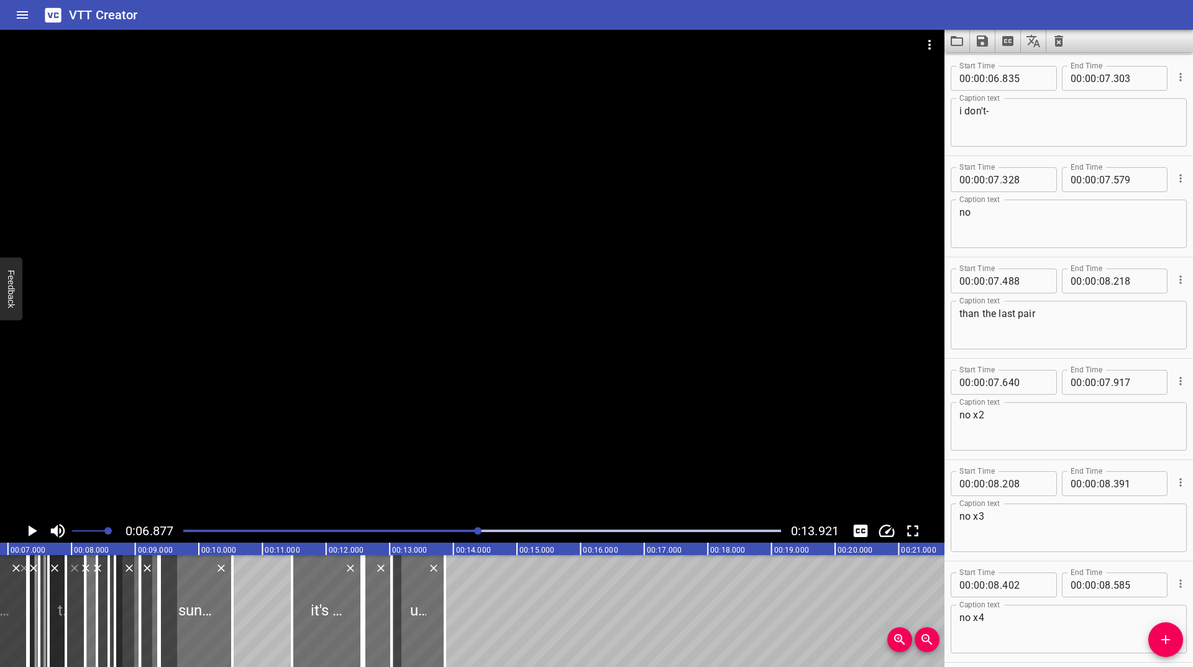
click at [516, 382] on div at bounding box center [472, 274] width 944 height 489
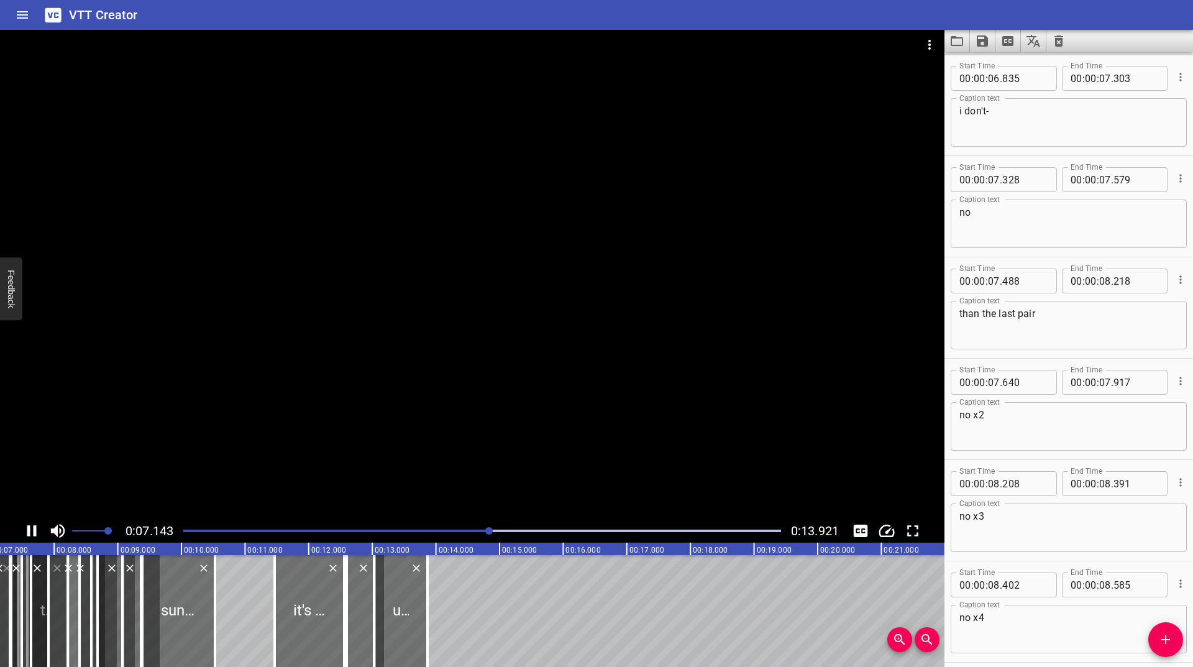
click at [516, 382] on div at bounding box center [472, 274] width 944 height 489
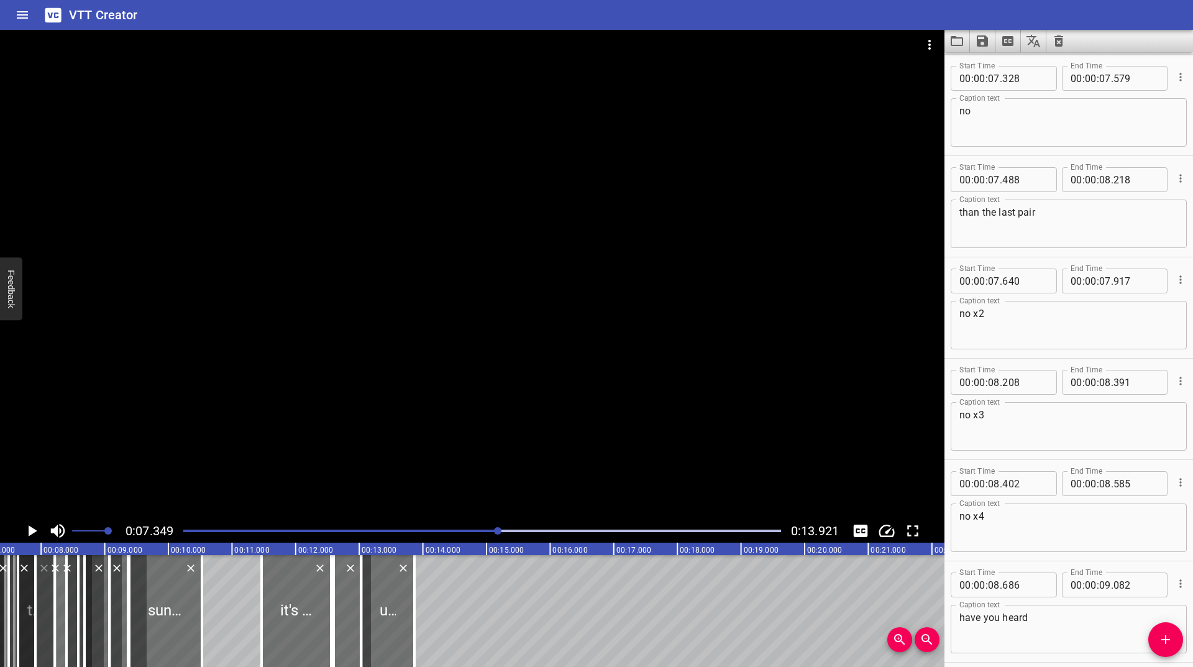
click at [489, 536] on div at bounding box center [482, 530] width 613 height 17
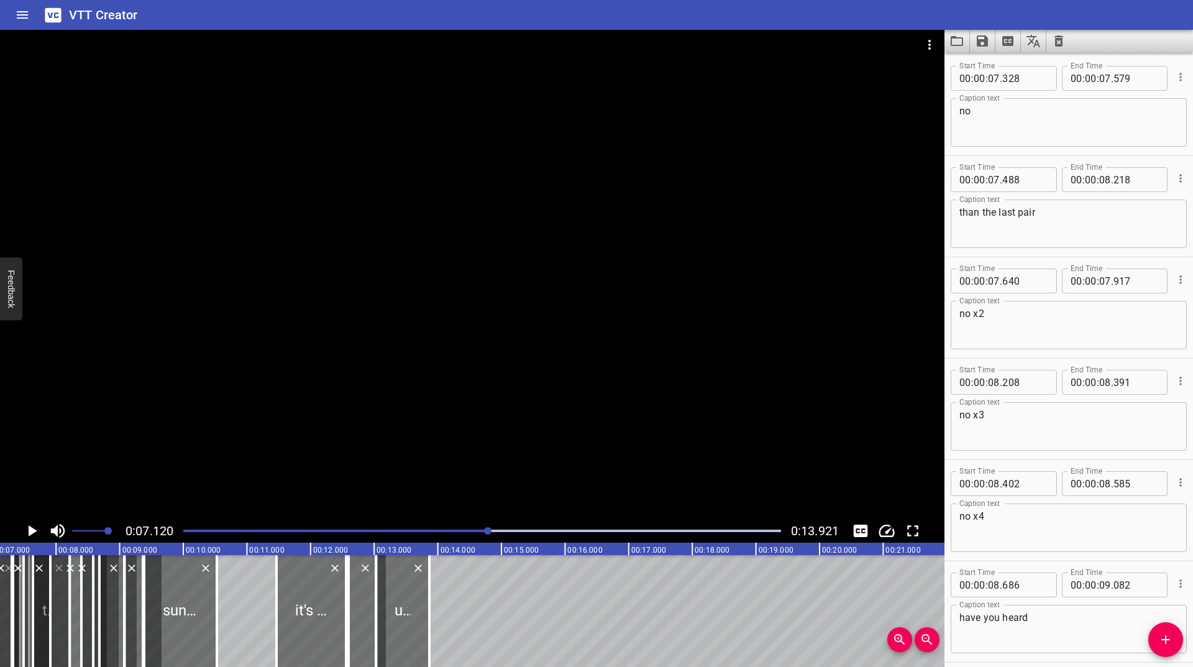
click at [24, 19] on icon "Home" at bounding box center [22, 14] width 15 height 15
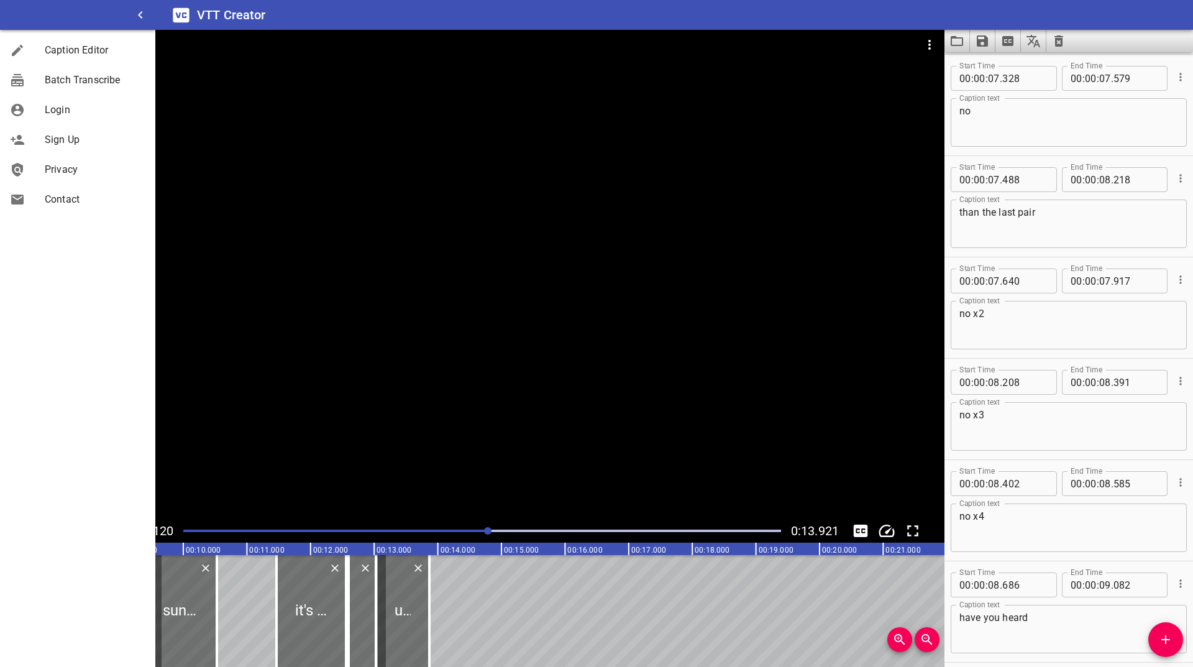
click at [53, 51] on span "Caption Editor" at bounding box center [95, 50] width 101 height 15
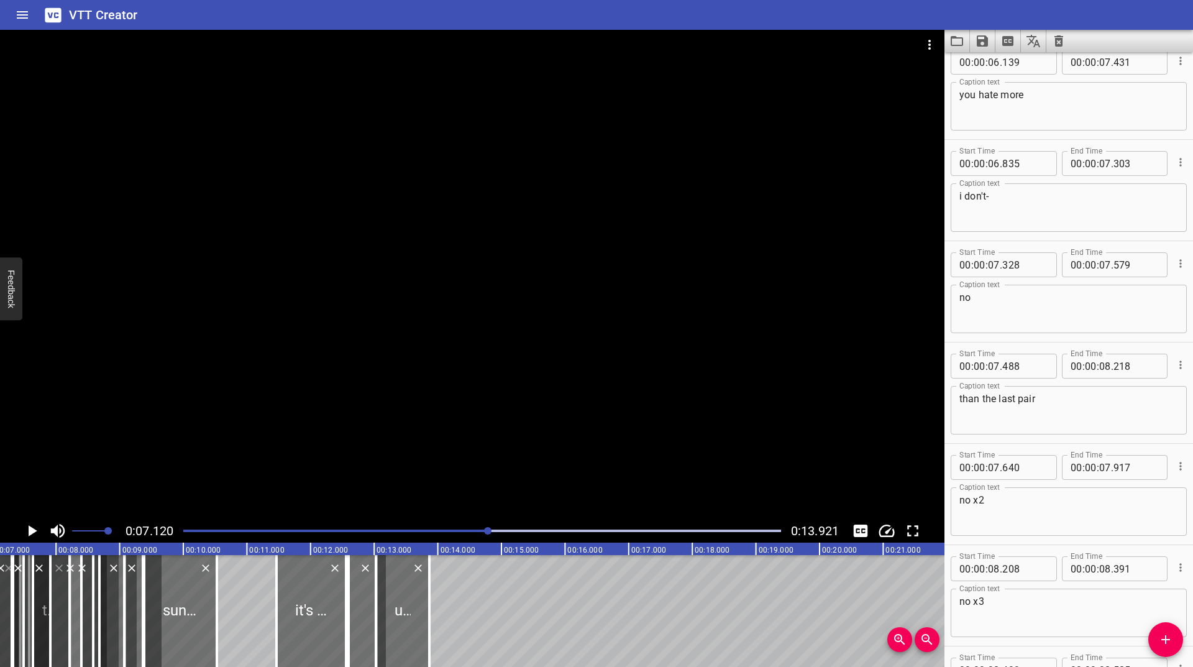
click at [1174, 167] on icon "Cue Options" at bounding box center [1180, 162] width 12 height 12
click at [1164, 168] on li "Advanced options..." at bounding box center [1128, 162] width 108 height 22
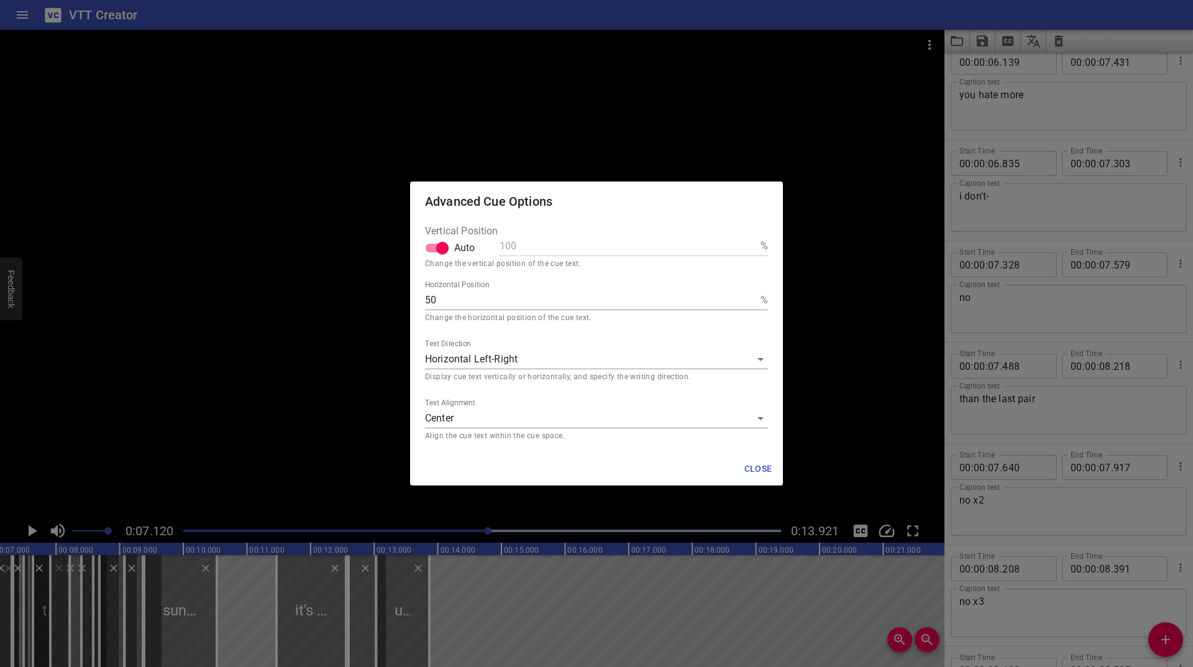
click at [467, 365] on body "VTT Creator Caption Editor Batch Transcribe Login Sign Up Privacy Contact 0:07.…" at bounding box center [596, 333] width 1193 height 667
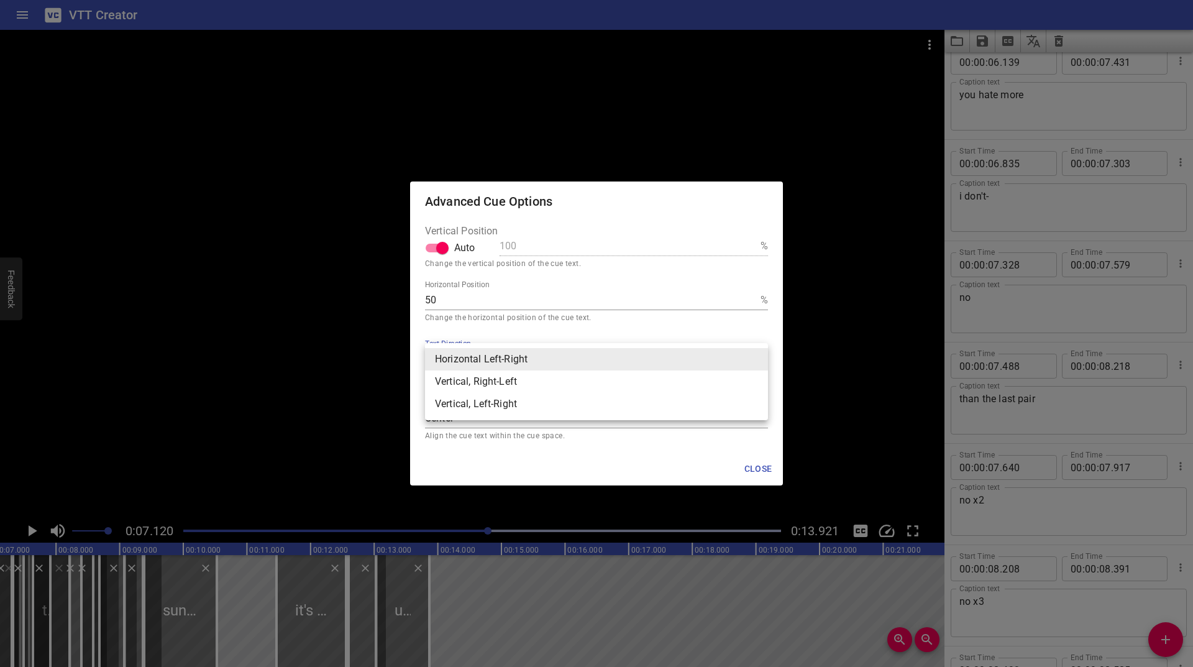
click at [475, 400] on li "Vertical, Left-Right" at bounding box center [596, 404] width 343 height 22
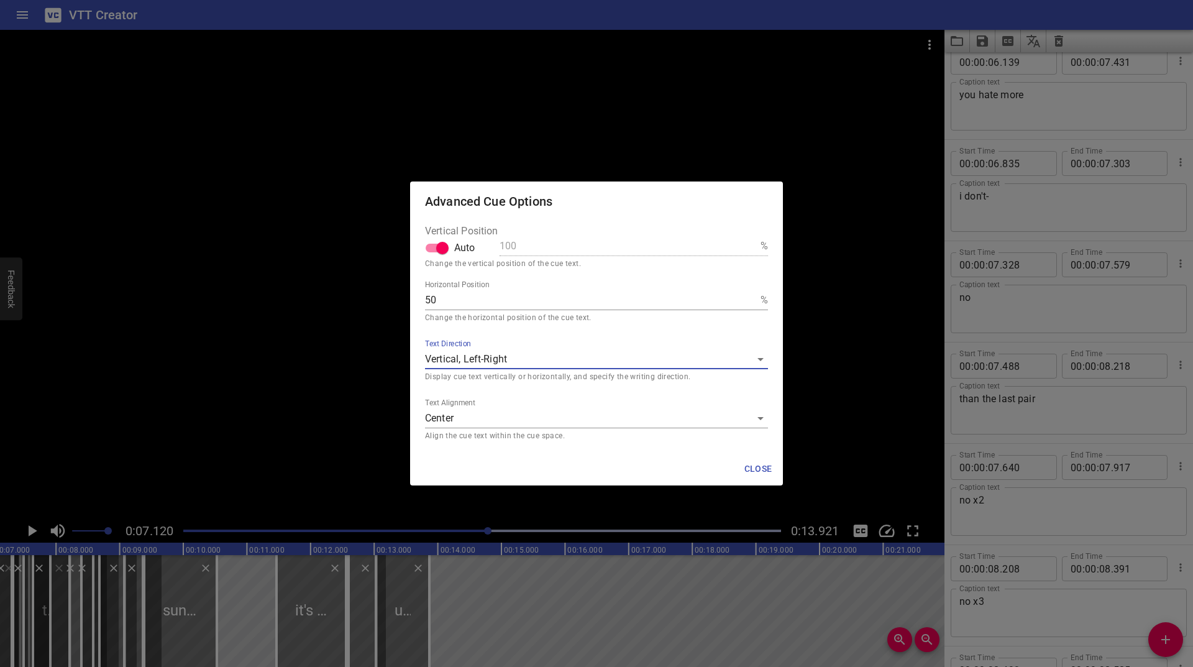
click at [513, 362] on body "VTT Creator Caption Editor Batch Transcribe Login Sign Up Privacy Contact 0:07.…" at bounding box center [596, 333] width 1193 height 667
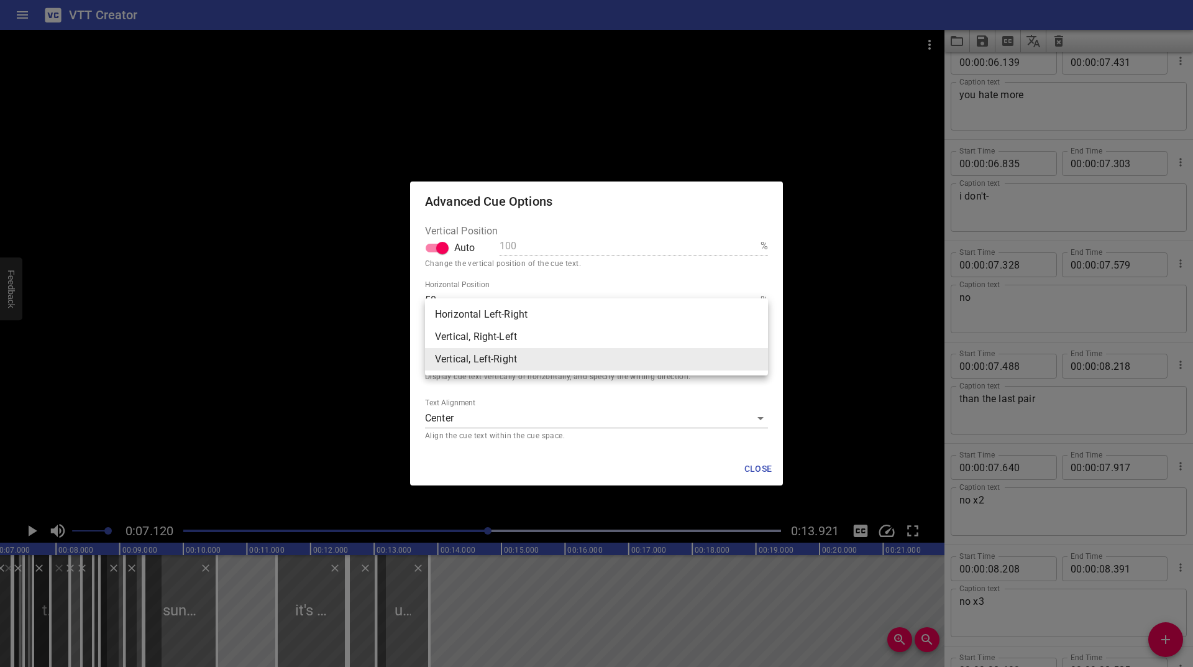
click at [496, 336] on li "Vertical, Right-Left" at bounding box center [596, 337] width 343 height 22
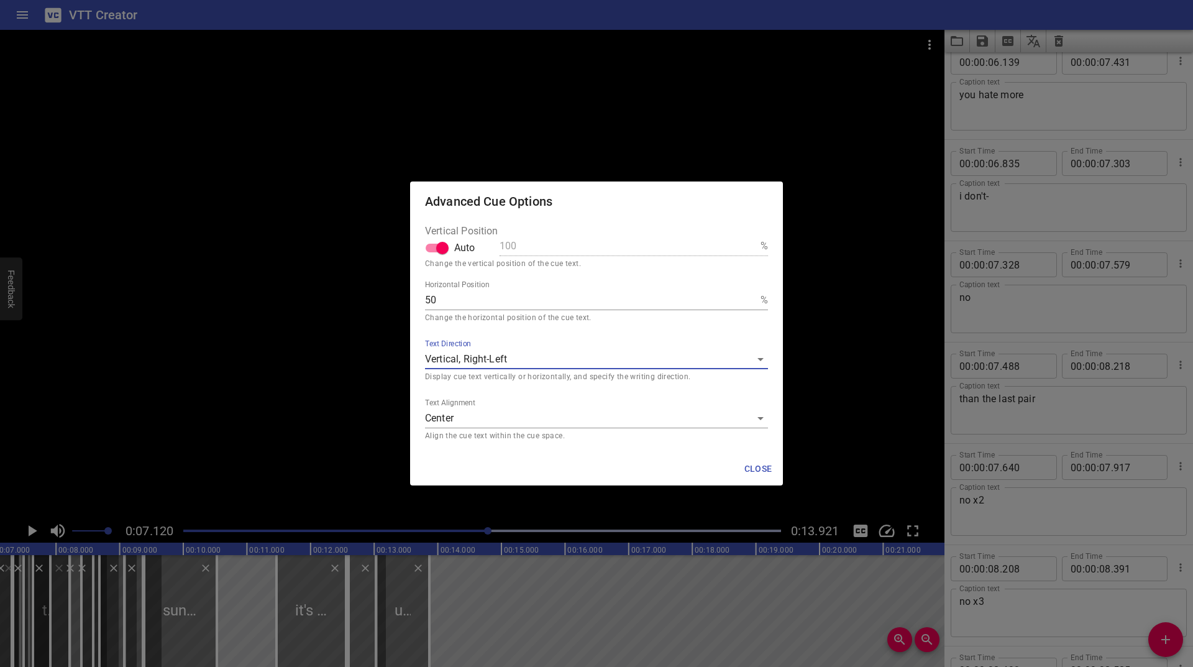
click at [519, 355] on body "VTT Creator Caption Editor Batch Transcribe Login Sign Up Privacy Contact 0:07.…" at bounding box center [596, 333] width 1193 height 667
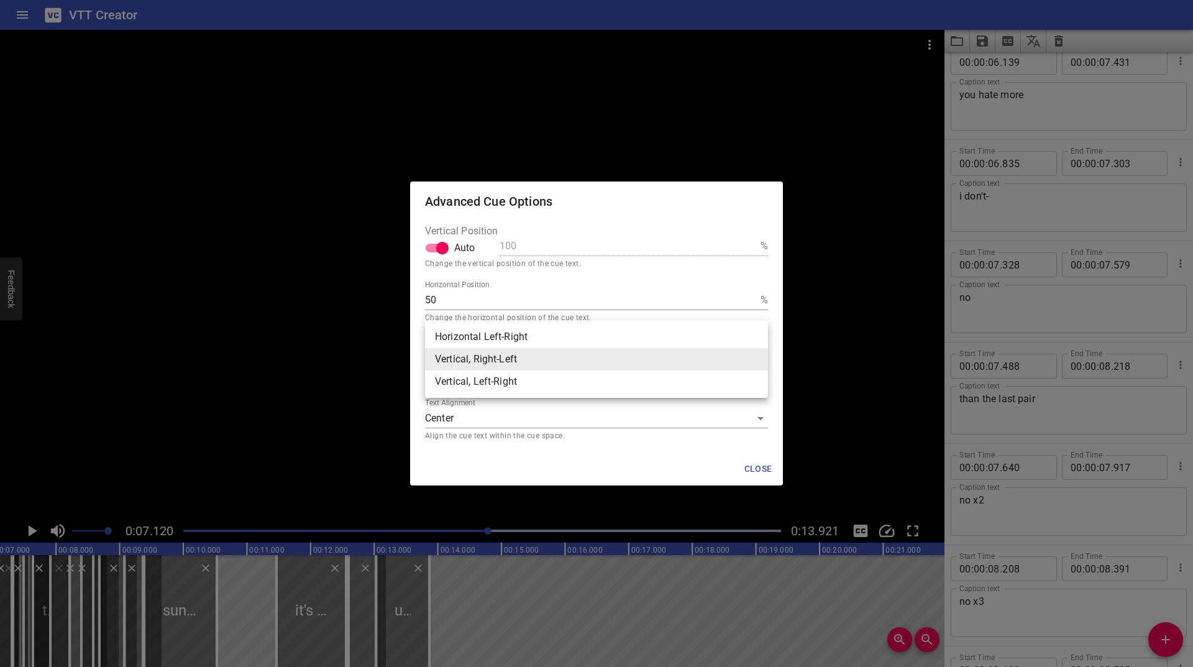
click at [504, 382] on li "Vertical, Left-Right" at bounding box center [596, 381] width 343 height 22
type input "lr"
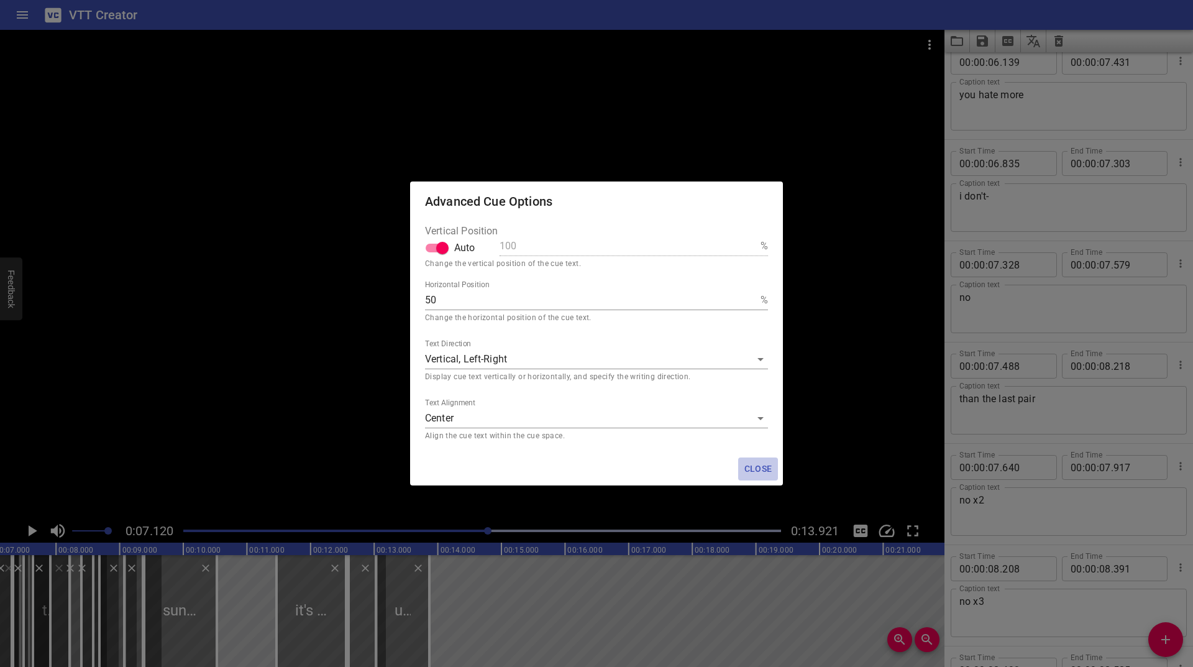
click at [761, 469] on span "Close" at bounding box center [758, 469] width 30 height 16
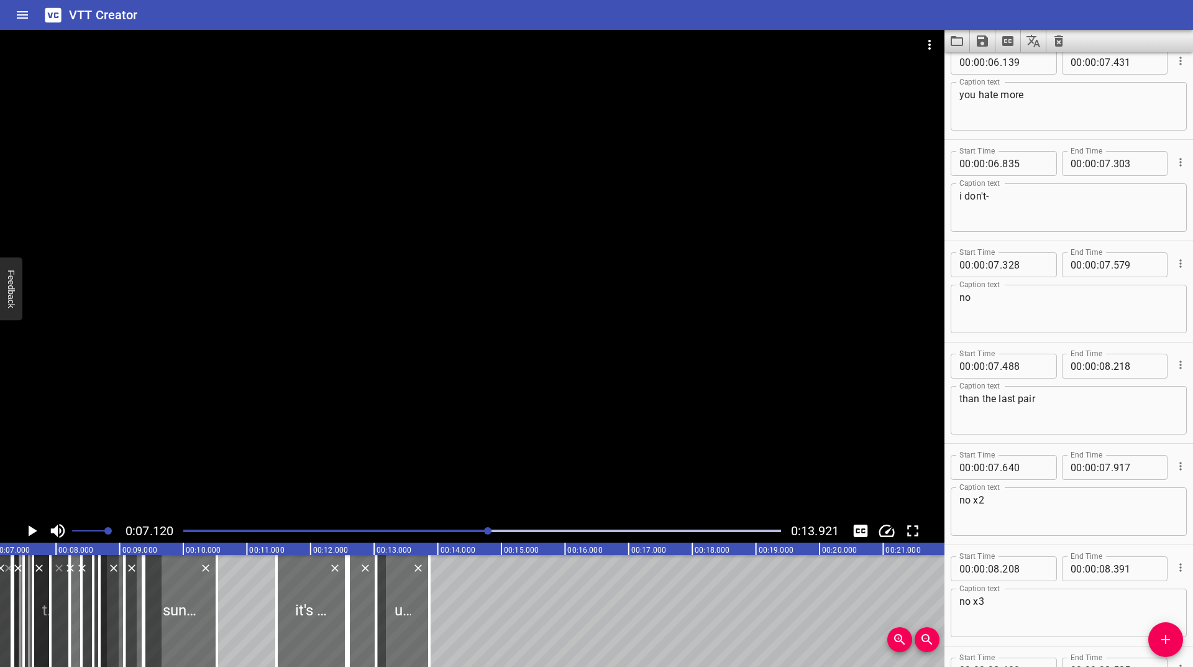
click at [35, 528] on icon "Play/Pause" at bounding box center [31, 530] width 19 height 19
click at [35, 528] on icon "Play/Pause" at bounding box center [31, 530] width 9 height 11
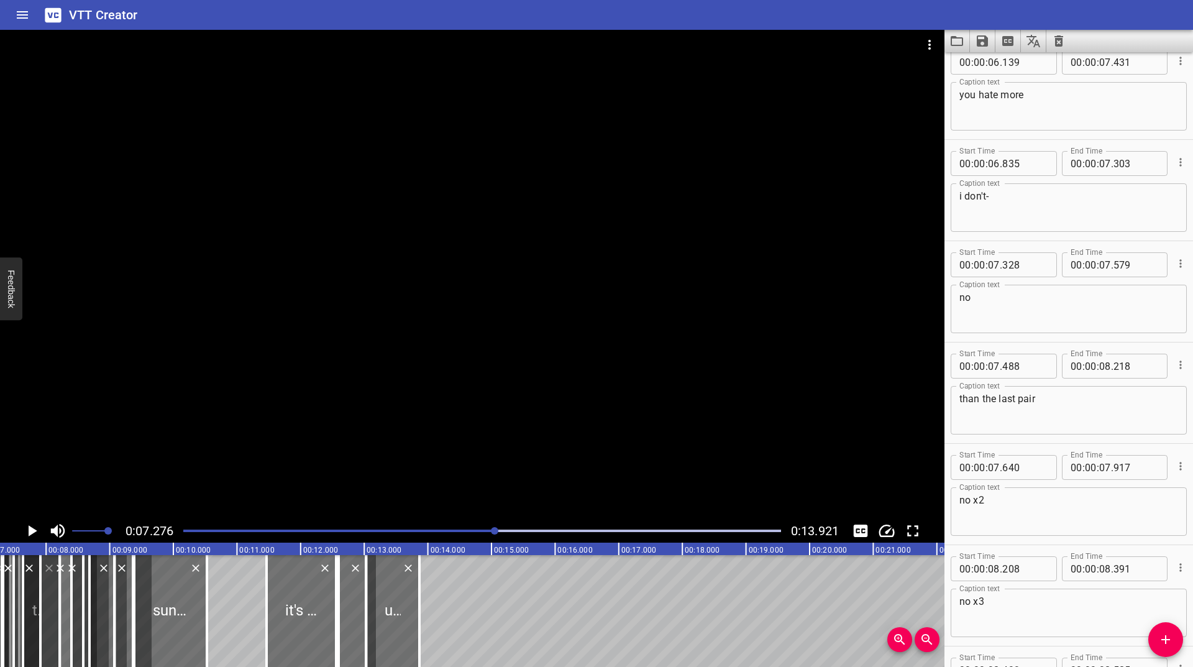
click at [482, 536] on div at bounding box center [482, 530] width 613 height 17
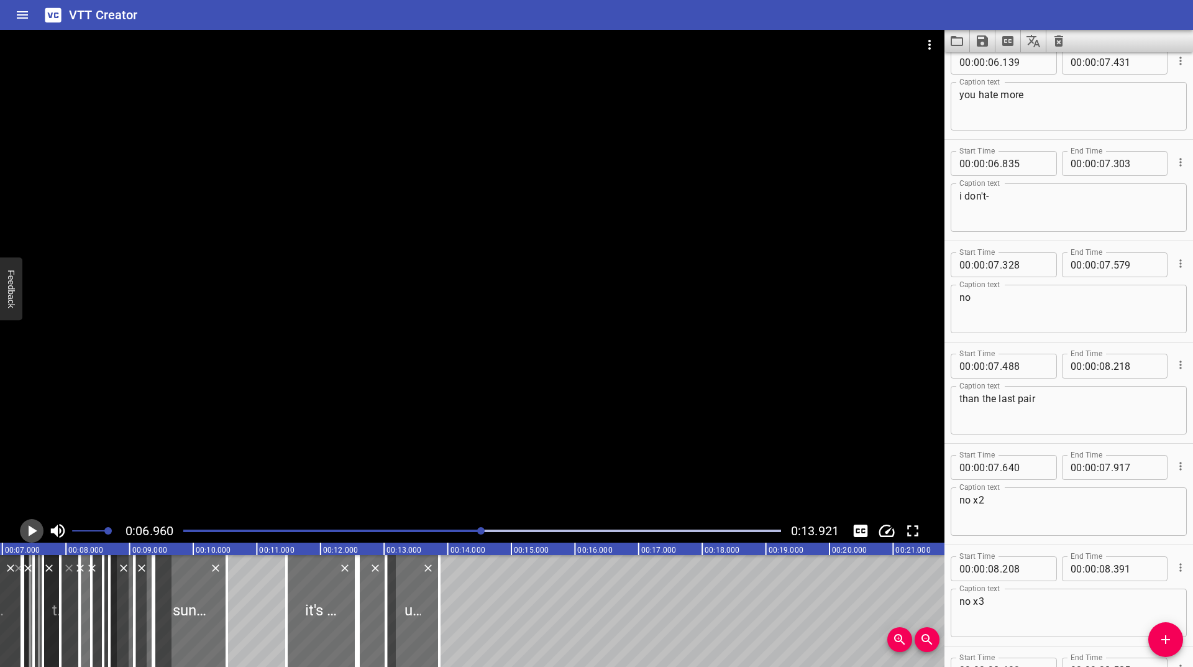
click at [29, 528] on icon "Play/Pause" at bounding box center [33, 530] width 9 height 11
click at [29, 528] on icon "Play/Pause" at bounding box center [31, 530] width 9 height 11
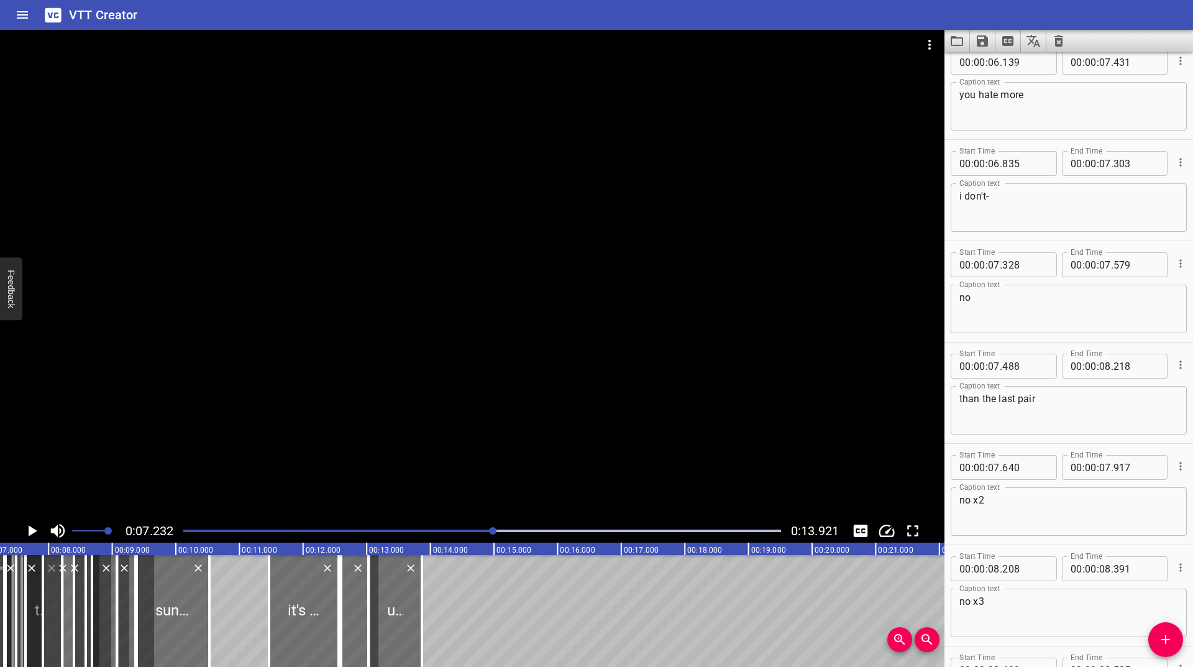
click at [465, 534] on div at bounding box center [482, 530] width 613 height 17
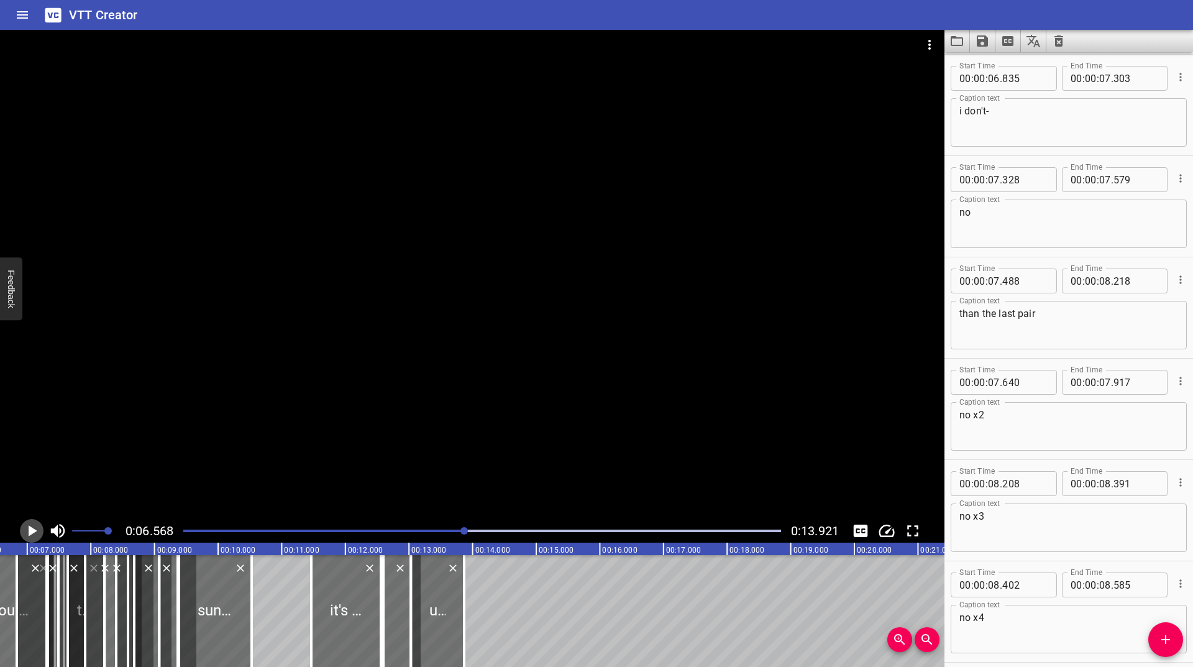
click at [35, 533] on icon "Play/Pause" at bounding box center [31, 530] width 19 height 19
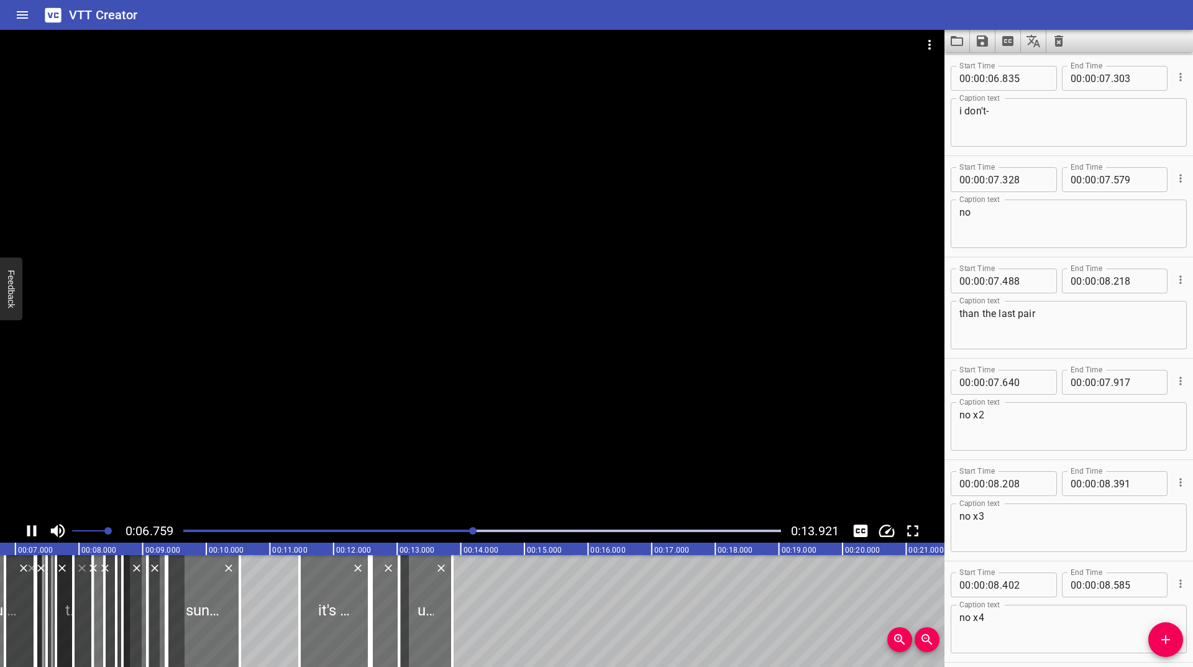
click at [35, 533] on icon "Play/Pause" at bounding box center [31, 530] width 9 height 11
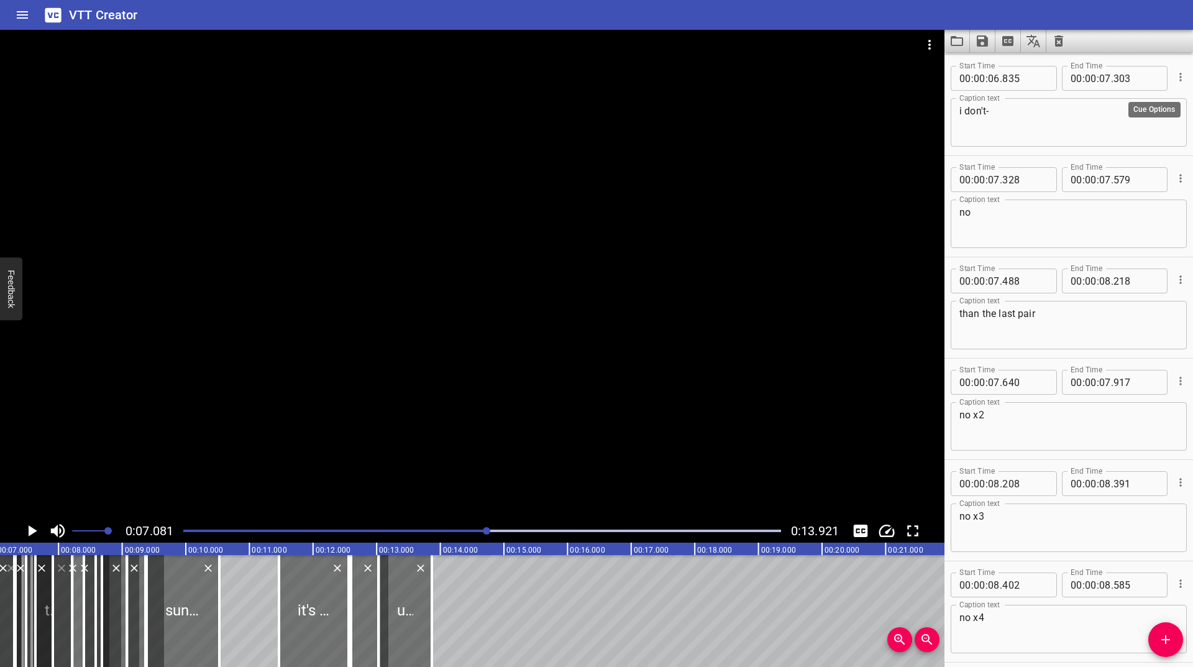
click at [1174, 77] on icon "Cue Options" at bounding box center [1180, 77] width 12 height 12
click at [1127, 79] on li "Advanced options..." at bounding box center [1128, 77] width 108 height 22
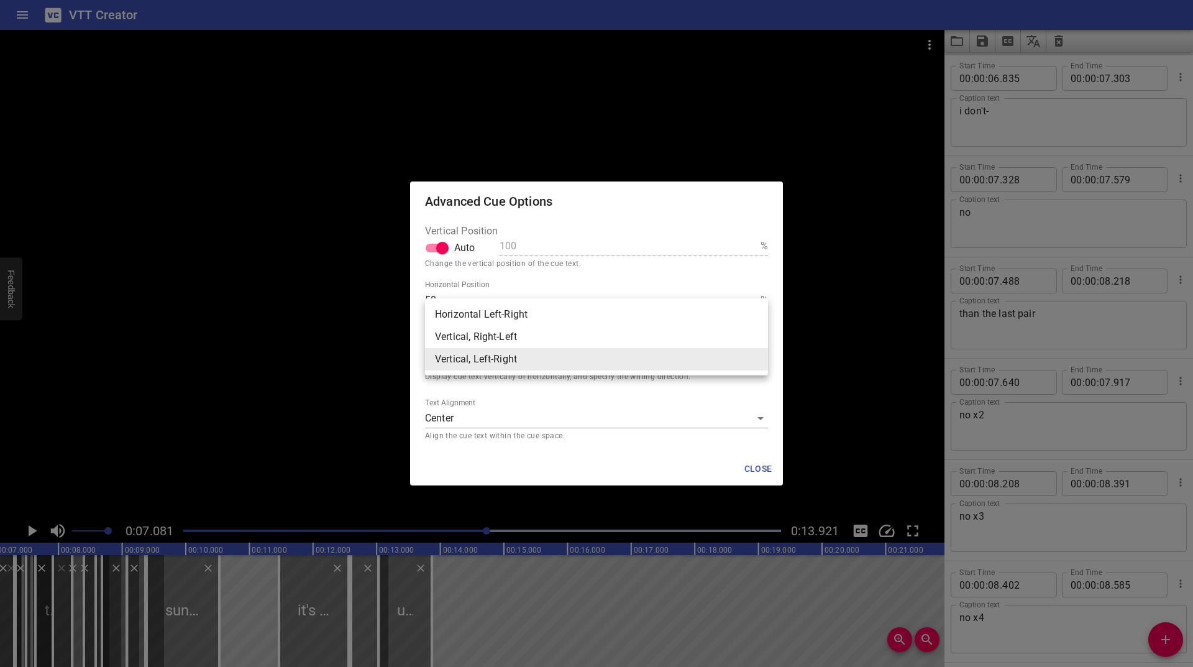
click at [537, 350] on body "VTT Creator Caption Editor Batch Transcribe Login Sign Up Privacy Contact 0:07.…" at bounding box center [596, 333] width 1193 height 667
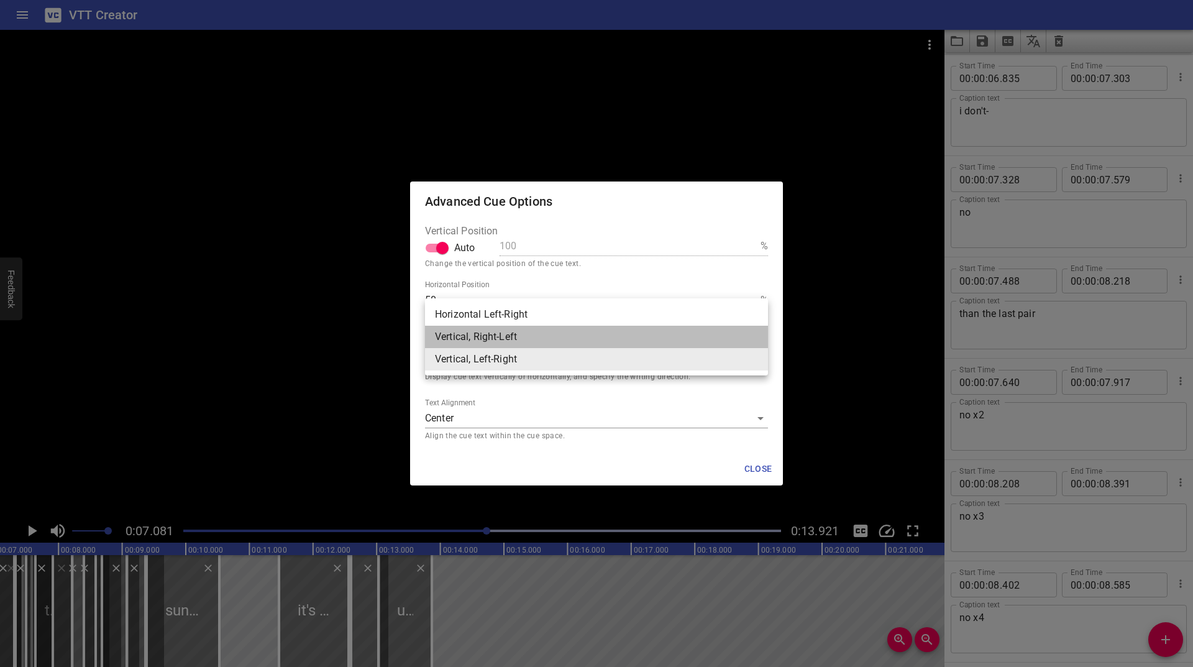
click at [527, 335] on li "Vertical, Right-Left" at bounding box center [596, 337] width 343 height 22
type input "rl"
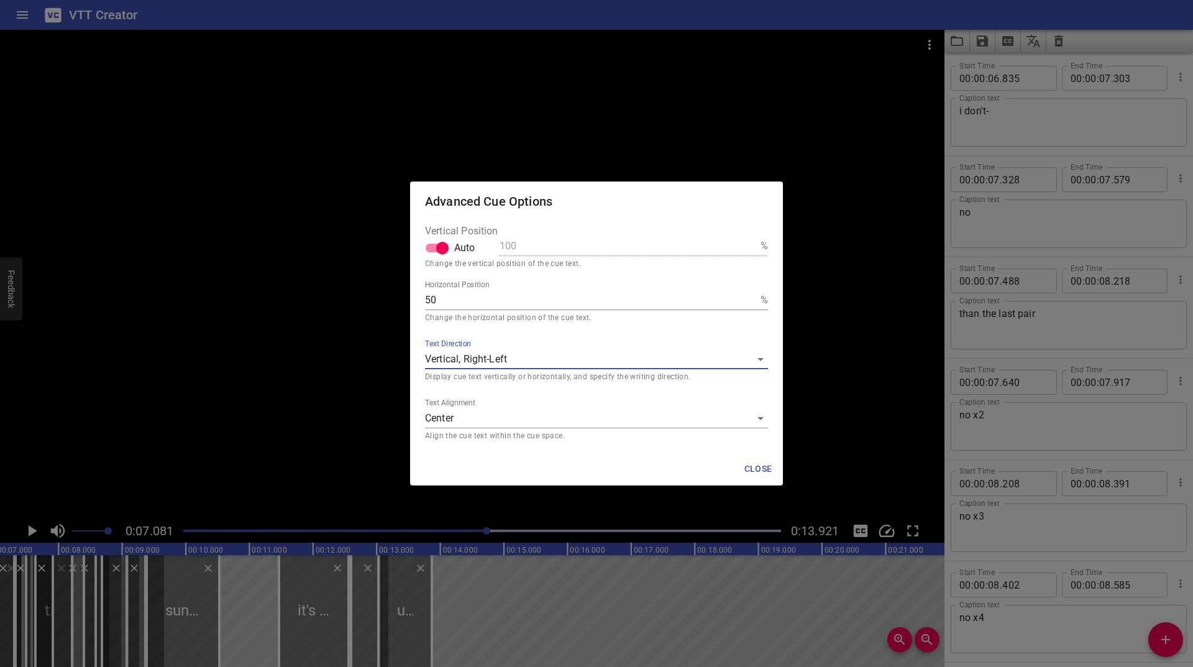
click at [616, 416] on body "VTT Creator Caption Editor Batch Transcribe Login Sign Up Privacy Contact 0:07.…" at bounding box center [596, 333] width 1193 height 667
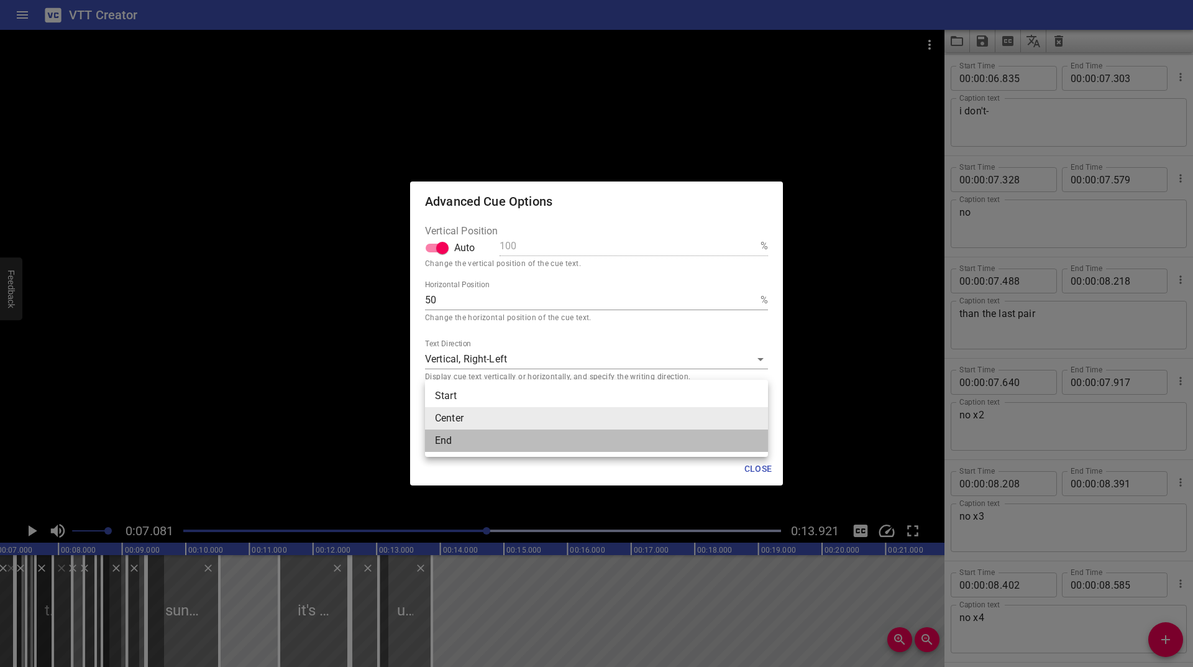
click at [506, 449] on li "End" at bounding box center [596, 440] width 343 height 22
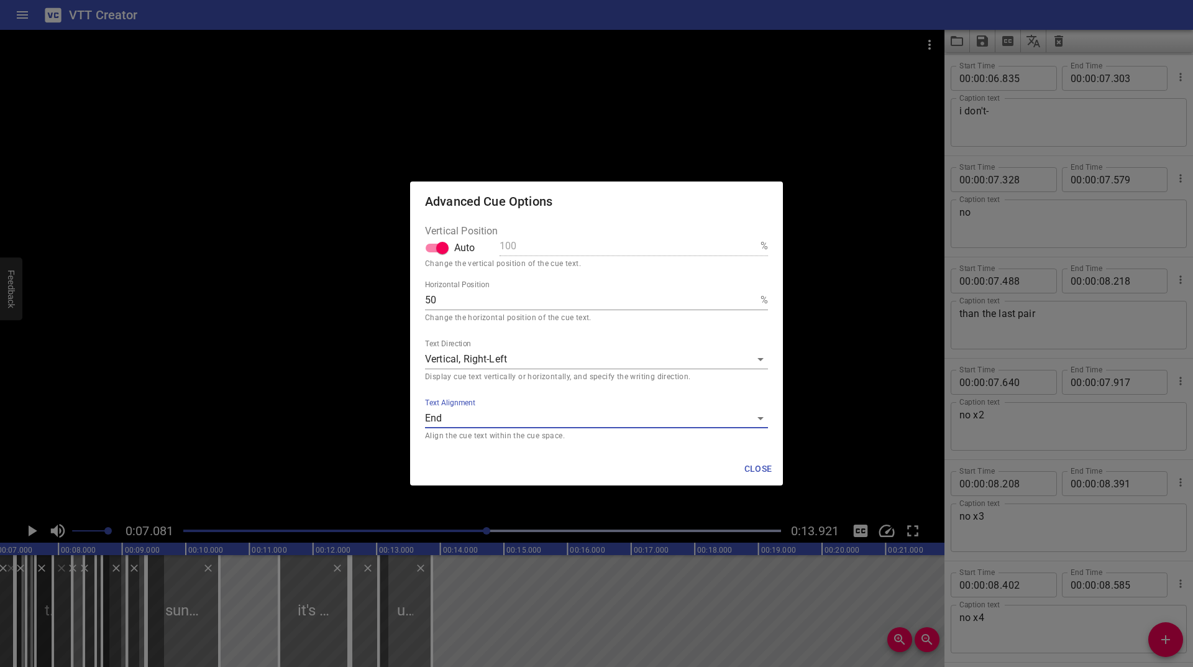
click at [483, 419] on body "VTT Creator Caption Editor Batch Transcribe Login Sign Up Privacy Contact 0:07.…" at bounding box center [596, 333] width 1193 height 667
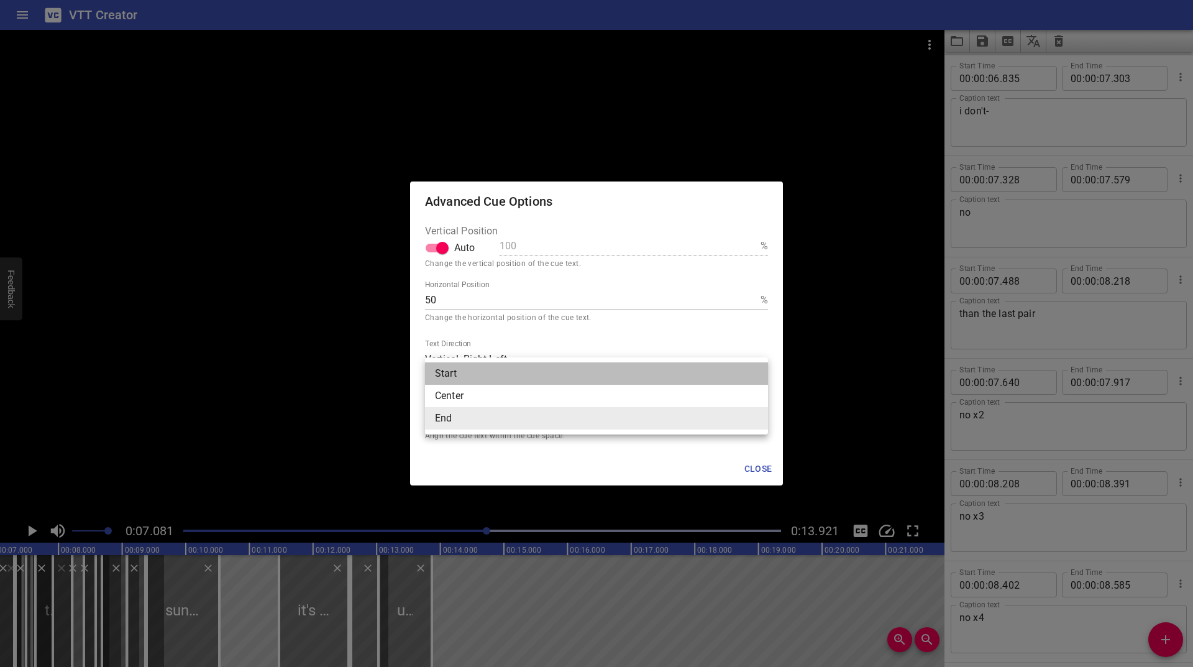
click at [465, 370] on li "Start" at bounding box center [596, 373] width 343 height 22
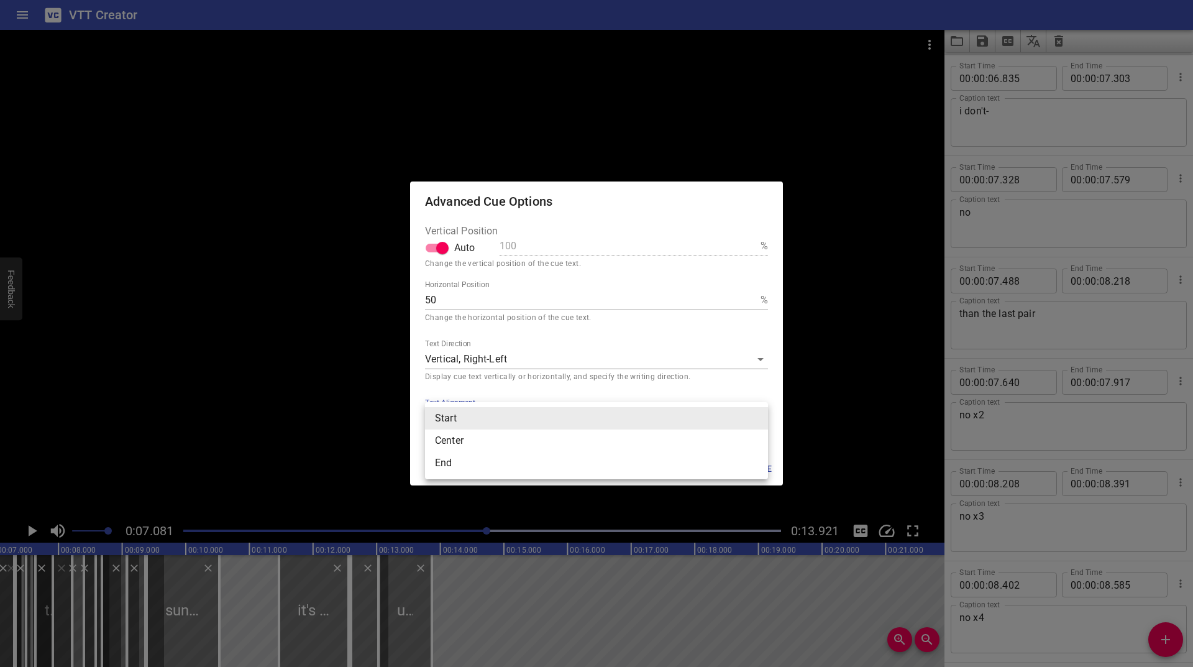
click at [493, 421] on body "VTT Creator Caption Editor Batch Transcribe Login Sign Up Privacy Contact 0:07.…" at bounding box center [596, 333] width 1193 height 667
click at [469, 437] on li "Center" at bounding box center [596, 440] width 343 height 22
type input "middle"
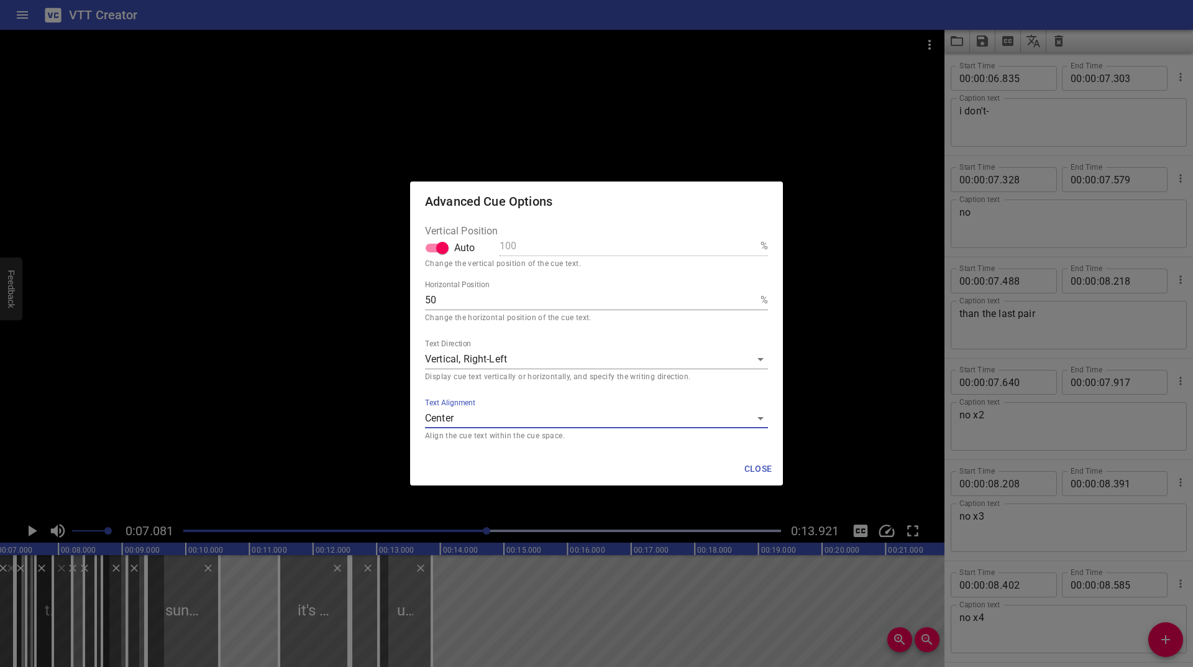
click at [759, 464] on span "Close" at bounding box center [758, 469] width 30 height 16
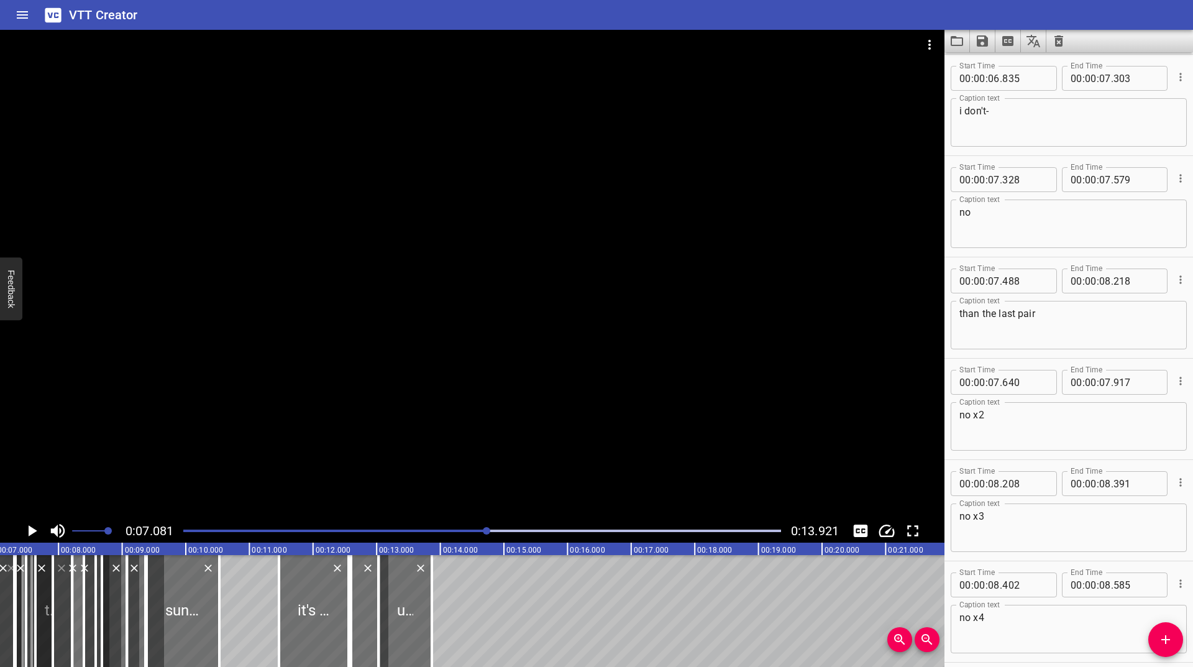
click at [902, 532] on button "Toggle fullscreen" at bounding box center [913, 531] width 24 height 24
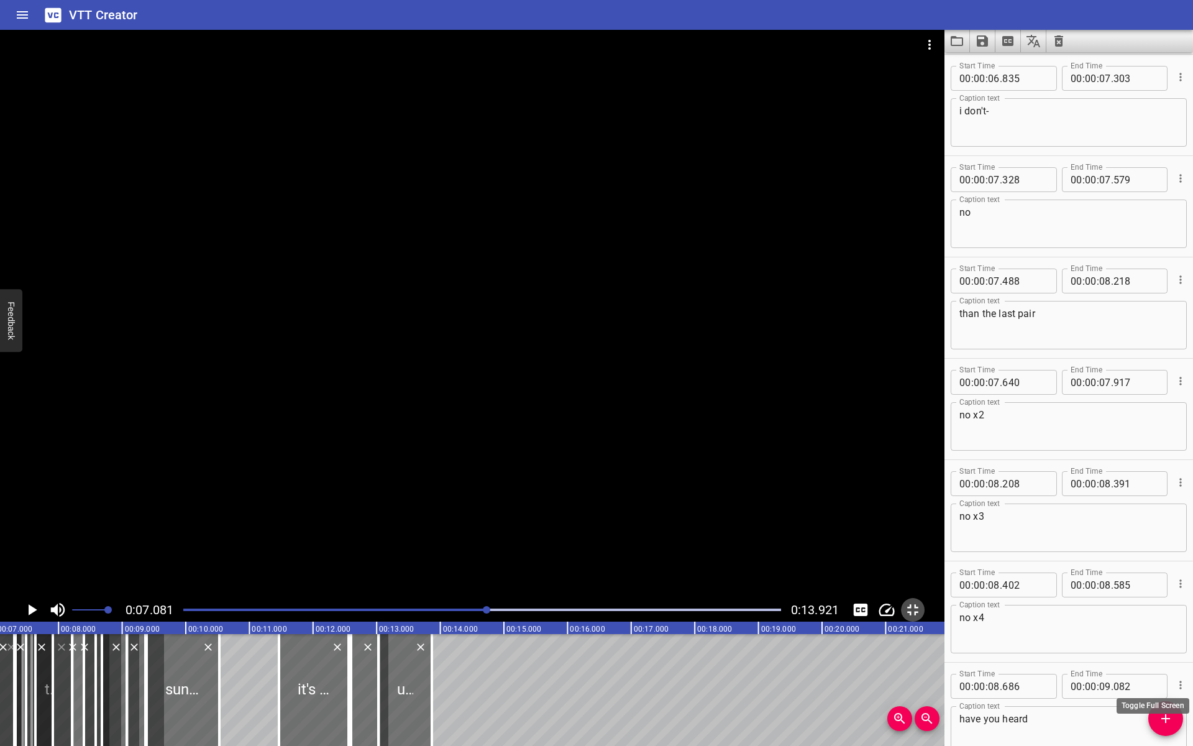
click at [922, 619] on icon "Toggle fullscreen" at bounding box center [912, 609] width 19 height 19
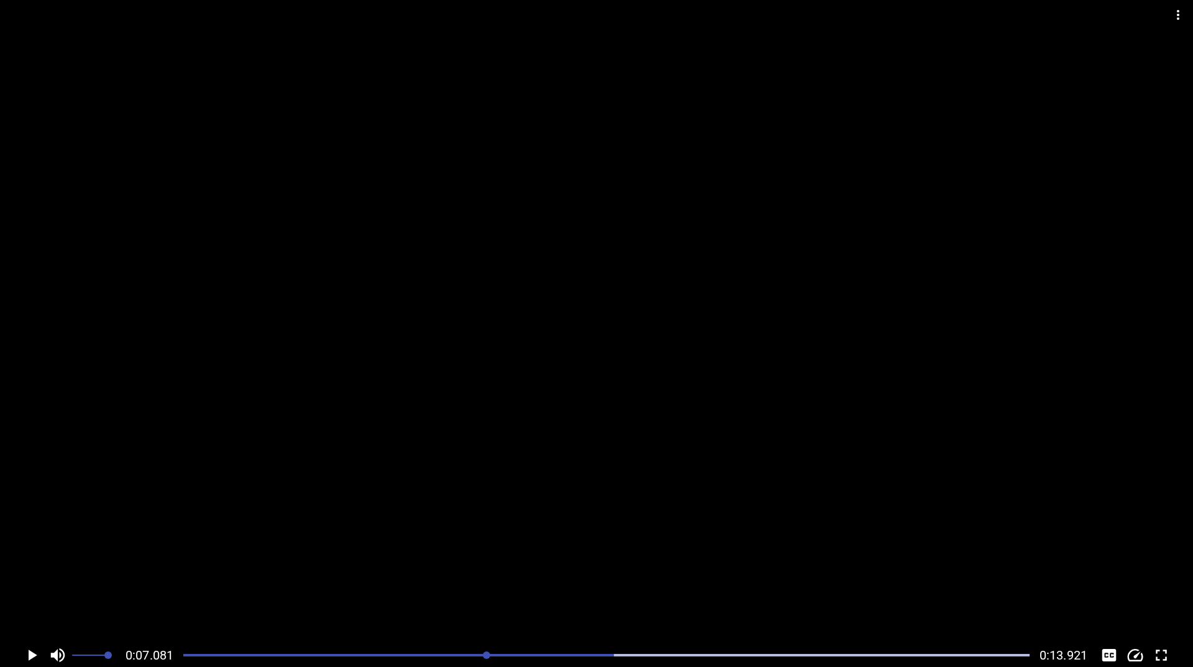
click at [1172, 84] on button "Cue Options" at bounding box center [1180, 77] width 16 height 16
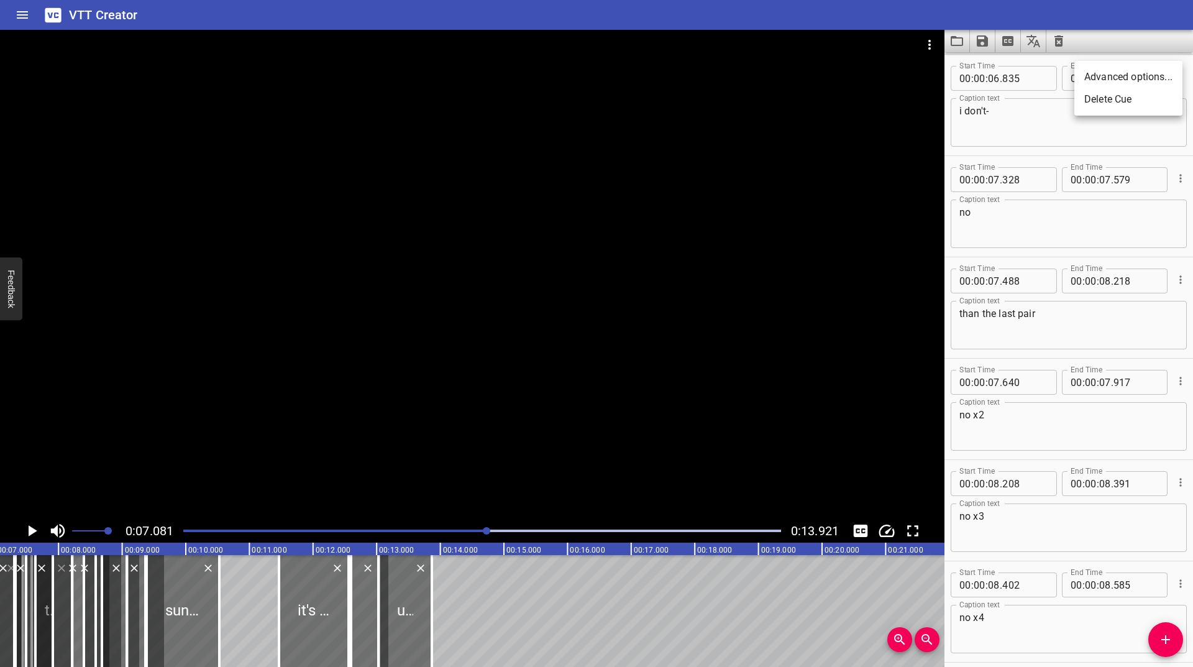
click at [1120, 79] on li "Advanced options..." at bounding box center [1128, 77] width 108 height 22
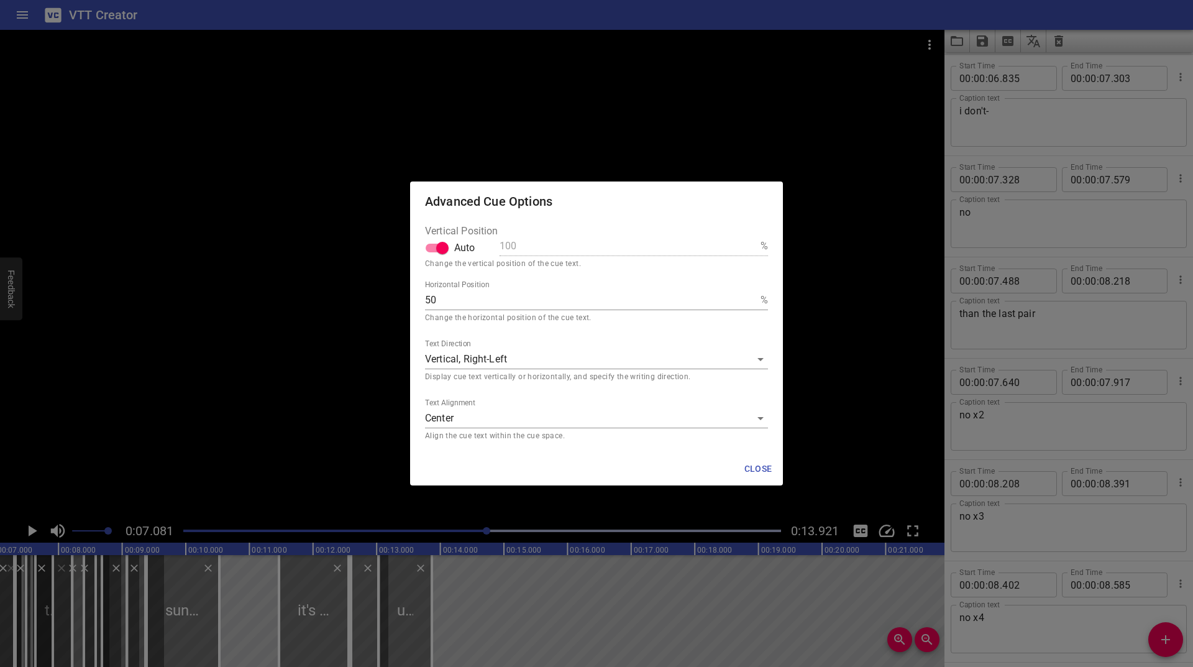
click at [588, 372] on p "Display cue text vertically or horizontally, and specify the writing direction." at bounding box center [596, 377] width 343 height 12
click at [601, 365] on body "VTT Creator Caption Editor Batch Transcribe Login Sign Up Privacy Contact 0:07.…" at bounding box center [596, 333] width 1193 height 667
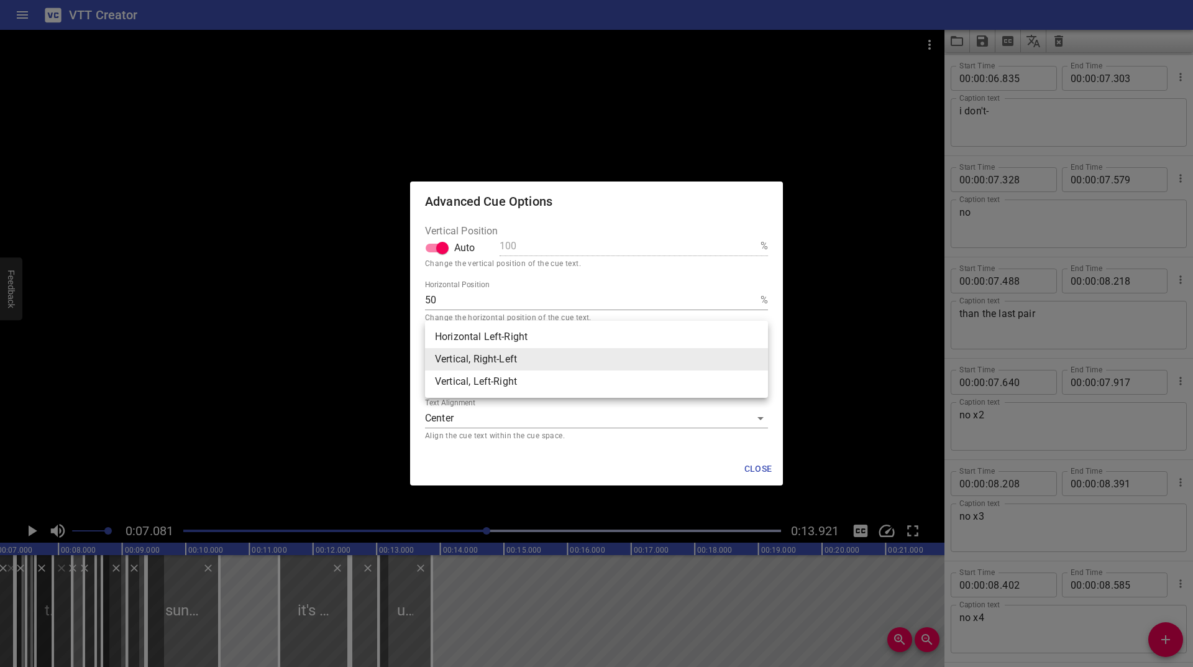
click at [567, 431] on div at bounding box center [596, 333] width 1193 height 667
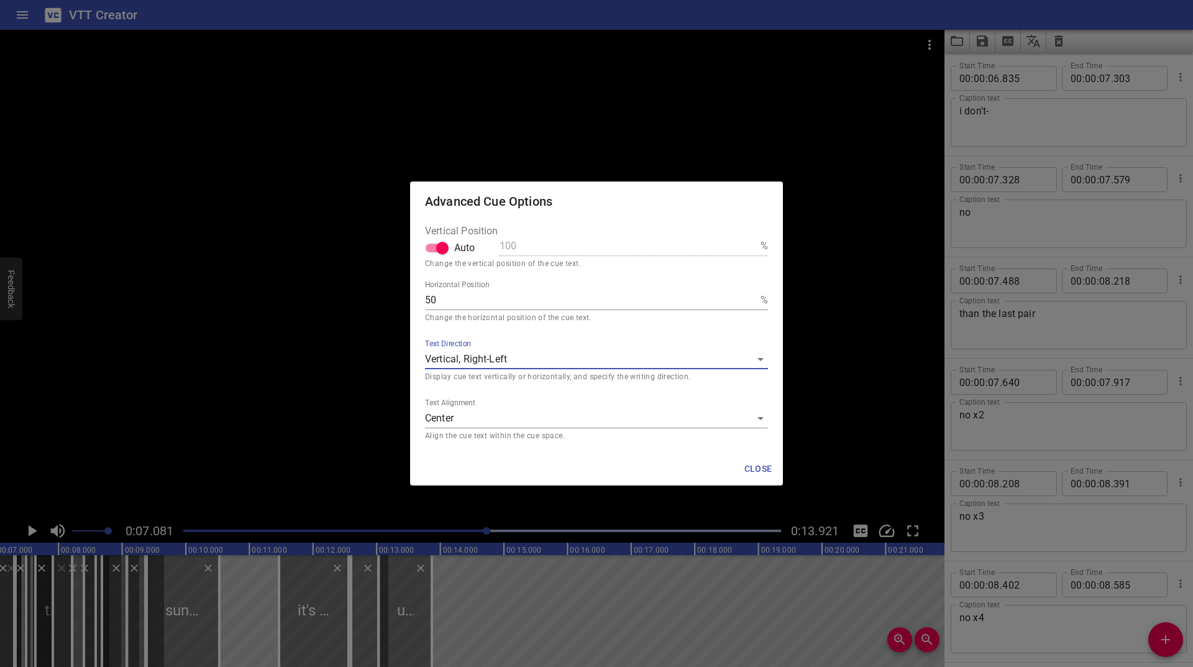
click at [573, 422] on body "VTT Creator Caption Editor Batch Transcribe Login Sign Up Privacy Contact 0:07.…" at bounding box center [596, 333] width 1193 height 667
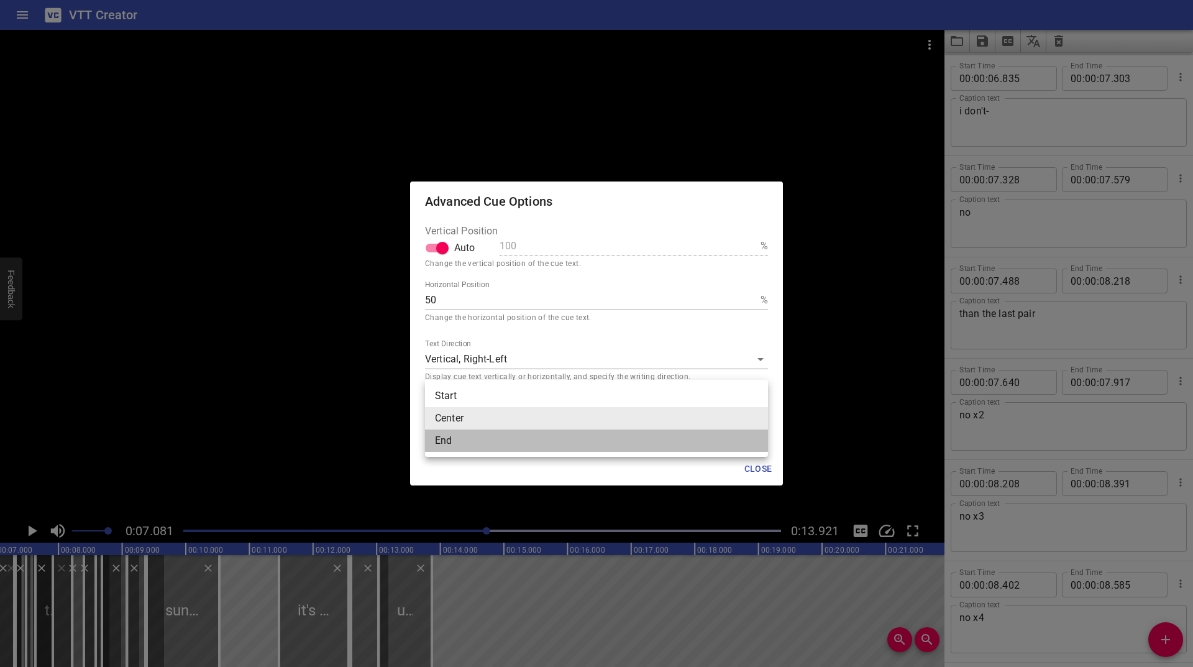
click at [526, 449] on li "End" at bounding box center [596, 440] width 343 height 22
type input "end"
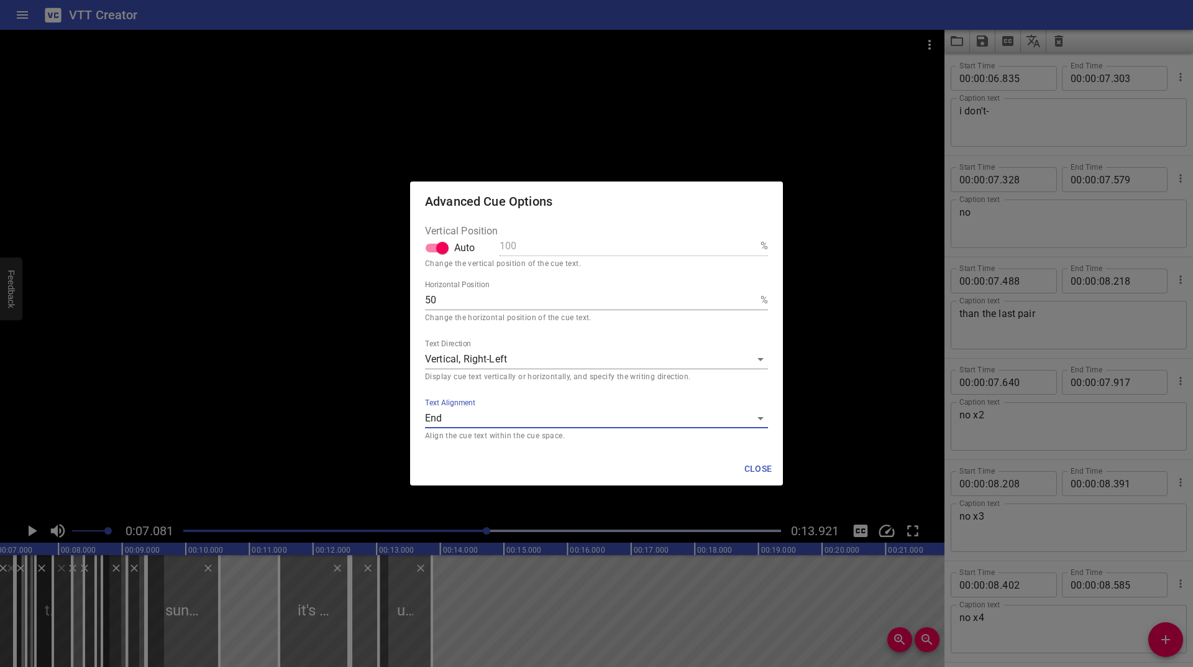
click at [759, 468] on span "Close" at bounding box center [758, 469] width 30 height 16
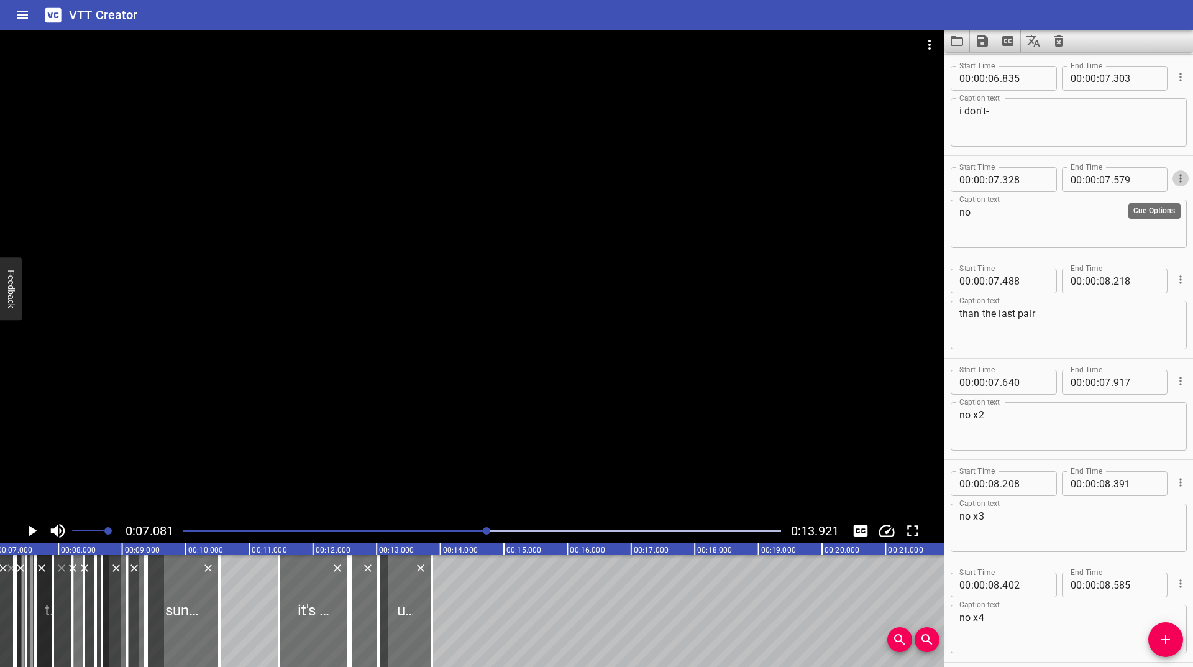
click at [1174, 176] on icon "Cue Options" at bounding box center [1180, 178] width 12 height 12
click at [1131, 180] on li "Advanced options..." at bounding box center [1128, 178] width 108 height 22
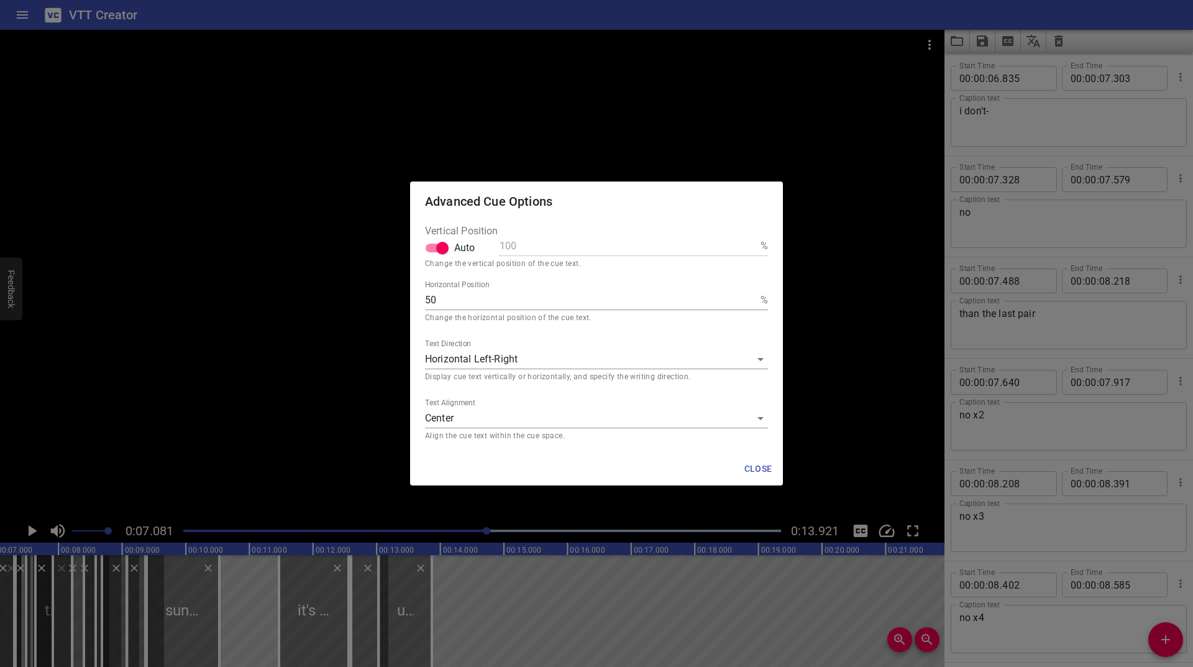
click at [516, 414] on body "VTT Creator Caption Editor Batch Transcribe Login Sign Up Privacy Contact 0:07.…" at bounding box center [596, 333] width 1193 height 667
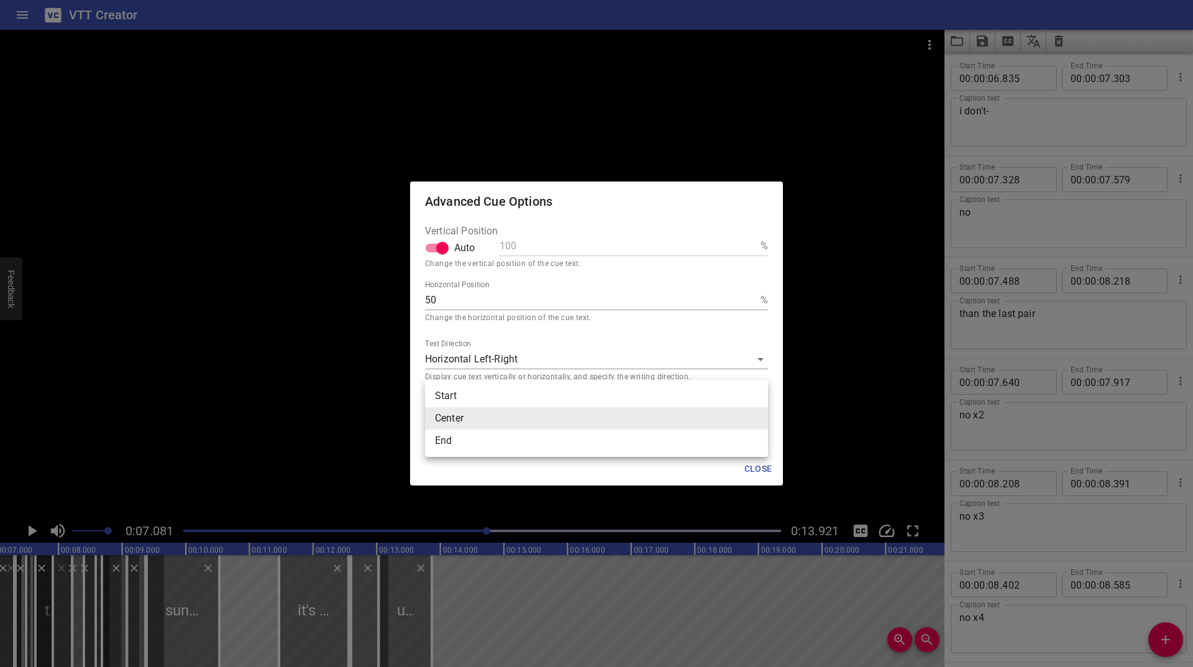
click at [486, 441] on li "End" at bounding box center [596, 440] width 343 height 22
type input "end"
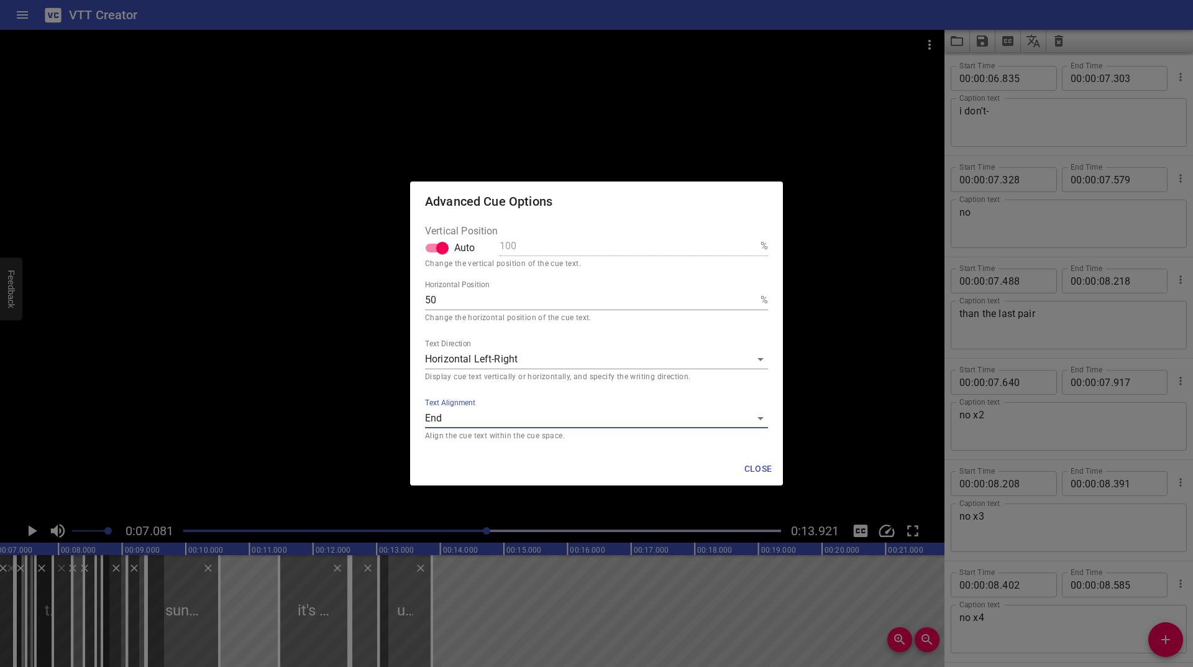
click at [519, 363] on body "VTT Creator Caption Editor Batch Transcribe Login Sign Up Privacy Contact 0:07.…" at bounding box center [596, 333] width 1193 height 667
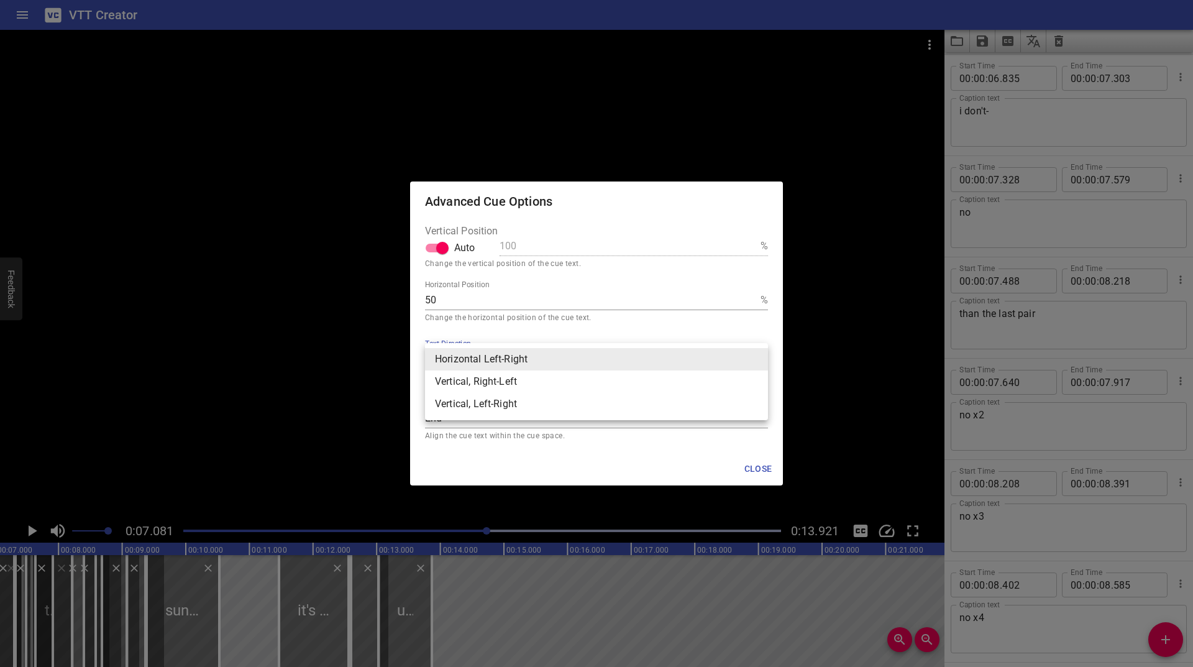
click at [486, 390] on li "Vertical, Right-Left" at bounding box center [596, 381] width 343 height 22
type input "rl"
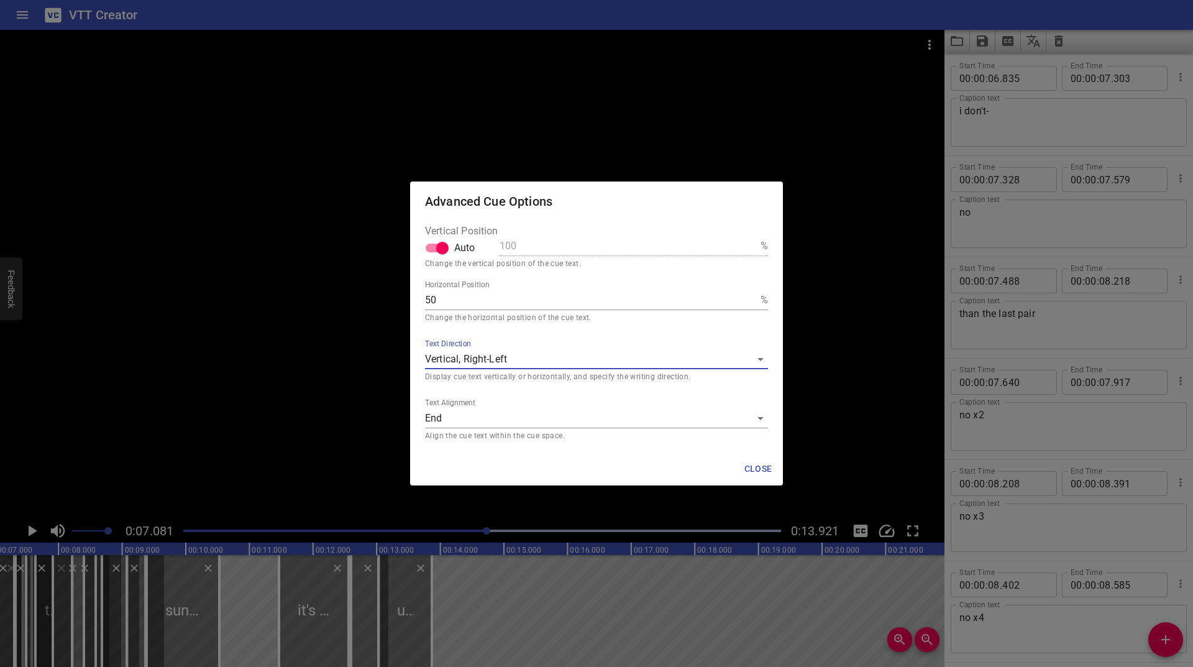
click at [760, 472] on span "Close" at bounding box center [758, 469] width 30 height 16
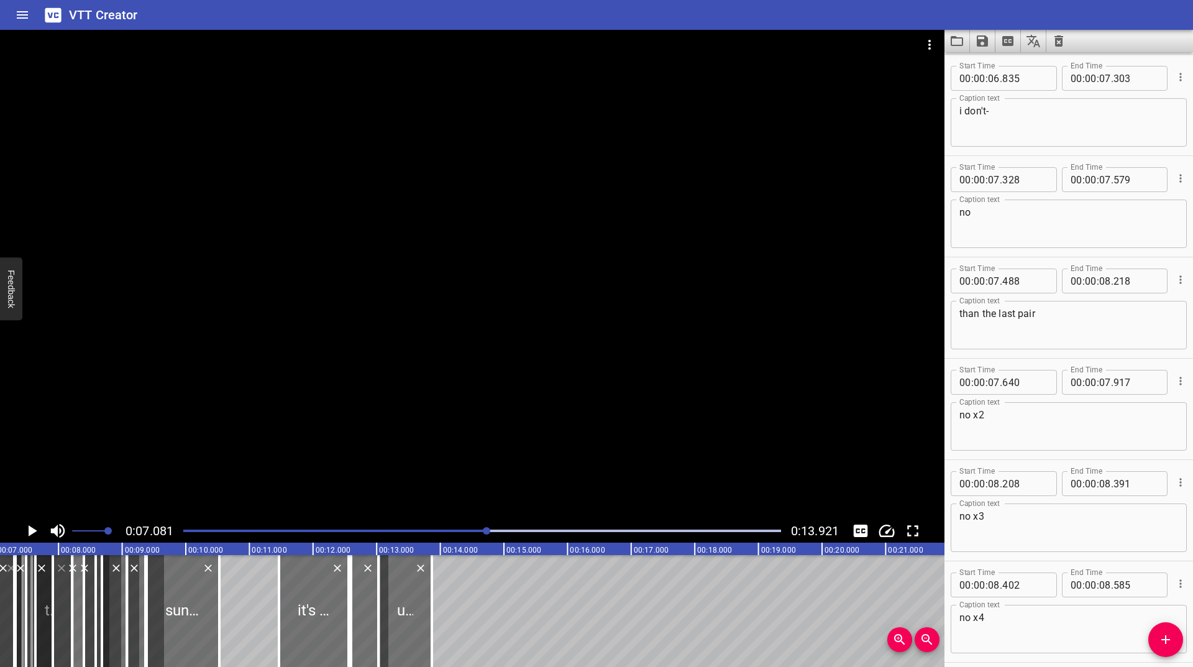
click at [34, 528] on icon "Play/Pause" at bounding box center [31, 530] width 19 height 19
click at [34, 528] on icon "Play/Pause" at bounding box center [31, 530] width 9 height 11
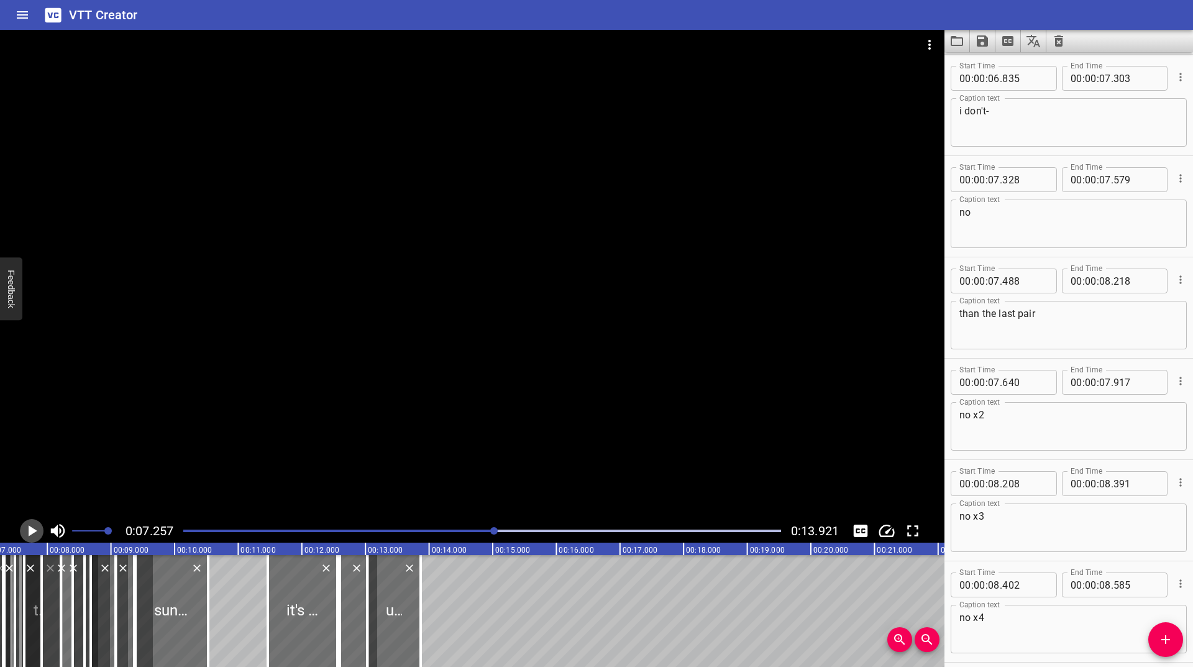
click at [34, 528] on icon "Play/Pause" at bounding box center [31, 530] width 19 height 19
click at [34, 528] on icon "Play/Pause" at bounding box center [31, 530] width 9 height 11
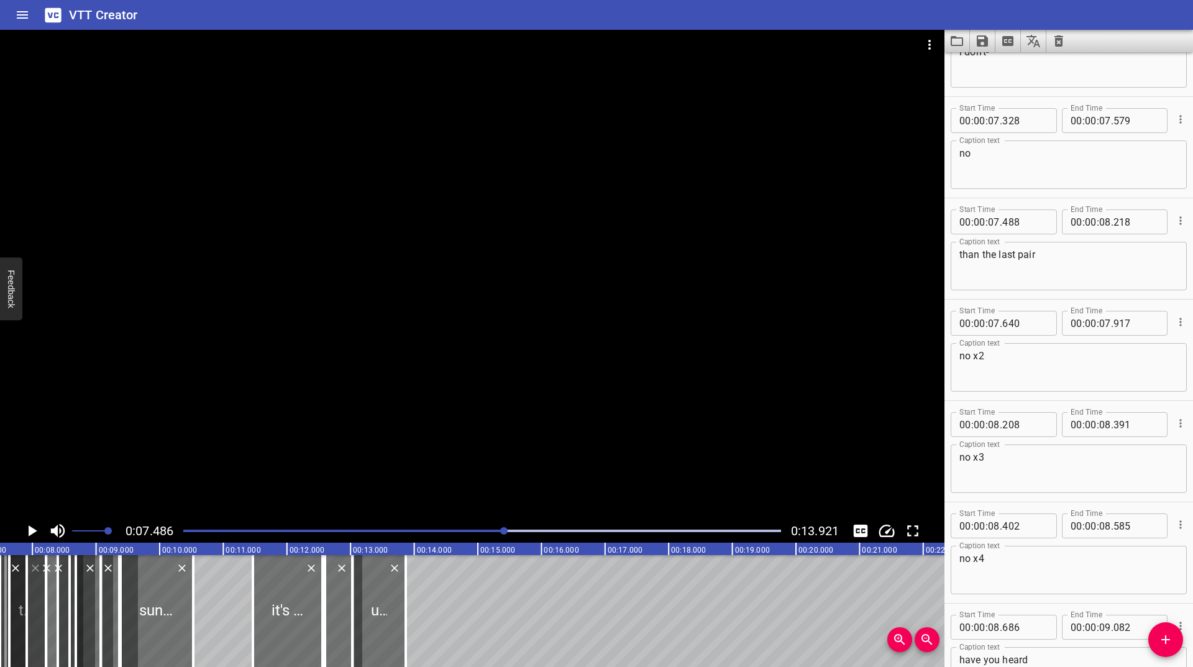
scroll to position [1013, 0]
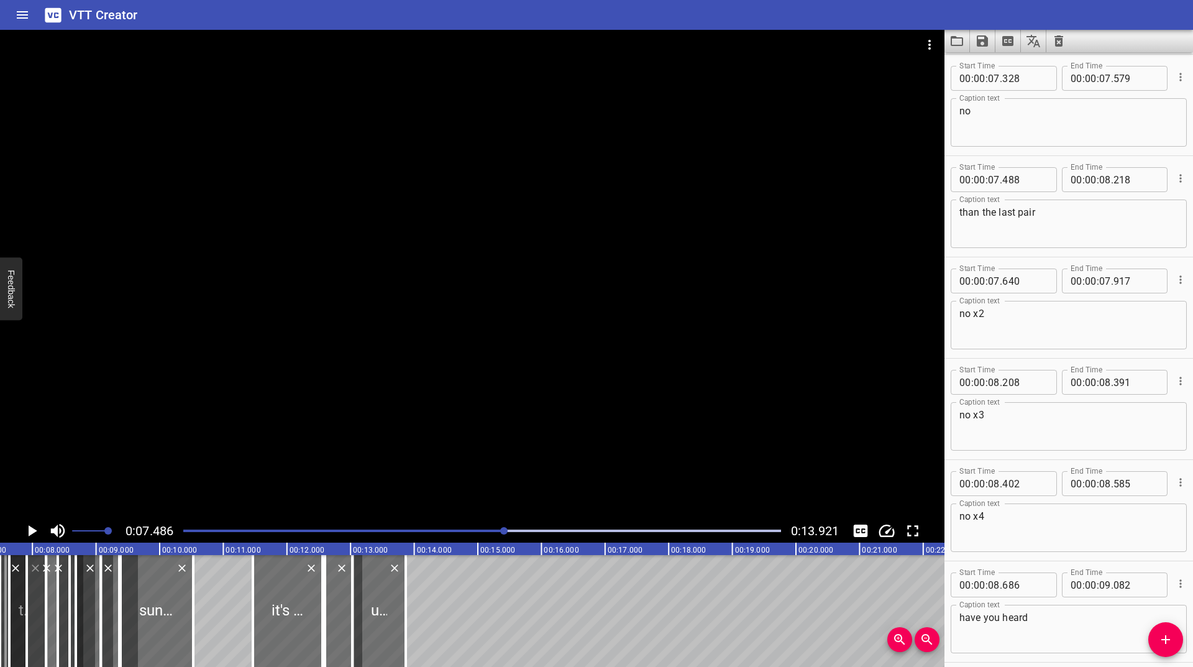
click at [34, 528] on icon "Play/Pause" at bounding box center [31, 530] width 19 height 19
click at [34, 528] on icon "Play/Pause" at bounding box center [31, 530] width 9 height 11
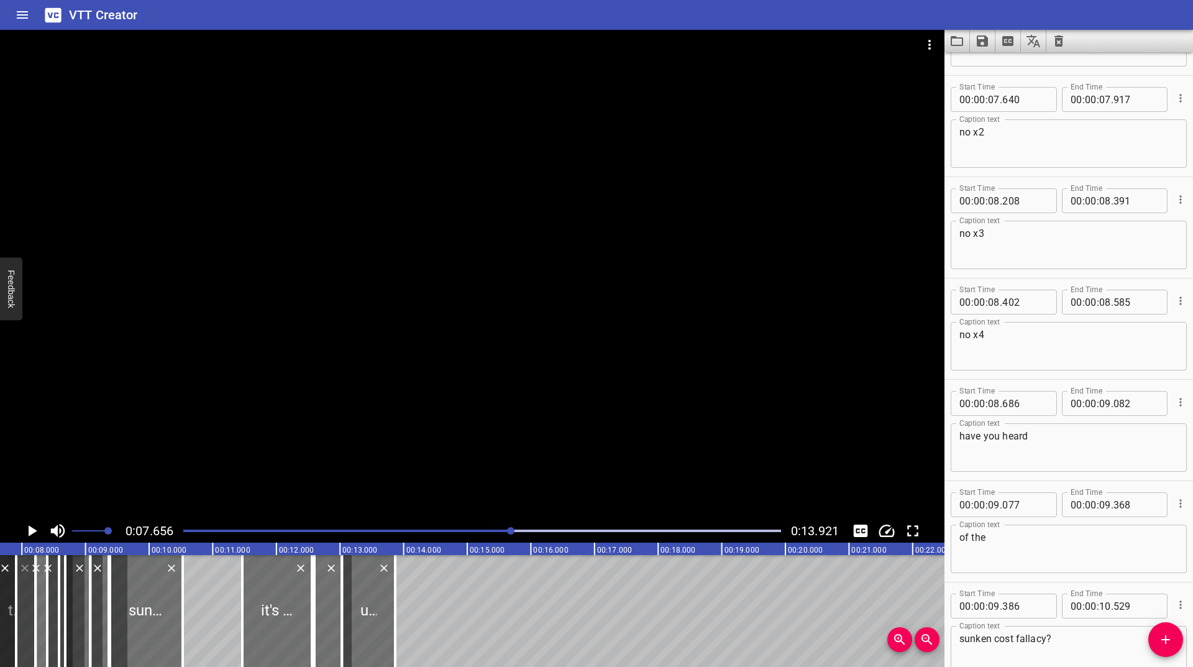
scroll to position [1215, 0]
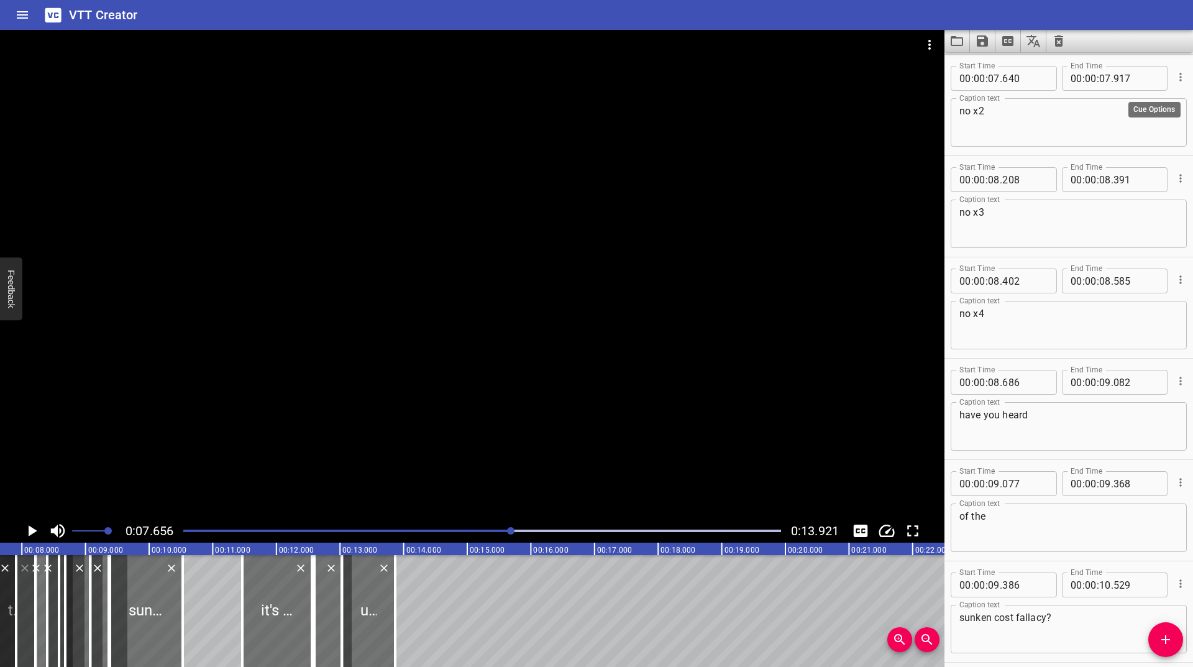
click at [1174, 73] on icon "Cue Options" at bounding box center [1180, 77] width 12 height 12
click at [1138, 73] on li "Advanced options..." at bounding box center [1128, 77] width 108 height 22
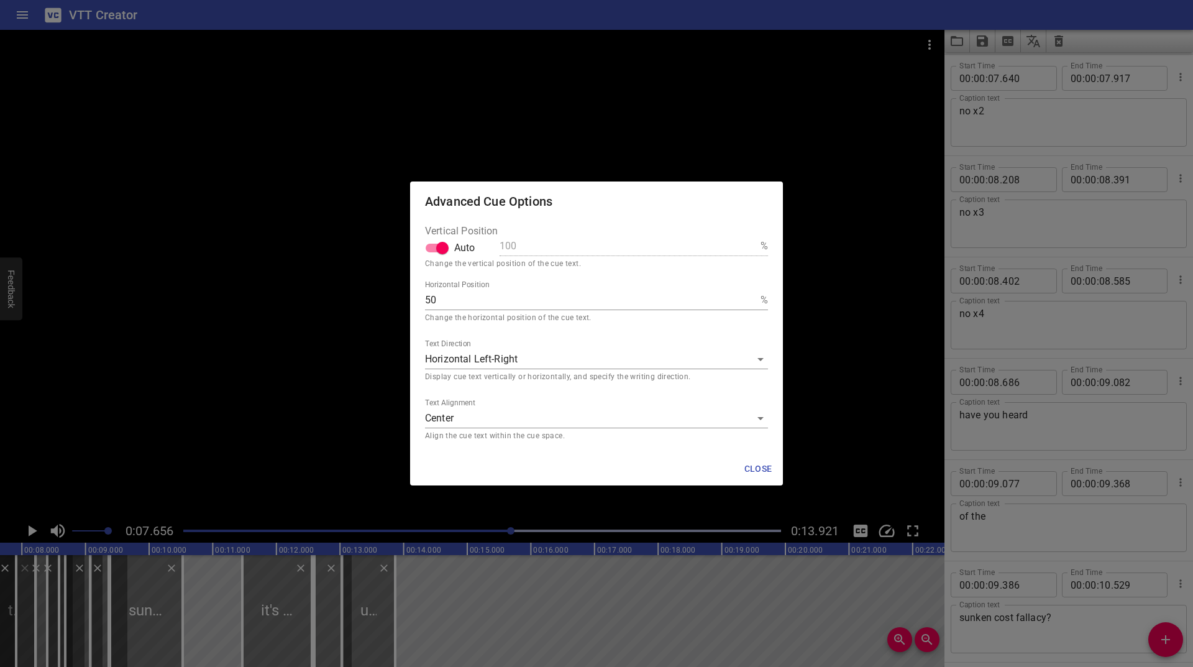
click at [500, 352] on body "VTT Creator Caption Editor Batch Transcribe Login Sign Up Privacy Contact 0:07.…" at bounding box center [596, 333] width 1193 height 667
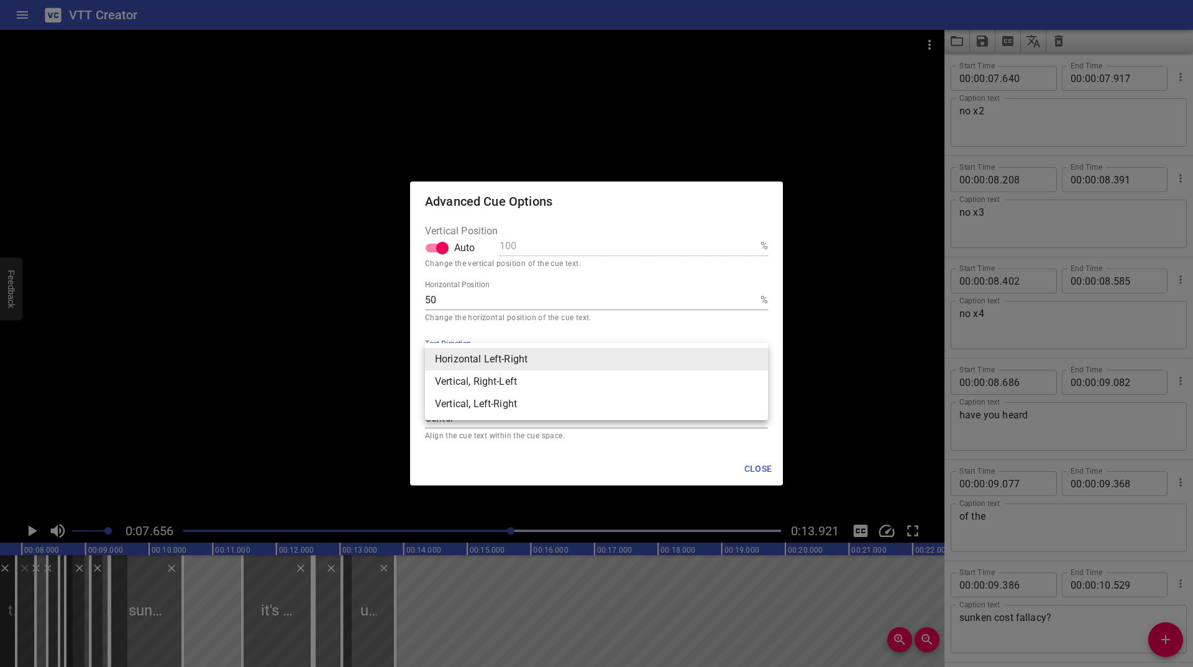
click at [484, 380] on li "Vertical, Right-Left" at bounding box center [596, 381] width 343 height 22
type input "rl"
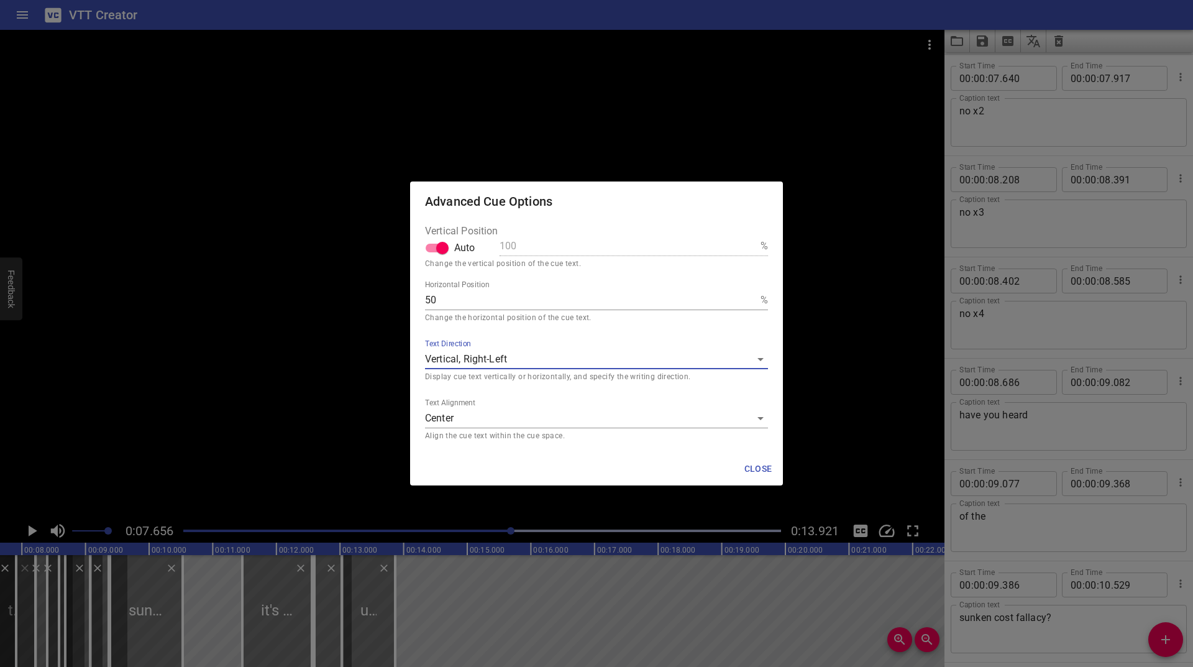
click at [491, 406] on div "Text Alignment Center middle Align the cue text within the cue space." at bounding box center [596, 420] width 343 height 44
click at [478, 424] on body "VTT Creator Caption Editor Batch Transcribe Login Sign Up Privacy Contact 0:07.…" at bounding box center [596, 333] width 1193 height 667
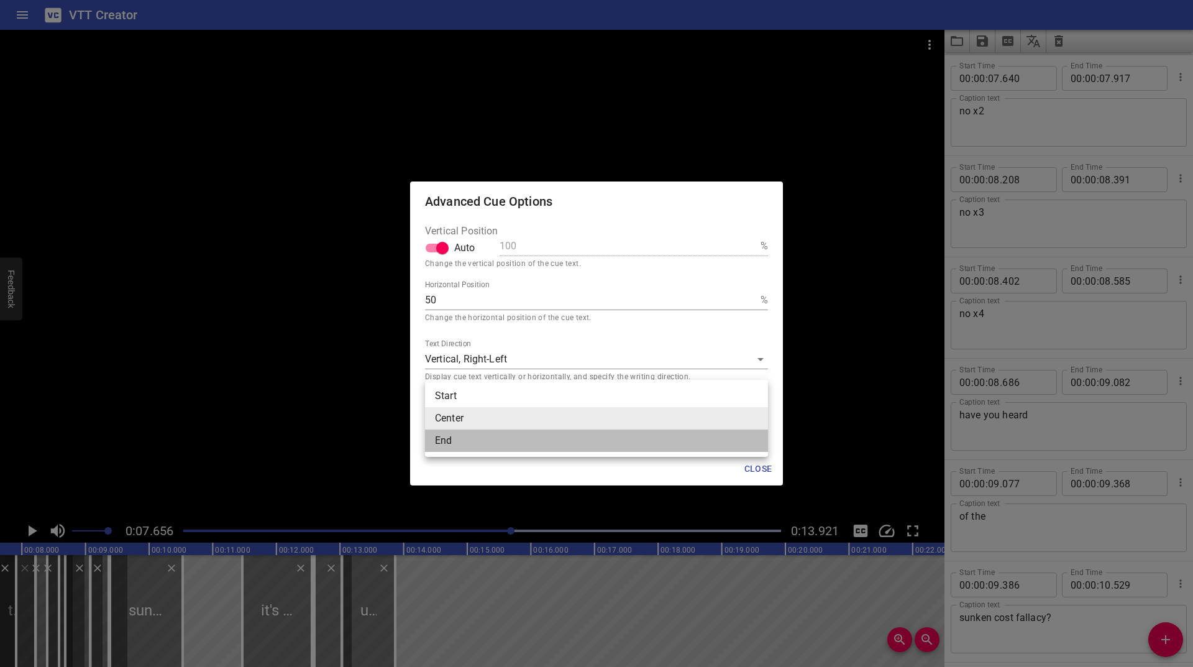
click at [471, 442] on li "End" at bounding box center [596, 440] width 343 height 22
type input "end"
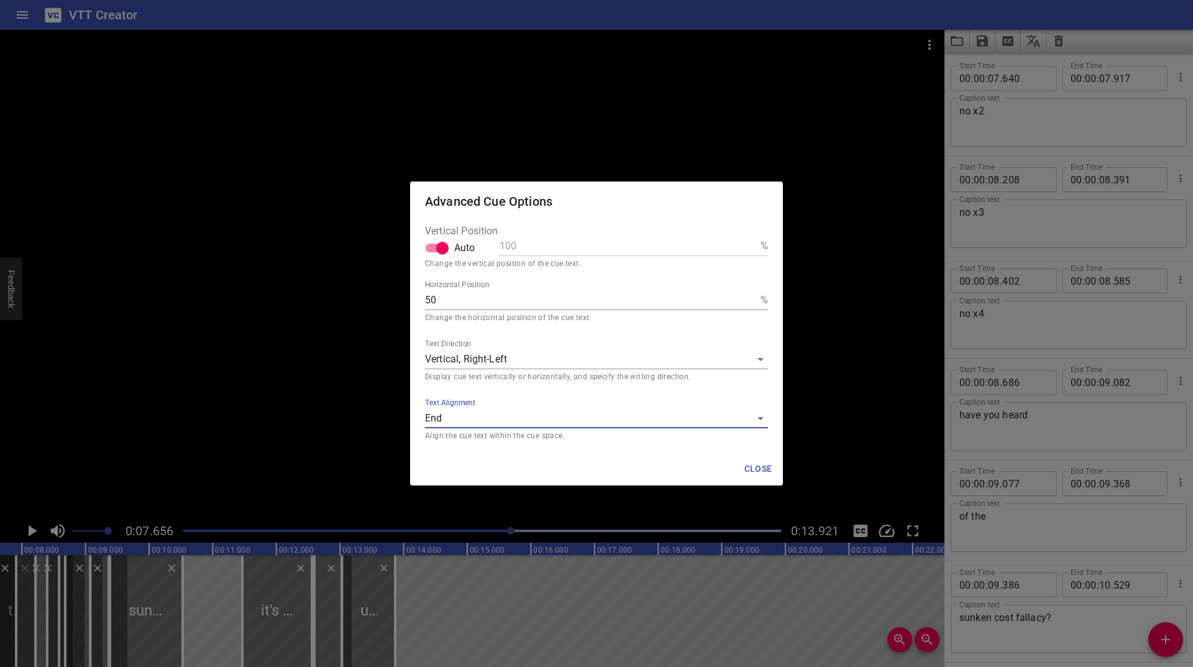
click at [754, 467] on span "Close" at bounding box center [758, 469] width 30 height 16
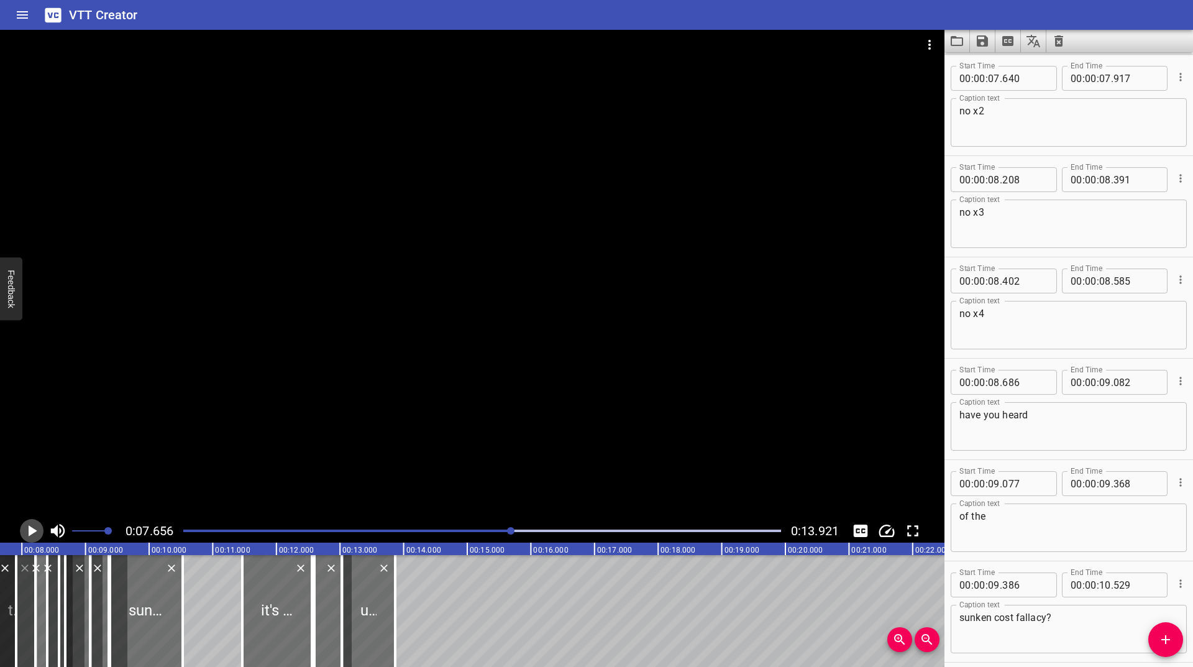
click at [31, 527] on icon "Play/Pause" at bounding box center [33, 530] width 9 height 11
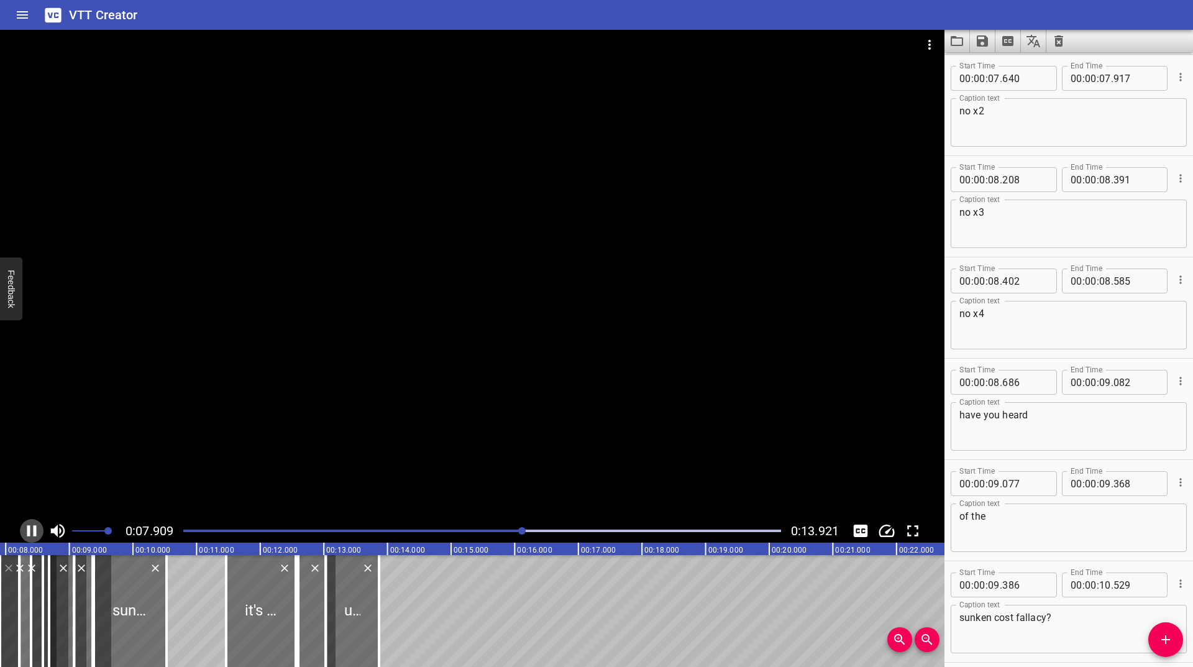
click at [31, 527] on icon "Play/Pause" at bounding box center [31, 530] width 19 height 19
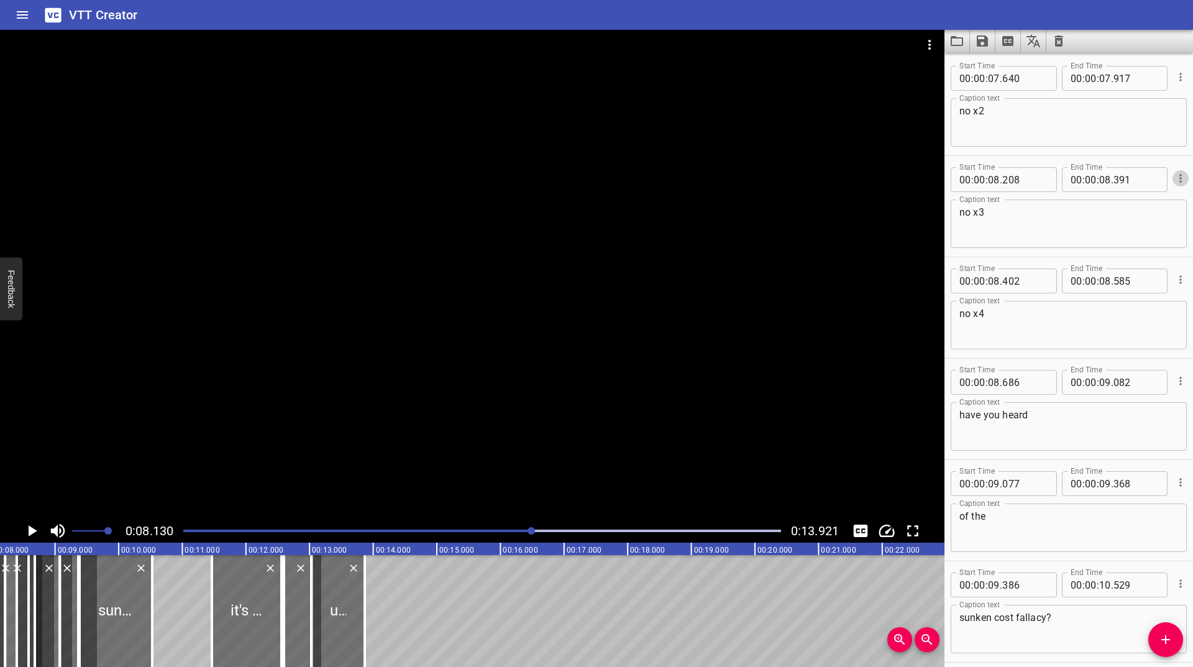
click at [1174, 175] on icon "Cue Options" at bounding box center [1180, 178] width 12 height 12
click at [1105, 188] on li "Advanced options..." at bounding box center [1128, 178] width 108 height 22
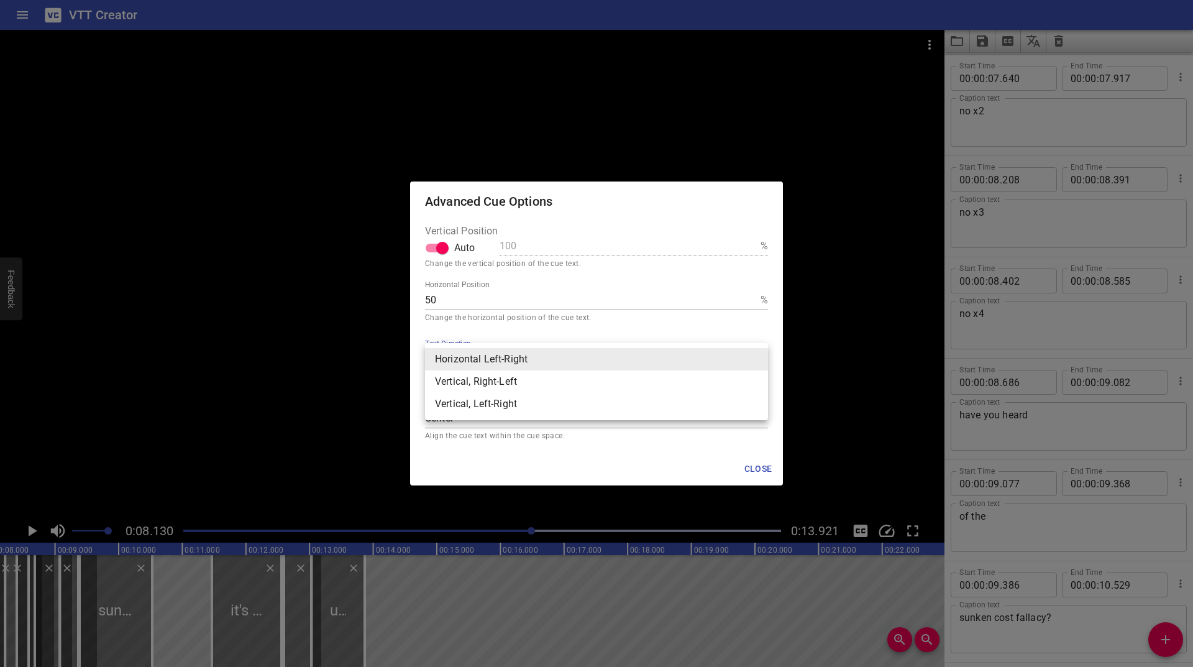
click at [595, 351] on body "VTT Creator Caption Editor Batch Transcribe Login Sign Up Privacy Contact 0:08.…" at bounding box center [596, 333] width 1193 height 667
click at [503, 396] on li "Vertical, Left-Right" at bounding box center [596, 404] width 343 height 22
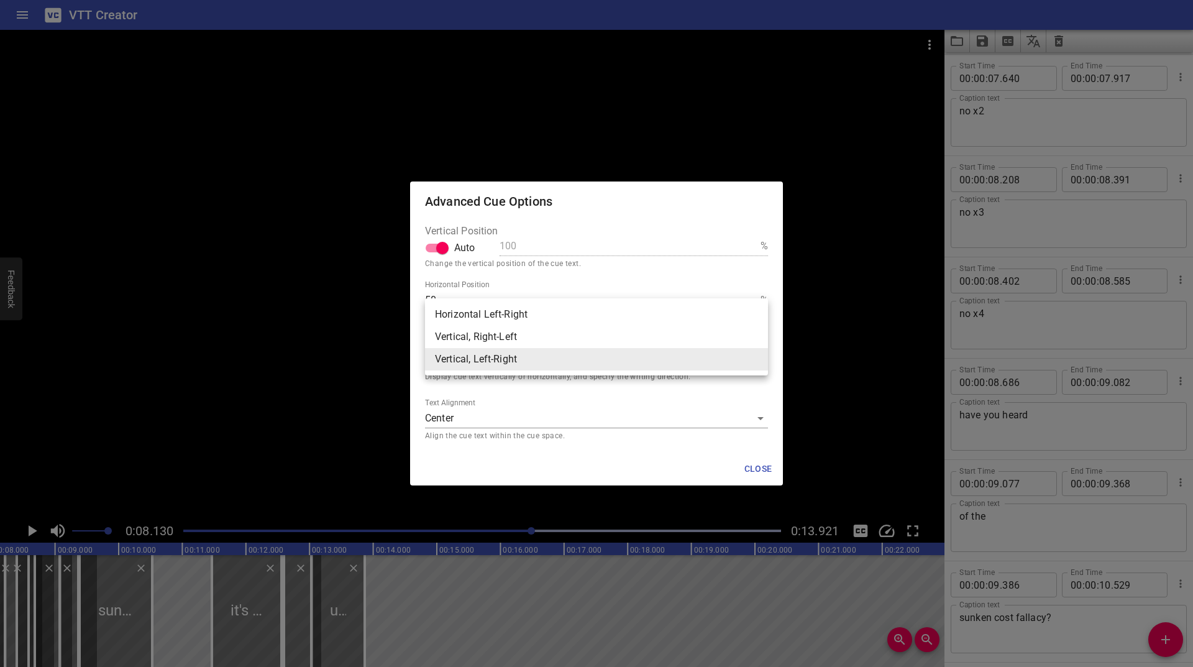
click at [519, 359] on body "VTT Creator Caption Editor Batch Transcribe Login Sign Up Privacy Contact 0:08.…" at bounding box center [596, 333] width 1193 height 667
click at [496, 337] on li "Vertical, Right-Left" at bounding box center [596, 337] width 343 height 22
type input "rl"
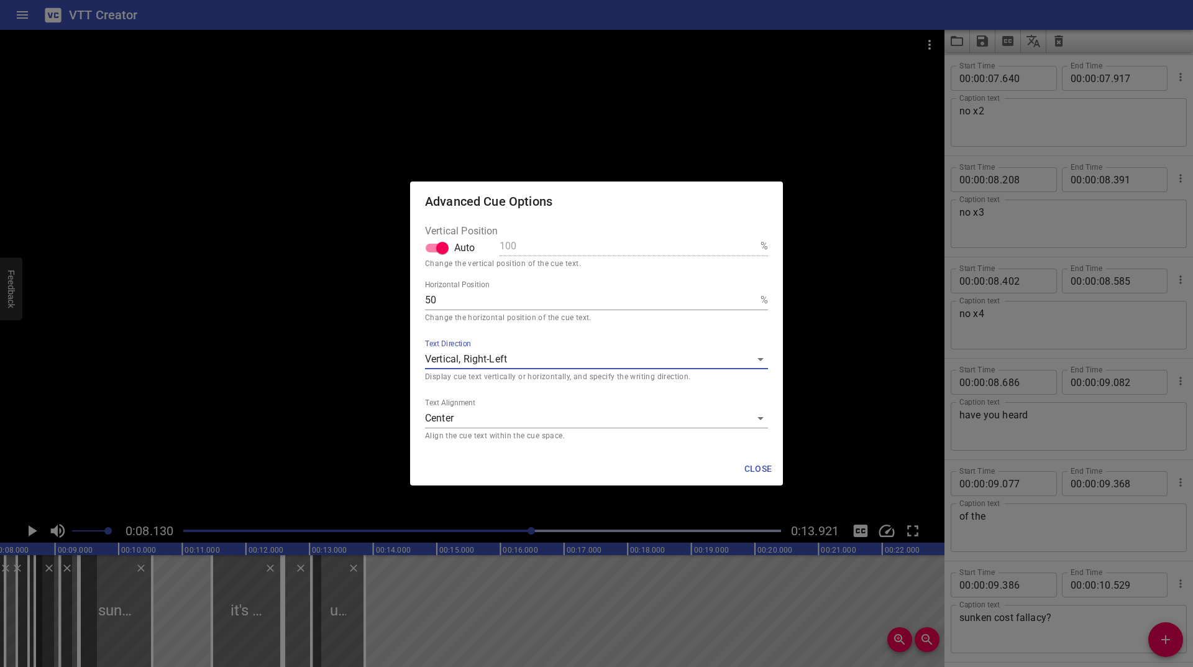
click at [459, 437] on p "Align the cue text within the cue space." at bounding box center [596, 436] width 343 height 12
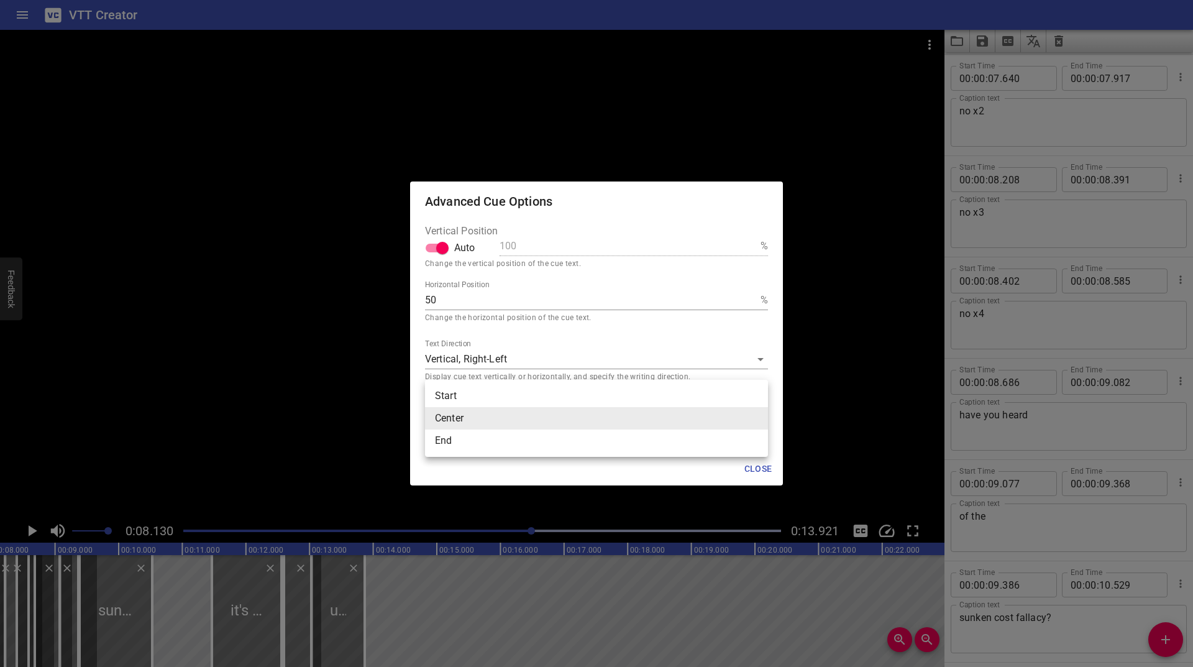
click at [474, 419] on body "VTT Creator Caption Editor Batch Transcribe Login Sign Up Privacy Contact 0:08.…" at bounding box center [596, 333] width 1193 height 667
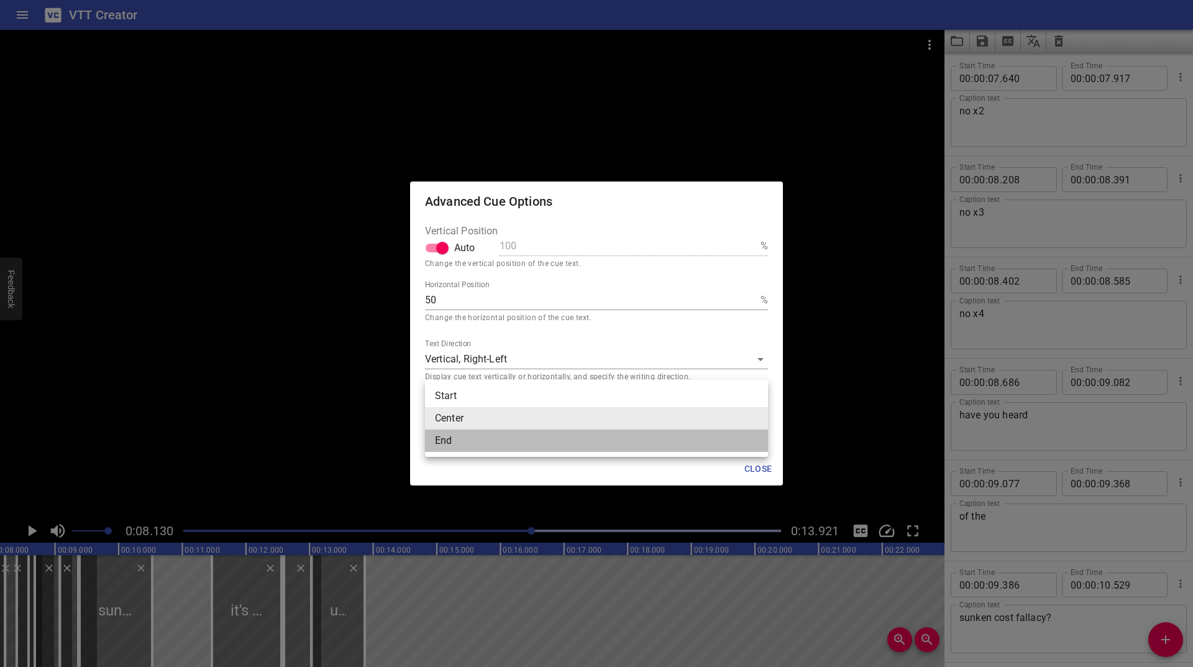
click at [454, 447] on li "End" at bounding box center [596, 440] width 343 height 22
type input "end"
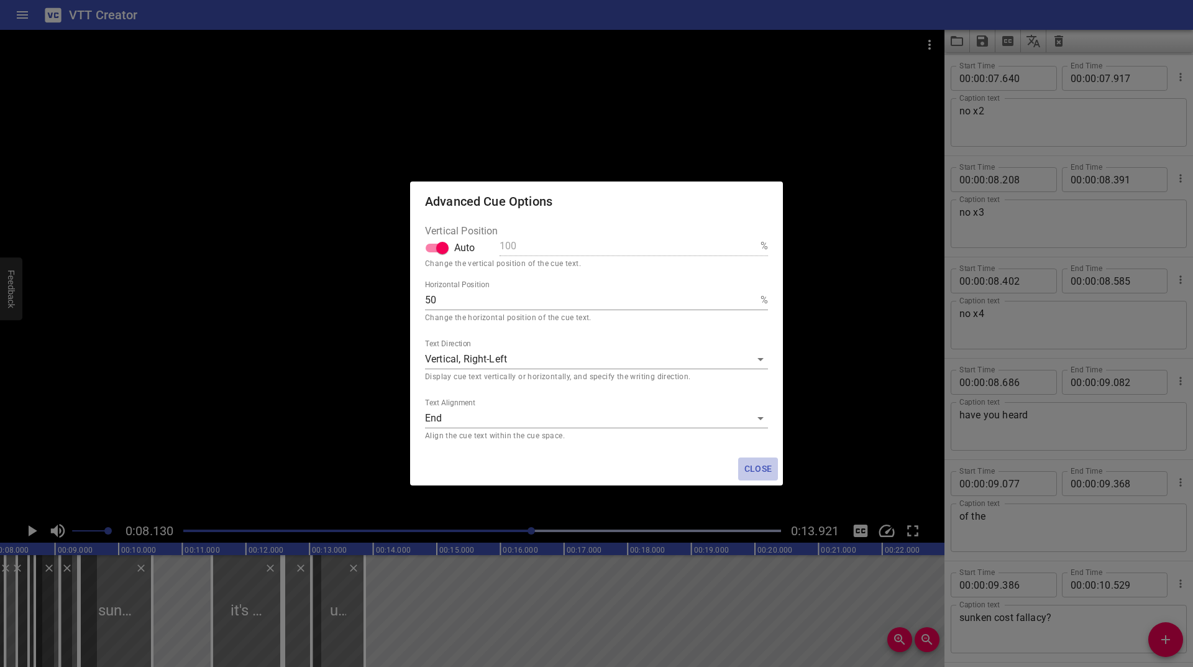
click at [762, 475] on span "Close" at bounding box center [758, 469] width 30 height 16
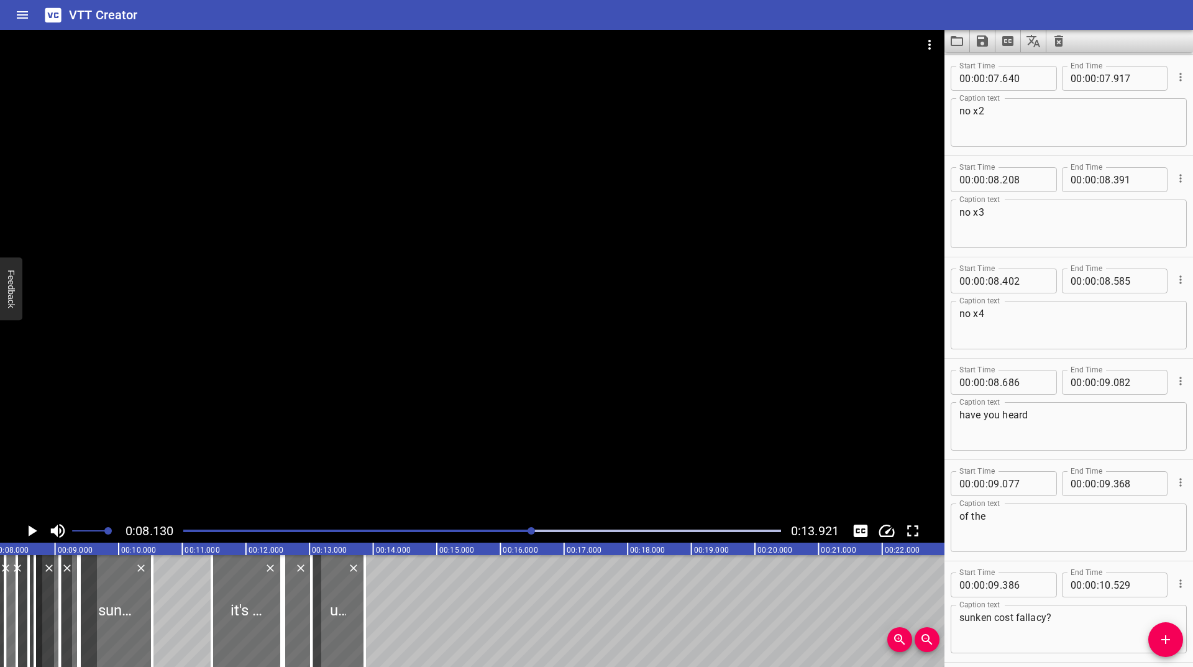
click at [30, 532] on icon "Play/Pause" at bounding box center [33, 530] width 9 height 11
click at [30, 532] on icon "Play/Pause" at bounding box center [31, 530] width 19 height 19
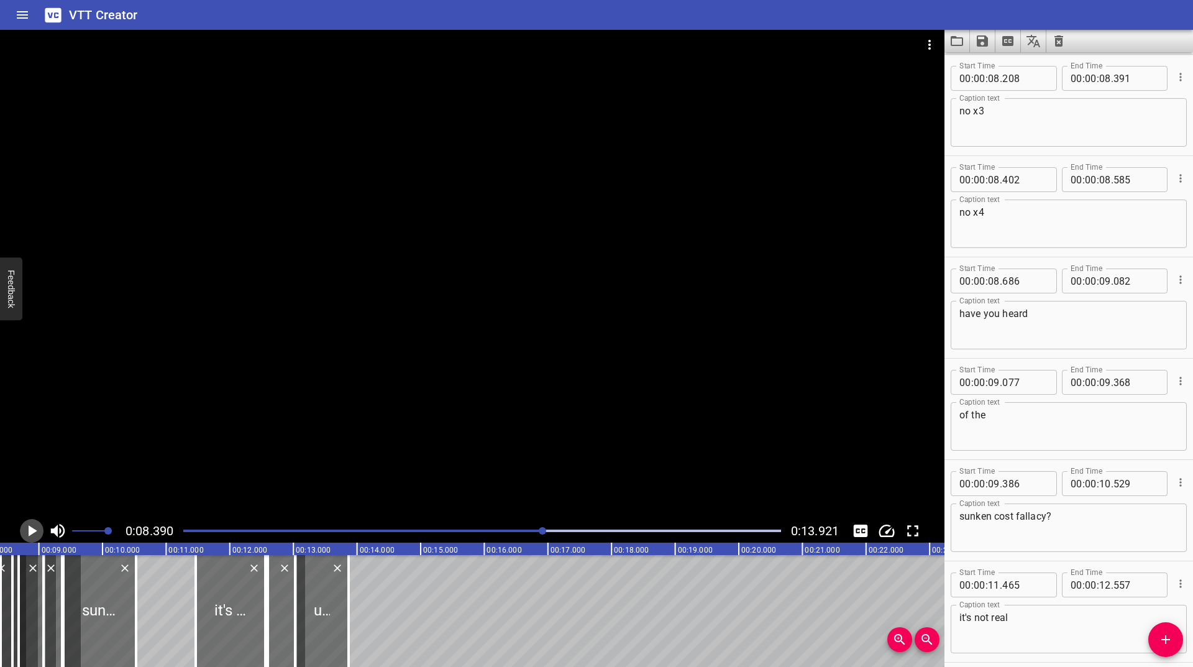
click at [31, 531] on icon "Play/Pause" at bounding box center [33, 530] width 9 height 11
click at [31, 531] on icon "Play/Pause" at bounding box center [31, 530] width 19 height 19
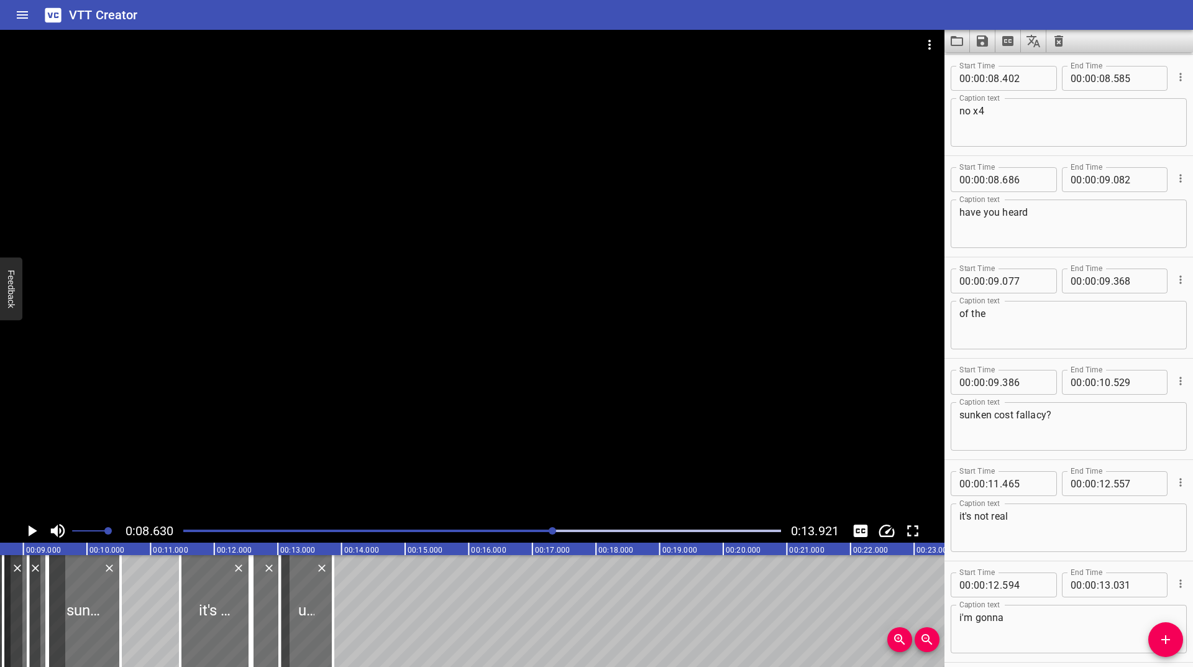
click at [31, 531] on icon "Play/Pause" at bounding box center [33, 530] width 9 height 11
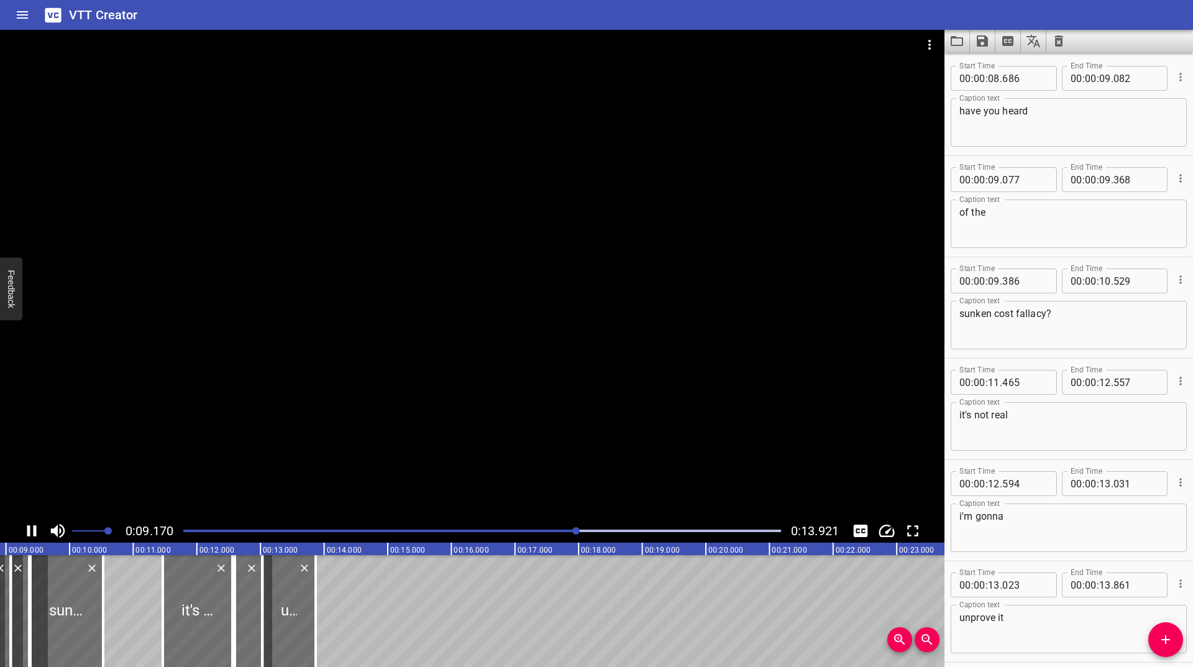
scroll to position [0, 583]
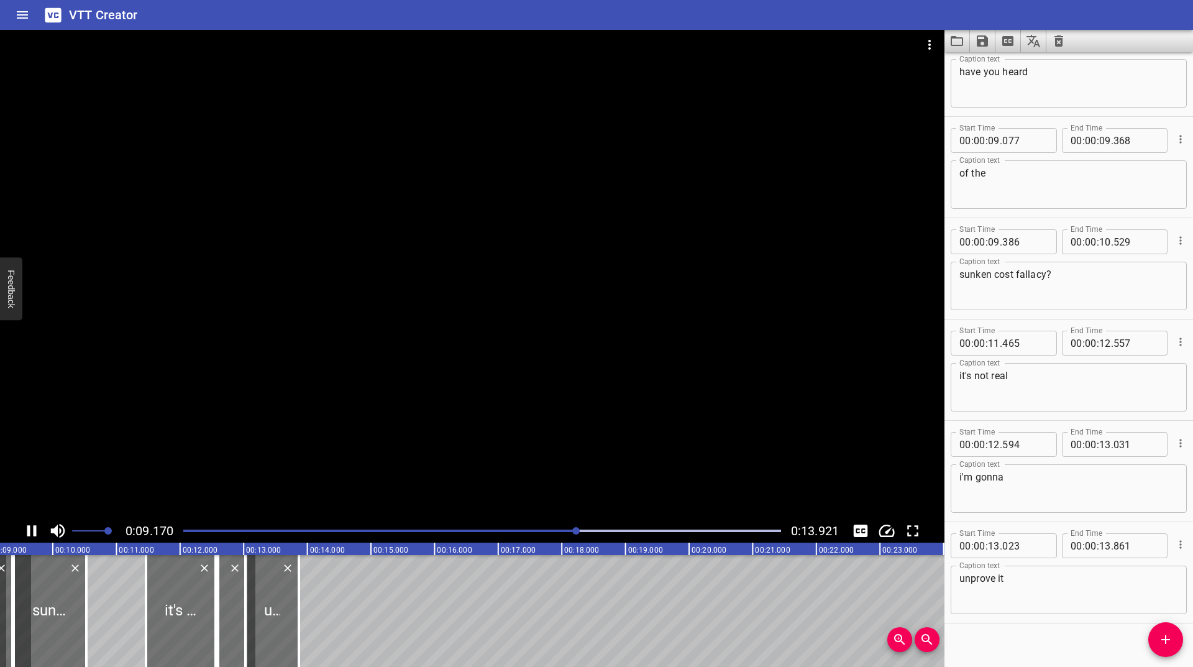
click at [331, 528] on div at bounding box center [482, 530] width 613 height 17
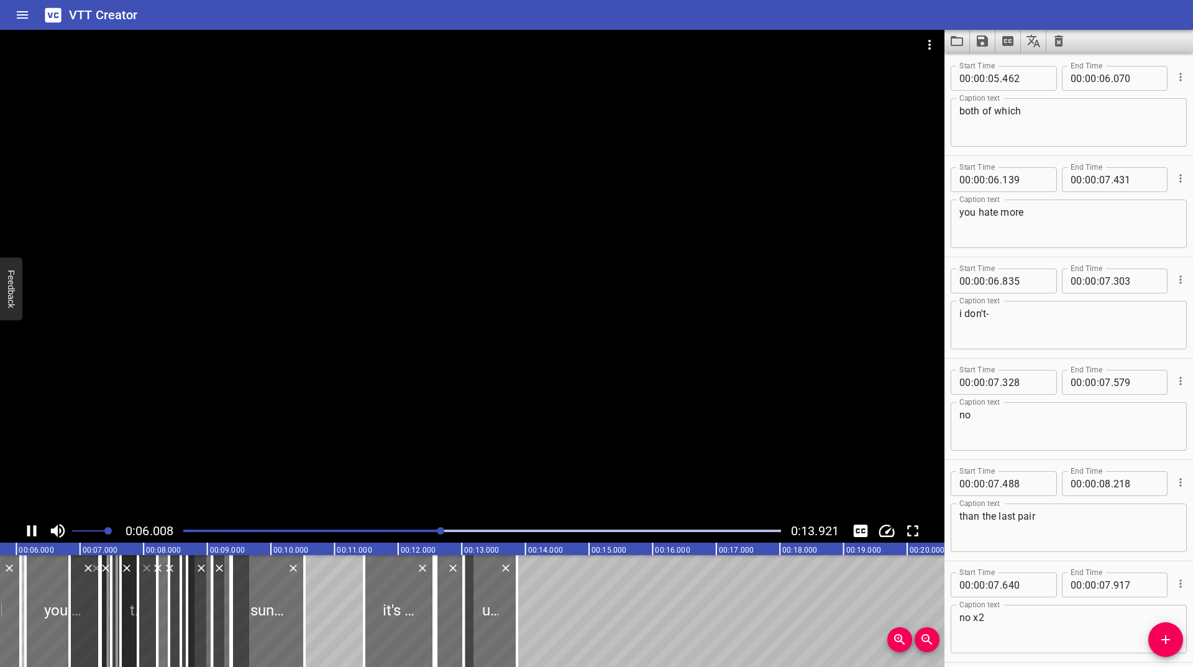
scroll to position [0, 383]
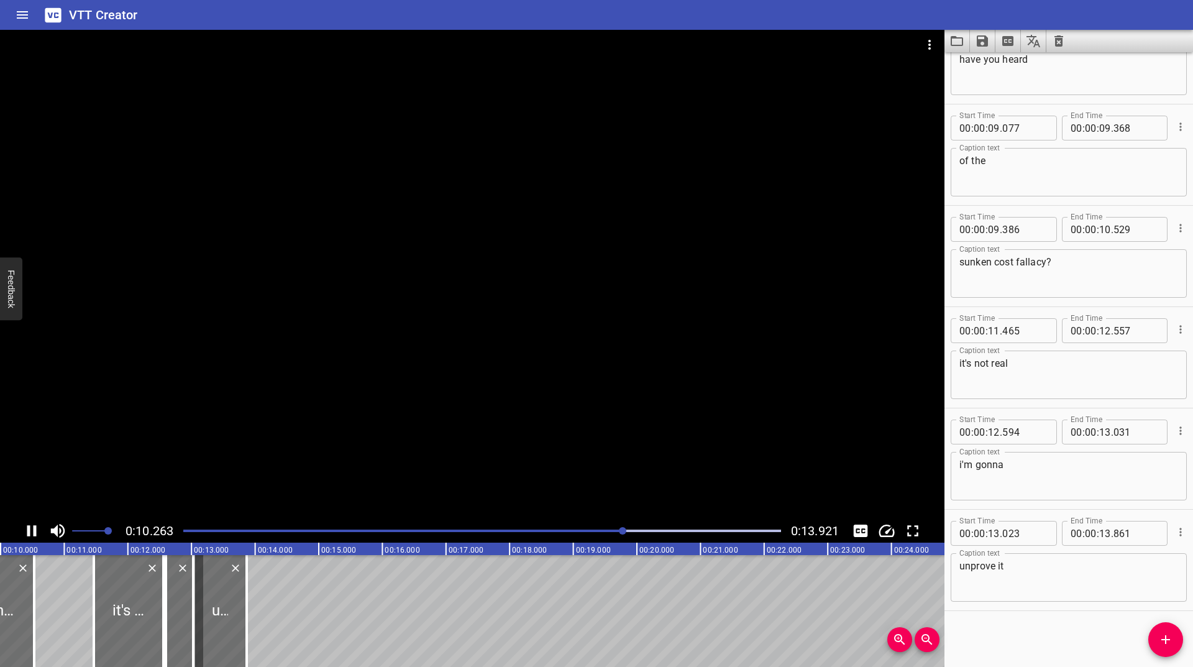
click at [441, 534] on div at bounding box center [482, 530] width 613 height 17
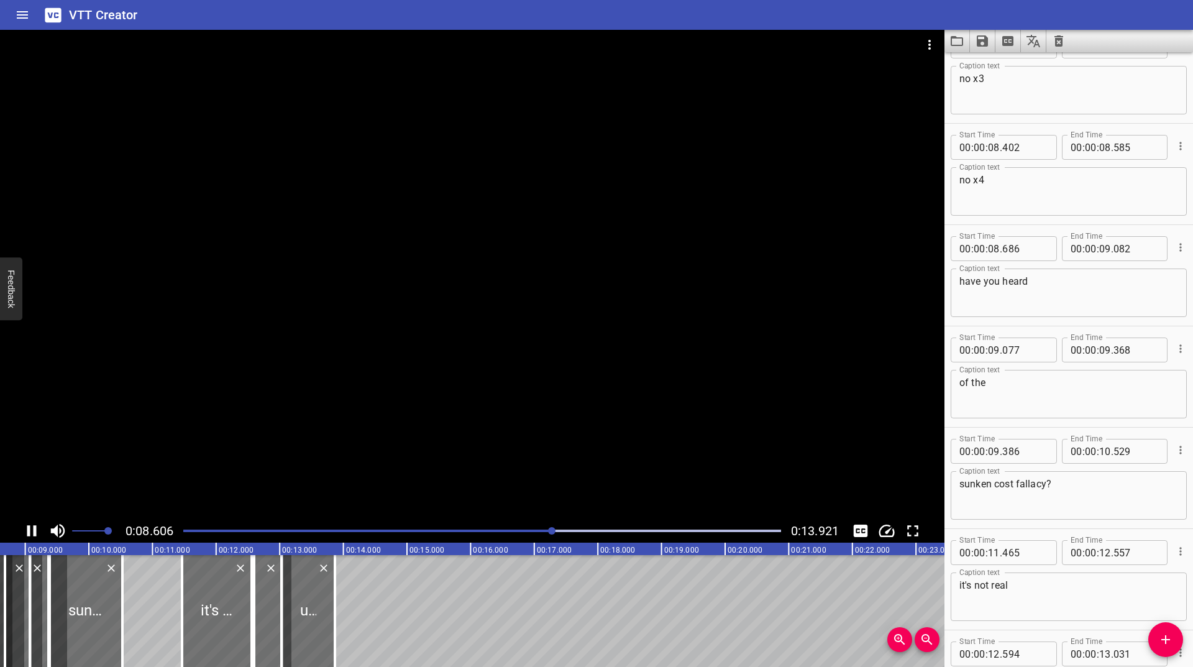
click at [426, 530] on div "Play progress" at bounding box center [254, 530] width 598 height 2
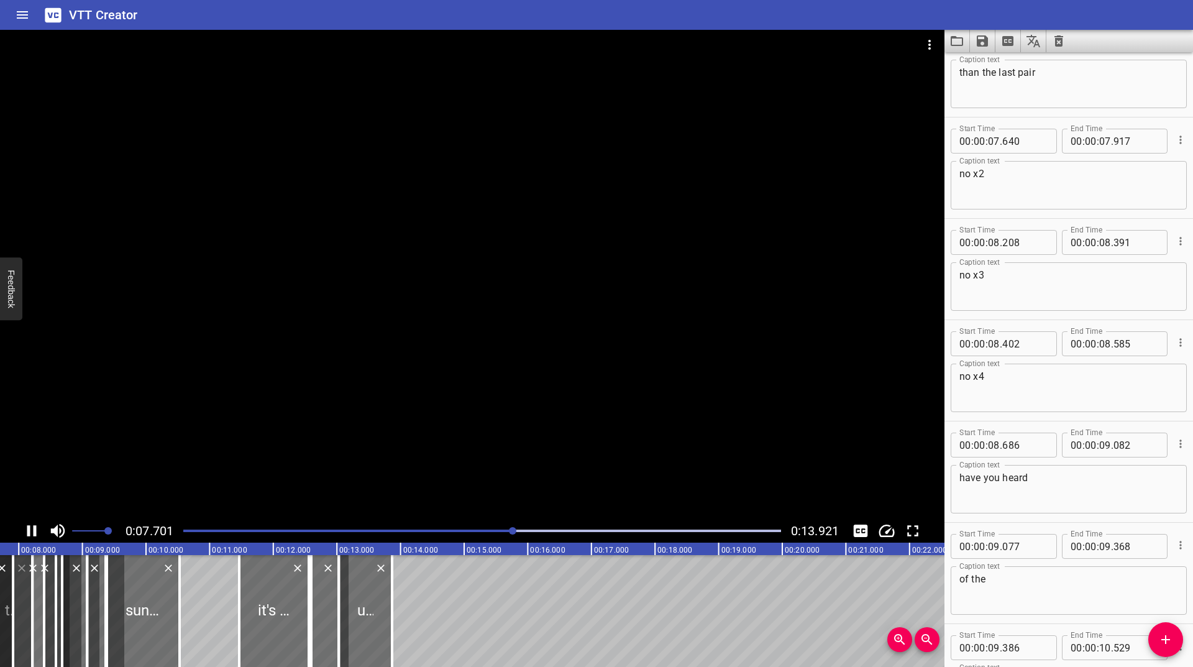
click at [31, 531] on icon "Play/Pause" at bounding box center [31, 530] width 19 height 19
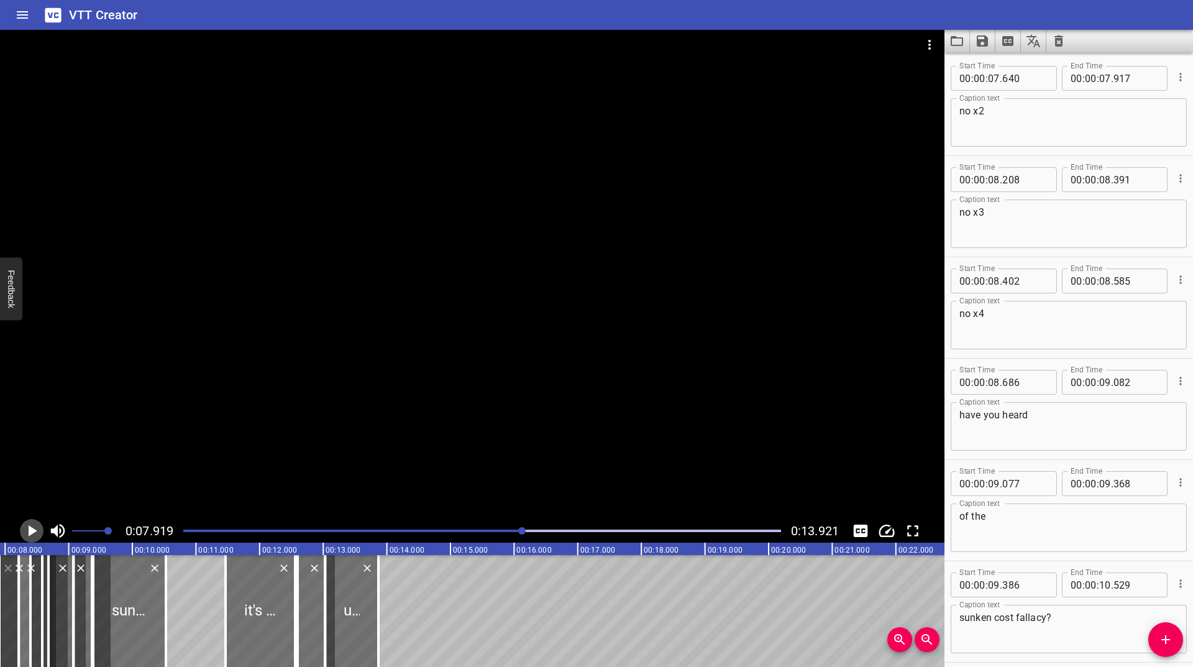
click at [31, 531] on icon "Play/Pause" at bounding box center [33, 530] width 9 height 11
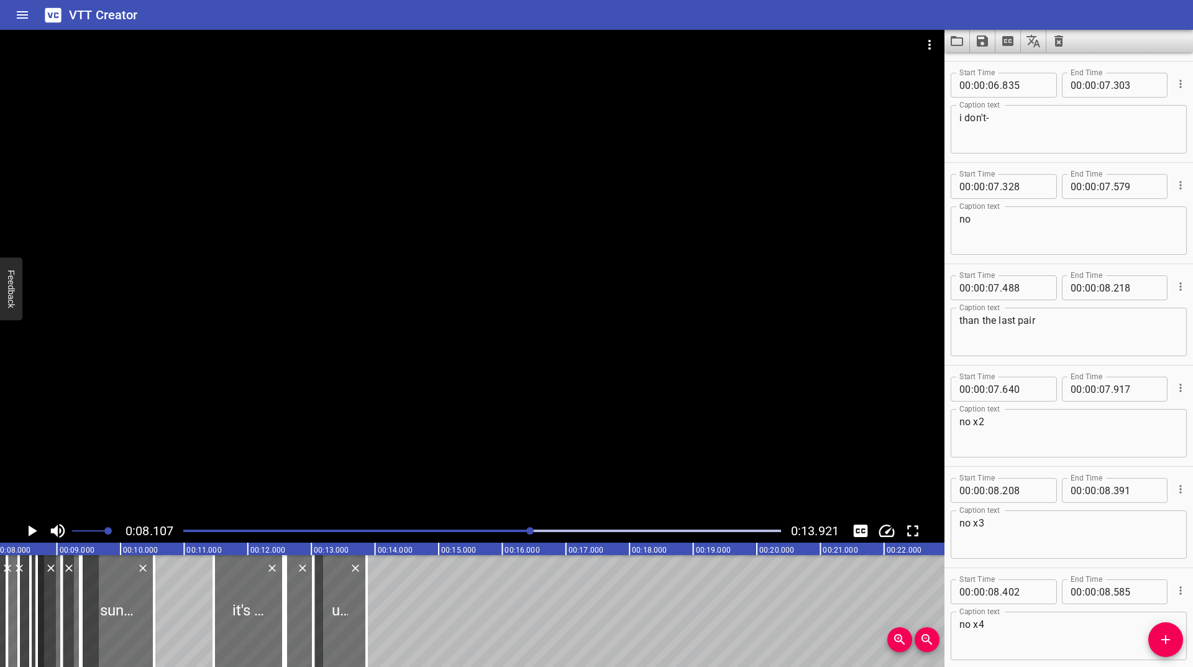
click at [1175, 81] on icon "Cue Options" at bounding box center [1180, 84] width 12 height 12
click at [1125, 84] on li "Advanced options..." at bounding box center [1128, 84] width 108 height 22
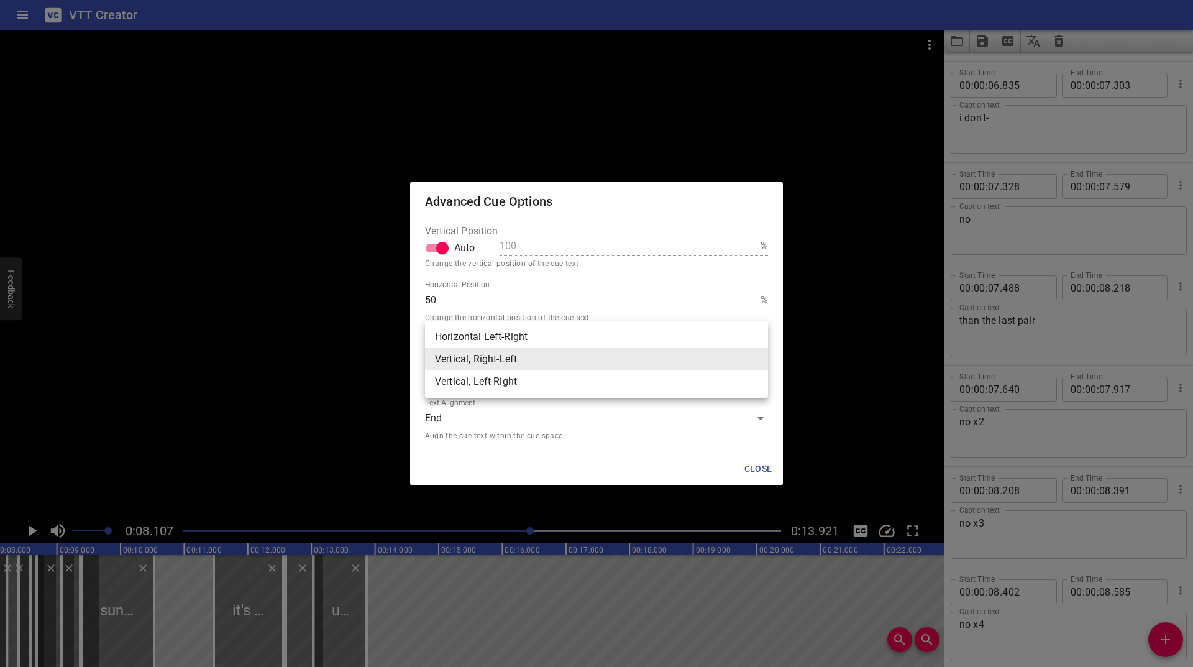
click at [480, 356] on body "VTT Creator Caption Editor Batch Transcribe Login Sign Up Privacy Contact 0:08.…" at bounding box center [596, 333] width 1193 height 667
click at [478, 335] on li "Horizontal Left-Right" at bounding box center [596, 337] width 343 height 22
type input "hz"
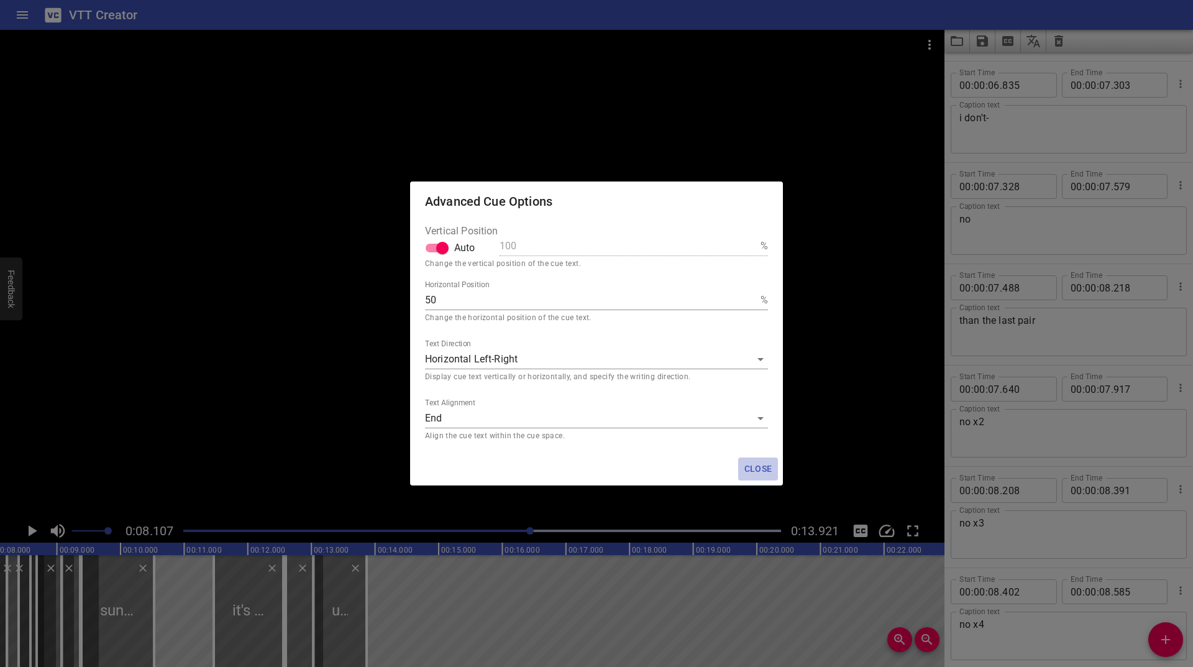
click at [756, 464] on span "Close" at bounding box center [758, 469] width 30 height 16
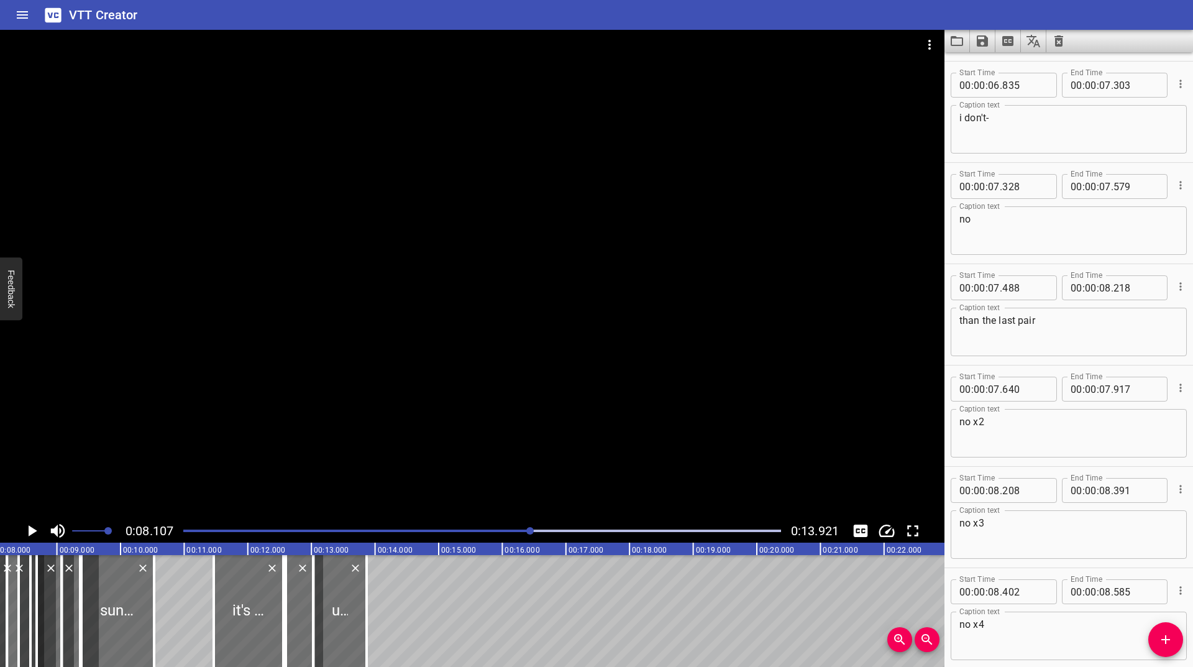
click at [500, 532] on div at bounding box center [482, 530] width 613 height 17
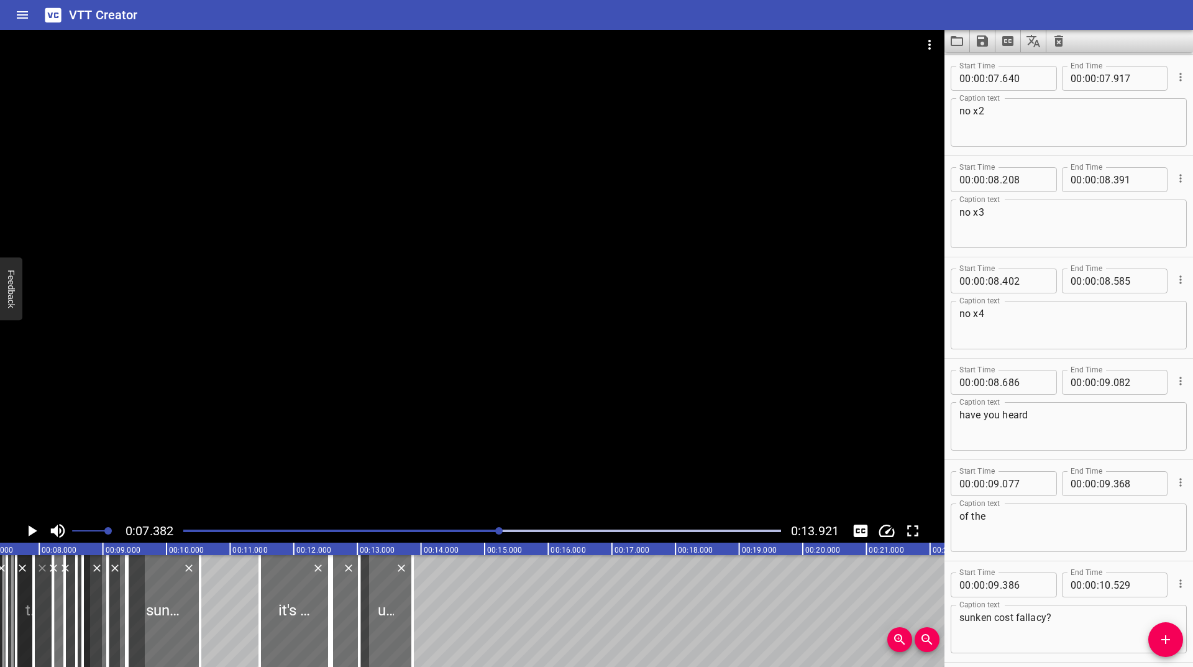
click at [445, 528] on div at bounding box center [482, 530] width 613 height 17
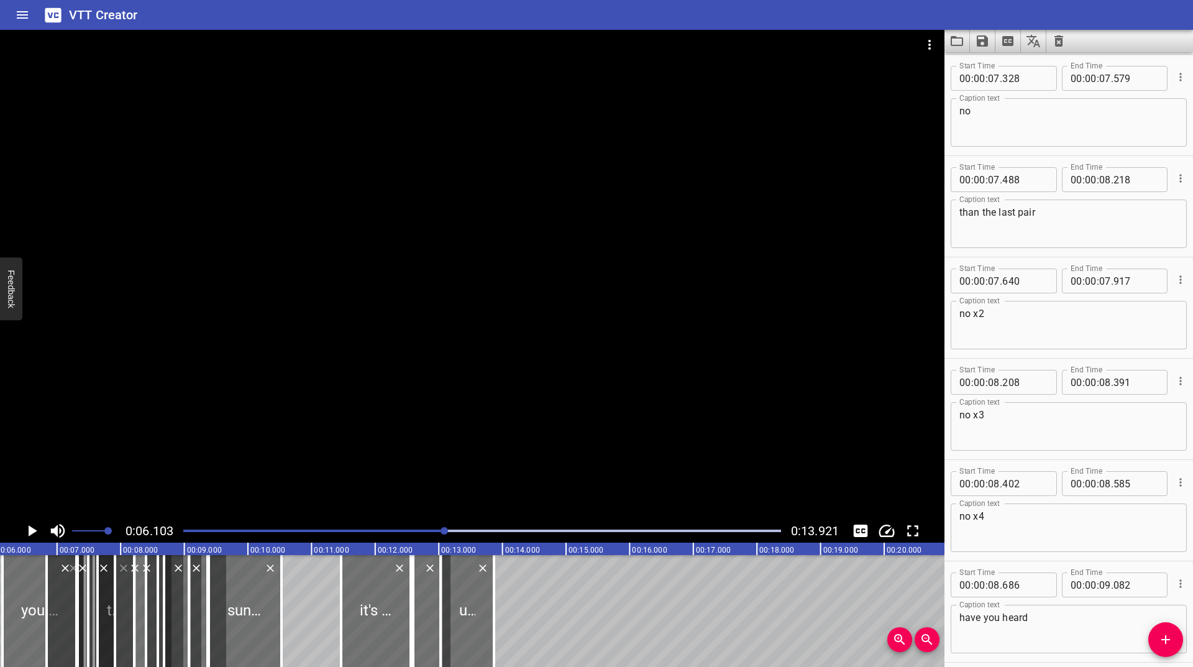
click at [23, 529] on icon "Play/Pause" at bounding box center [31, 530] width 19 height 19
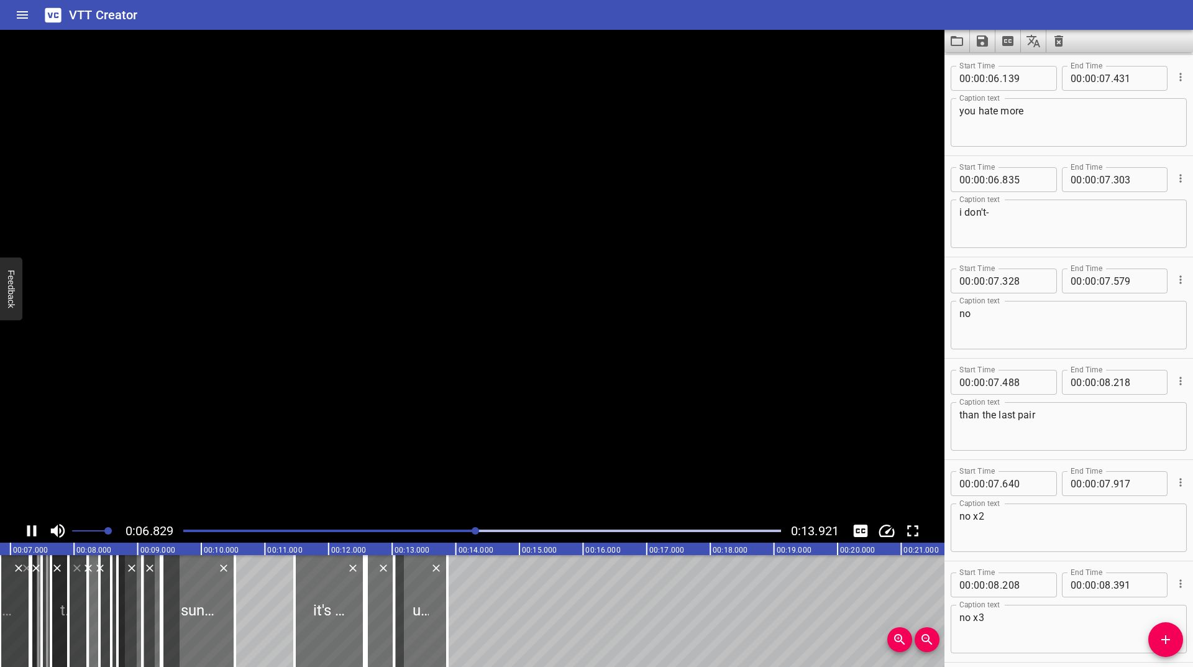
click at [28, 529] on icon "Play/Pause" at bounding box center [31, 530] width 9 height 11
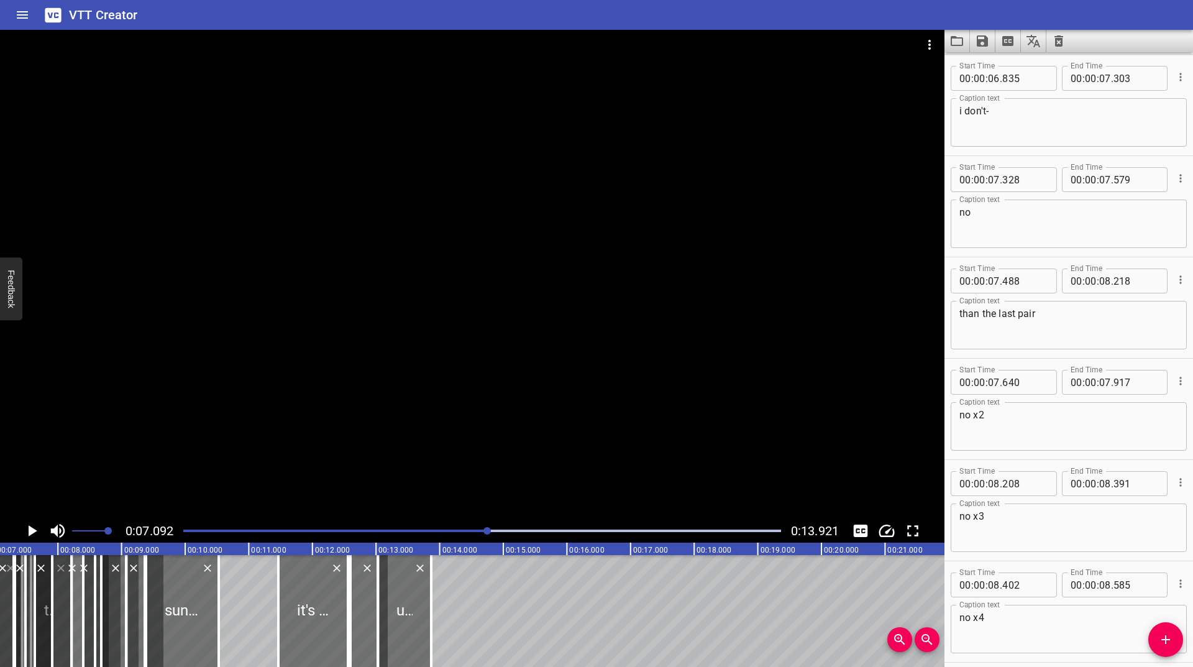
click at [1175, 180] on icon "Cue Options" at bounding box center [1180, 178] width 12 height 12
click at [1096, 173] on li "Advanced options..." at bounding box center [1128, 178] width 108 height 22
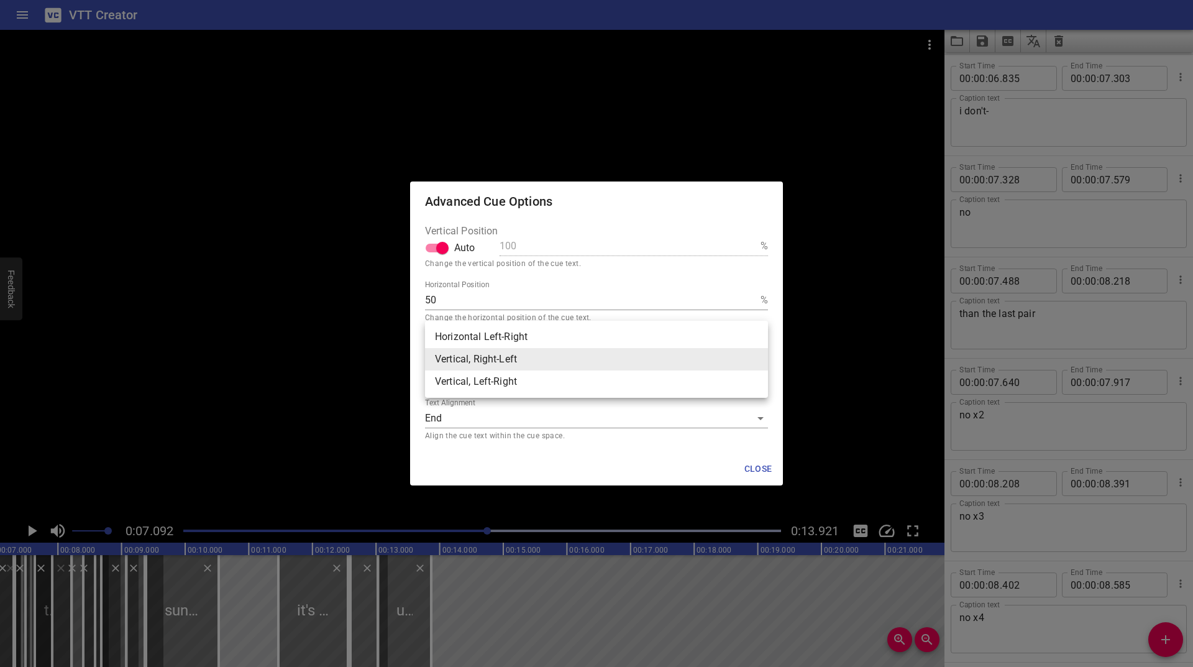
click at [487, 354] on body "VTT Creator Caption Editor Batch Transcribe Login Sign Up Privacy Contact 0:07.…" at bounding box center [596, 333] width 1193 height 667
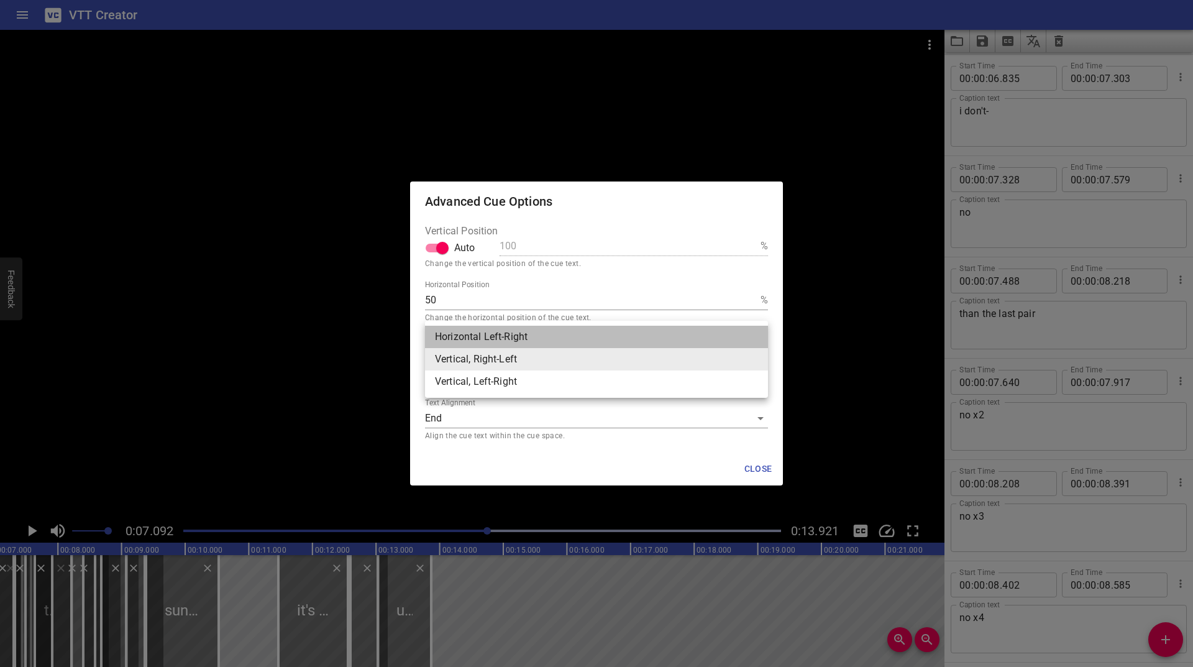
click at [491, 334] on li "Horizontal Left-Right" at bounding box center [596, 337] width 343 height 22
type input "hz"
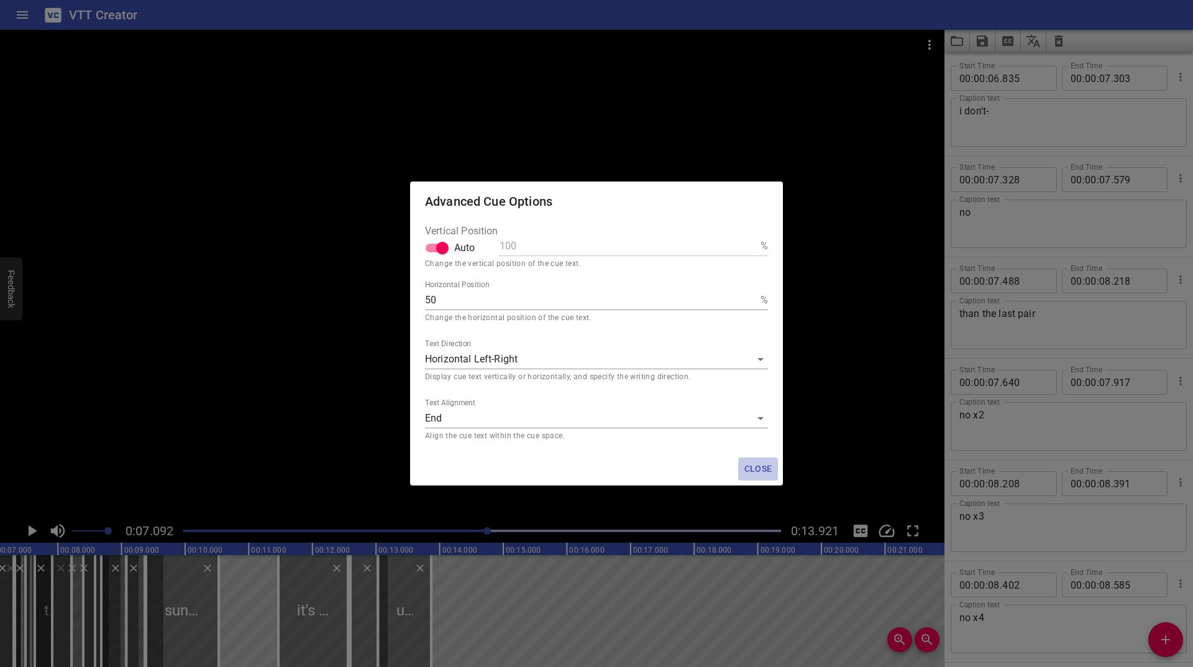
click at [761, 460] on button "Close" at bounding box center [758, 468] width 40 height 23
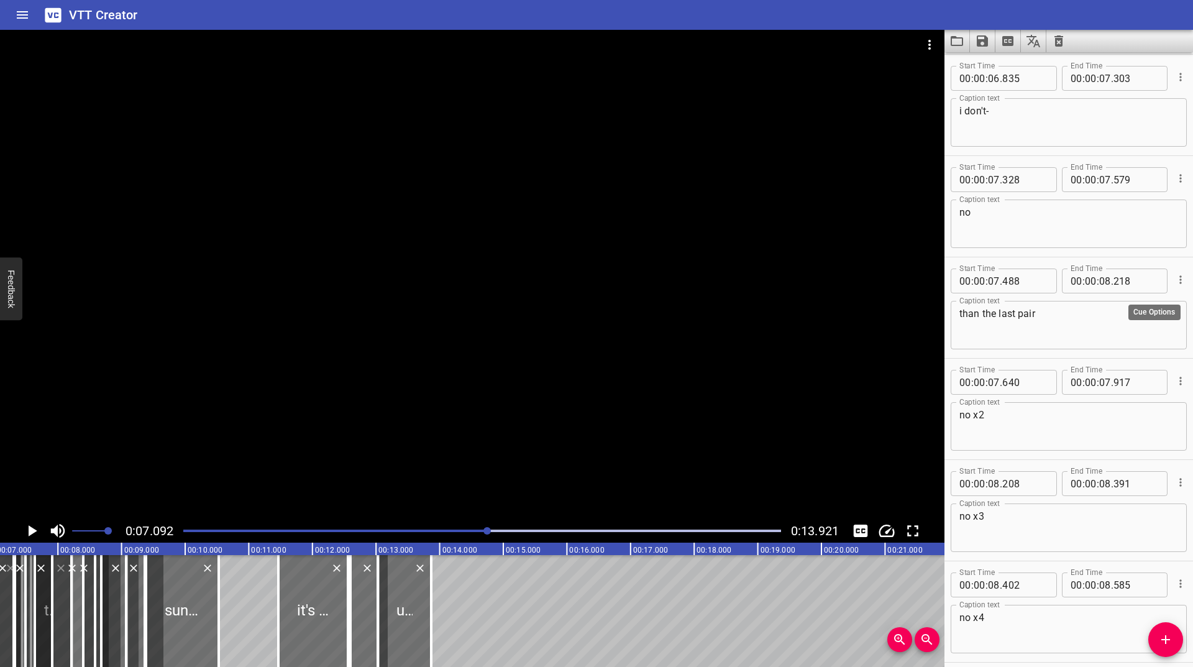
click at [1174, 278] on icon "Cue Options" at bounding box center [1180, 279] width 12 height 12
click at [1118, 279] on li "Advanced options..." at bounding box center [1128, 279] width 108 height 22
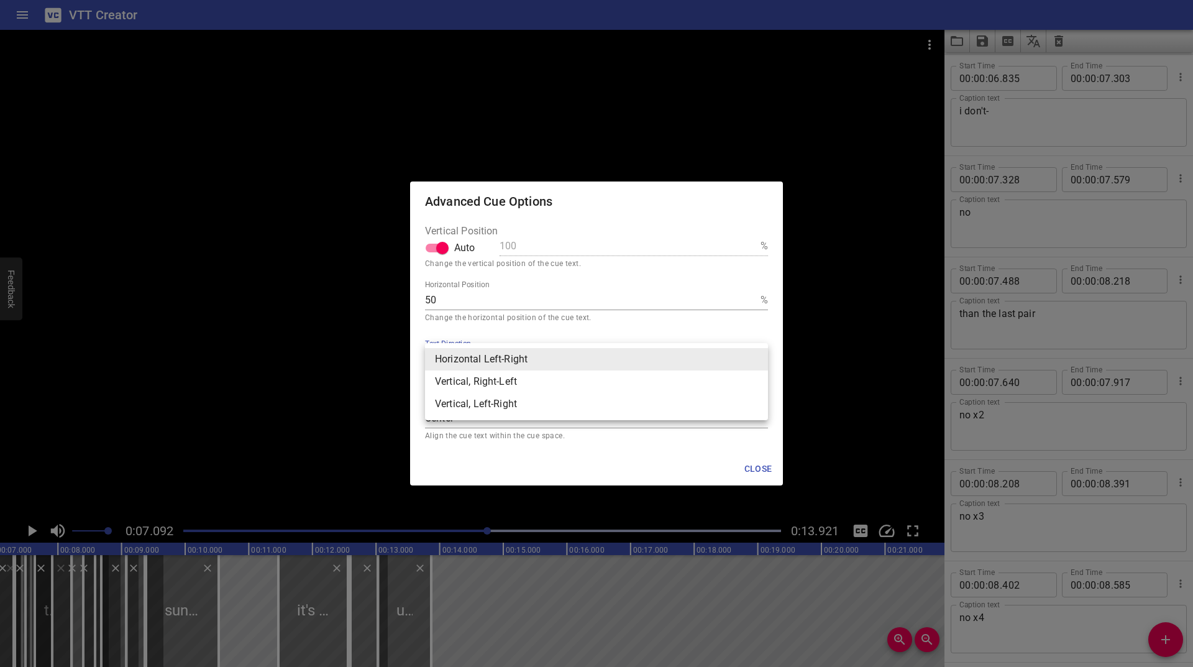
click at [532, 357] on body "VTT Creator Caption Editor Batch Transcribe Login Sign Up Privacy Contact 0:07.…" at bounding box center [596, 333] width 1193 height 667
click at [519, 345] on ul "Horizontal Left-Right Vertical, Right-Left Vertical, Left-Right" at bounding box center [596, 381] width 343 height 77
click at [511, 361] on li "Horizontal Left-Right" at bounding box center [596, 359] width 343 height 22
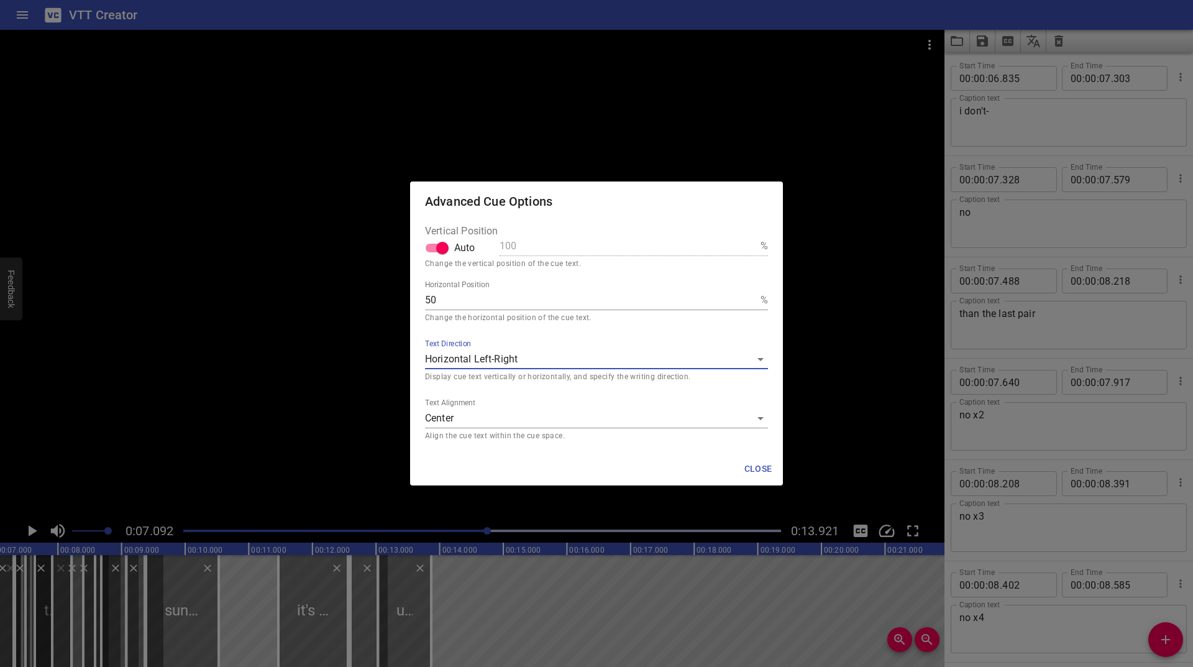
click at [528, 414] on body "VTT Creator Caption Editor Batch Transcribe Login Sign Up Privacy Contact 0:07.…" at bounding box center [596, 333] width 1193 height 667
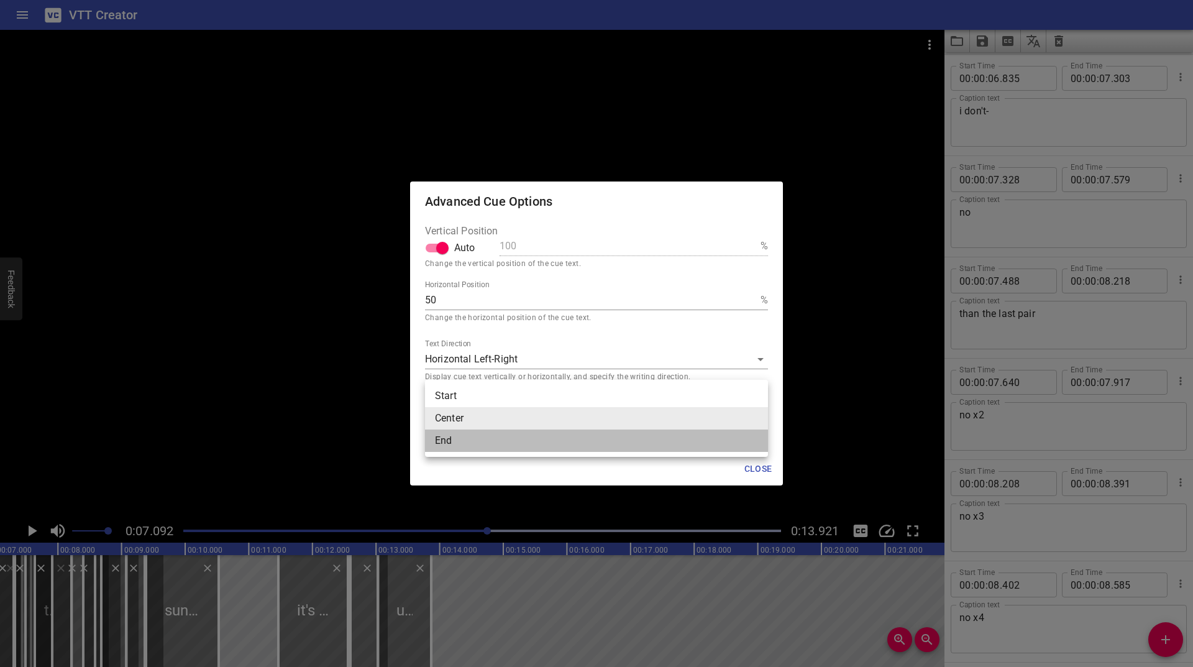
click at [500, 436] on li "End" at bounding box center [596, 440] width 343 height 22
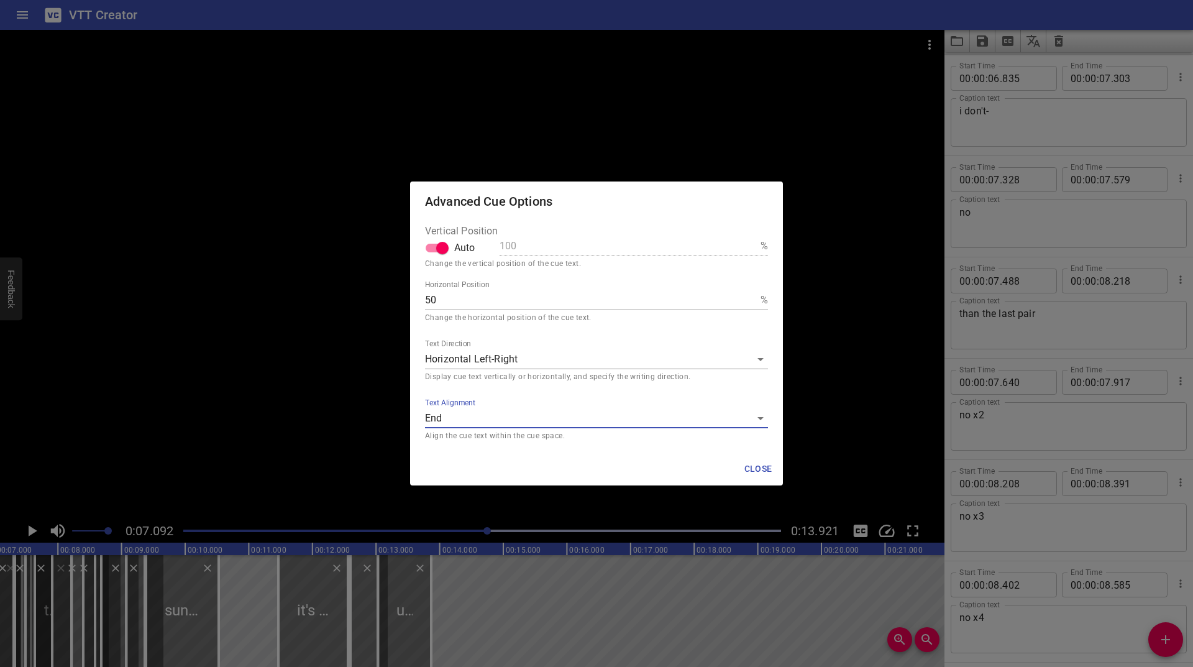
click at [505, 401] on div "Text Alignment End end Align the cue text within the cue space." at bounding box center [596, 420] width 343 height 44
click at [486, 418] on body "VTT Creator Caption Editor Batch Transcribe Login Sign Up Privacy Contact 0:07.…" at bounding box center [596, 333] width 1193 height 667
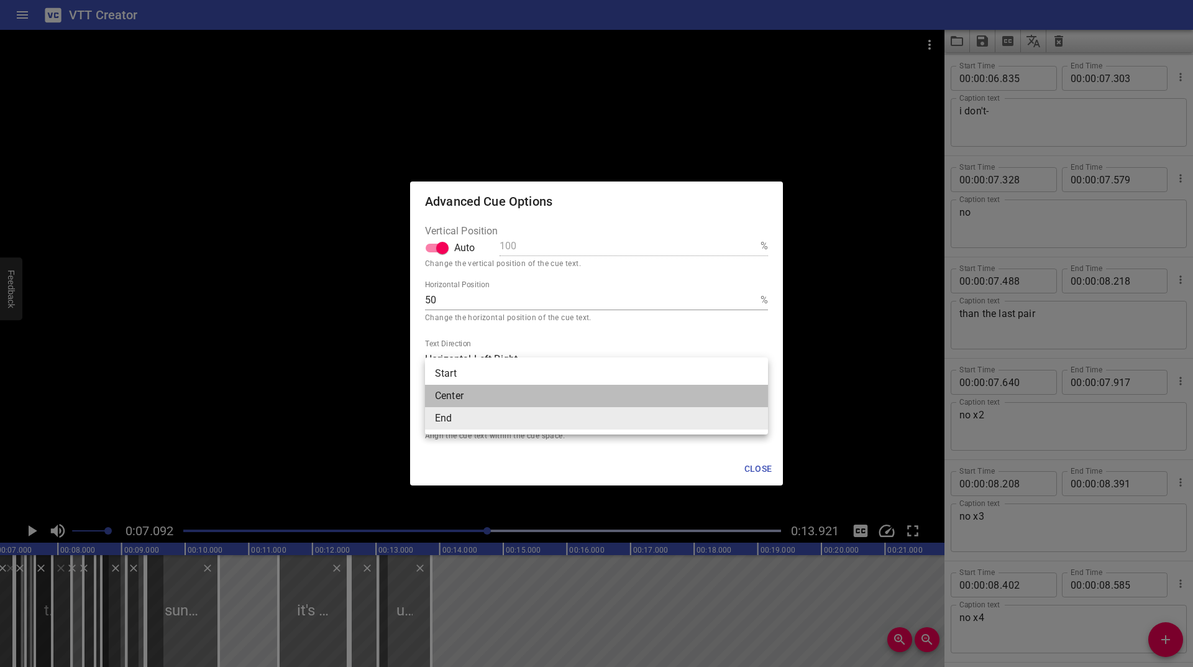
click at [486, 390] on li "Center" at bounding box center [596, 396] width 343 height 22
type input "middle"
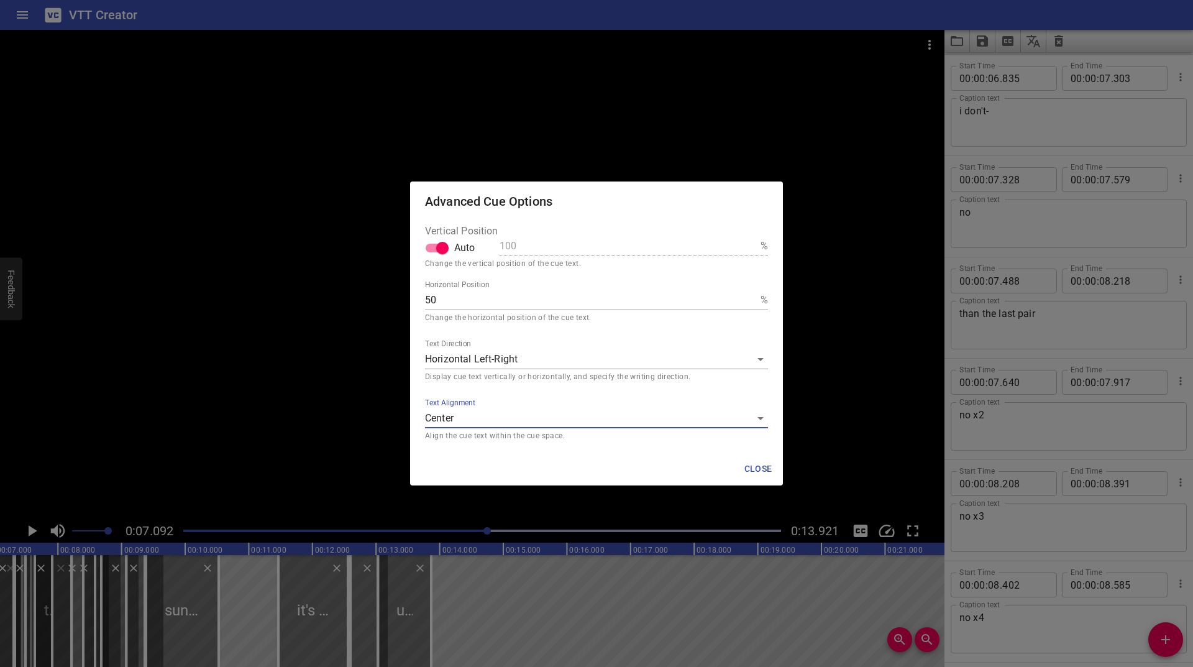
click at [760, 461] on span "Close" at bounding box center [758, 469] width 30 height 16
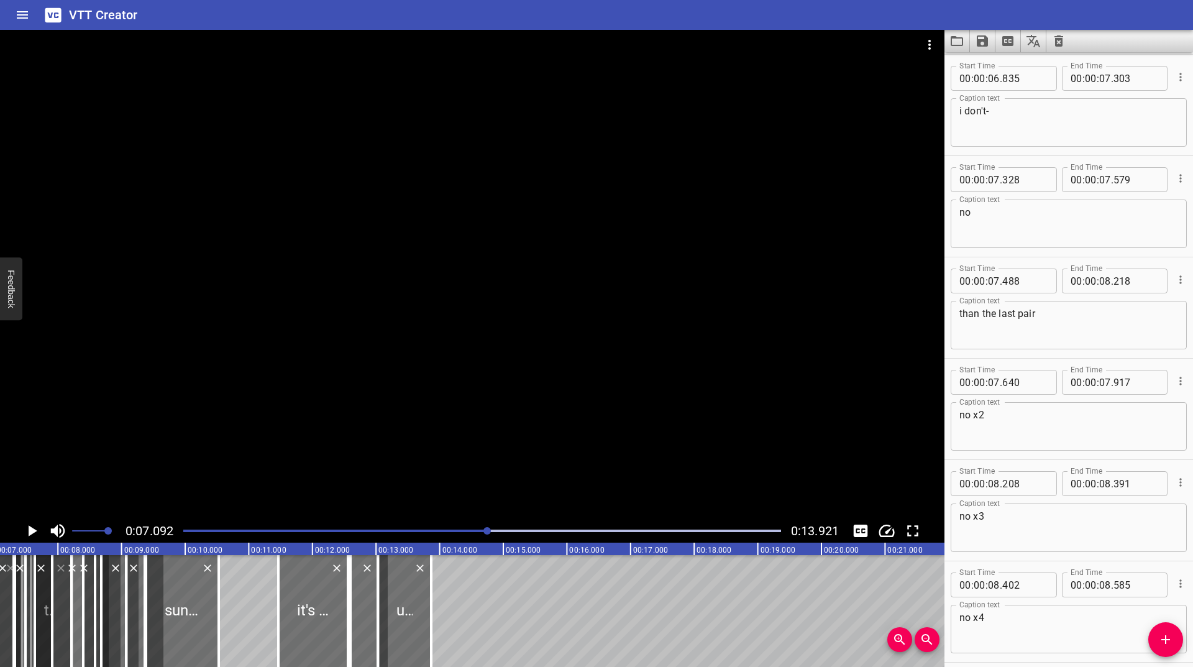
click at [1177, 285] on button "Cue Options" at bounding box center [1180, 280] width 16 height 16
click at [1144, 275] on li "Advanced options..." at bounding box center [1128, 279] width 108 height 22
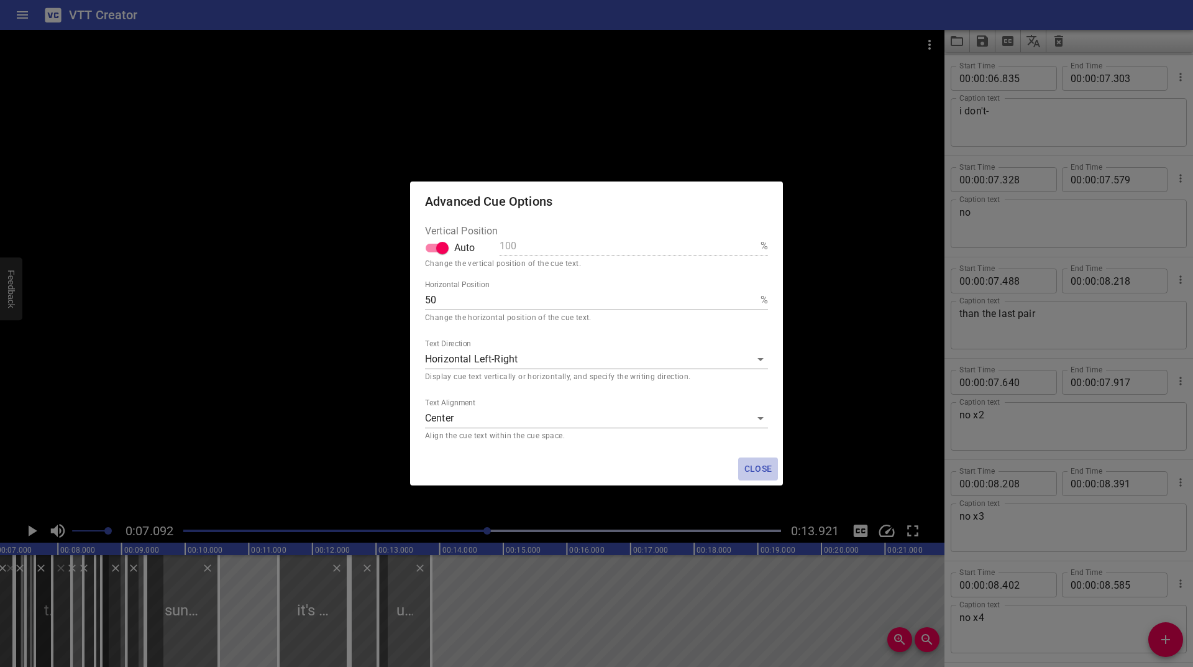
click at [744, 460] on button "Close" at bounding box center [758, 468] width 40 height 23
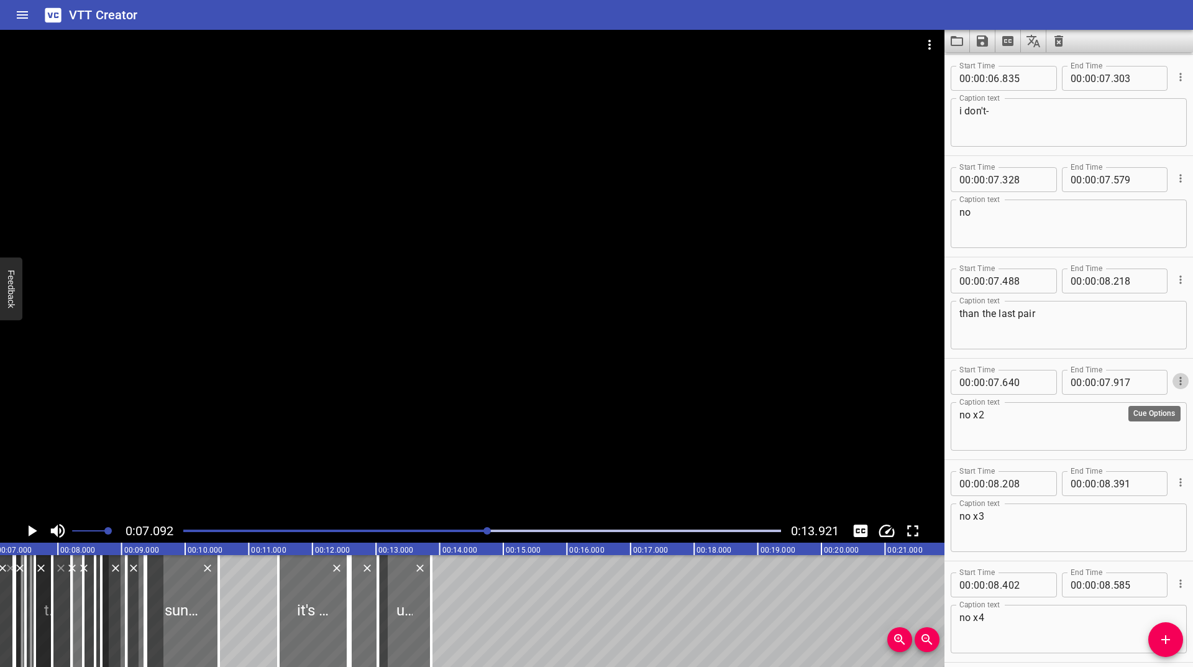
click at [1174, 386] on icon "Cue Options" at bounding box center [1180, 381] width 12 height 12
click at [1120, 378] on li "Advanced options..." at bounding box center [1128, 381] width 108 height 22
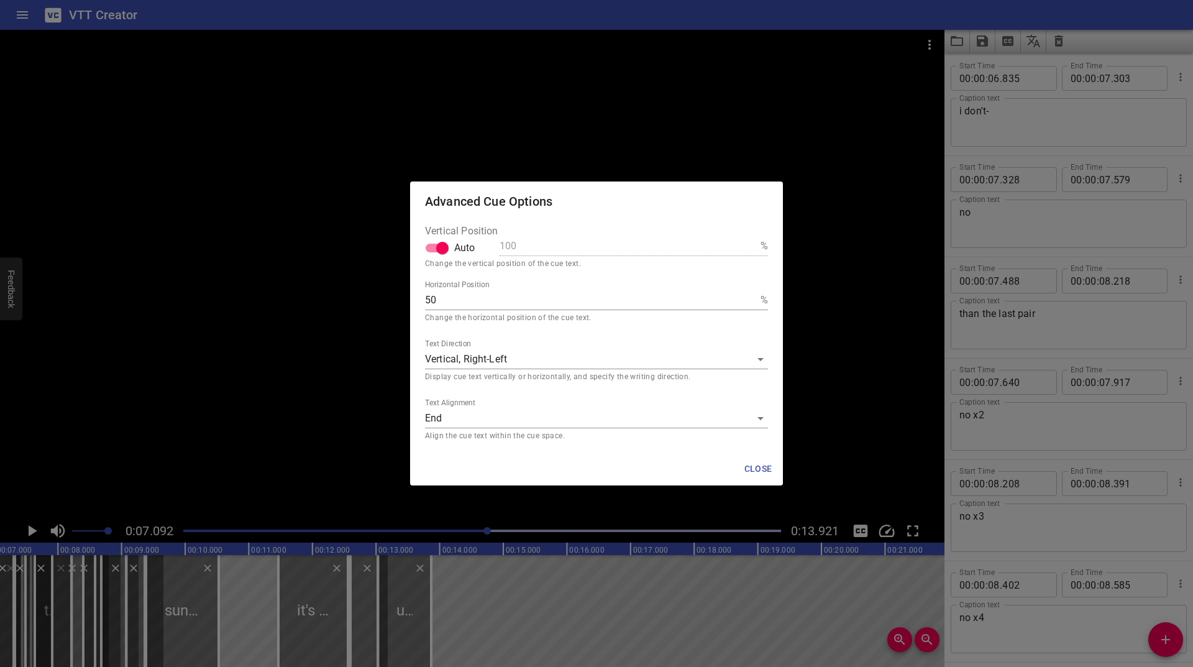
click at [483, 363] on body "VTT Creator Caption Editor Batch Transcribe Login Sign Up Privacy Contact 0:07.…" at bounding box center [596, 333] width 1193 height 667
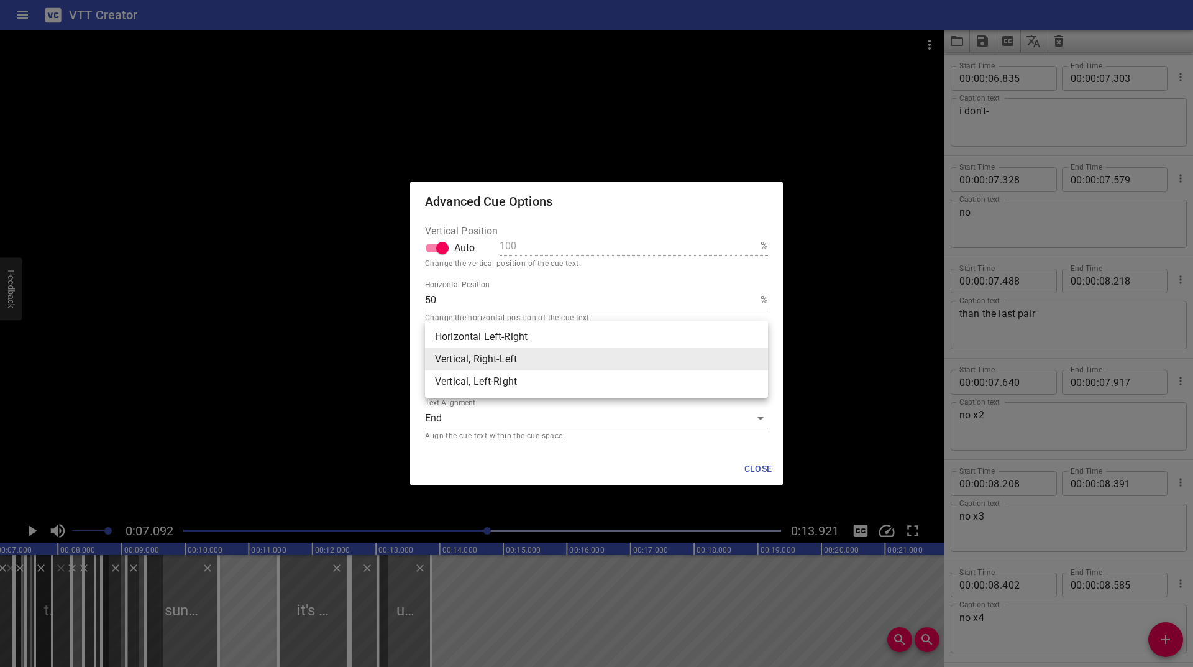
drag, startPoint x: 479, startPoint y: 340, endPoint x: 513, endPoint y: 344, distance: 33.8
click at [479, 339] on li "Horizontal Left-Right" at bounding box center [596, 337] width 343 height 22
type input "hz"
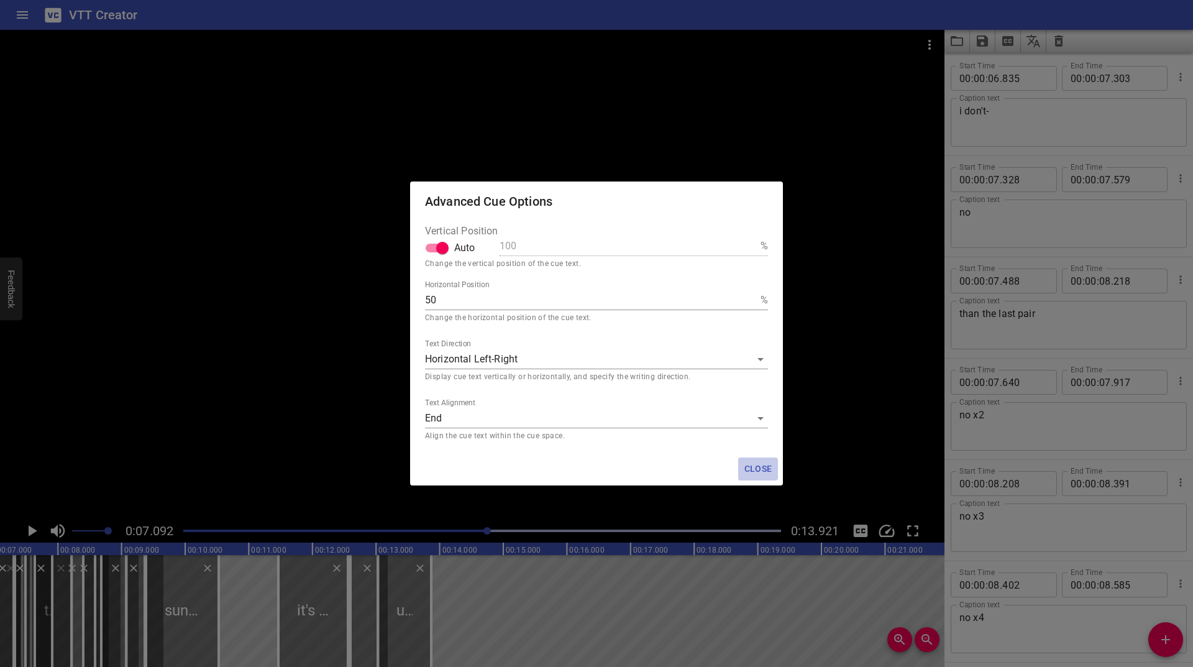
click at [756, 464] on span "Close" at bounding box center [758, 469] width 30 height 16
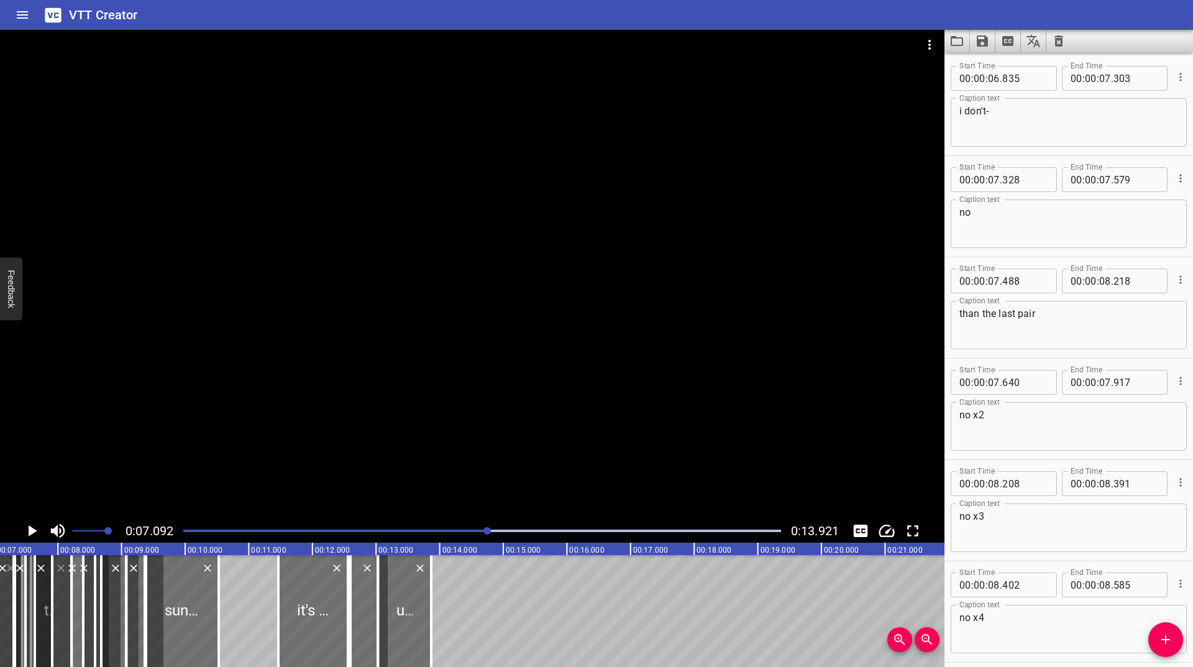
click at [36, 531] on icon "Play/Pause" at bounding box center [33, 530] width 9 height 11
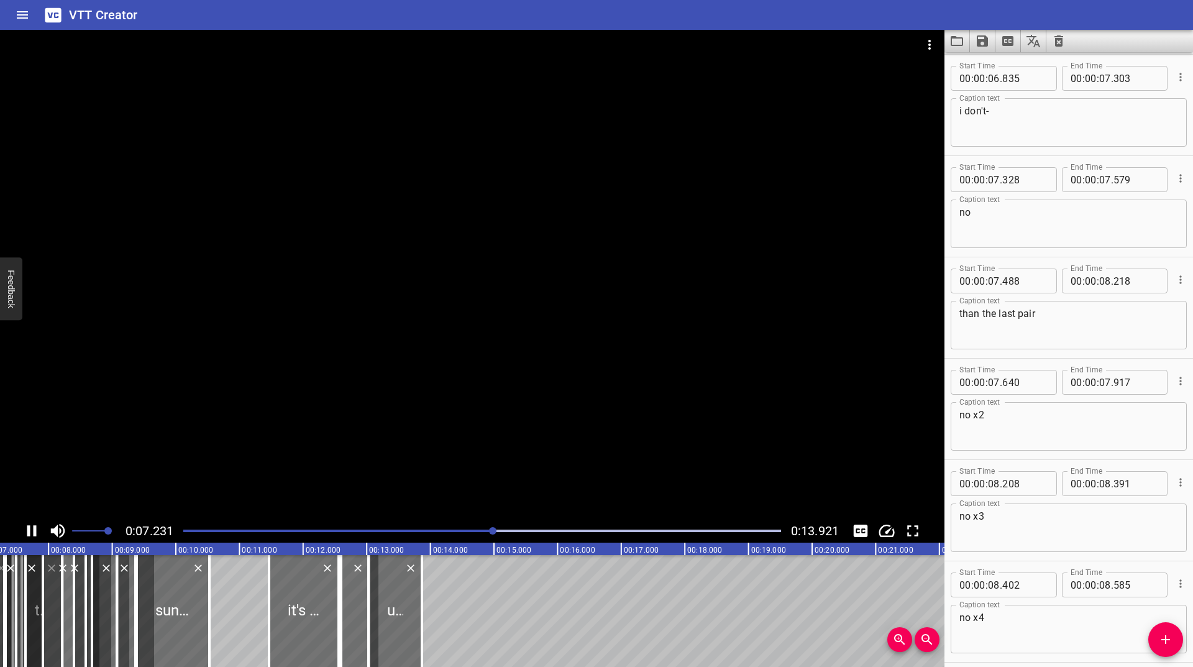
click at [36, 531] on icon "Play/Pause" at bounding box center [31, 530] width 9 height 11
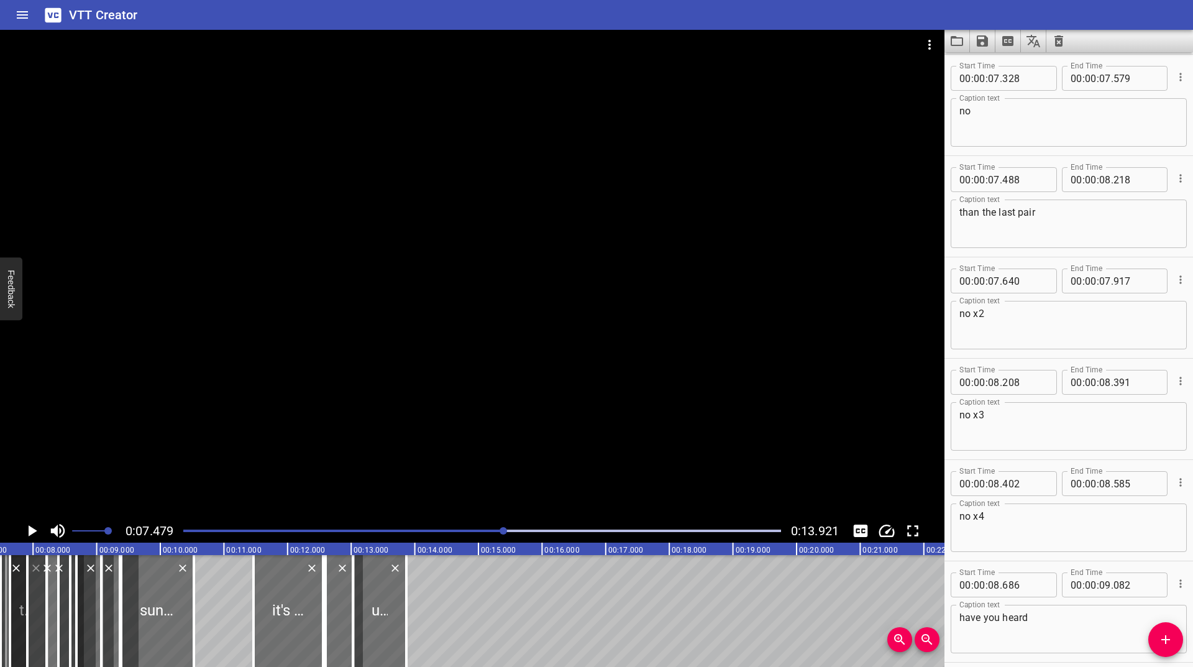
click at [36, 531] on icon "Play/Pause" at bounding box center [33, 530] width 9 height 11
click at [36, 531] on icon "Play/Pause" at bounding box center [31, 530] width 9 height 11
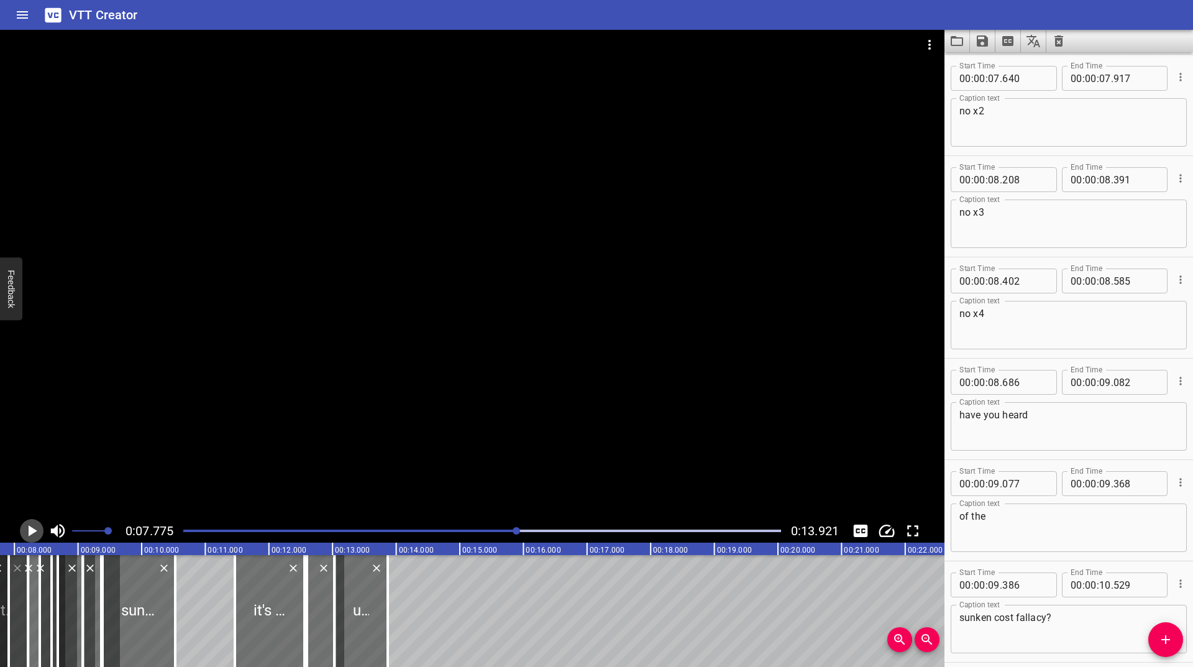
click at [36, 531] on icon "Play/Pause" at bounding box center [33, 530] width 9 height 11
click at [36, 531] on icon "Play/Pause" at bounding box center [31, 530] width 9 height 11
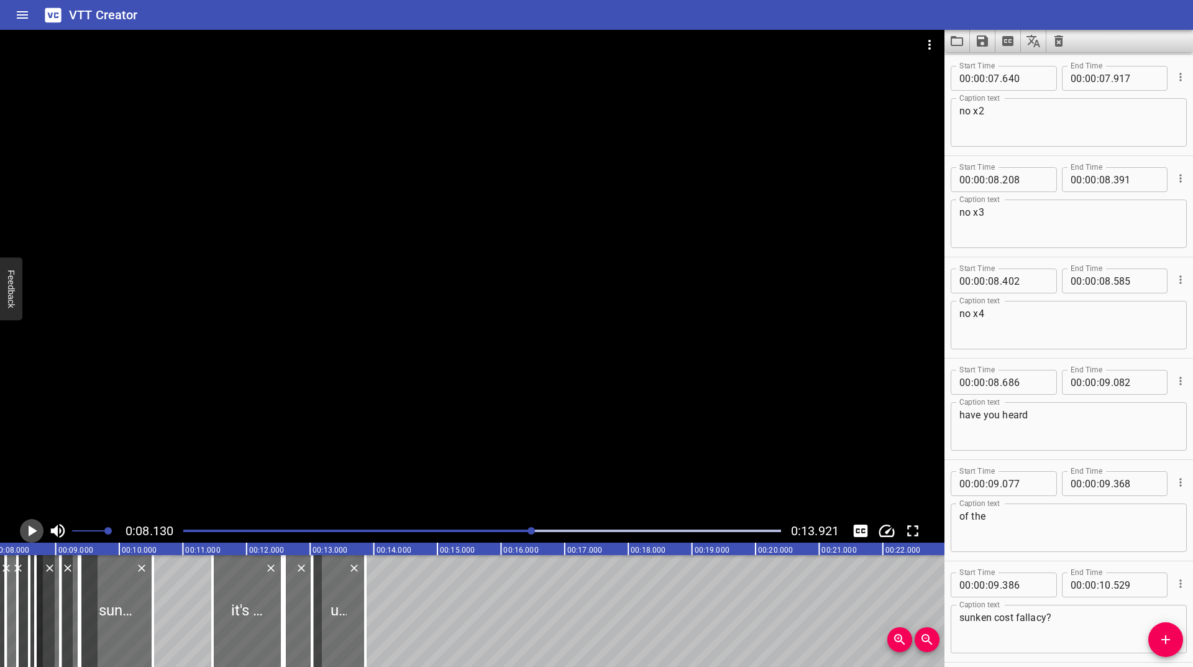
click at [36, 531] on icon "Play/Pause" at bounding box center [33, 530] width 9 height 11
click at [36, 531] on icon "Play/Pause" at bounding box center [31, 530] width 9 height 11
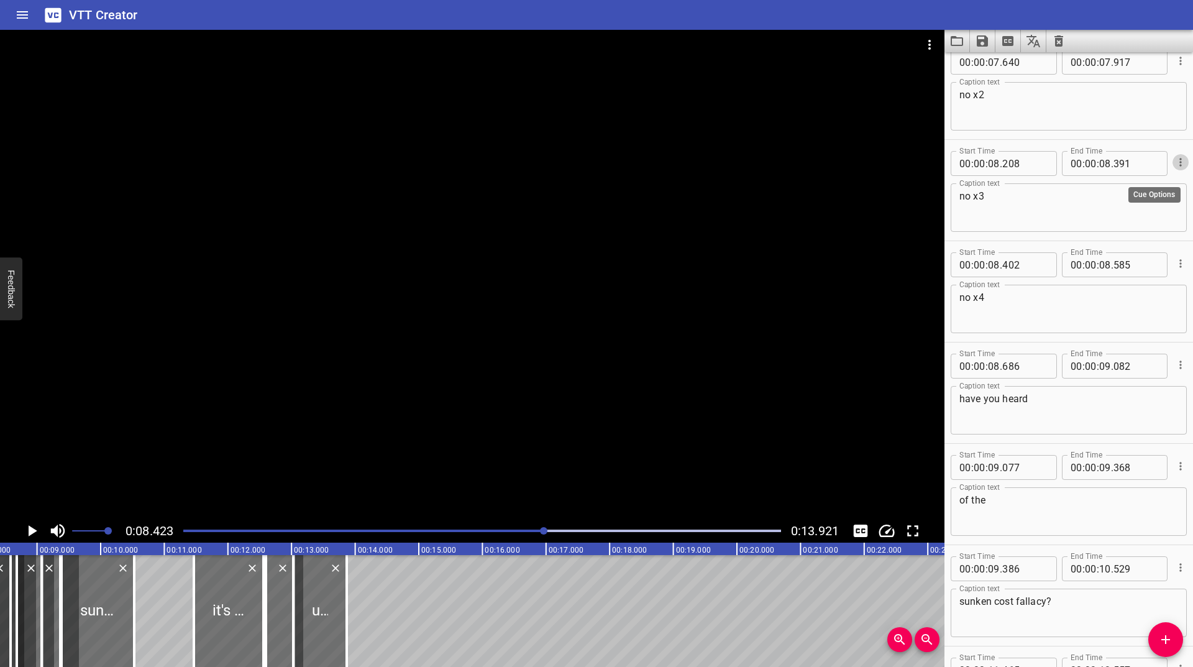
click at [1174, 168] on icon "Cue Options" at bounding box center [1180, 162] width 12 height 12
click at [1148, 165] on li "Advanced options..." at bounding box center [1128, 162] width 108 height 22
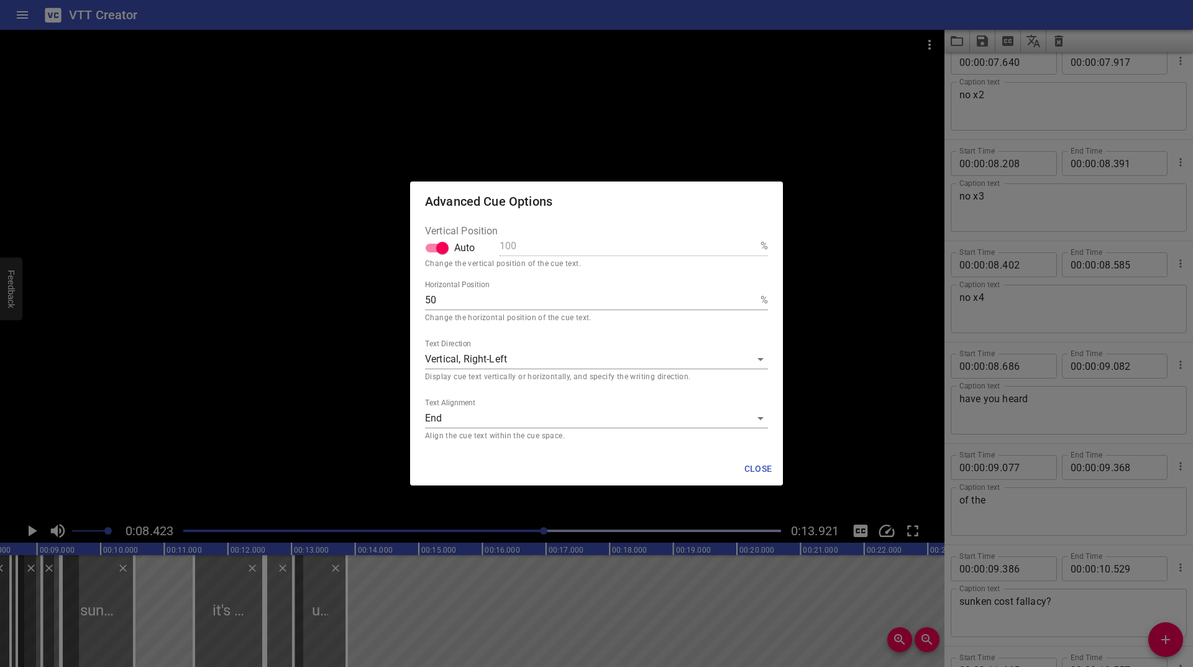
click at [470, 367] on body "VTT Creator Caption Editor Batch Transcribe Login Sign Up Privacy Contact 0:08.…" at bounding box center [596, 333] width 1193 height 667
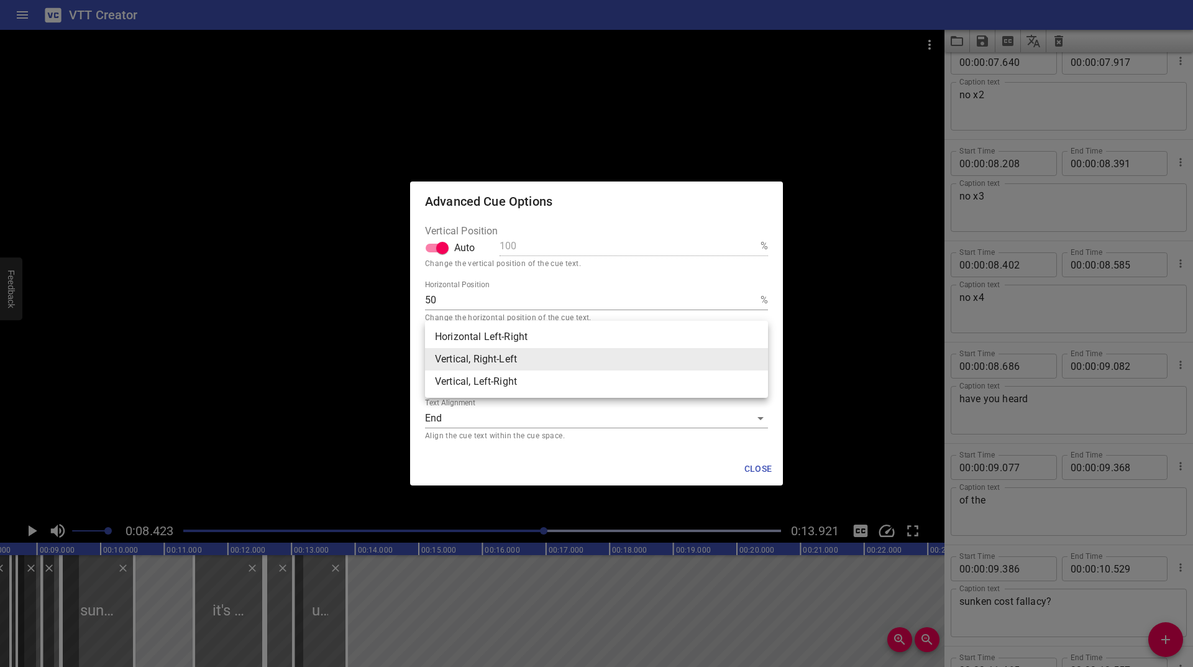
click at [486, 343] on li "Horizontal Left-Right" at bounding box center [596, 337] width 343 height 22
type input "hz"
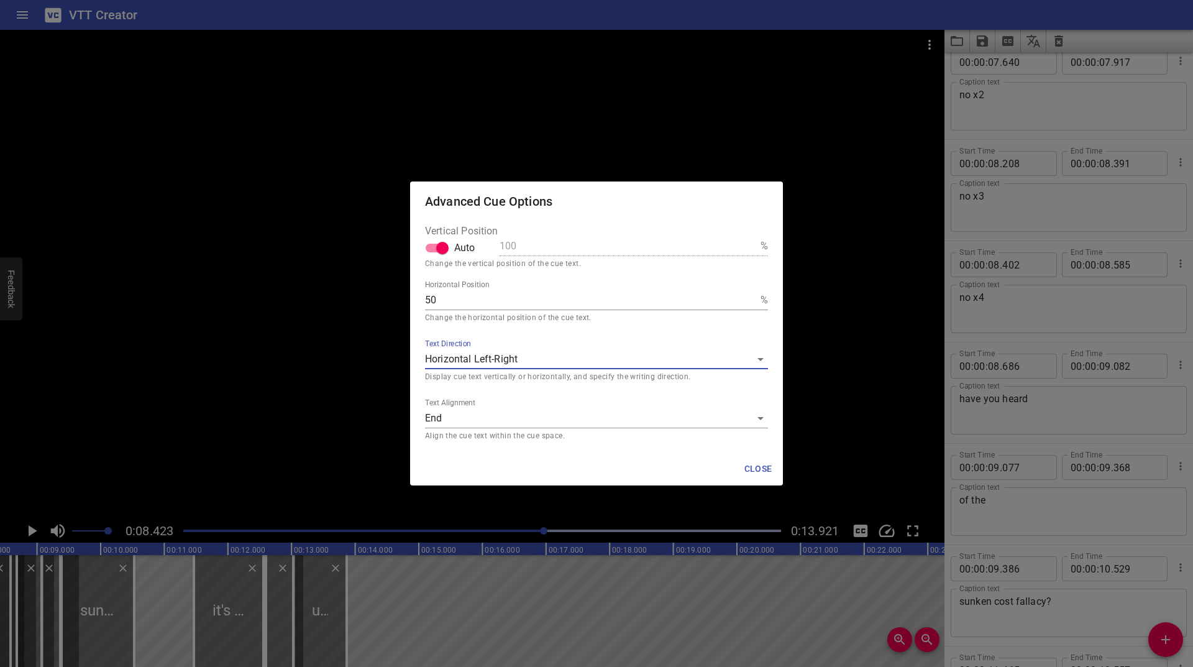
click at [757, 459] on button "Close" at bounding box center [758, 468] width 40 height 23
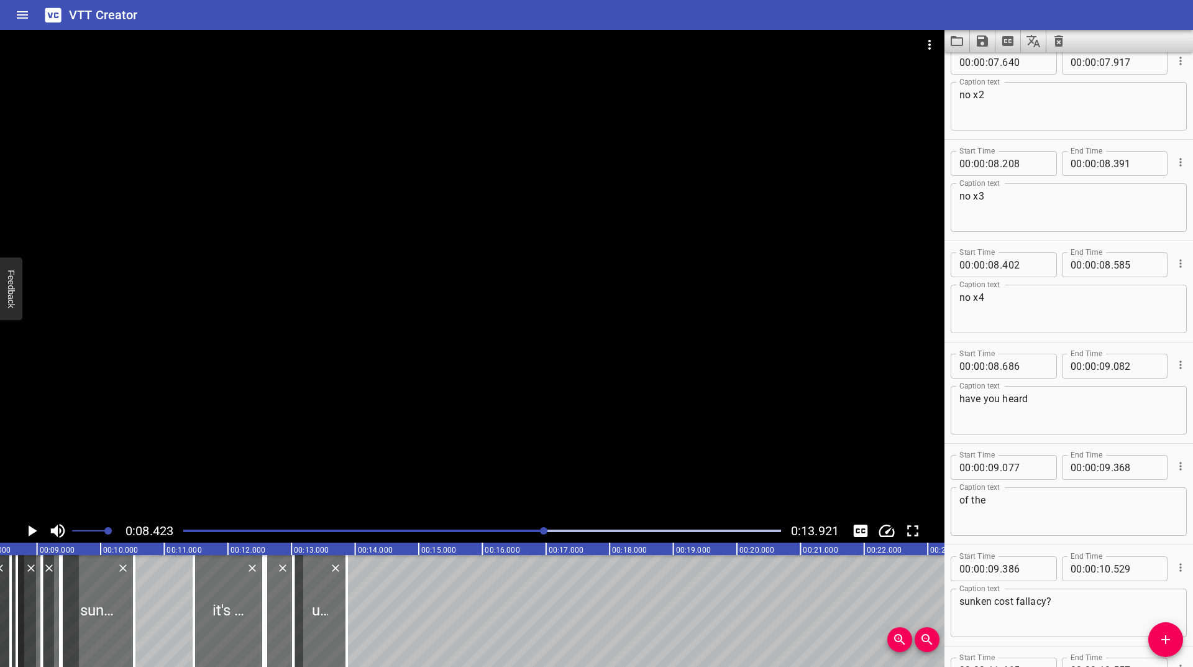
click at [514, 523] on div at bounding box center [482, 530] width 613 height 17
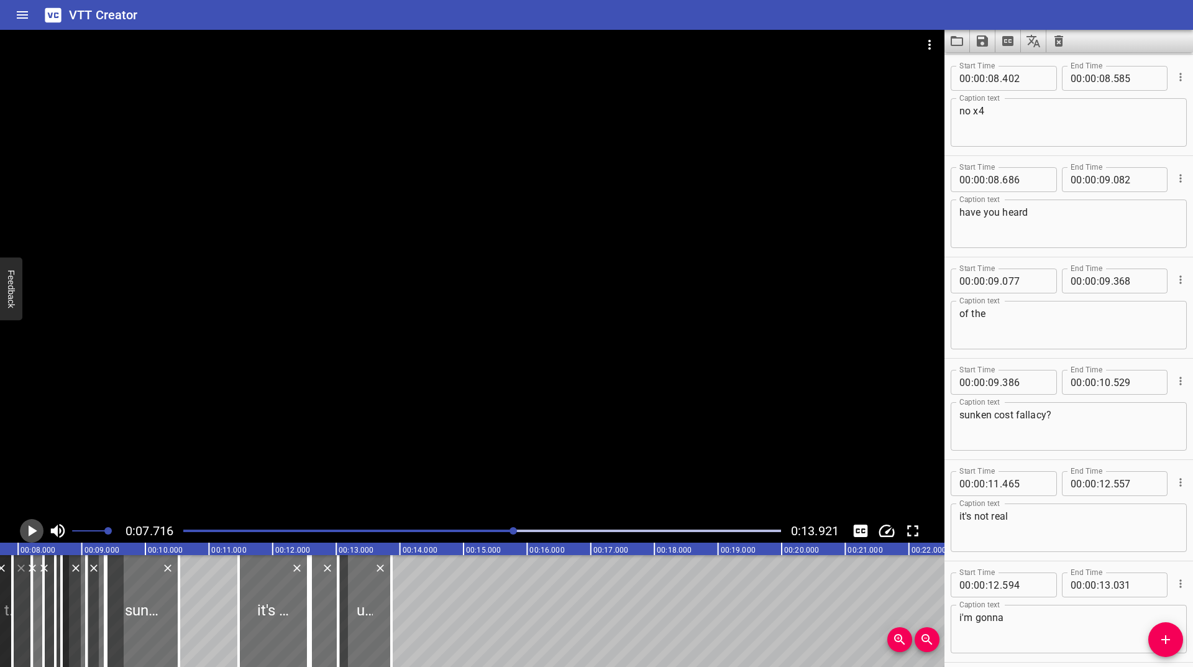
click at [30, 532] on icon "Play/Pause" at bounding box center [33, 530] width 9 height 11
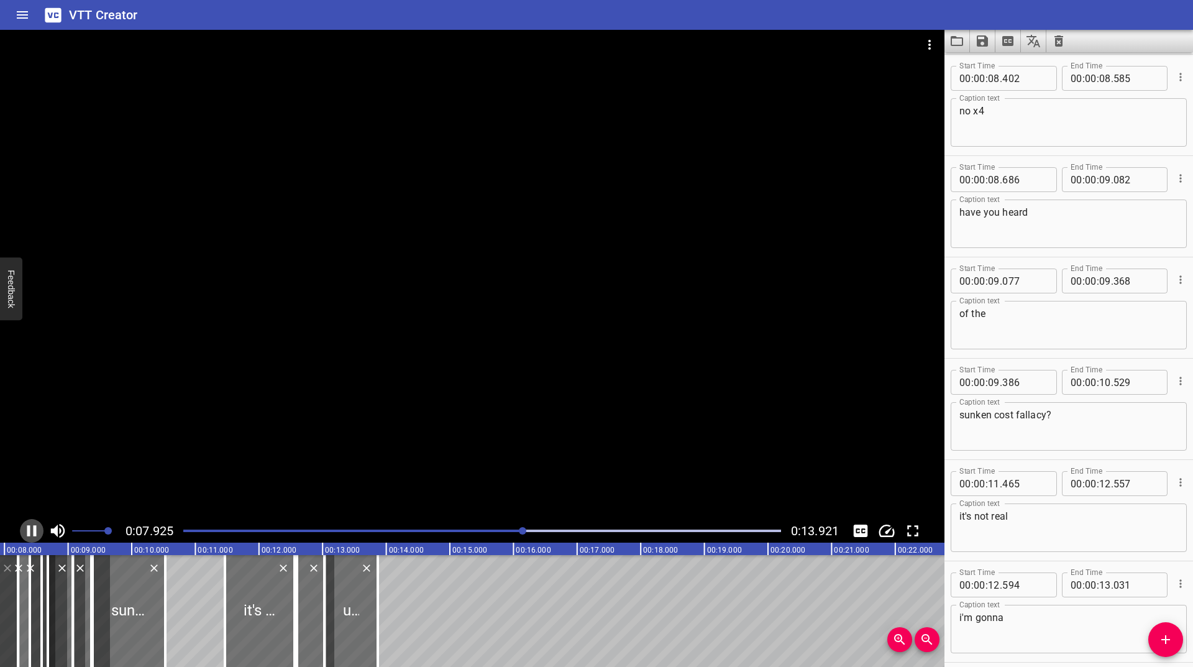
click at [30, 532] on icon "Play/Pause" at bounding box center [31, 530] width 9 height 11
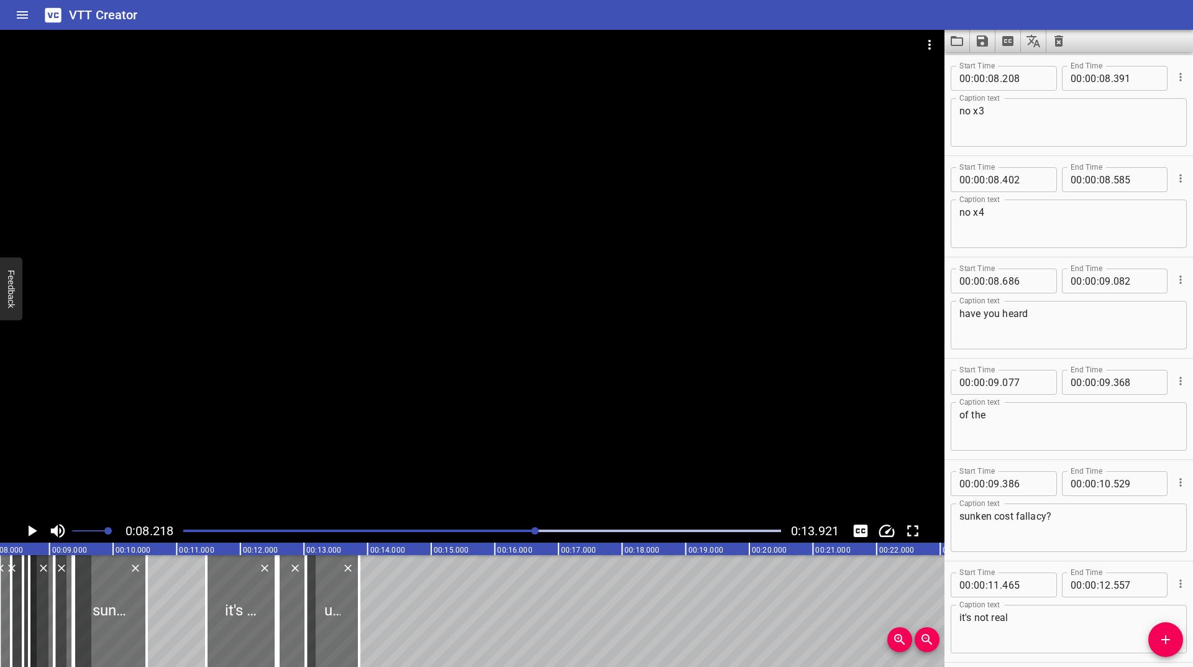
click at [30, 532] on icon "Play/Pause" at bounding box center [33, 530] width 9 height 11
click at [30, 532] on icon "Play/Pause" at bounding box center [31, 530] width 9 height 11
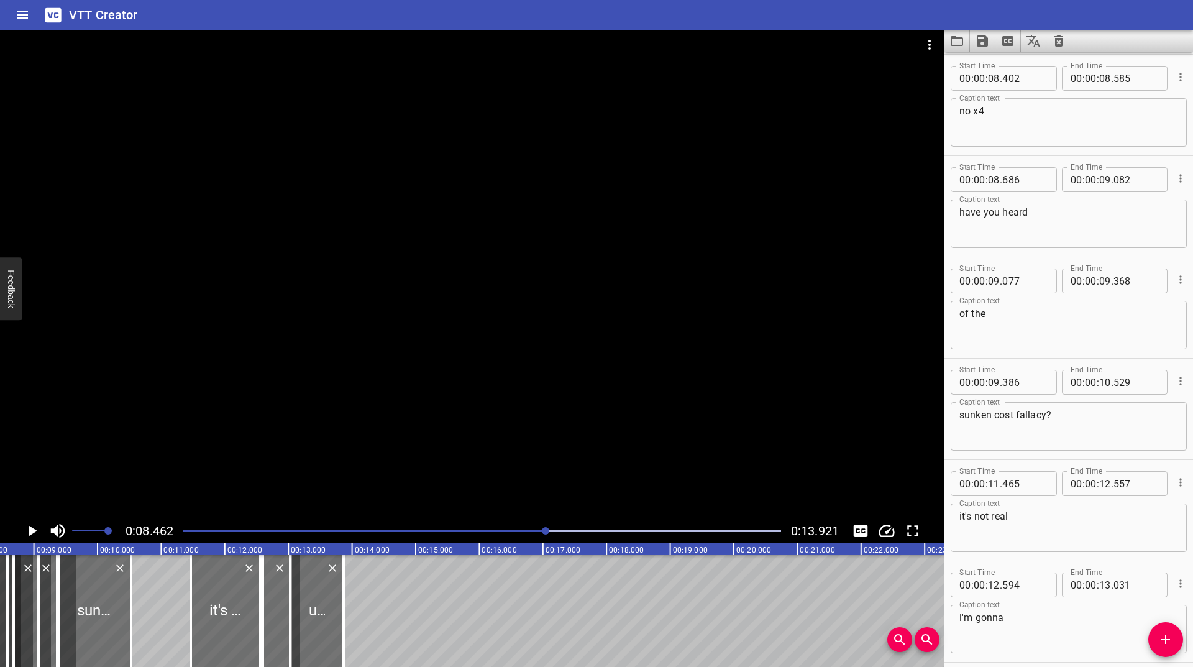
click at [421, 537] on div at bounding box center [482, 530] width 613 height 17
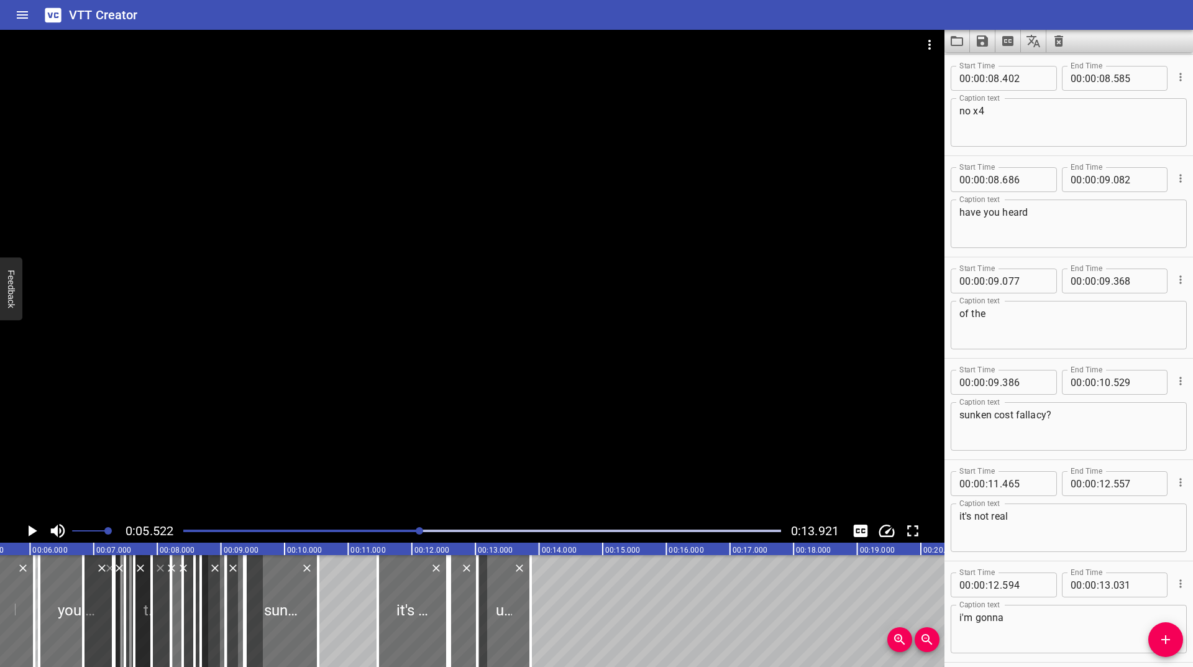
click at [32, 534] on icon "Play/Pause" at bounding box center [33, 530] width 9 height 11
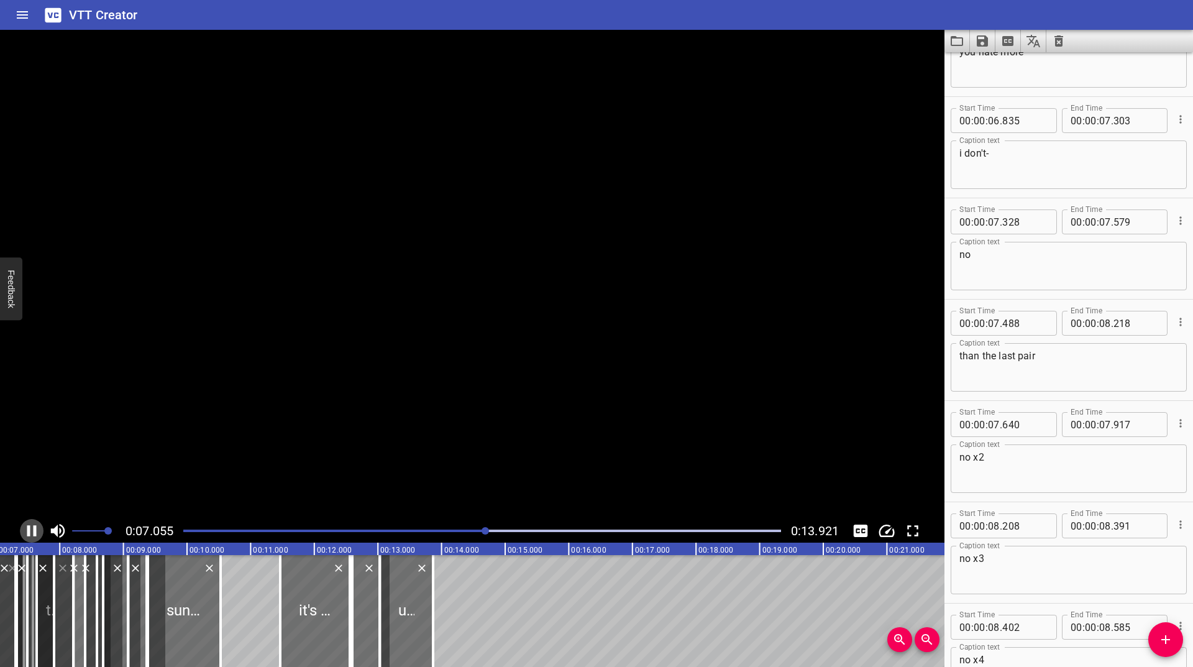
click at [32, 534] on icon "Play/Pause" at bounding box center [31, 530] width 19 height 19
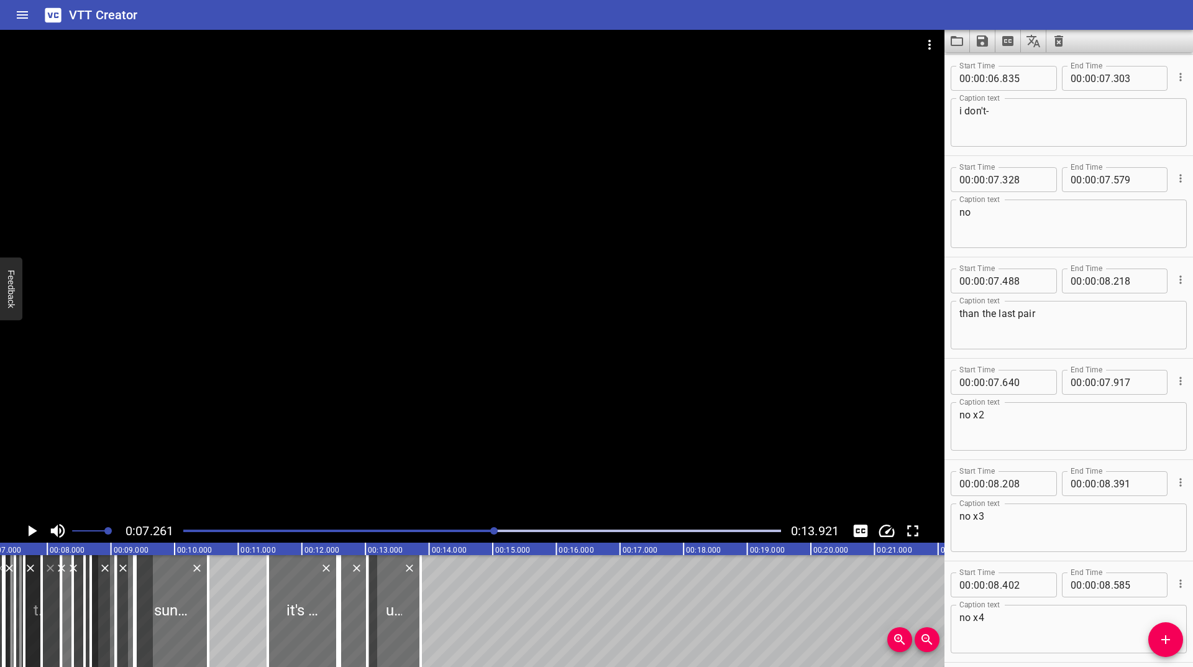
click at [32, 534] on icon "Play/Pause" at bounding box center [33, 530] width 9 height 11
click at [32, 534] on icon "Play/Pause" at bounding box center [31, 530] width 19 height 19
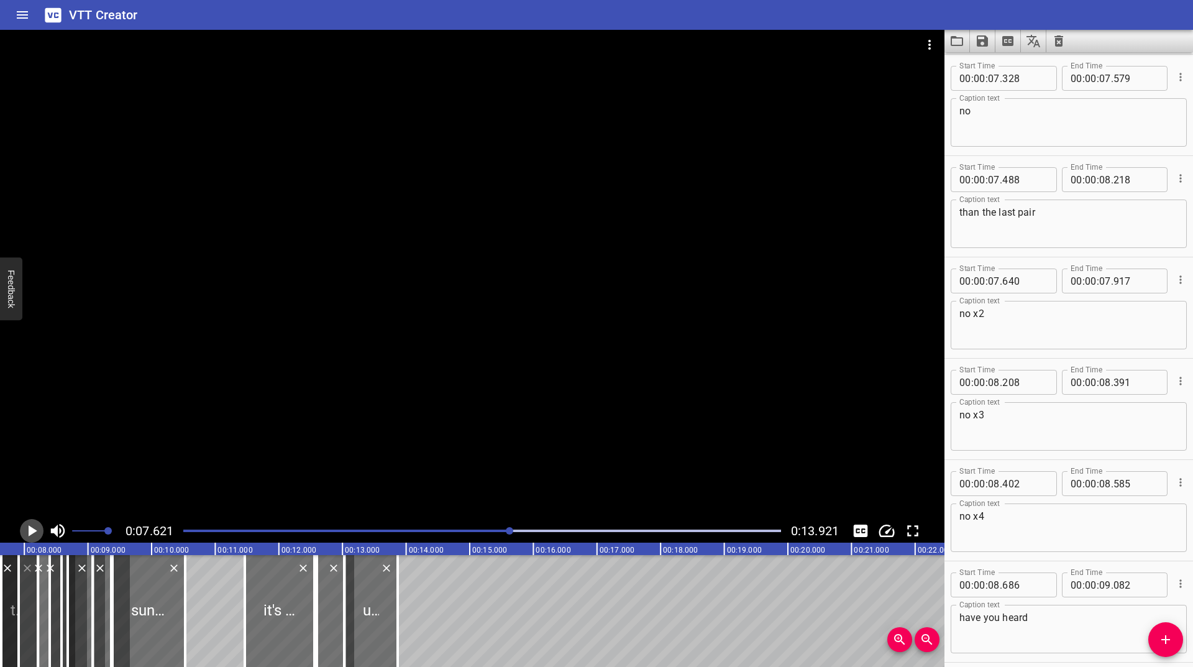
click at [32, 534] on icon "Play/Pause" at bounding box center [33, 530] width 9 height 11
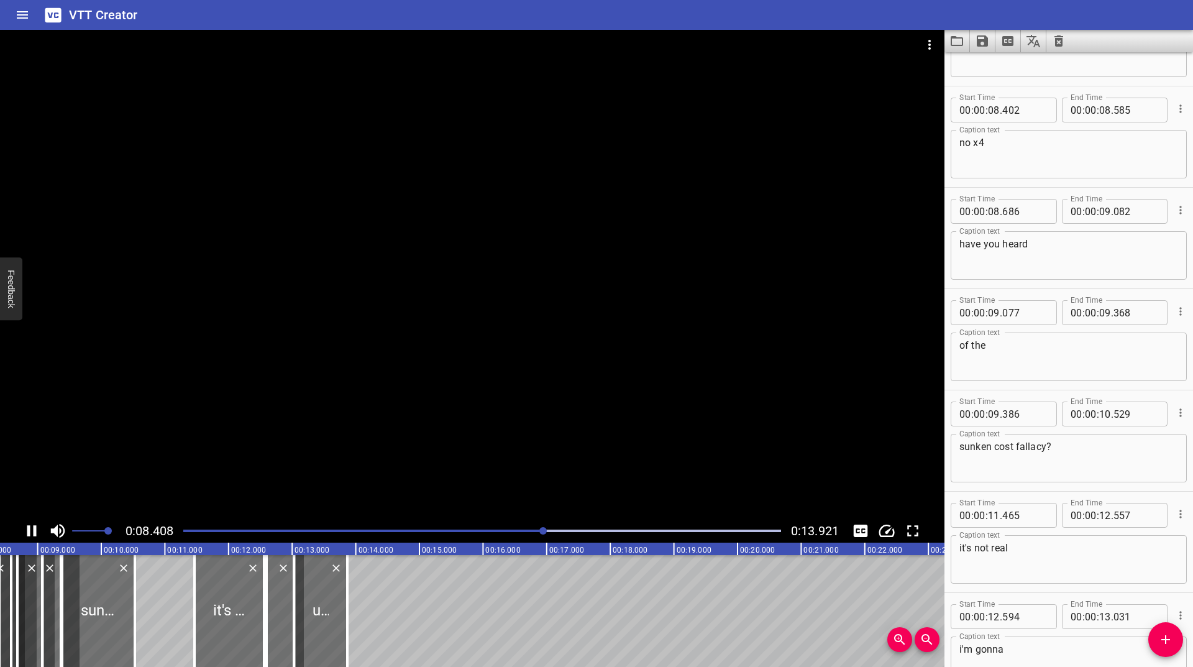
click at [477, 537] on div at bounding box center [482, 530] width 613 height 17
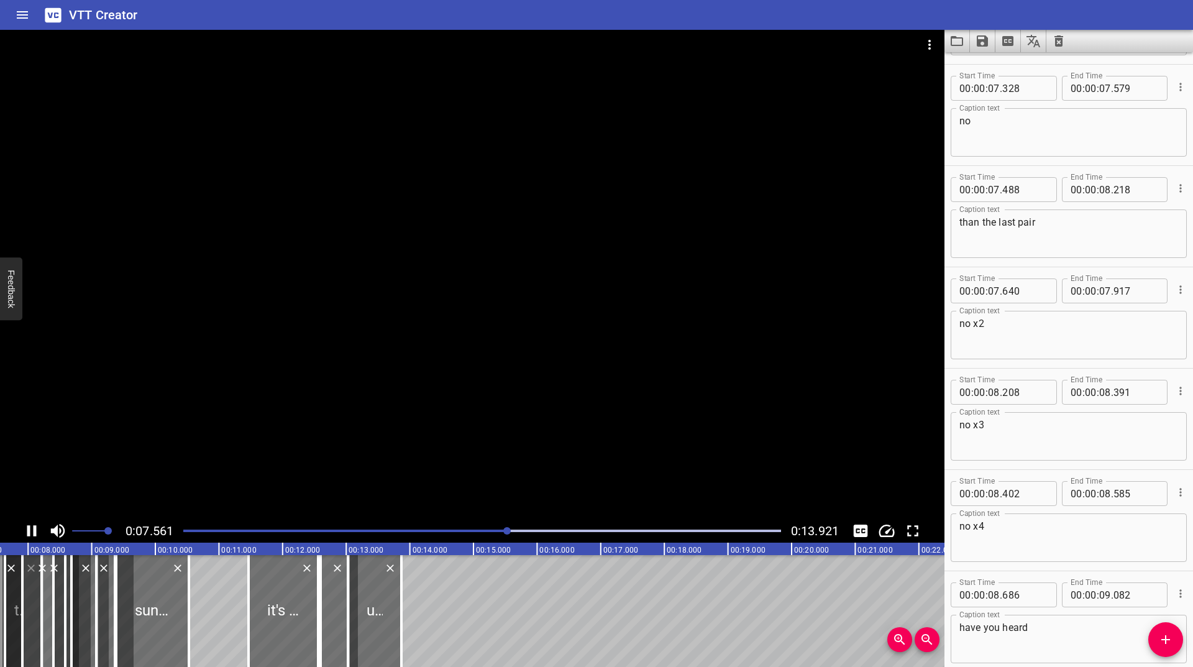
click at [391, 549] on rect at bounding box center [1072, 548] width 3107 height 12
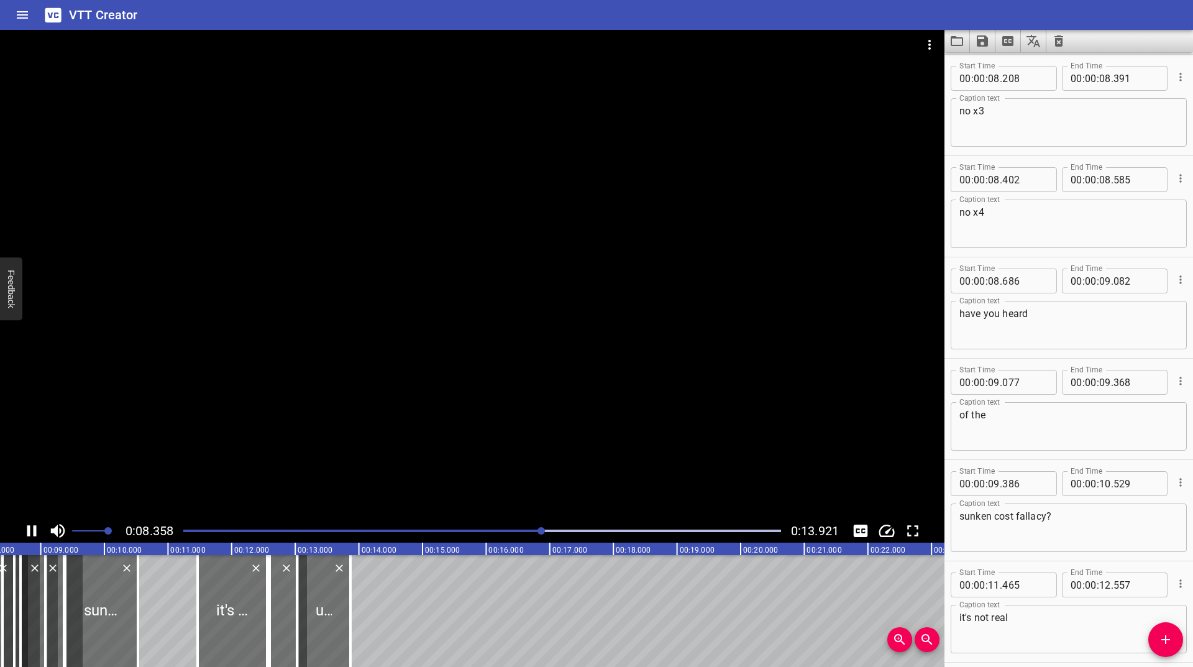
click at [391, 545] on rect at bounding box center [1021, 548] width 3107 height 12
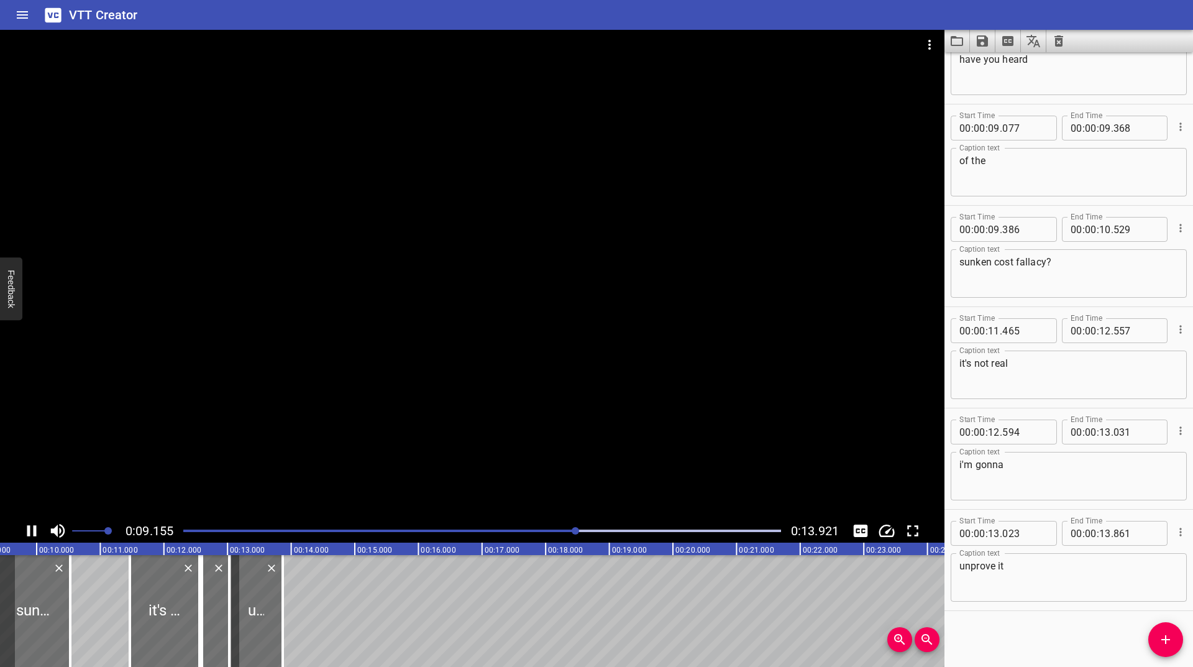
click at [405, 532] on div at bounding box center [482, 530] width 613 height 17
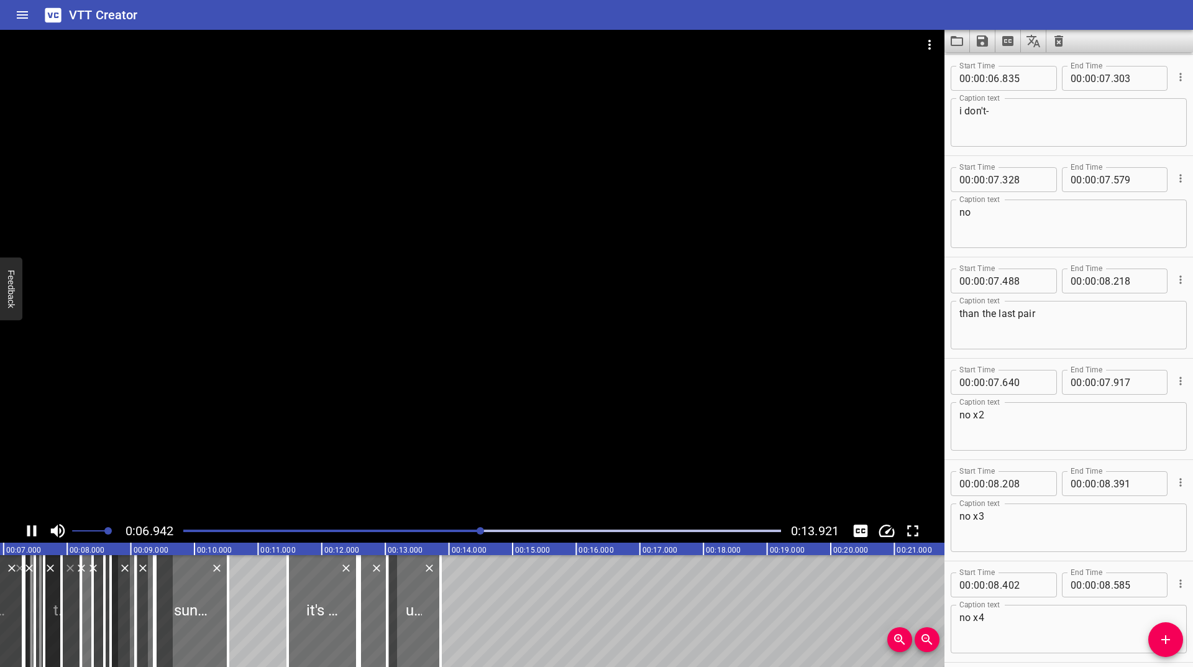
click at [346, 532] on div at bounding box center [482, 530] width 613 height 17
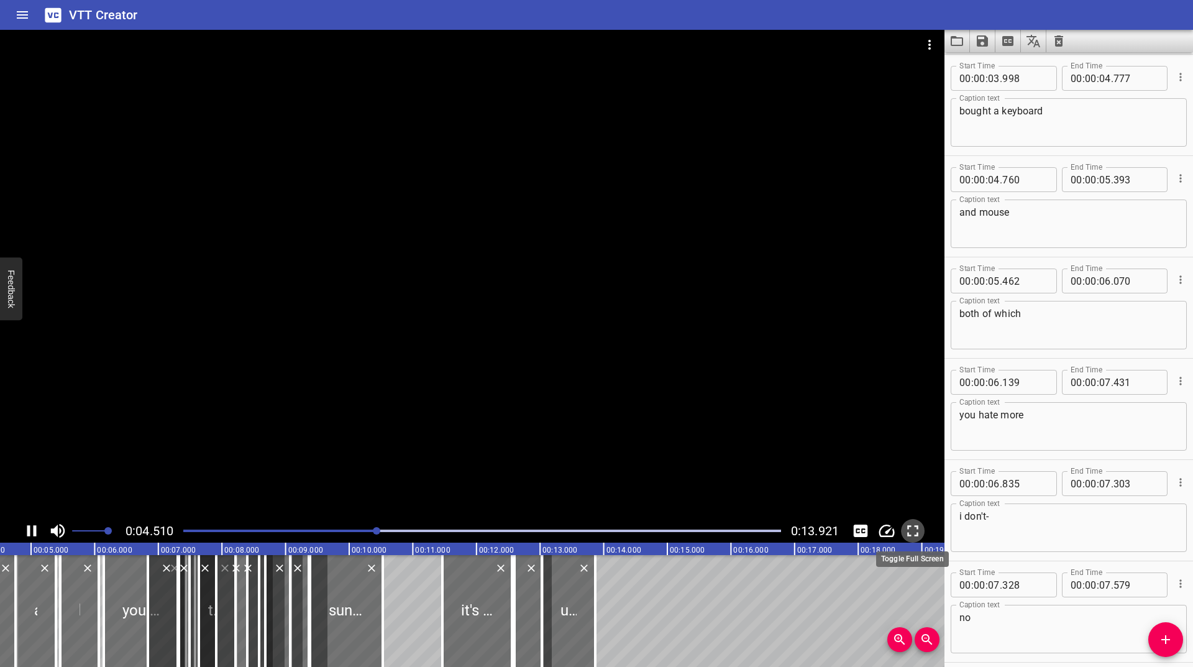
click at [918, 526] on icon "Toggle fullscreen" at bounding box center [912, 530] width 11 height 11
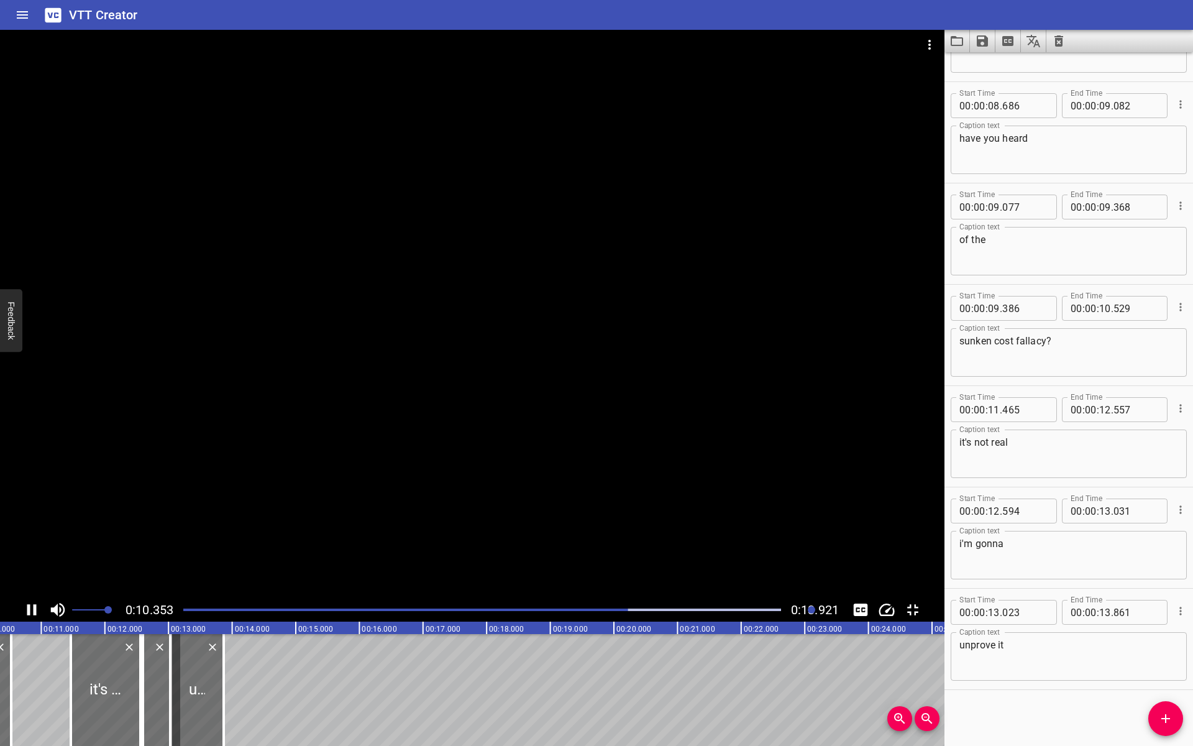
click at [445, 618] on div at bounding box center [482, 609] width 613 height 17
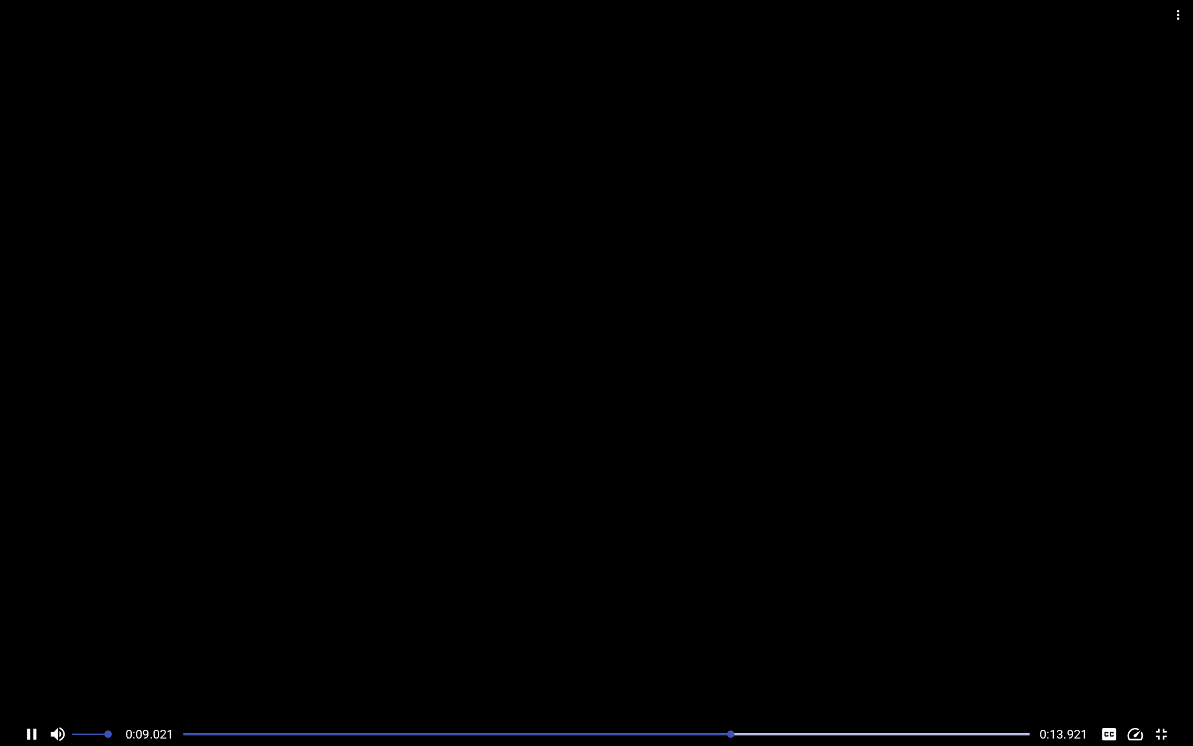
click at [517, 666] on div at bounding box center [606, 733] width 861 height 17
click at [478, 666] on div "Play progress" at bounding box center [267, 734] width 846 height 2
click at [290, 666] on div at bounding box center [606, 733] width 861 height 17
click at [516, 666] on div at bounding box center [606, 733] width 861 height 17
click at [1161, 666] on icon "Toggle fullscreen" at bounding box center [1161, 733] width 19 height 19
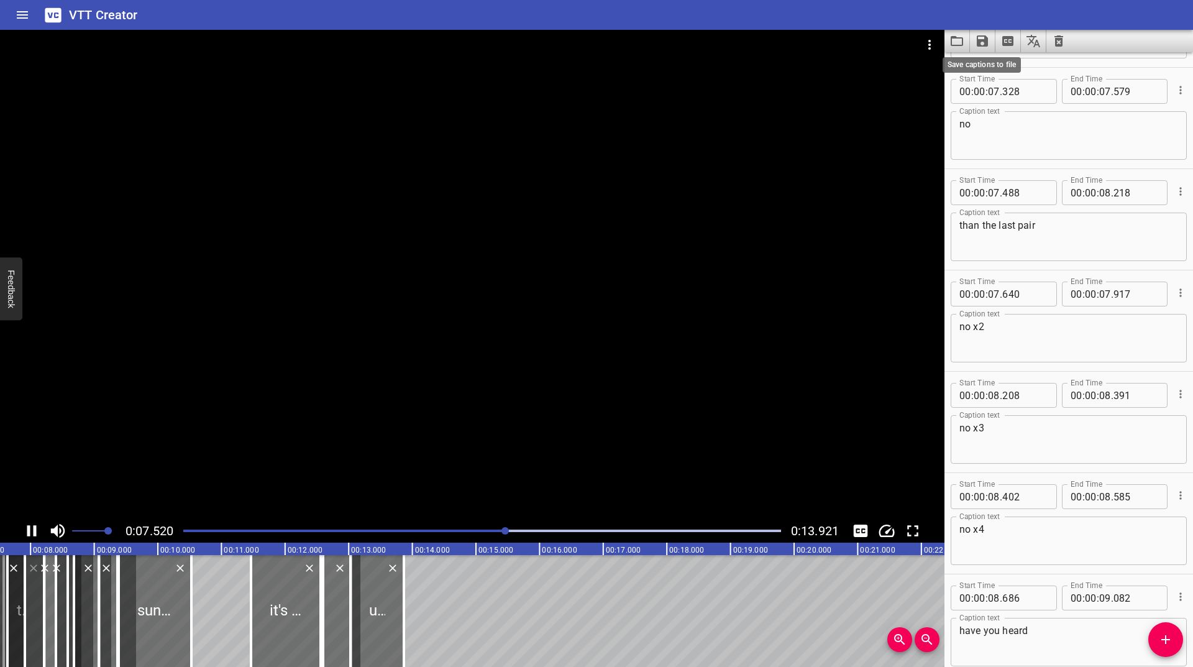
click at [980, 39] on icon "Save captions to file" at bounding box center [982, 40] width 11 height 11
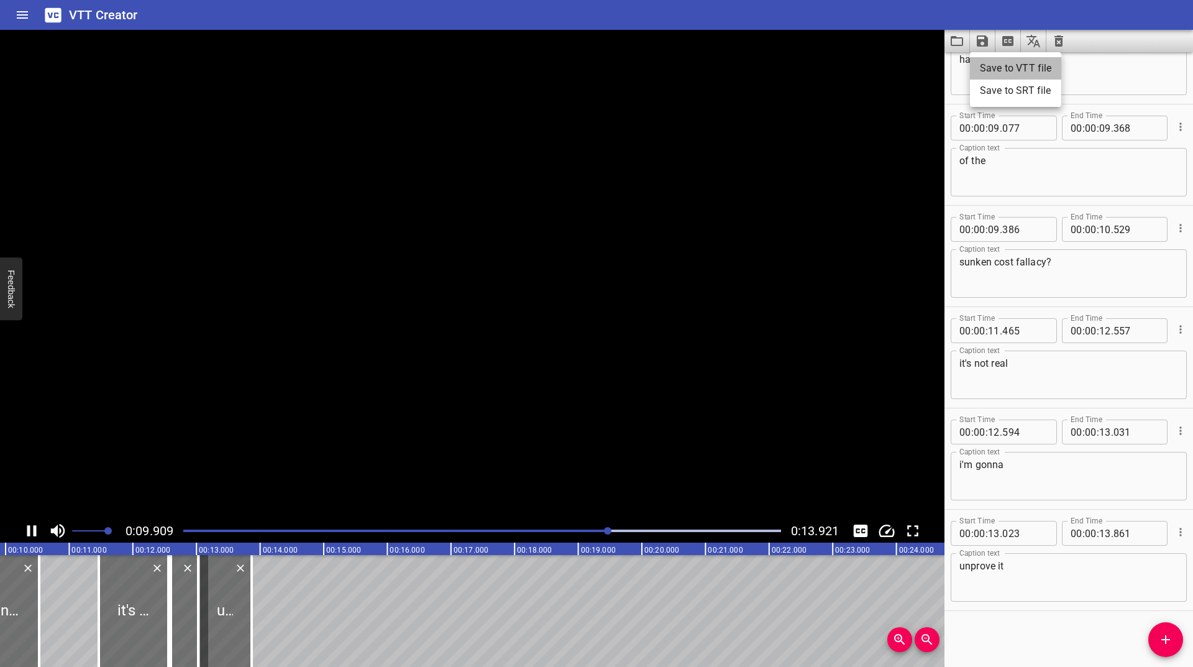
click at [994, 68] on li "Save to VTT file" at bounding box center [1015, 68] width 91 height 22
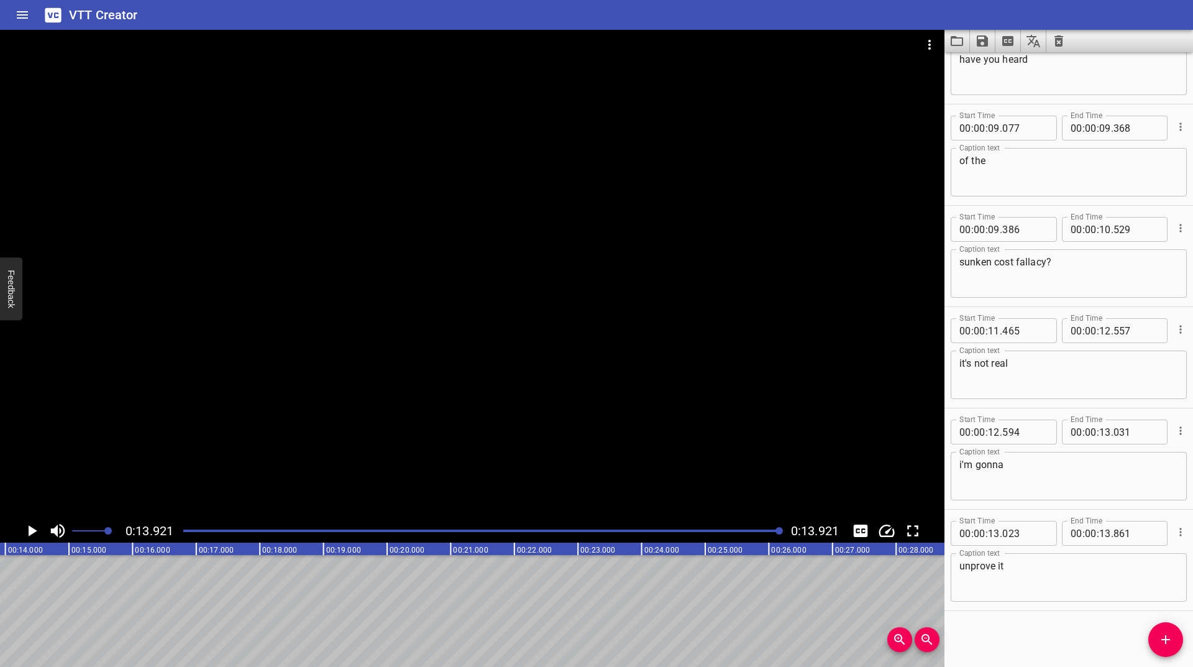
click at [28, 528] on icon "Play/Pause" at bounding box center [31, 530] width 19 height 19
click at [27, 536] on icon "Play/Pause" at bounding box center [31, 530] width 19 height 19
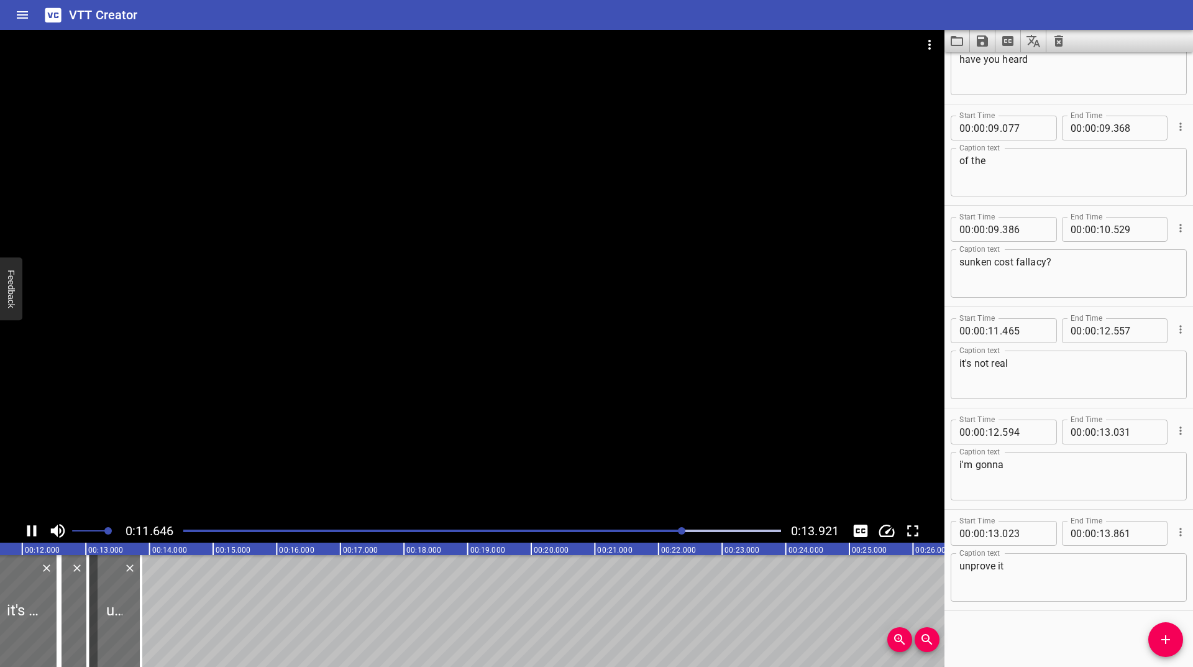
click at [528, 526] on div at bounding box center [482, 530] width 613 height 17
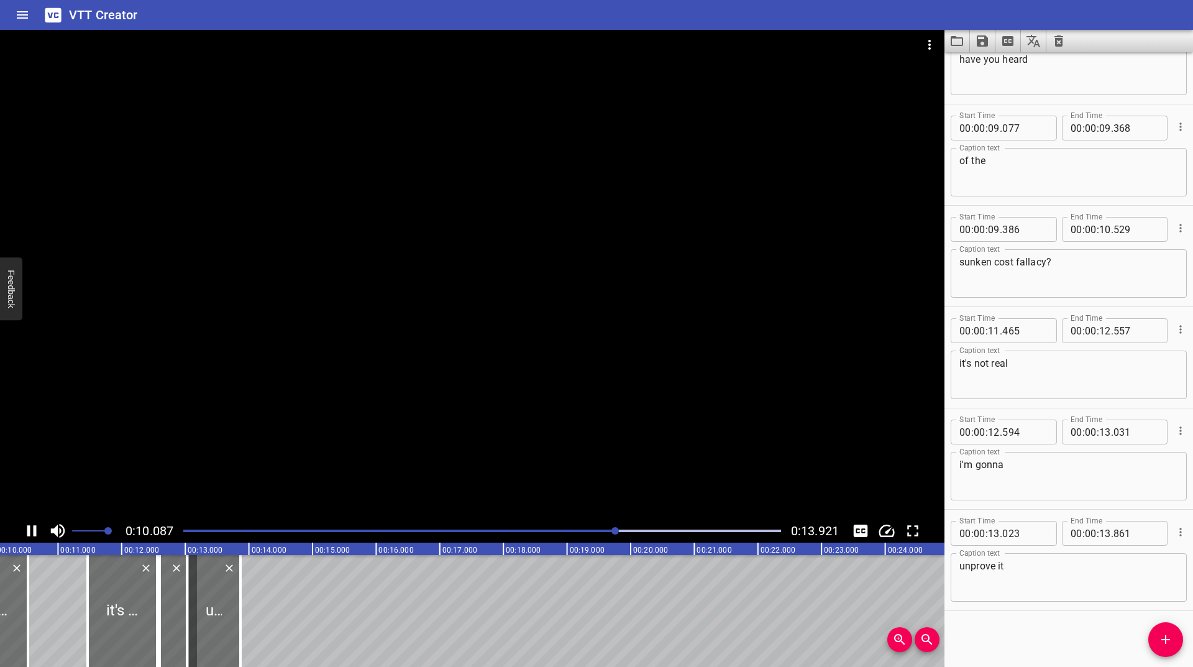
click at [31, 528] on icon "Play/Pause" at bounding box center [31, 530] width 19 height 19
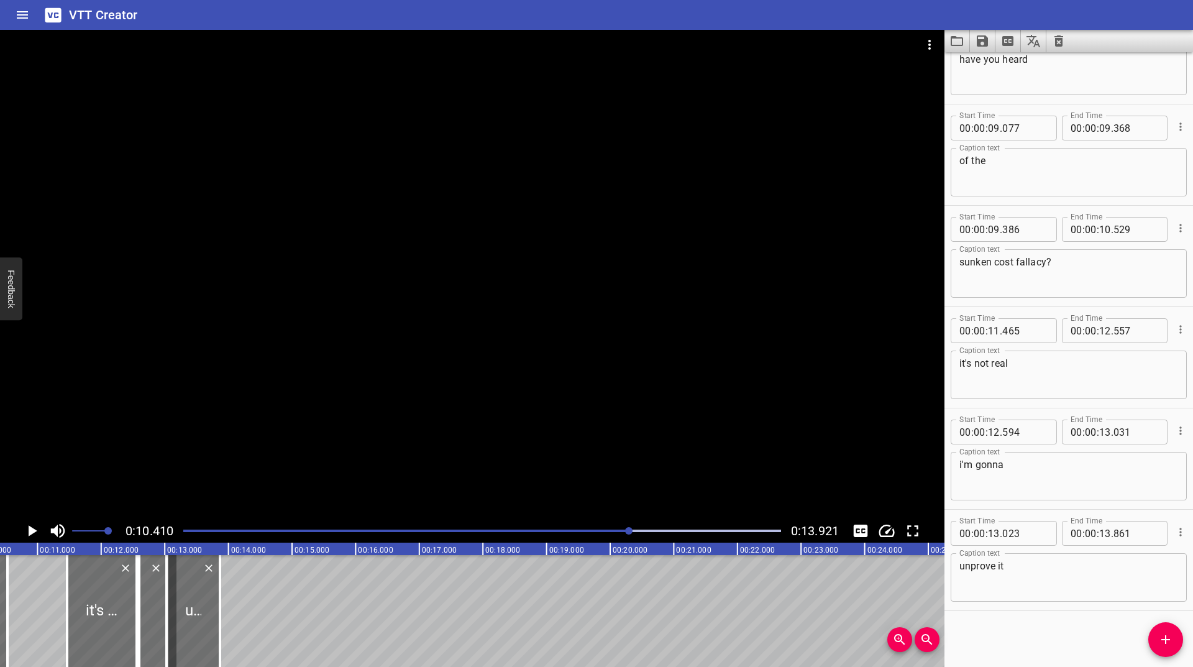
click at [29, 526] on icon "Play/Pause" at bounding box center [33, 530] width 9 height 11
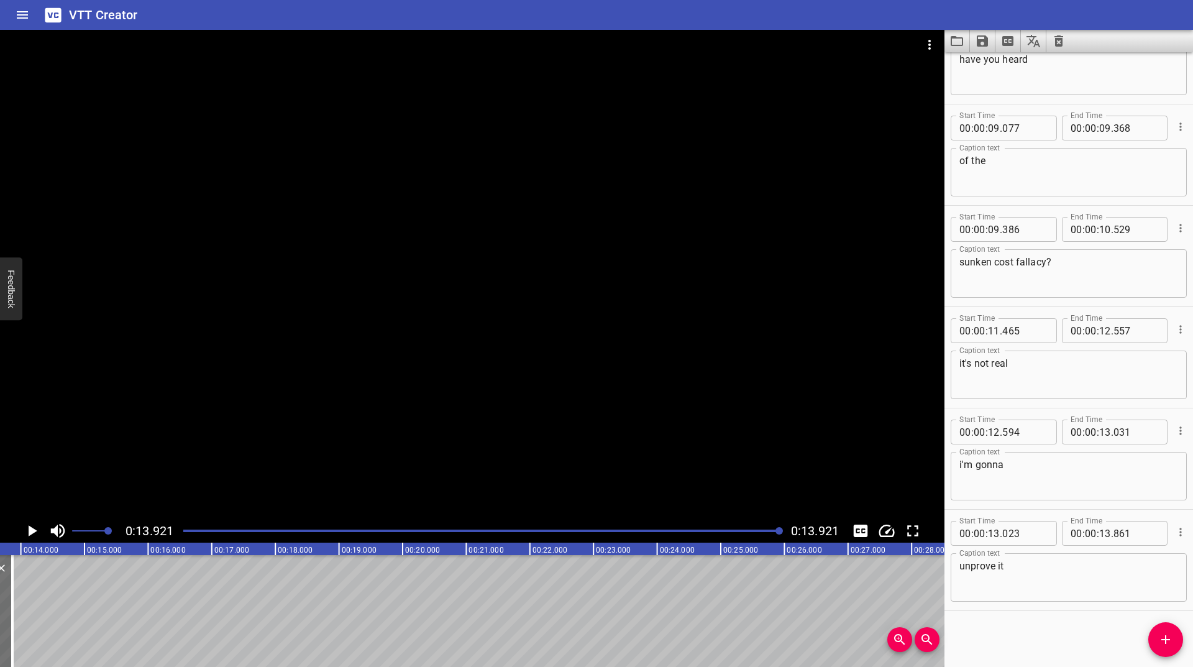
scroll to position [0, 885]
click at [1059, 38] on icon "Clear captions" at bounding box center [1058, 40] width 9 height 11
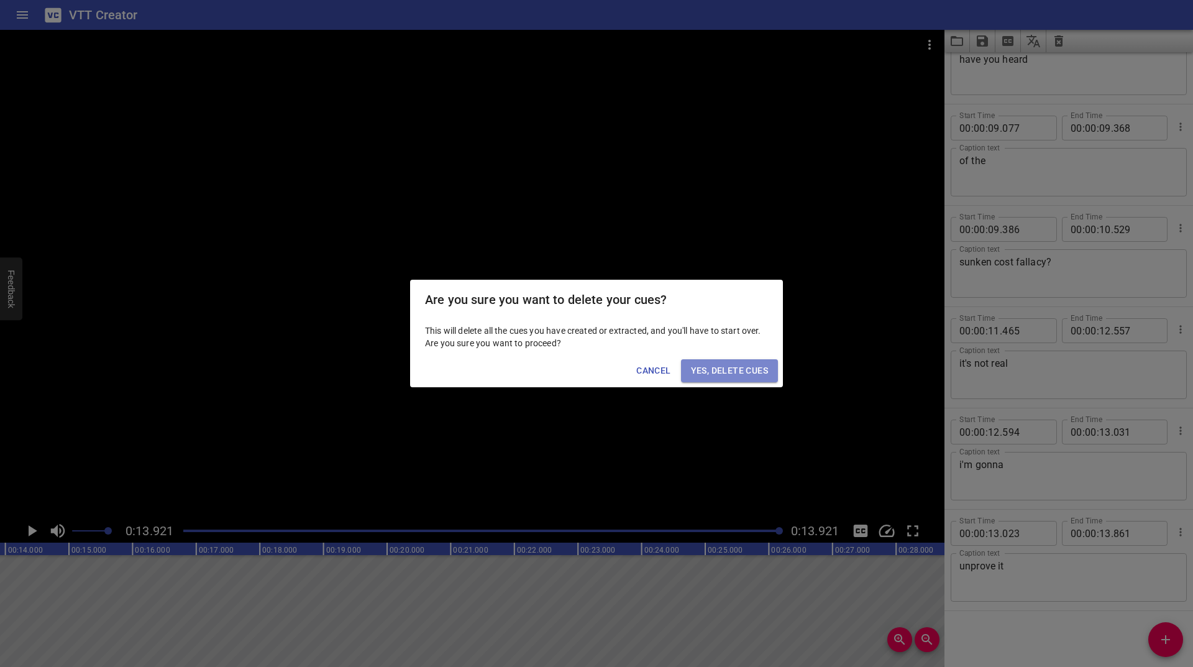
click at [744, 372] on span "Yes, Delete Cues" at bounding box center [729, 371] width 77 height 16
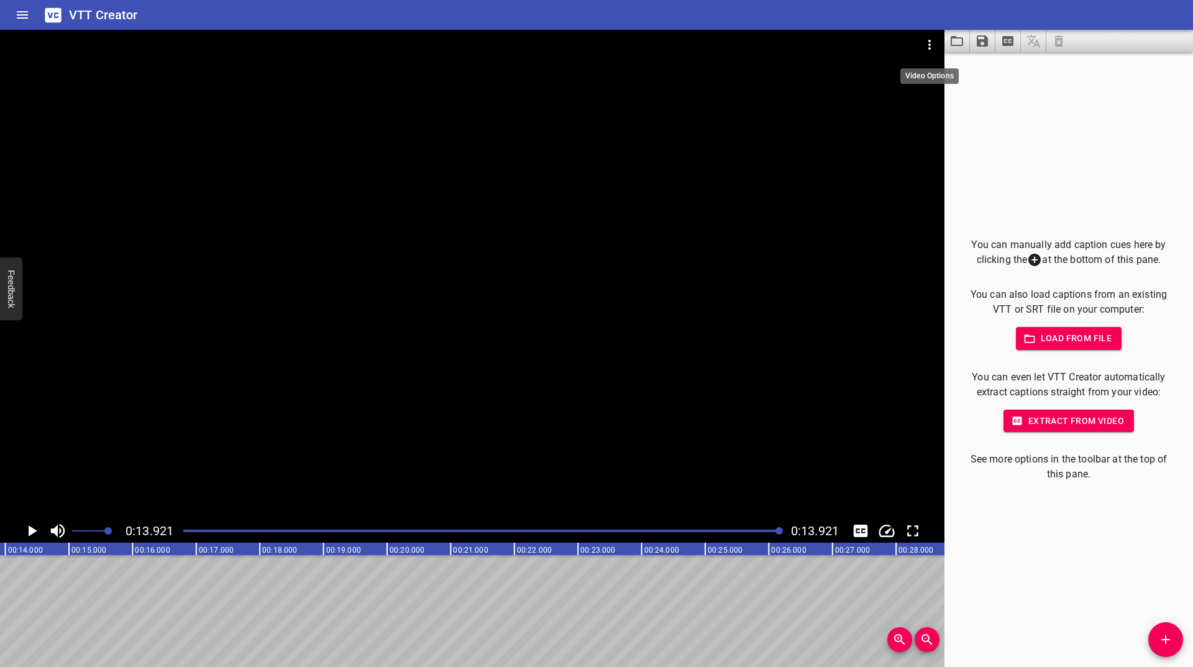
click at [931, 50] on icon "Video Options" at bounding box center [929, 44] width 15 height 15
click at [959, 122] on div at bounding box center [596, 333] width 1193 height 667
click at [610, 424] on div at bounding box center [472, 274] width 944 height 489
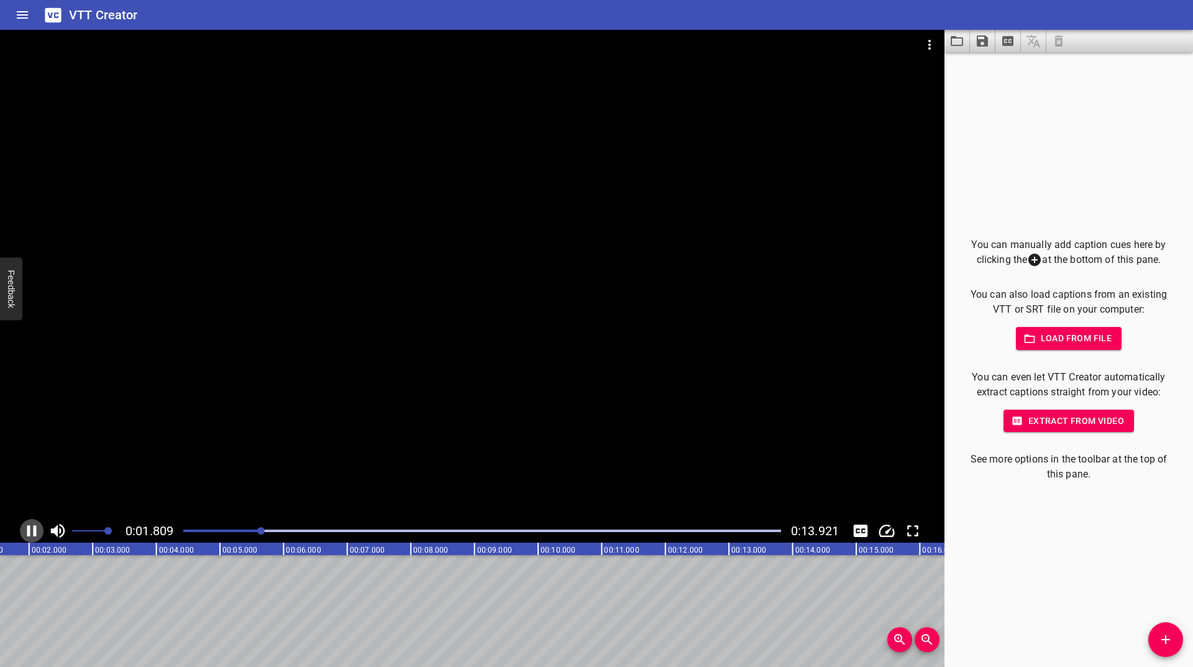
click at [28, 531] on icon "Play/Pause" at bounding box center [31, 530] width 9 height 11
click at [928, 37] on button "Video Options" at bounding box center [930, 45] width 30 height 30
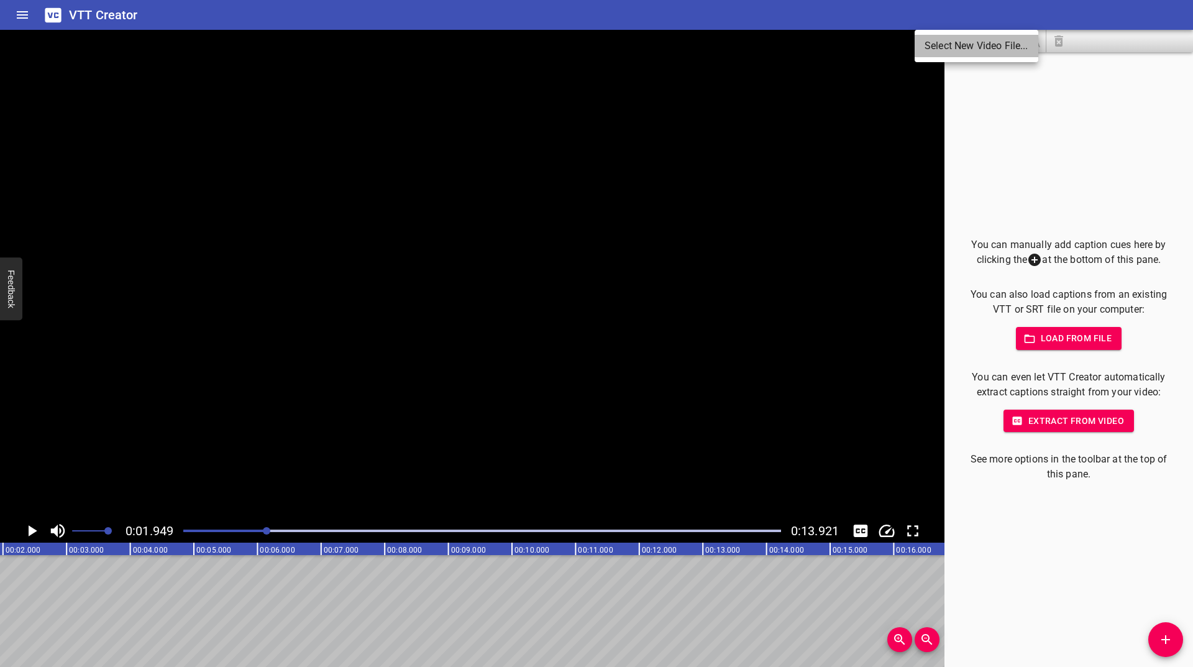
click at [957, 48] on li "Select New Video File..." at bounding box center [977, 46] width 124 height 22
click at [885, 526] on icon "Change Playback Speed" at bounding box center [887, 530] width 16 height 12
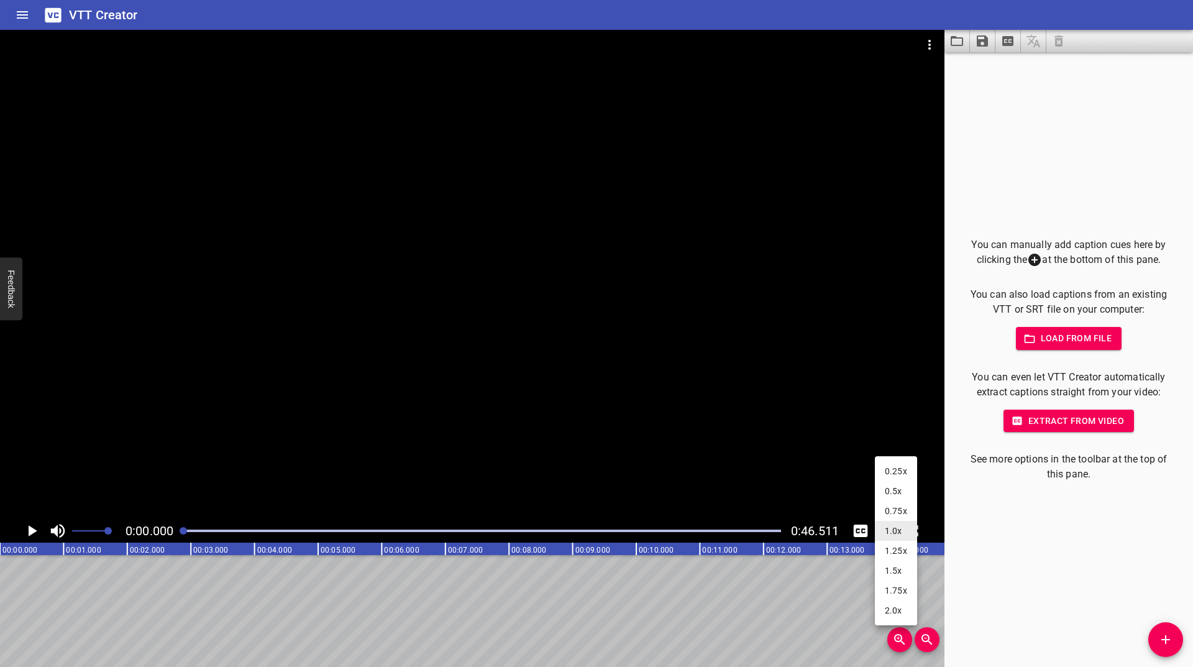
click at [884, 477] on li "0.25x" at bounding box center [896, 471] width 42 height 20
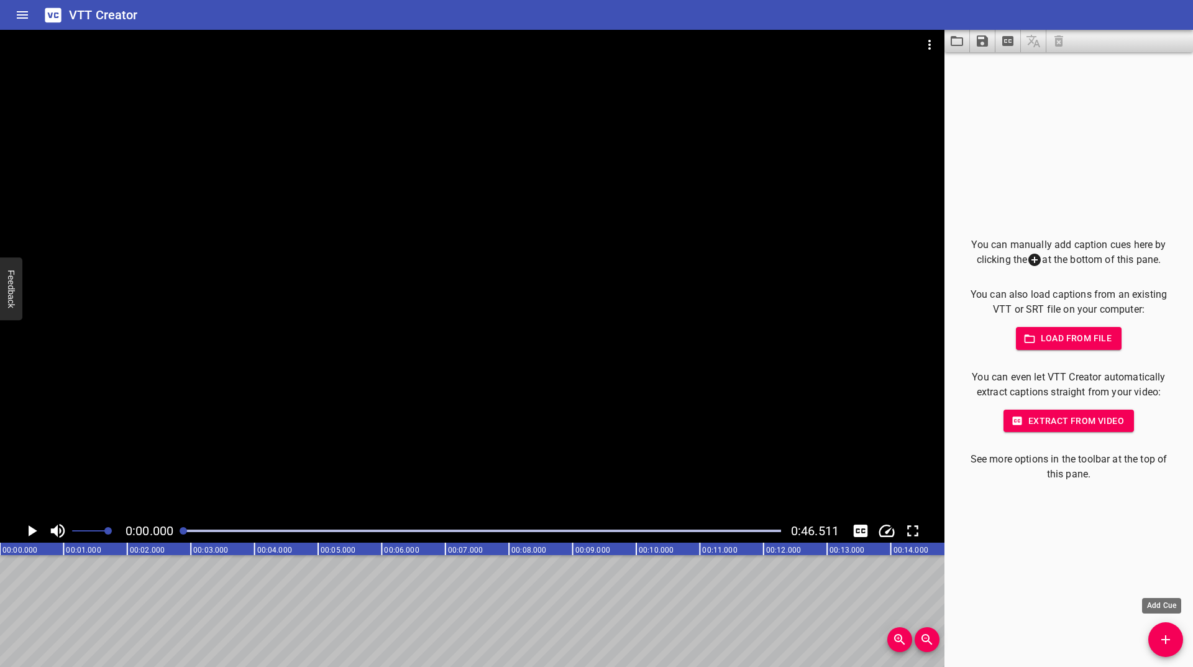
click at [1167, 637] on icon "Add Cue" at bounding box center [1165, 639] width 15 height 15
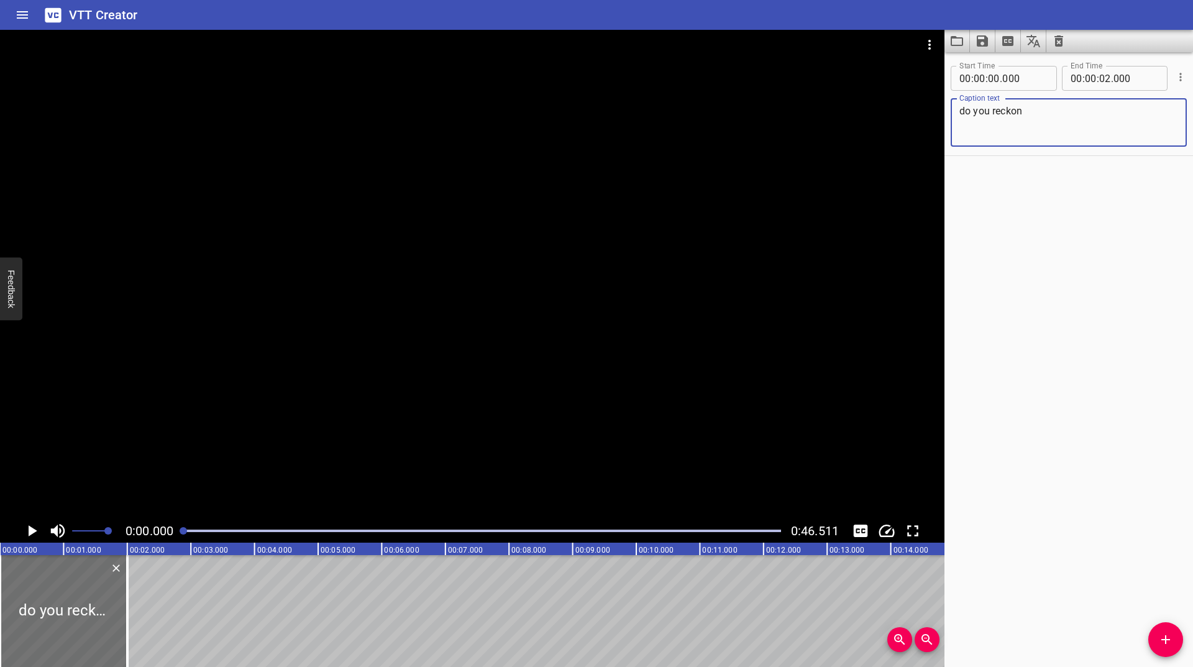
type textarea "do you reckon"
click at [28, 527] on icon "Play/Pause" at bounding box center [31, 530] width 19 height 19
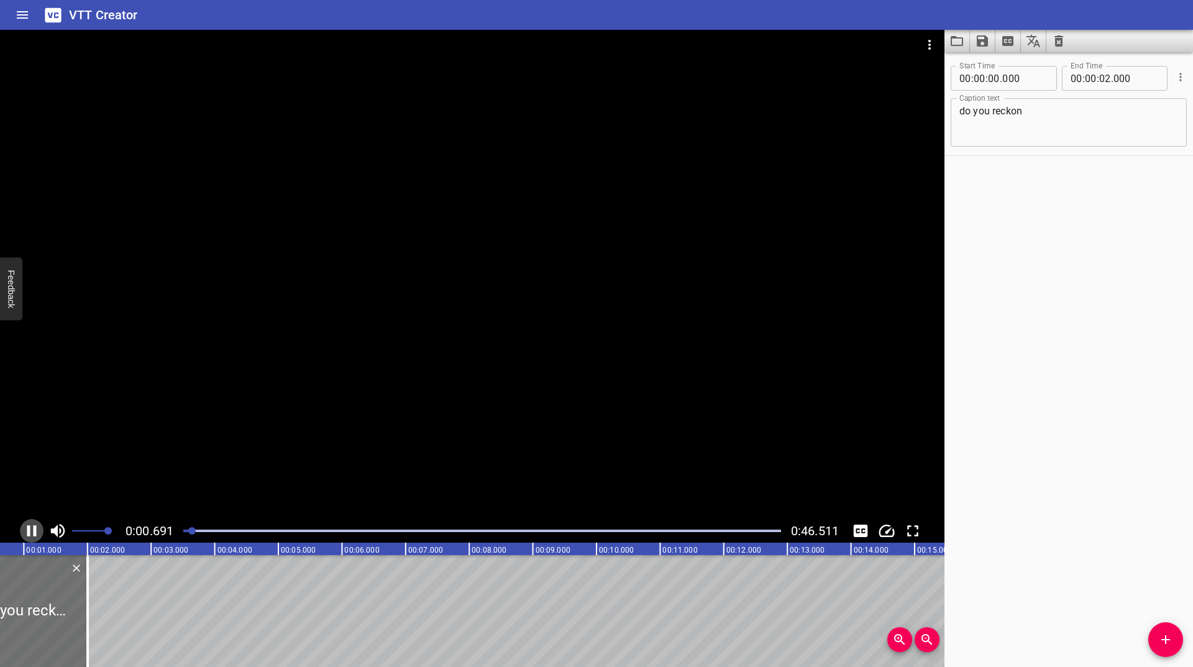
click at [27, 527] on icon "Play/Pause" at bounding box center [31, 530] width 9 height 11
drag, startPoint x: 78, startPoint y: 601, endPoint x: 19, endPoint y: 626, distance: 64.4
click at [19, 626] on div at bounding box center [22, 611] width 12 height 112
type input "01"
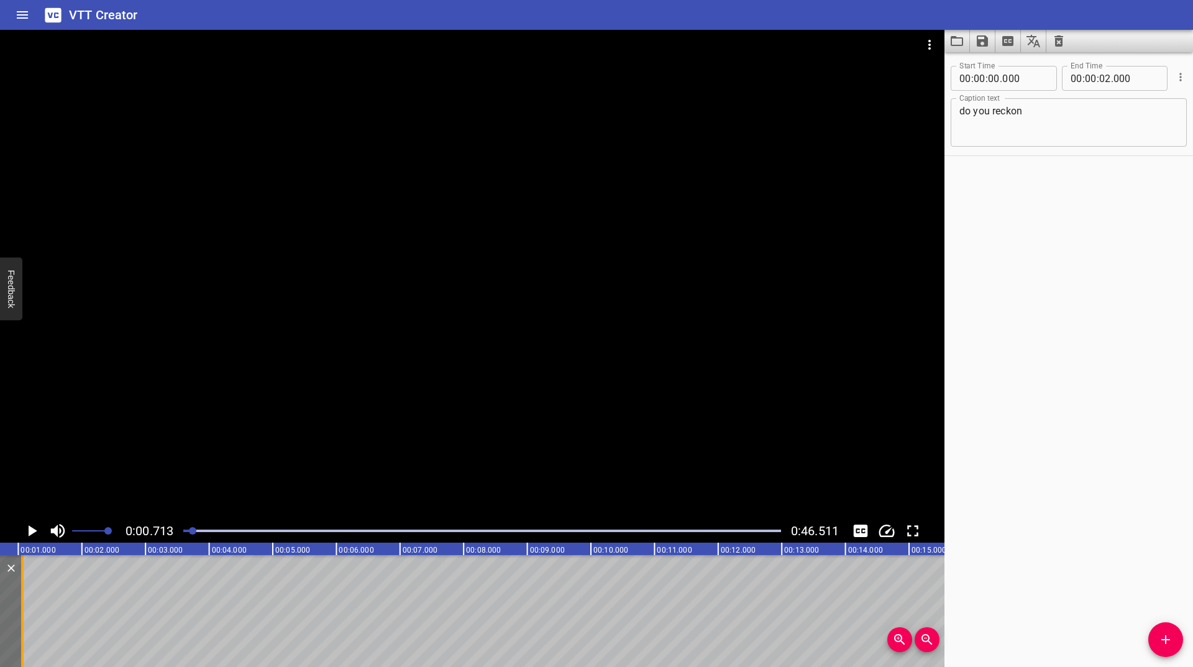
type input "063"
click at [32, 531] on icon "Play/Pause" at bounding box center [33, 530] width 9 height 11
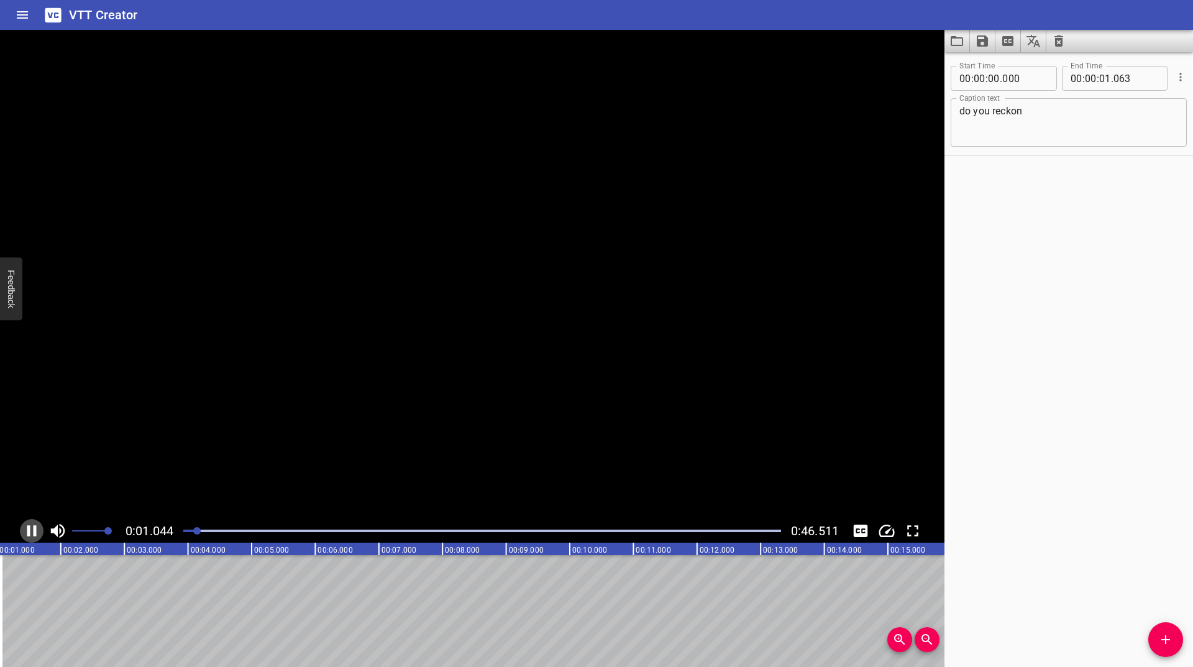
click at [32, 531] on icon "Play/Pause" at bounding box center [31, 530] width 19 height 19
click at [1151, 634] on span "Add Cue" at bounding box center [1165, 639] width 35 height 15
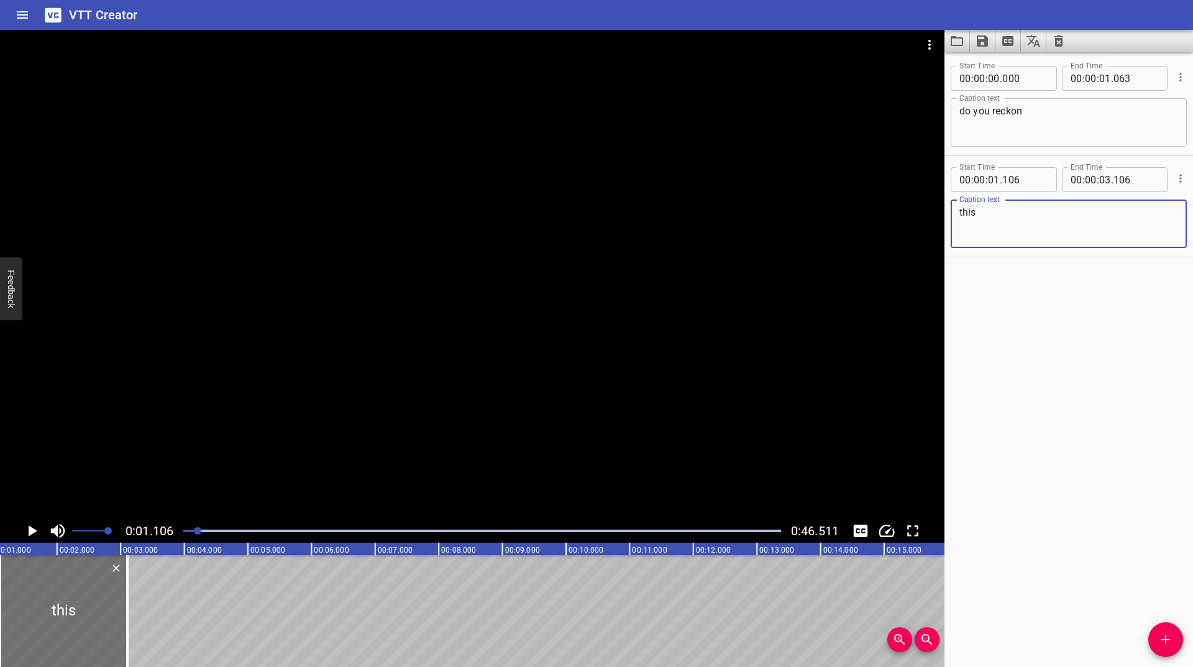
type textarea "this"
click at [35, 530] on icon "Play/Pause" at bounding box center [33, 530] width 9 height 11
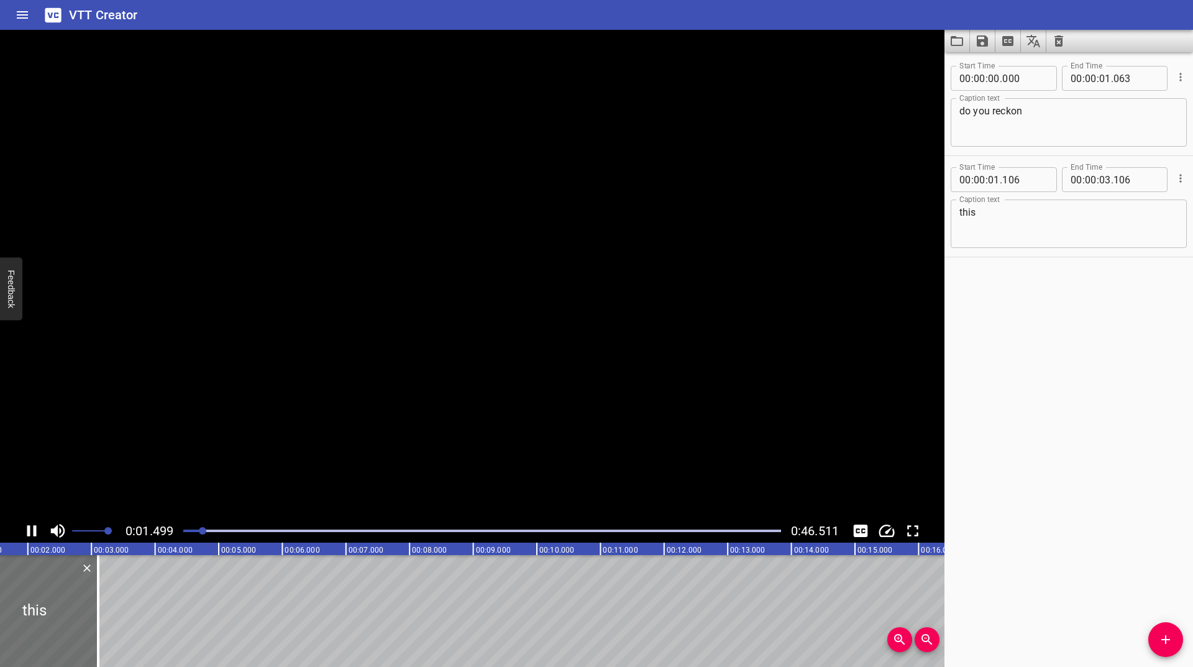
click at [35, 530] on icon "Play/Pause" at bounding box center [31, 530] width 9 height 11
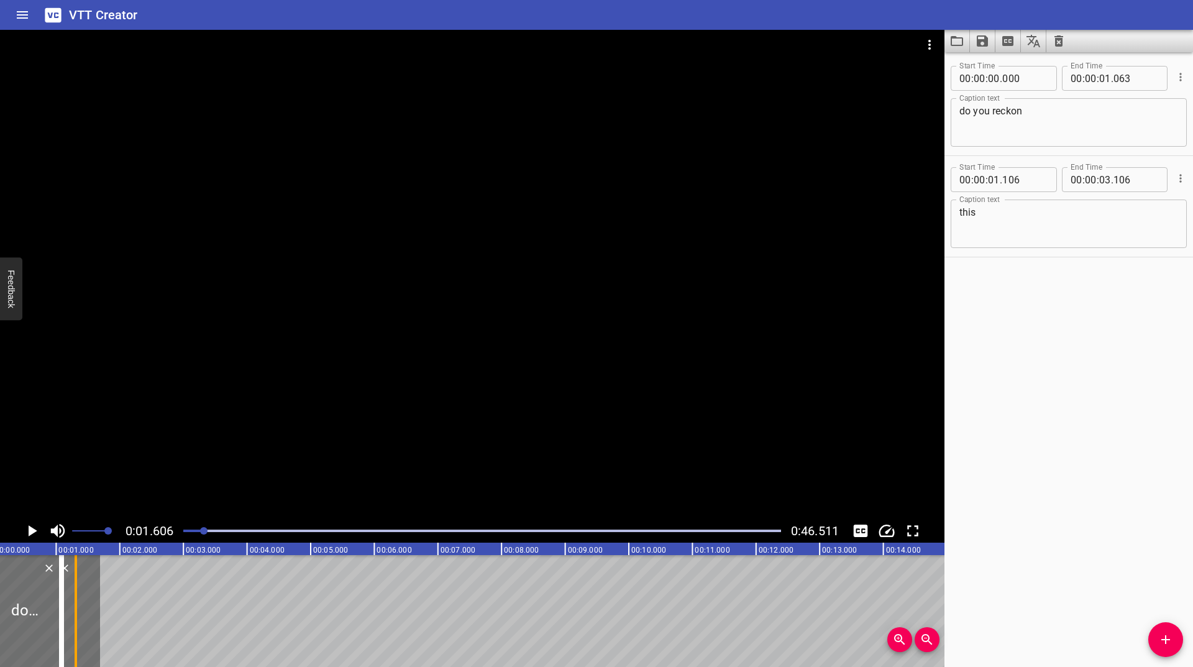
scroll to position [0, 0]
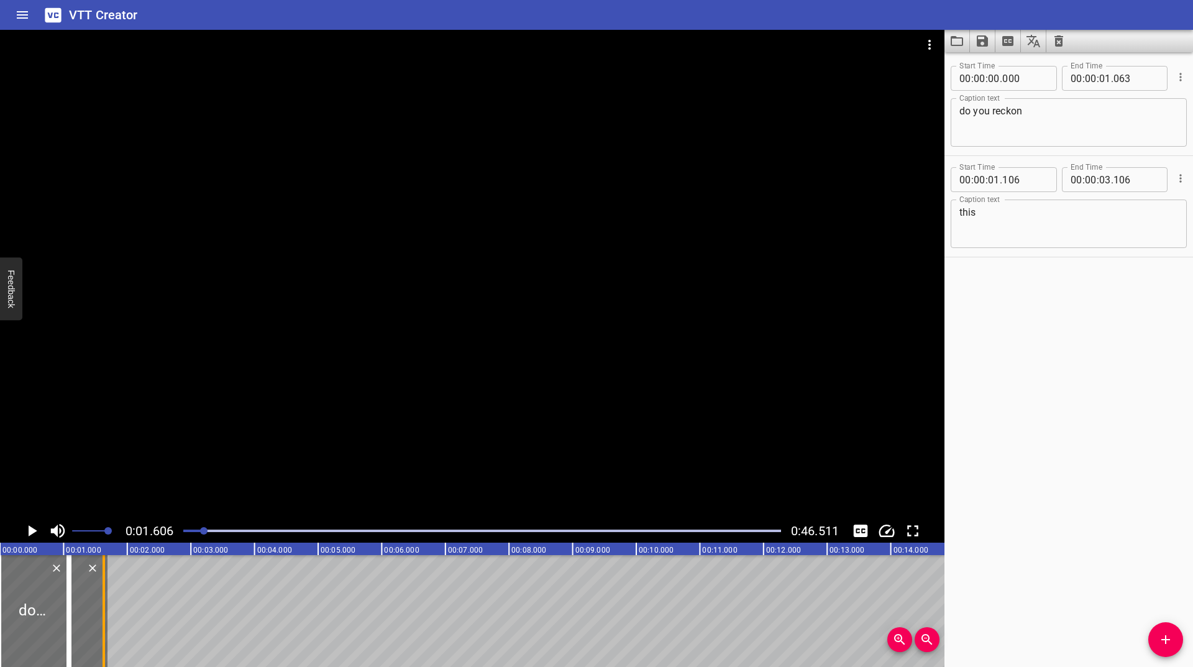
drag, startPoint x: 94, startPoint y: 593, endPoint x: 102, endPoint y: 618, distance: 25.4
click at [103, 618] on div at bounding box center [104, 611] width 2 height 112
type input "01"
type input "632"
click at [80, 611] on div at bounding box center [77, 611] width 12 height 112
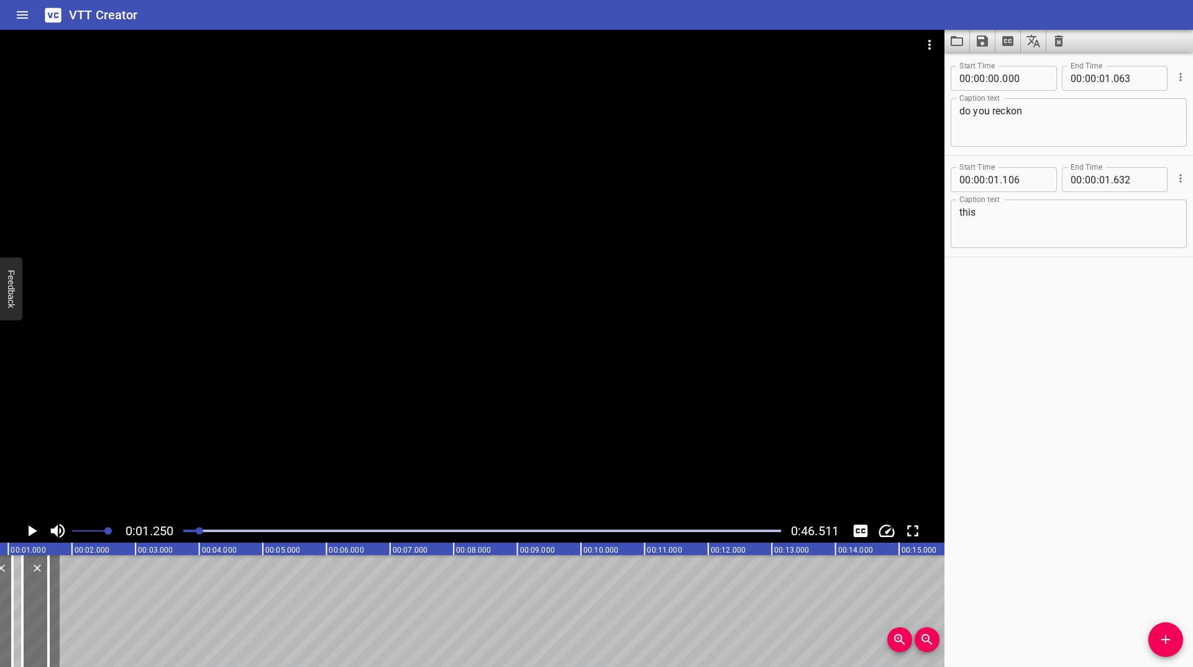
scroll to position [0, 80]
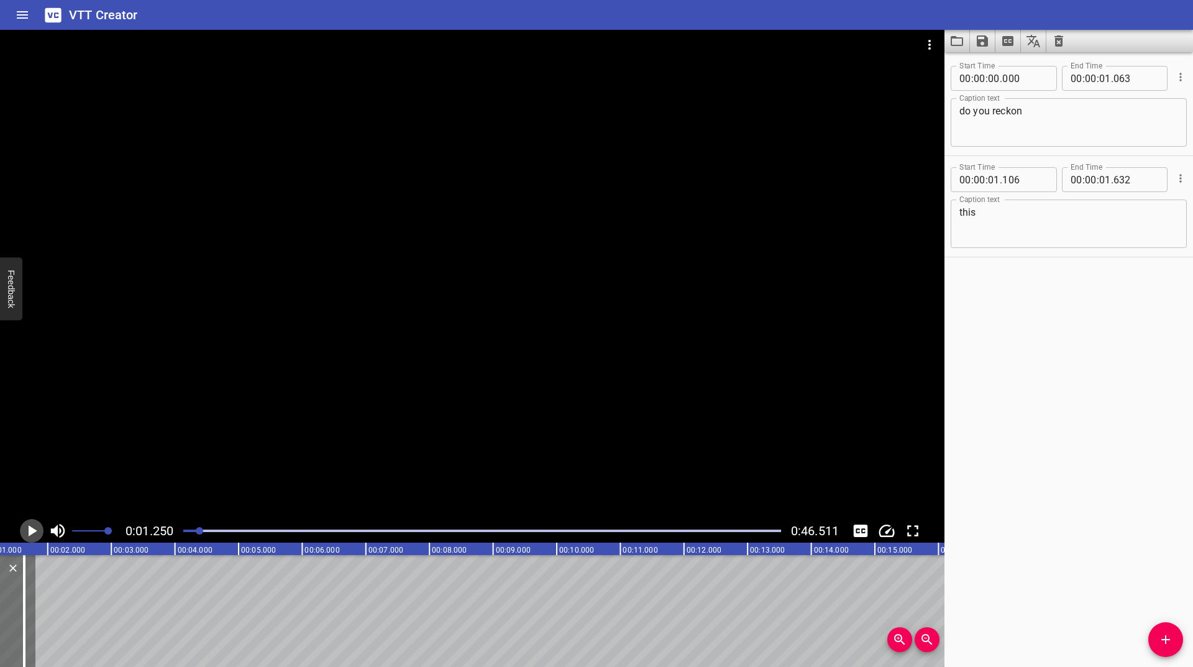
click at [27, 532] on icon "Play/Pause" at bounding box center [31, 530] width 19 height 19
click at [32, 534] on icon "Play/Pause" at bounding box center [31, 530] width 19 height 19
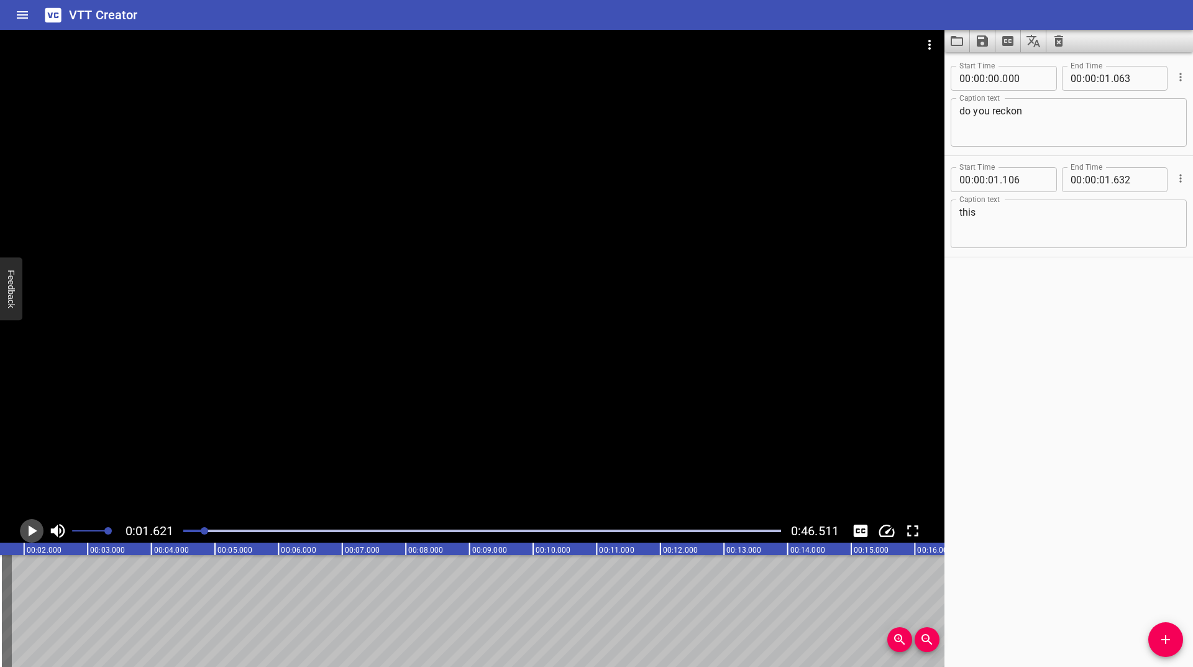
click at [32, 534] on icon "Play/Pause" at bounding box center [31, 530] width 19 height 19
click at [1154, 633] on span "Add Cue" at bounding box center [1165, 639] width 35 height 15
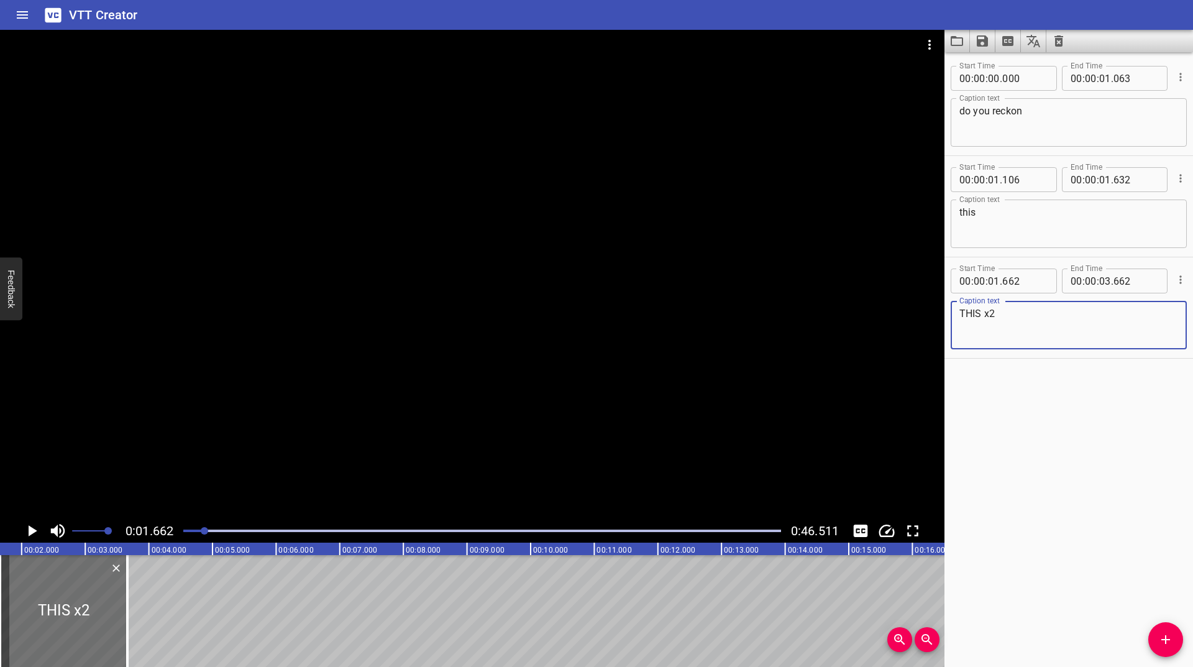
type textarea "THIS x2"
click at [24, 536] on icon "Play/Pause" at bounding box center [31, 530] width 19 height 19
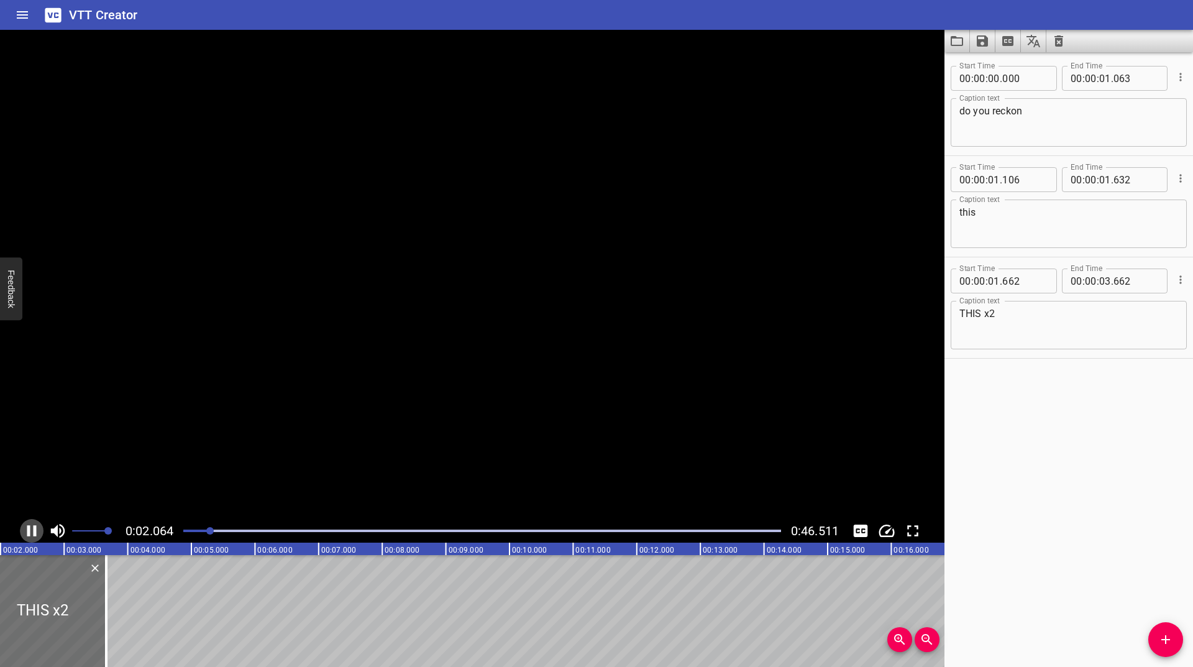
click at [24, 536] on icon "Play/Pause" at bounding box center [31, 530] width 19 height 19
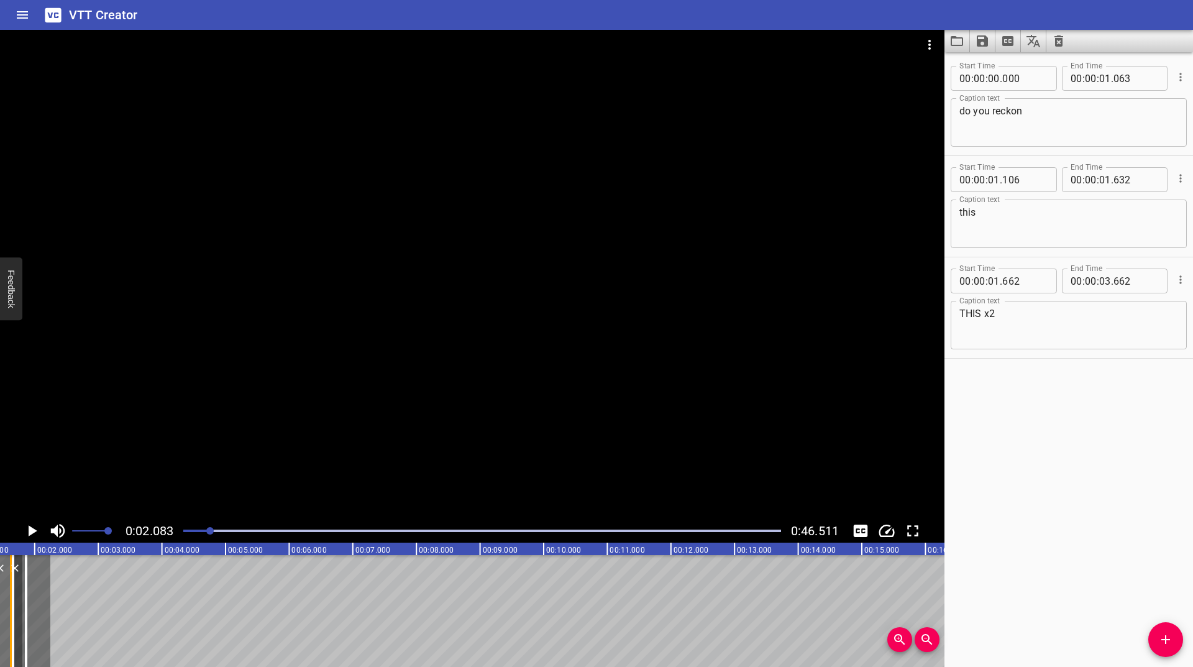
scroll to position [0, 28]
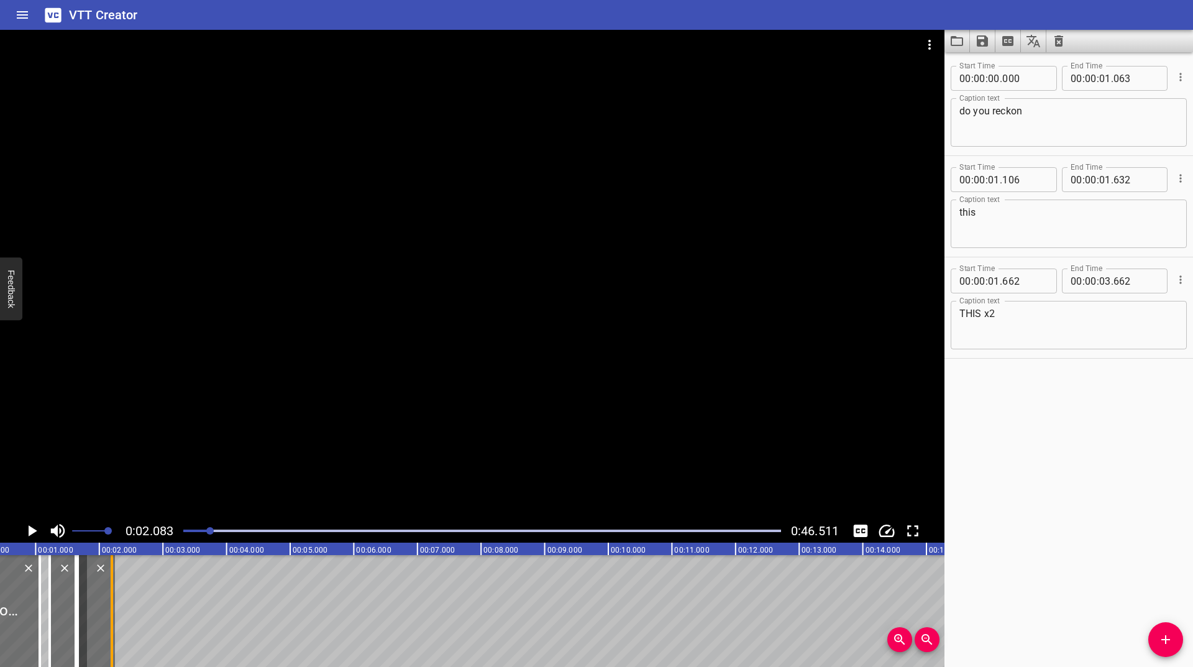
drag, startPoint x: 97, startPoint y: 587, endPoint x: 108, endPoint y: 610, distance: 25.6
click at [108, 610] on div at bounding box center [112, 611] width 12 height 112
type input "02"
type input "197"
click at [29, 533] on icon "Play/Pause" at bounding box center [33, 530] width 9 height 11
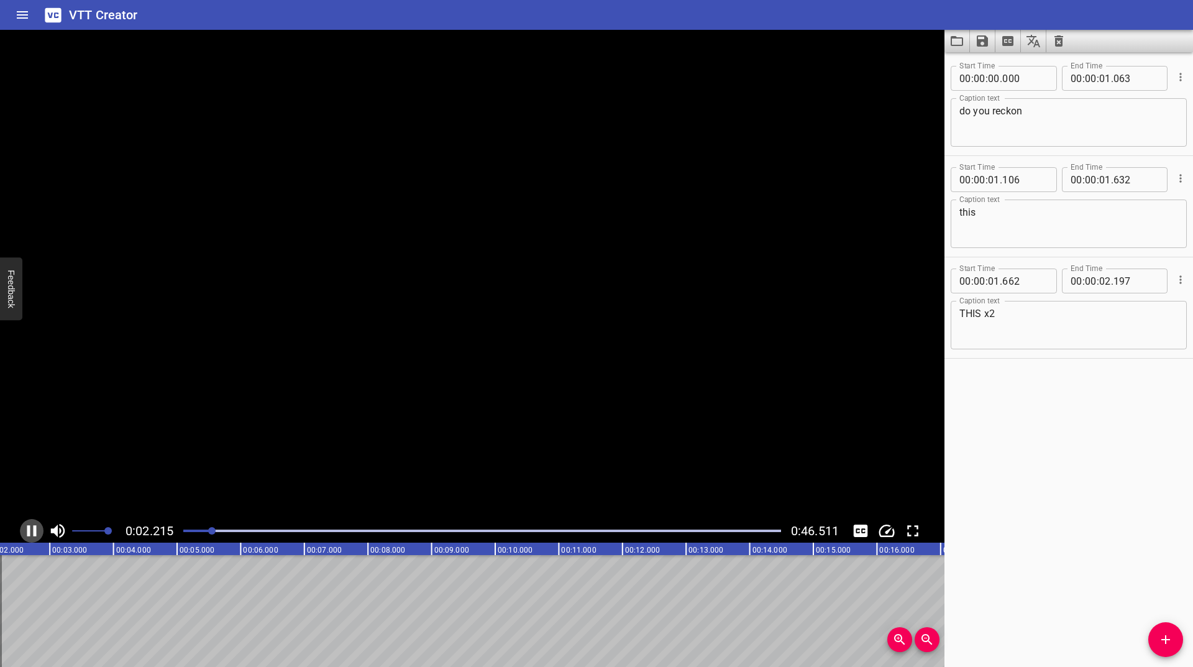
click at [29, 533] on icon "Play/Pause" at bounding box center [31, 530] width 9 height 11
click at [209, 534] on div at bounding box center [482, 530] width 613 height 17
click at [30, 531] on icon "Play/Pause" at bounding box center [33, 530] width 9 height 11
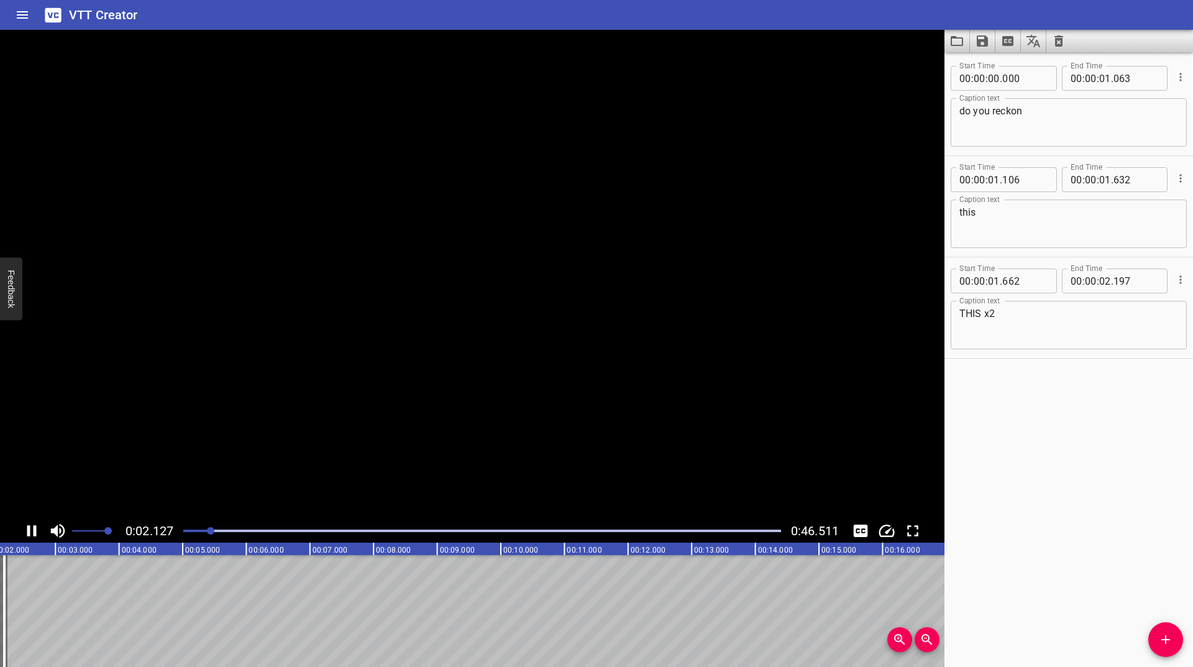
click at [30, 531] on icon "Play/Pause" at bounding box center [31, 530] width 19 height 19
click at [1157, 626] on button "Add Cue" at bounding box center [1165, 639] width 35 height 35
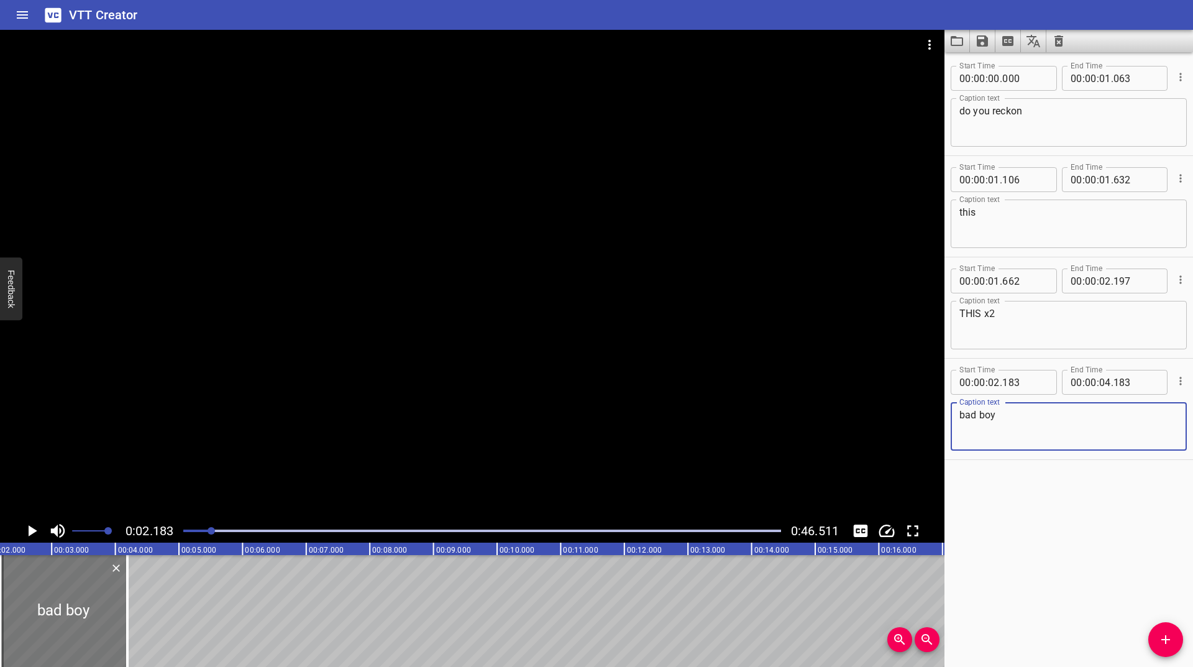
type textarea "bad boy"
click at [39, 606] on div at bounding box center [67, 611] width 127 height 112
type input "242"
click at [30, 531] on icon "Play/Pause" at bounding box center [33, 530] width 9 height 11
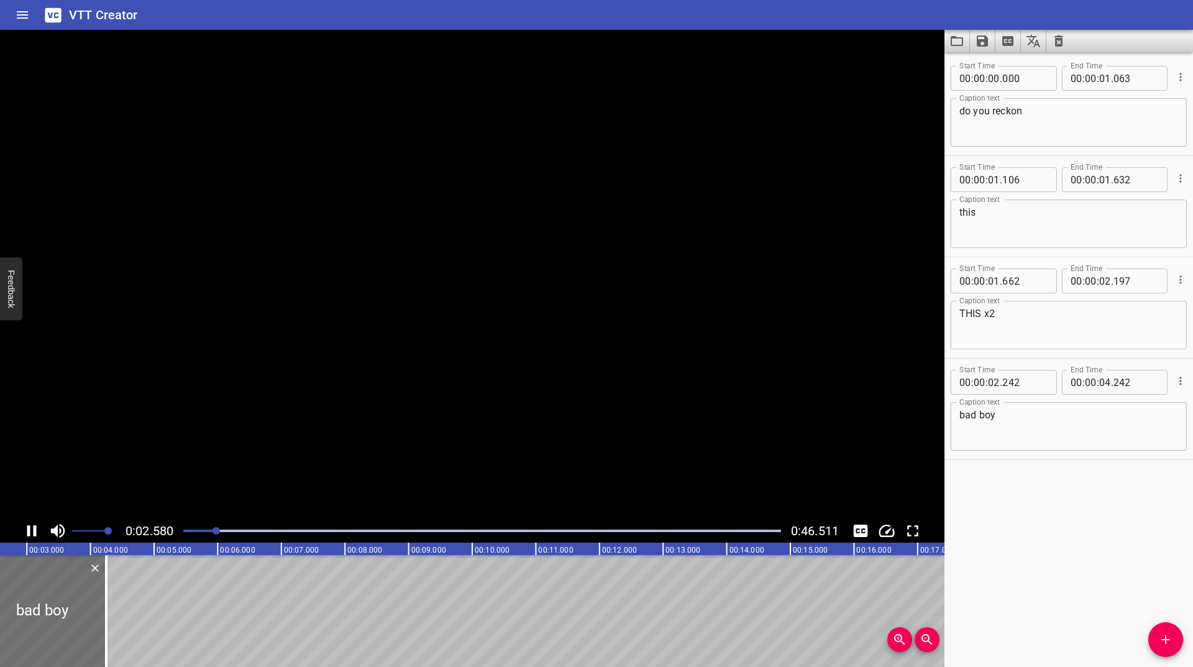
click at [30, 531] on icon "Play/Pause" at bounding box center [31, 530] width 9 height 11
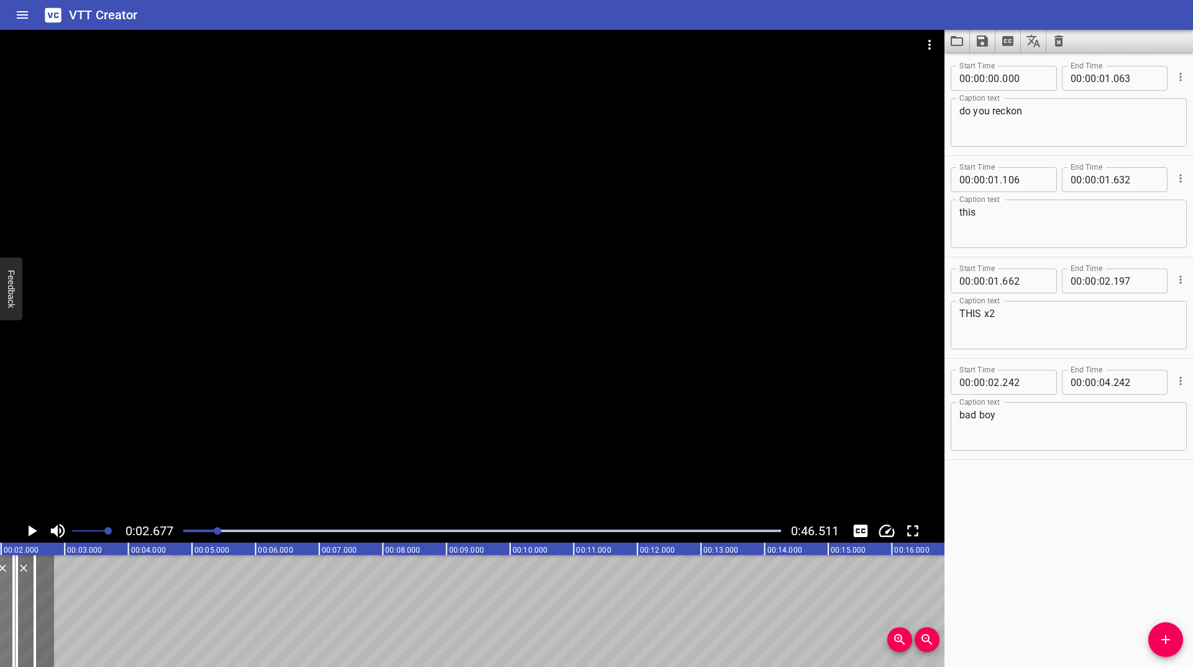
scroll to position [0, 93]
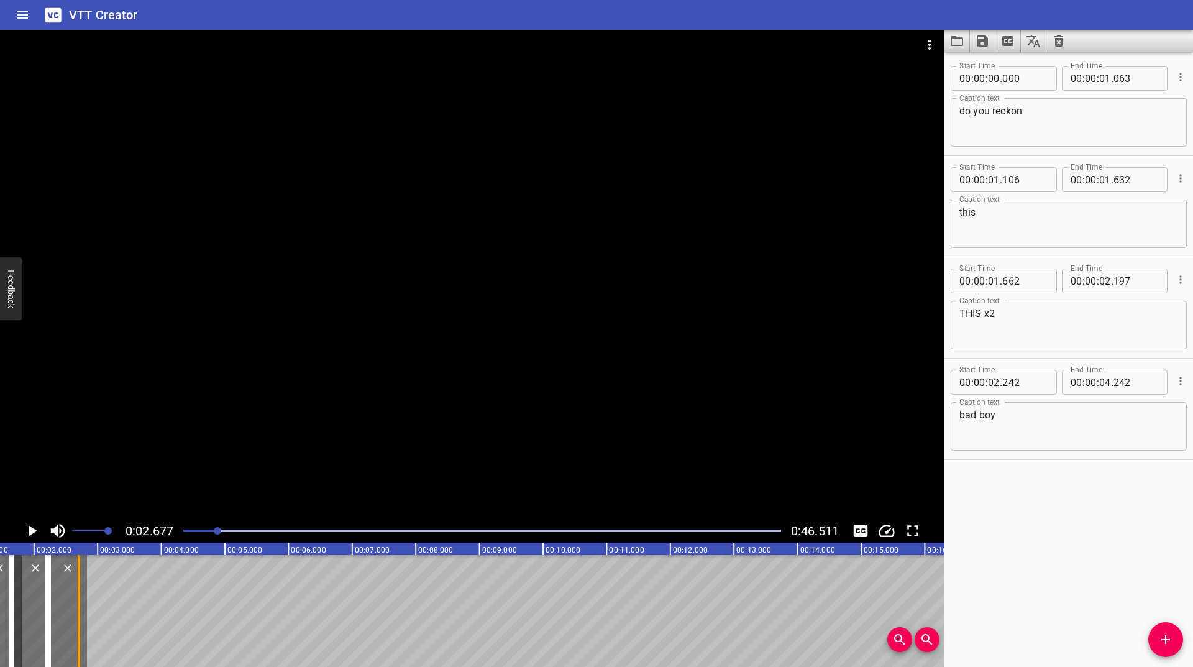
drag, startPoint x: 100, startPoint y: 596, endPoint x: 80, endPoint y: 612, distance: 26.1
click at [80, 612] on div at bounding box center [79, 611] width 2 height 112
type input "02"
type input "699"
click at [214, 534] on div at bounding box center [482, 530] width 613 height 17
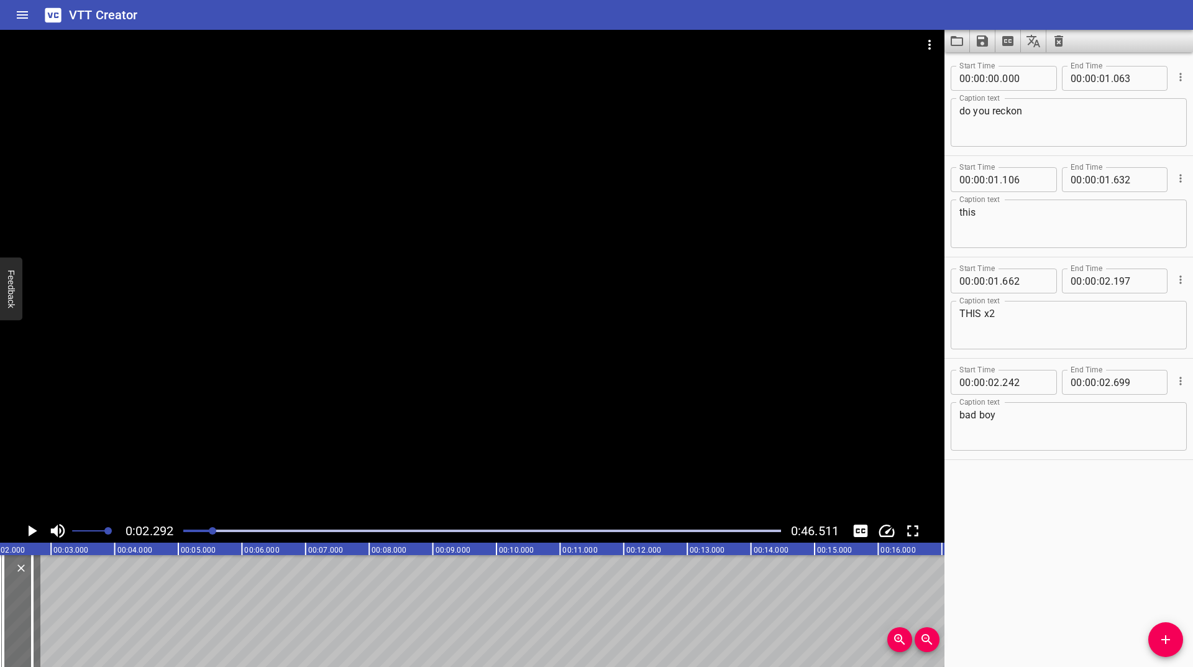
scroll to position [0, 146]
click at [33, 531] on icon "Play/Pause" at bounding box center [33, 530] width 9 height 11
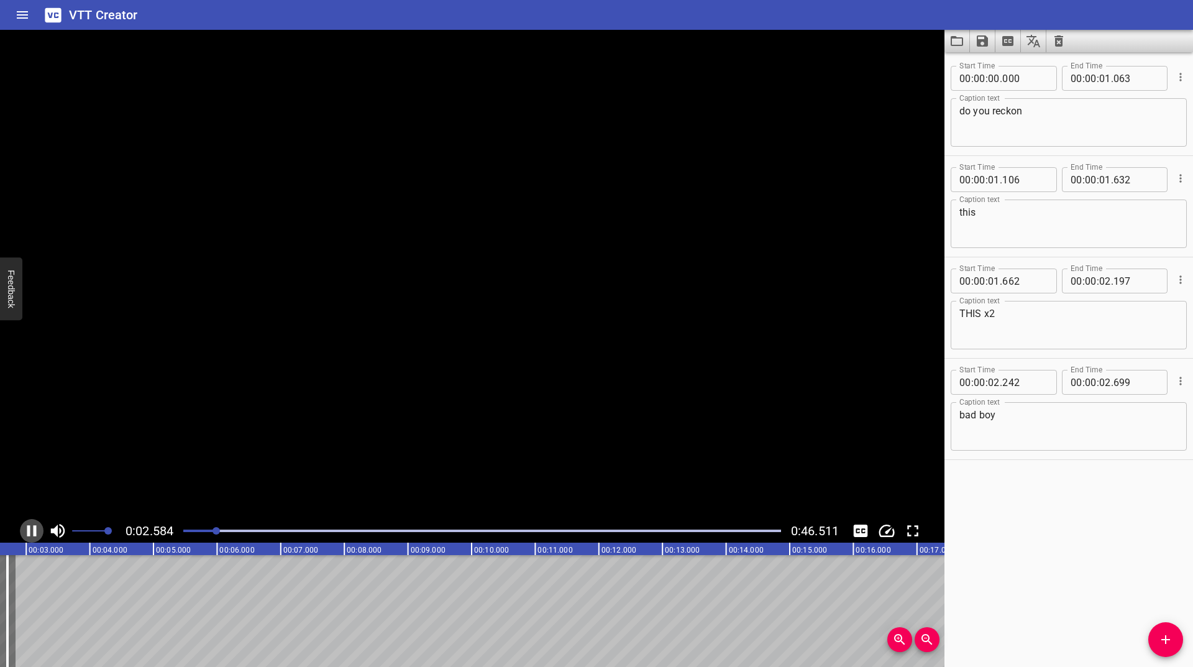
click at [33, 531] on icon "Play/Pause" at bounding box center [31, 530] width 19 height 19
click at [33, 531] on icon "Play/Pause" at bounding box center [33, 530] width 9 height 11
click at [33, 531] on icon "Play/Pause" at bounding box center [31, 530] width 19 height 19
click at [29, 528] on icon "Play/Pause" at bounding box center [33, 530] width 9 height 11
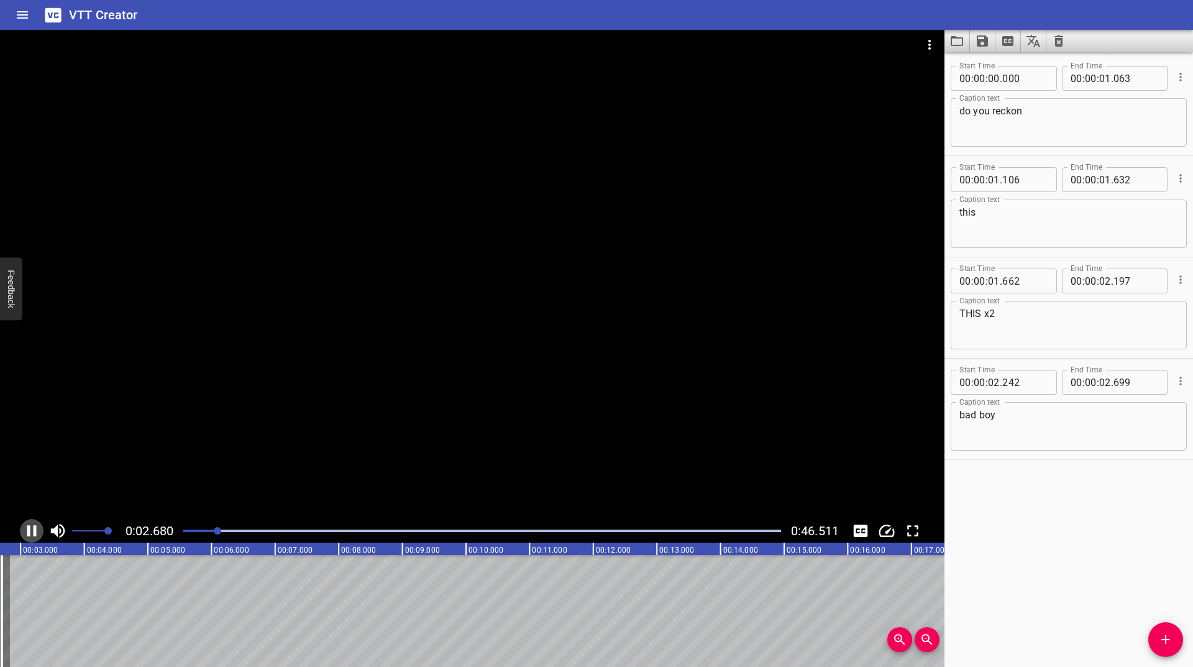
click at [29, 528] on icon "Play/Pause" at bounding box center [31, 530] width 9 height 11
click at [1163, 646] on icon "Add Cue" at bounding box center [1165, 639] width 15 height 15
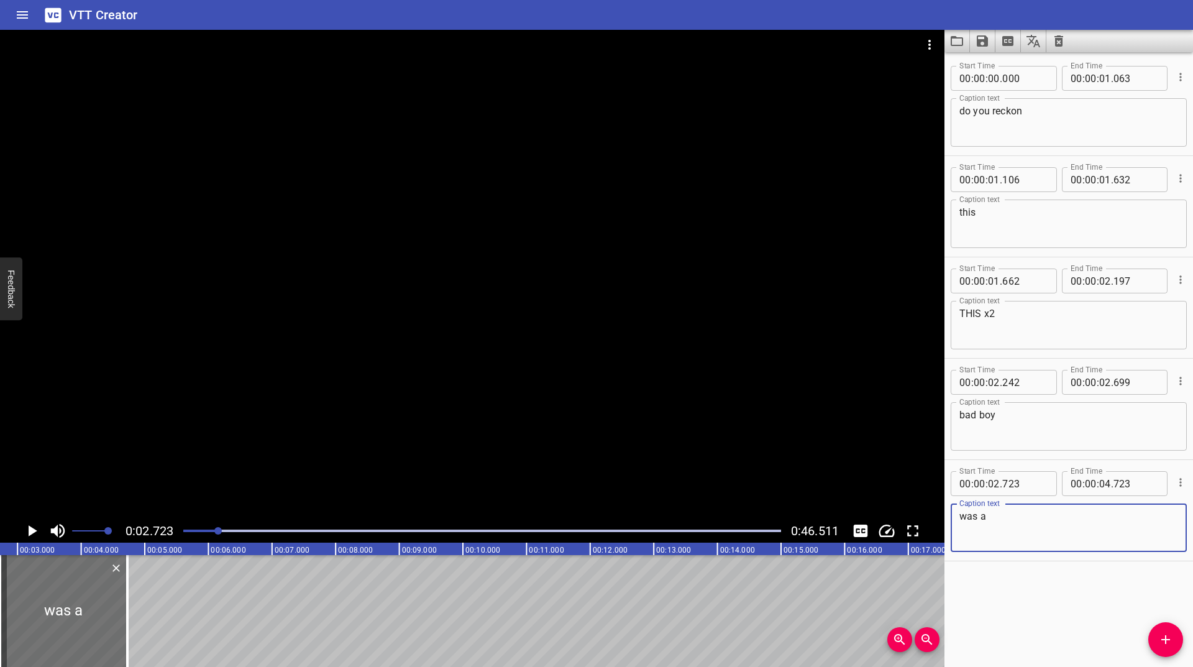
type textarea "was a"
click at [28, 526] on icon "Play/Pause" at bounding box center [31, 530] width 19 height 19
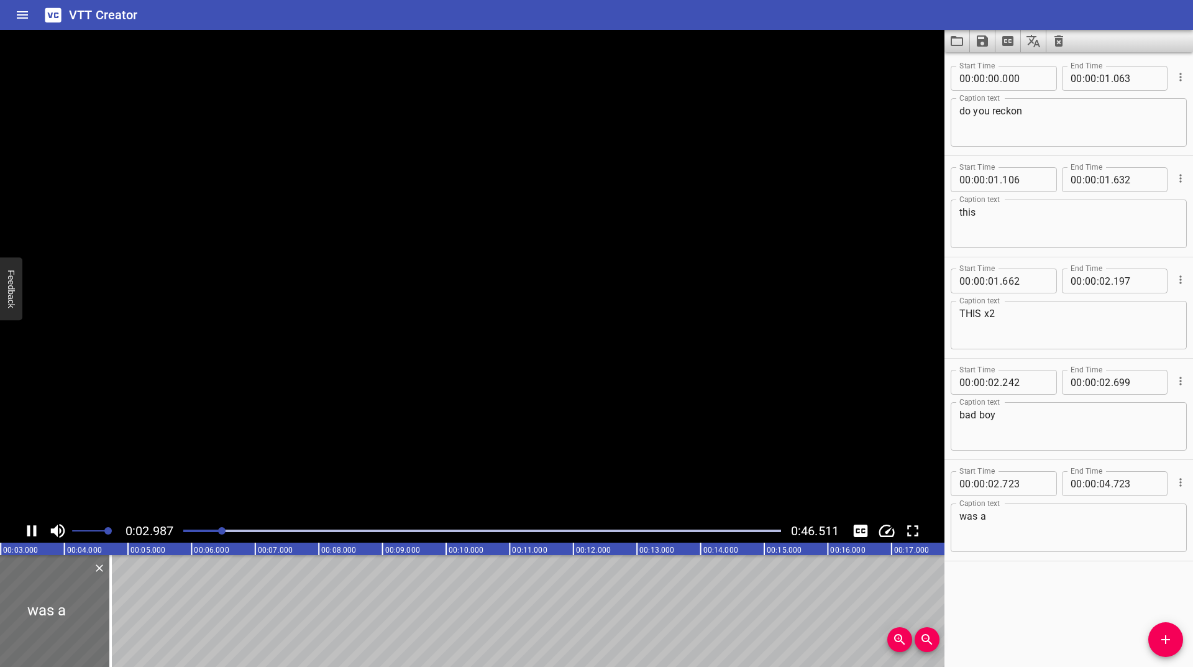
click at [28, 526] on icon "Play/Pause" at bounding box center [31, 530] width 9 height 11
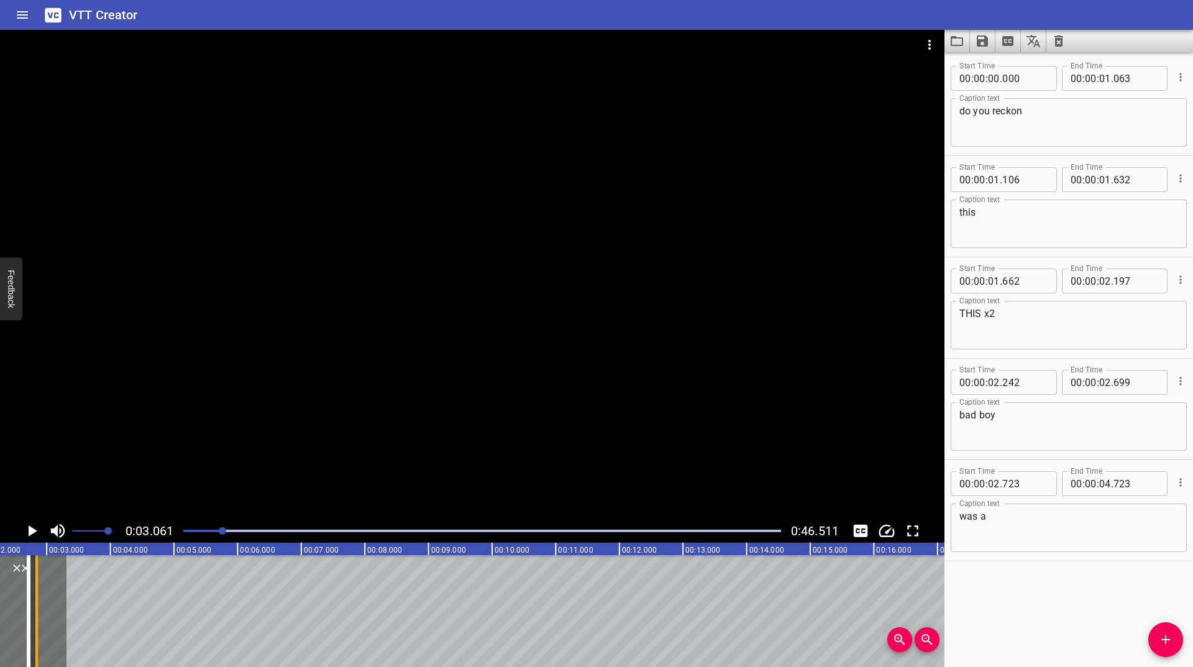
scroll to position [0, 129]
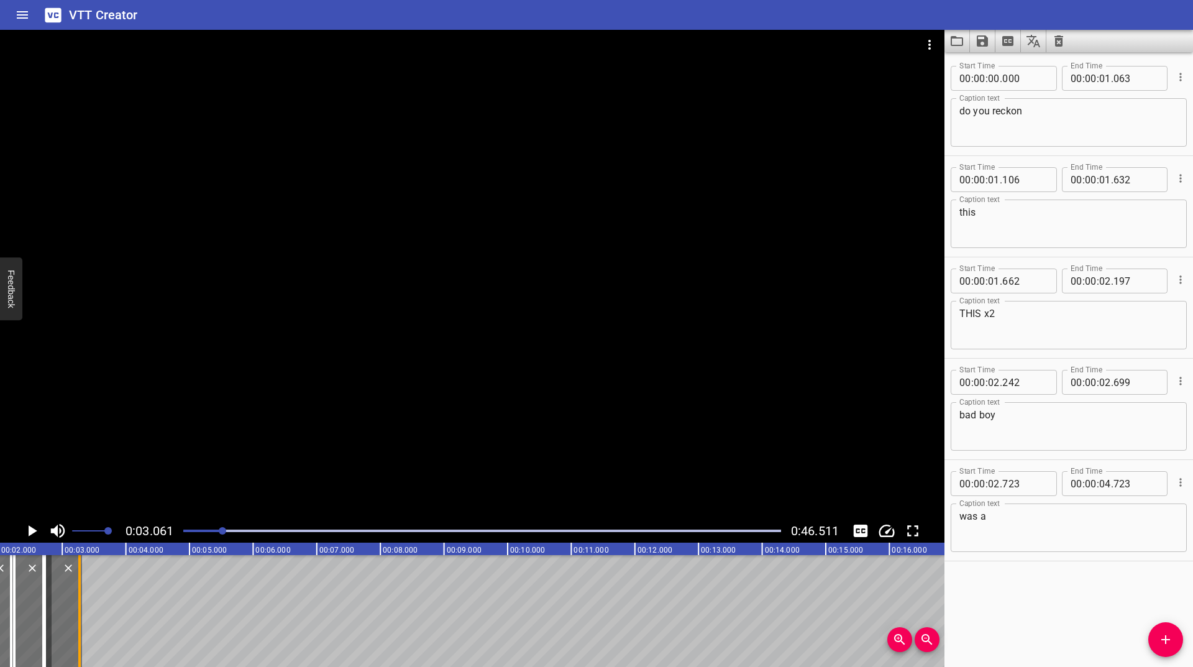
drag, startPoint x: 104, startPoint y: 599, endPoint x: 78, endPoint y: 628, distance: 39.6
click at [78, 628] on div at bounding box center [79, 611] width 2 height 112
type input "03"
click at [27, 528] on icon "Play/Pause" at bounding box center [31, 530] width 19 height 19
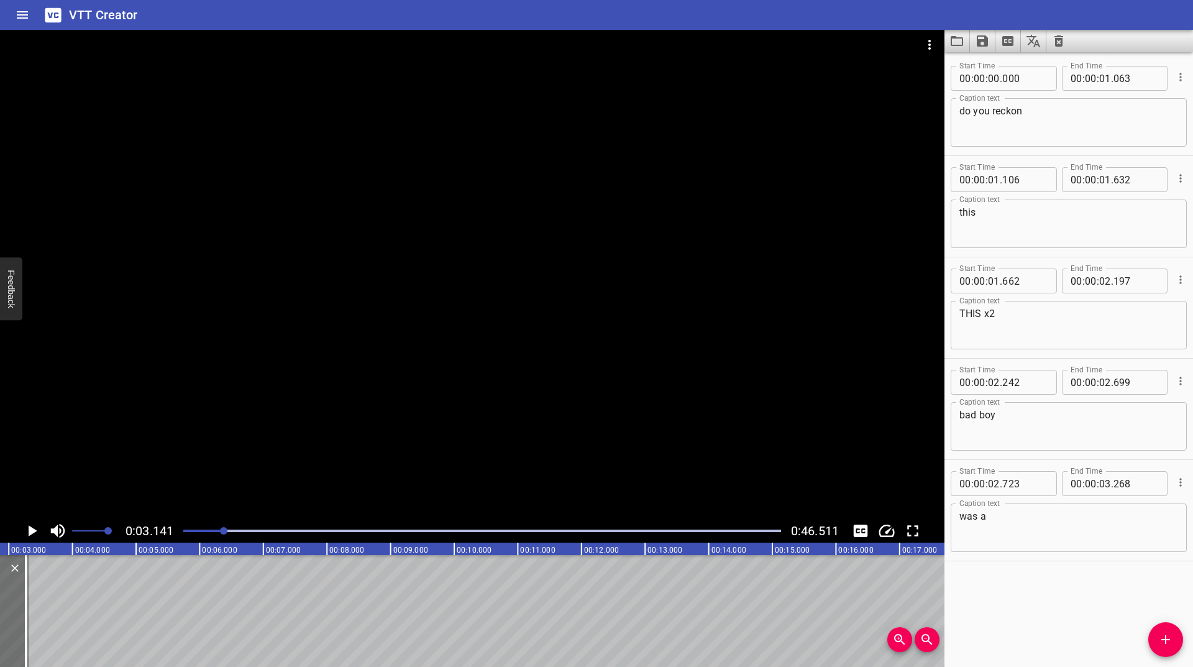
scroll to position [0, 200]
drag, startPoint x: 4, startPoint y: 600, endPoint x: 0, endPoint y: 621, distance: 21.5
click at [0, 621] on div at bounding box center [4, 611] width 12 height 112
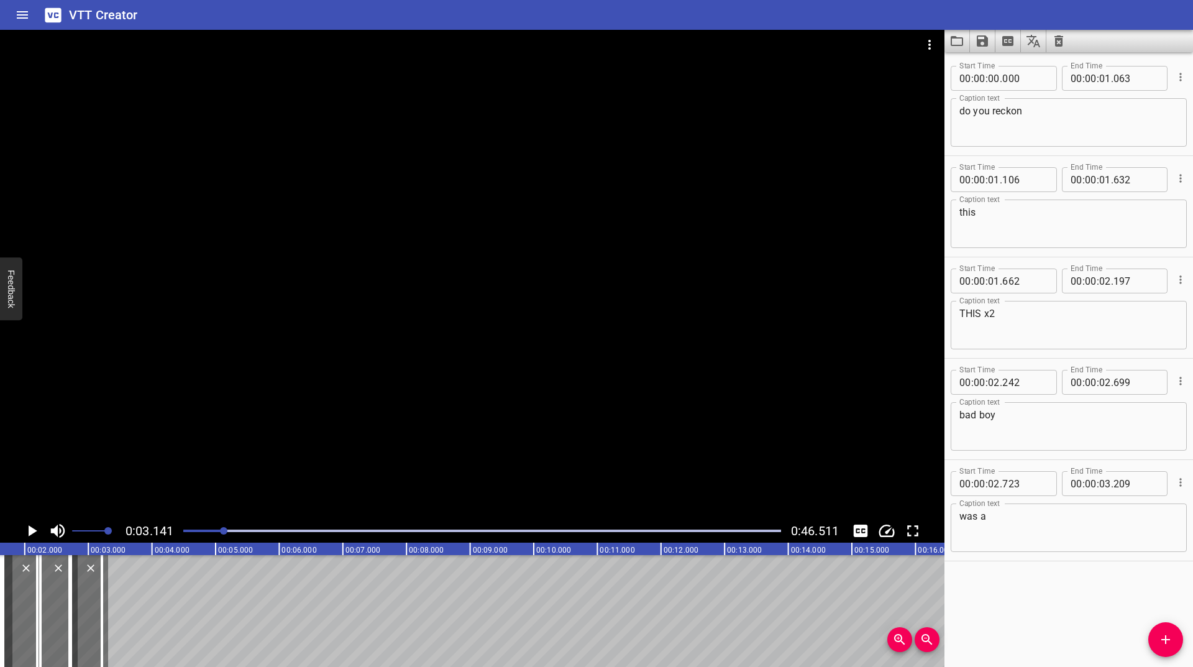
scroll to position [0, 94]
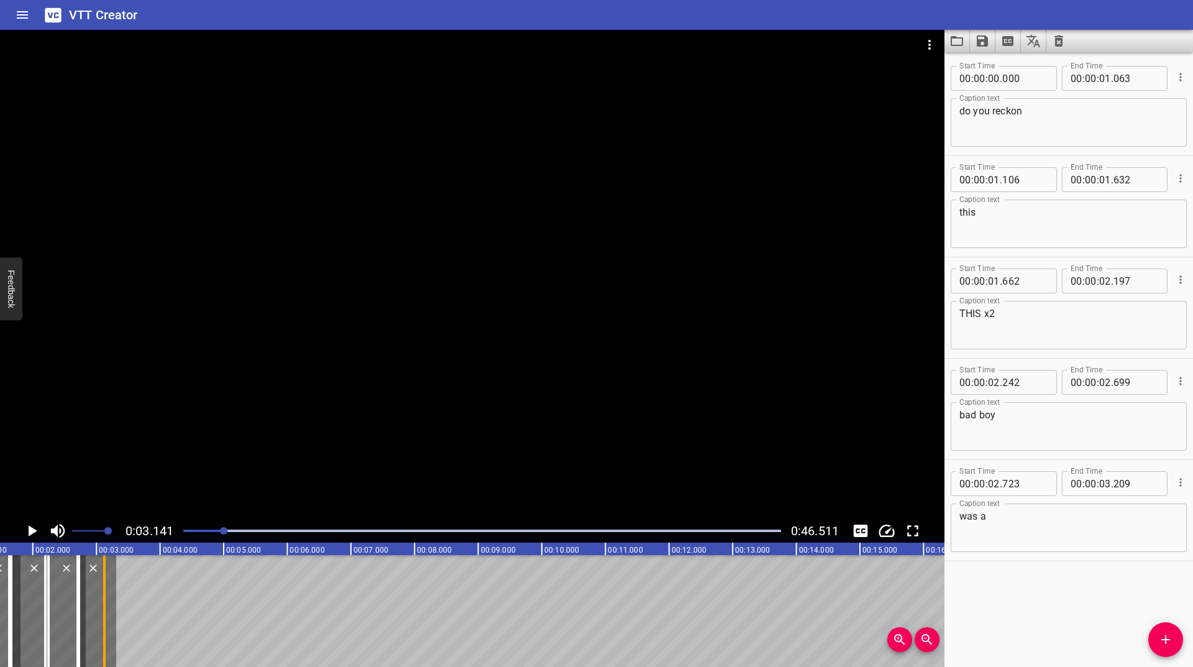
click at [106, 613] on div at bounding box center [104, 611] width 12 height 112
type input "122"
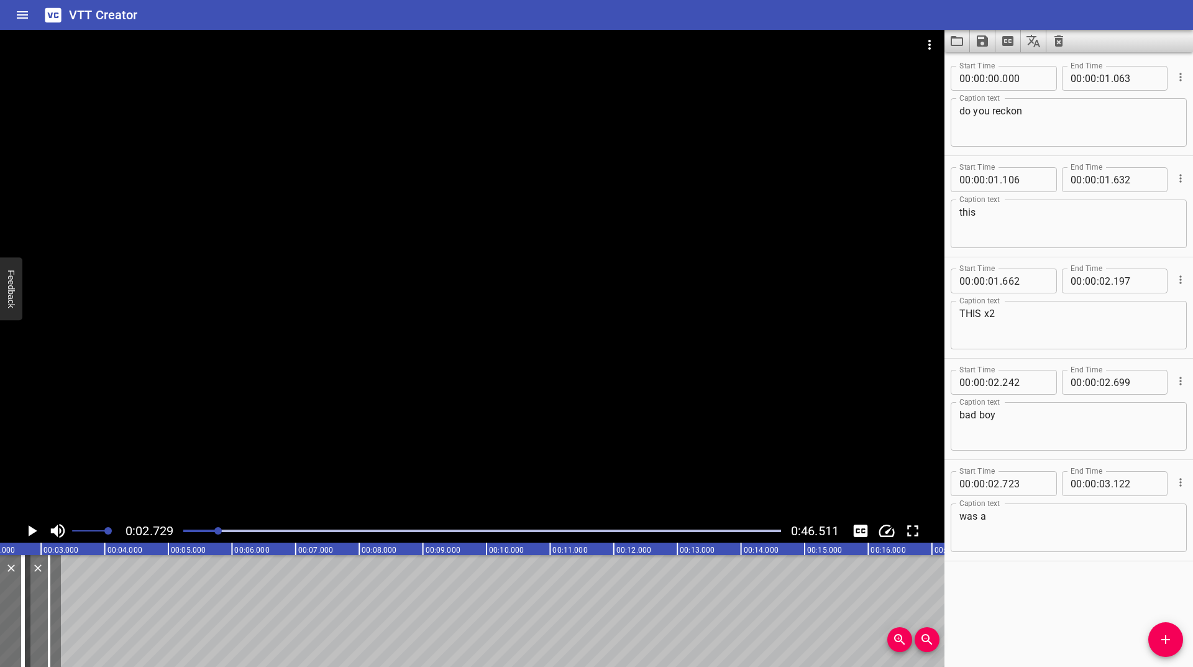
scroll to position [0, 173]
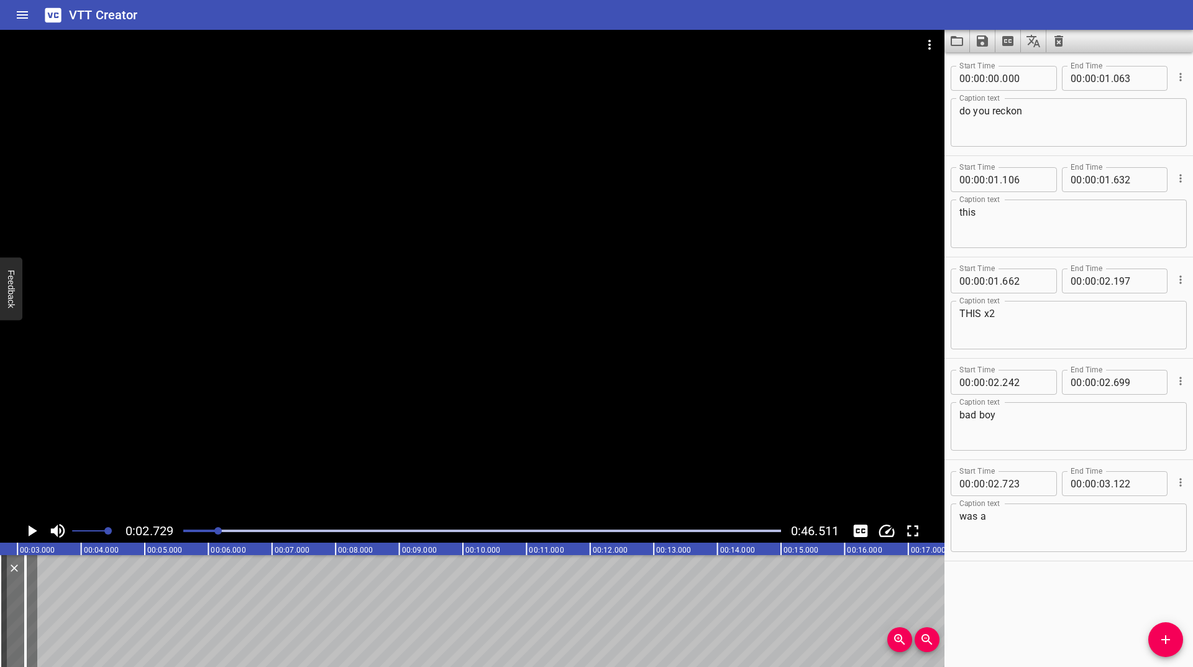
click at [34, 529] on icon "Play/Pause" at bounding box center [33, 530] width 9 height 11
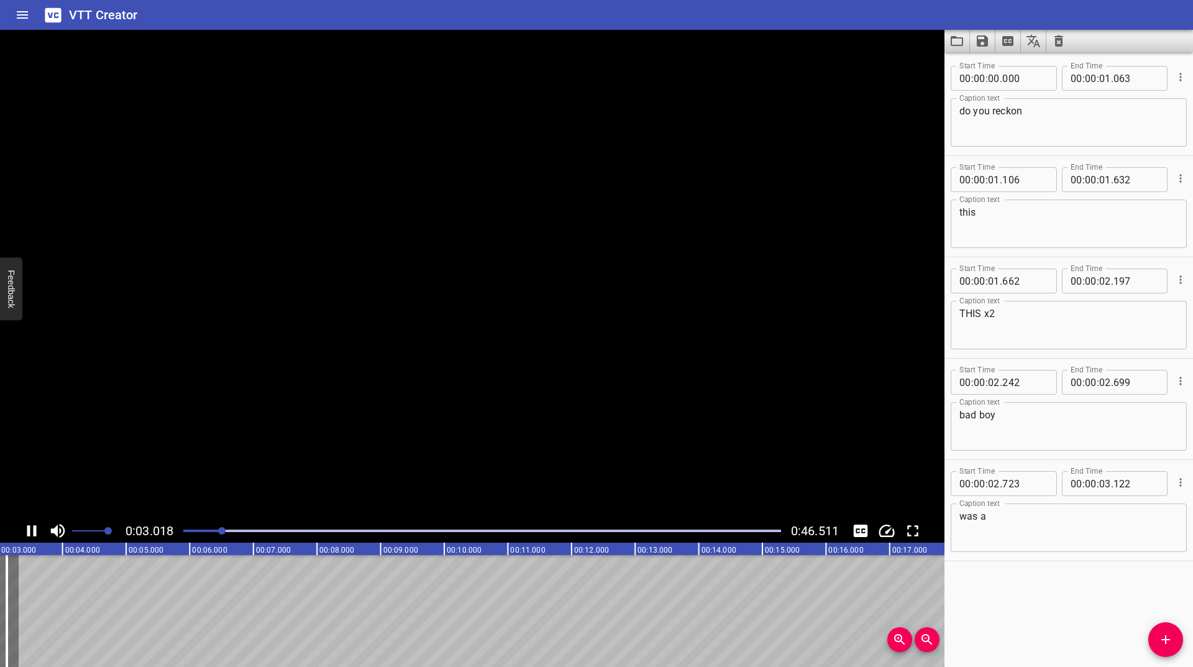
click at [34, 529] on icon "Play/Pause" at bounding box center [31, 530] width 9 height 11
click at [34, 529] on icon "Play/Pause" at bounding box center [33, 530] width 9 height 11
click at [34, 529] on icon "Play/Pause" at bounding box center [31, 530] width 9 height 11
click at [1158, 631] on button "Add Cue" at bounding box center [1165, 639] width 35 height 35
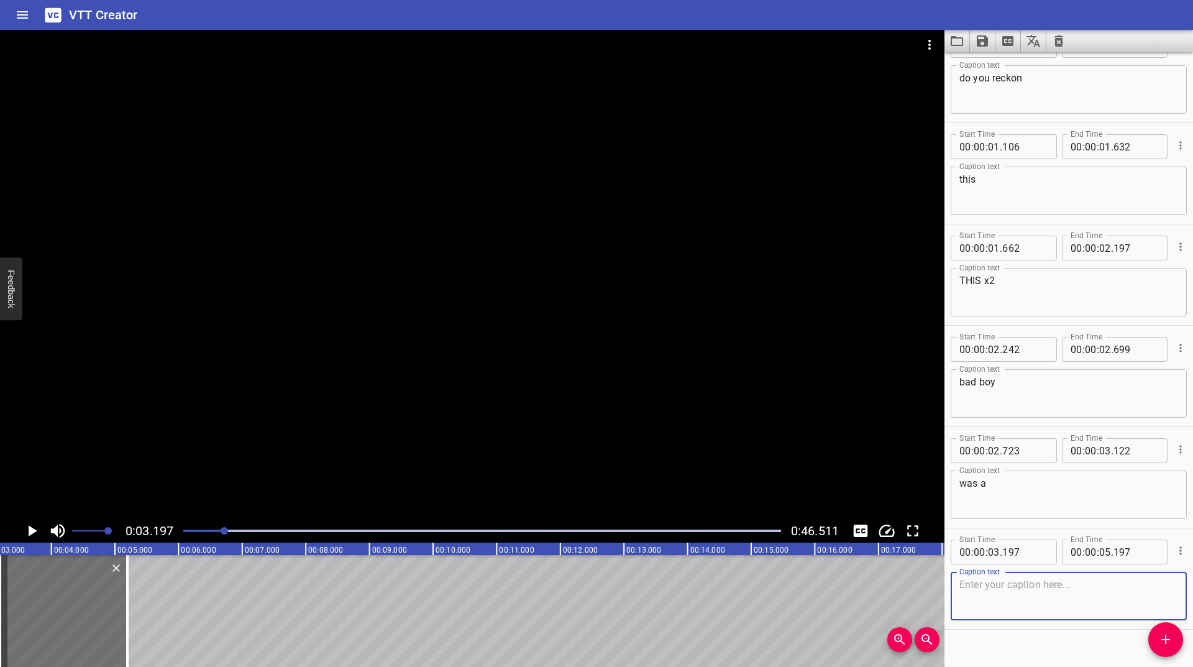
scroll to position [52, 0]
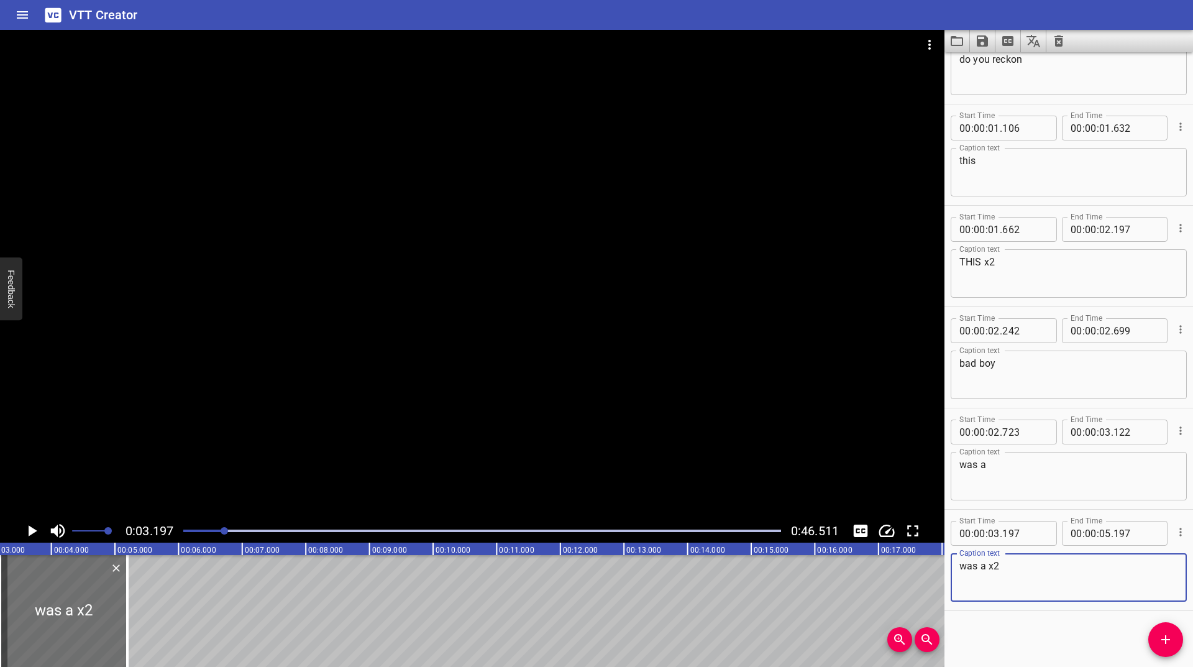
type textarea "was a x2"
click at [32, 524] on icon "Play/Pause" at bounding box center [31, 530] width 19 height 19
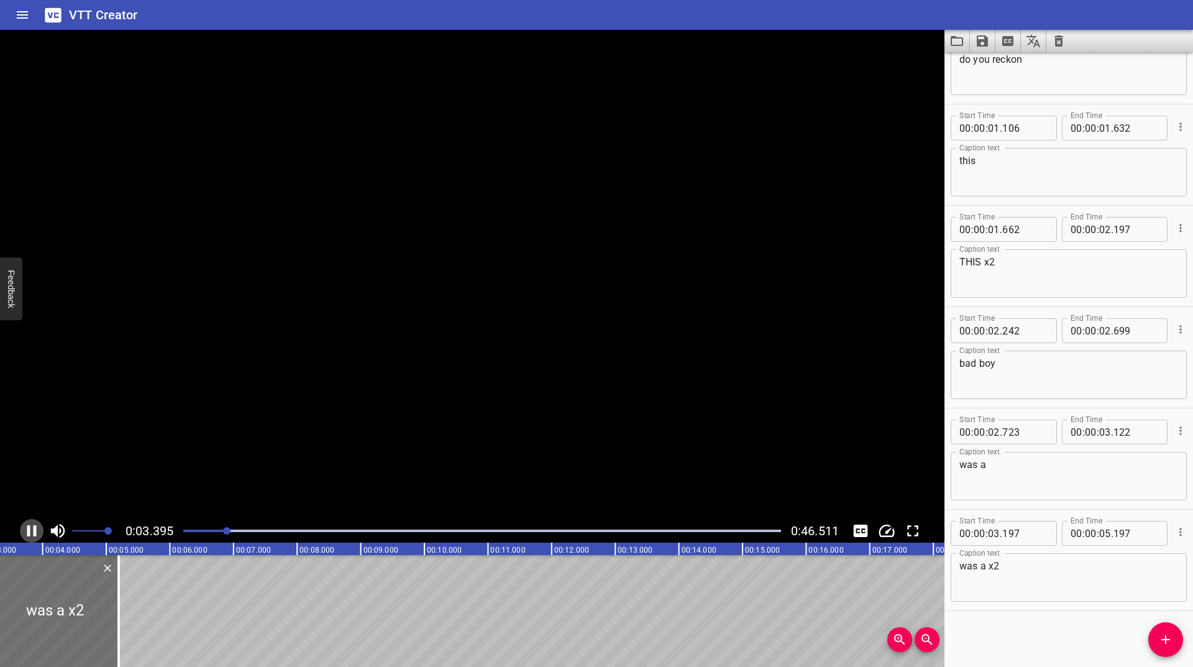
click at [32, 524] on icon "Play/Pause" at bounding box center [31, 530] width 19 height 19
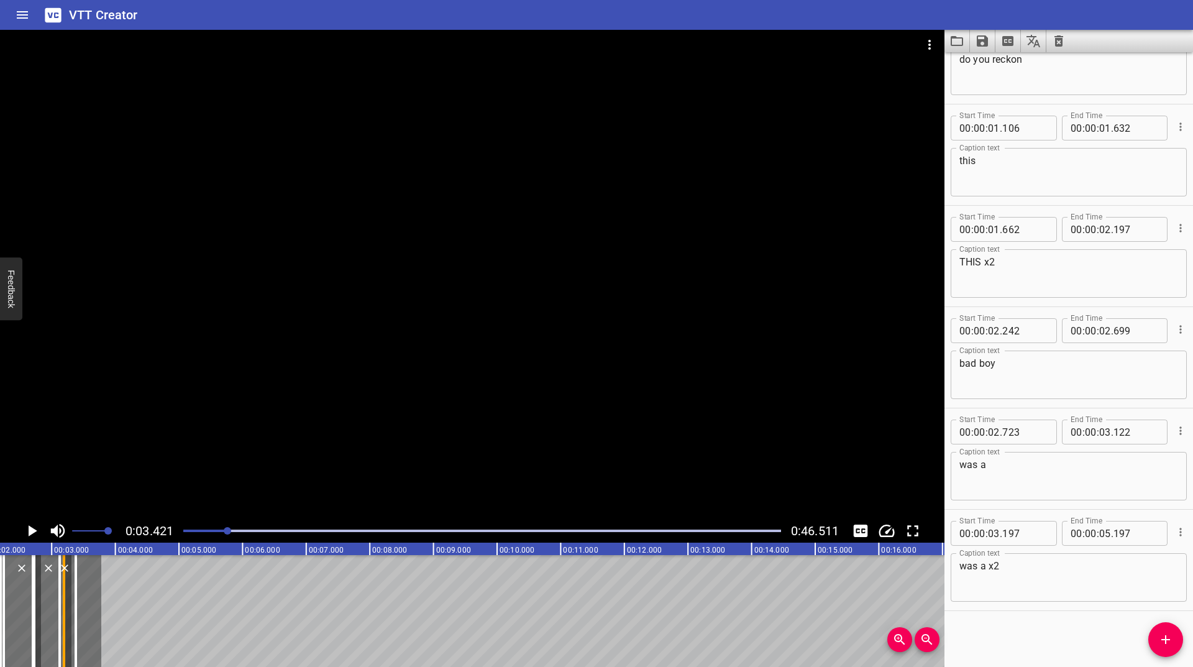
scroll to position [0, 124]
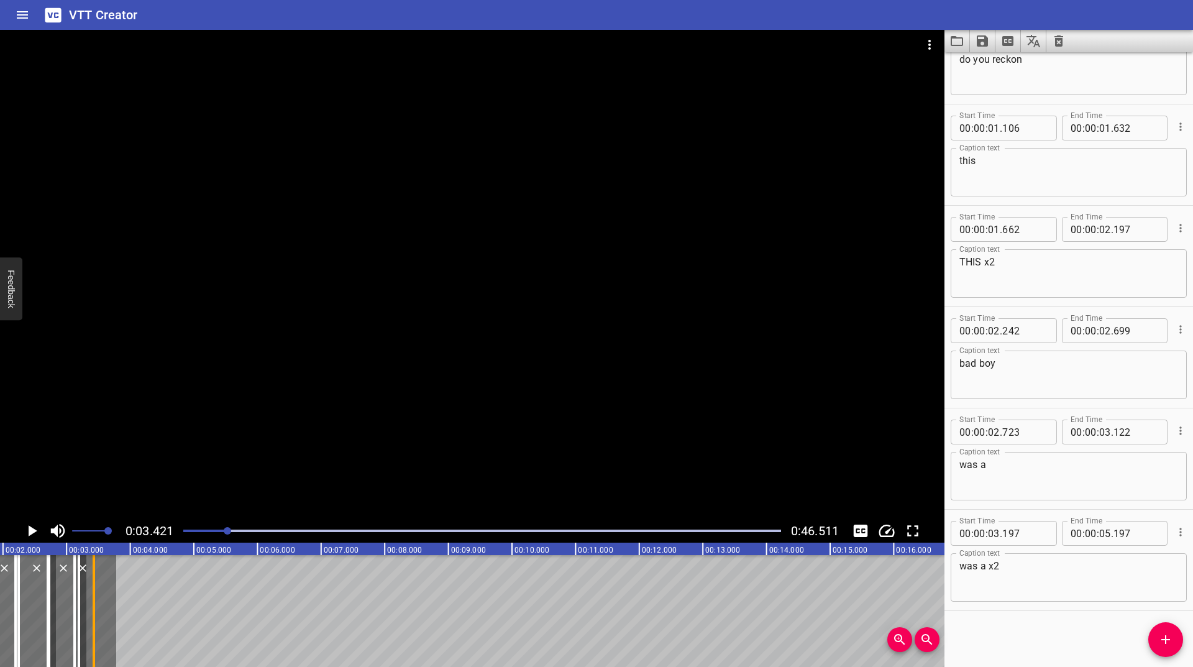
drag, startPoint x: 113, startPoint y: 598, endPoint x: 94, endPoint y: 624, distance: 31.9
click at [94, 624] on div at bounding box center [94, 611] width 2 height 112
type input "03"
type input "429"
click at [26, 539] on icon "Play/Pause" at bounding box center [31, 530] width 19 height 19
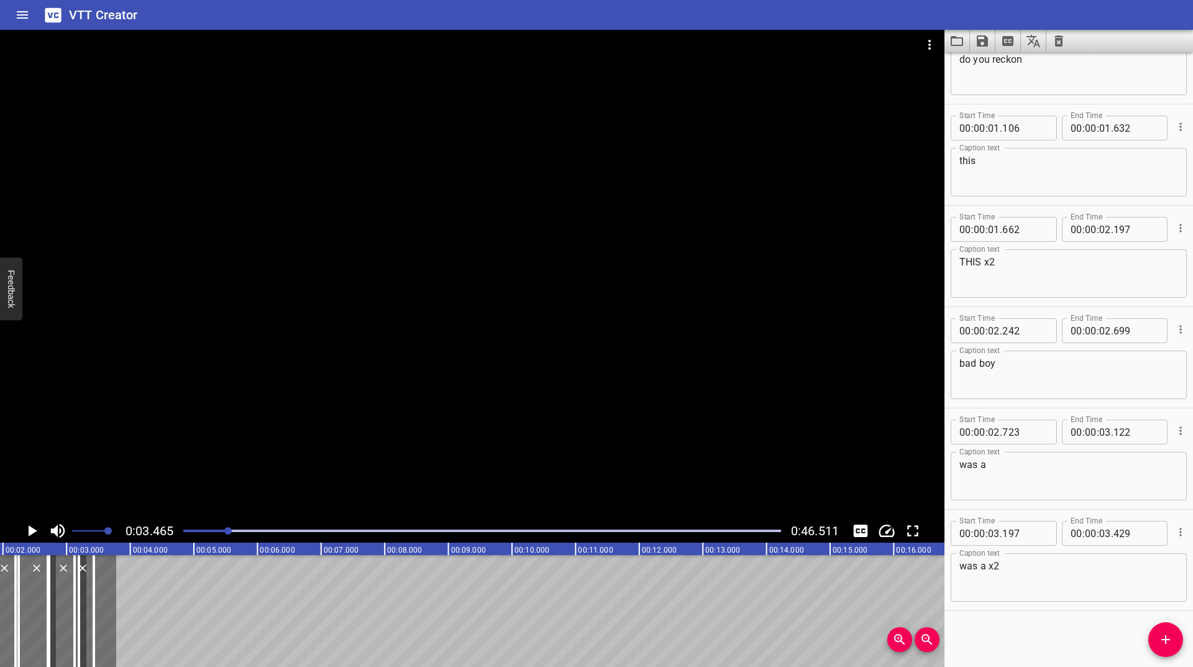
scroll to position [0, 221]
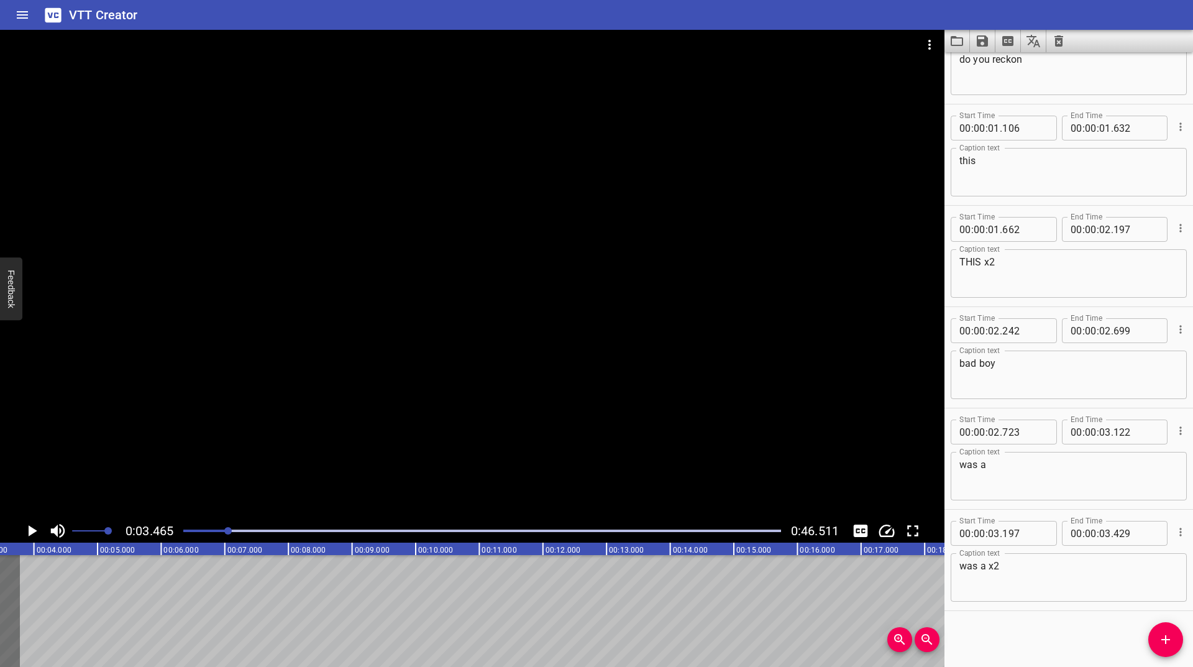
click at [1168, 633] on icon "Add Cue" at bounding box center [1165, 639] width 15 height 15
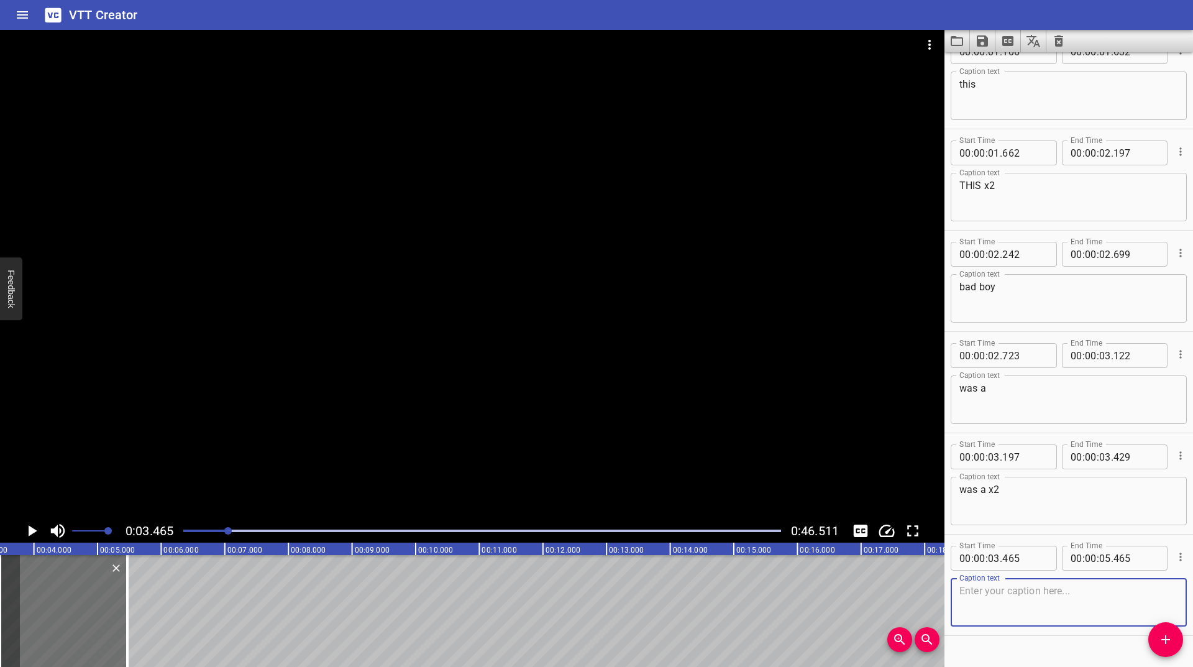
scroll to position [153, 0]
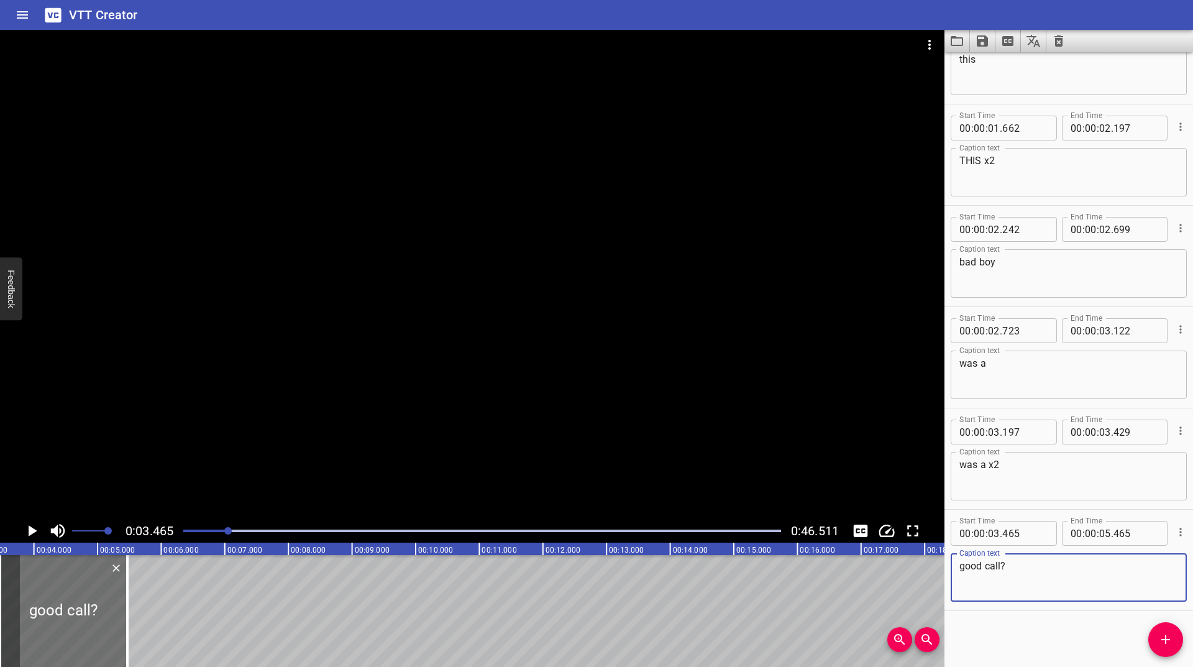
type textarea "good call?"
click at [32, 526] on icon "Play/Pause" at bounding box center [31, 530] width 19 height 19
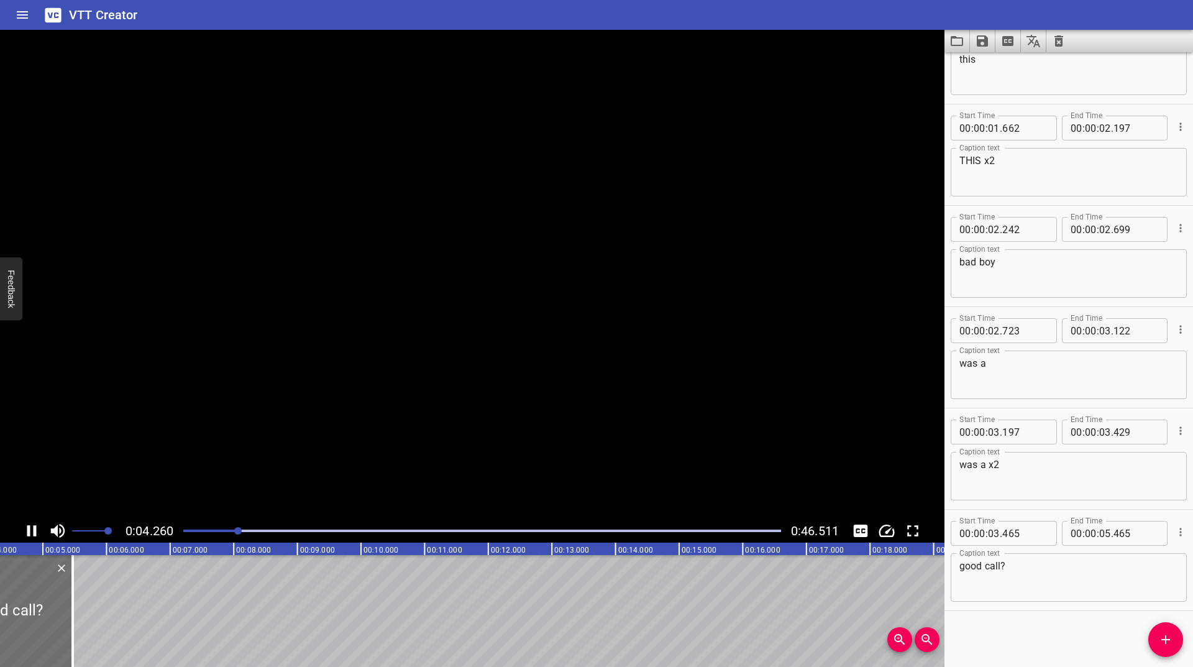
click at [32, 526] on icon "Play/Pause" at bounding box center [31, 530] width 19 height 19
drag, startPoint x: 66, startPoint y: 591, endPoint x: 0, endPoint y: 626, distance: 75.0
click at [0, 626] on div at bounding box center [3, 611] width 12 height 112
type input "04"
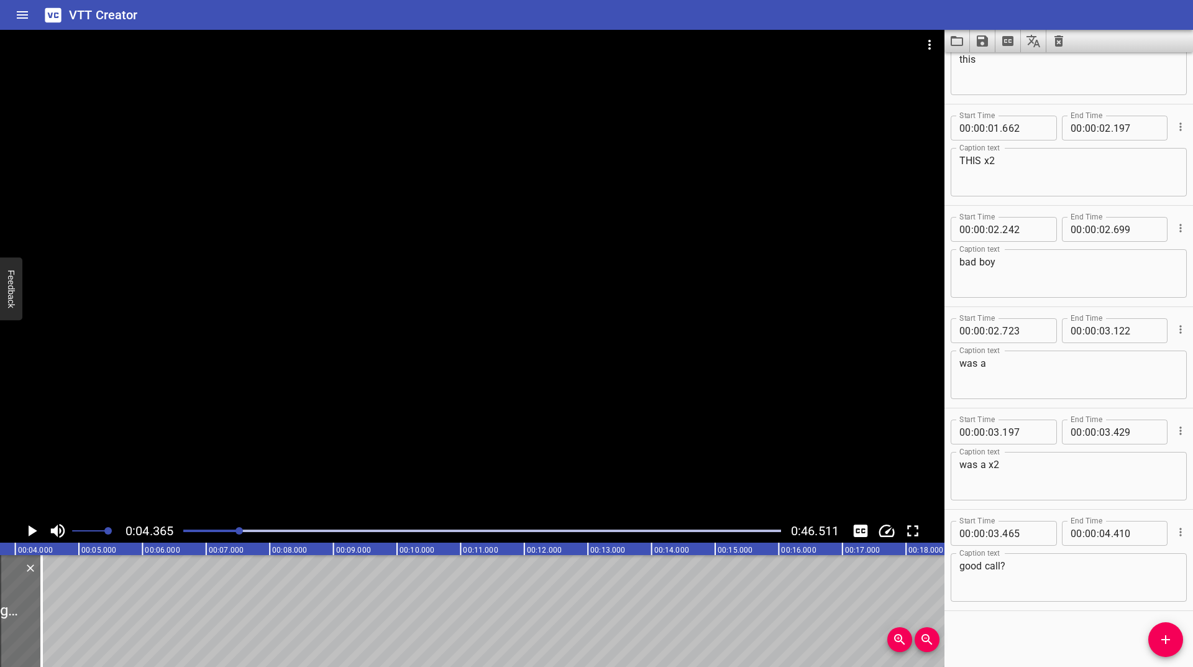
scroll to position [0, 224]
drag, startPoint x: 52, startPoint y: 610, endPoint x: 49, endPoint y: 615, distance: 6.4
click at [49, 615] on div at bounding box center [54, 611] width 12 height 112
type input "361"
click at [30, 536] on icon "Play/Pause" at bounding box center [31, 530] width 19 height 19
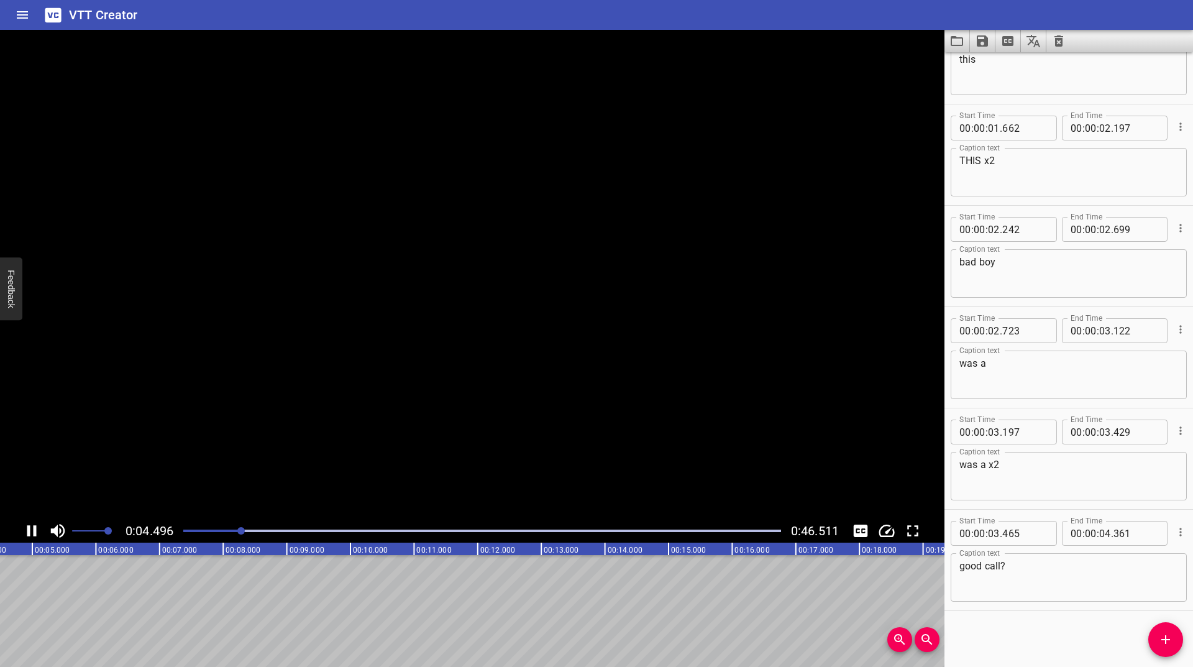
click at [30, 536] on icon "Play/Pause" at bounding box center [31, 530] width 19 height 19
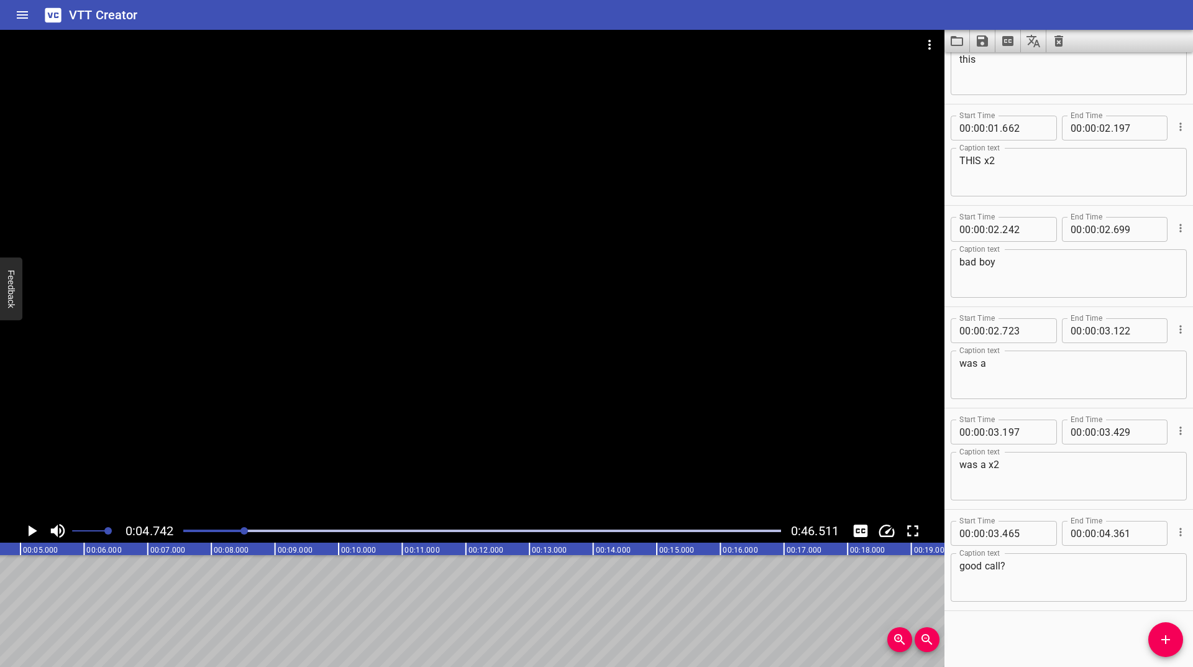
scroll to position [0, 302]
click at [1155, 636] on span "Add Cue" at bounding box center [1165, 639] width 35 height 15
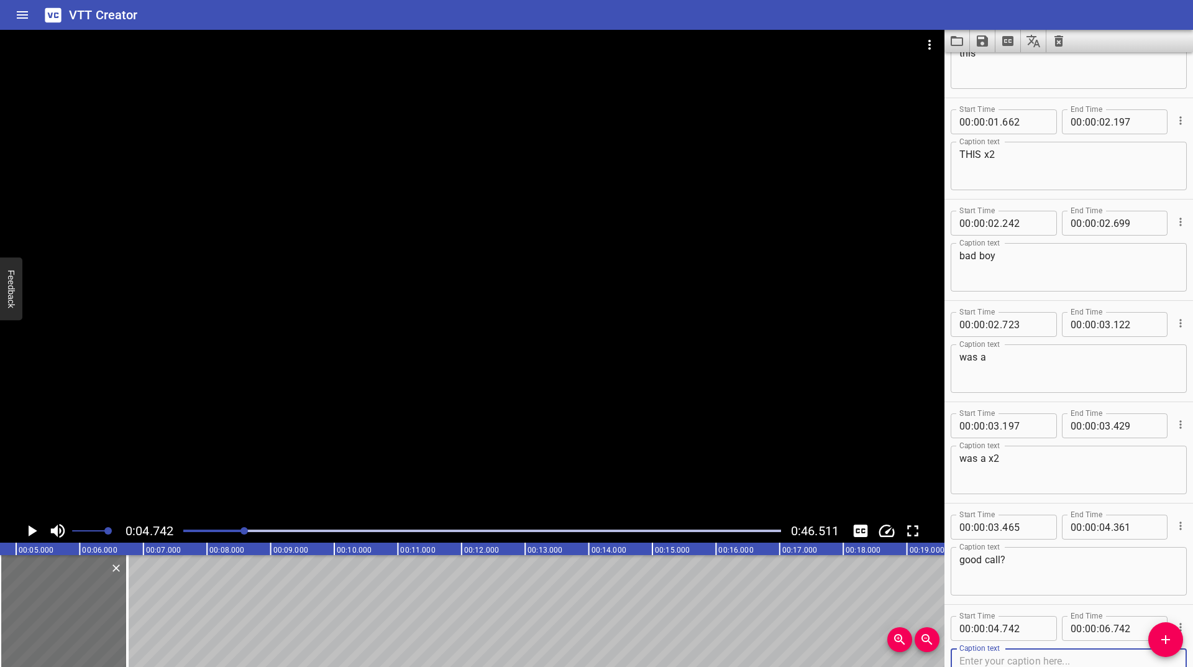
scroll to position [254, 0]
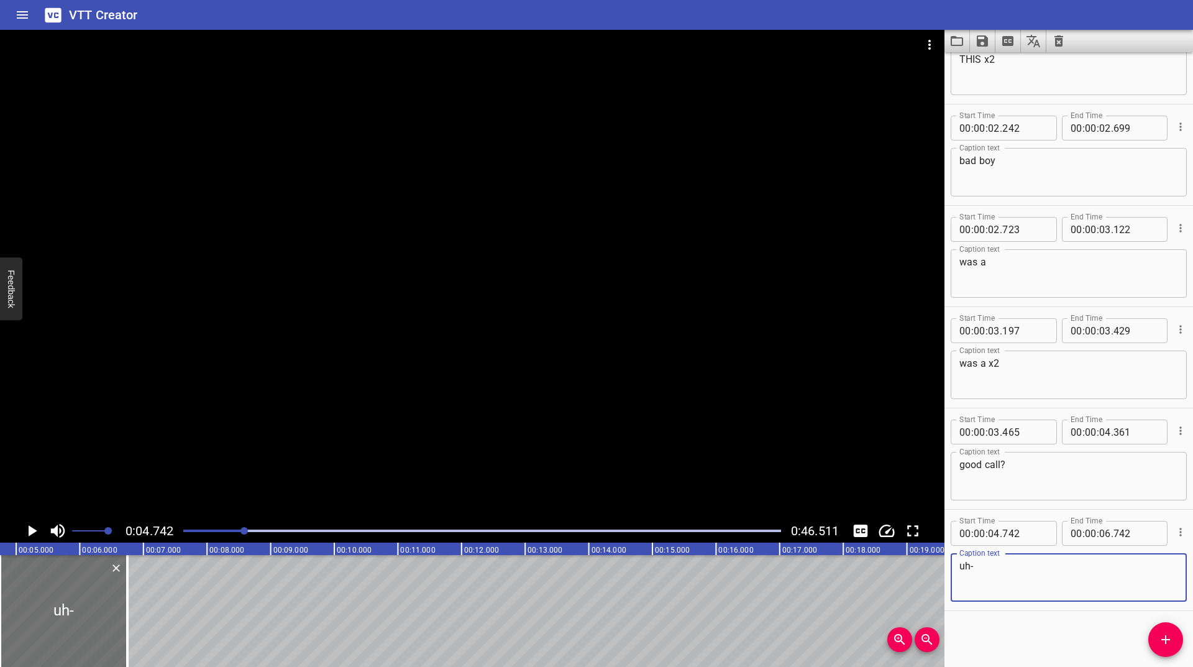
click at [30, 532] on icon "Play/Pause" at bounding box center [33, 530] width 9 height 11
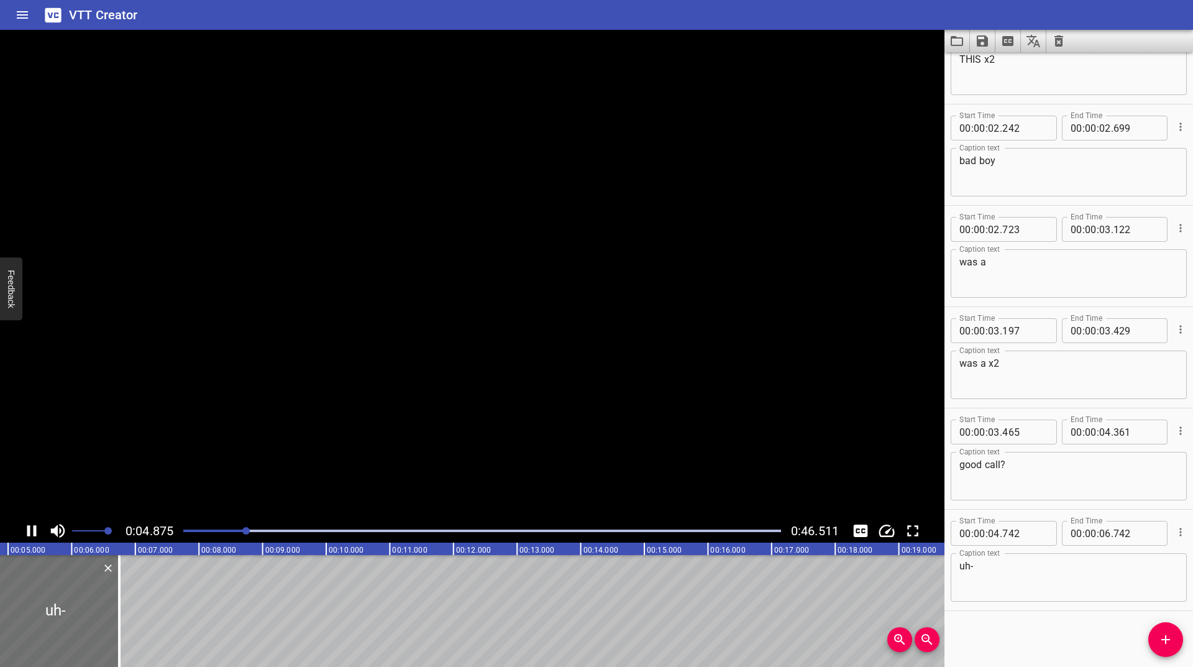
click at [30, 532] on icon "Play/Pause" at bounding box center [31, 530] width 19 height 19
drag, startPoint x: 1009, startPoint y: 577, endPoint x: 966, endPoint y: 588, distance: 44.9
click at [966, 588] on textarea "uh-" at bounding box center [1068, 577] width 219 height 35
type textarea "um"
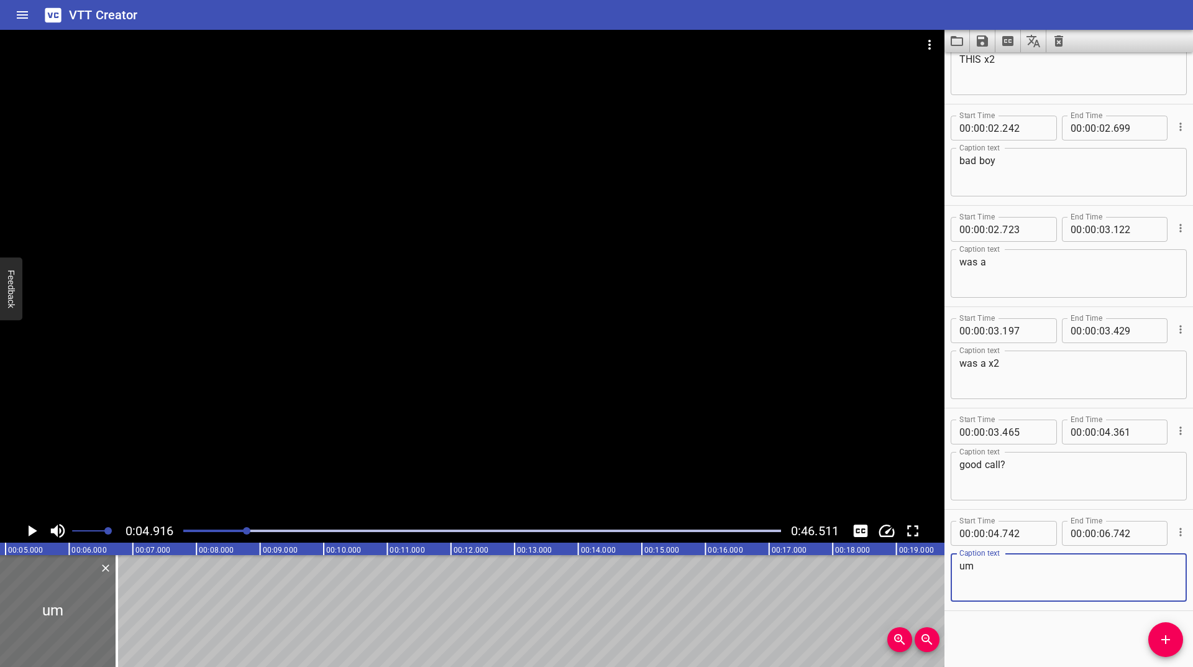
click at [31, 531] on icon "Play/Pause" at bounding box center [33, 530] width 9 height 11
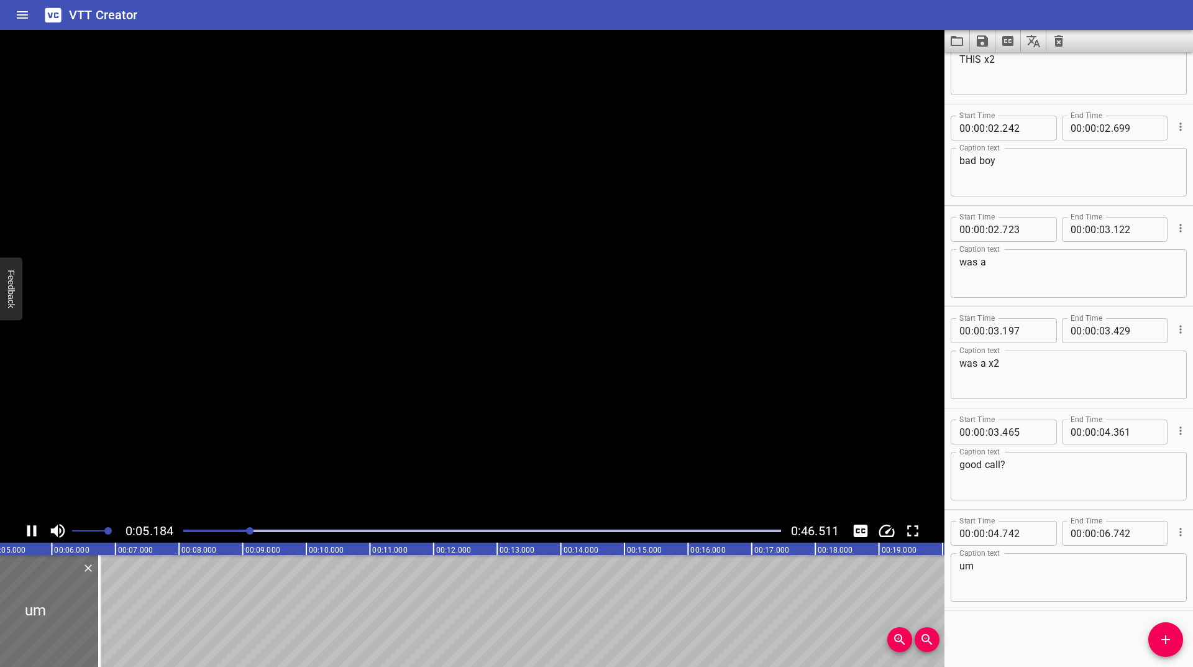
click at [31, 531] on icon "Play/Pause" at bounding box center [31, 530] width 19 height 19
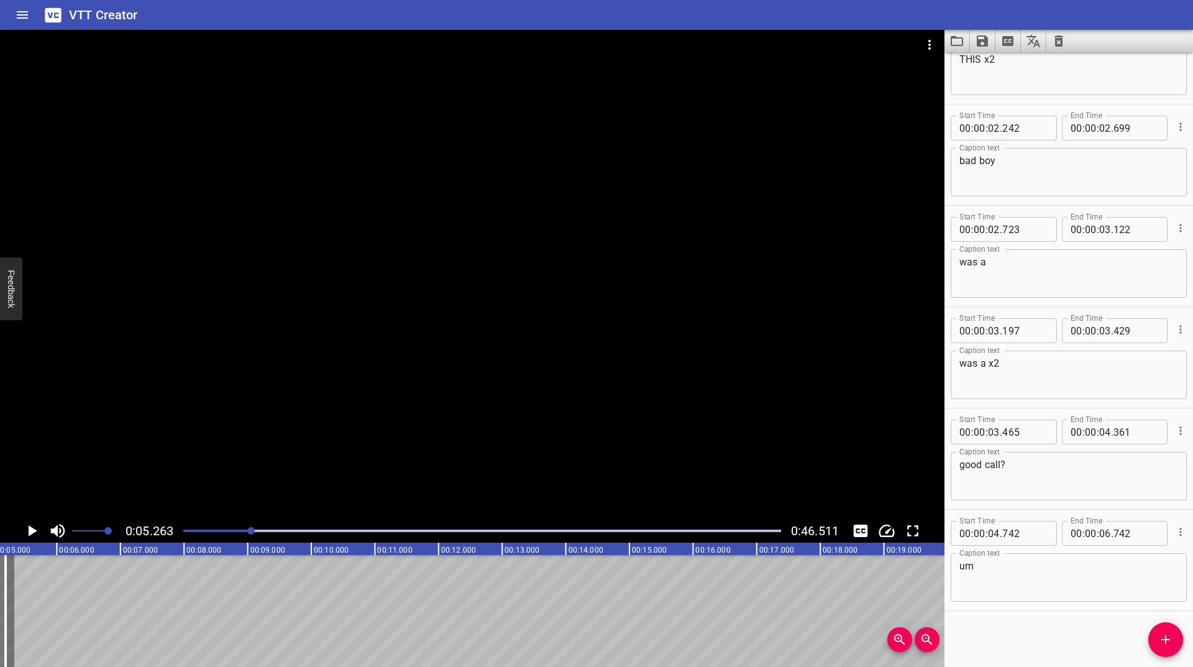
scroll to position [0, 268]
drag, startPoint x: 91, startPoint y: 591, endPoint x: 71, endPoint y: 610, distance: 26.8
click at [71, 610] on div at bounding box center [74, 611] width 12 height 112
type input "05"
type input "375"
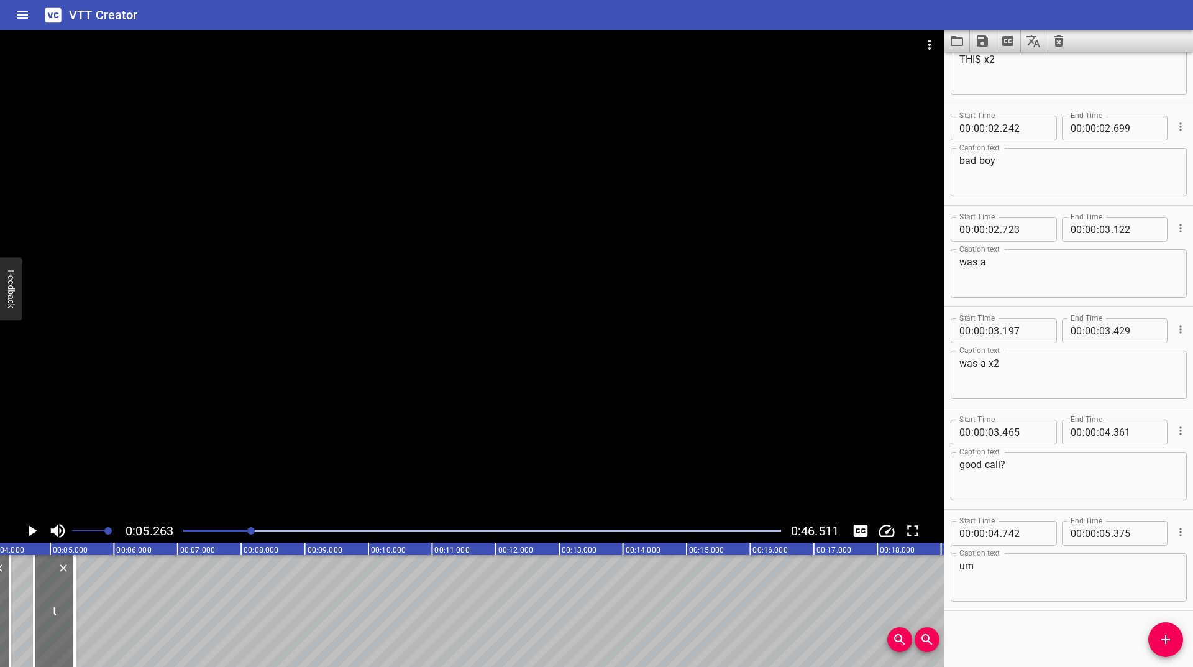
click at [29, 529] on icon "Play/Pause" at bounding box center [33, 530] width 9 height 11
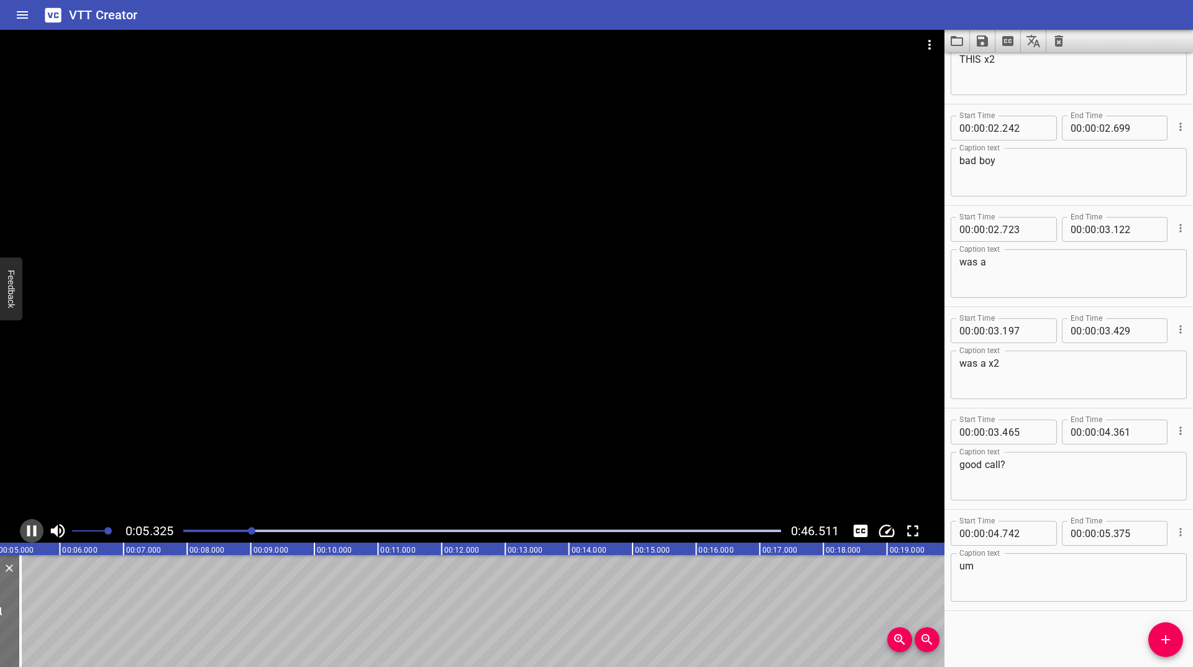
click at [29, 529] on icon "Play/Pause" at bounding box center [31, 530] width 9 height 11
click at [29, 529] on icon "Play/Pause" at bounding box center [33, 530] width 9 height 11
click at [29, 529] on icon "Play/Pause" at bounding box center [31, 530] width 9 height 11
click at [1172, 639] on icon "Add Cue" at bounding box center [1165, 639] width 15 height 15
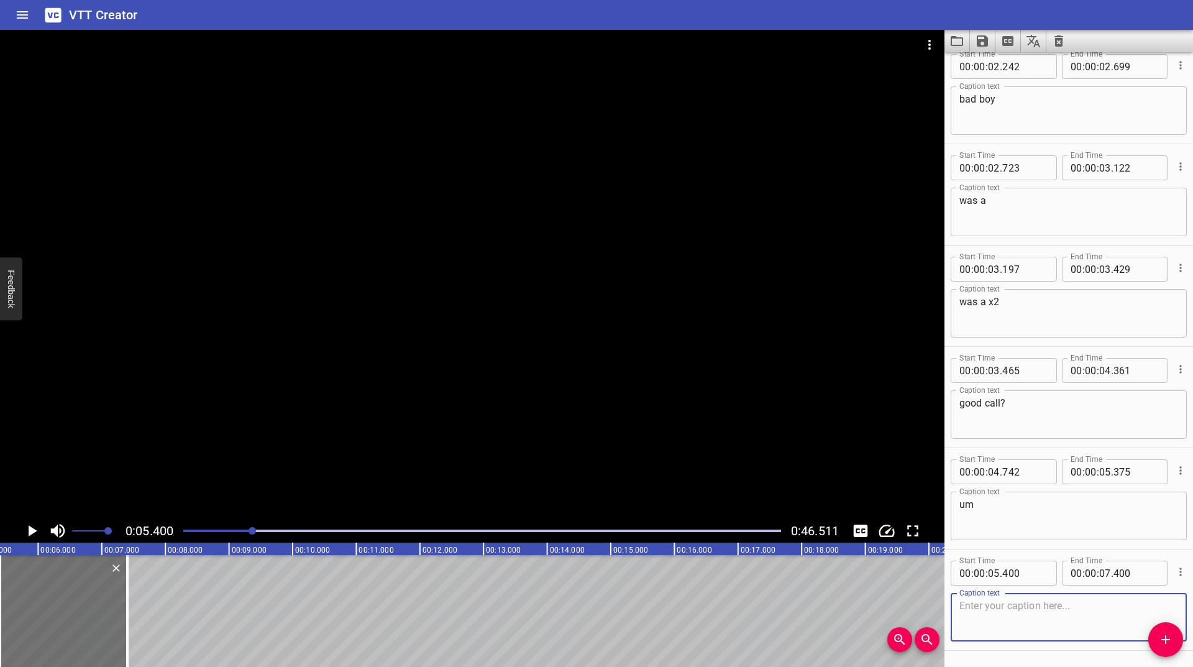
scroll to position [355, 0]
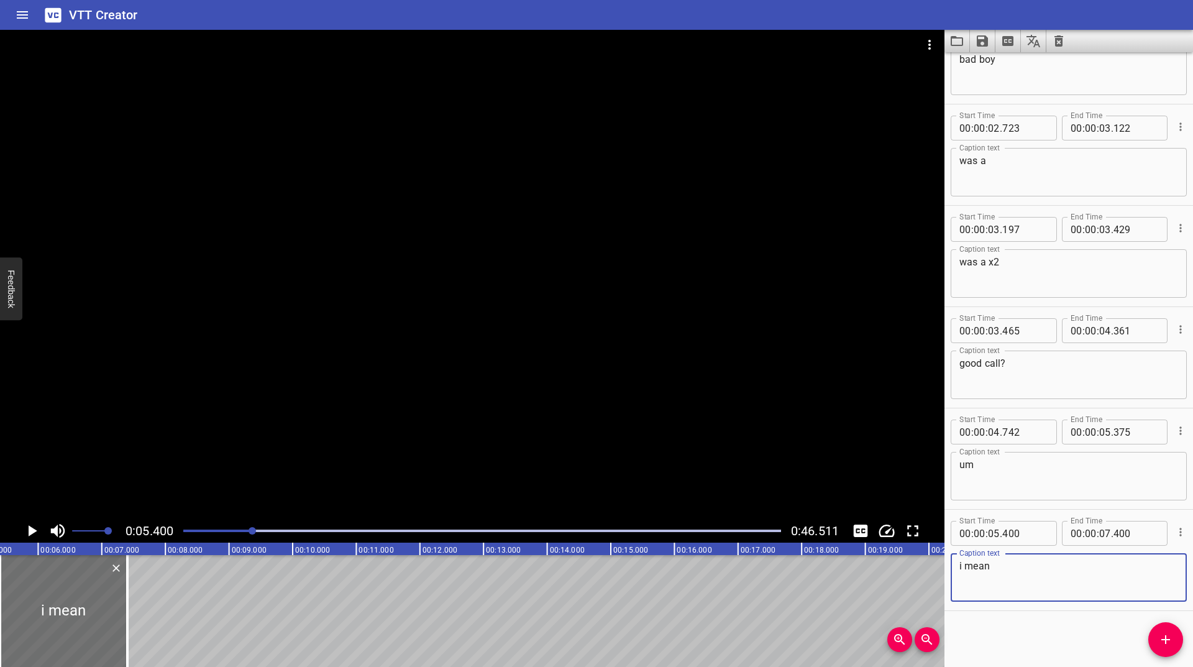
click at [32, 529] on icon "Play/Pause" at bounding box center [33, 530] width 9 height 11
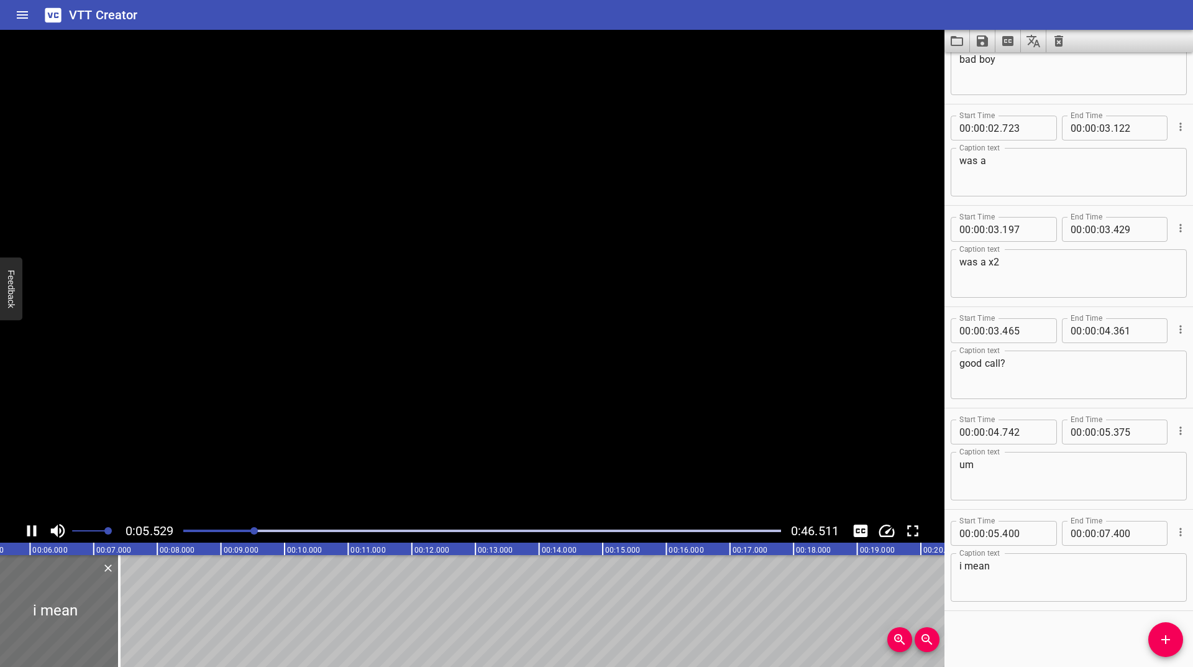
click at [32, 529] on icon "Play/Pause" at bounding box center [31, 530] width 19 height 19
click at [1079, 577] on textarea "i mean" at bounding box center [1068, 577] width 219 height 35
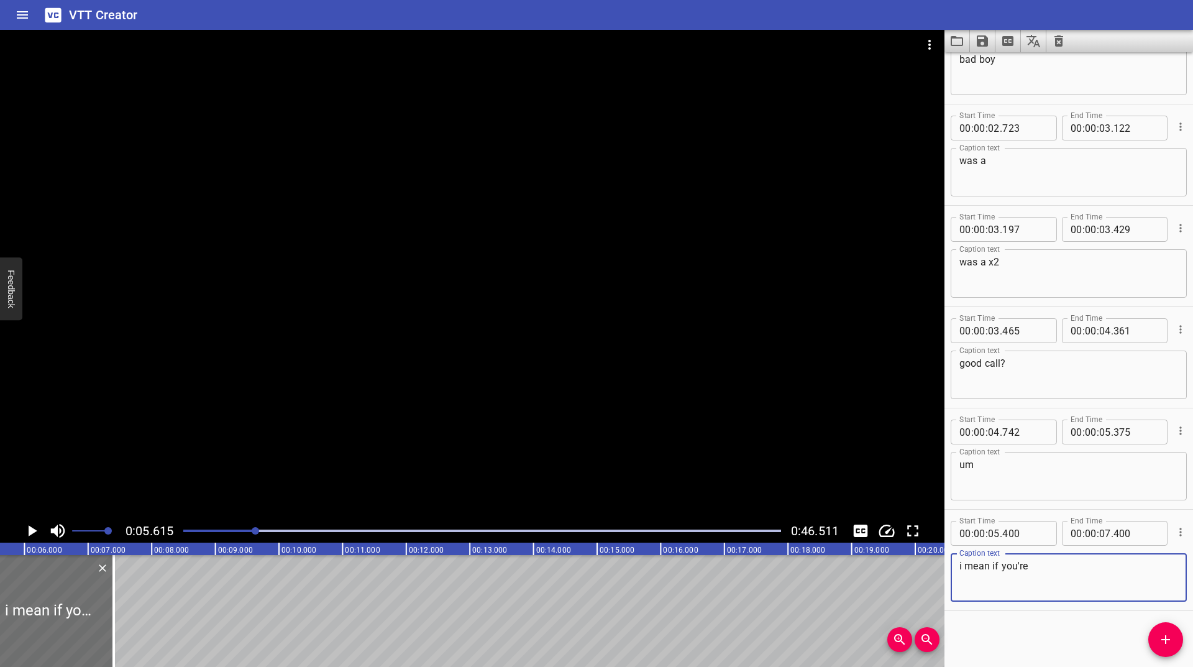
type textarea "i mean if you're"
click at [32, 533] on icon "Play/Pause" at bounding box center [33, 530] width 9 height 11
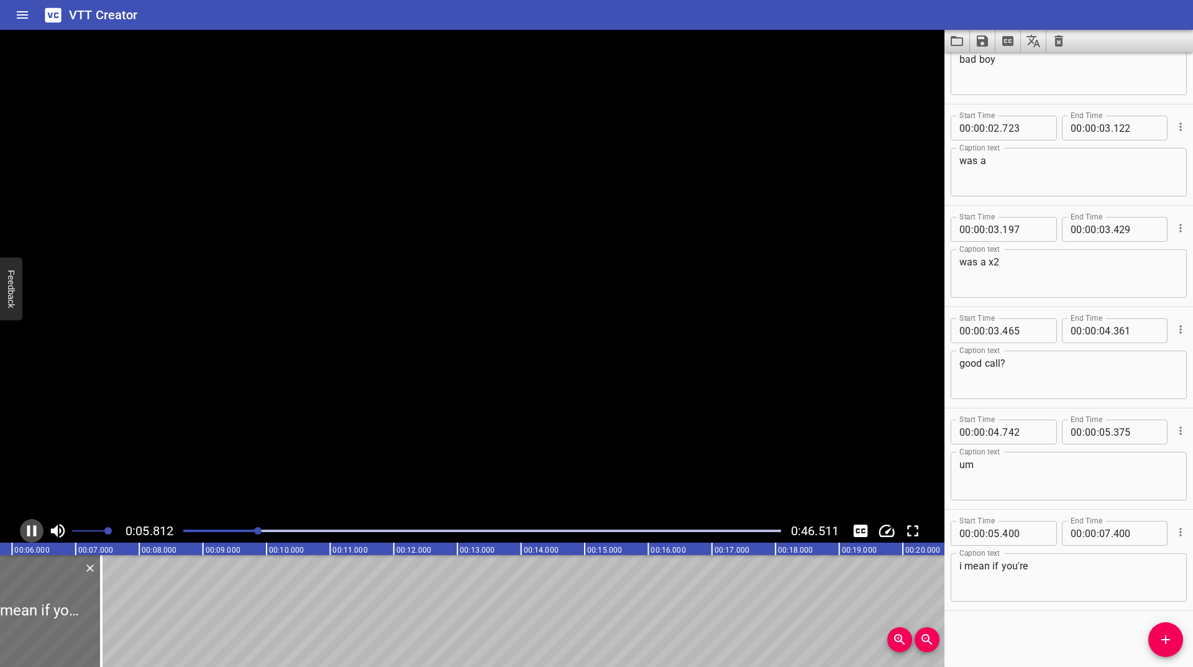
click at [32, 533] on icon "Play/Pause" at bounding box center [31, 530] width 19 height 19
click at [32, 533] on icon "Play/Pause" at bounding box center [33, 530] width 9 height 11
click at [32, 533] on icon "Play/Pause" at bounding box center [31, 530] width 19 height 19
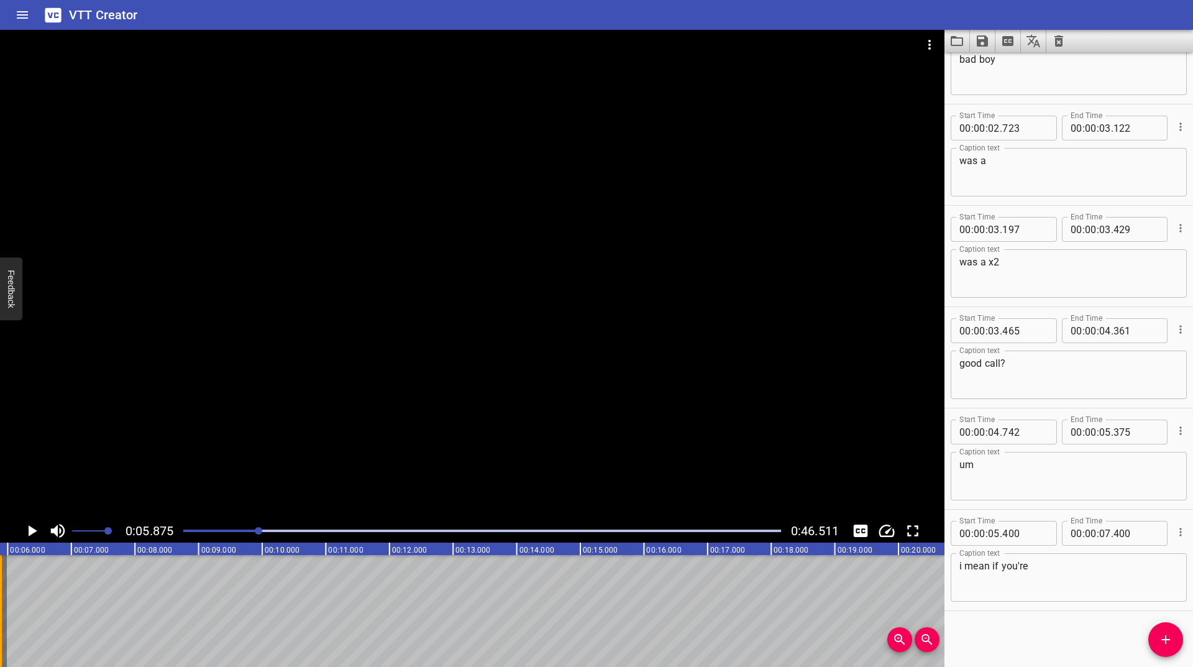
drag, startPoint x: 98, startPoint y: 588, endPoint x: 2, endPoint y: 618, distance: 100.8
click at [2, 618] on div at bounding box center [0, 611] width 12 height 112
type input "05"
type input "886"
click at [26, 529] on icon "Play/Pause" at bounding box center [31, 530] width 19 height 19
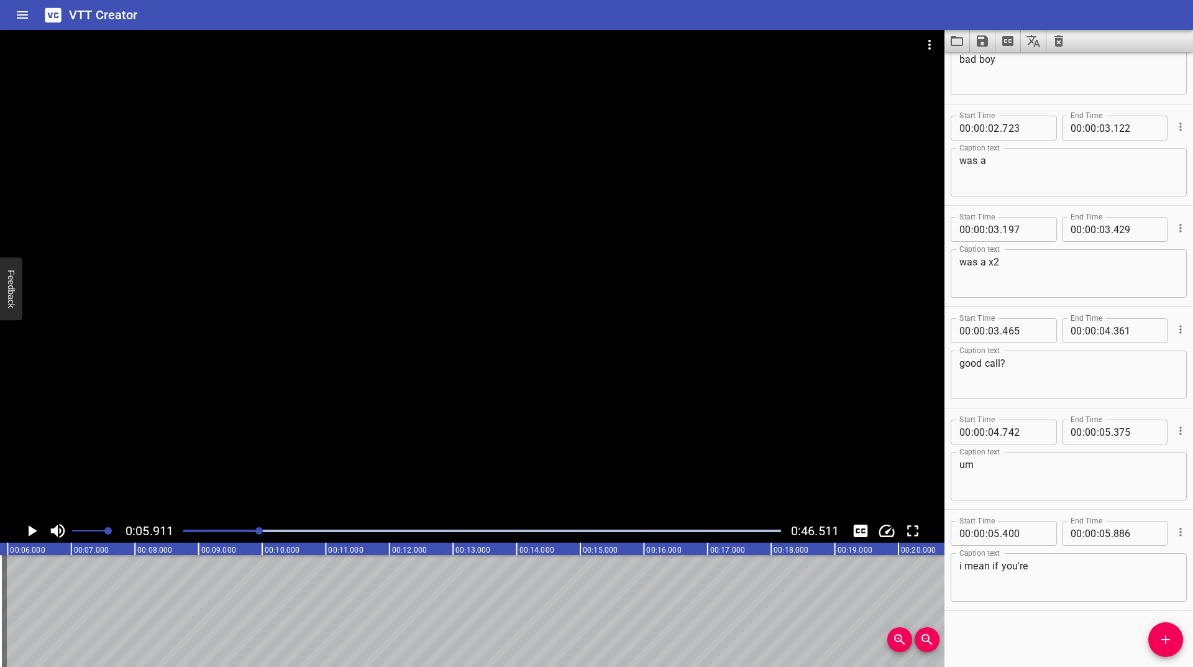
scroll to position [0, 376]
click at [1166, 644] on icon "Add Cue" at bounding box center [1165, 639] width 9 height 9
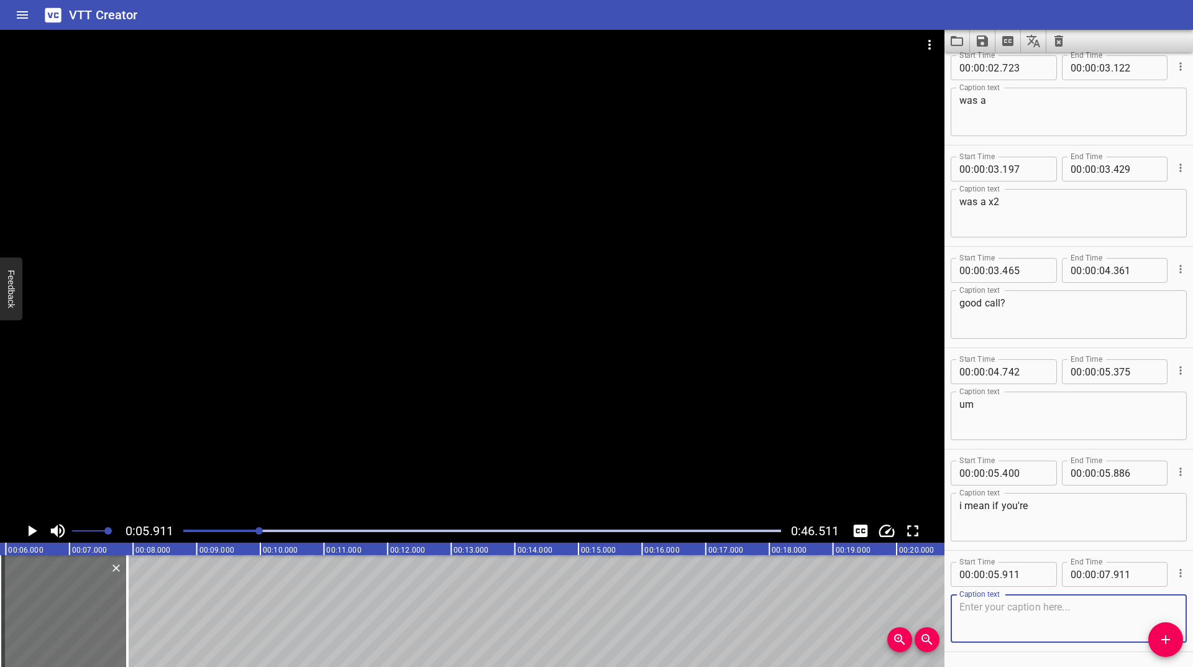
scroll to position [457, 0]
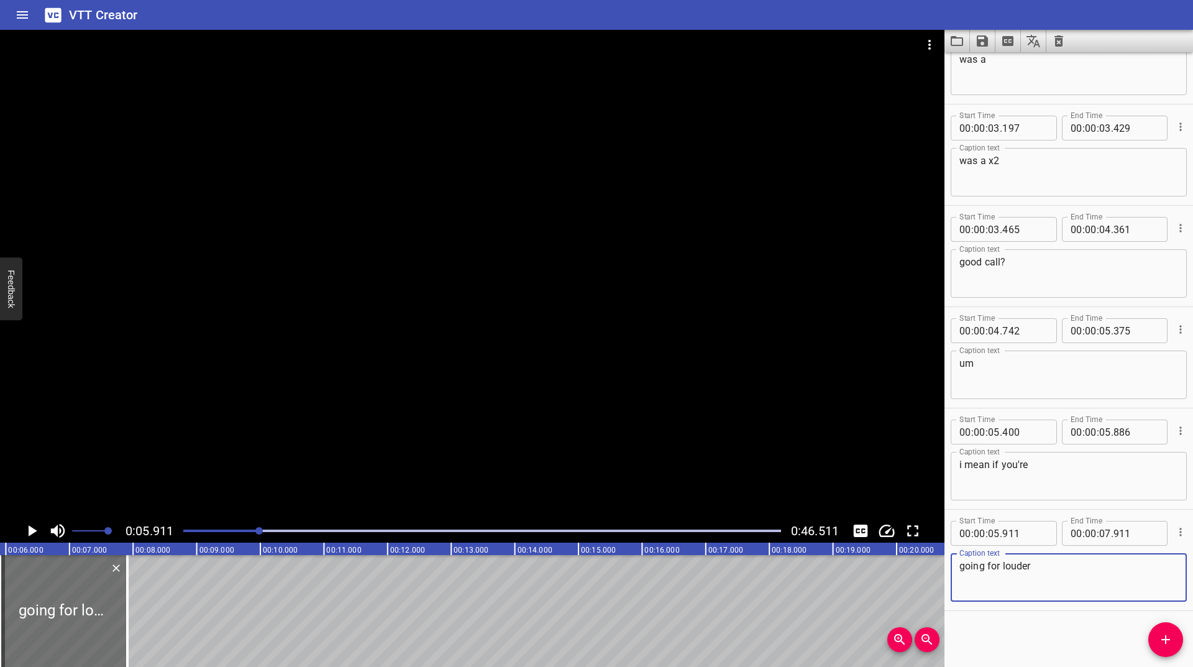
click at [32, 524] on icon "Play/Pause" at bounding box center [31, 530] width 19 height 19
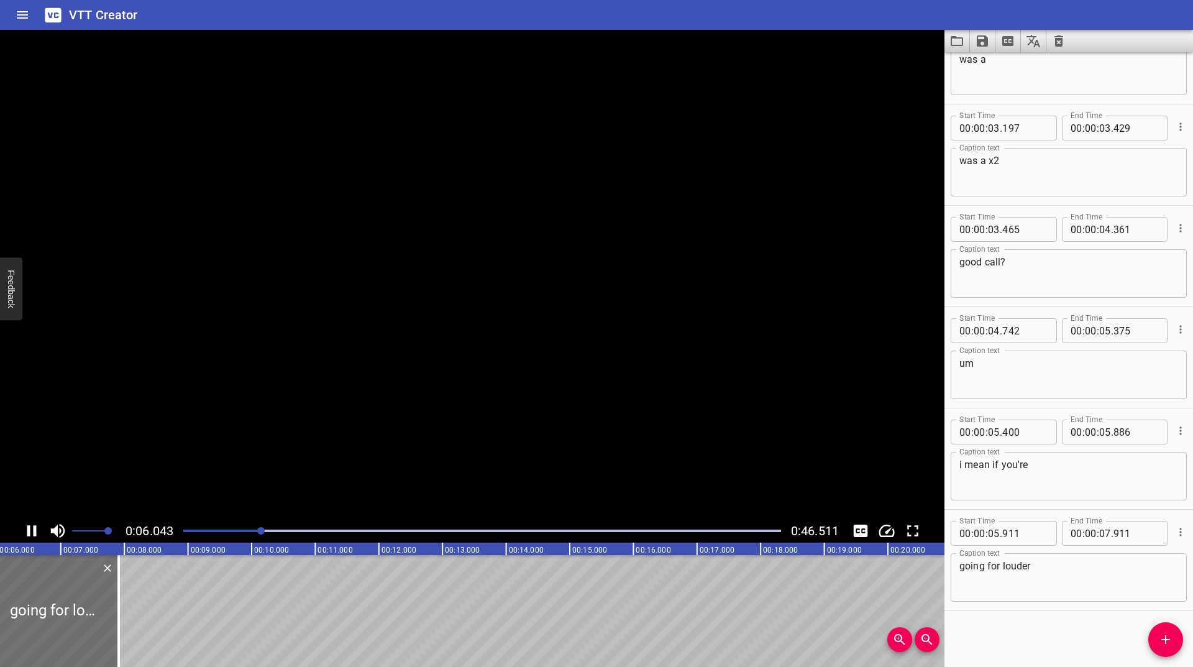
click at [32, 524] on icon "Play/Pause" at bounding box center [31, 530] width 19 height 19
drag, startPoint x: 1029, startPoint y: 580, endPoint x: 1000, endPoint y: 580, distance: 28.6
click at [1000, 580] on textarea "going for louder" at bounding box center [1068, 577] width 219 height 35
type textarea "going for"
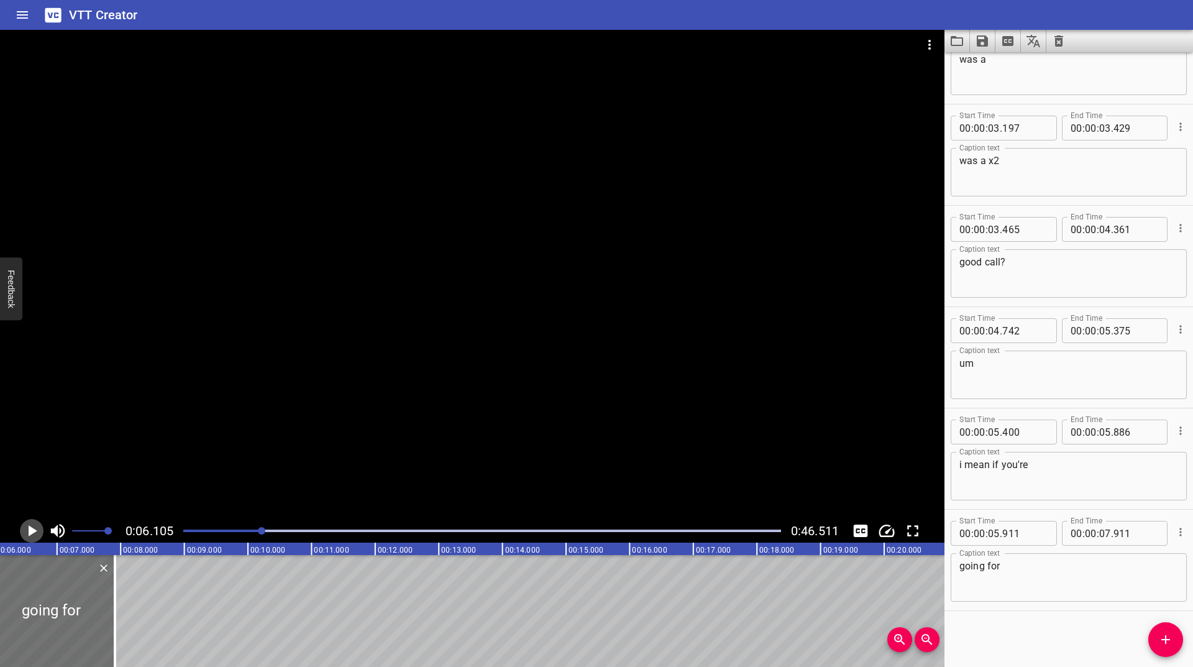
click at [29, 526] on icon "Play/Pause" at bounding box center [33, 530] width 9 height 11
click at [29, 526] on icon "Play/Pause" at bounding box center [31, 530] width 9 height 11
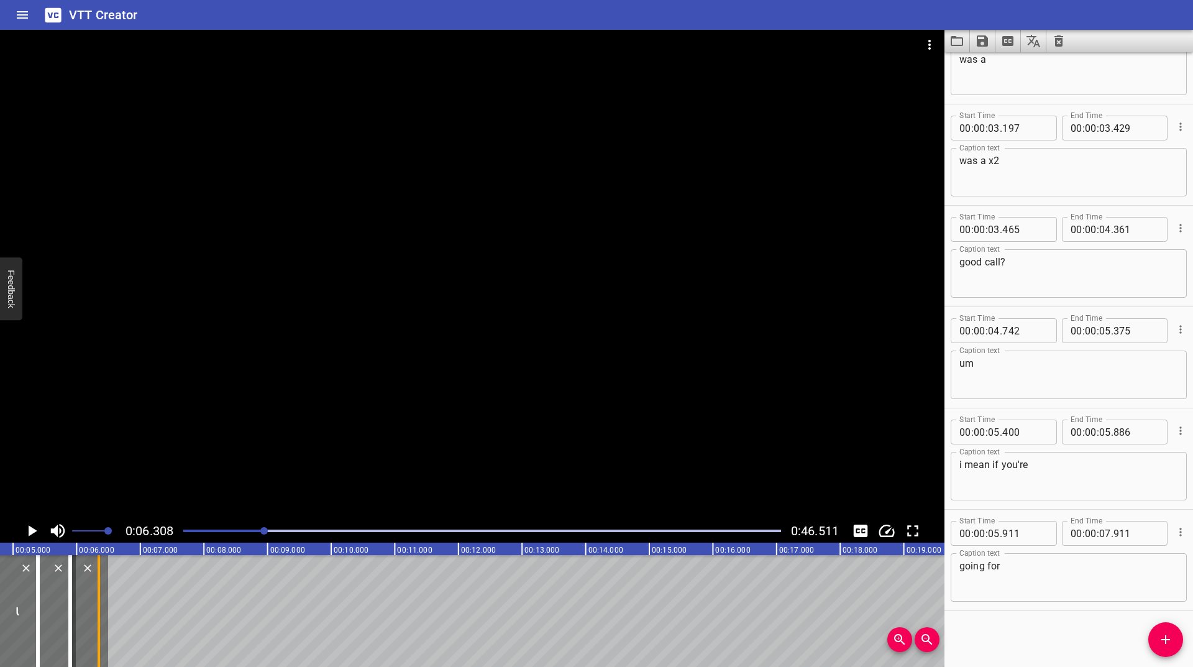
drag, startPoint x: 96, startPoint y: 588, endPoint x: 92, endPoint y: 611, distance: 23.3
click at [93, 611] on div at bounding box center [99, 611] width 12 height 112
type input "06"
type input "348"
click at [30, 532] on icon "Play/Pause" at bounding box center [33, 530] width 9 height 11
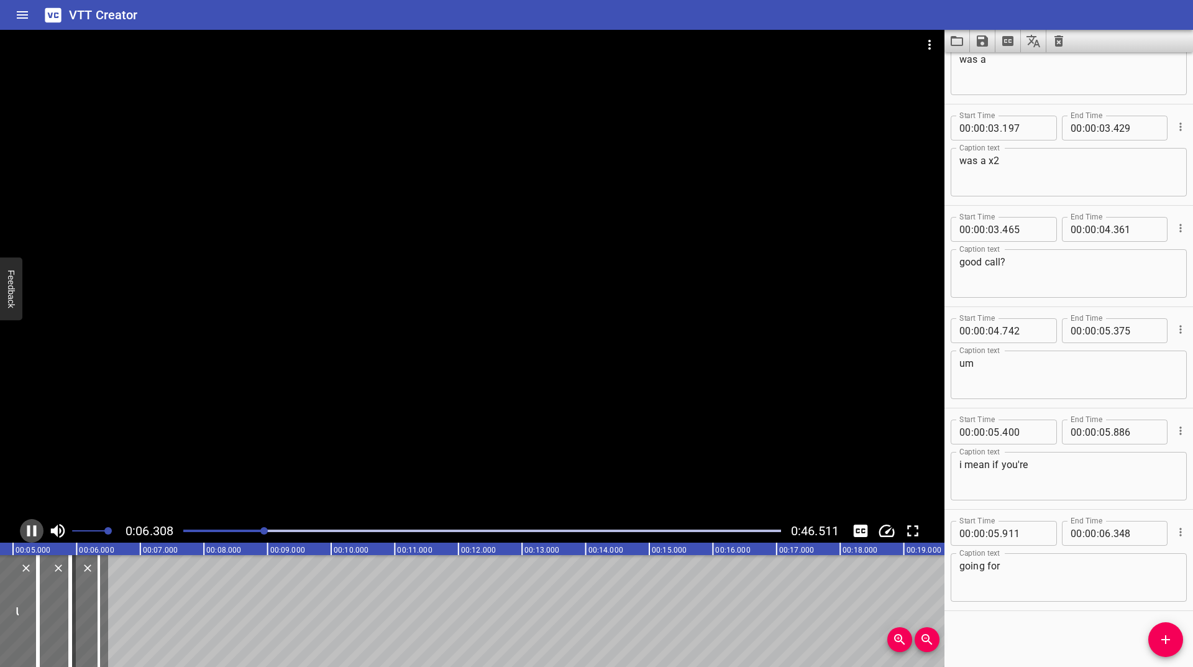
click at [30, 532] on icon "Play/Pause" at bounding box center [31, 530] width 19 height 19
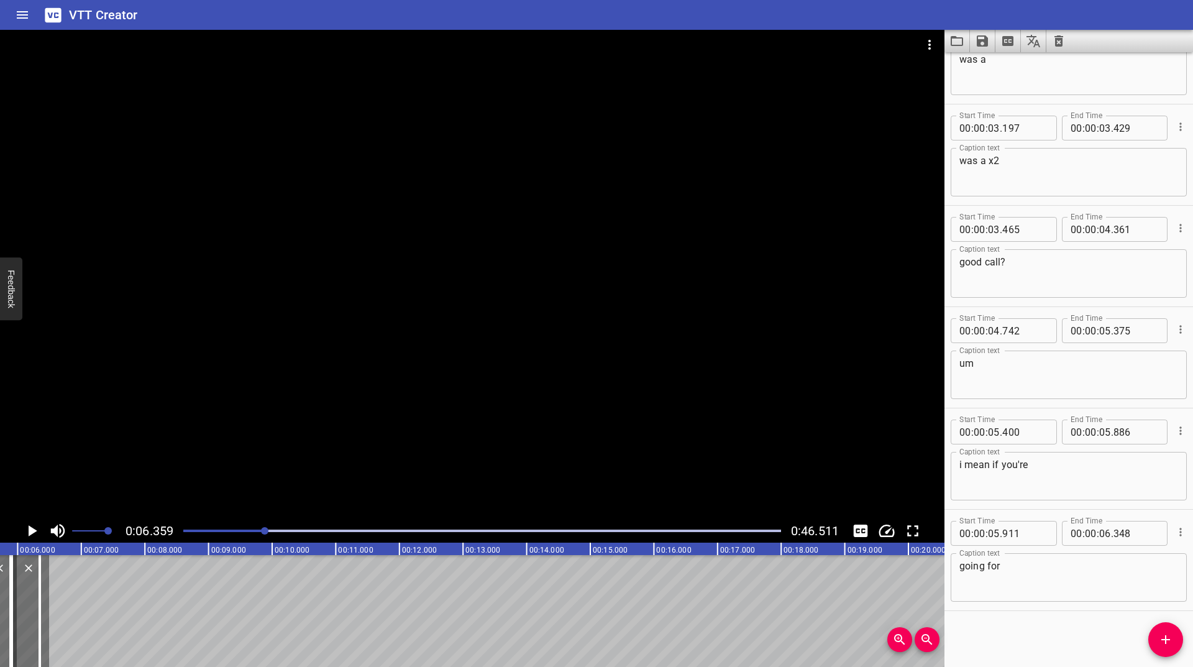
scroll to position [0, 404]
drag, startPoint x: 1164, startPoint y: 642, endPoint x: 1112, endPoint y: 580, distance: 80.3
click at [1163, 636] on icon "Add Cue" at bounding box center [1165, 639] width 15 height 15
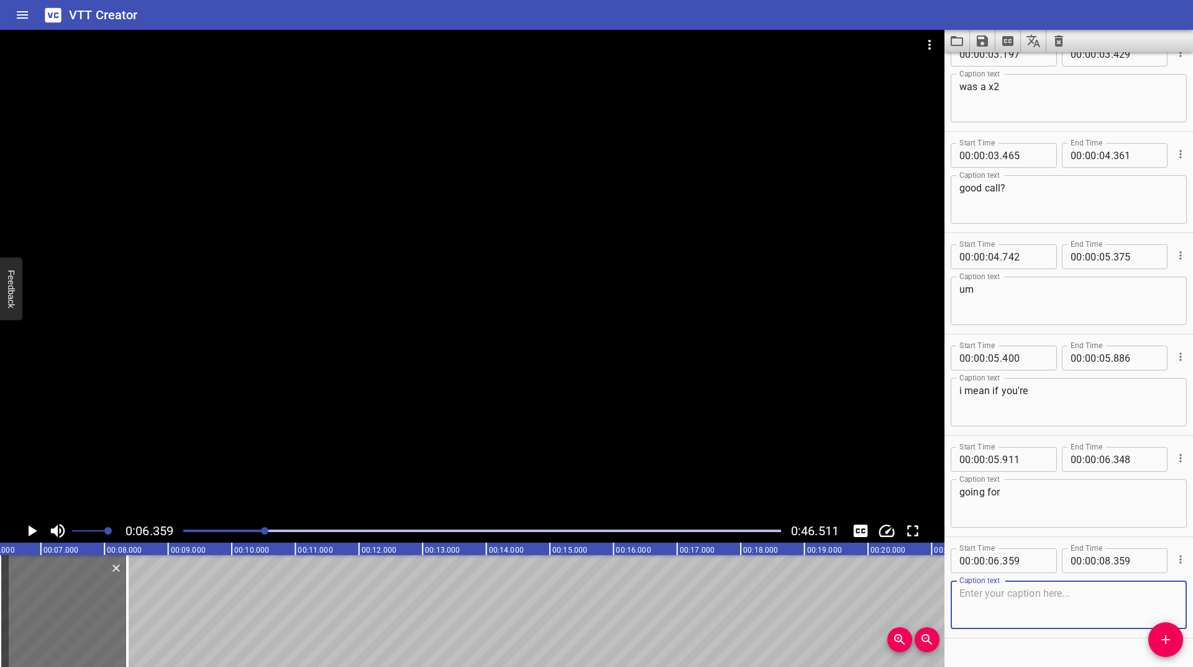
scroll to position [558, 0]
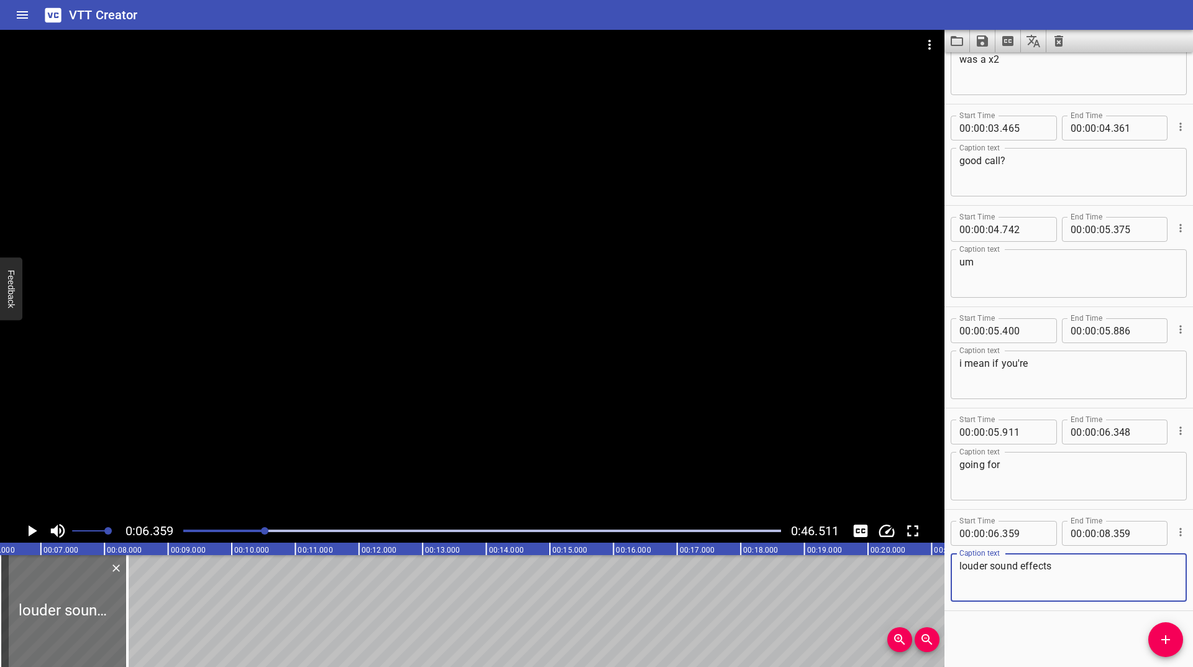
type textarea "louder sound effects"
click at [29, 528] on icon "Play/Pause" at bounding box center [33, 530] width 9 height 11
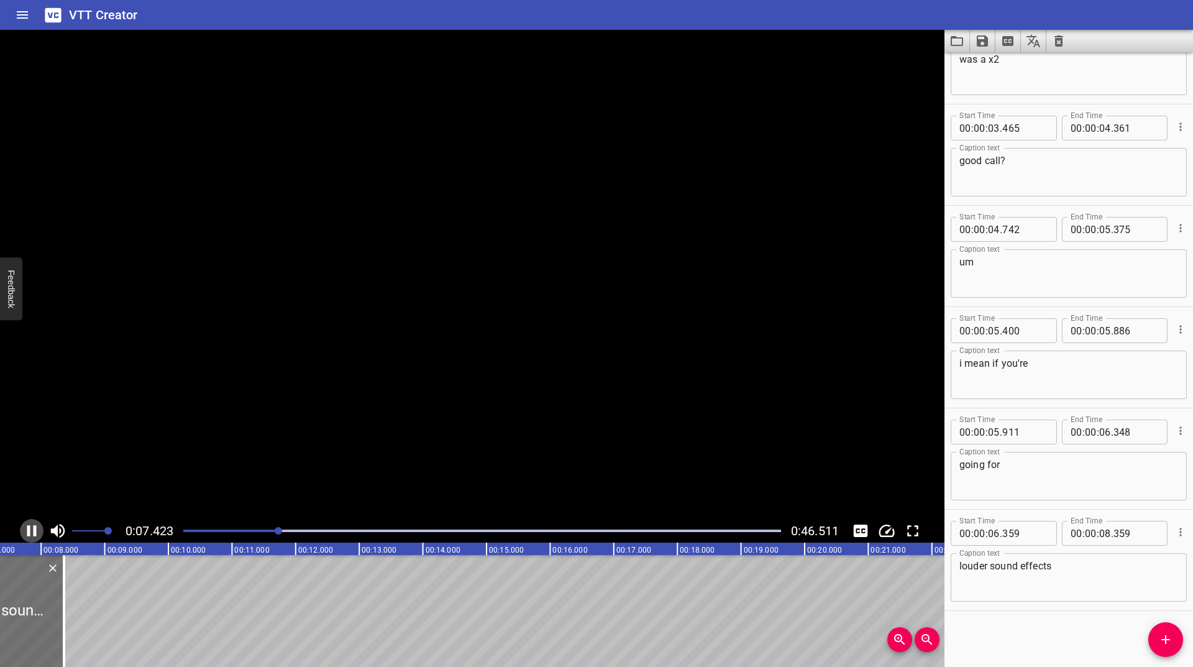
click at [29, 528] on icon "Play/Pause" at bounding box center [31, 530] width 9 height 11
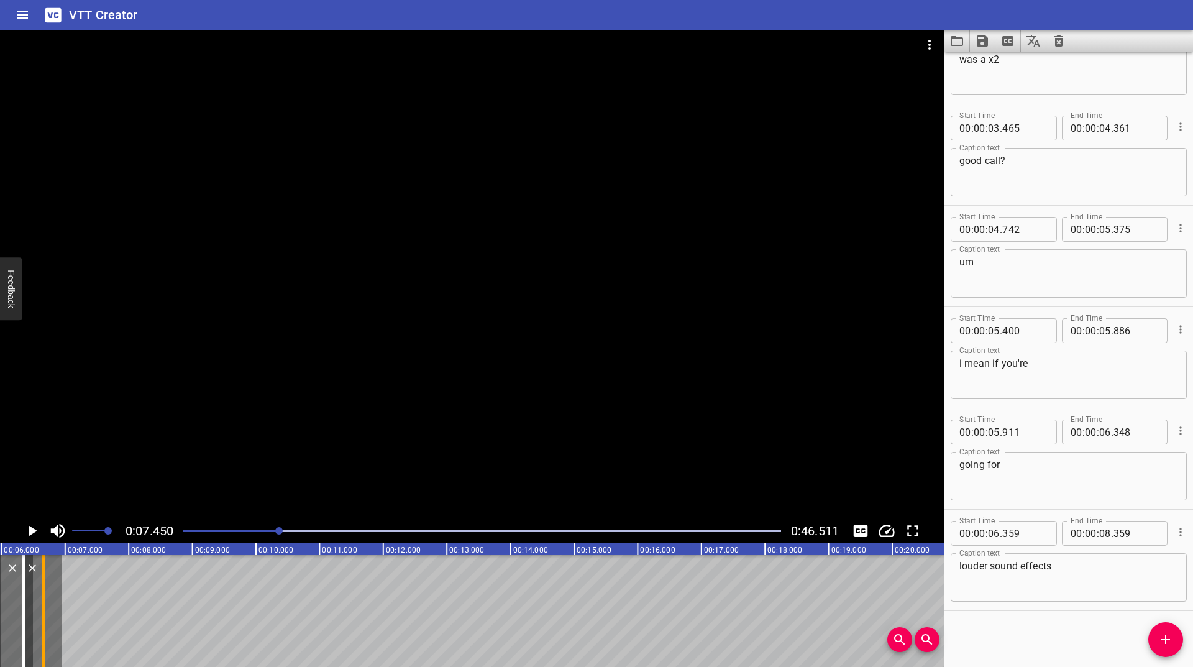
scroll to position [0, 375]
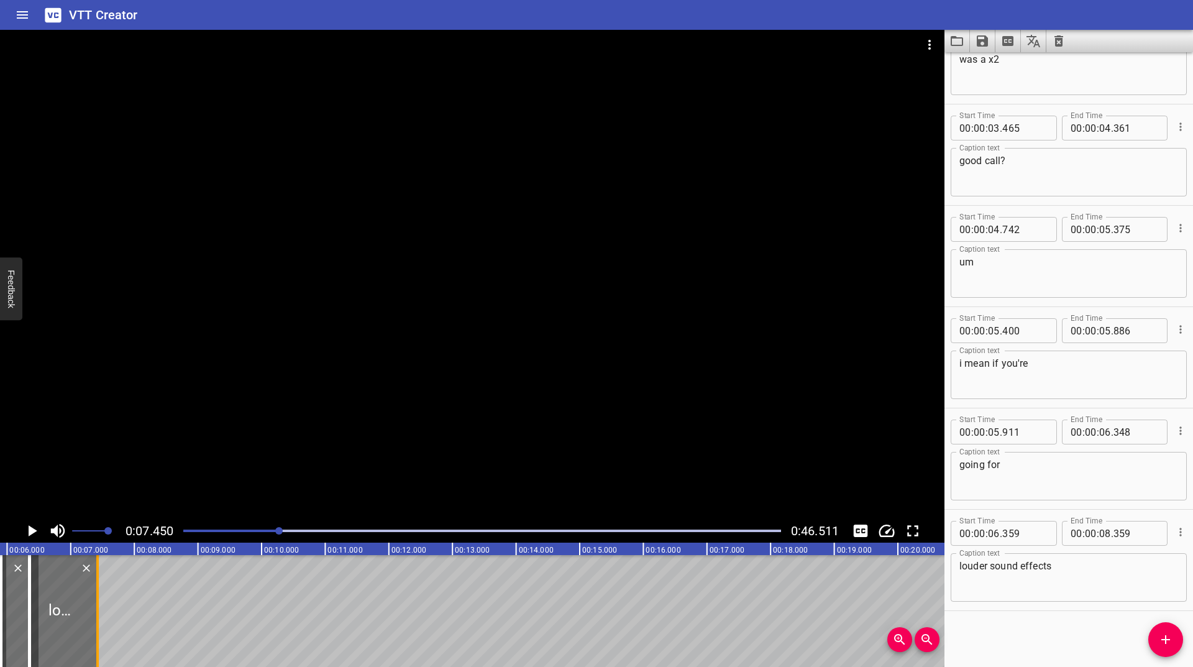
drag, startPoint x: 58, startPoint y: 595, endPoint x: 98, endPoint y: 614, distance: 44.2
click at [98, 614] on div at bounding box center [97, 611] width 2 height 112
type input "07"
type input "421"
click at [24, 534] on icon "Play/Pause" at bounding box center [31, 530] width 19 height 19
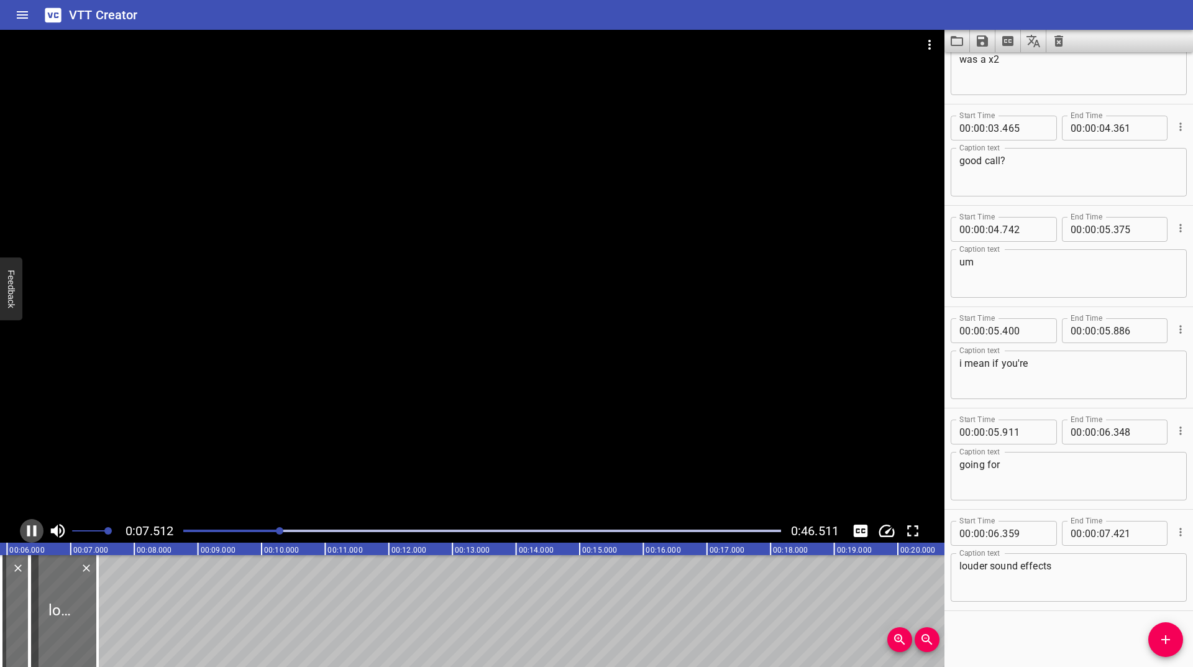
click at [24, 534] on icon "Play/Pause" at bounding box center [31, 530] width 19 height 19
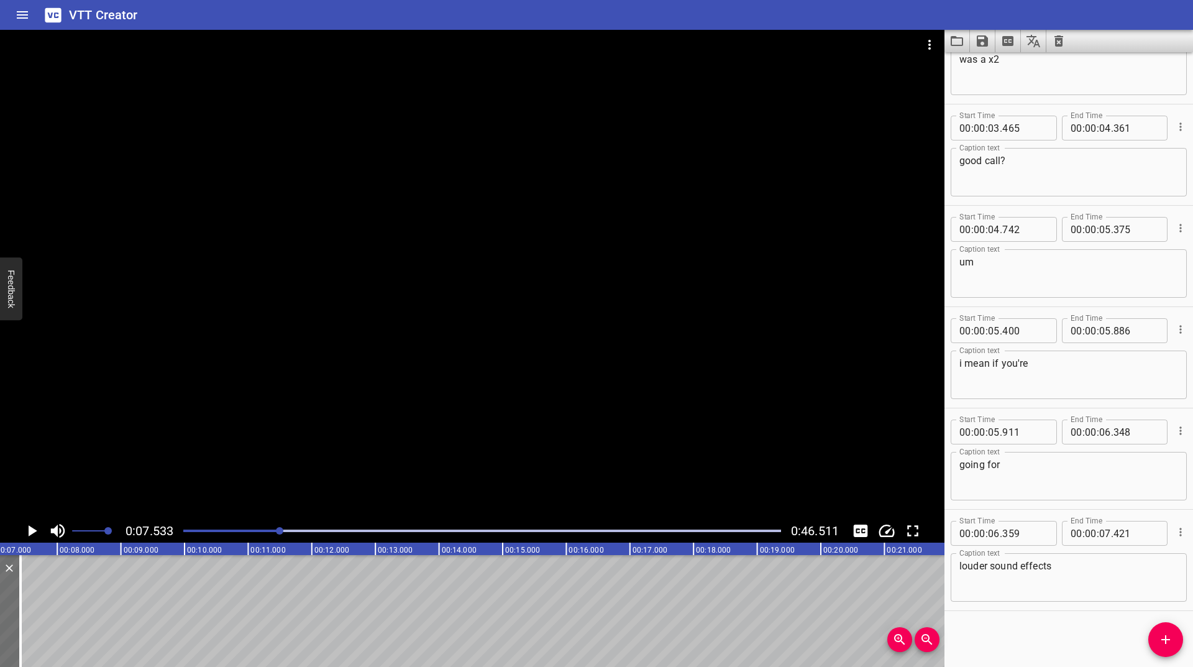
scroll to position [0, 479]
click at [1158, 632] on span "Add Cue" at bounding box center [1165, 639] width 35 height 15
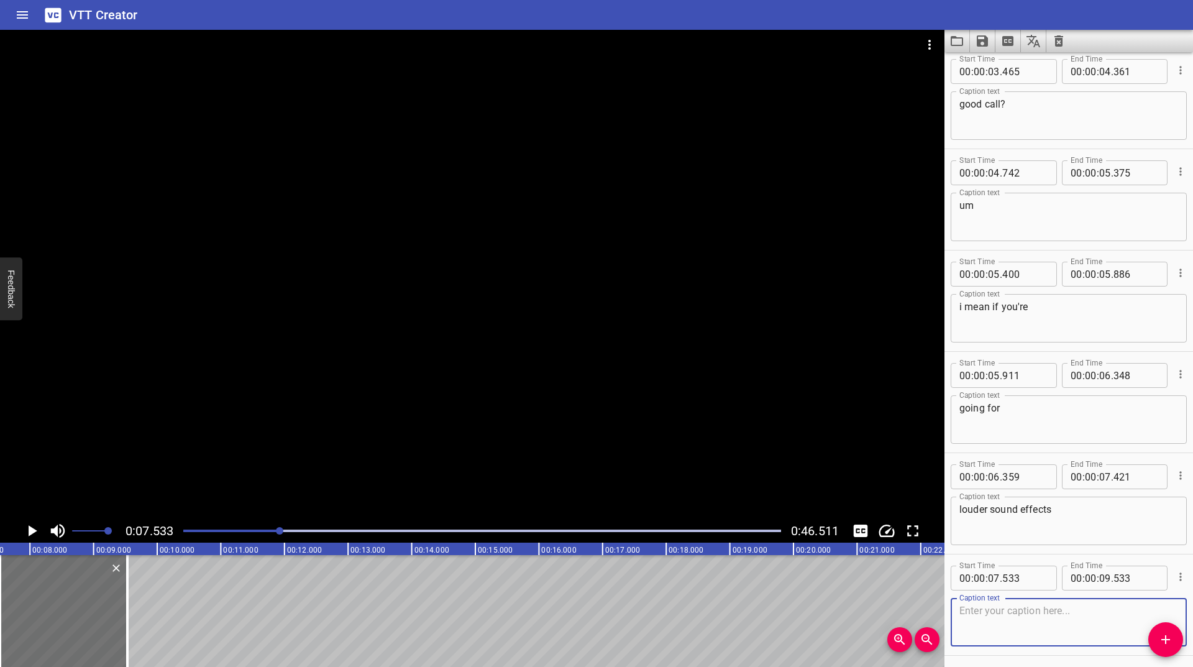
scroll to position [659, 0]
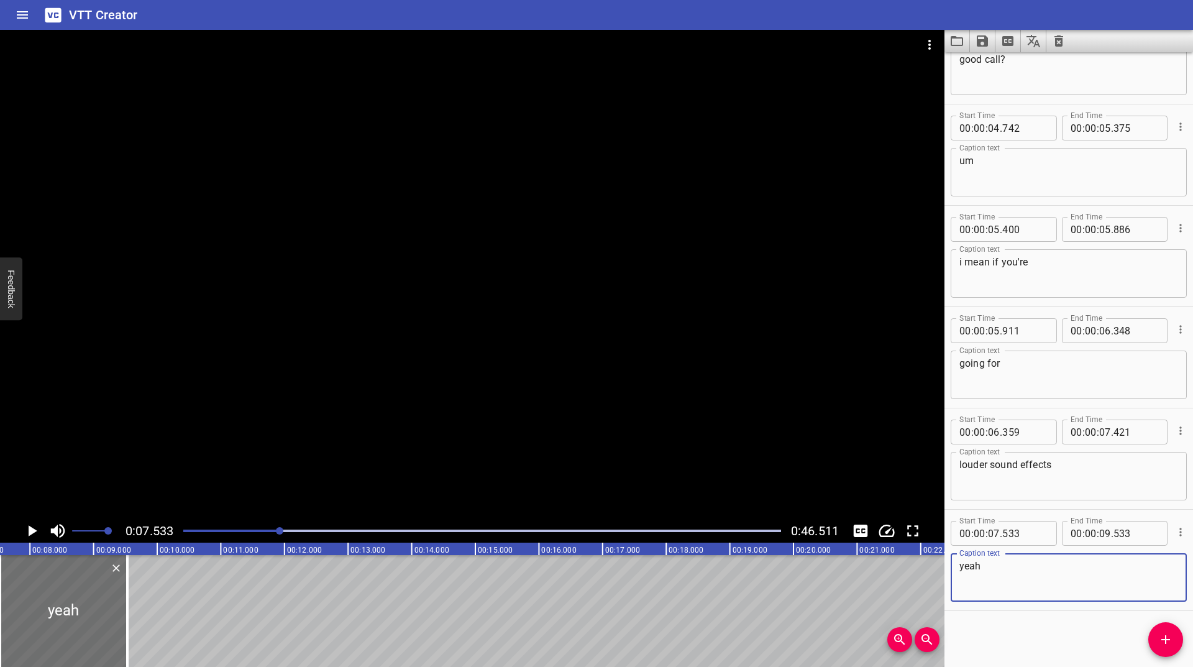
type textarea "yeah"
click at [32, 528] on icon "Play/Pause" at bounding box center [33, 530] width 9 height 11
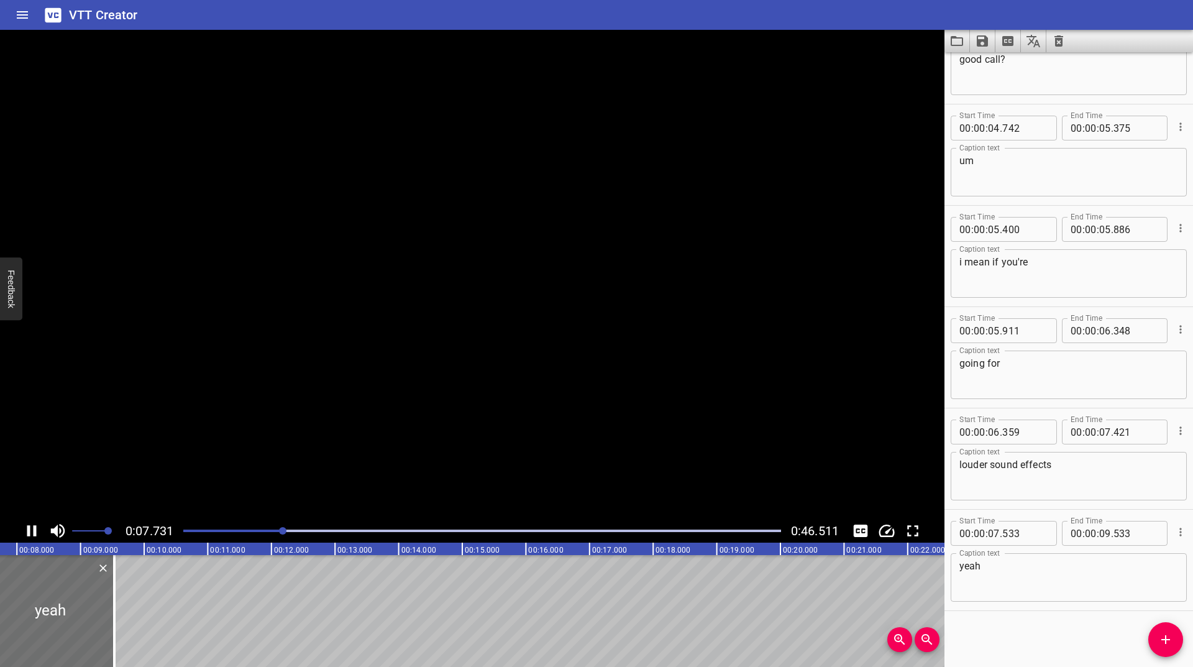
click at [32, 528] on icon "Play/Pause" at bounding box center [31, 530] width 19 height 19
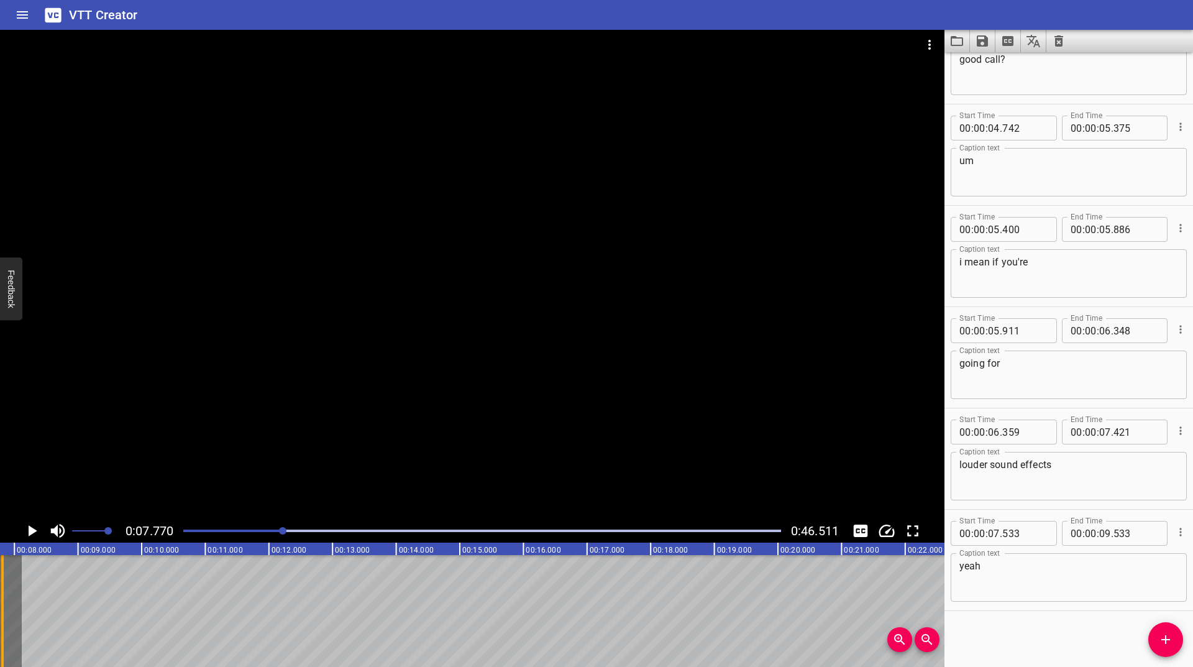
drag, startPoint x: 116, startPoint y: 610, endPoint x: 7, endPoint y: 624, distance: 110.4
click at [7, 624] on div at bounding box center [2, 611] width 12 height 112
click at [30, 531] on icon "Play/Pause" at bounding box center [33, 530] width 9 height 11
click at [1162, 652] on button "Add Cue" at bounding box center [1165, 639] width 35 height 35
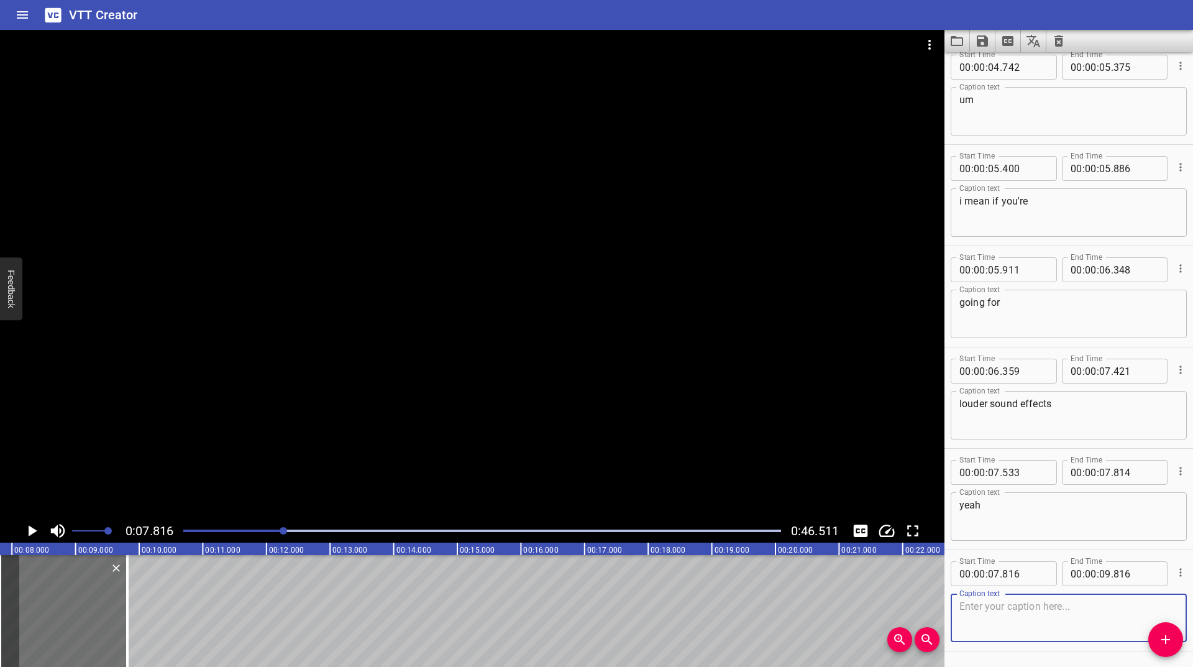
scroll to position [760, 0]
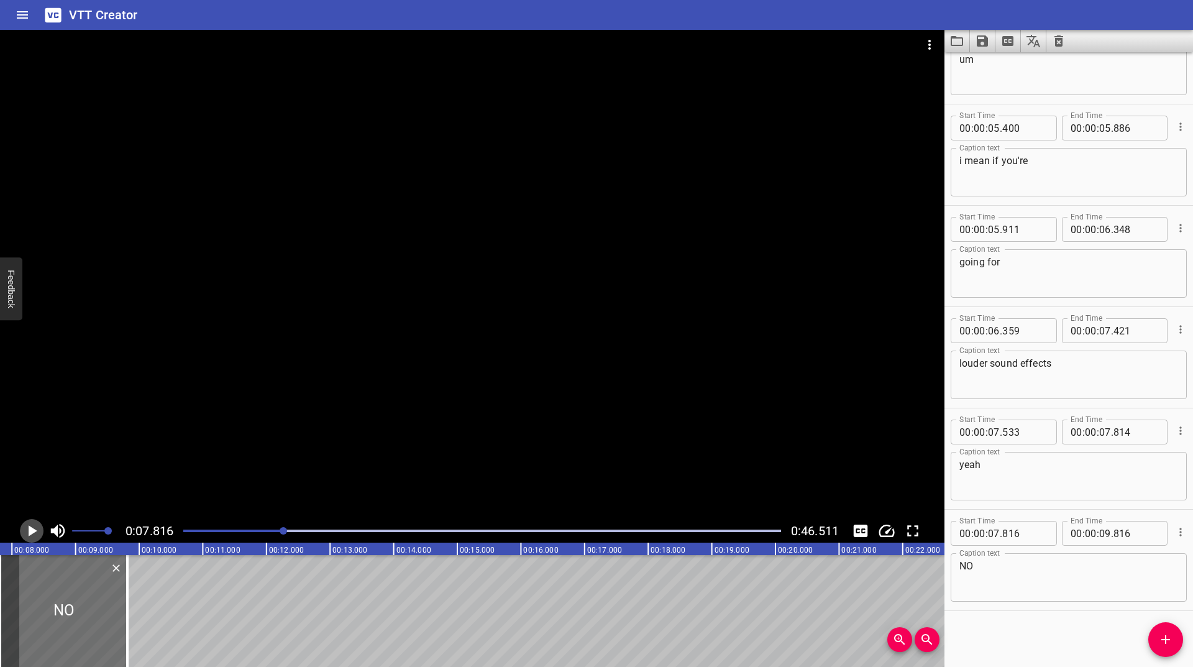
click at [28, 525] on icon "Play/Pause" at bounding box center [31, 530] width 19 height 19
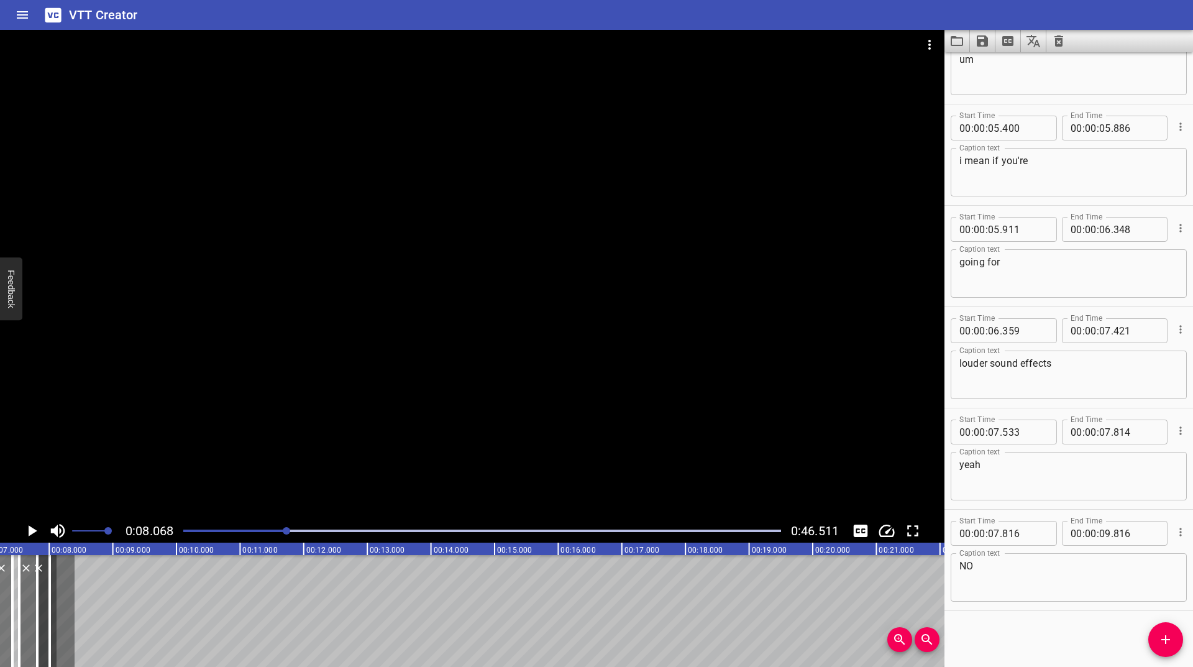
scroll to position [0, 416]
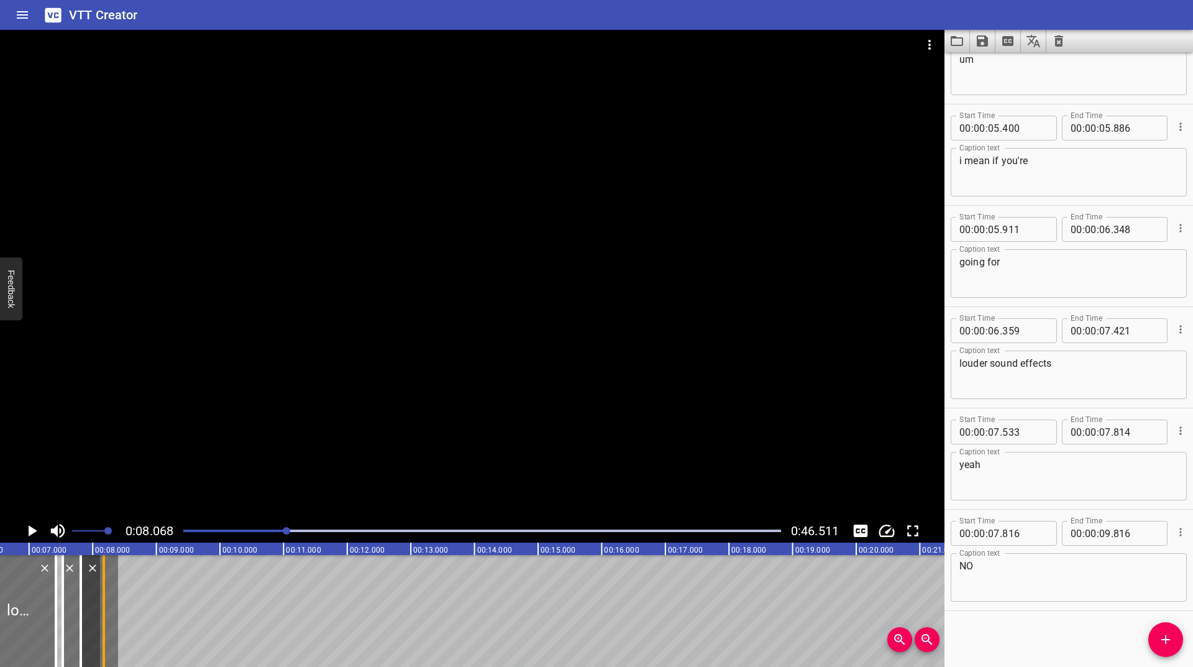
drag, startPoint x: 112, startPoint y: 585, endPoint x: 105, endPoint y: 622, distance: 38.0
click at [105, 622] on div at bounding box center [104, 611] width 12 height 112
click at [29, 531] on icon "Play/Pause" at bounding box center [33, 530] width 9 height 11
click at [29, 531] on icon "Play/Pause" at bounding box center [31, 530] width 9 height 11
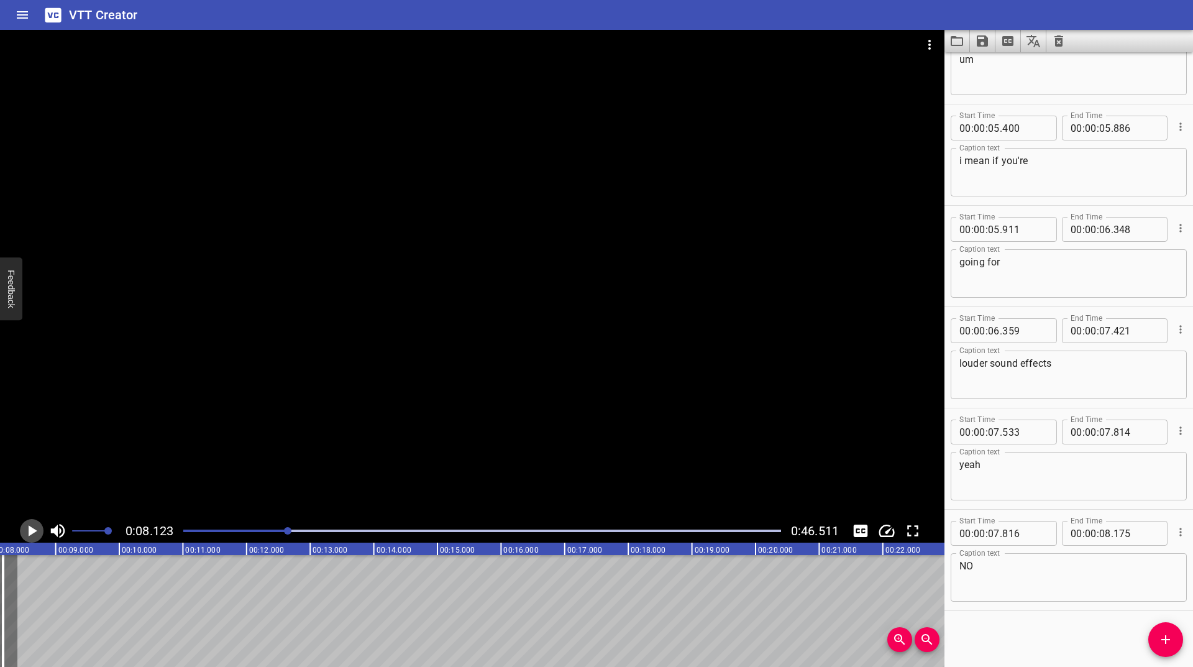
click at [29, 531] on icon "Play/Pause" at bounding box center [33, 530] width 9 height 11
click at [29, 534] on icon "Play/Pause" at bounding box center [33, 530] width 9 height 11
click at [29, 534] on icon "Play/Pause" at bounding box center [31, 530] width 9 height 11
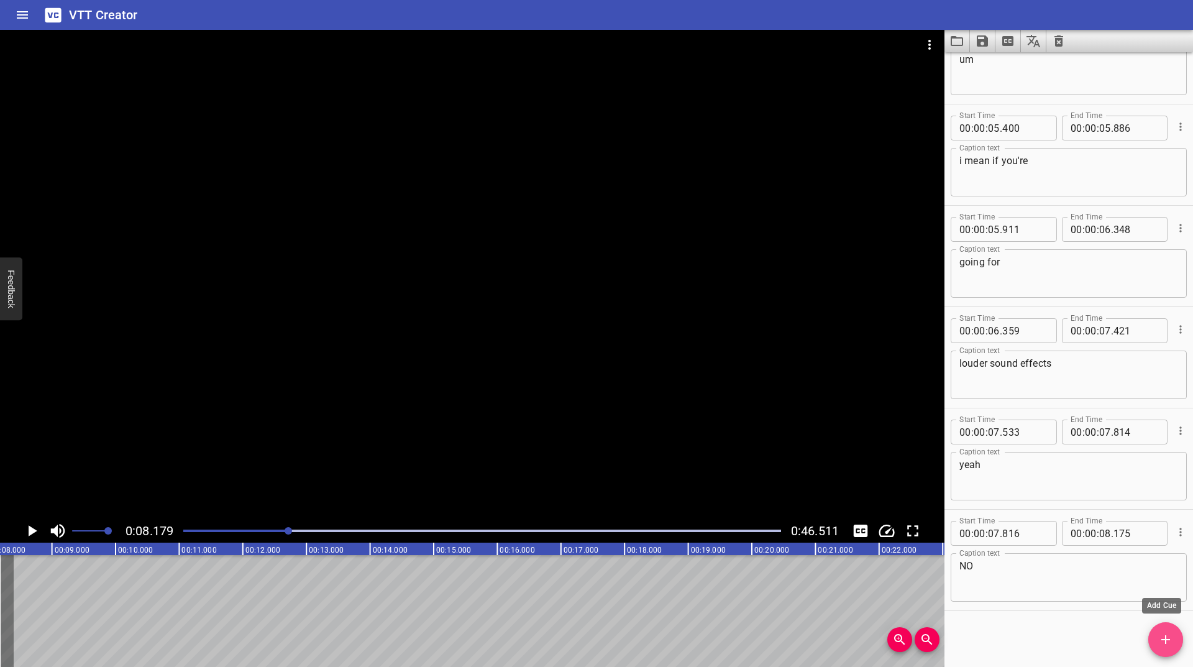
click at [1165, 636] on icon "Add Cue" at bounding box center [1165, 639] width 9 height 9
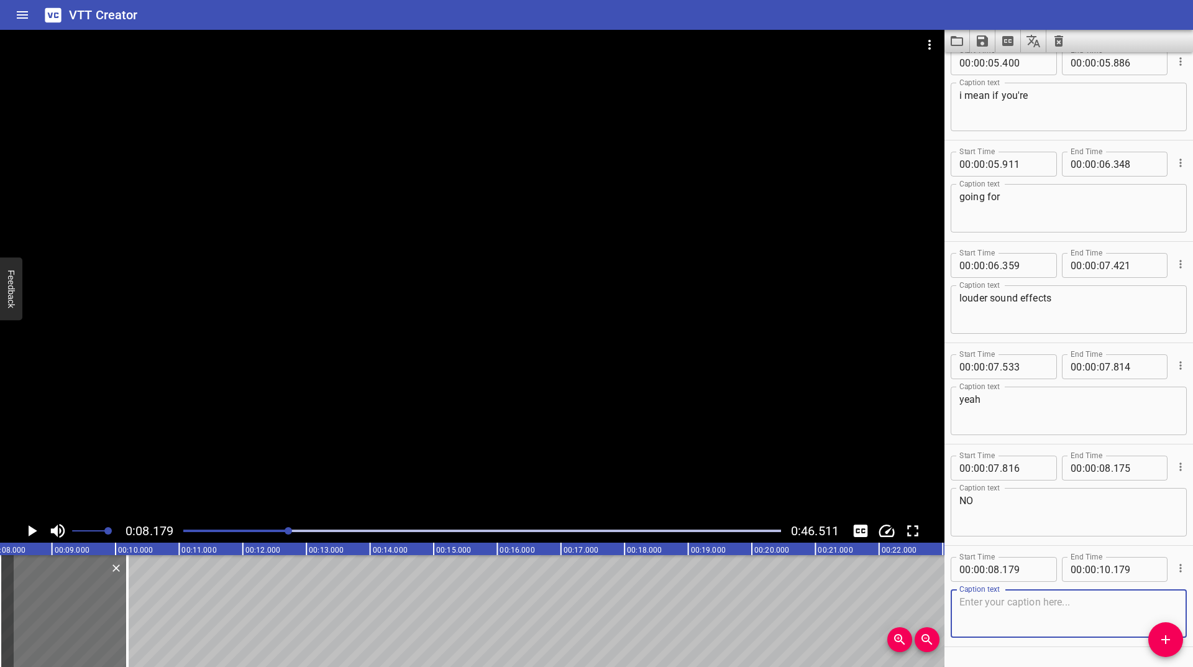
scroll to position [862, 0]
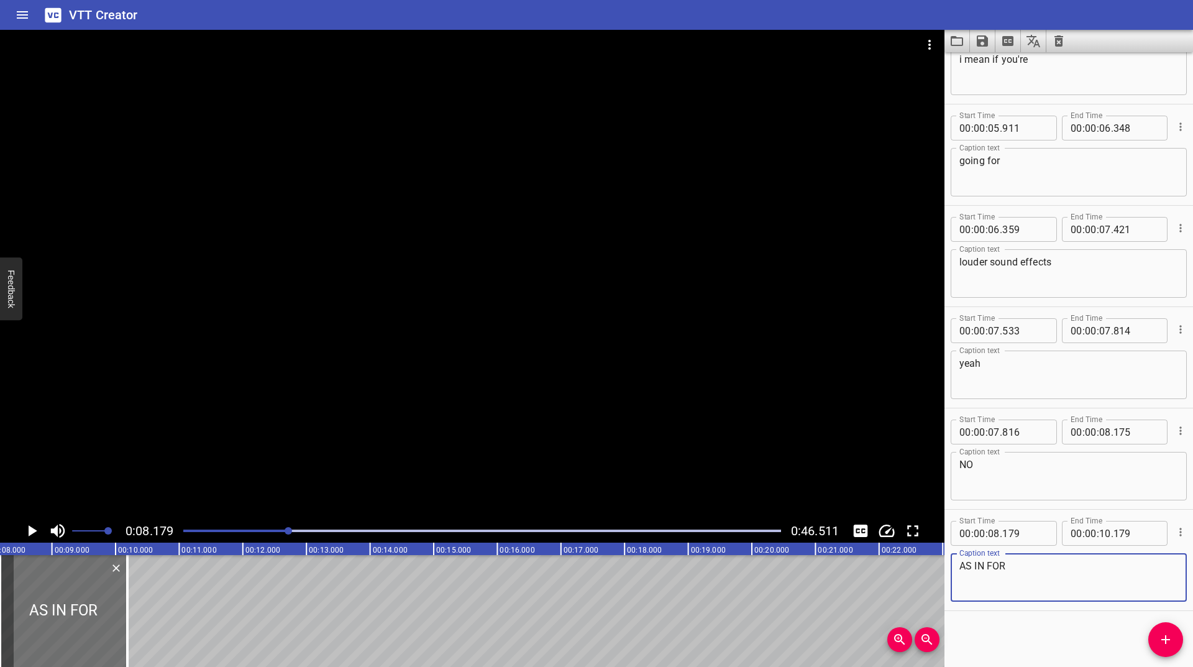
click at [32, 528] on icon "Play/Pause" at bounding box center [33, 530] width 9 height 11
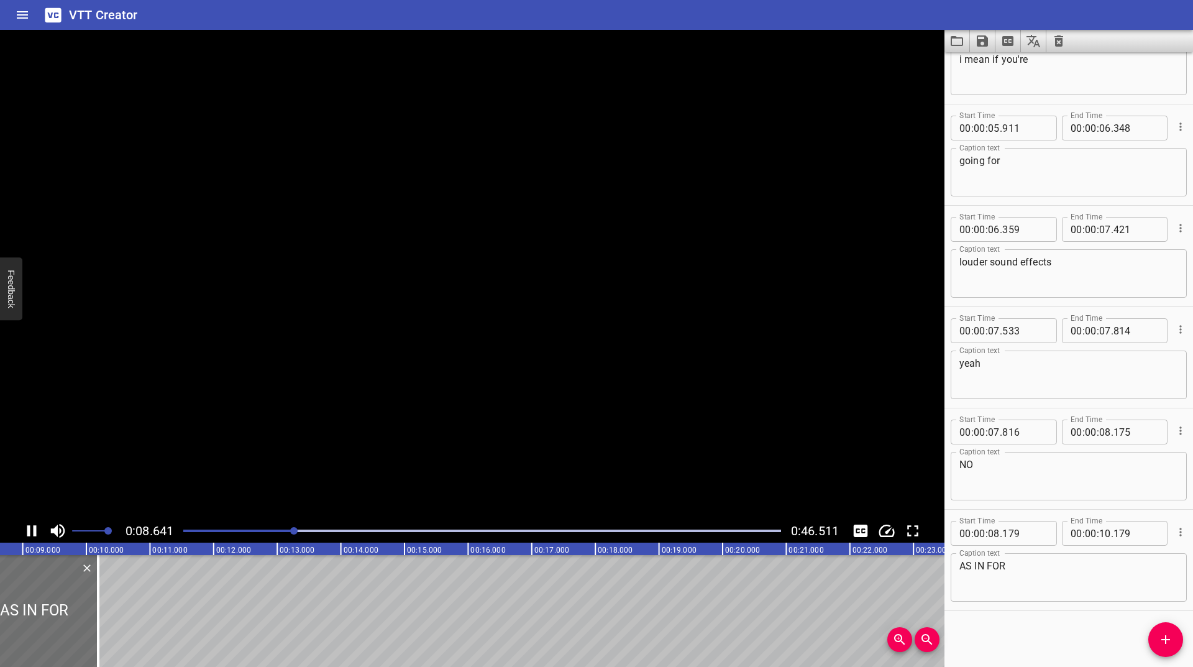
click at [32, 528] on icon "Play/Pause" at bounding box center [31, 530] width 19 height 19
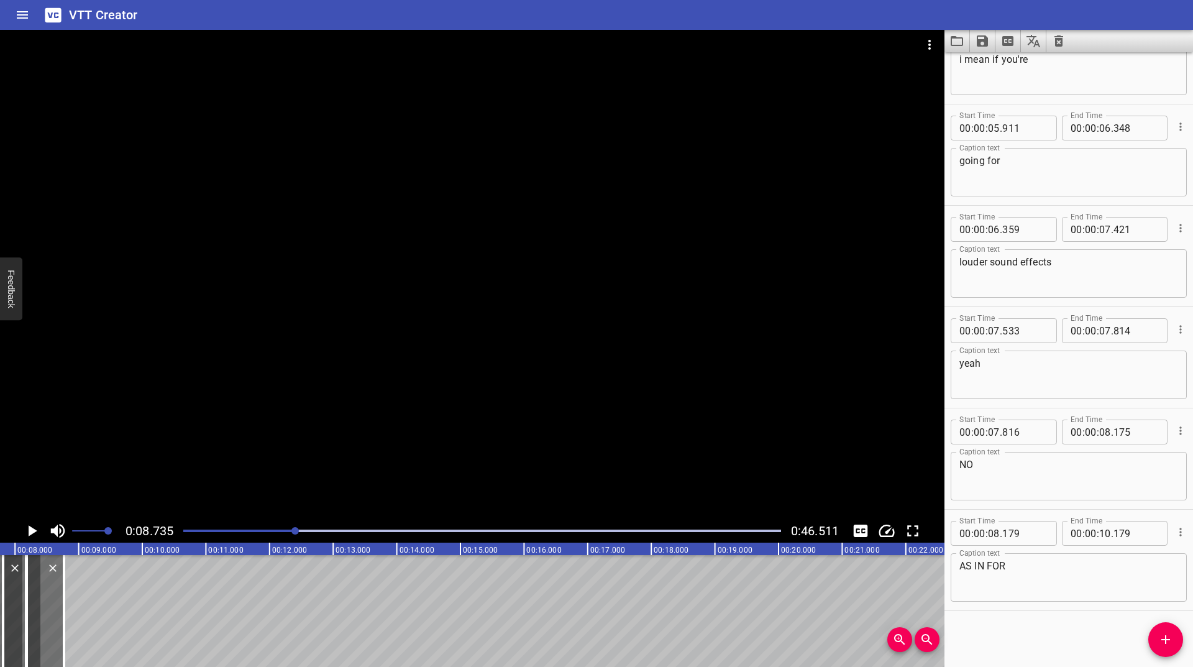
scroll to position [0, 439]
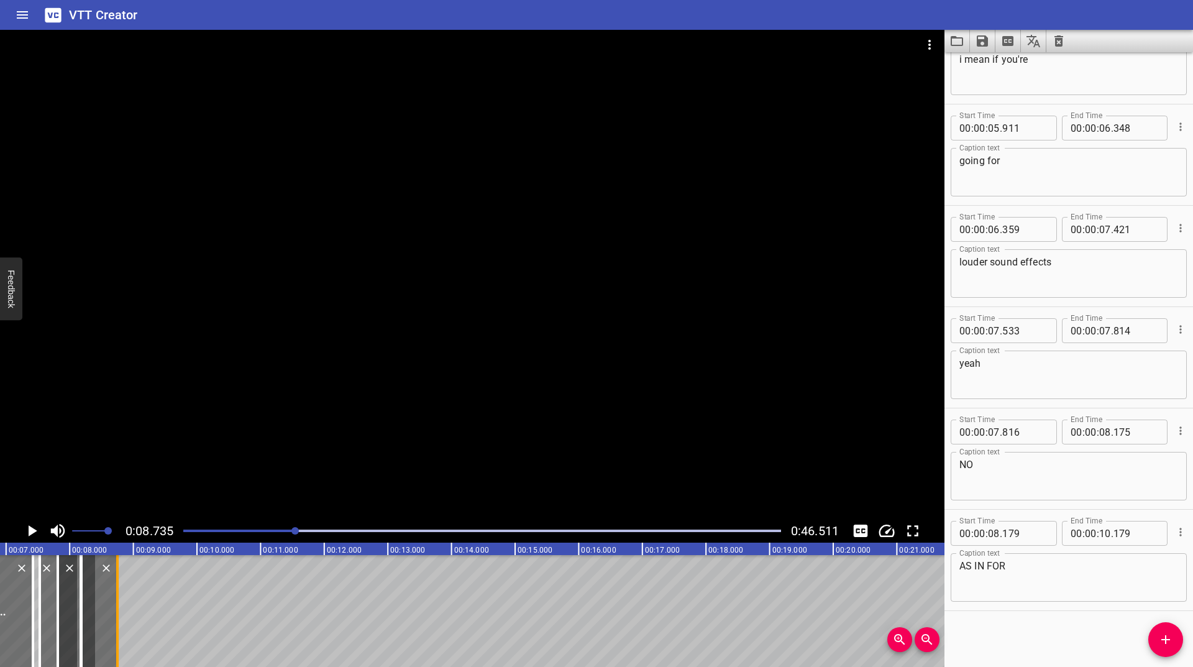
drag, startPoint x: 89, startPoint y: 587, endPoint x: 114, endPoint y: 605, distance: 31.1
click at [114, 605] on div at bounding box center [117, 611] width 12 height 112
click at [98, 613] on div at bounding box center [102, 611] width 36 height 112
click at [32, 528] on icon "Play/Pause" at bounding box center [31, 530] width 19 height 19
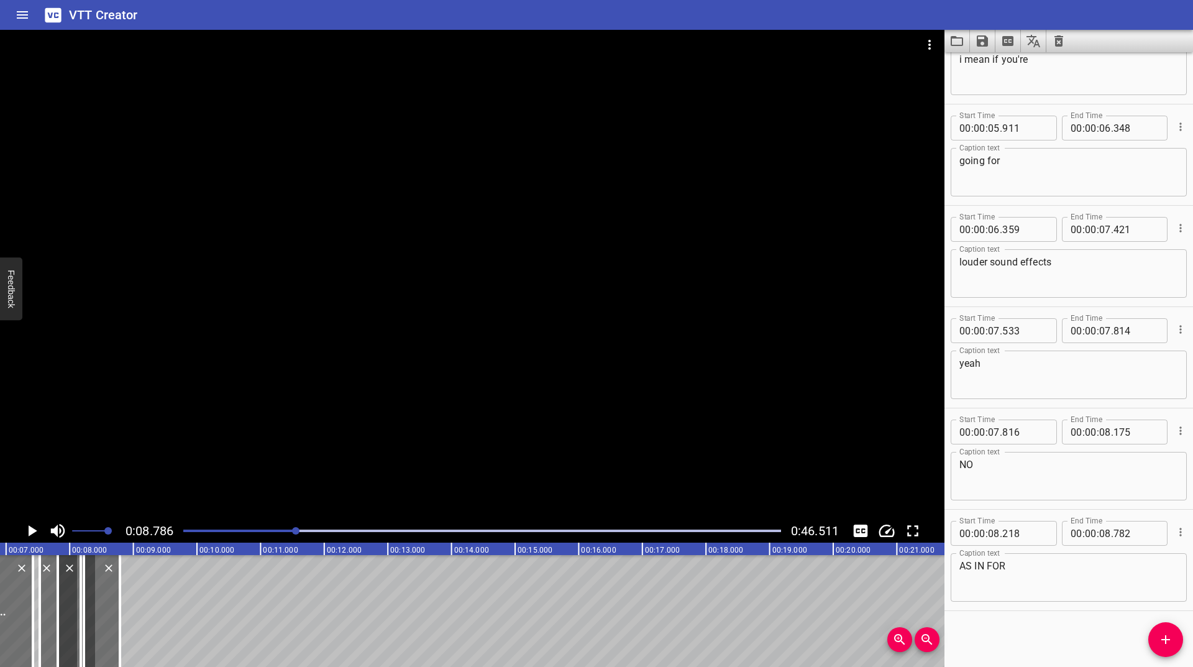
scroll to position [0, 559]
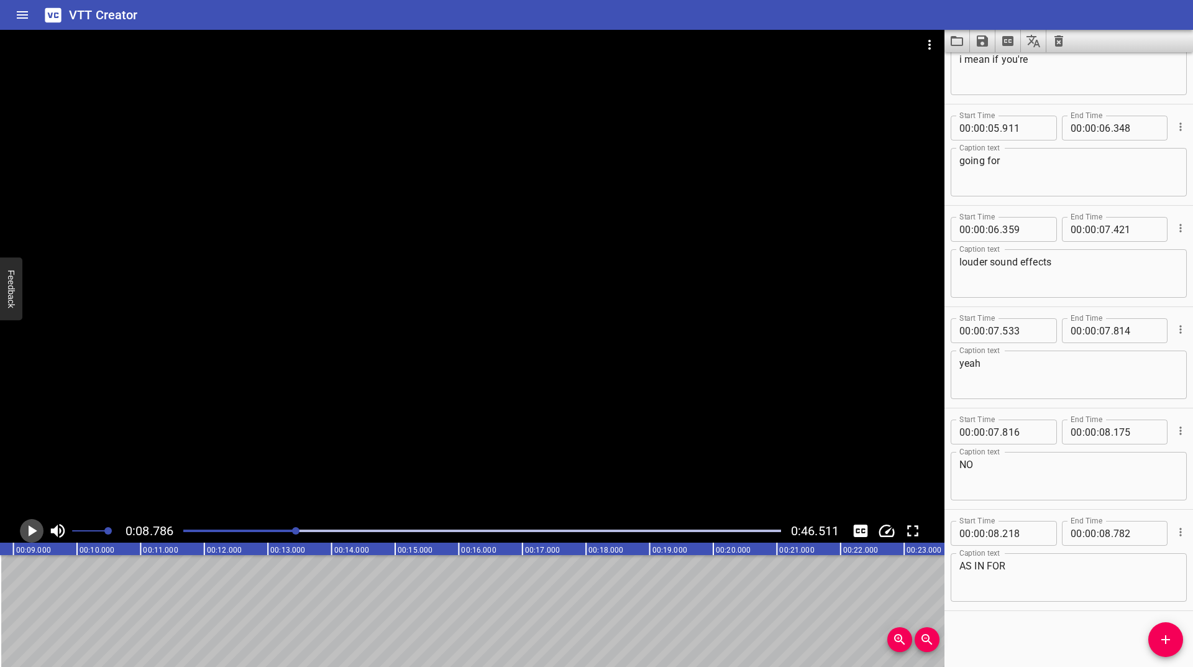
click at [28, 524] on icon "Play/Pause" at bounding box center [31, 530] width 19 height 19
click at [1154, 645] on span "Add Cue" at bounding box center [1165, 639] width 35 height 15
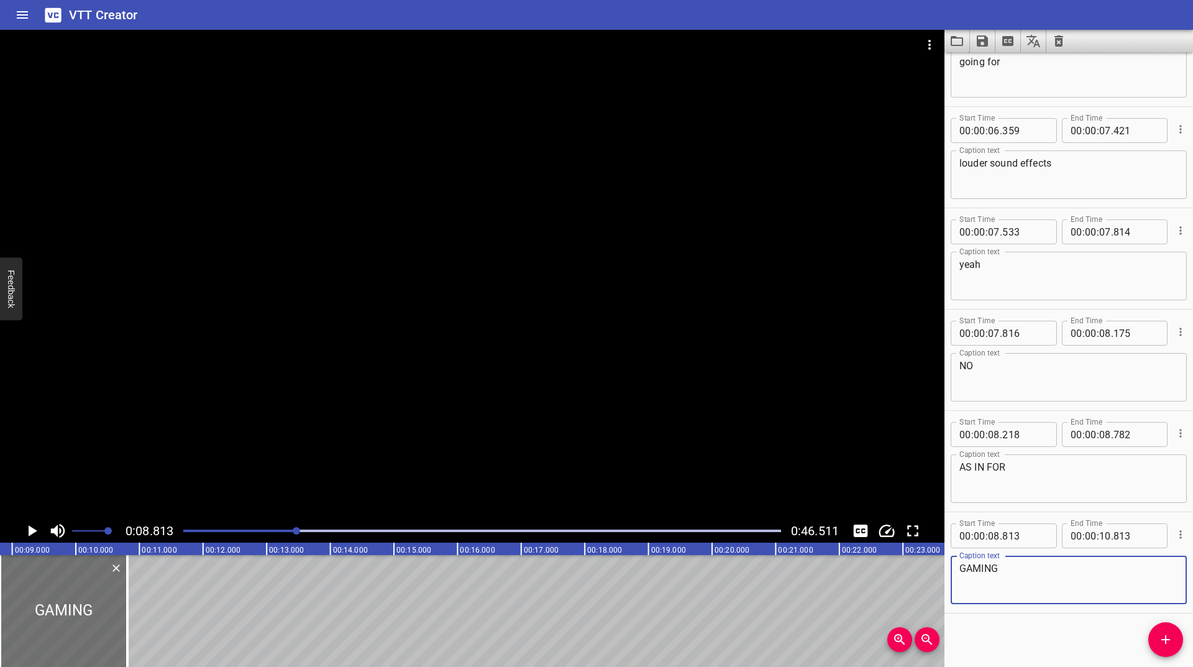
scroll to position [963, 0]
click at [35, 531] on icon "Play/Pause" at bounding box center [33, 530] width 9 height 11
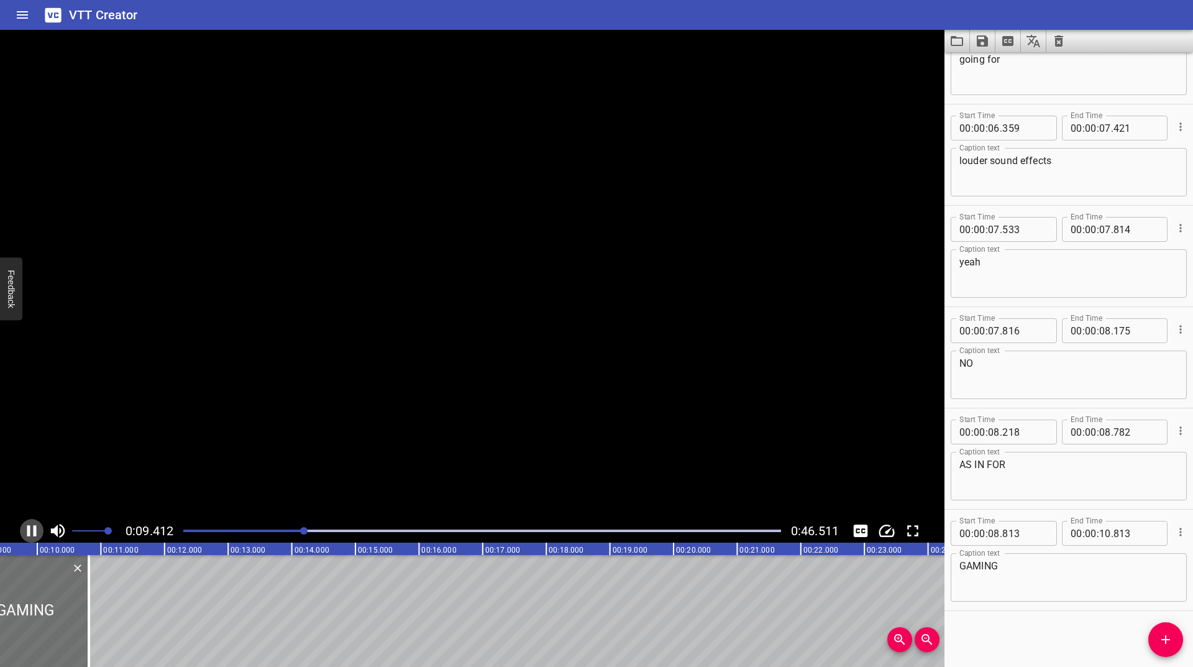
click at [35, 531] on icon "Play/Pause" at bounding box center [31, 530] width 9 height 11
drag, startPoint x: 90, startPoint y: 599, endPoint x: 7, endPoint y: 606, distance: 82.9
click at [7, 606] on div at bounding box center [2, 611] width 12 height 112
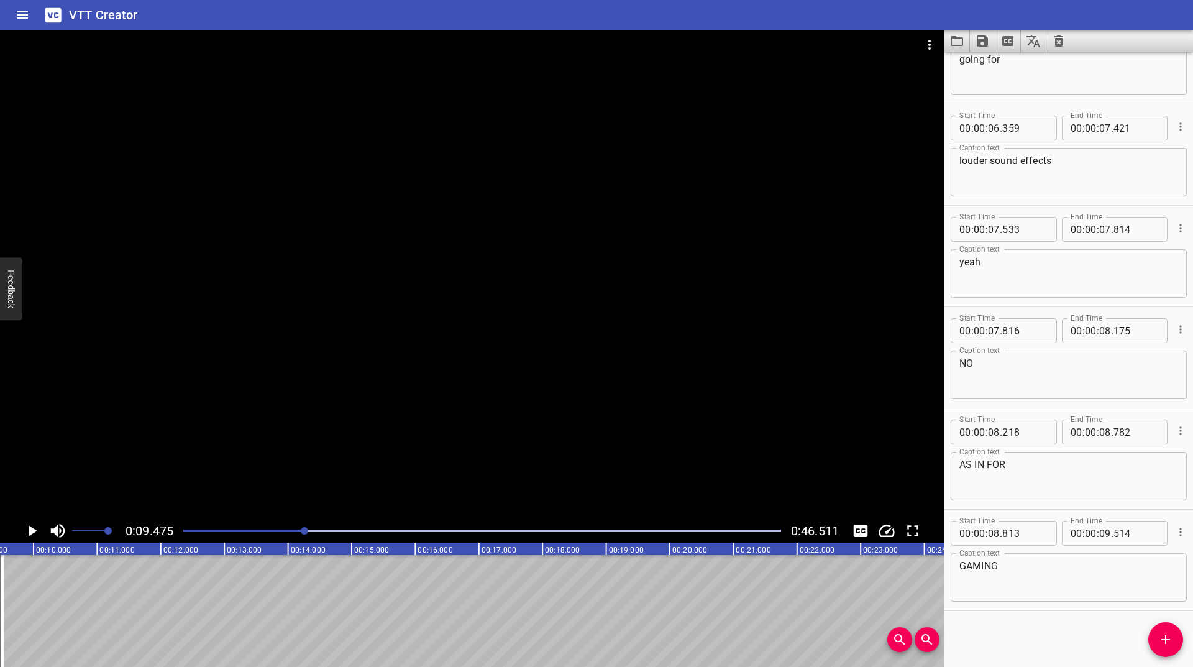
click at [30, 531] on icon "Play/Pause" at bounding box center [33, 530] width 9 height 11
click at [30, 531] on icon "Play/Pause" at bounding box center [31, 530] width 19 height 19
click at [30, 531] on icon "Play/Pause" at bounding box center [33, 530] width 9 height 11
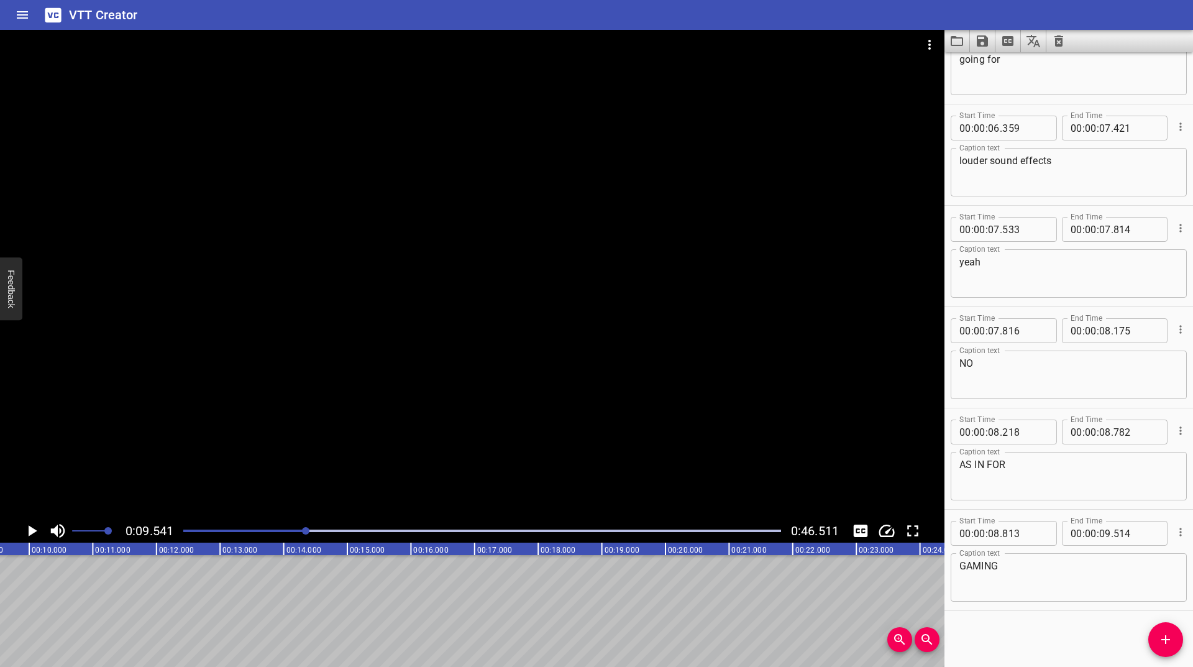
click at [1172, 647] on button "Add Cue" at bounding box center [1165, 639] width 35 height 35
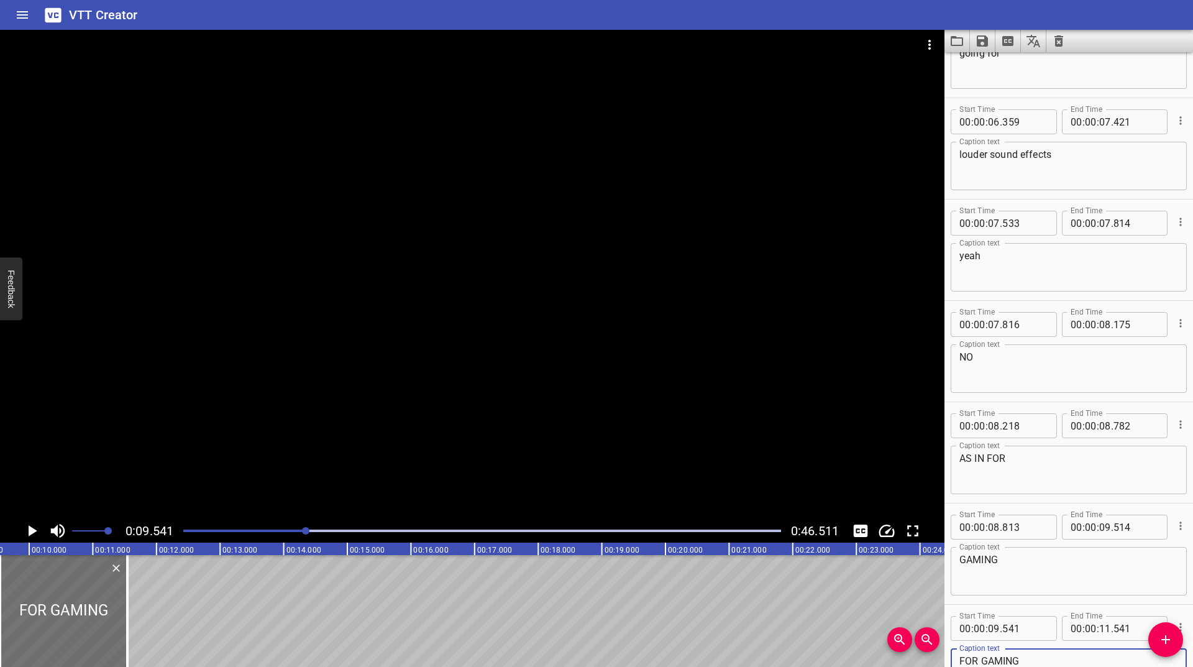
scroll to position [1064, 0]
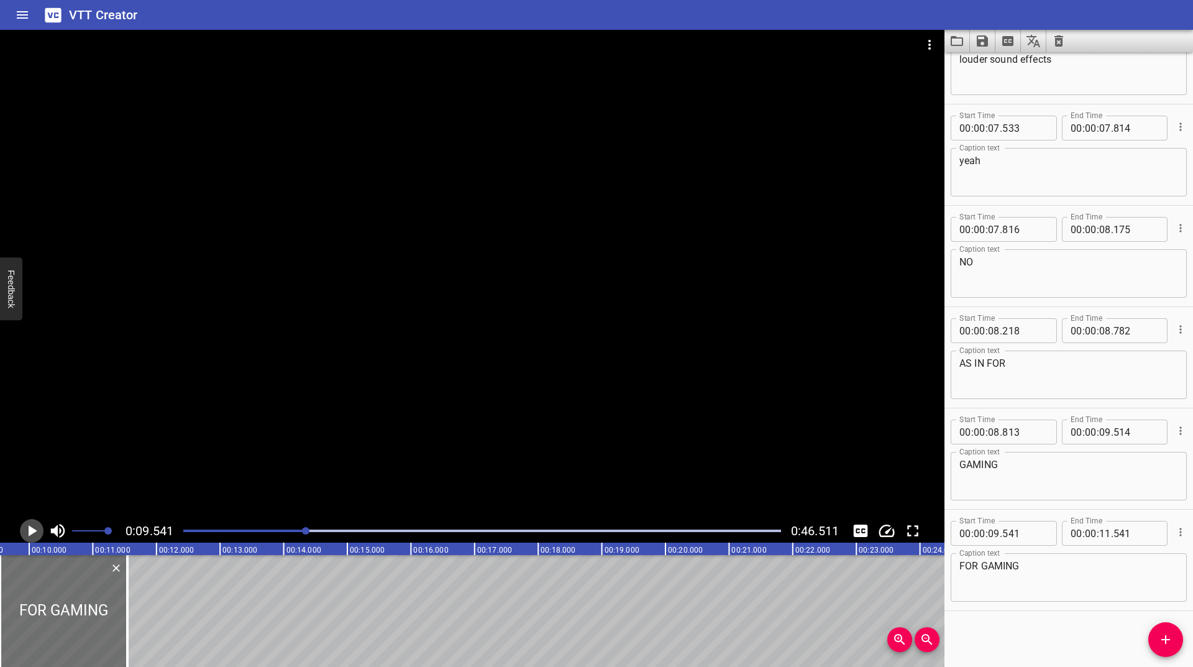
click at [28, 532] on icon "Play/Pause" at bounding box center [31, 530] width 19 height 19
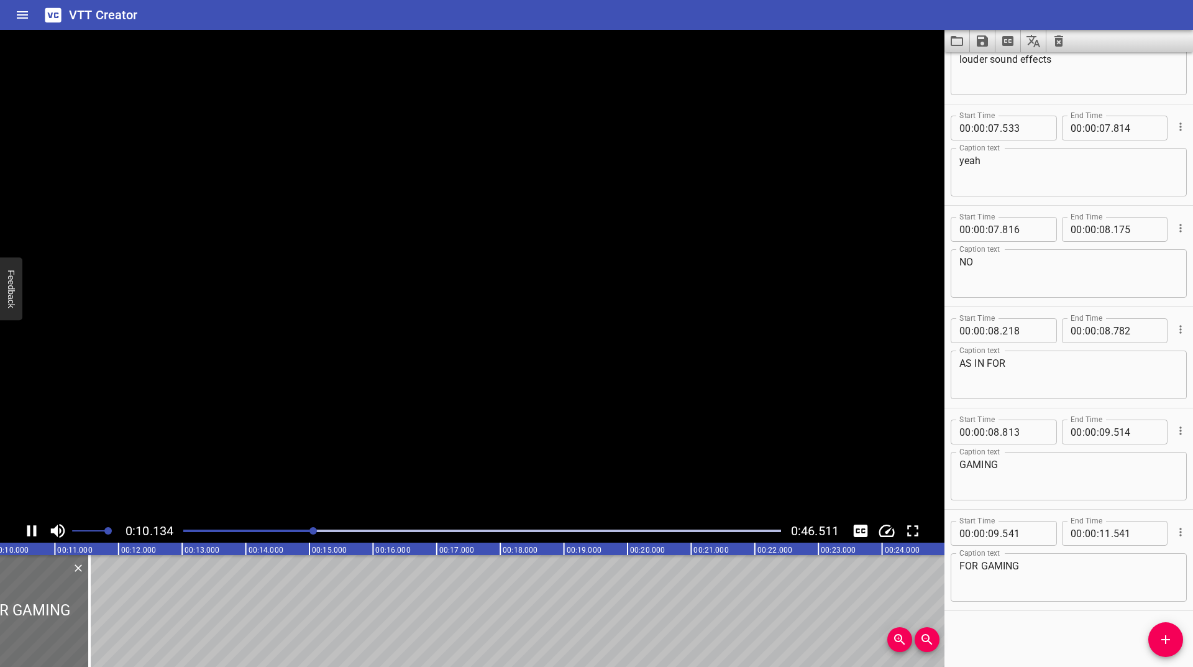
click at [28, 532] on icon "Play/Pause" at bounding box center [31, 530] width 9 height 11
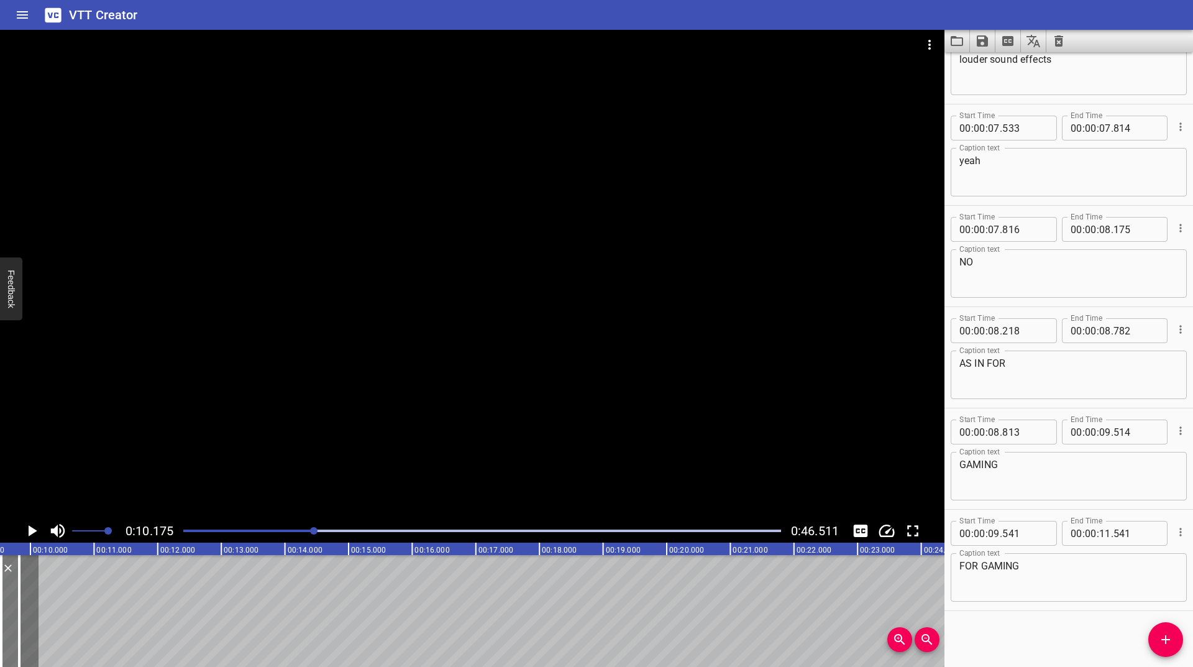
scroll to position [0, 566]
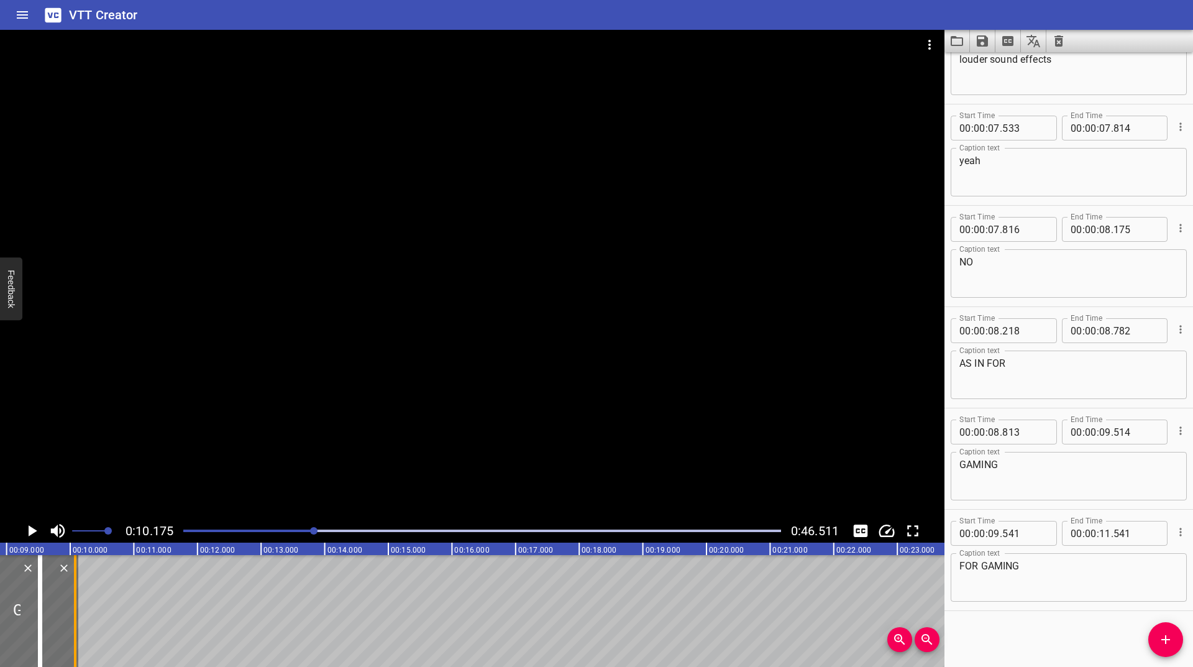
drag, startPoint x: 85, startPoint y: 590, endPoint x: 73, endPoint y: 613, distance: 26.4
click at [74, 613] on div at bounding box center [75, 611] width 2 height 112
click at [297, 531] on div "Play progress" at bounding box center [16, 530] width 598 height 2
click at [26, 534] on icon "Play/Pause" at bounding box center [31, 530] width 19 height 19
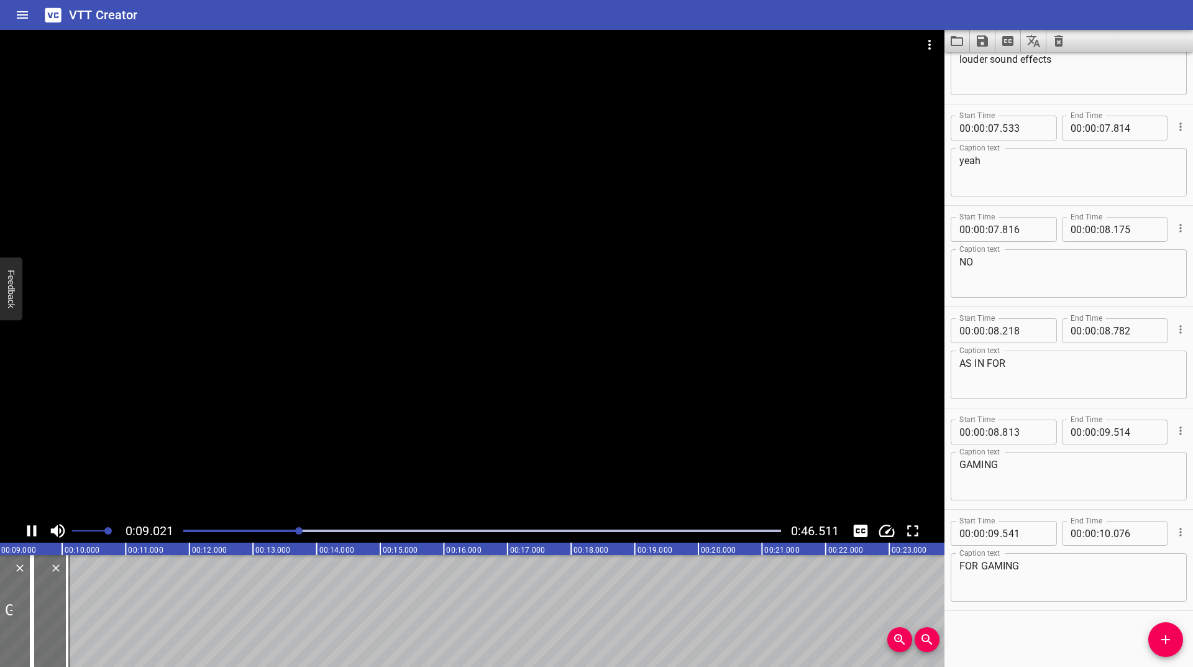
click at [278, 532] on div at bounding box center [482, 530] width 613 height 17
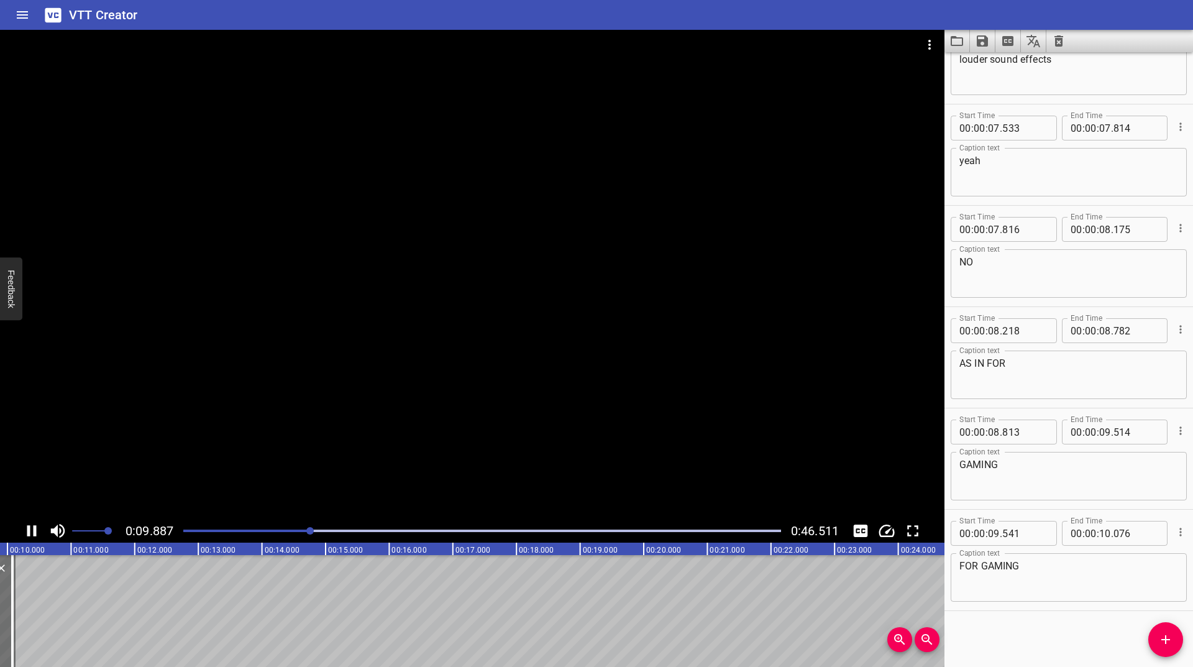
click at [271, 526] on div at bounding box center [482, 530] width 613 height 17
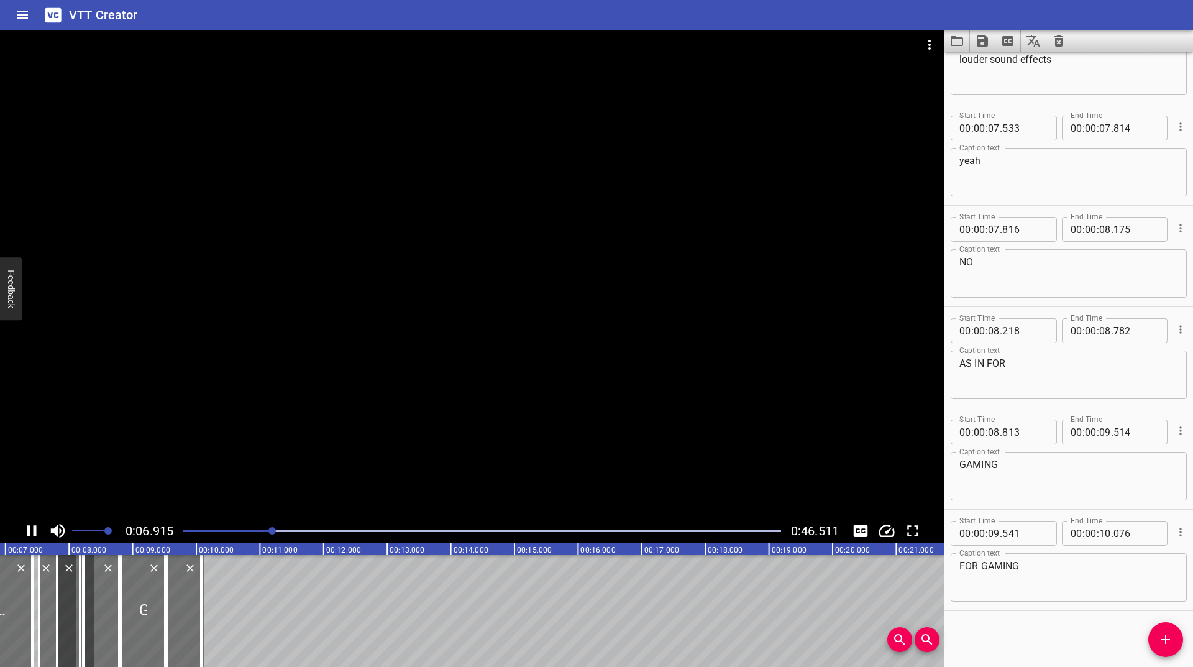
click at [890, 529] on icon "Change Playback Speed" at bounding box center [886, 530] width 19 height 19
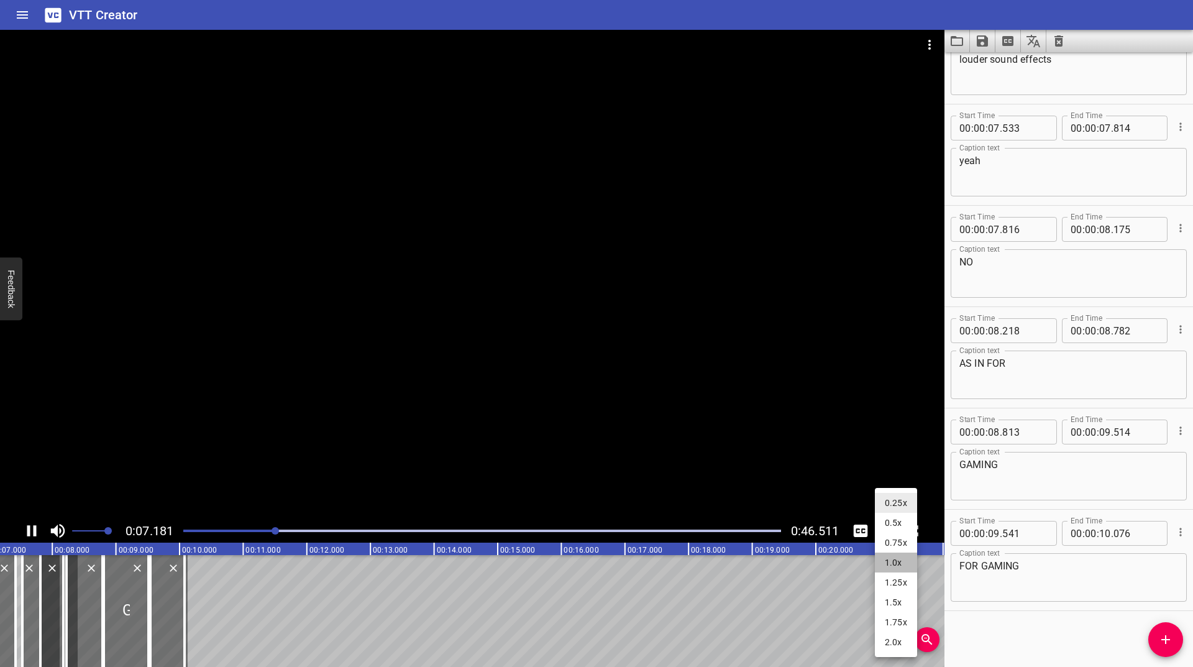
click at [903, 568] on li "1.0x" at bounding box center [896, 562] width 42 height 20
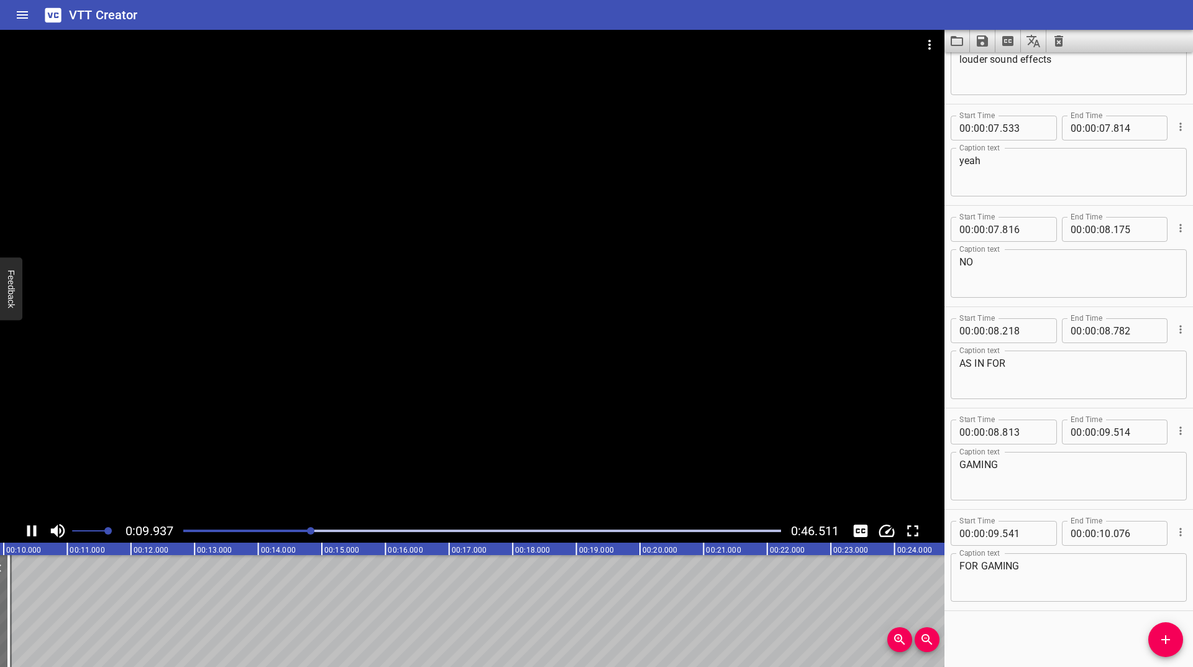
click at [245, 528] on div at bounding box center [482, 530] width 613 height 17
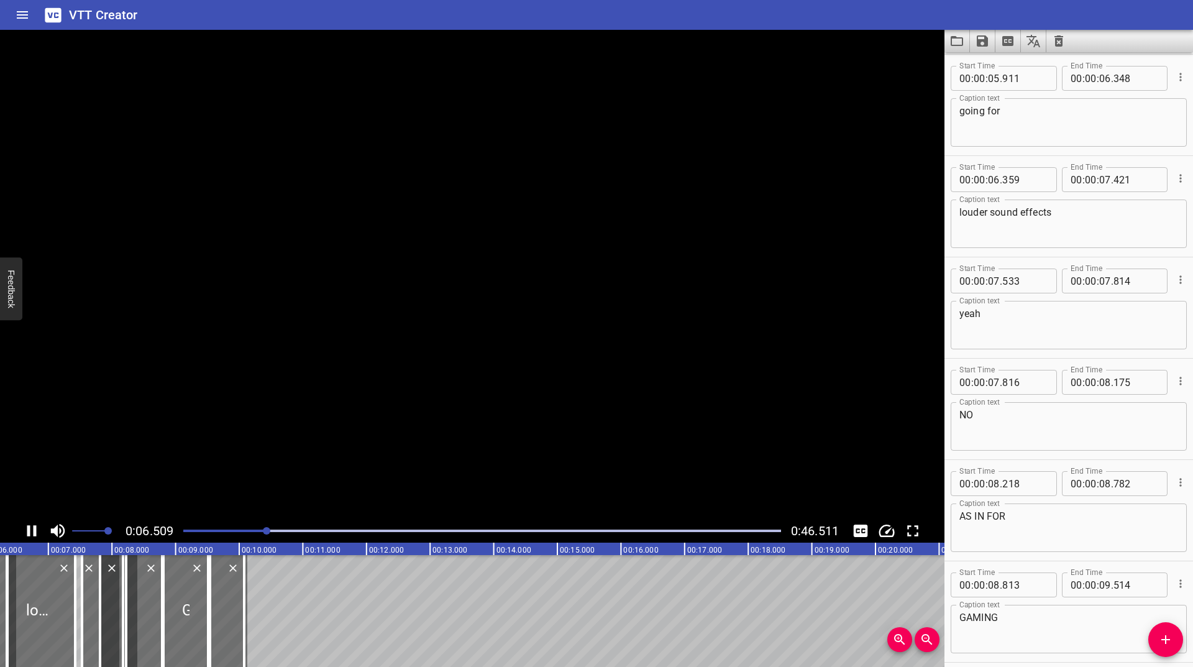
scroll to position [1013, 0]
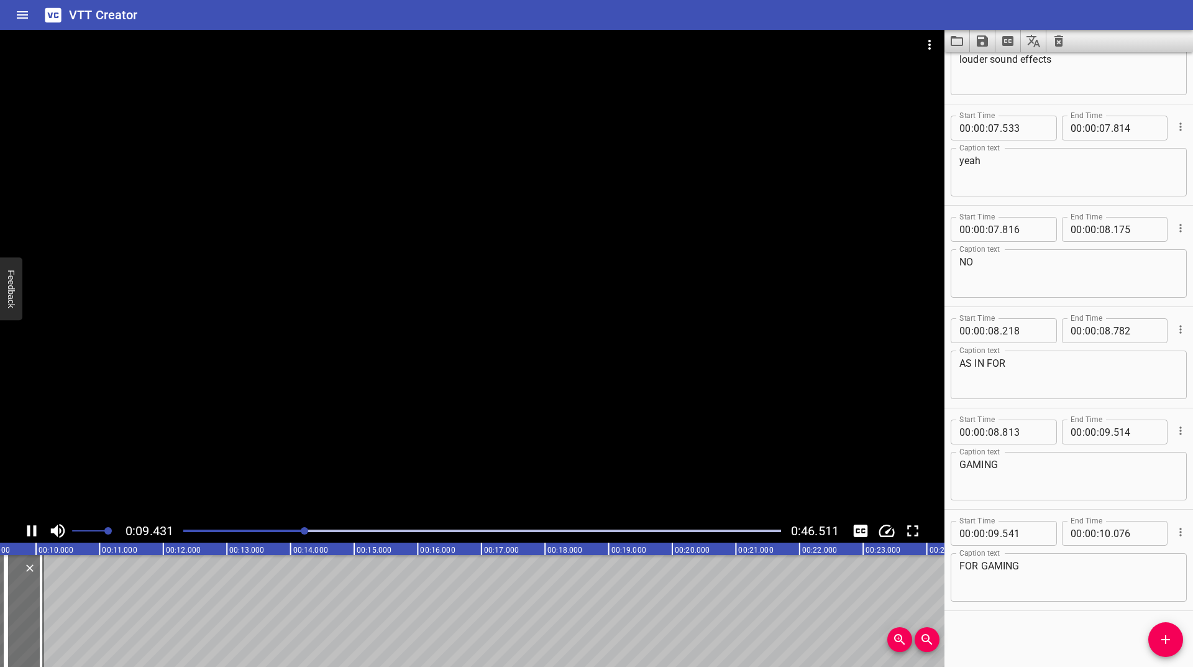
click at [235, 533] on div at bounding box center [482, 530] width 613 height 17
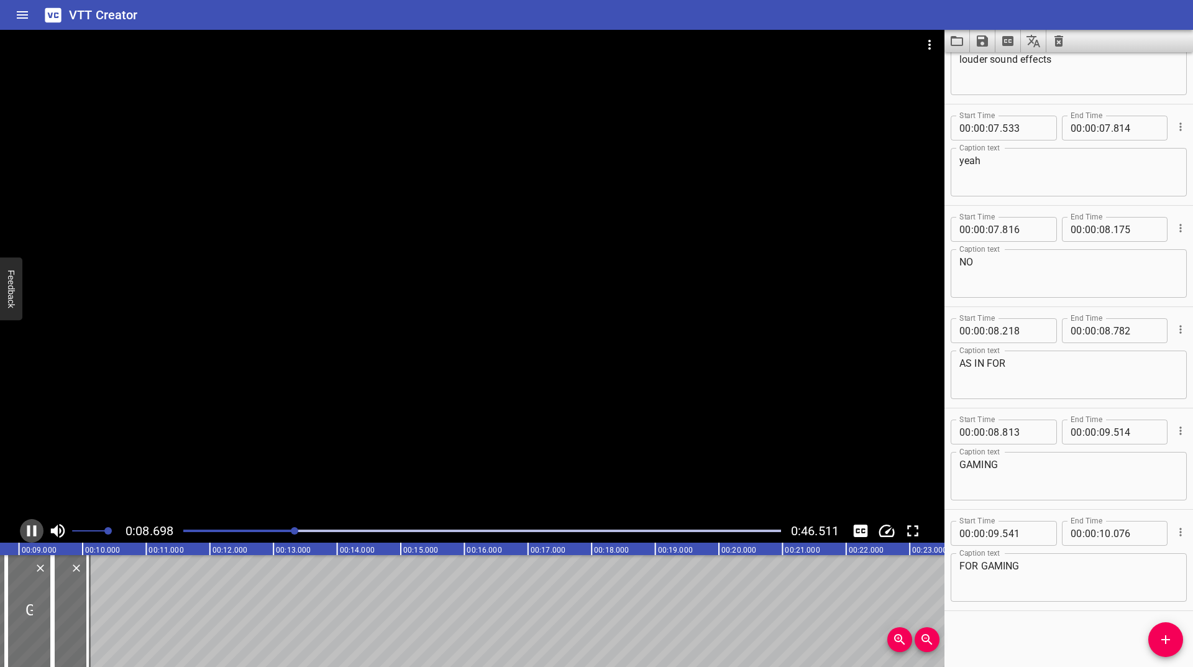
click at [29, 523] on icon "Play/Pause" at bounding box center [31, 530] width 19 height 19
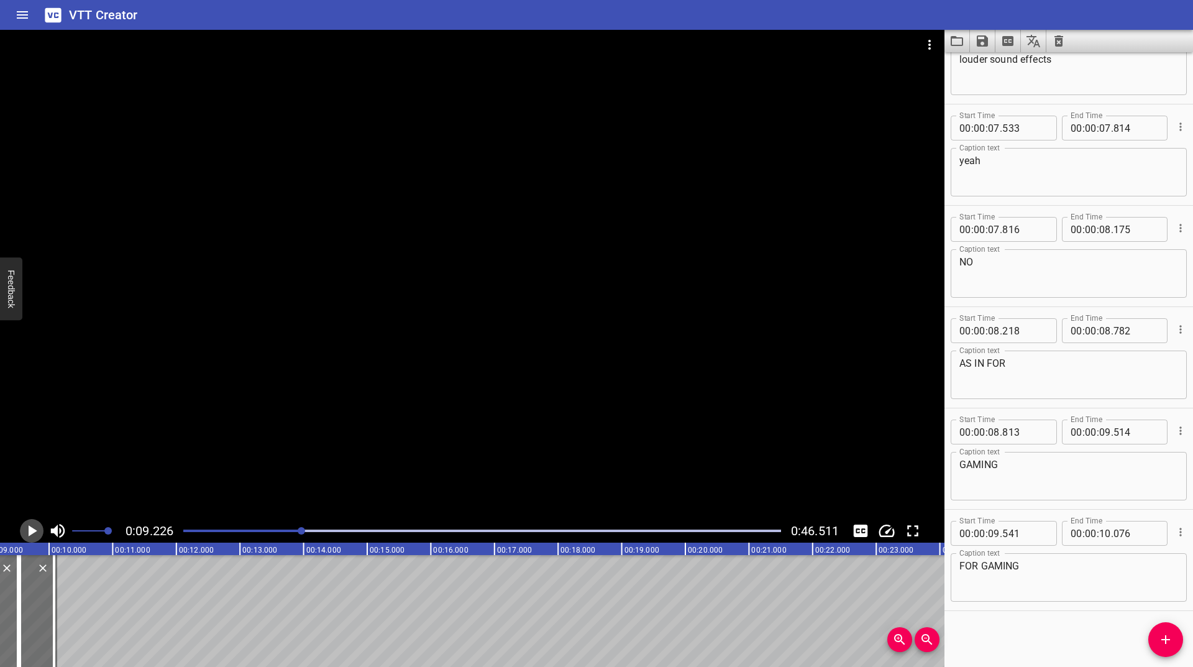
click at [29, 523] on icon "Play/Pause" at bounding box center [31, 530] width 19 height 19
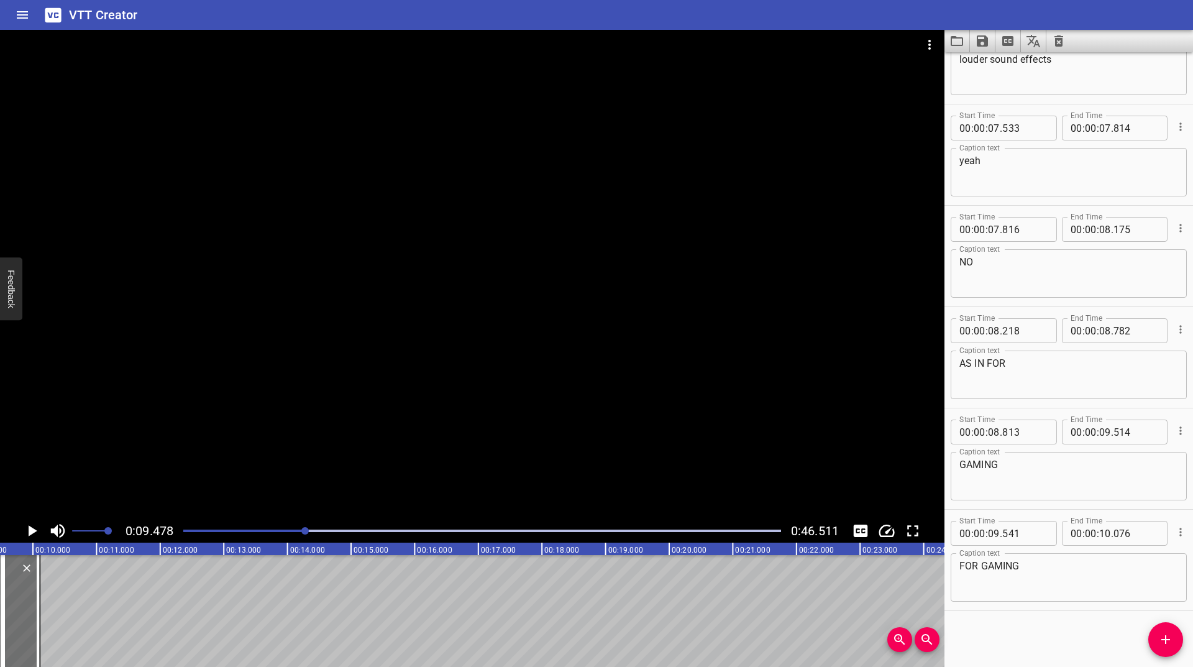
click at [29, 523] on icon "Play/Pause" at bounding box center [31, 530] width 19 height 19
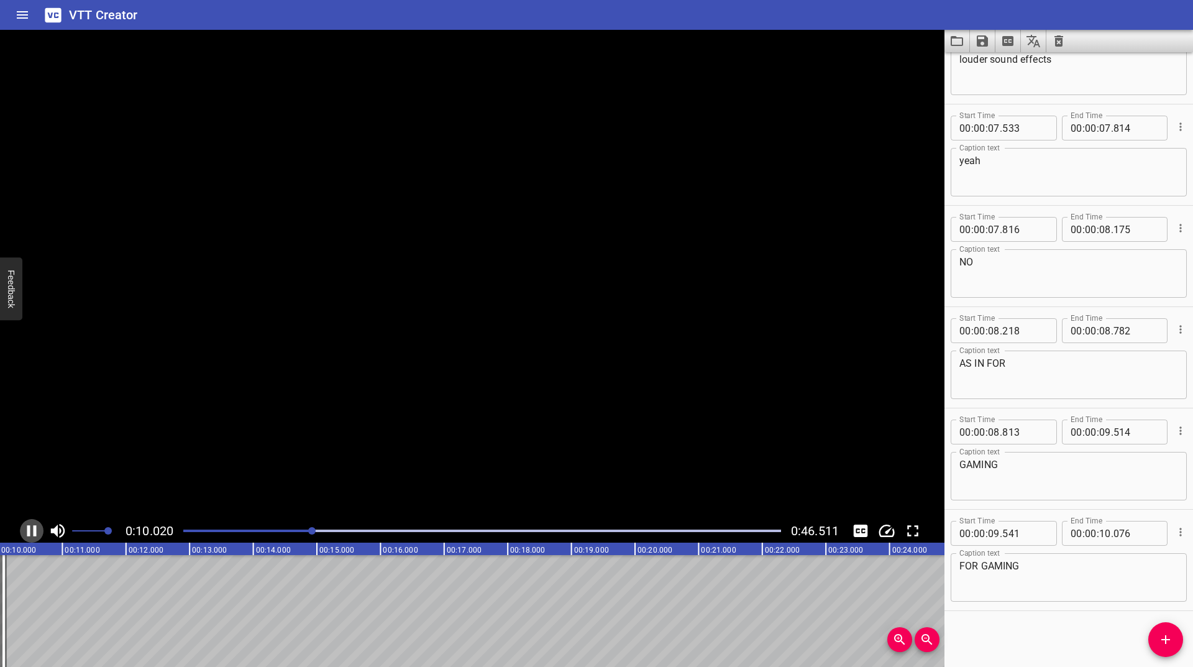
click at [29, 523] on icon "Play/Pause" at bounding box center [31, 530] width 19 height 19
click at [888, 528] on icon "Change Playback Speed" at bounding box center [886, 530] width 19 height 19
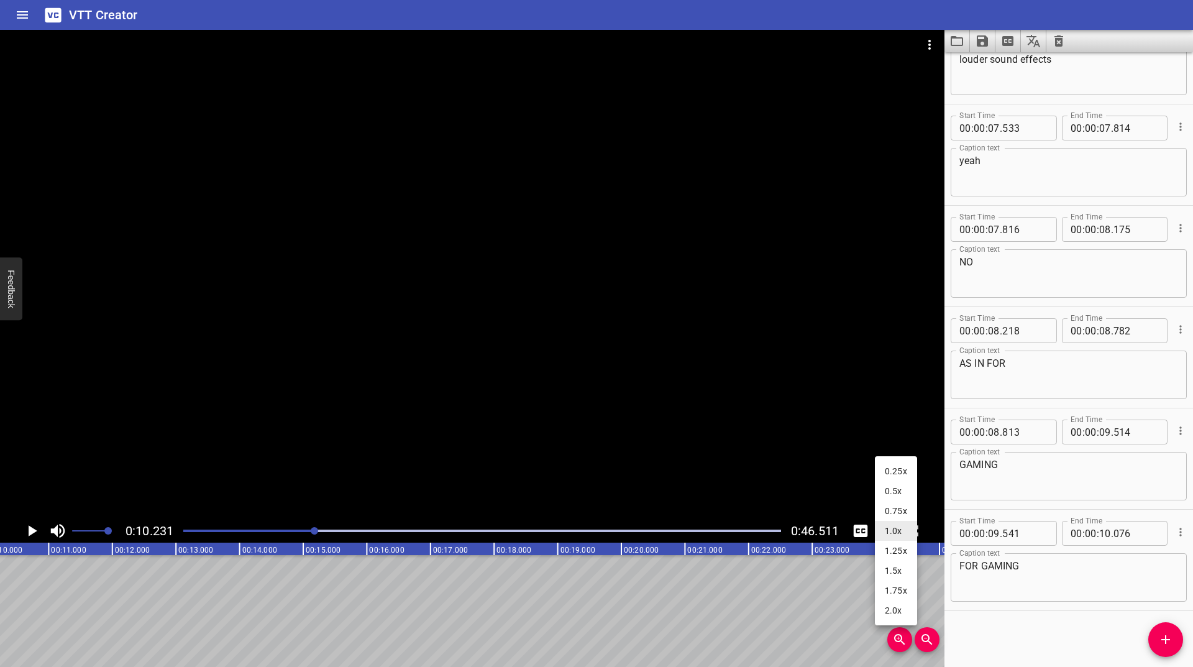
click at [889, 467] on li "0.25x" at bounding box center [896, 471] width 42 height 20
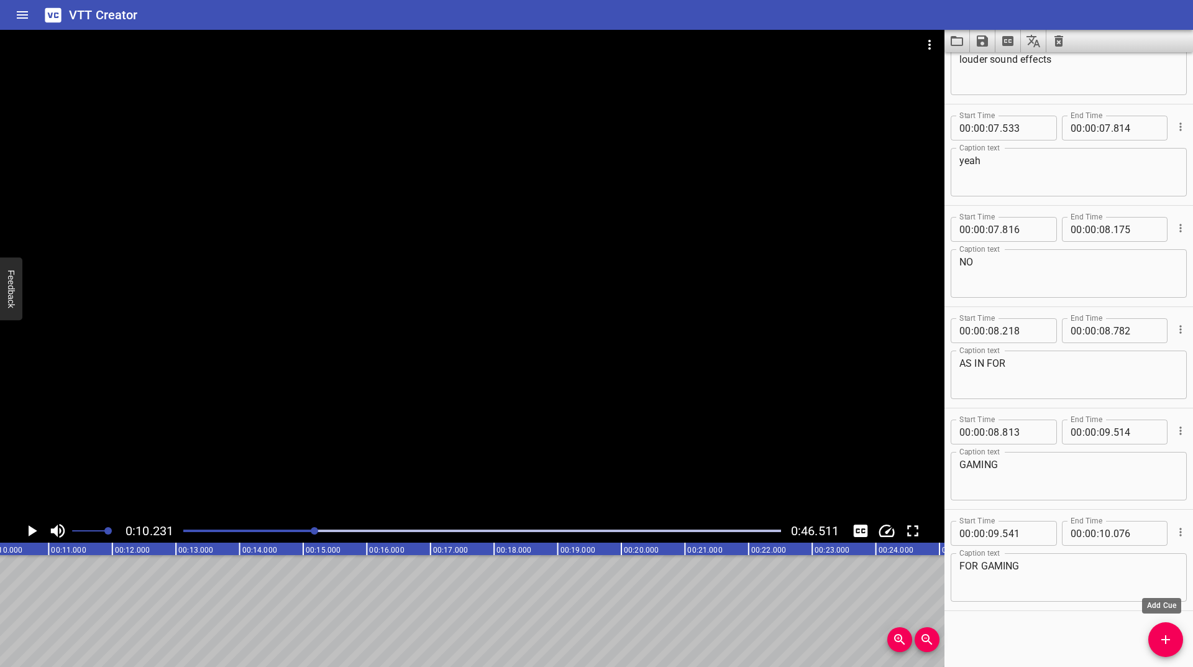
click at [1170, 631] on button "Add Cue" at bounding box center [1165, 639] width 35 height 35
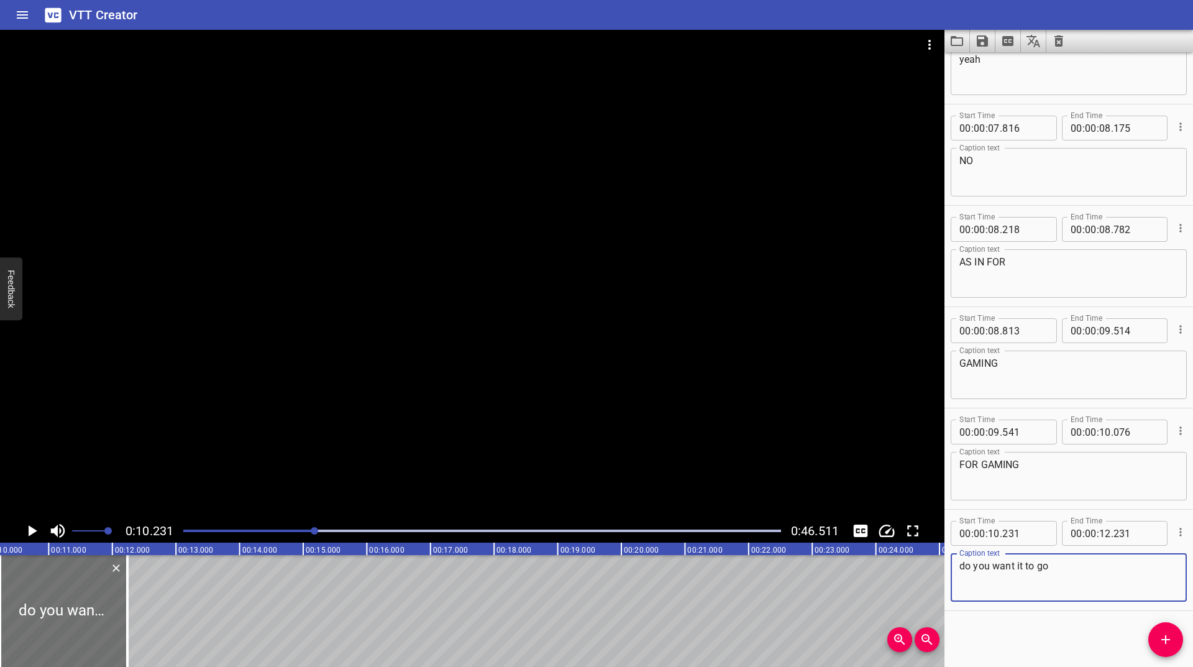
click at [33, 537] on icon "Play/Pause" at bounding box center [31, 530] width 19 height 19
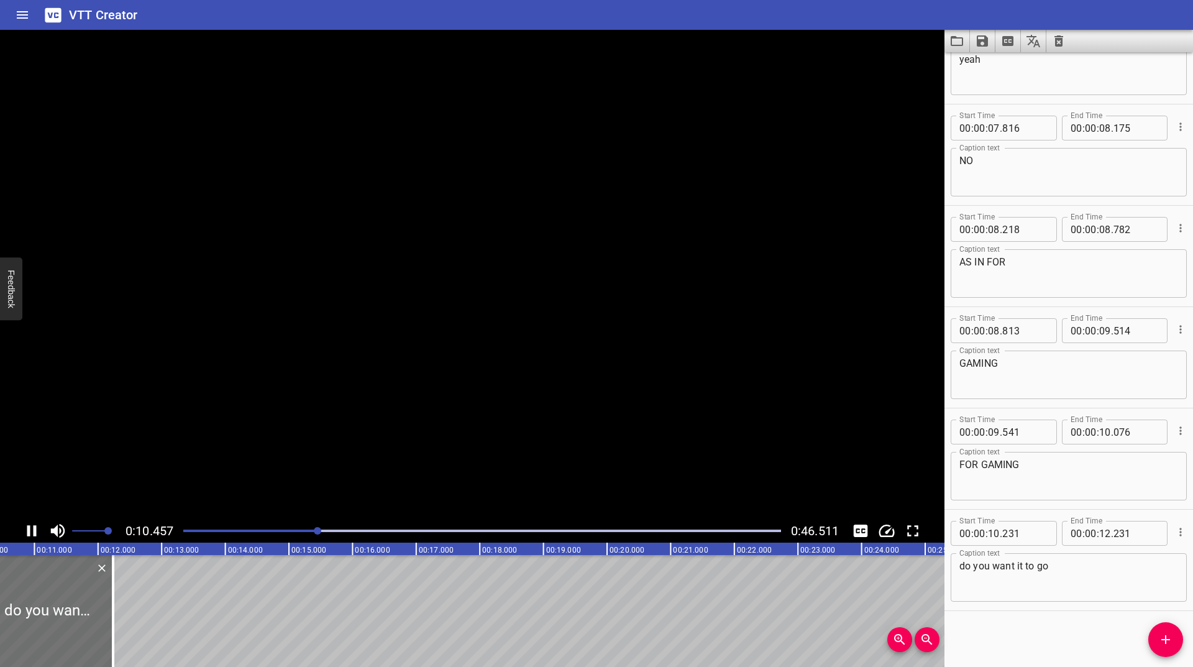
click at [33, 537] on icon "Play/Pause" at bounding box center [31, 530] width 19 height 19
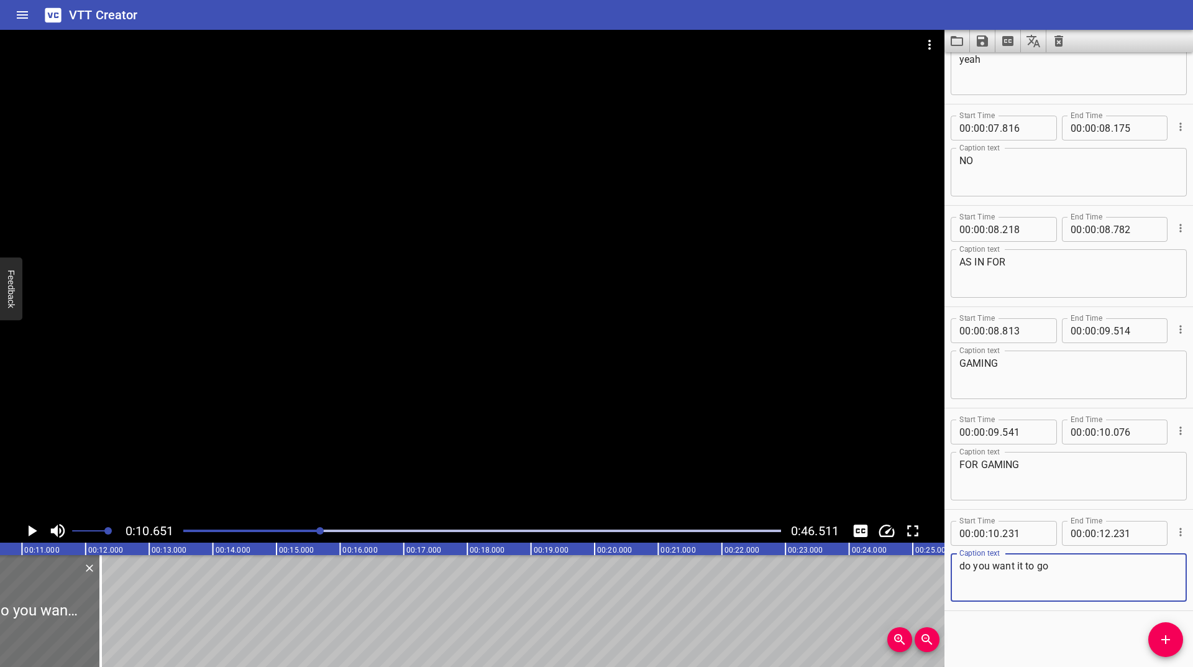
drag, startPoint x: 1044, startPoint y: 570, endPoint x: 1021, endPoint y: 570, distance: 23.6
click at [1021, 570] on textarea "do you want it to go" at bounding box center [1068, 577] width 219 height 35
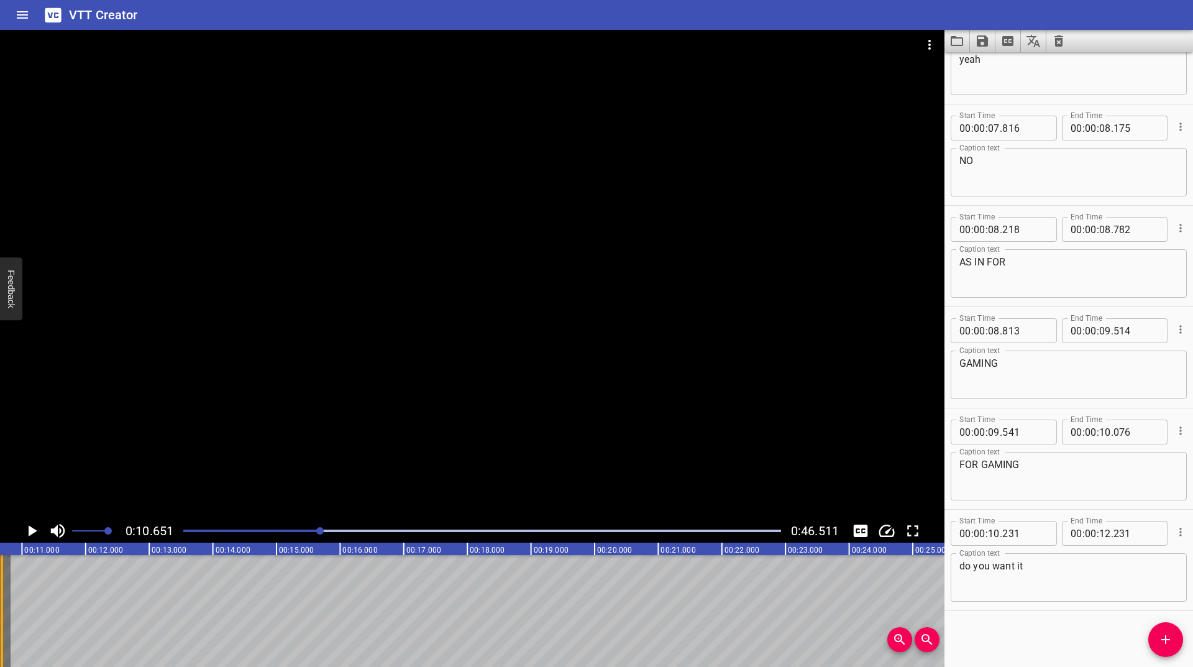
drag, startPoint x: 102, startPoint y: 598, endPoint x: 2, endPoint y: 611, distance: 100.3
click at [2, 611] on div at bounding box center [2, 611] width 12 height 112
click at [27, 531] on icon "Play/Pause" at bounding box center [31, 530] width 19 height 19
click at [1166, 655] on button "Add Cue" at bounding box center [1165, 639] width 35 height 35
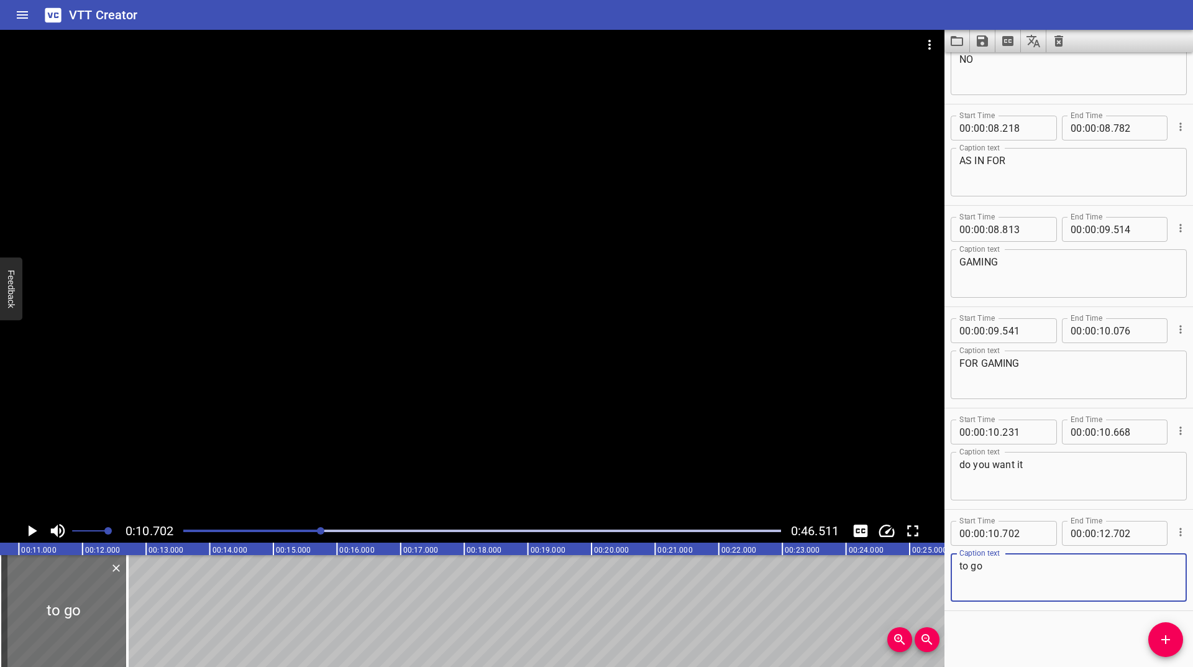
click at [27, 530] on icon "Play/Pause" at bounding box center [31, 530] width 19 height 19
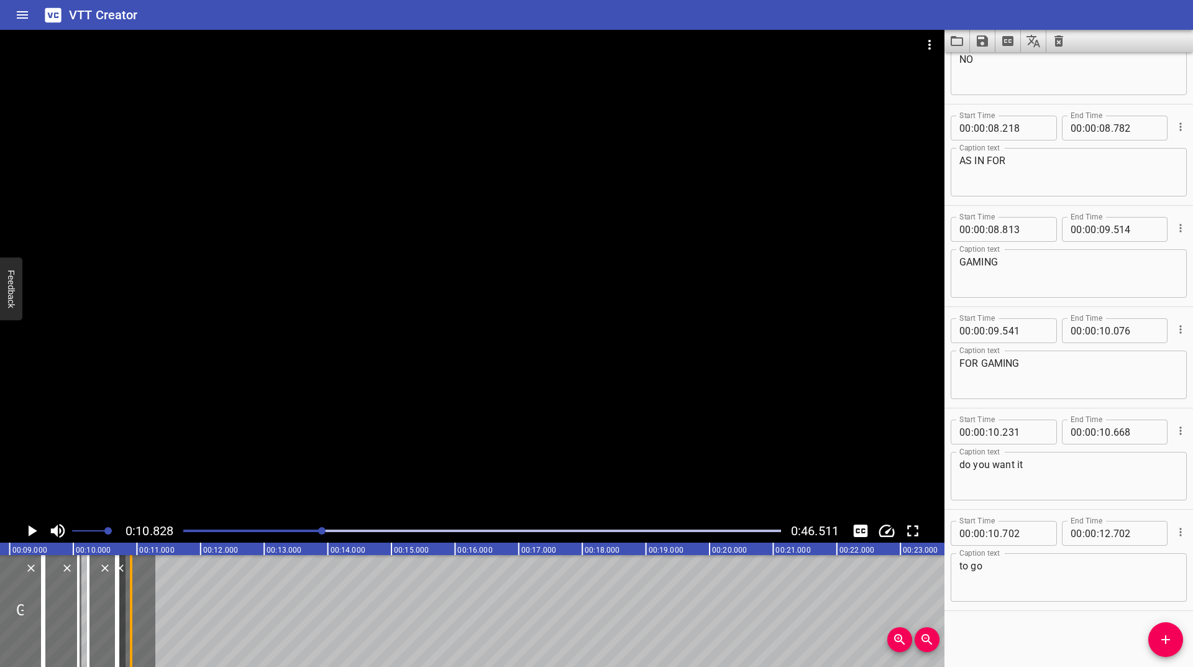
drag, startPoint x: 116, startPoint y: 591, endPoint x: 127, endPoint y: 617, distance: 28.1
click
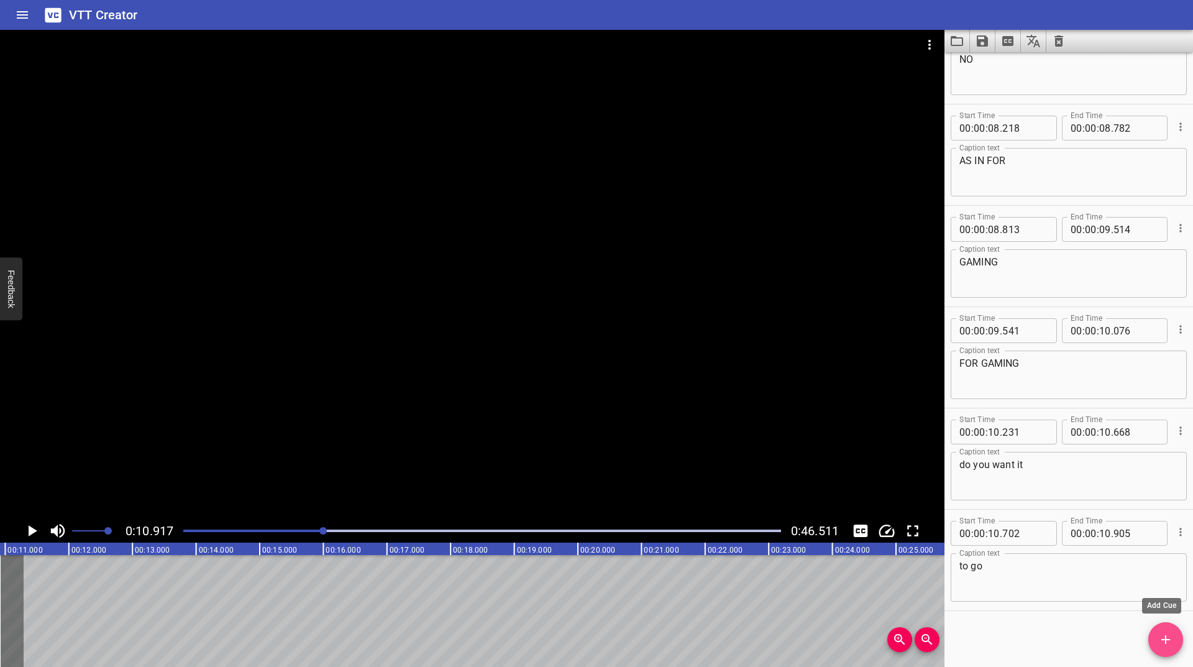
drag, startPoint x: 1158, startPoint y: 636, endPoint x: 1149, endPoint y: 613, distance: 24.6
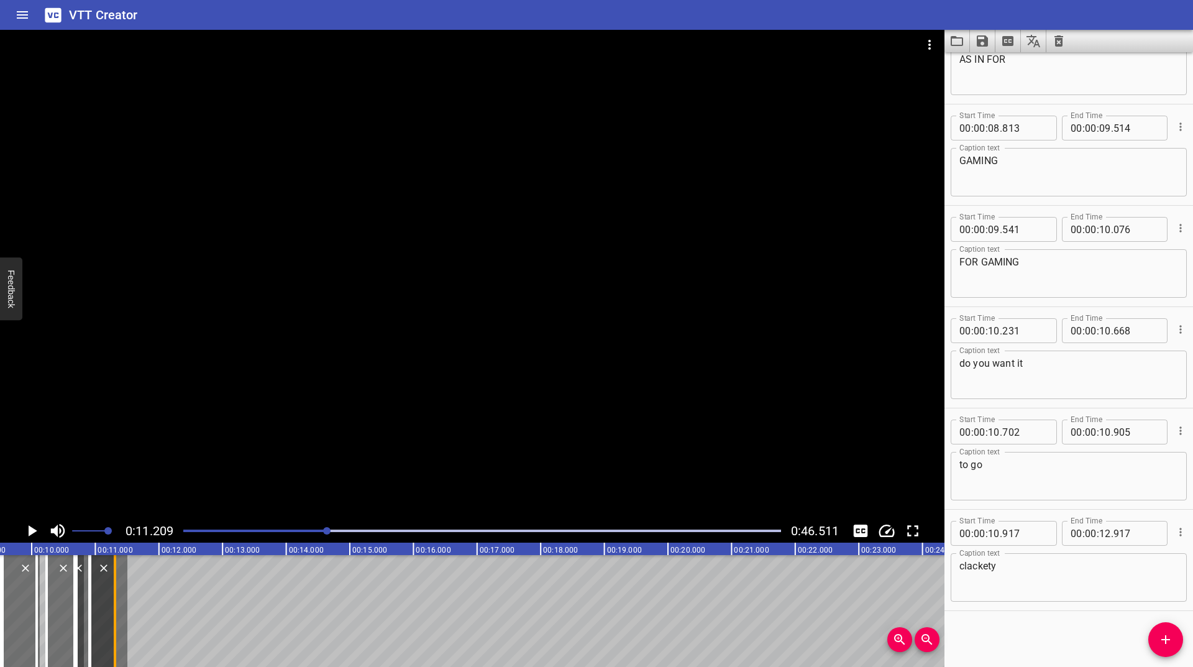
drag, startPoint x: 104, startPoint y: 618, endPoint x: 111, endPoint y: 613, distance: 7.6
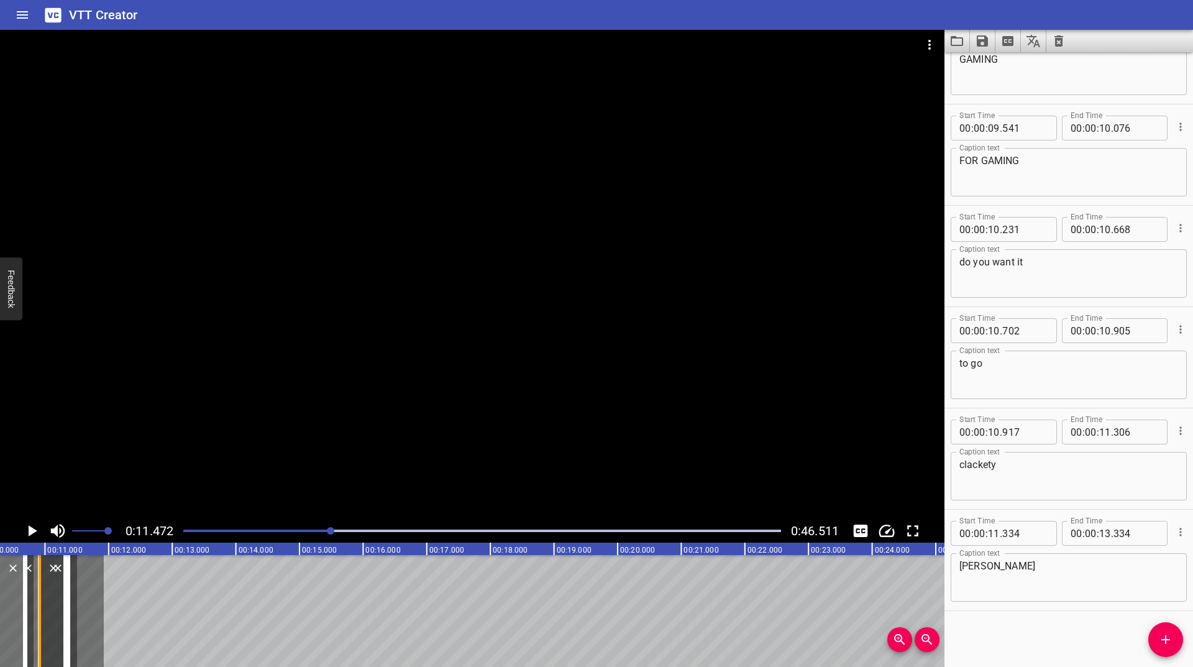
scroll to position [0, 650]
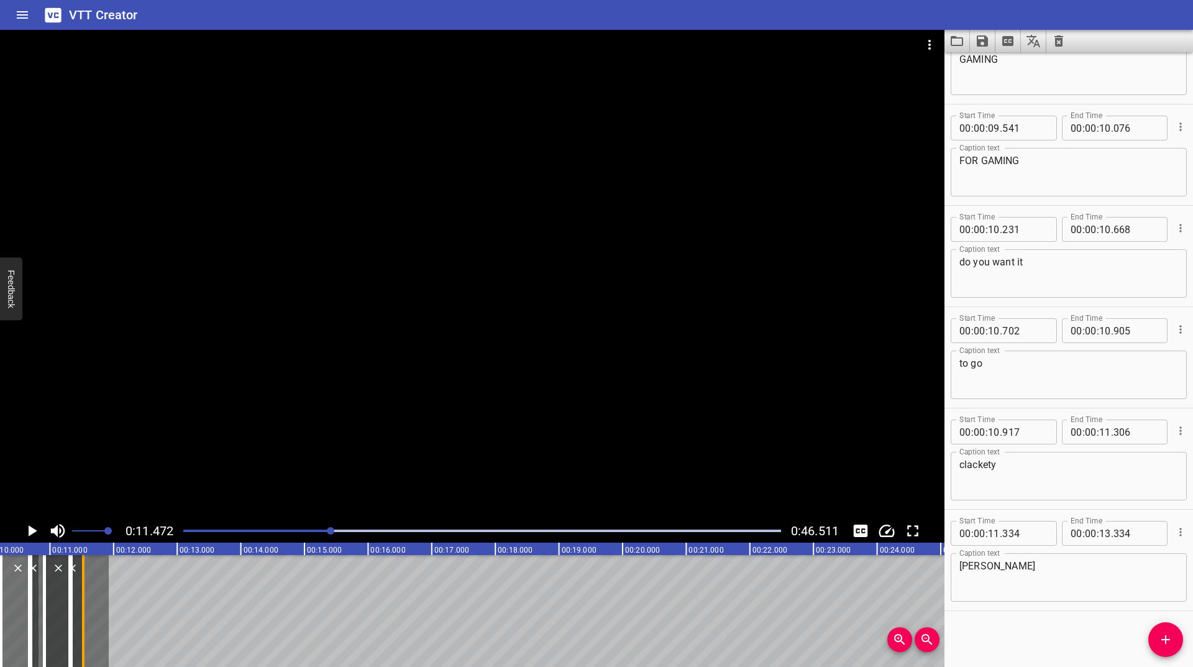
drag, startPoint x: 121, startPoint y: 593, endPoint x: 86, endPoint y: 604, distance: 37.0
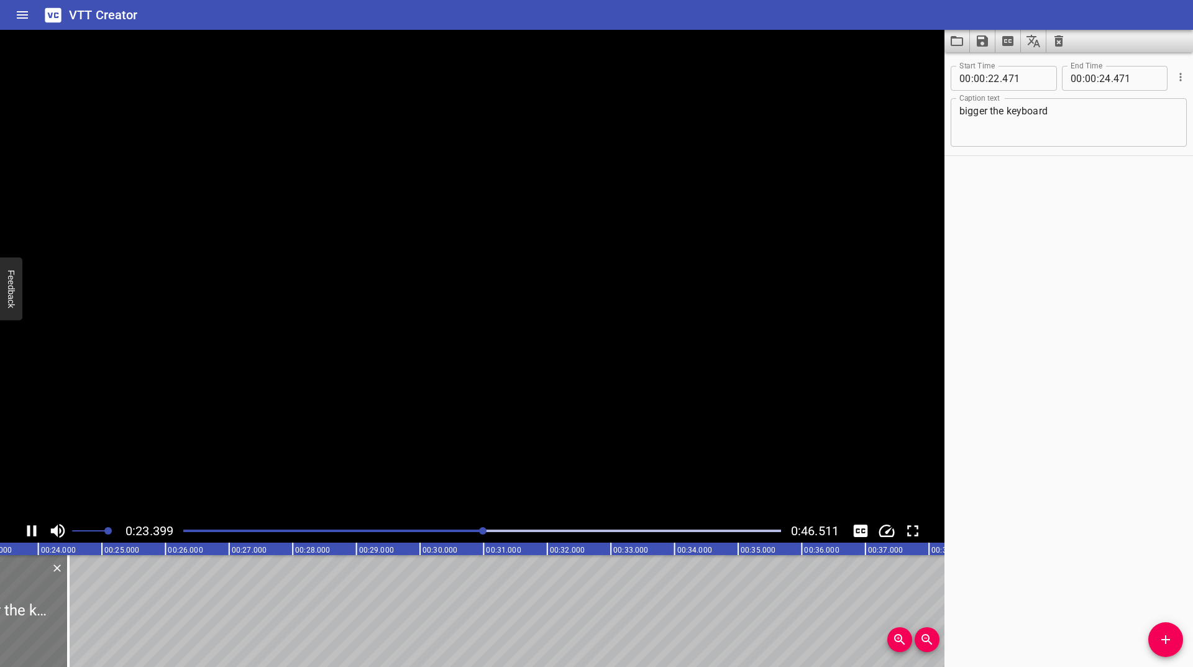
scroll to position [0, 1491]
drag, startPoint x: 59, startPoint y: 596, endPoint x: 0, endPoint y: 634, distance: 70.1
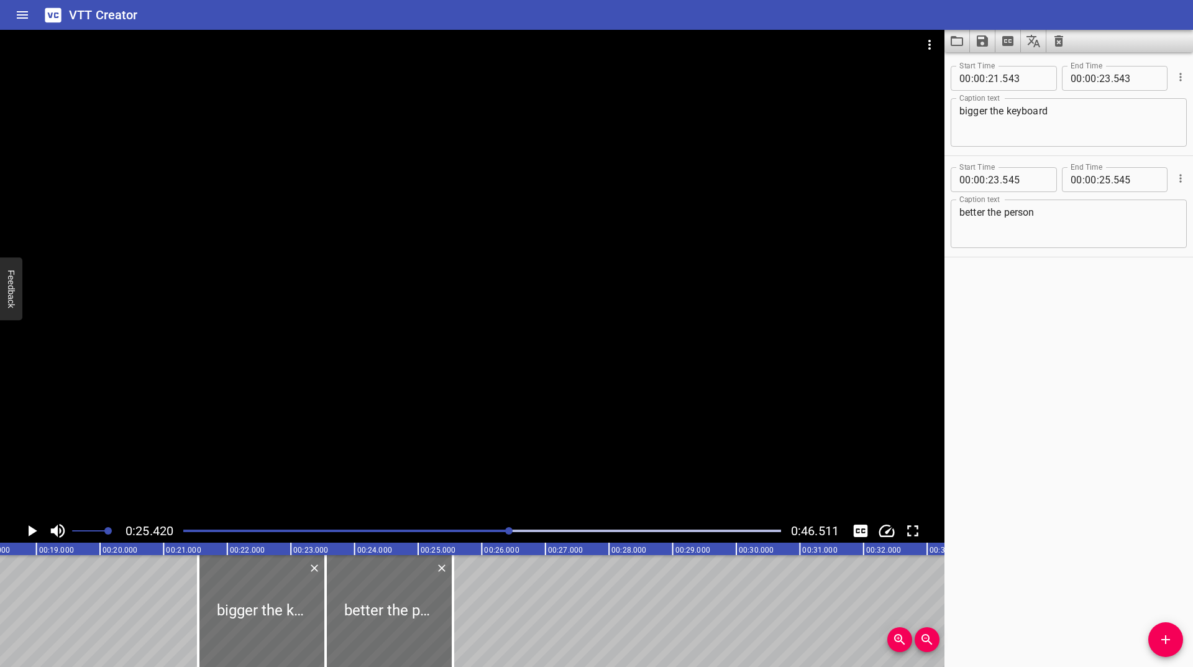
scroll to position [0, 1103]
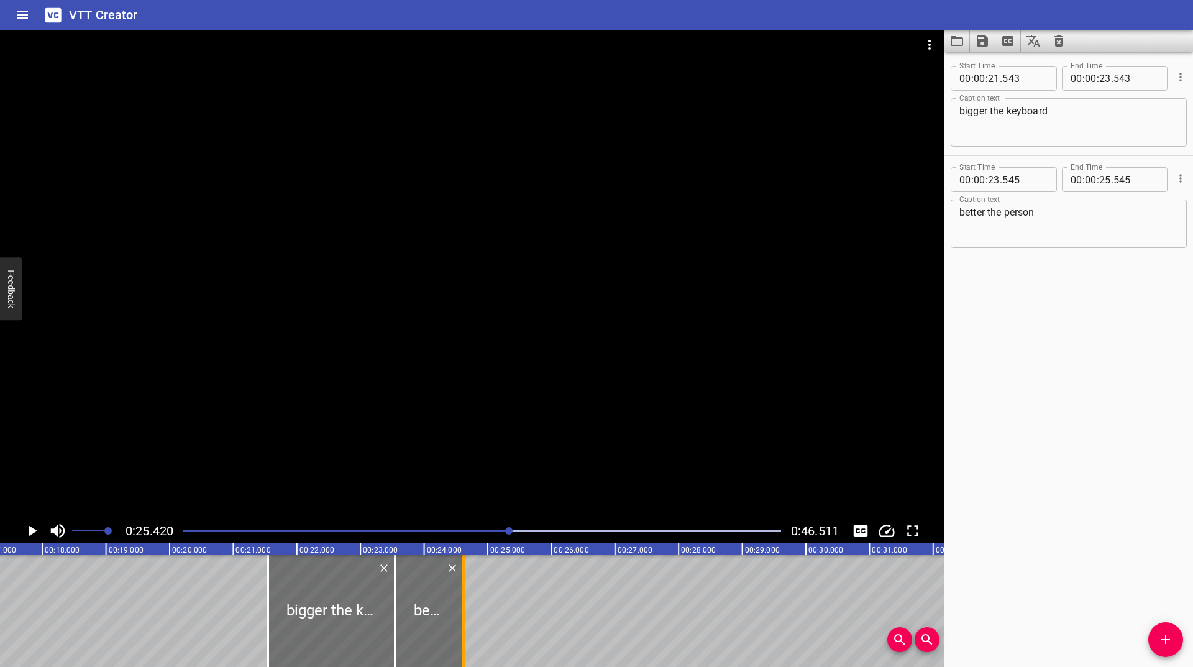
drag, startPoint x: 522, startPoint y: 601, endPoint x: 463, endPoint y: 619, distance: 61.9
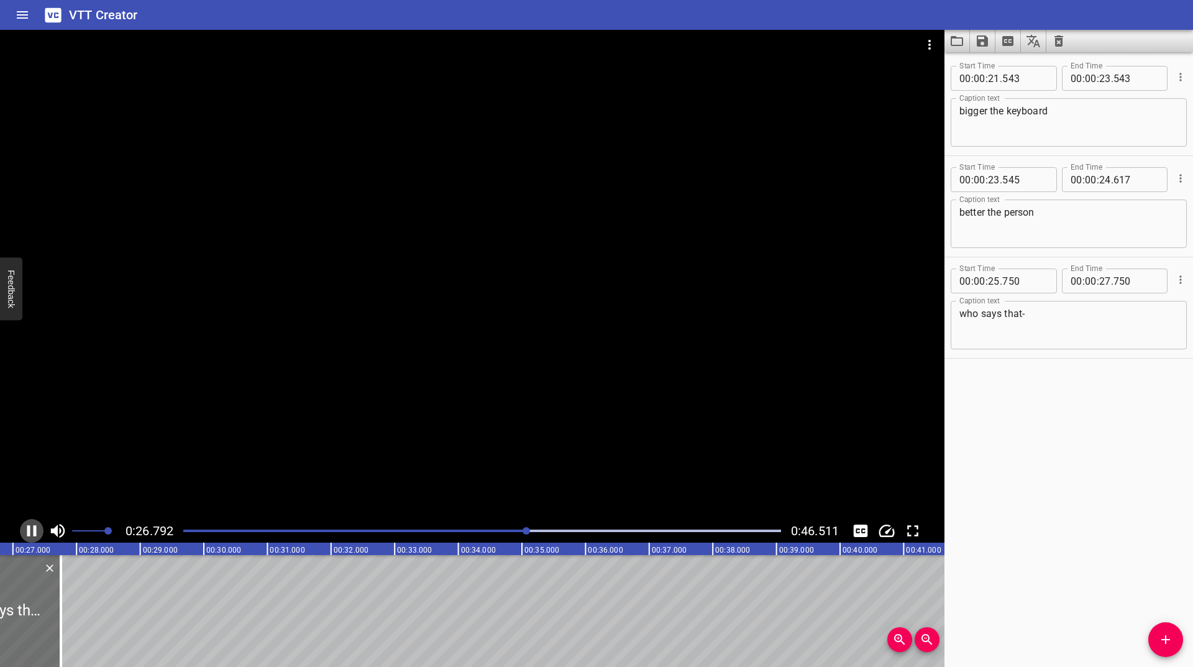
scroll to position [0, 1707]
drag, startPoint x: 56, startPoint y: 596, endPoint x: 0, endPoint y: 626, distance: 63.4
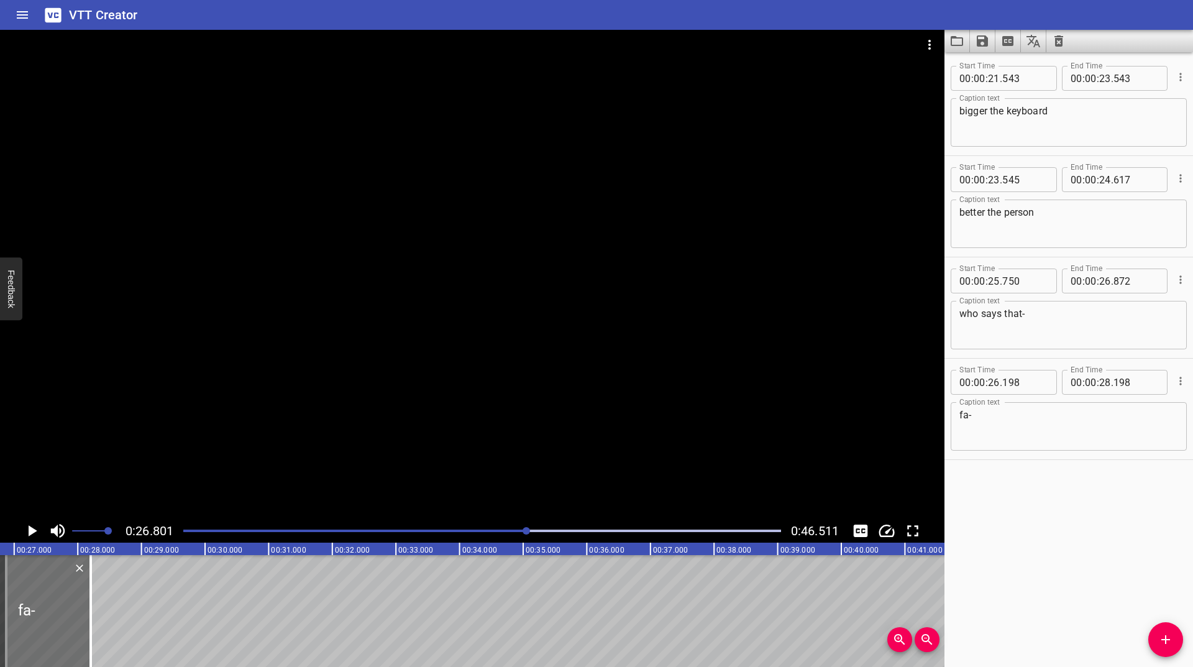
scroll to position [0, 1705]
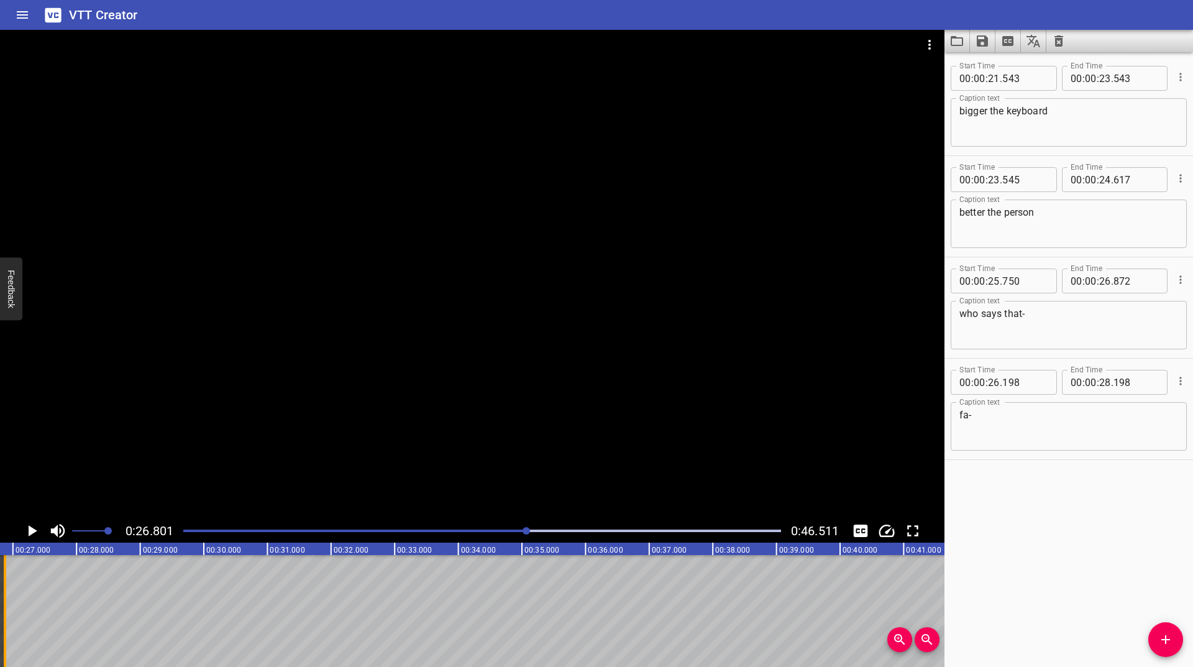
drag, startPoint x: 89, startPoint y: 588, endPoint x: 4, endPoint y: 618, distance: 89.6
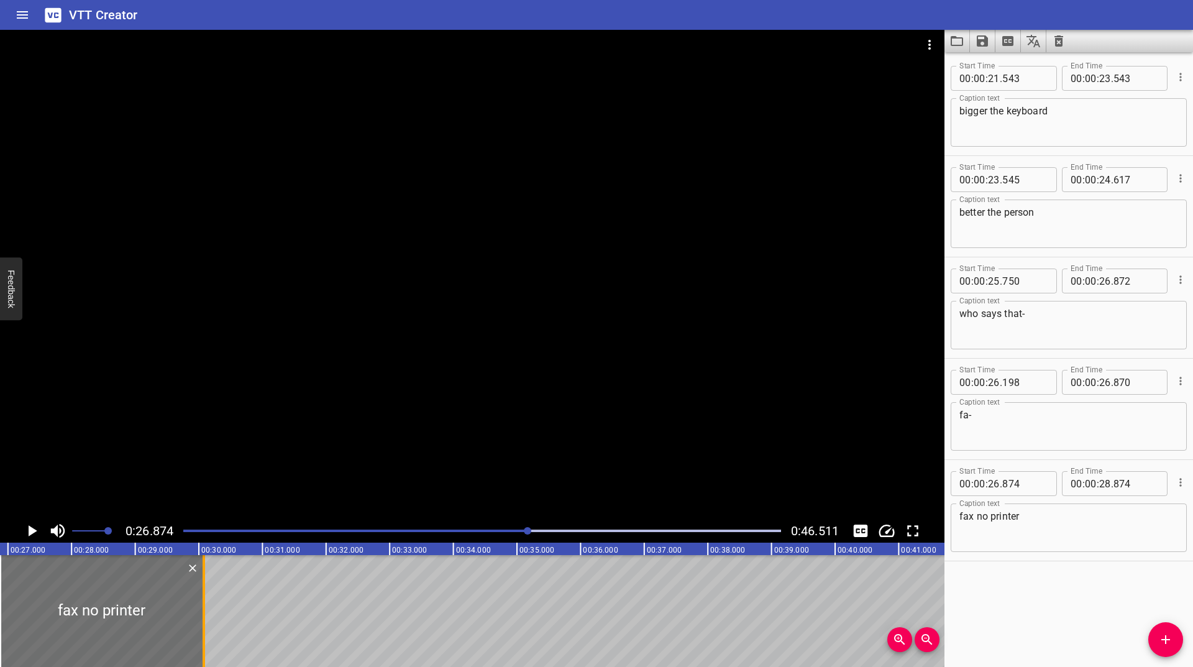
drag, startPoint x: 124, startPoint y: 623, endPoint x: 200, endPoint y: 615, distance: 76.8
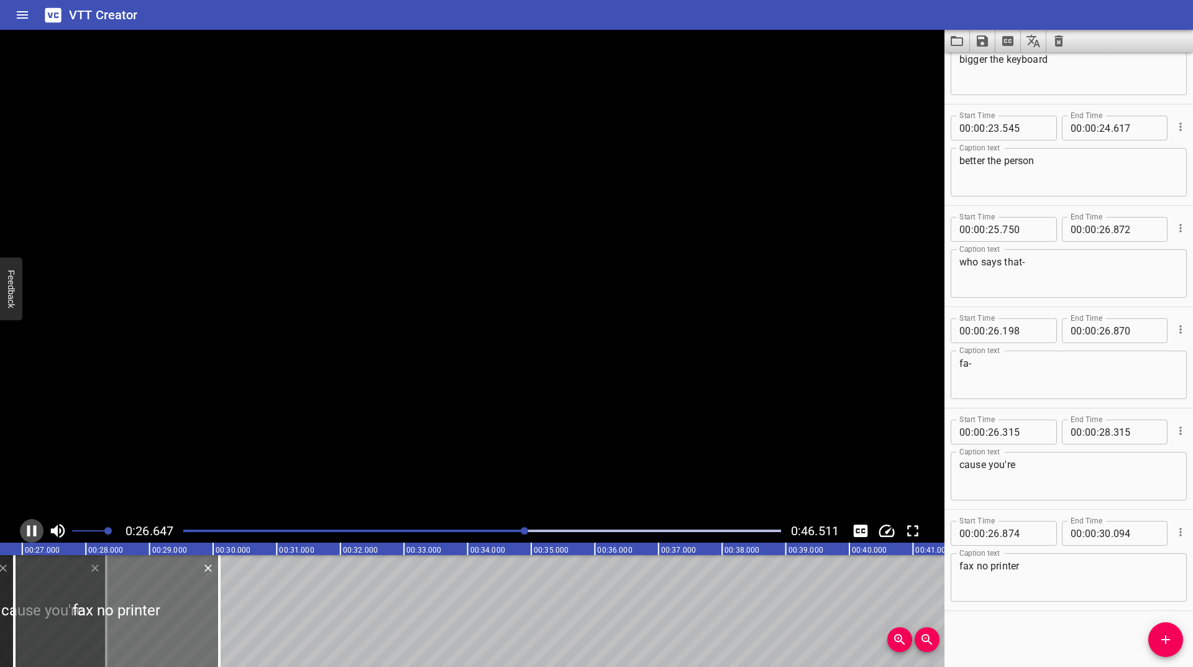
scroll to position [0, 1697]
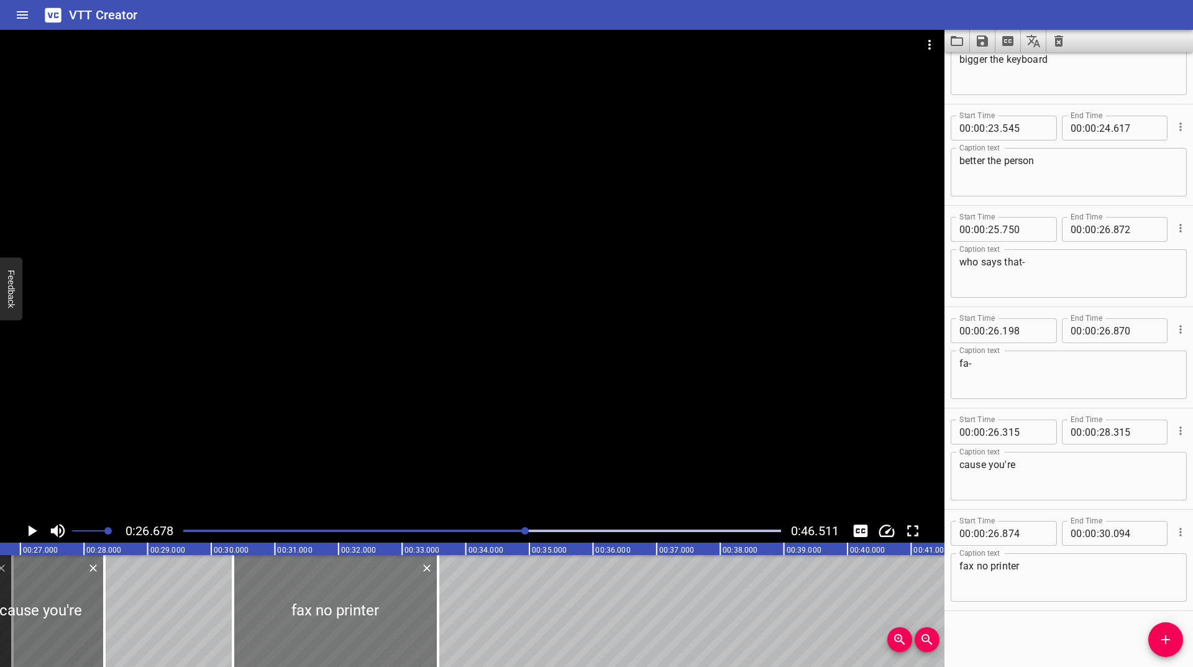
drag, startPoint x: 103, startPoint y: 580, endPoint x: 324, endPoint y: 598, distance: 221.3
drag, startPoint x: 111, startPoint y: 595, endPoint x: 81, endPoint y: 601, distance: 31.2
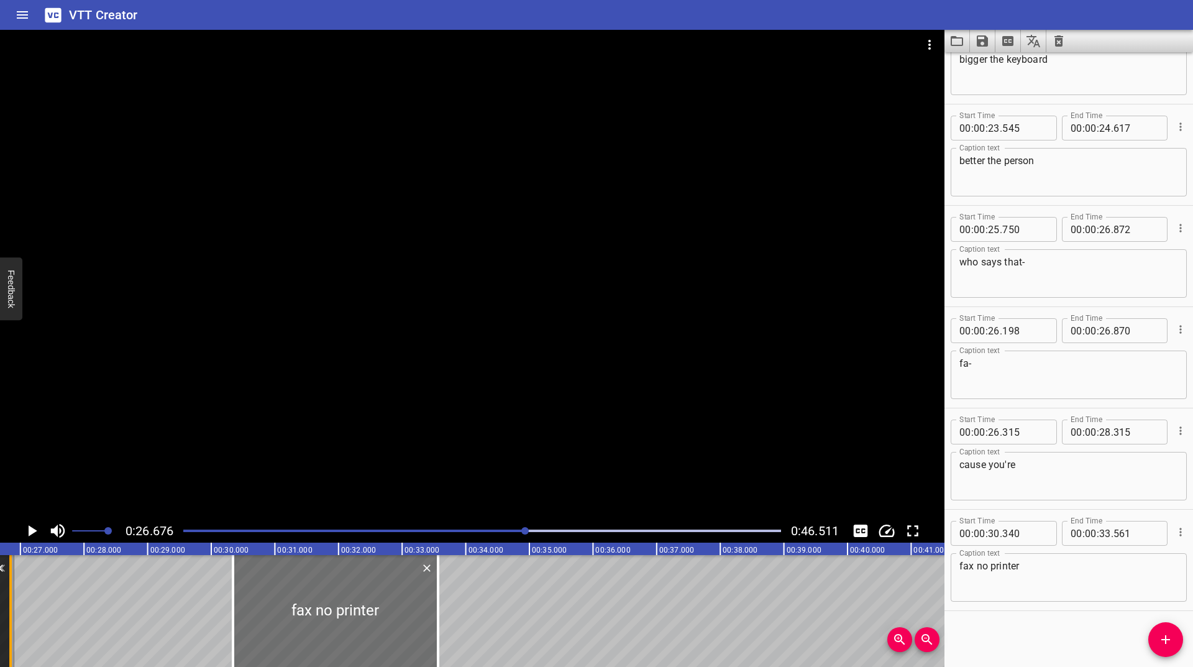
drag, startPoint x: 104, startPoint y: 586, endPoint x: 11, endPoint y: 619, distance: 99.4
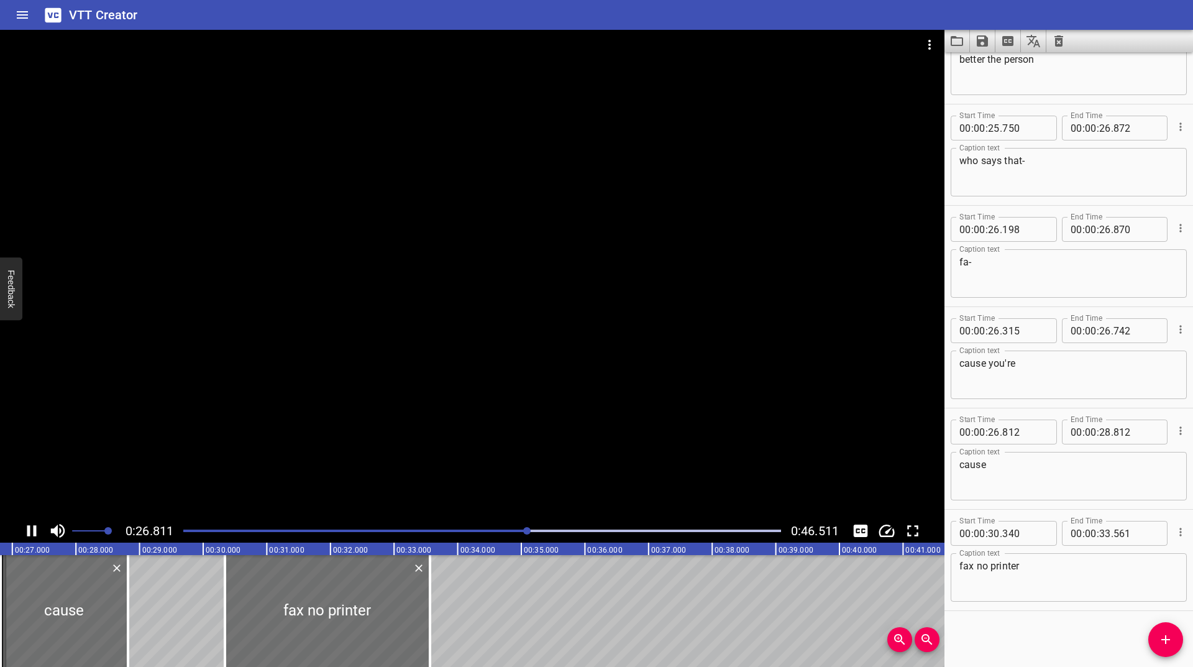
scroll to position [0, 1707]
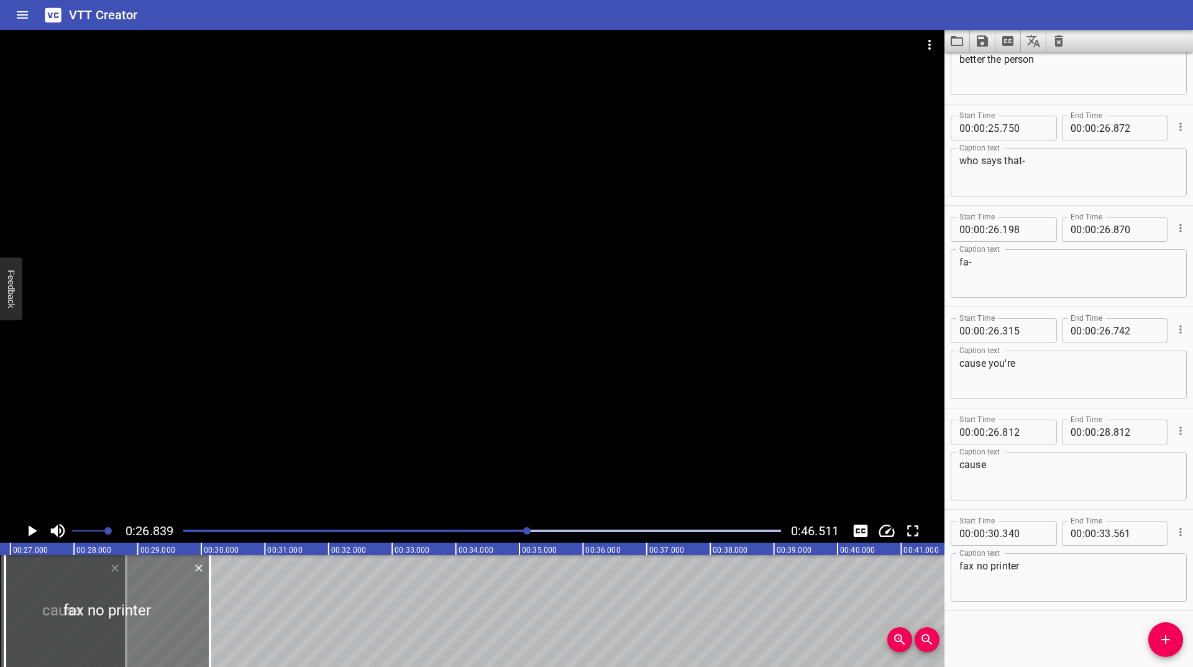
drag, startPoint x: 343, startPoint y: 611, endPoint x: 125, endPoint y: 634, distance: 219.3
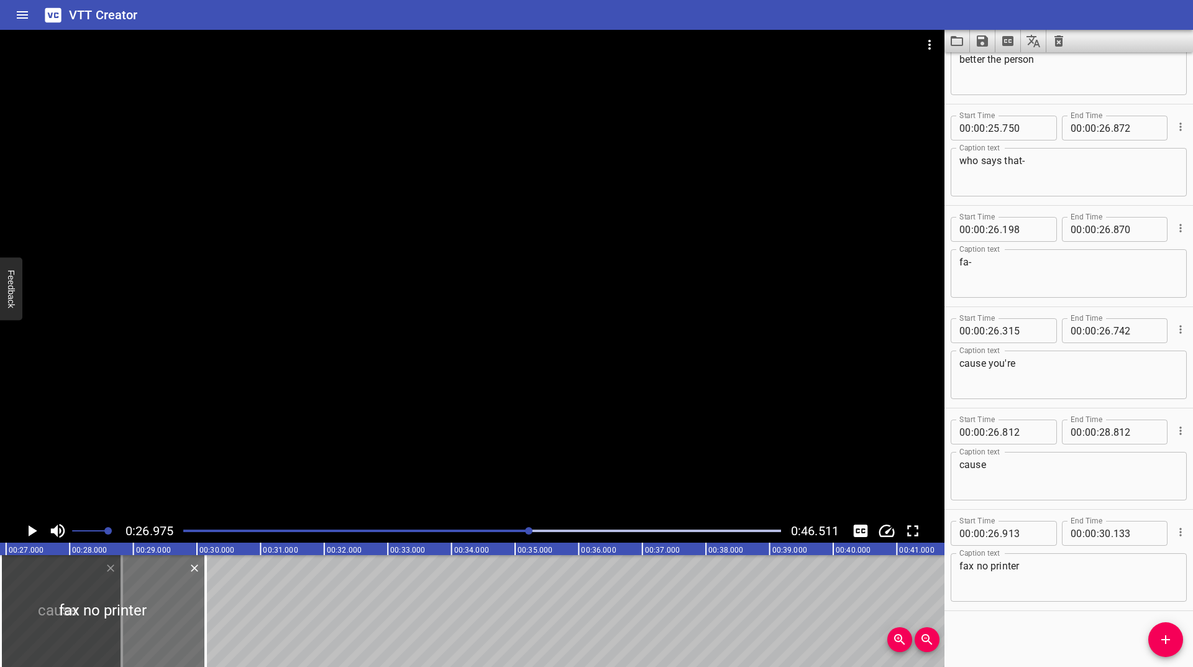
scroll to position [0, 1716]
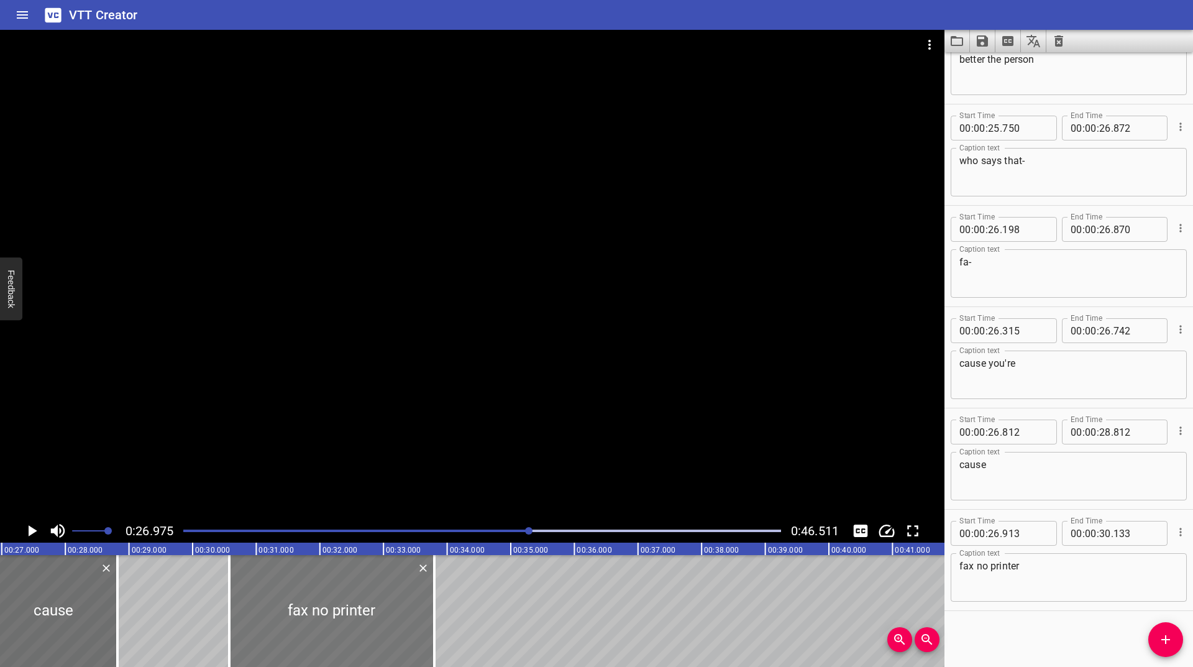
drag, startPoint x: 137, startPoint y: 601, endPoint x: 380, endPoint y: 596, distance: 243.6
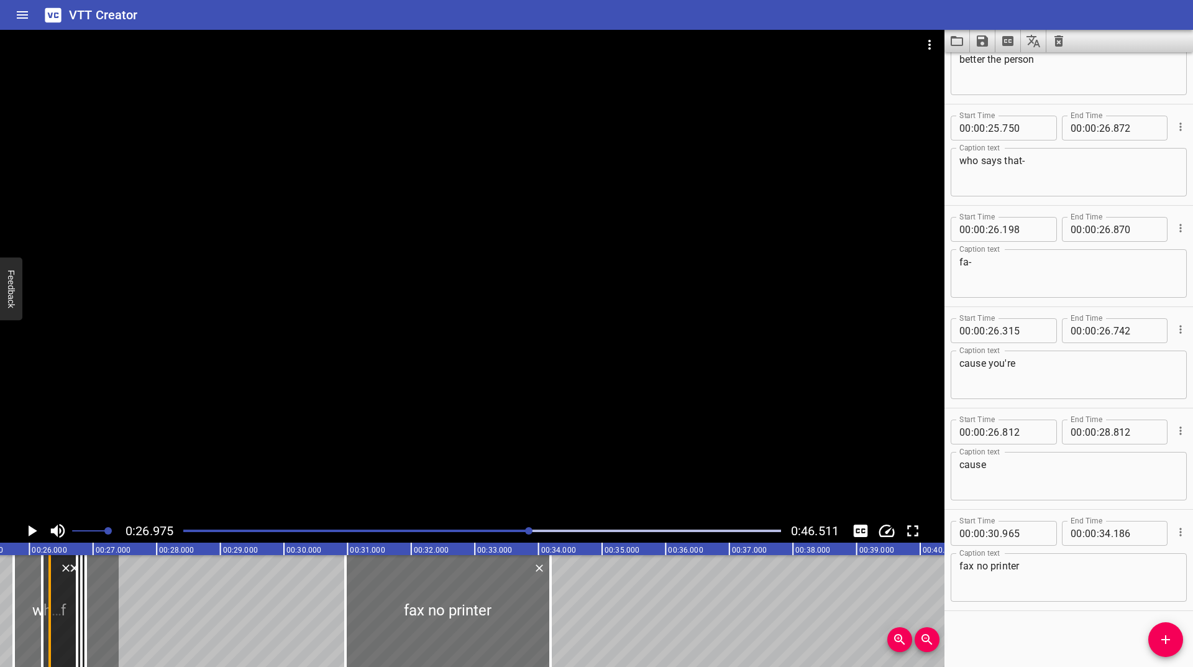
scroll to position [0, 1619]
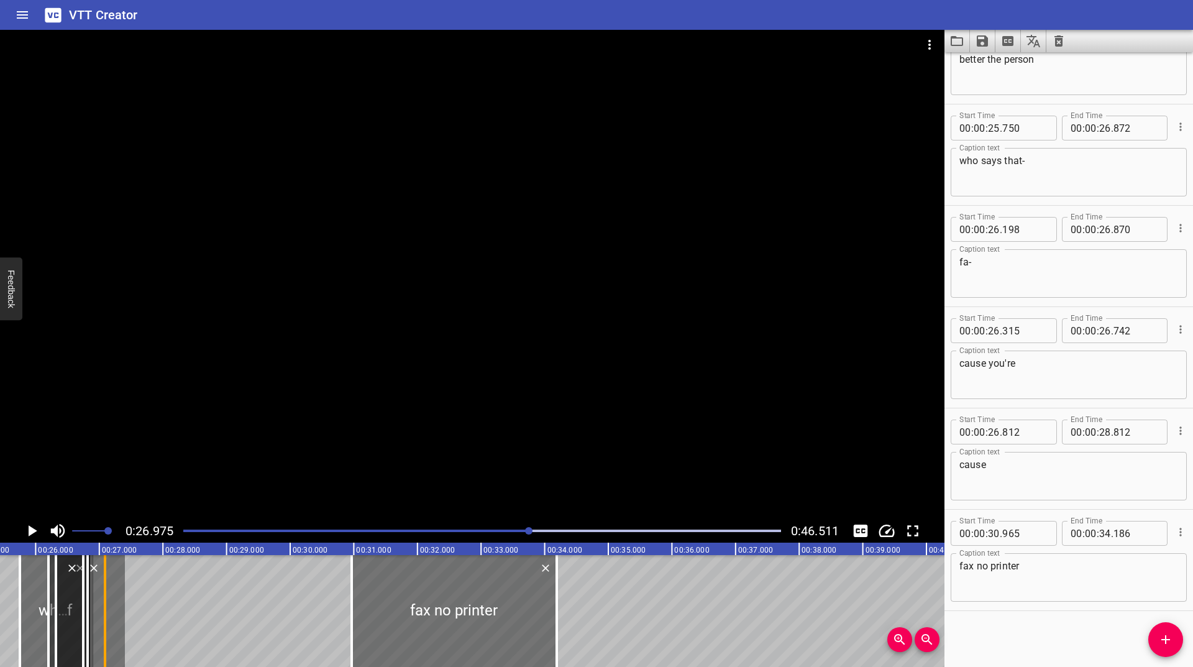
drag, startPoint x: 115, startPoint y: 605, endPoint x: 103, endPoint y: 606, distance: 12.6
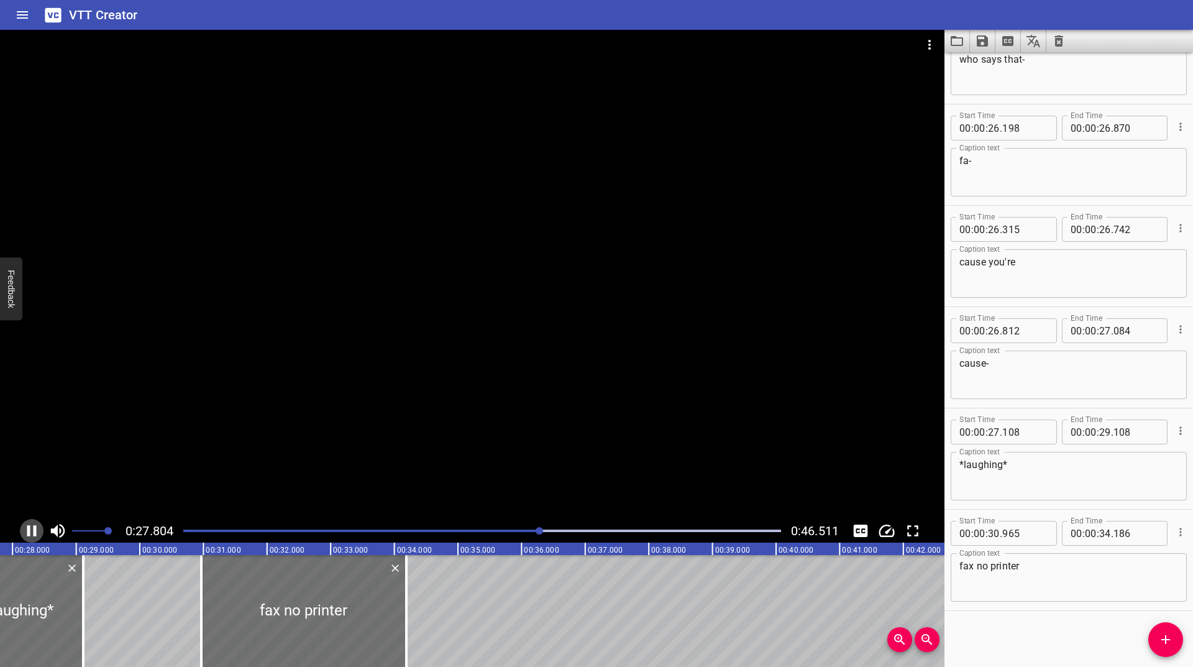
scroll to position [0, 1772]
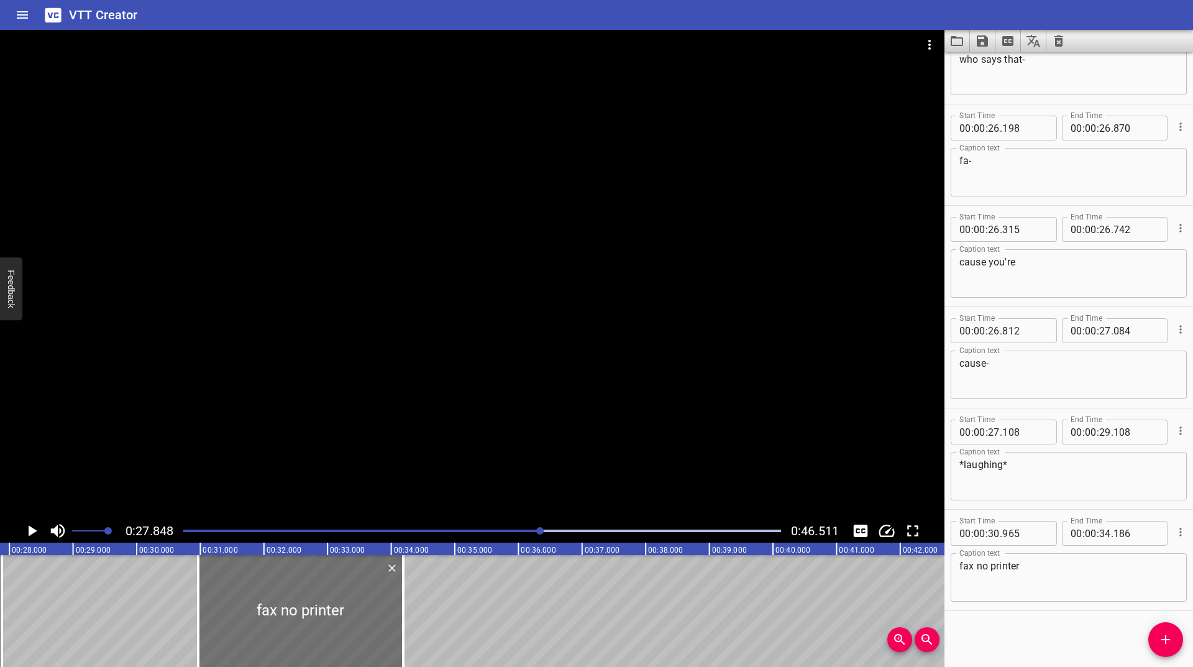
drag, startPoint x: 83, startPoint y: 595, endPoint x: 7, endPoint y: 616, distance: 77.9
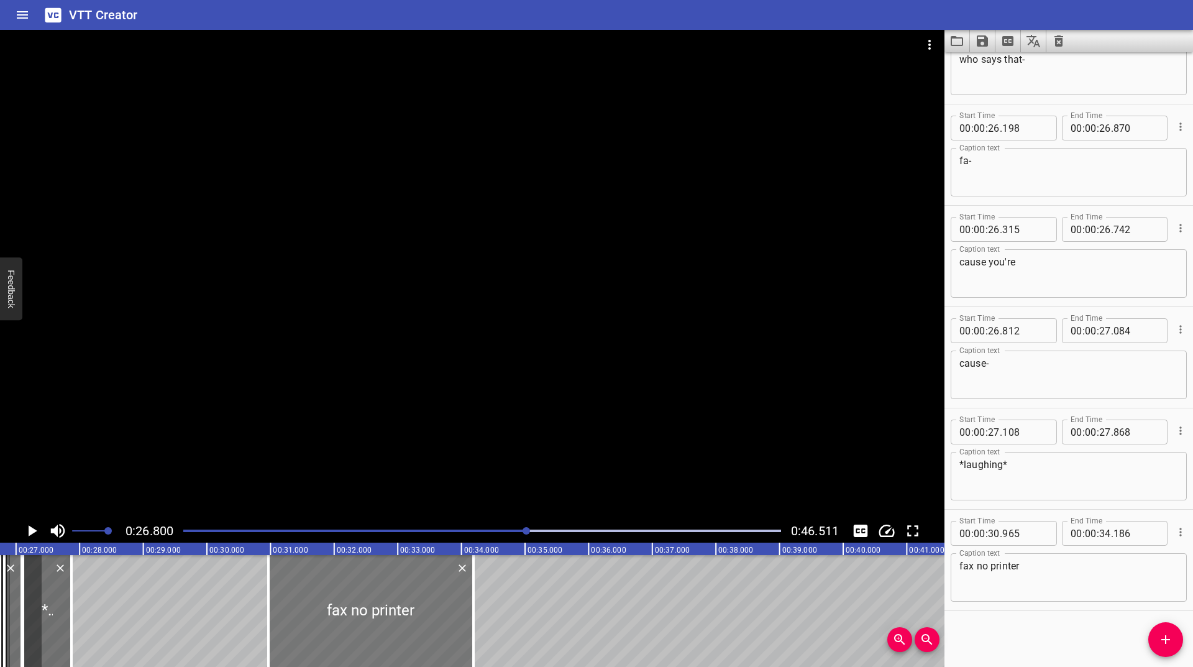
scroll to position [0, 1705]
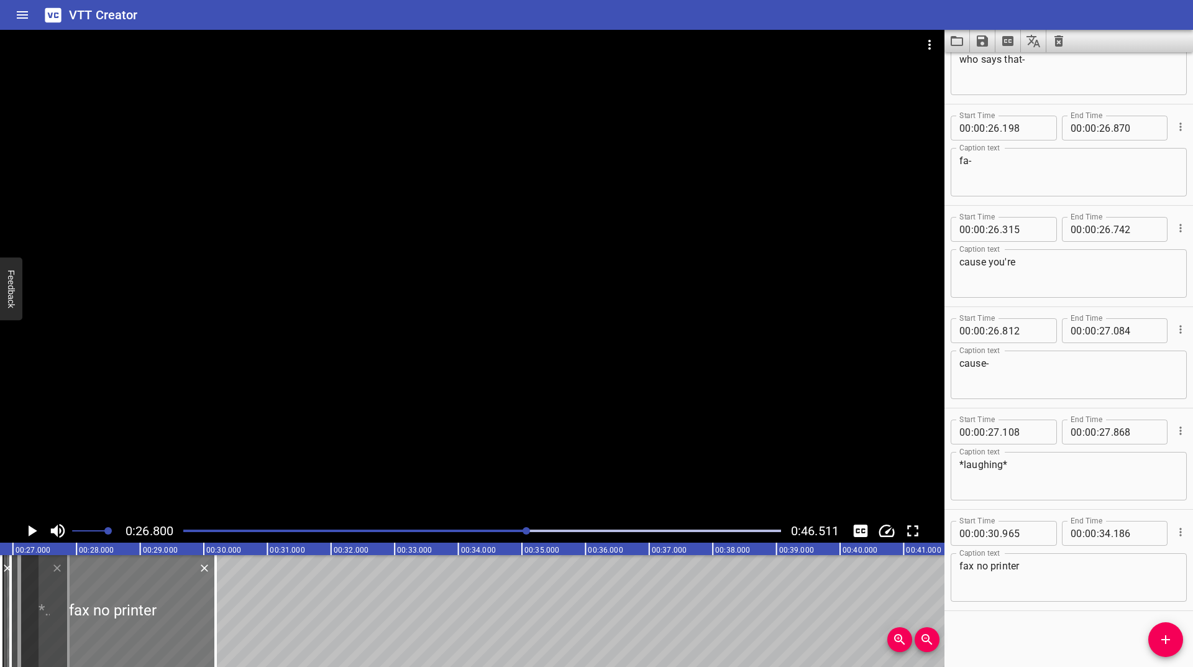
drag, startPoint x: 368, startPoint y: 610, endPoint x: 114, endPoint y: 618, distance: 254.9
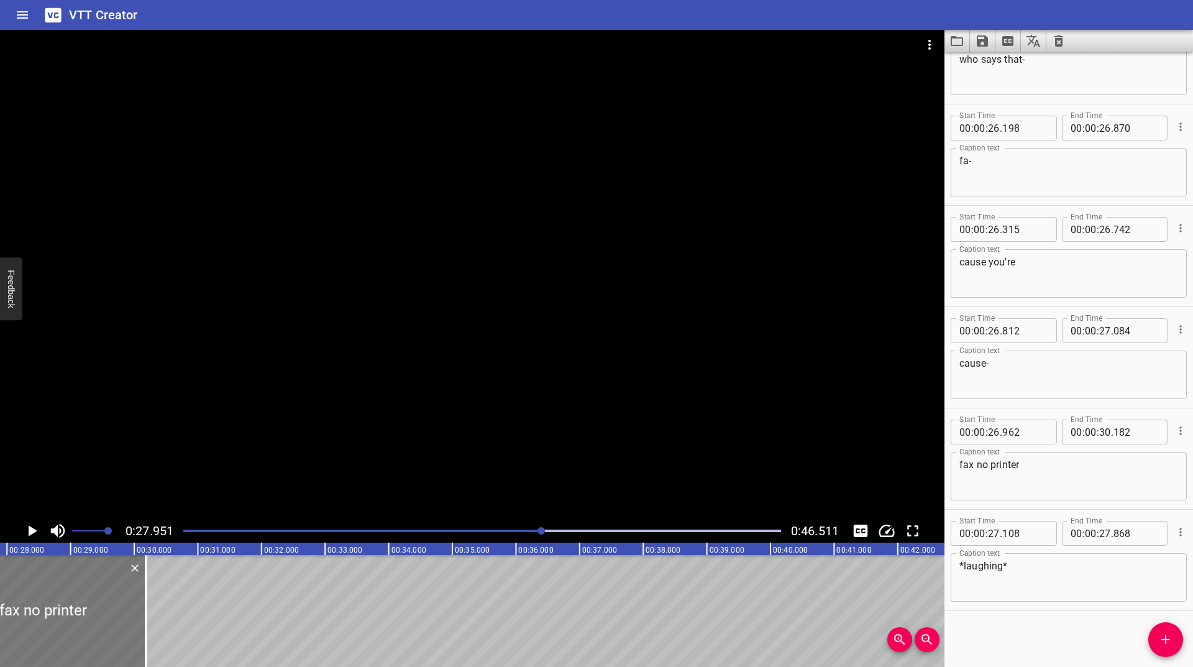
scroll to position [0, 1778]
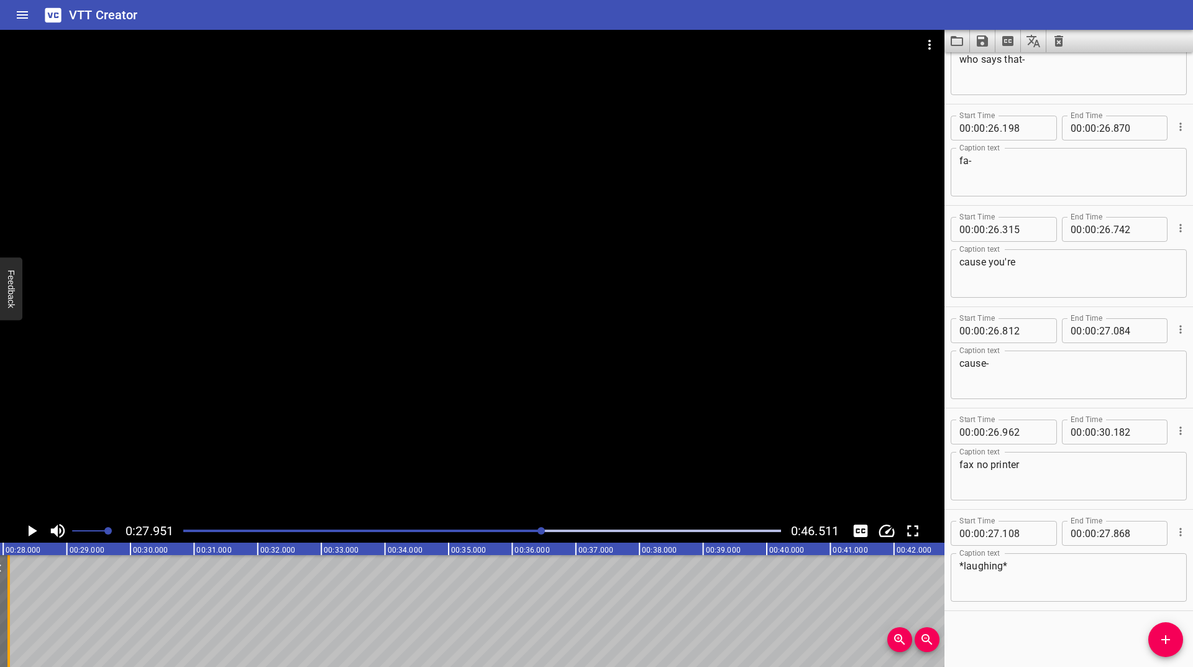
drag, startPoint x: 142, startPoint y: 587, endPoint x: 9, endPoint y: 621, distance: 137.7
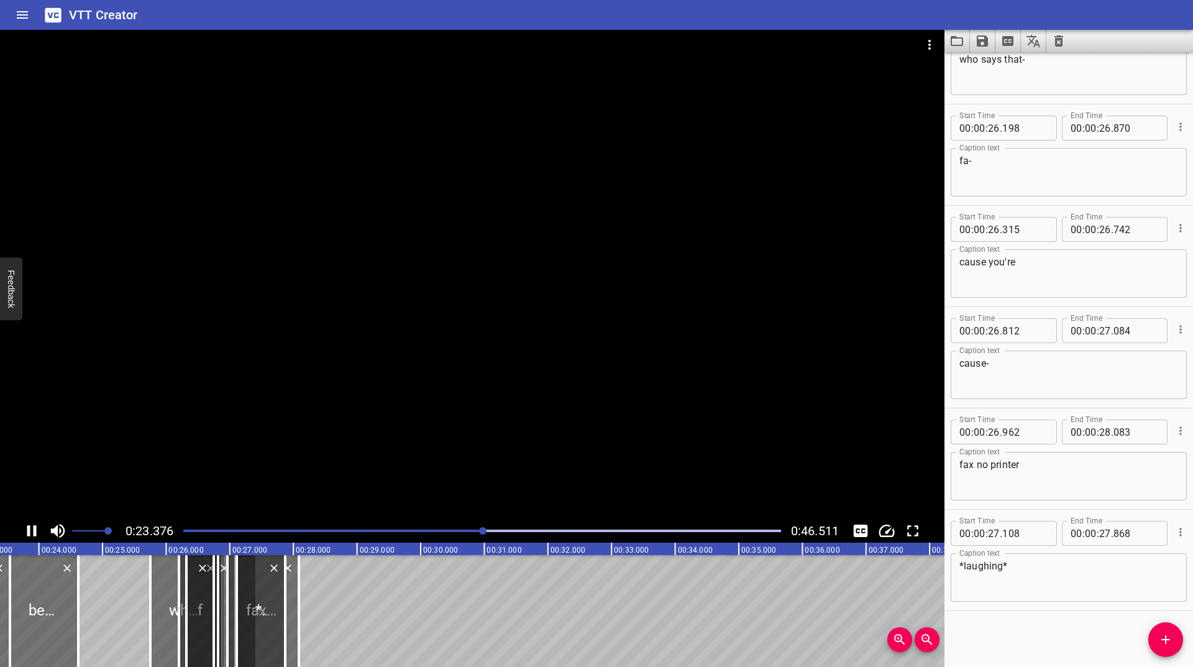
scroll to position [0, 1487]
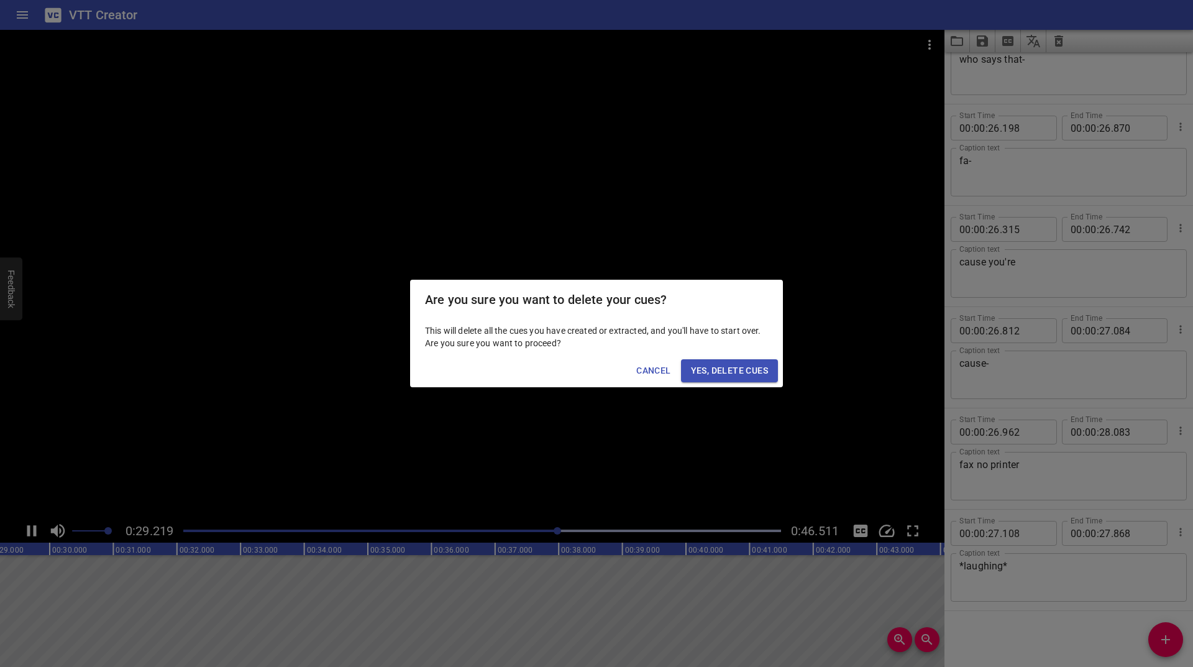
drag, startPoint x: 752, startPoint y: 367, endPoint x: 730, endPoint y: 384, distance: 27.8
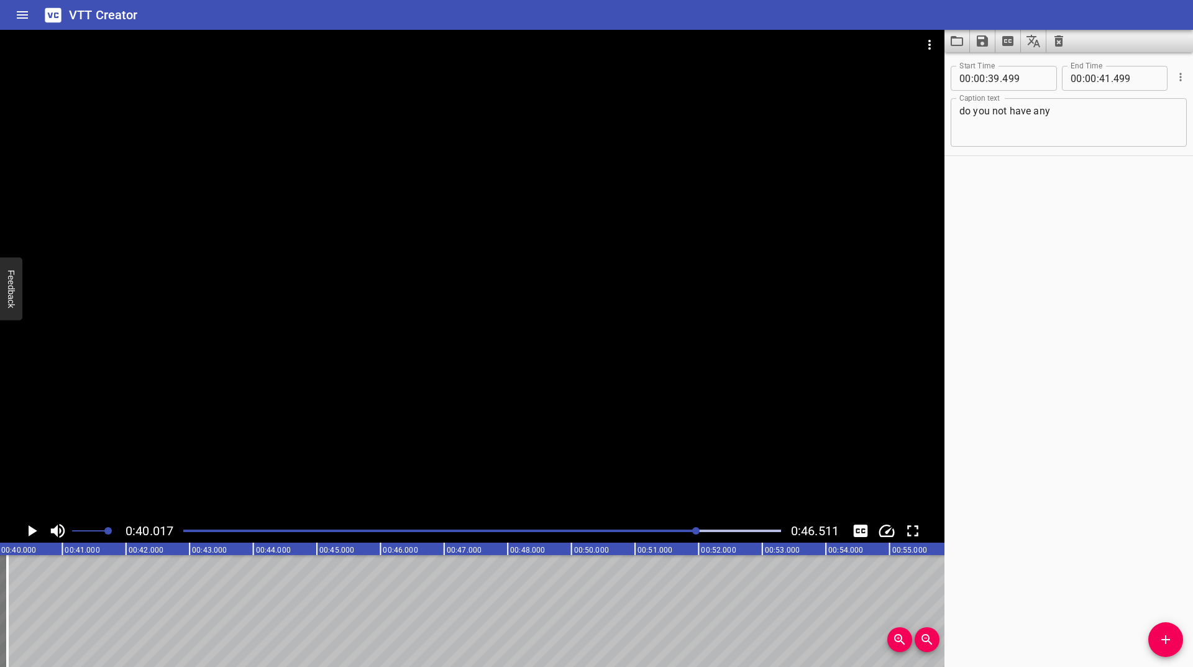
drag, startPoint x: 87, startPoint y: 586, endPoint x: 0, endPoint y: 631, distance: 97.8
drag, startPoint x: 9, startPoint y: 619, endPoint x: 4, endPoint y: 625, distance: 7.5
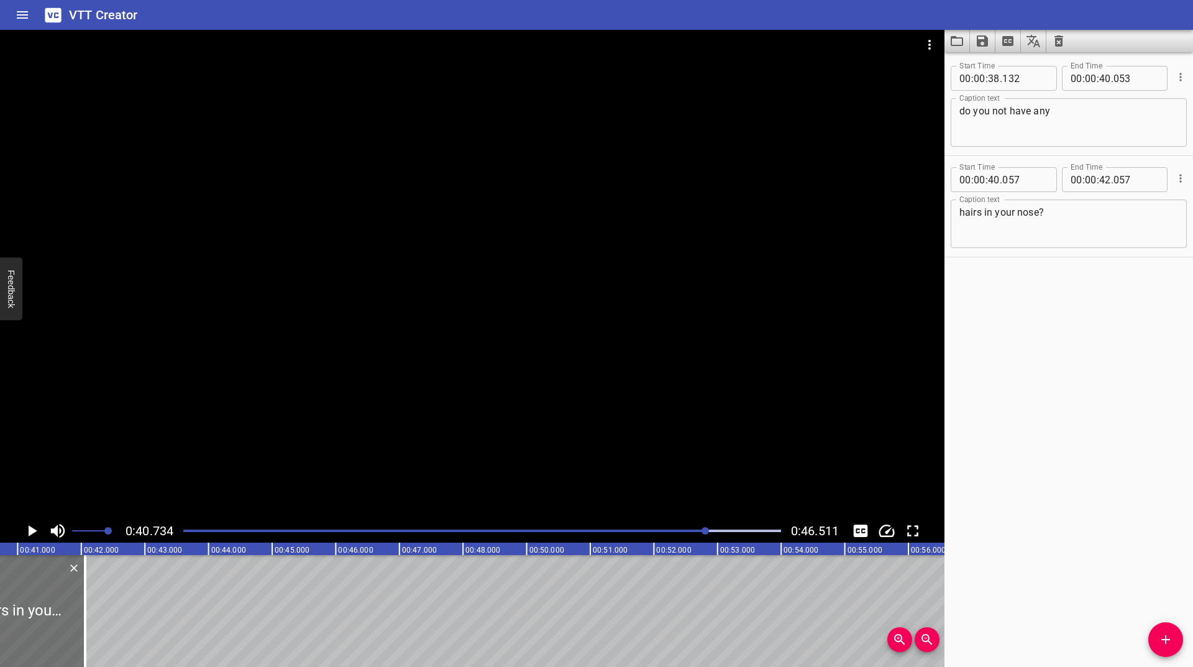
scroll to position [0, 2592]
drag, startPoint x: 81, startPoint y: 604, endPoint x: 30, endPoint y: 627, distance: 55.9
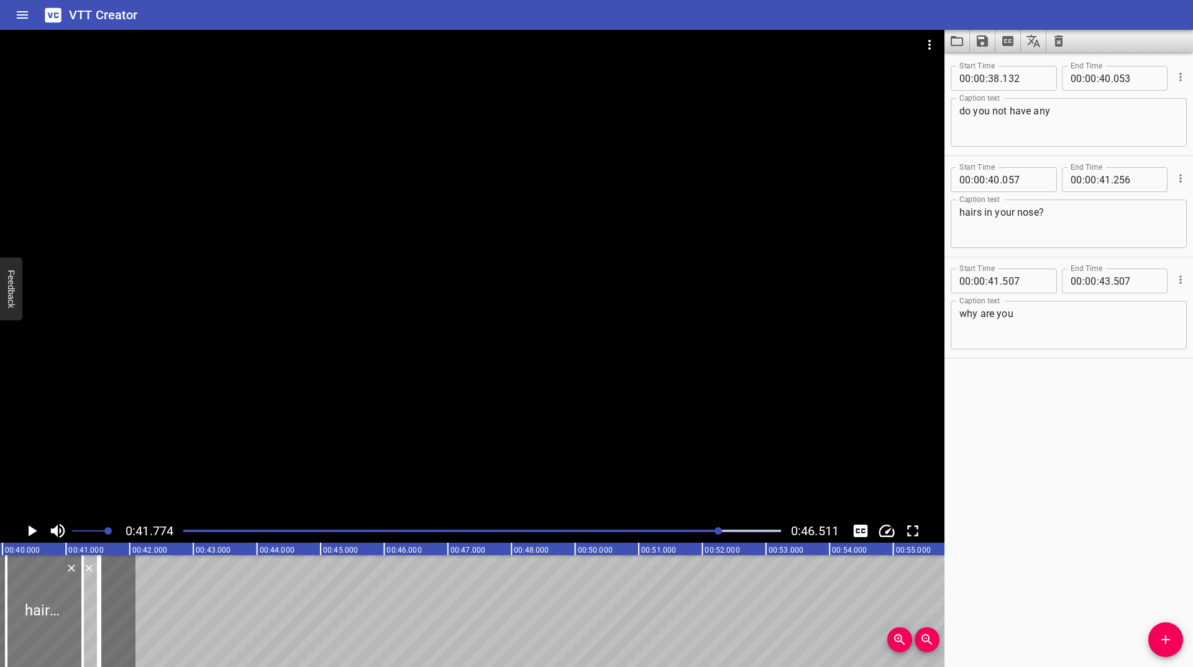
scroll to position [0, 2474]
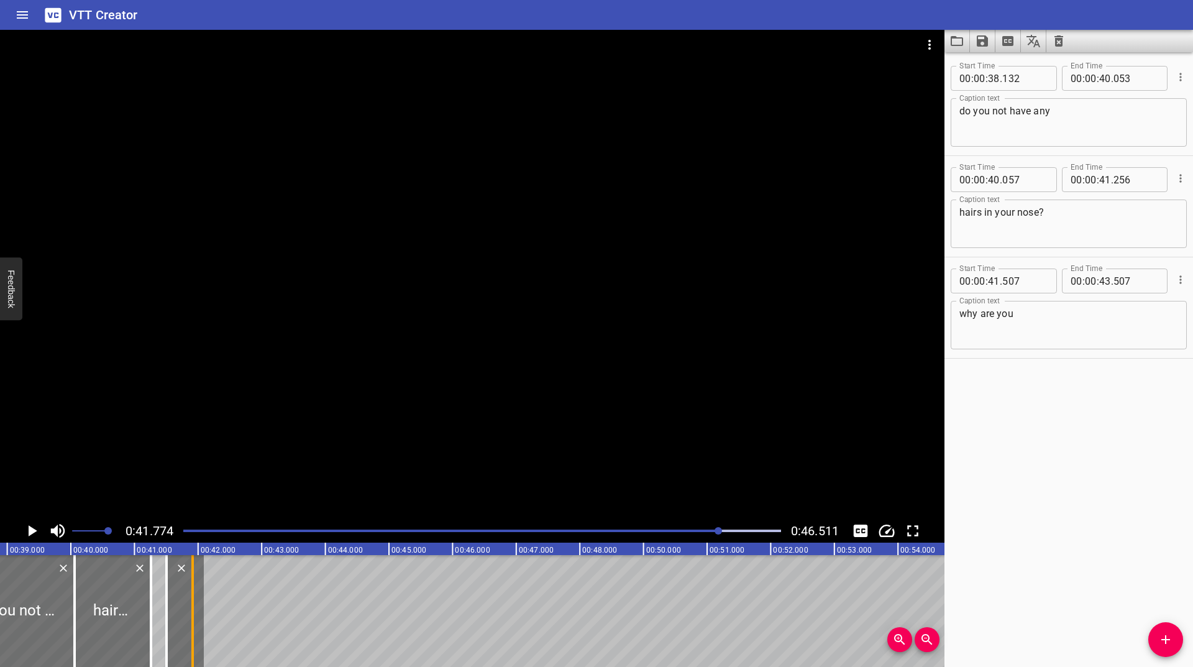
drag, startPoint x: 103, startPoint y: 588, endPoint x: 186, endPoint y: 617, distance: 87.4
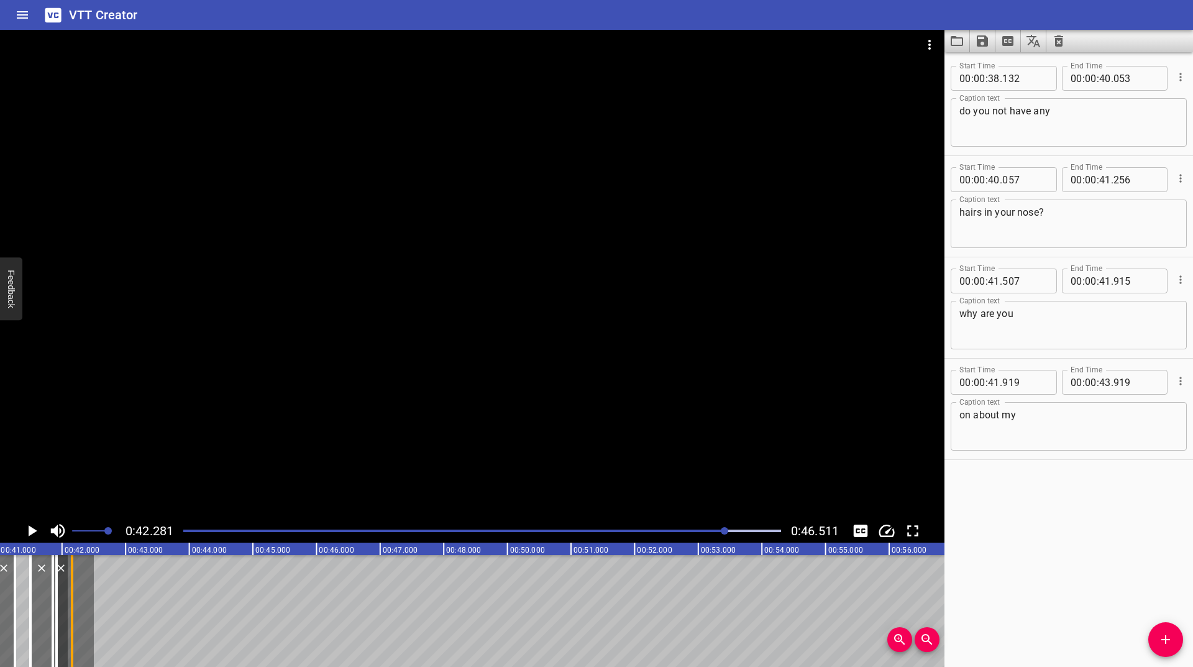
scroll to position [0, 2605]
drag, startPoint x: 105, startPoint y: 607, endPoint x: 89, endPoint y: 608, distance: 16.2
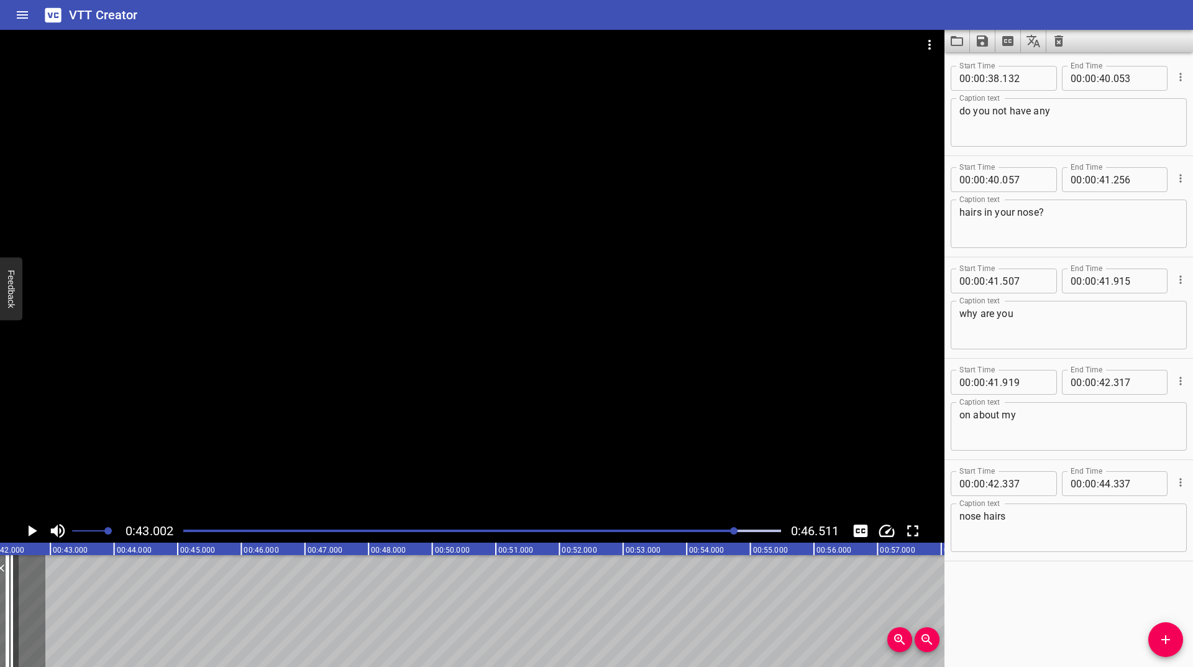
scroll to position [0, 2615]
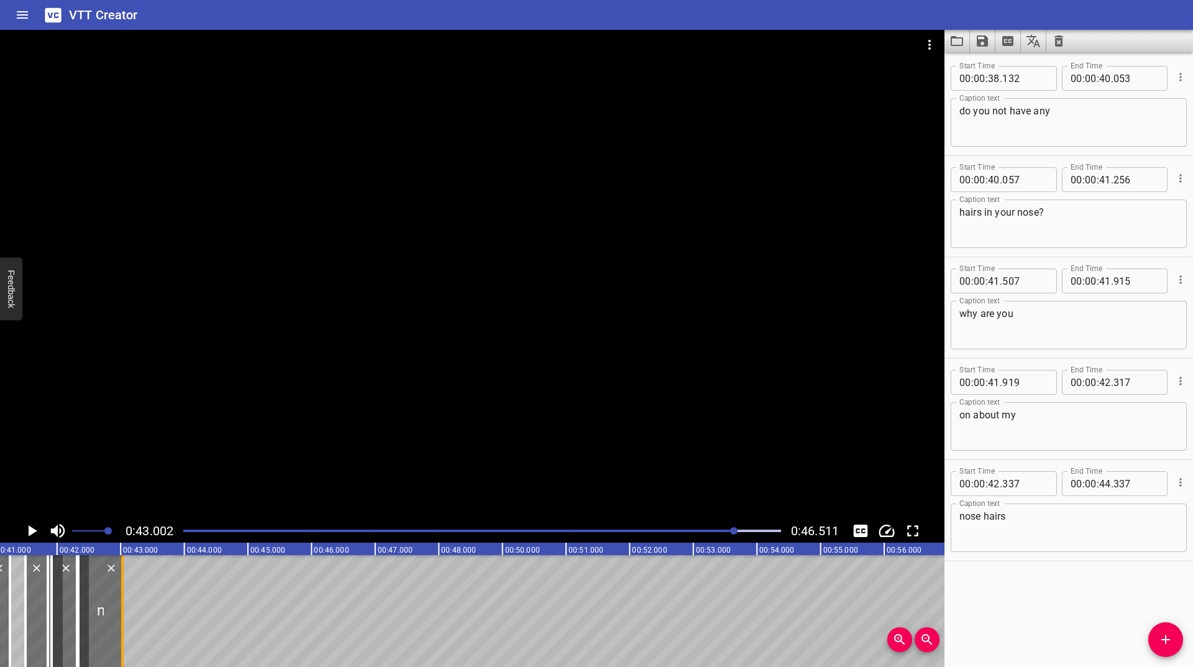
drag, startPoint x: 86, startPoint y: 606, endPoint x: 123, endPoint y: 607, distance: 37.3
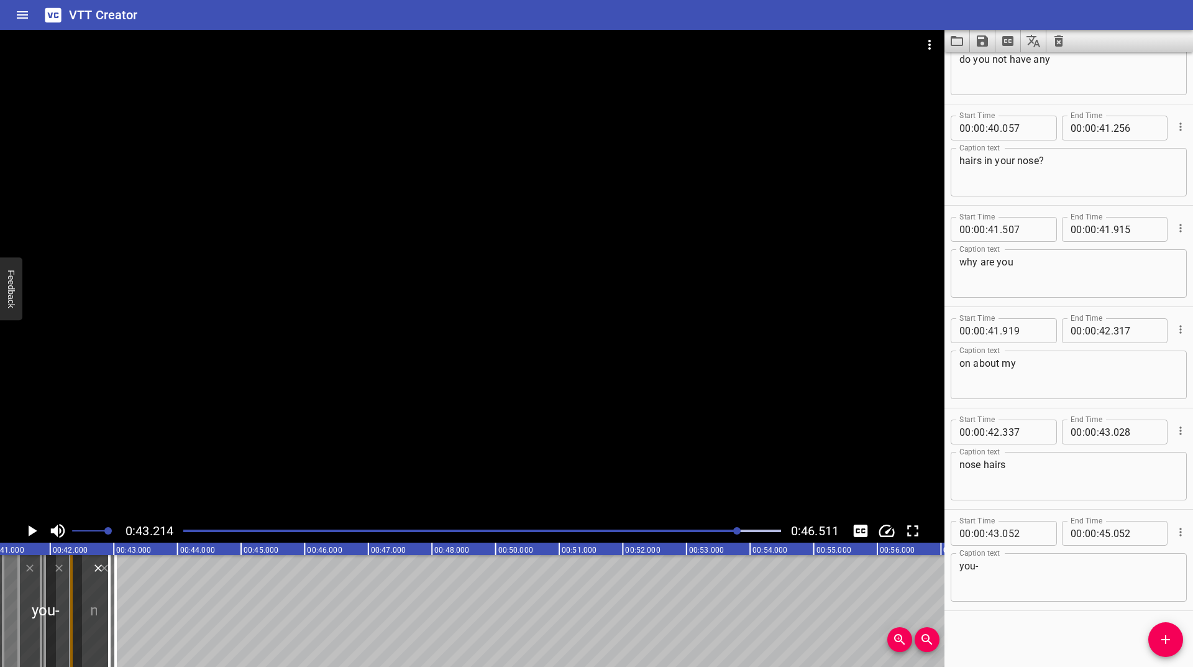
scroll to position [0, 2595]
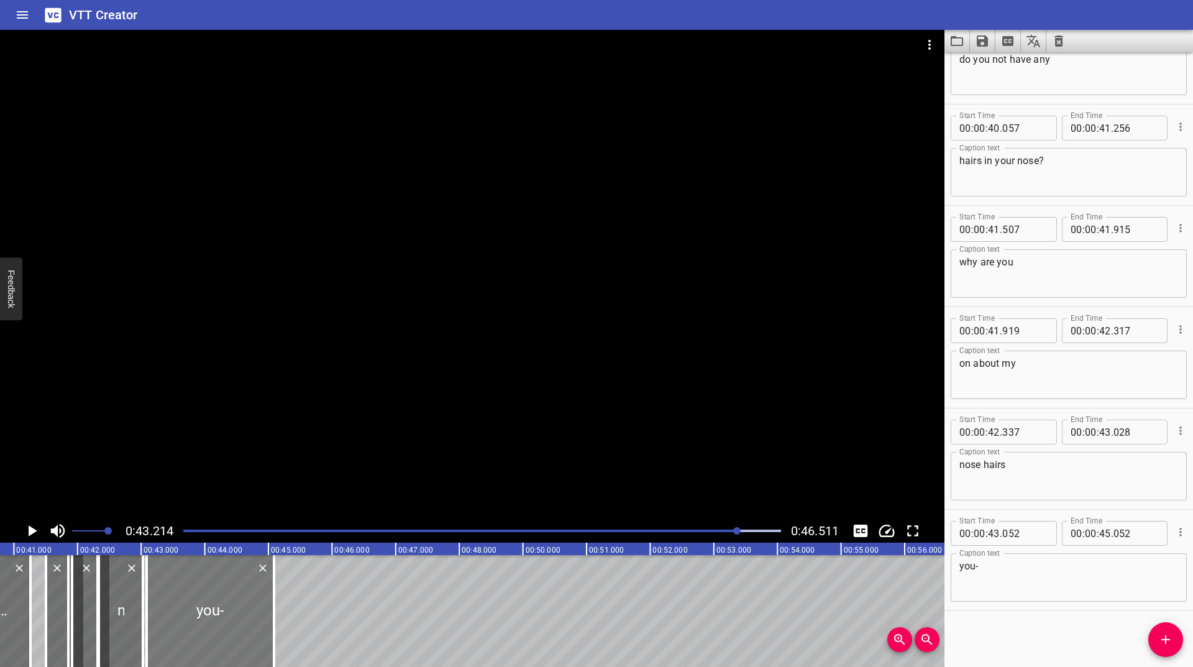
drag, startPoint x: 110, startPoint y: 599, endPoint x: 267, endPoint y: 612, distance: 157.1
drag, startPoint x: 281, startPoint y: 604, endPoint x: 257, endPoint y: 608, distance: 25.1
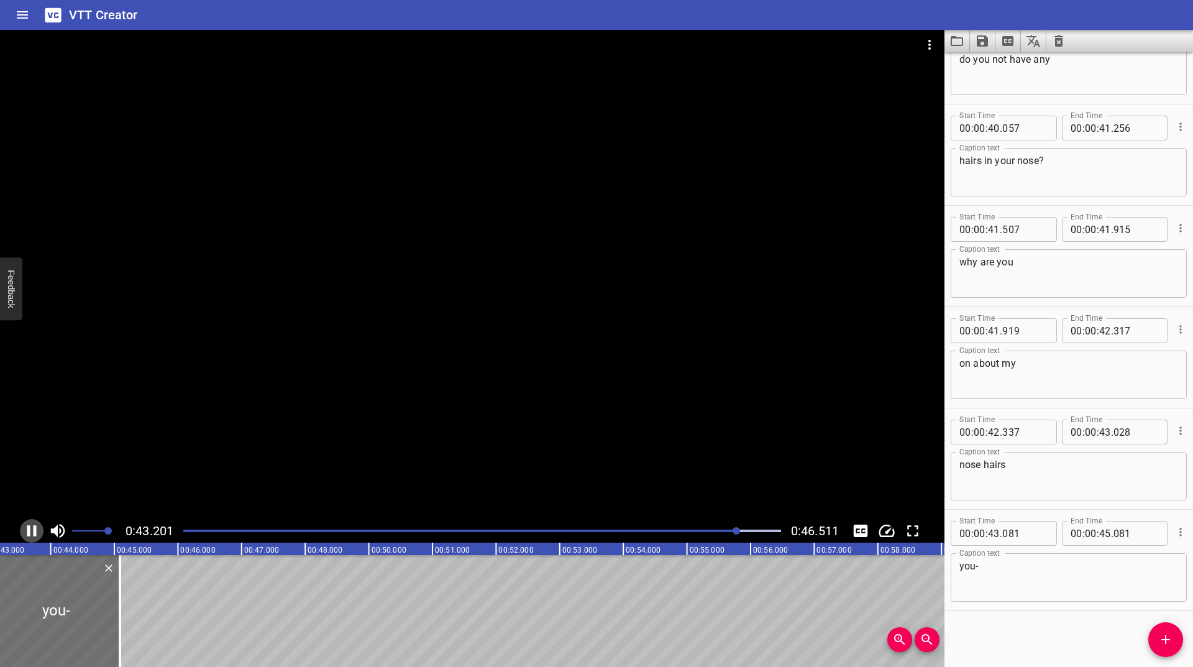
scroll to position [0, 2751]
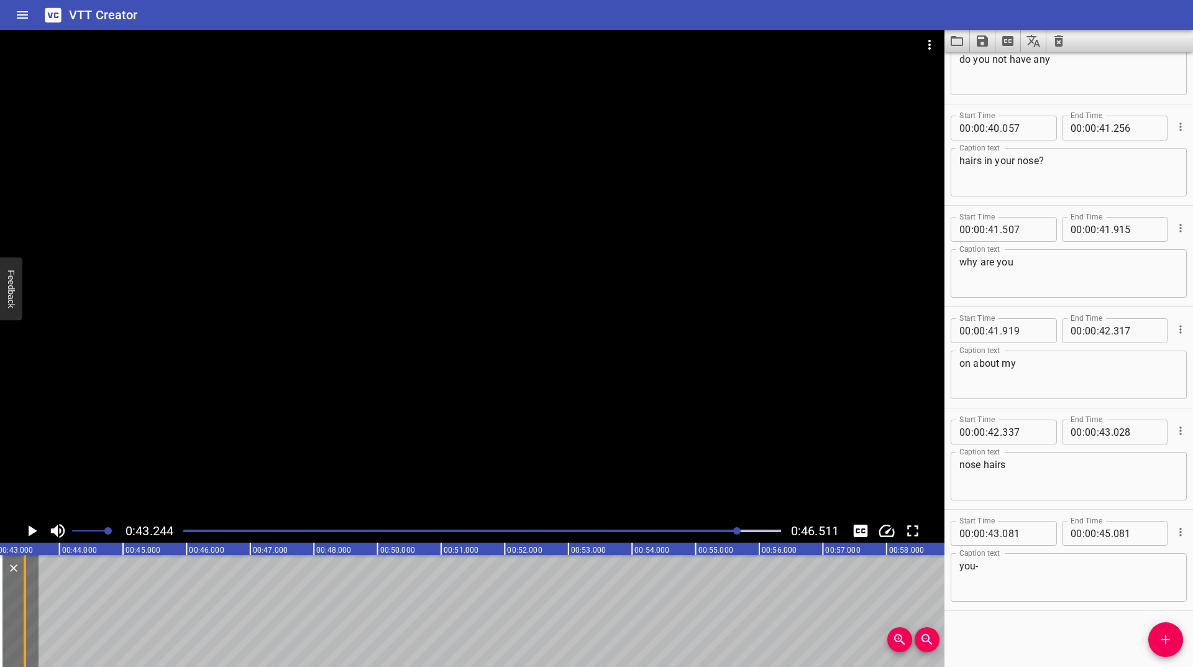
drag, startPoint x: 116, startPoint y: 582, endPoint x: 11, endPoint y: 616, distance: 111.0
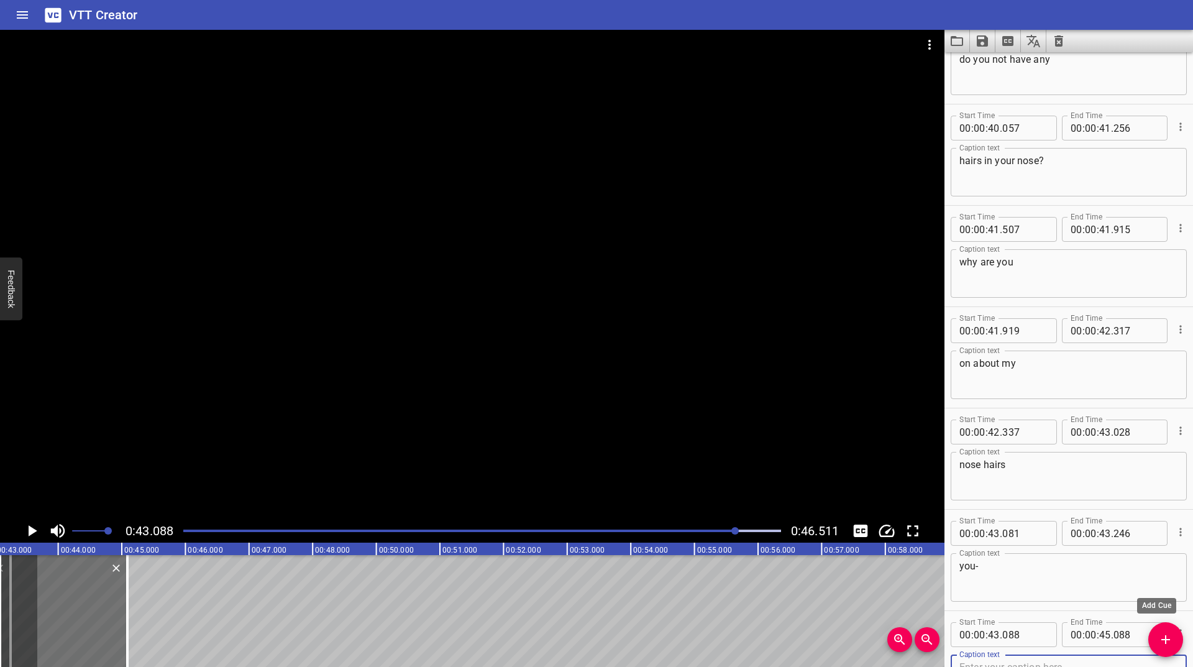
scroll to position [58, 0]
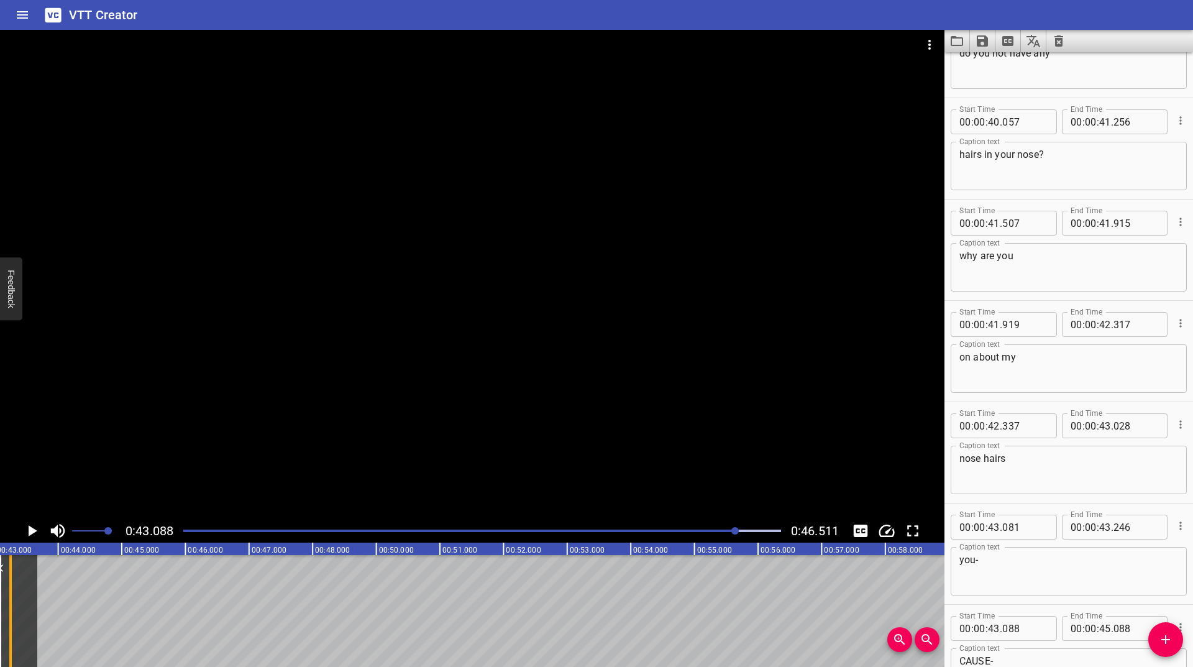
drag, startPoint x: 128, startPoint y: 603, endPoint x: 11, endPoint y: 616, distance: 117.5
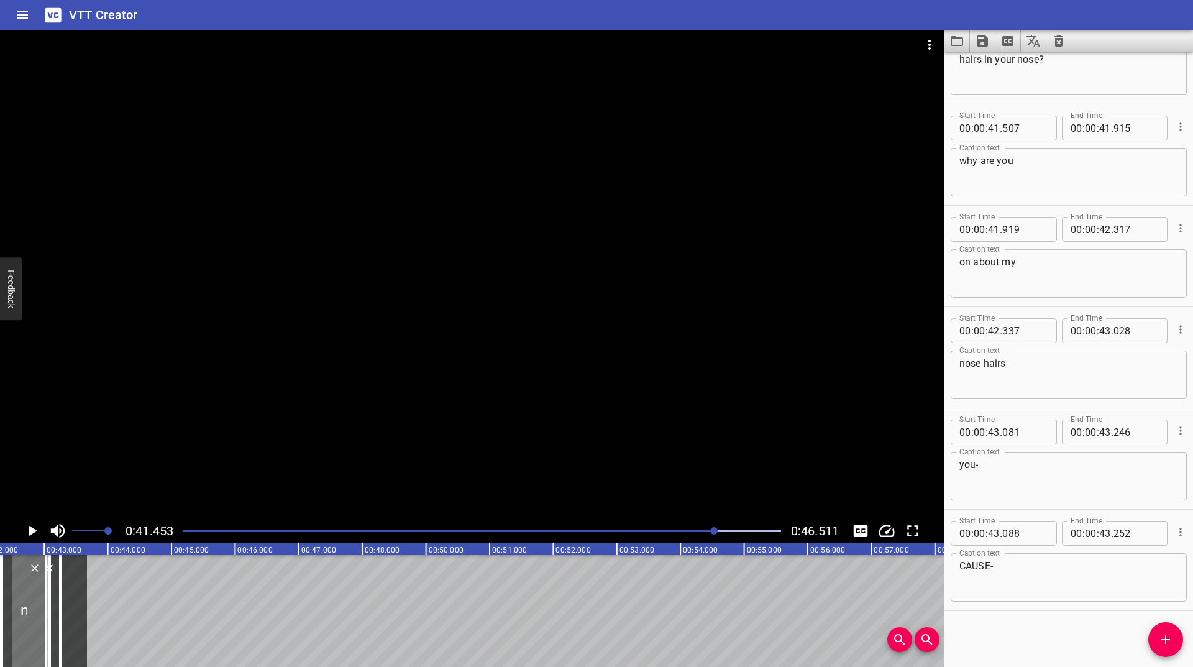
scroll to position [0, 2638]
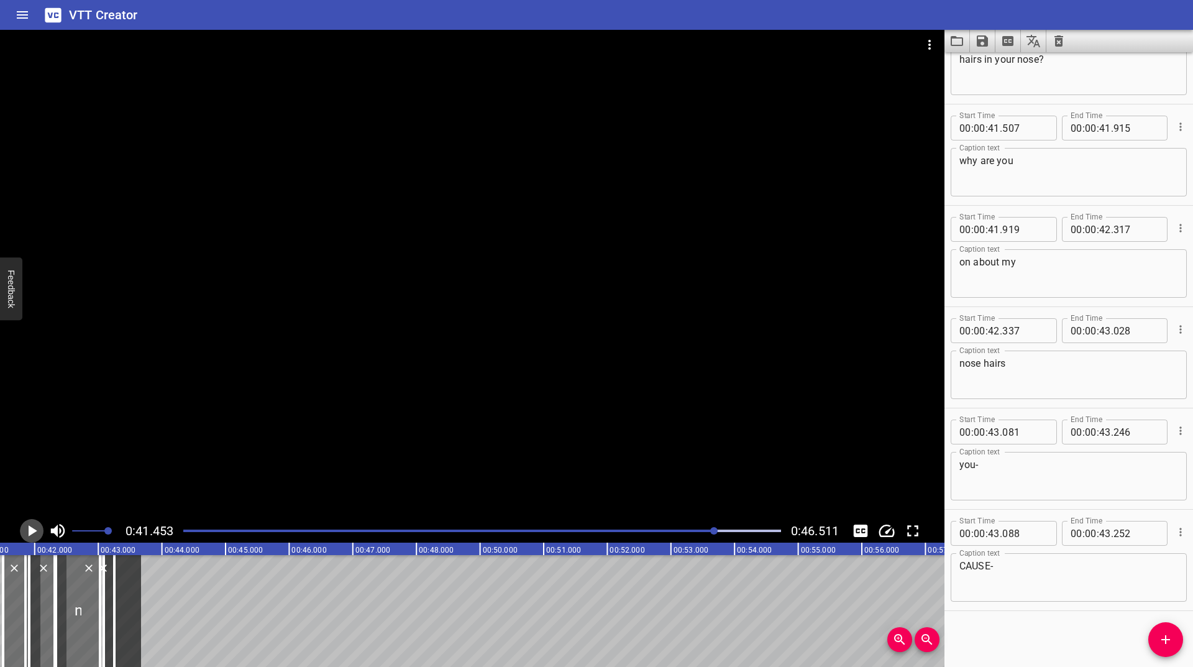
drag, startPoint x: 32, startPoint y: 527, endPoint x: 394, endPoint y: 575, distance: 364.8
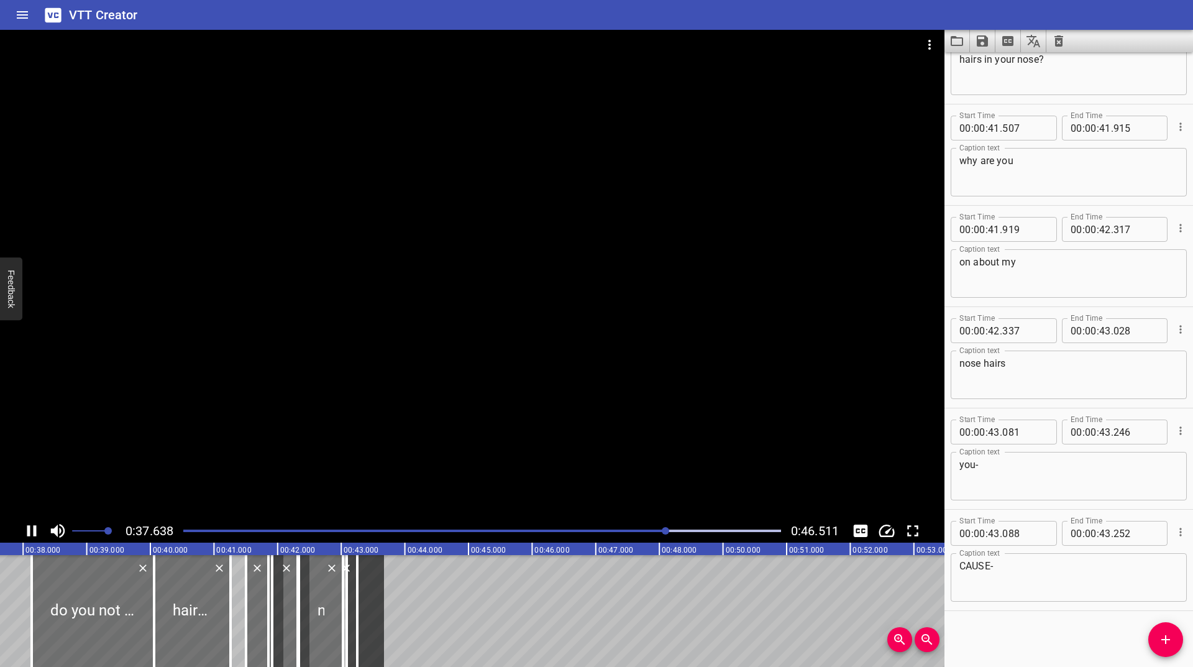
scroll to position [0, 2411]
